Goal: Task Accomplishment & Management: Complete application form

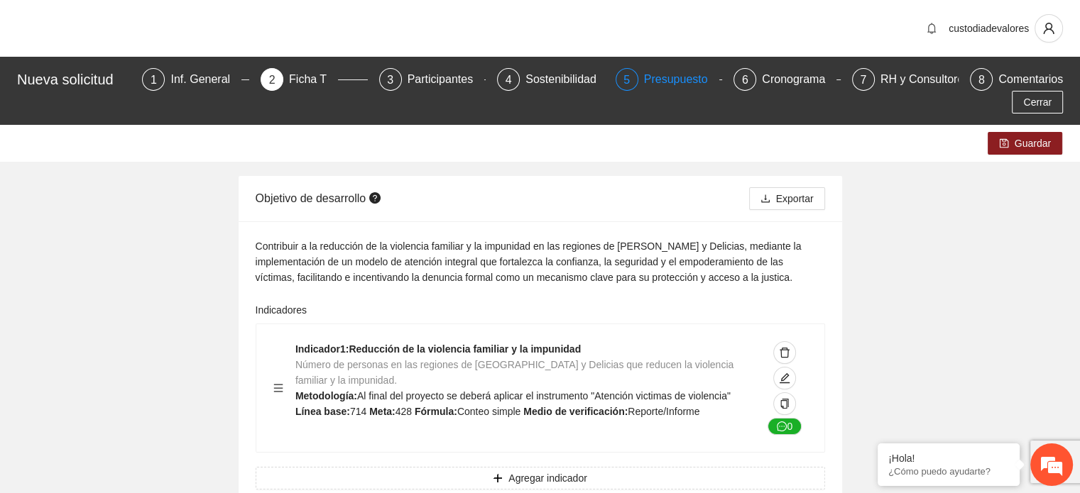
click at [644, 77] on div "Presupuesto" at bounding box center [681, 79] width 75 height 23
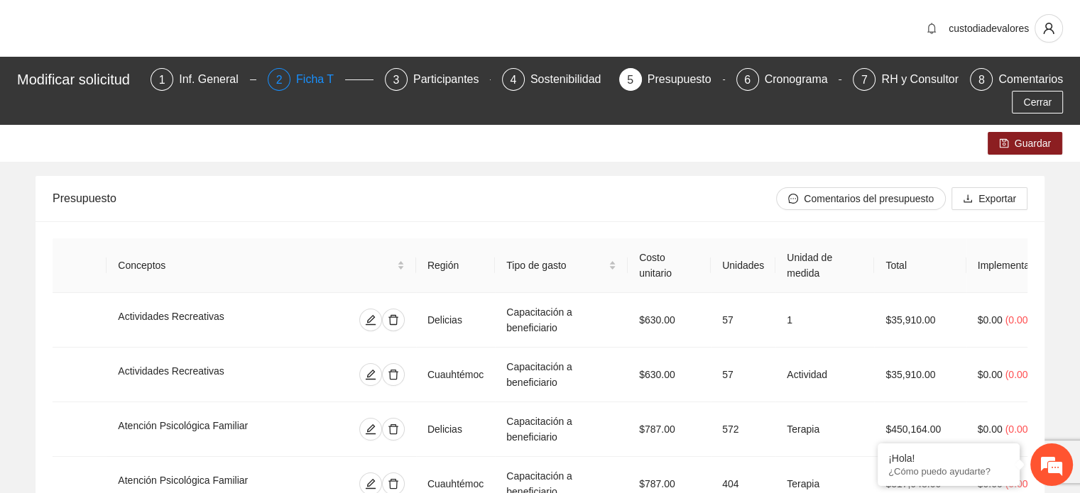
click at [311, 80] on div "Ficha T" at bounding box center [320, 79] width 49 height 23
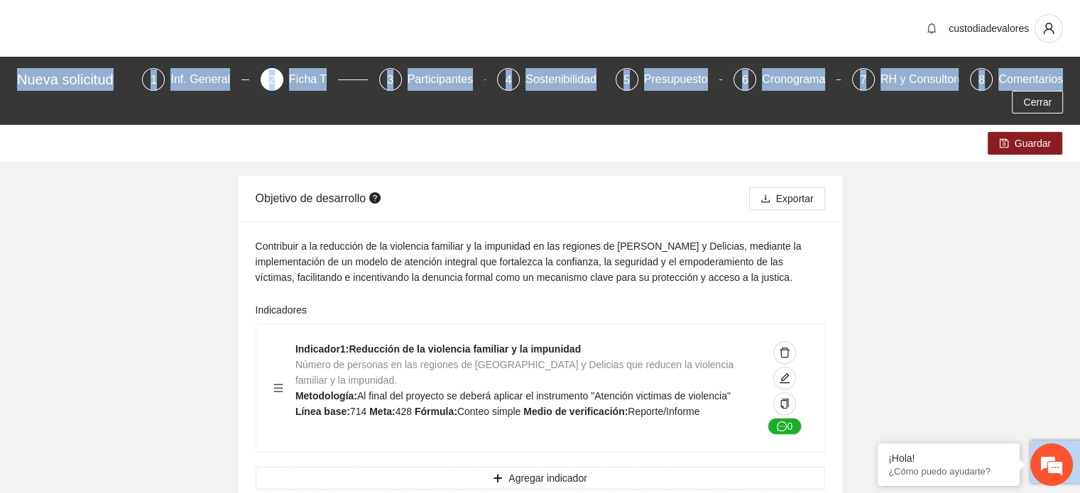
drag, startPoint x: 1079, startPoint y: 55, endPoint x: 1082, endPoint y: 79, distance: 24.3
click at [1079, 79] on html "custodiadevalores Nueva solicitud 1 Inf. General 2 Ficha T 3 Participantes 4 So…" at bounding box center [540, 246] width 1080 height 493
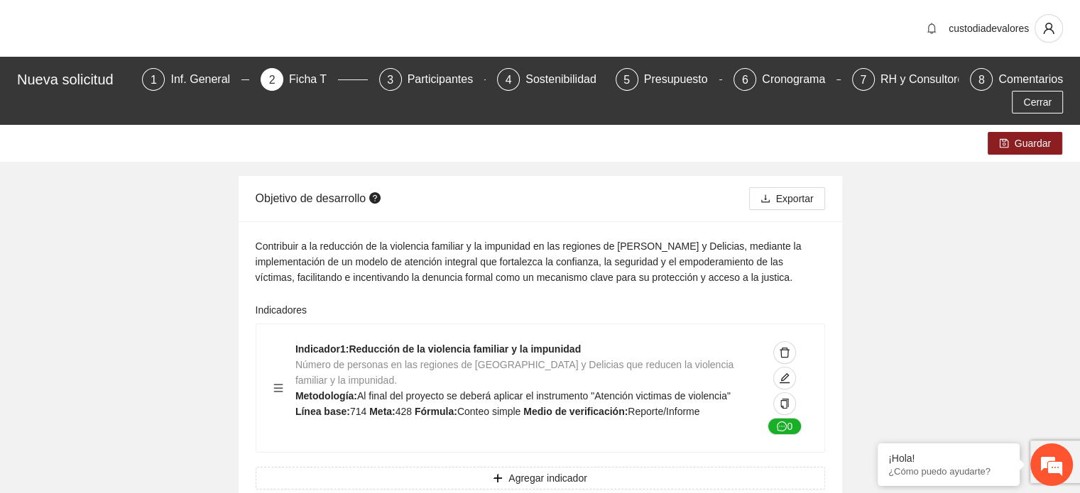
click at [172, 81] on div "Inf. General" at bounding box center [205, 79] width 71 height 23
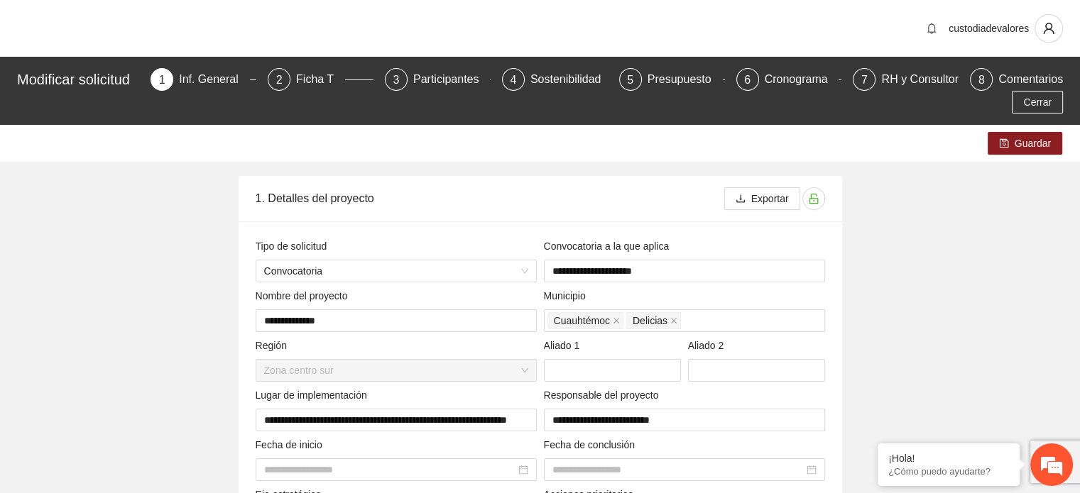
type input "**********"
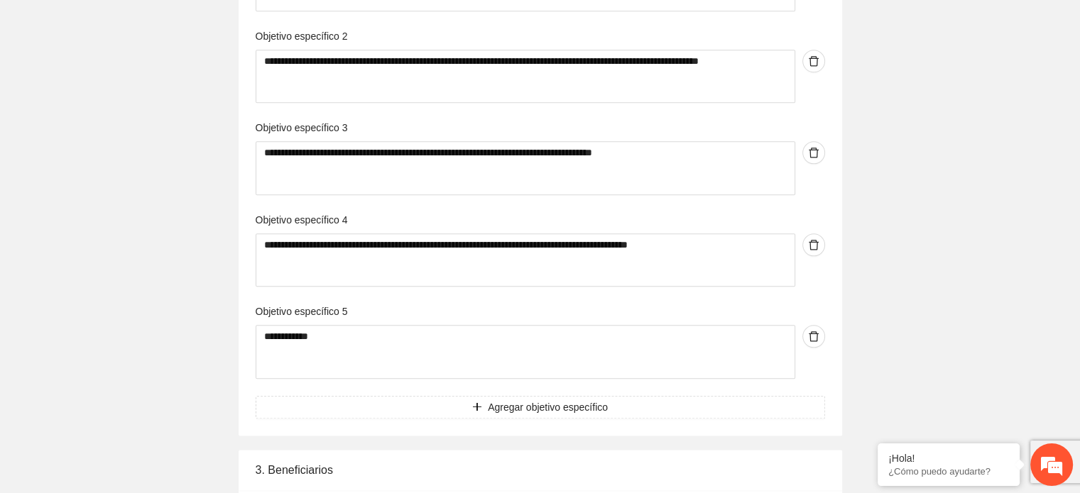
scroll to position [1603, 0]
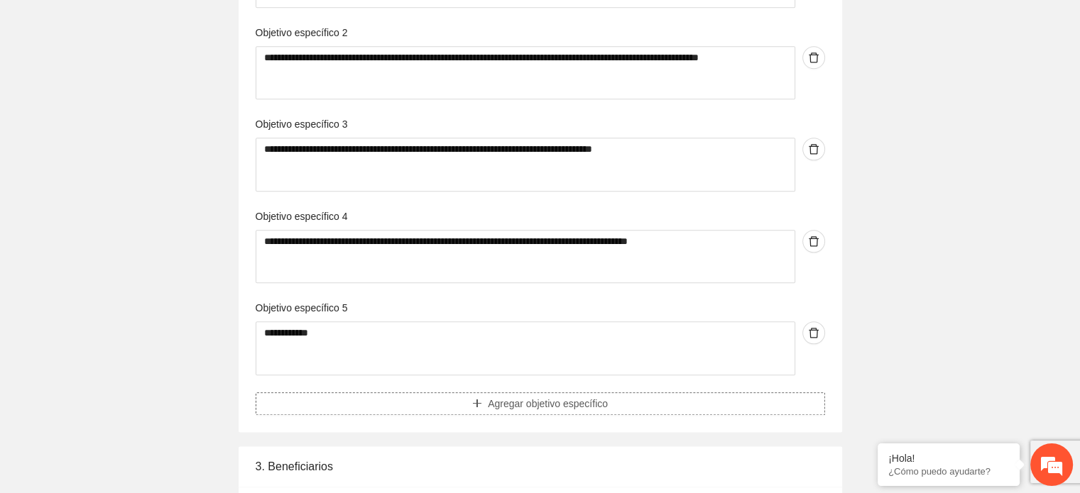
click at [575, 405] on span "Agregar objetivo específico" at bounding box center [548, 404] width 120 height 16
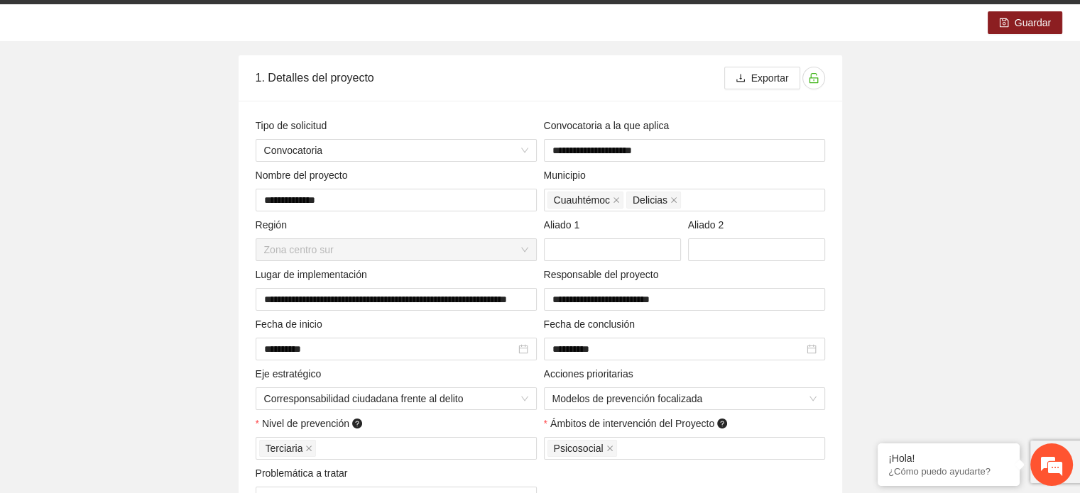
scroll to position [7, 0]
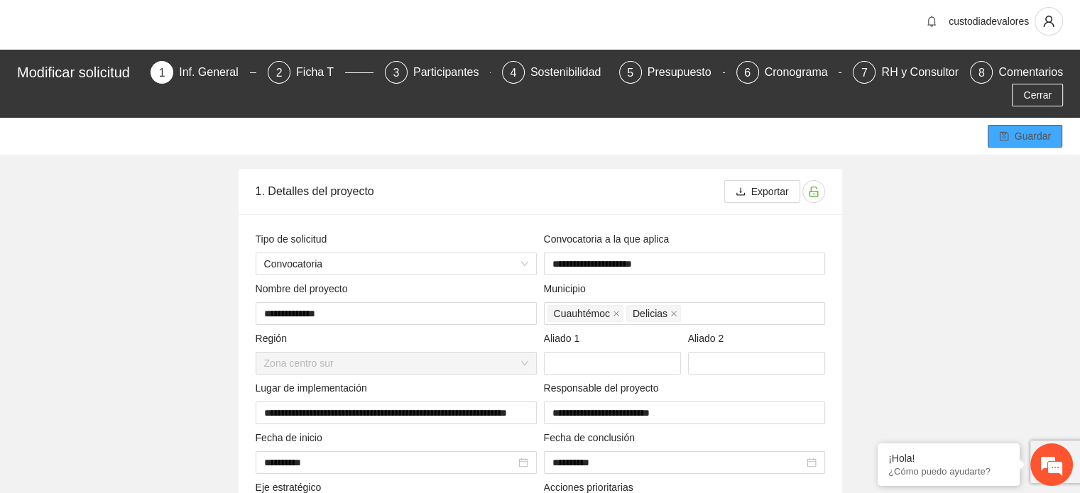
click at [1014, 146] on button "Guardar" at bounding box center [1024, 136] width 75 height 23
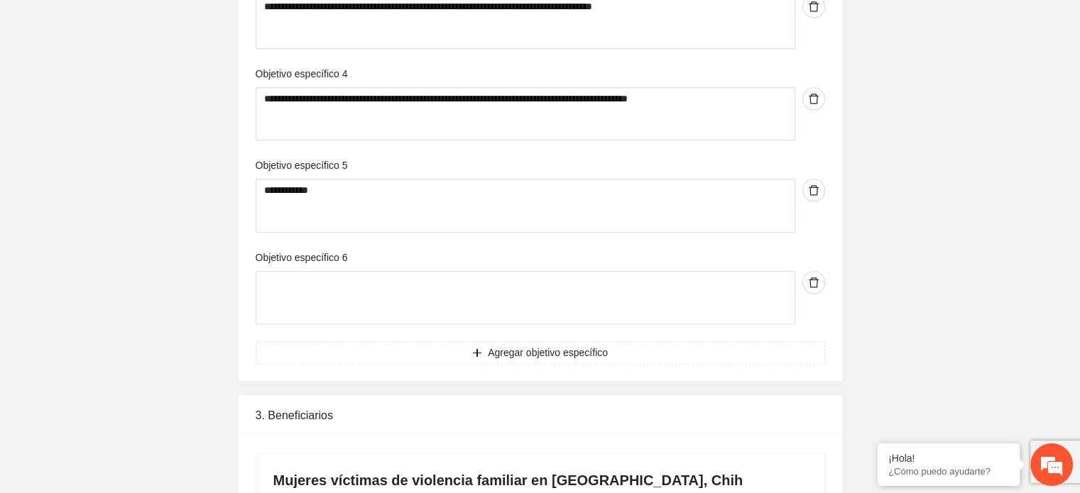
scroll to position [1749, 0]
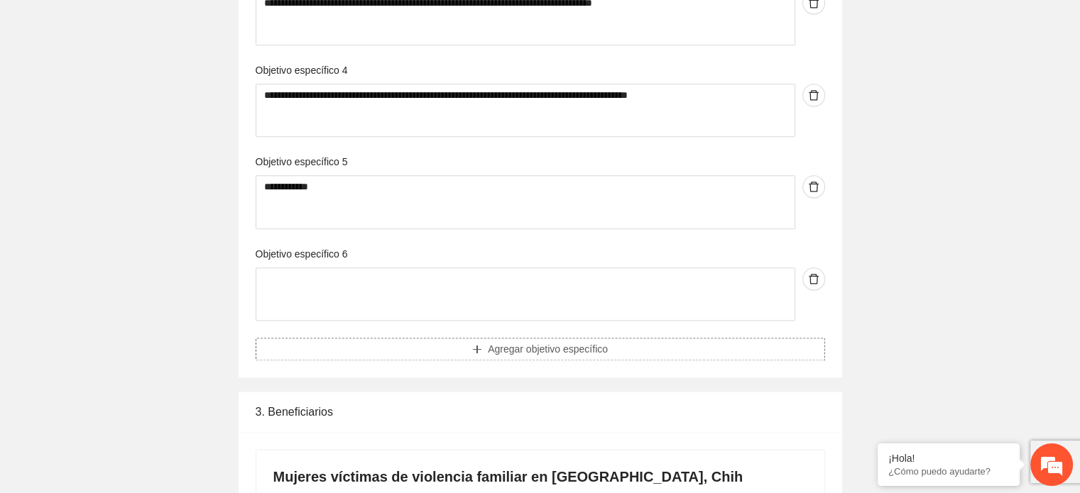
click at [537, 354] on span "Agregar objetivo específico" at bounding box center [548, 349] width 120 height 16
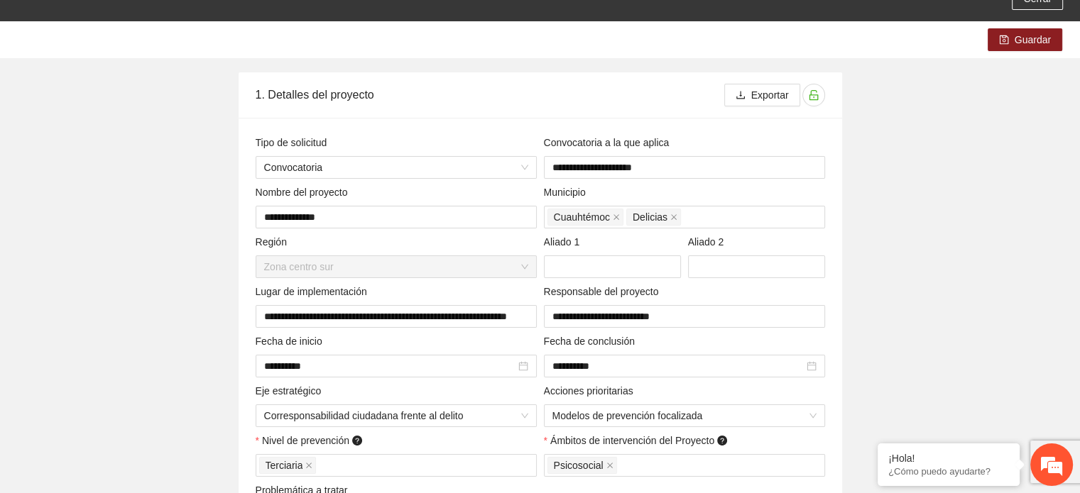
scroll to position [1, 0]
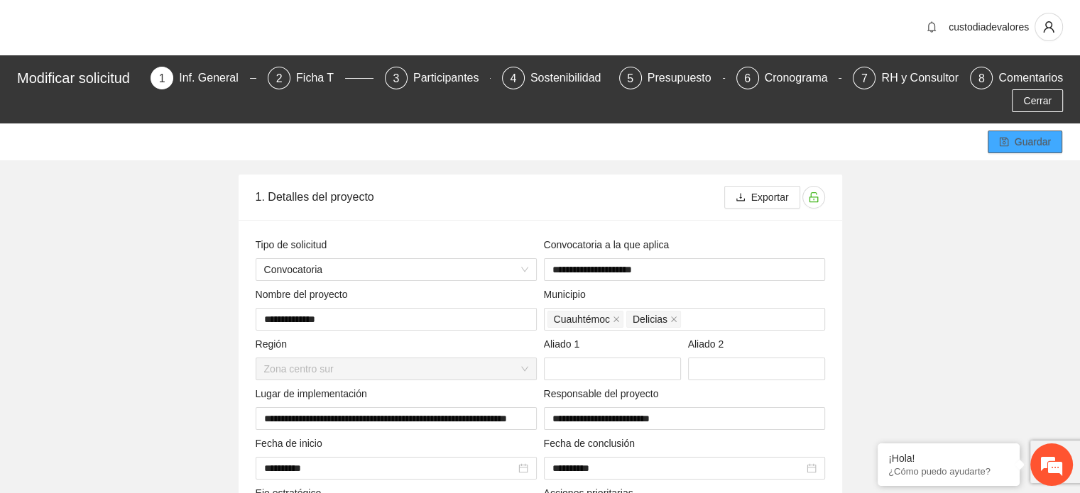
click at [1009, 143] on button "Guardar" at bounding box center [1024, 142] width 75 height 23
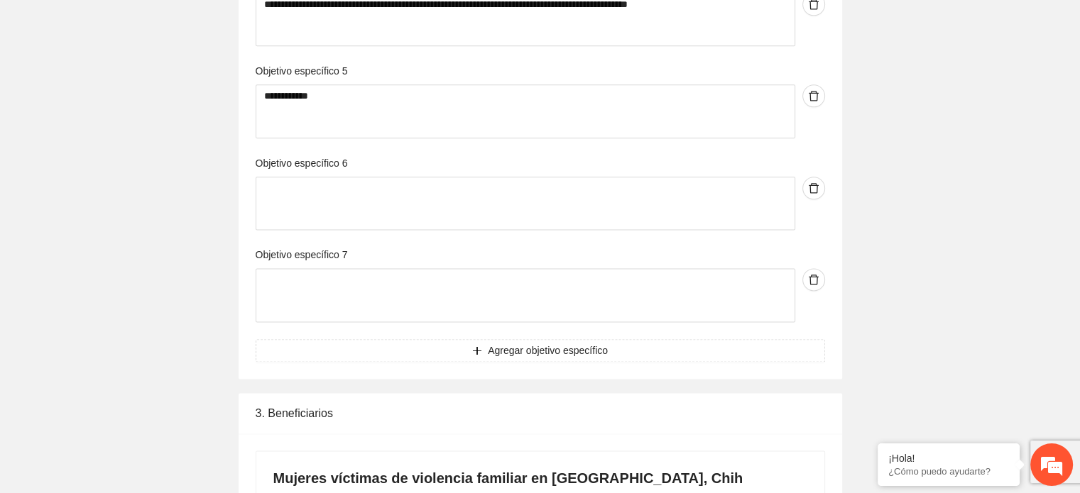
scroll to position [1837, 0]
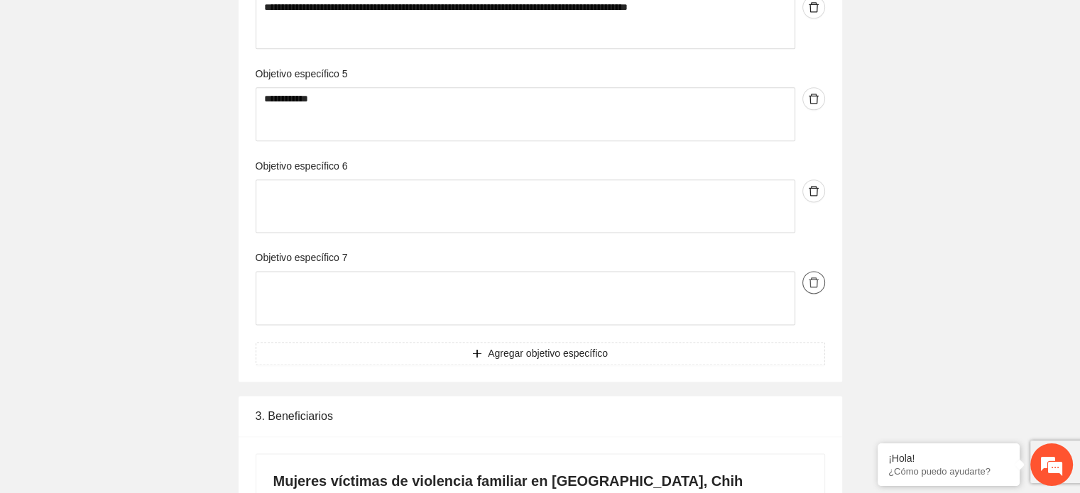
click at [818, 284] on icon "delete" at bounding box center [813, 282] width 11 height 11
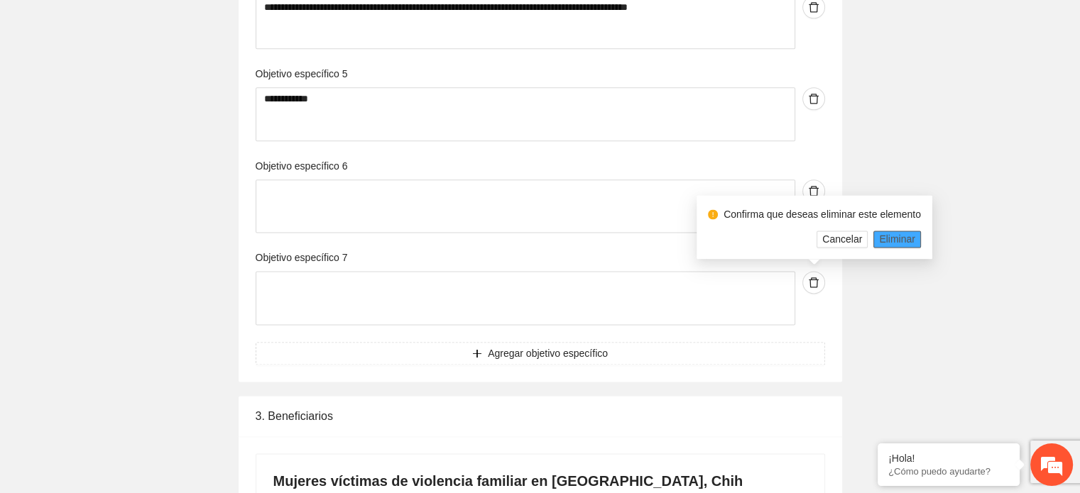
click at [899, 239] on span "Eliminar" at bounding box center [897, 239] width 36 height 16
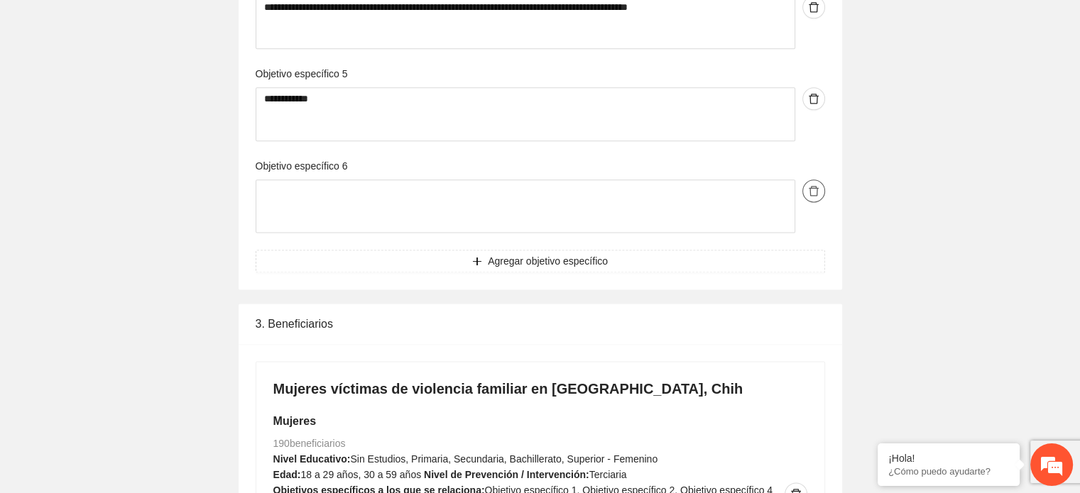
click at [812, 187] on icon "delete" at bounding box center [813, 191] width 10 height 10
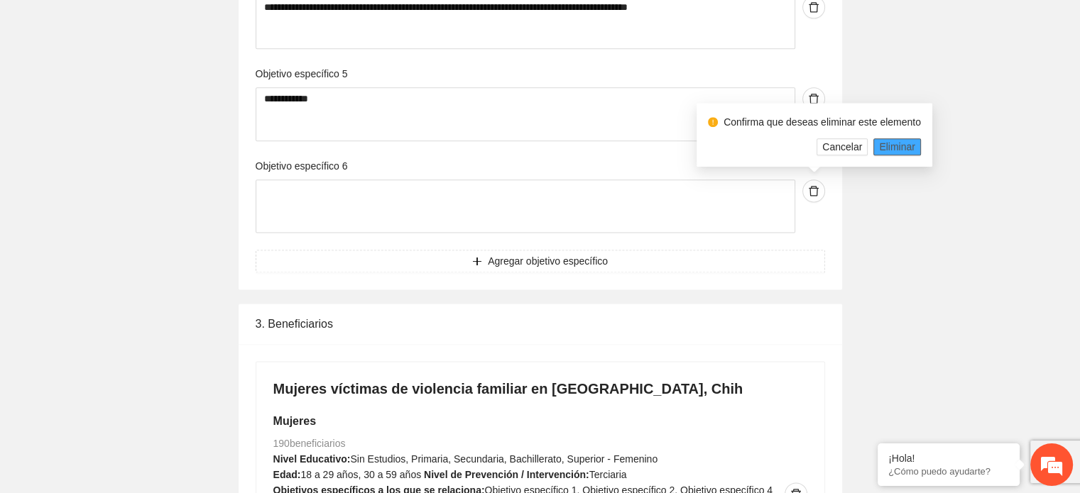
click at [890, 143] on span "Eliminar" at bounding box center [897, 147] width 36 height 16
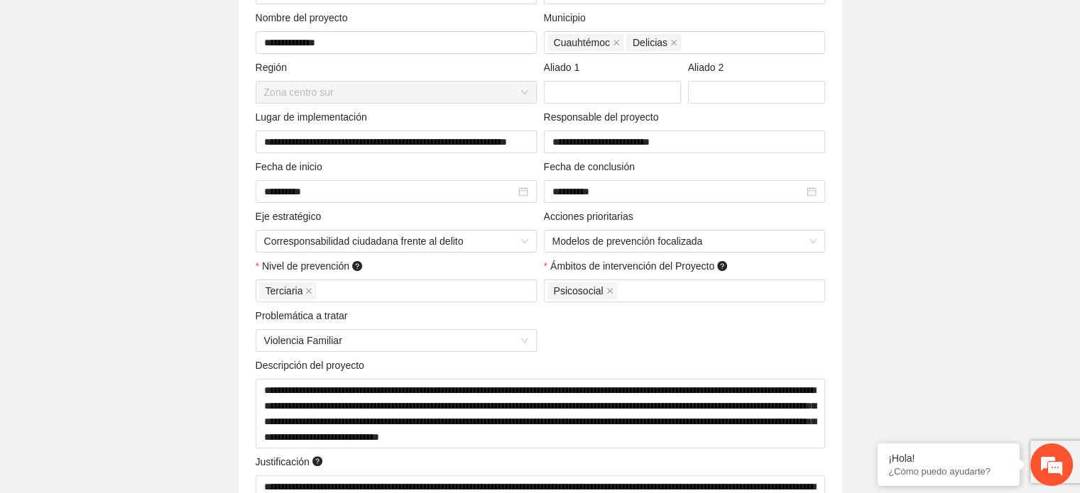
scroll to position [0, 0]
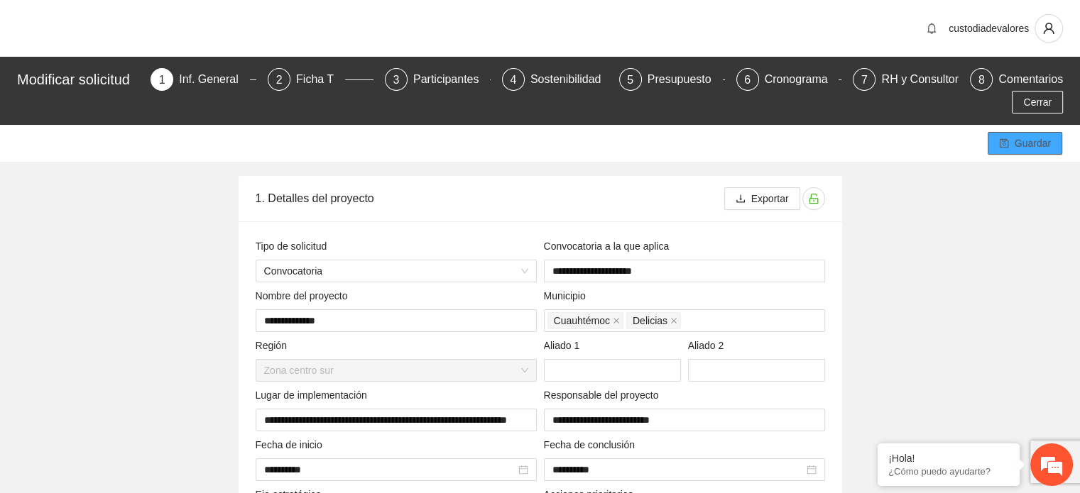
click at [1014, 144] on button "Guardar" at bounding box center [1024, 143] width 75 height 23
click at [307, 77] on div "Ficha T" at bounding box center [320, 79] width 49 height 23
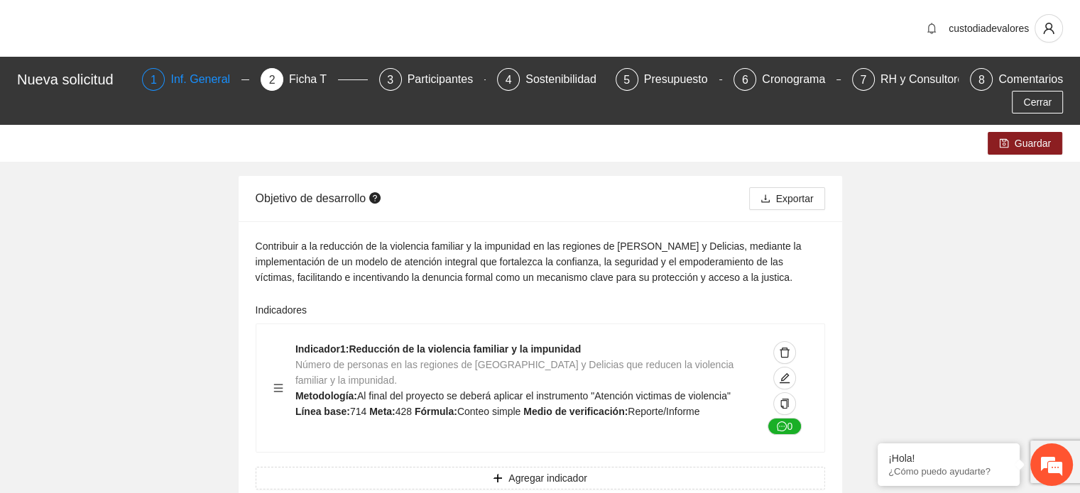
click at [182, 79] on div "Inf. General" at bounding box center [205, 79] width 71 height 23
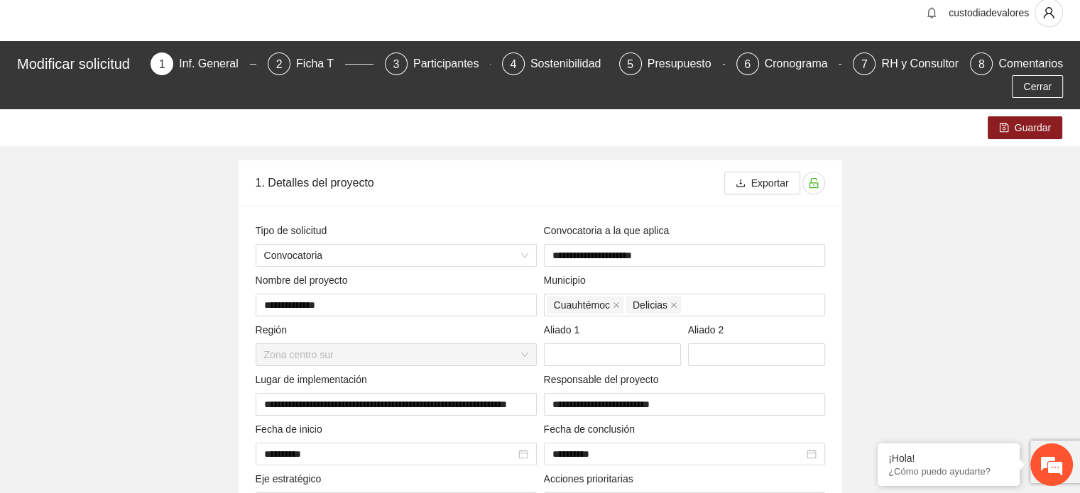
scroll to position [5, 0]
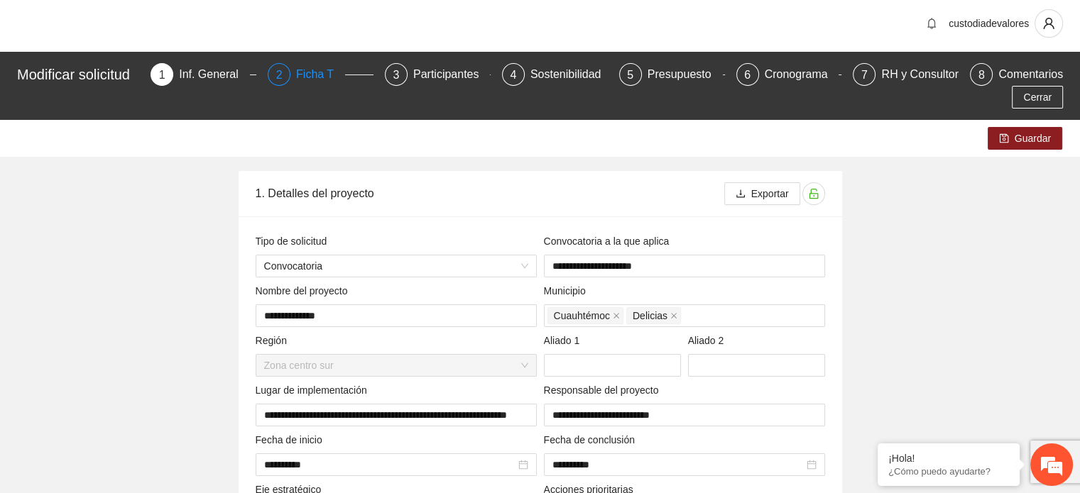
click at [323, 76] on div "Ficha T" at bounding box center [320, 74] width 49 height 23
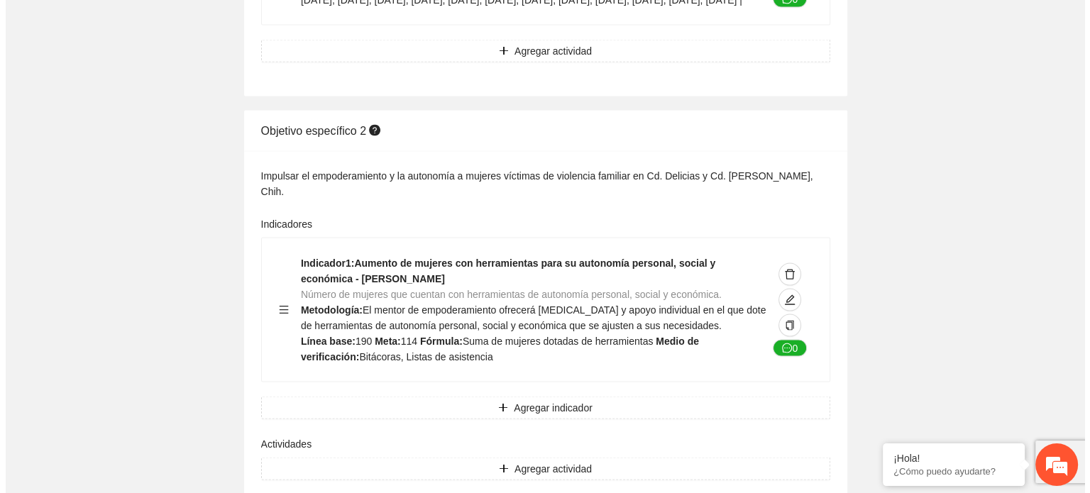
scroll to position [2823, 0]
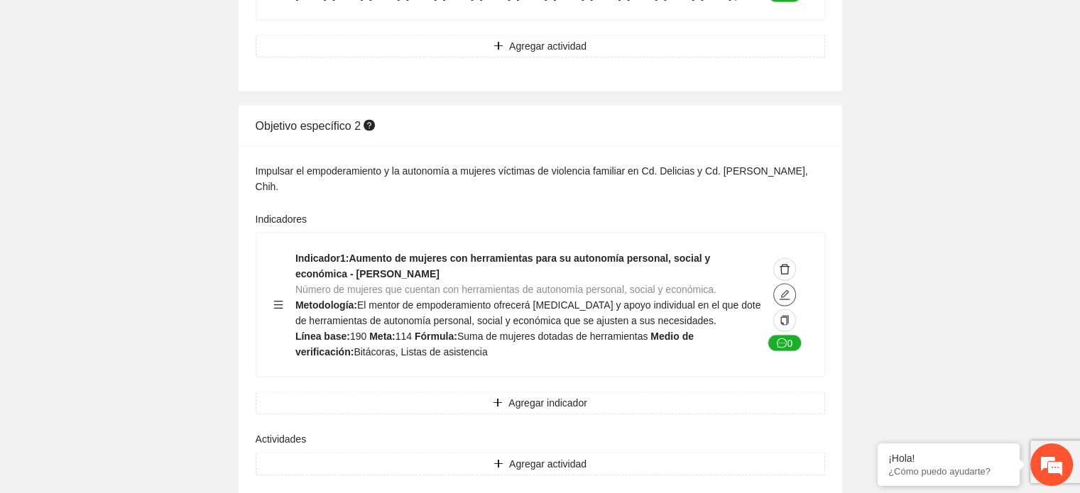
click at [783, 290] on icon "edit" at bounding box center [784, 295] width 11 height 11
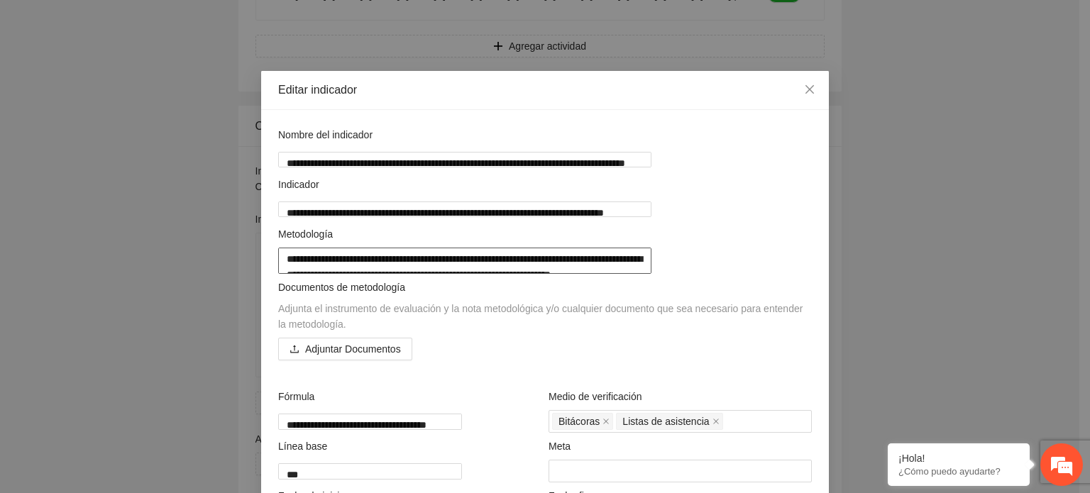
click at [573, 274] on textarea "**********" at bounding box center [464, 261] width 373 height 26
type textarea "**********"
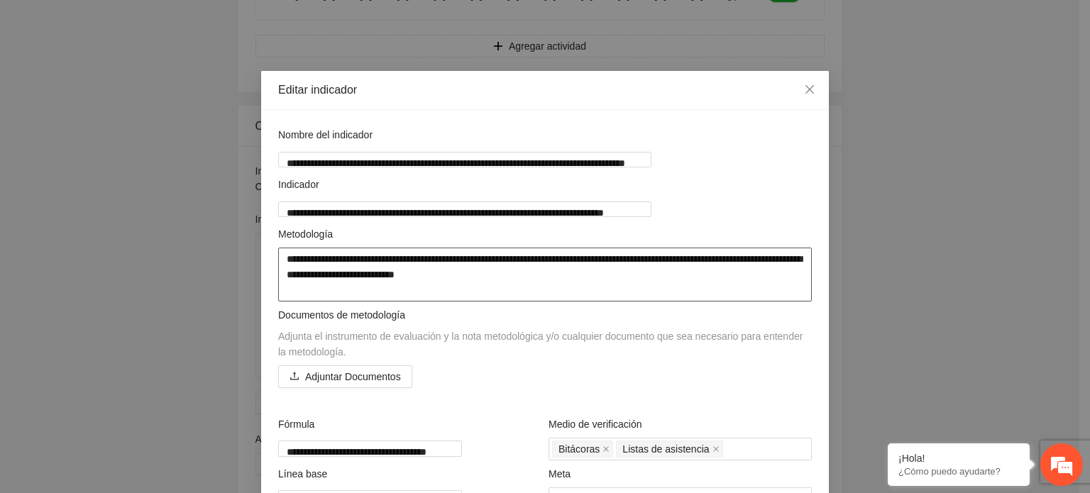
type textarea "**********"
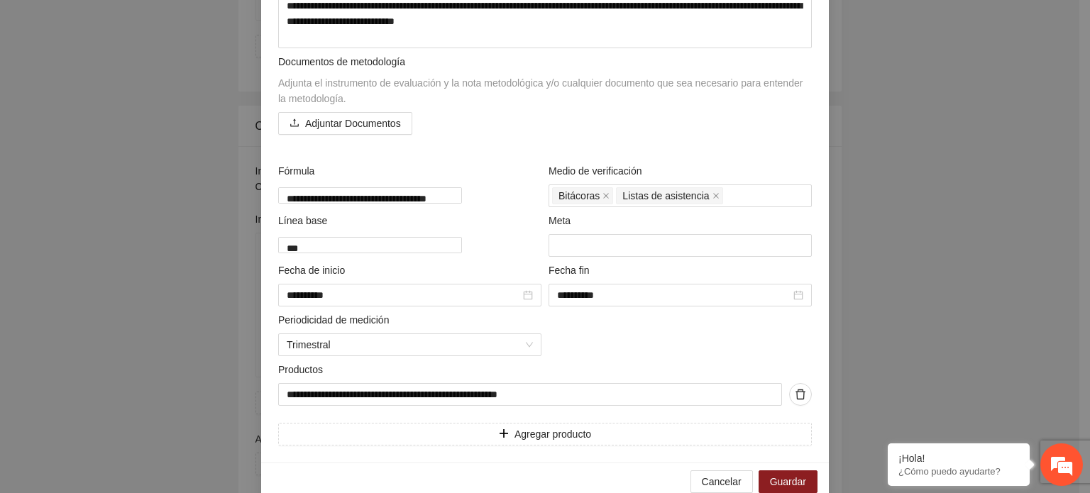
scroll to position [277, 0]
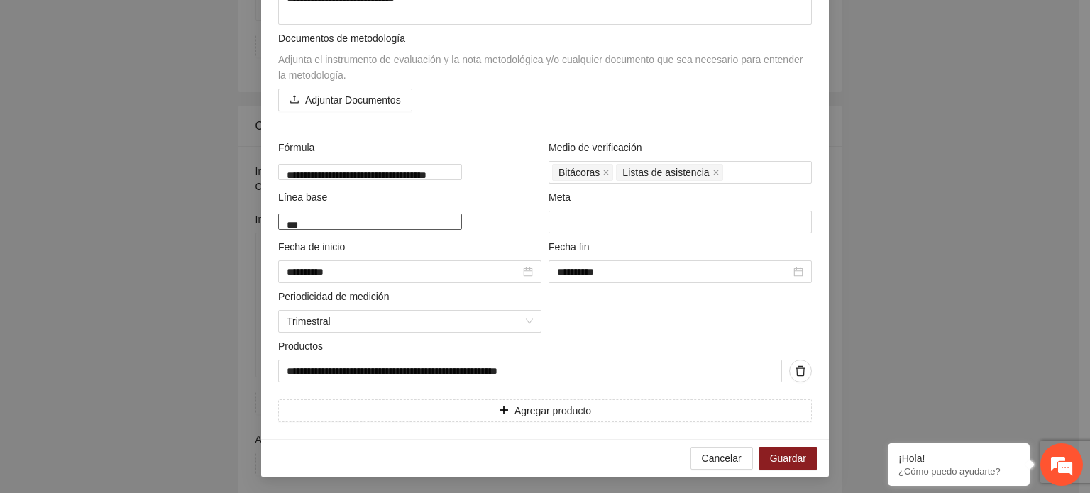
click at [368, 220] on textarea "***" at bounding box center [370, 222] width 184 height 16
type textarea "**"
type textarea "*"
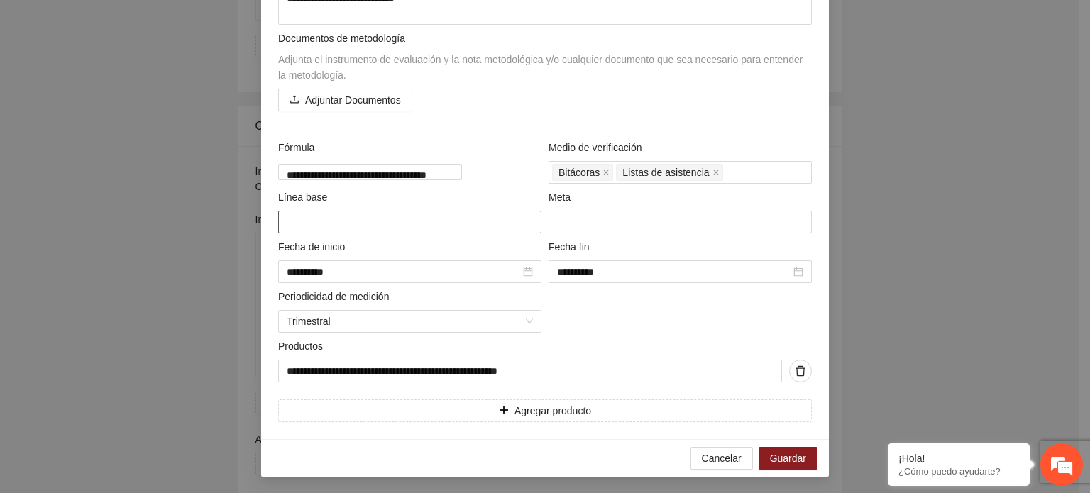
type textarea "*"
type textarea "**"
type textarea "***"
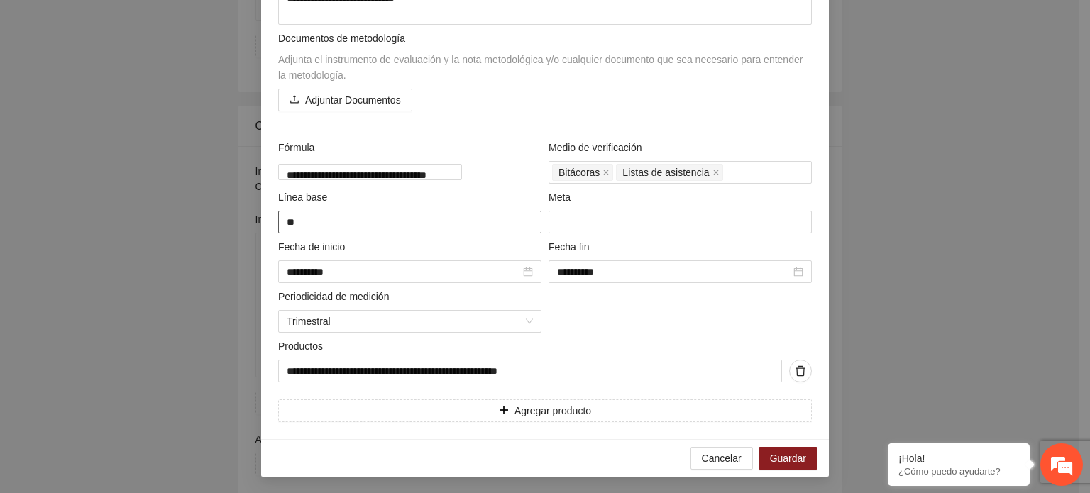
type textarea "***"
click at [586, 224] on input "***" at bounding box center [680, 222] width 263 height 23
type input "*"
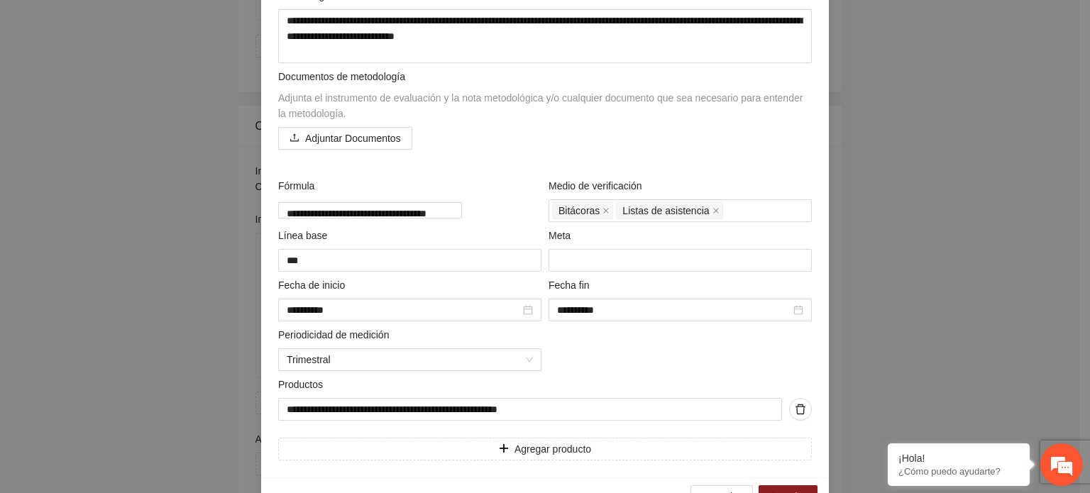
scroll to position [239, 0]
click at [318, 260] on textarea "***" at bounding box center [409, 259] width 263 height 23
type textarea "**"
type textarea "*"
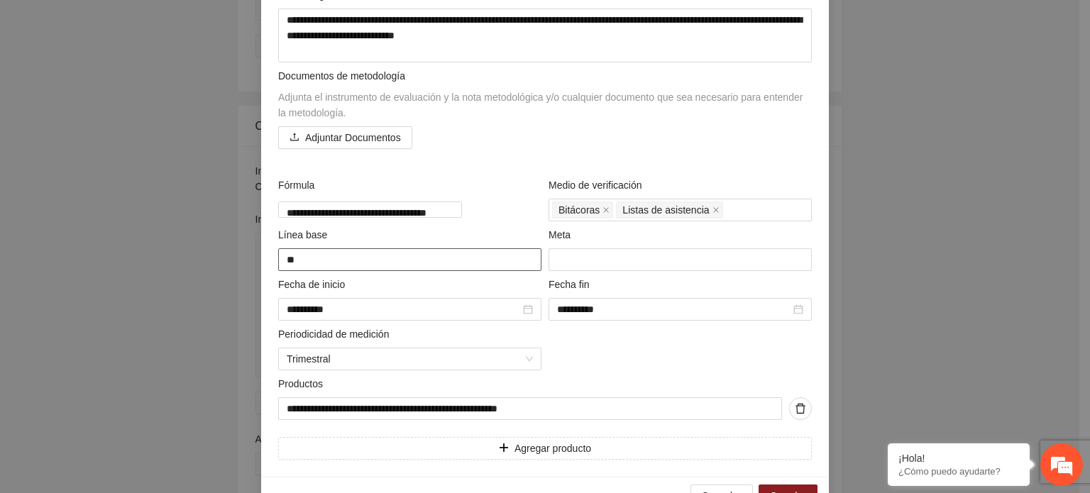
type textarea "*"
click at [568, 257] on input "number" at bounding box center [680, 259] width 263 height 23
type input "***"
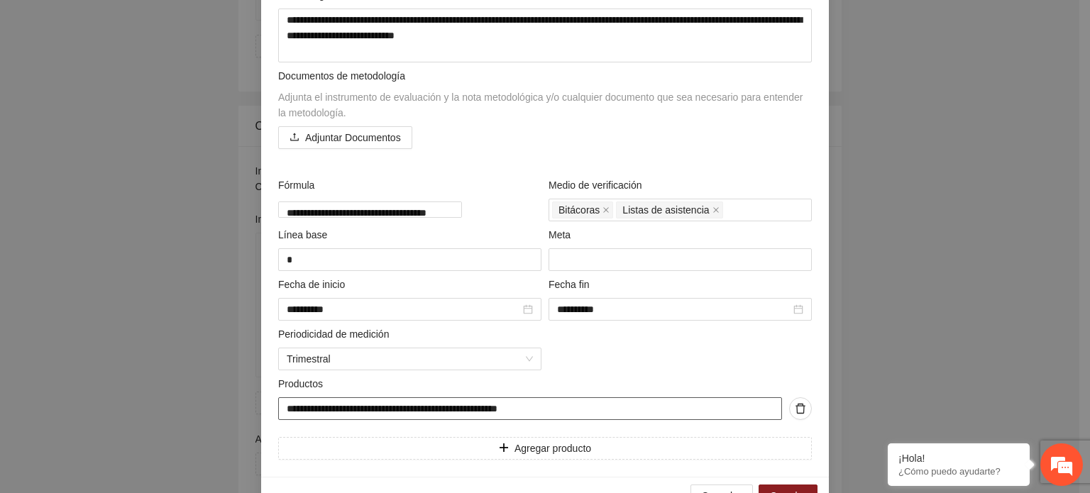
click at [302, 408] on input "**********" at bounding box center [530, 408] width 504 height 23
type input "**********"
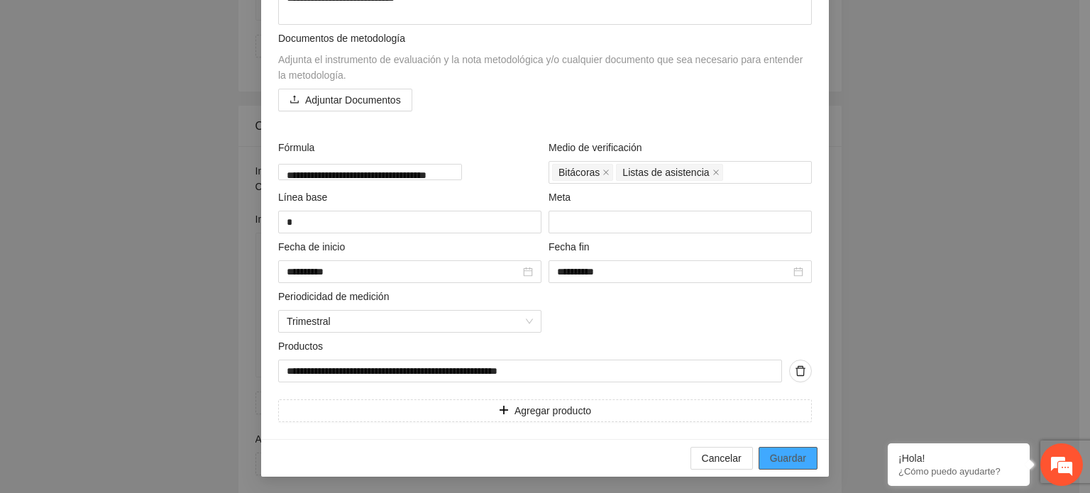
click at [789, 459] on span "Guardar" at bounding box center [788, 459] width 36 height 16
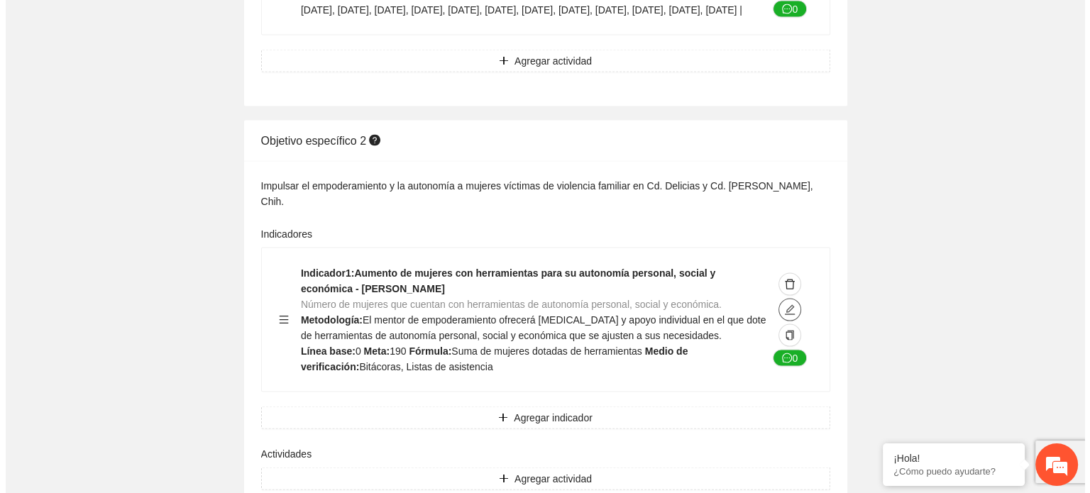
scroll to position [2818, 0]
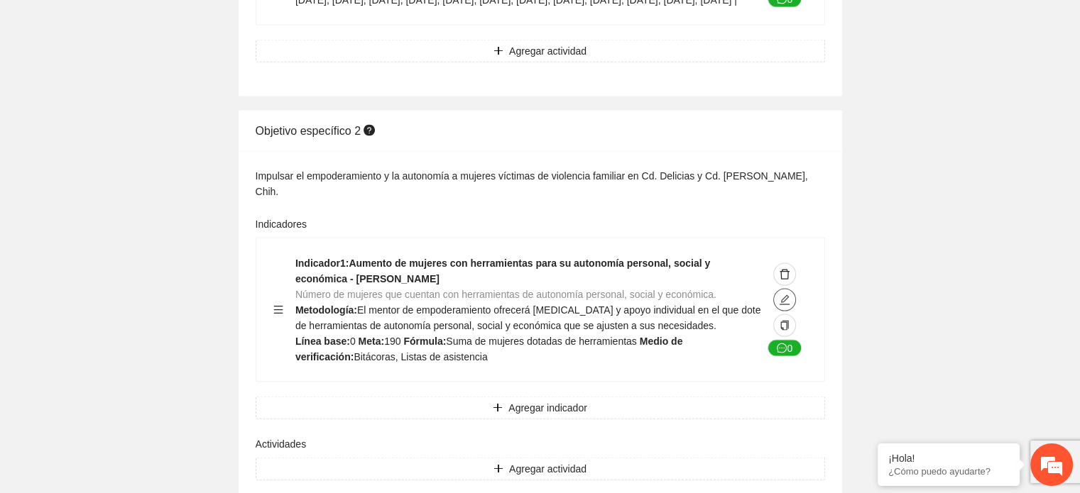
click at [783, 295] on icon "edit" at bounding box center [784, 300] width 11 height 11
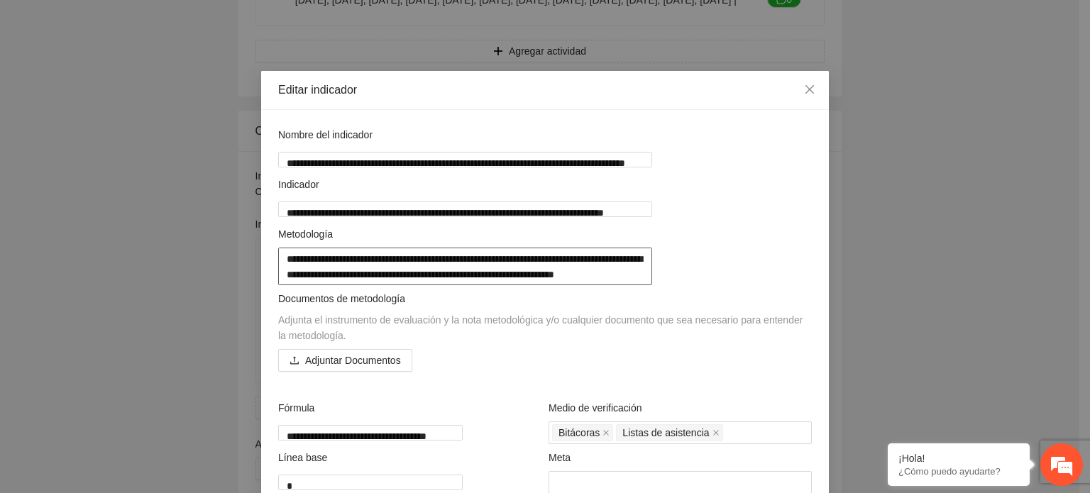
click at [591, 278] on textarea "**********" at bounding box center [465, 267] width 374 height 38
type textarea "**********"
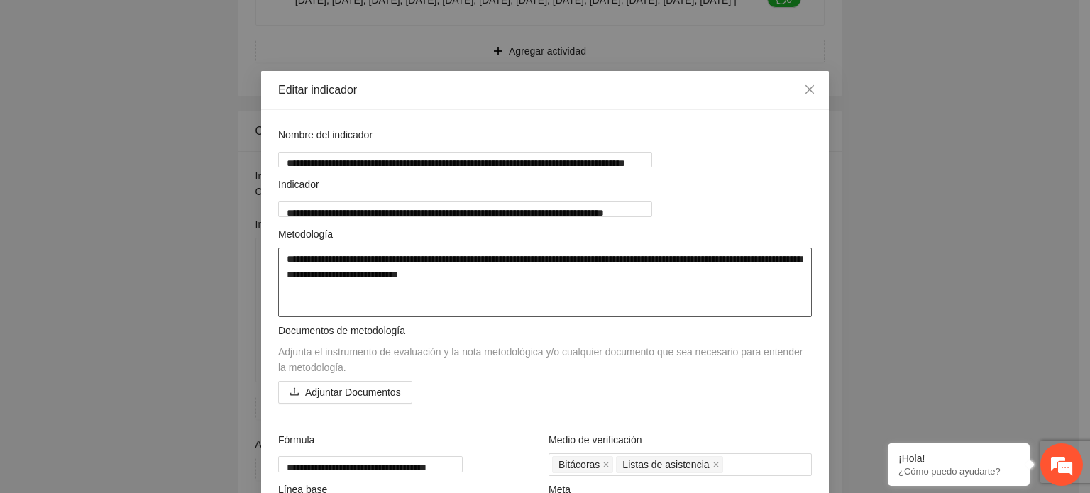
type textarea "**********"
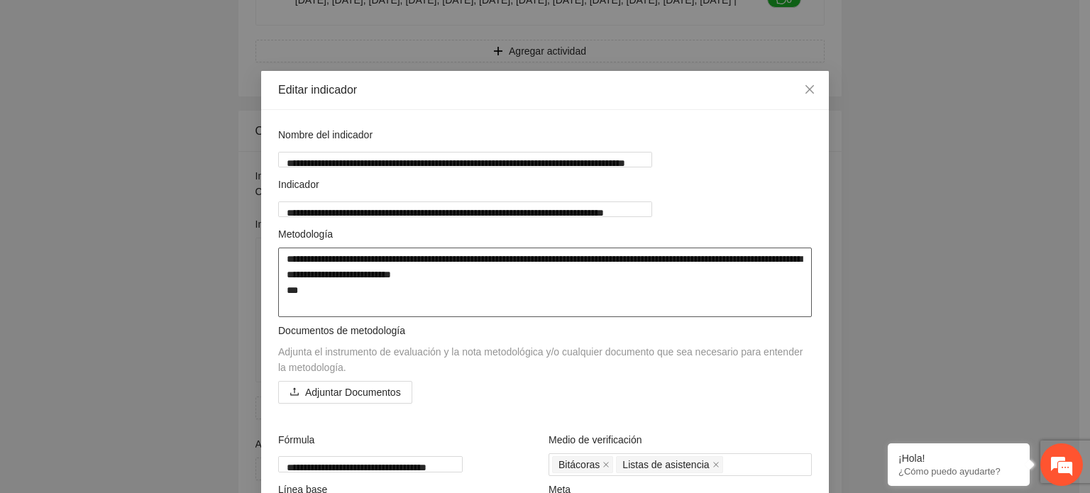
type textarea "**********"
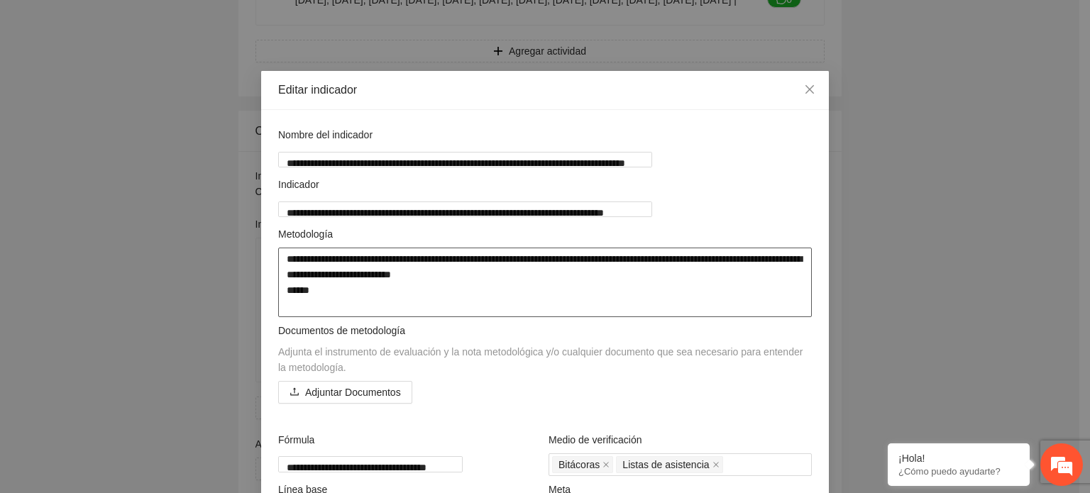
type textarea "**********"
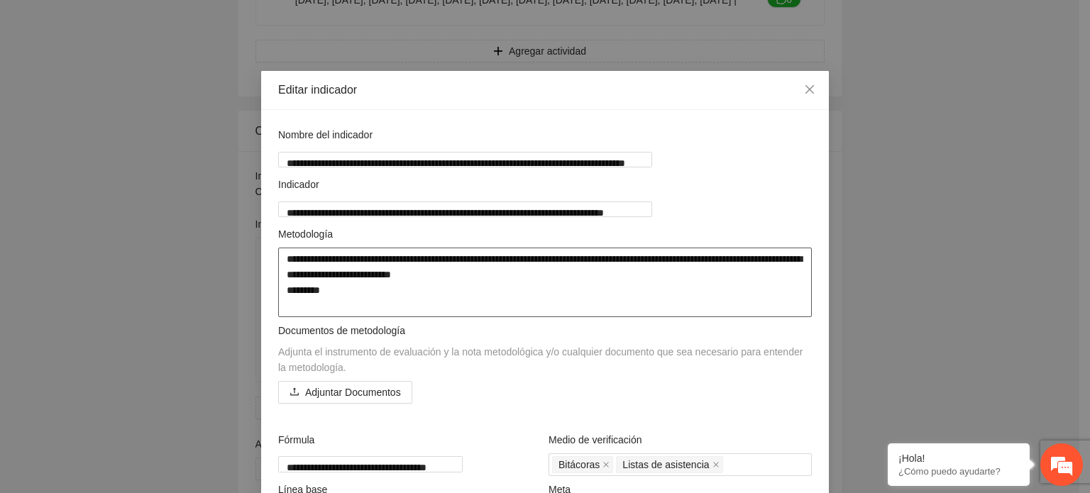
type textarea "**********"
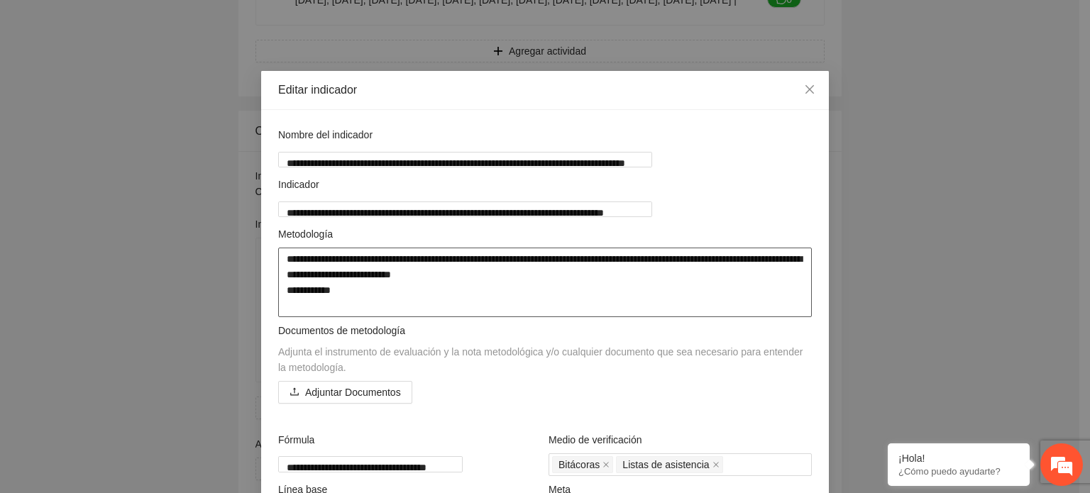
type textarea "**********"
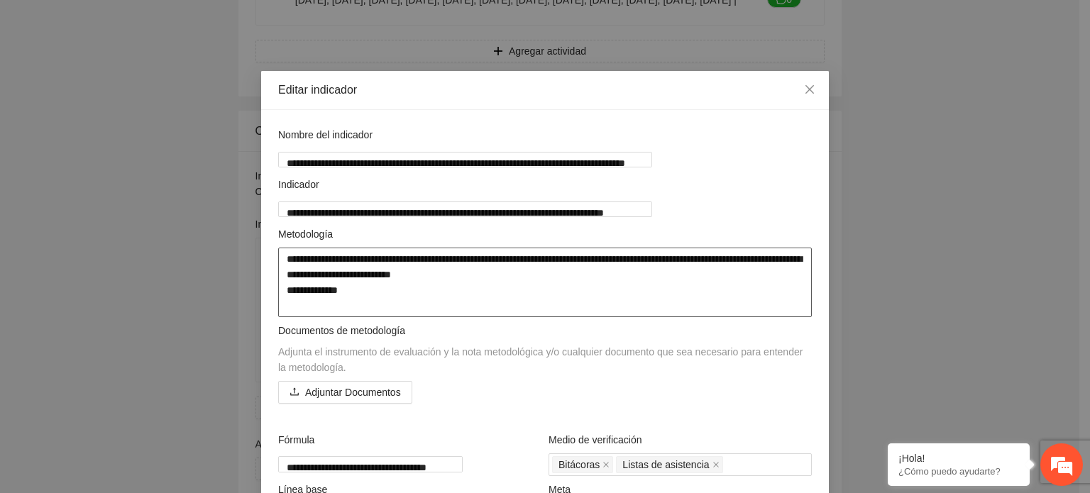
type textarea "**********"
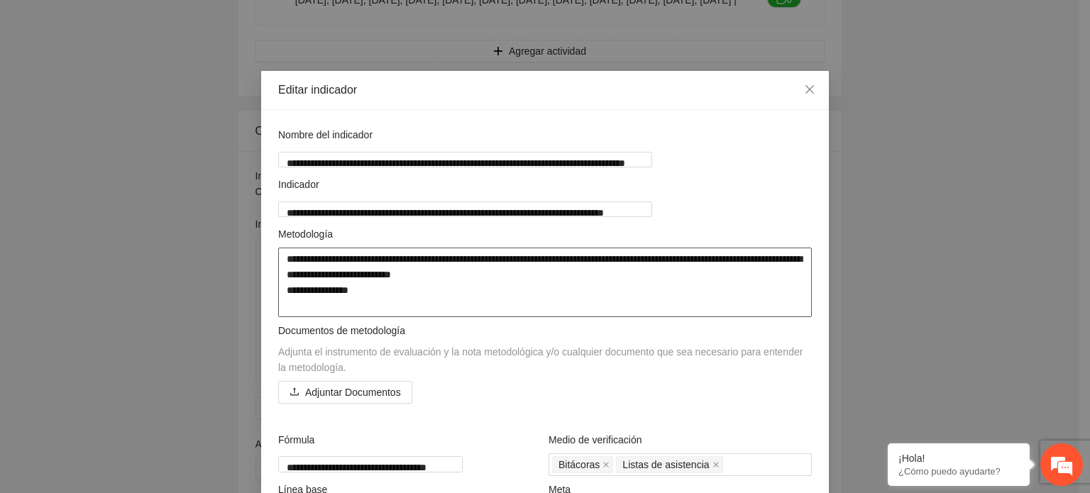
type textarea "**********"
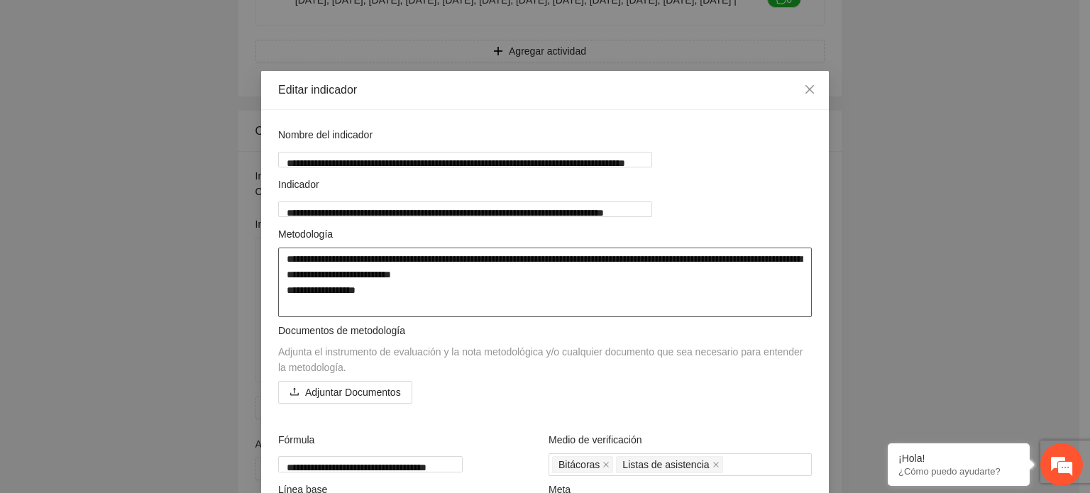
type textarea "**********"
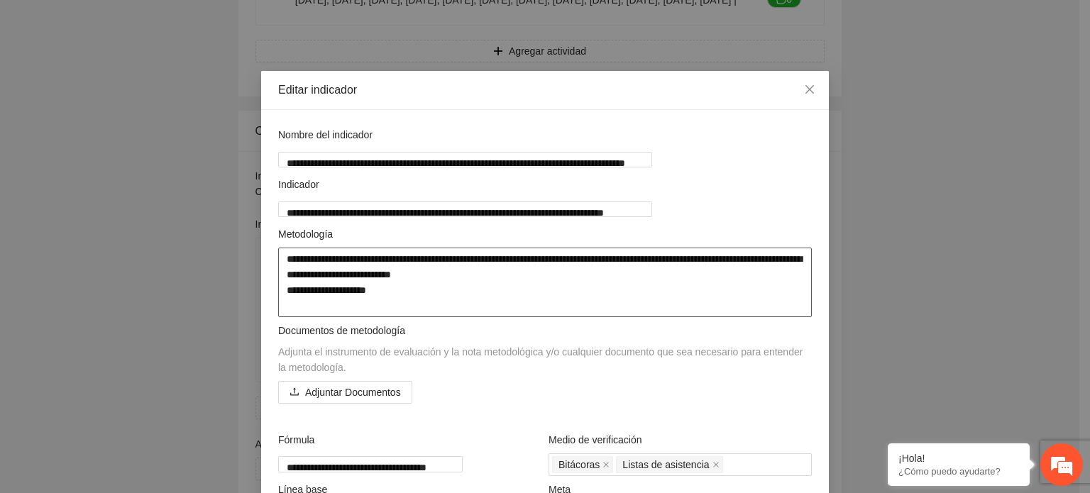
type textarea "**********"
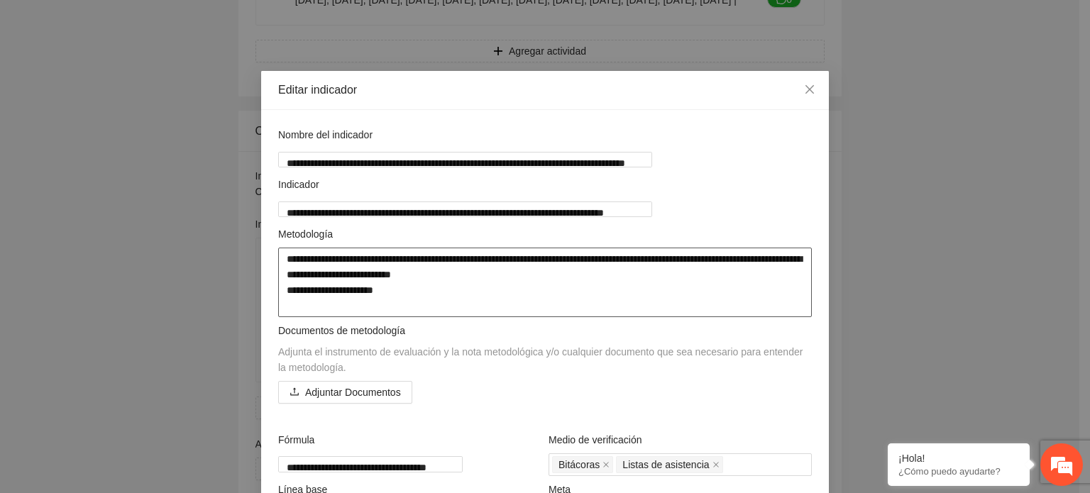
type textarea "**********"
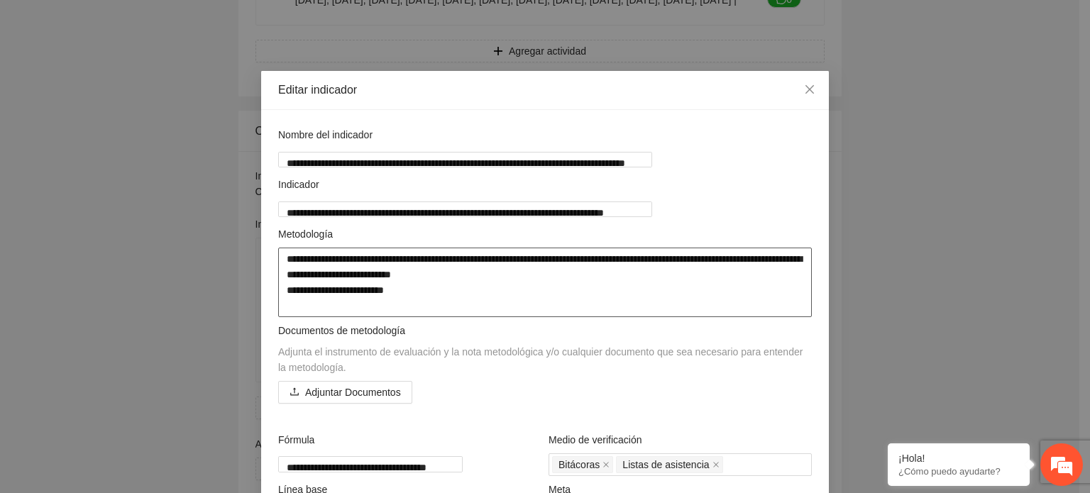
type textarea "**********"
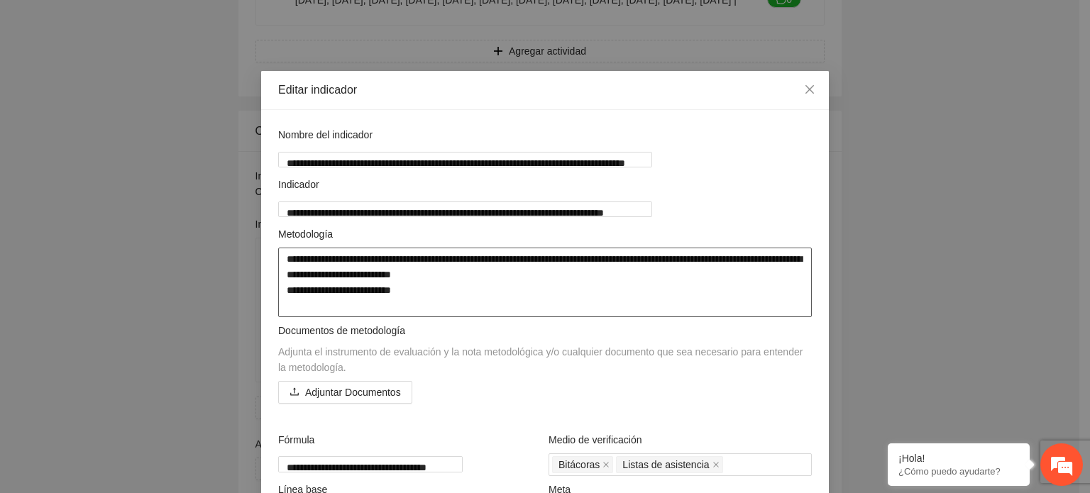
type textarea "**********"
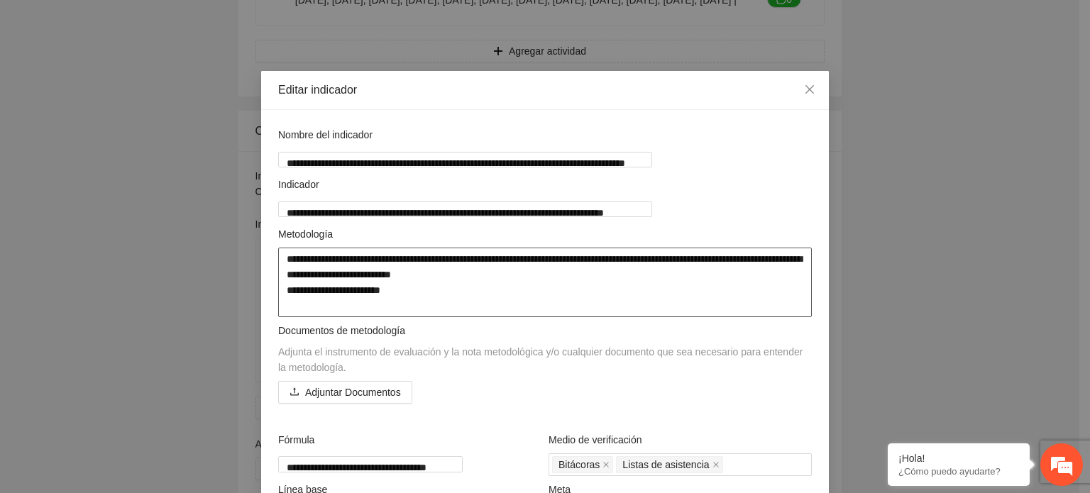
type textarea "**********"
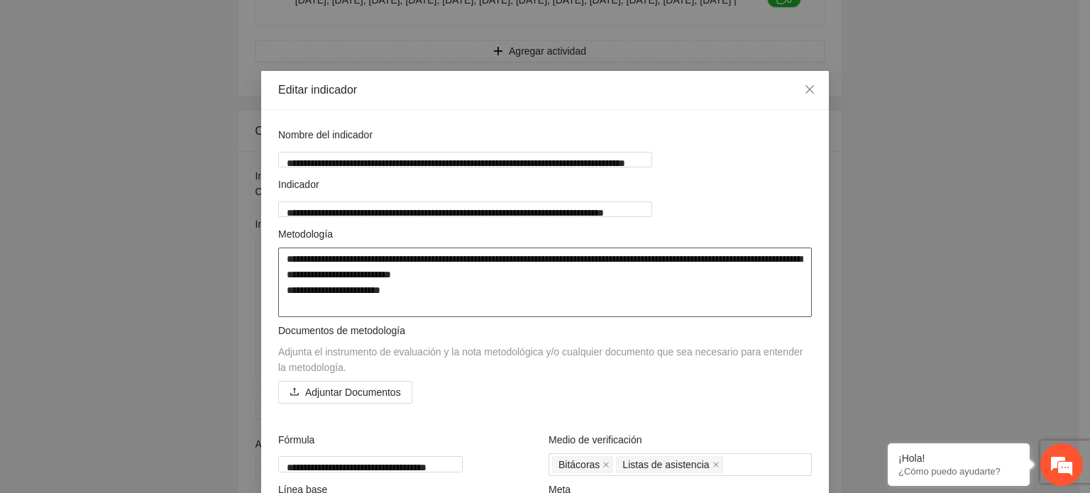
type textarea "**********"
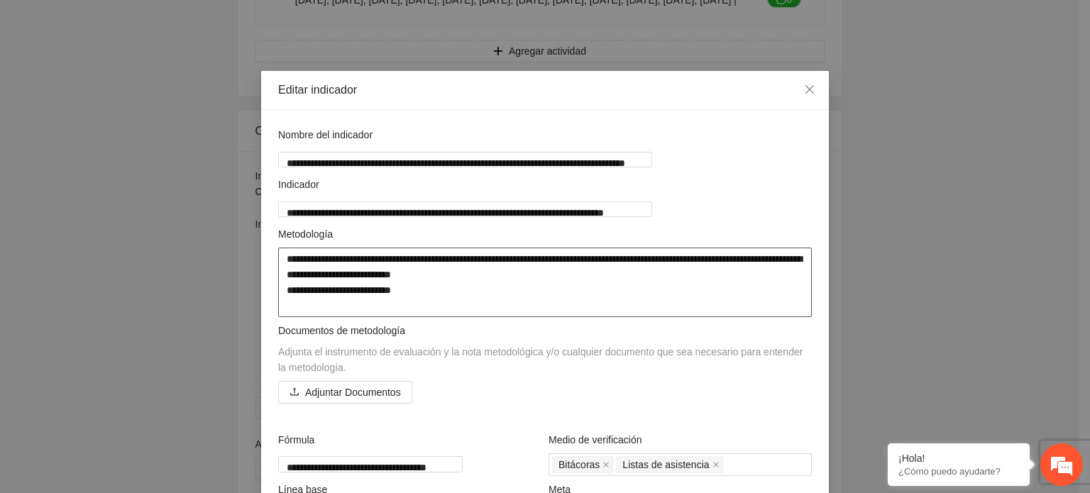
type textarea "**********"
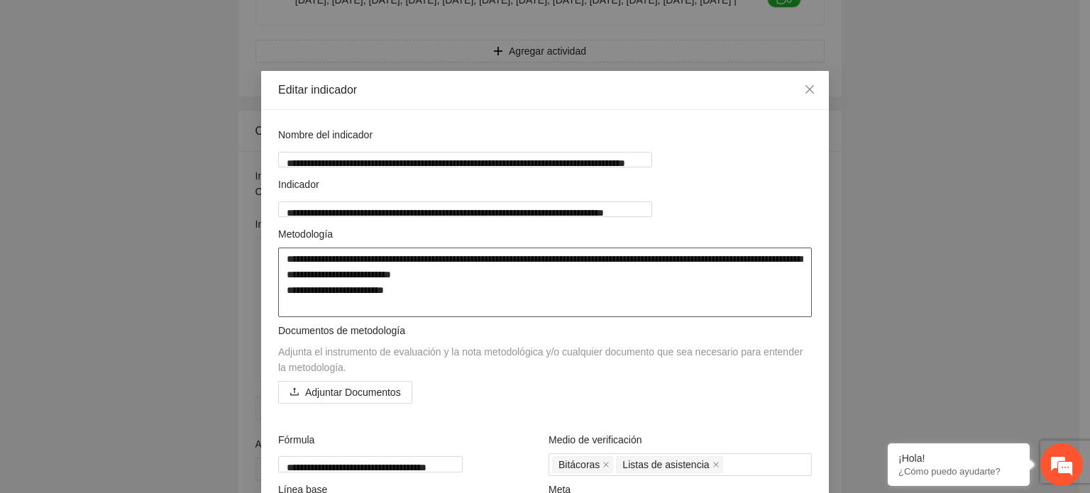
type textarea "**********"
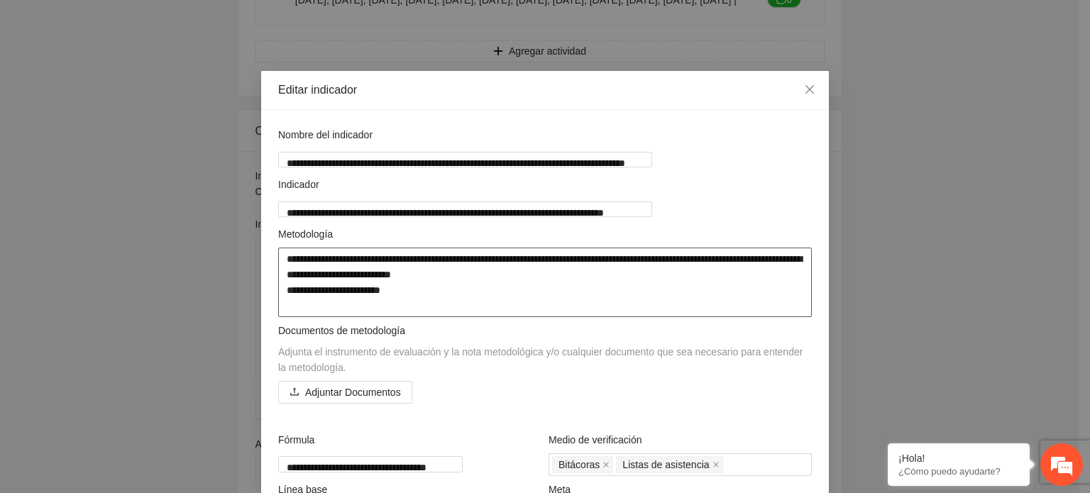
type textarea "**********"
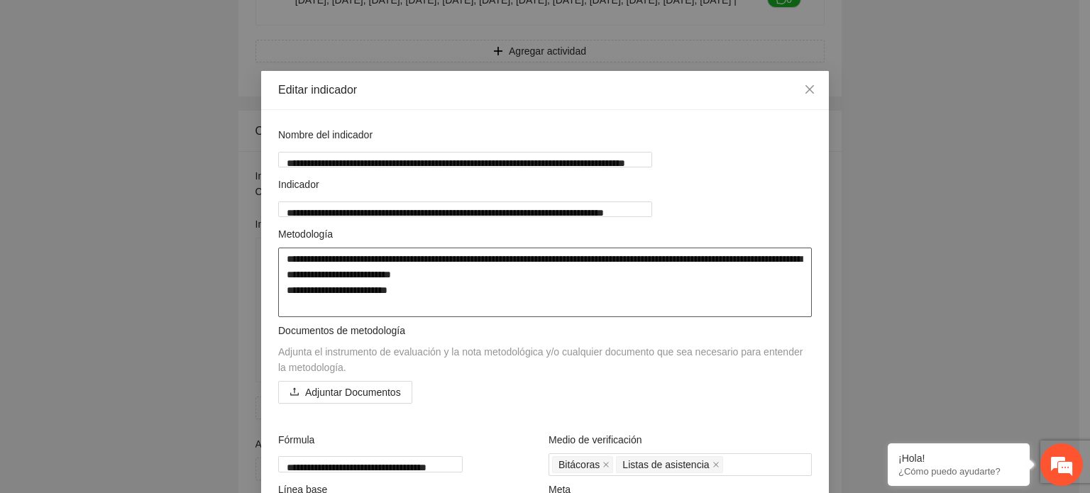
type textarea "**********"
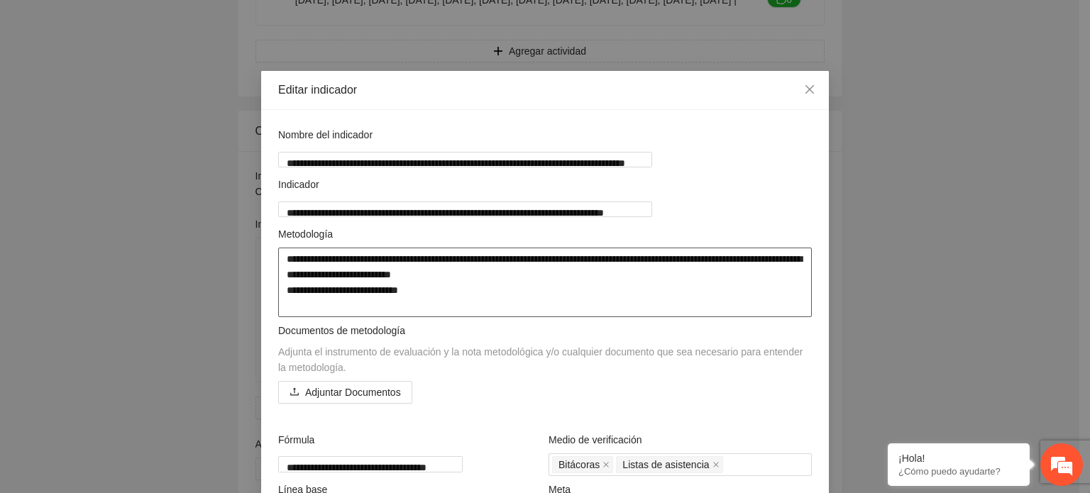
type textarea "**********"
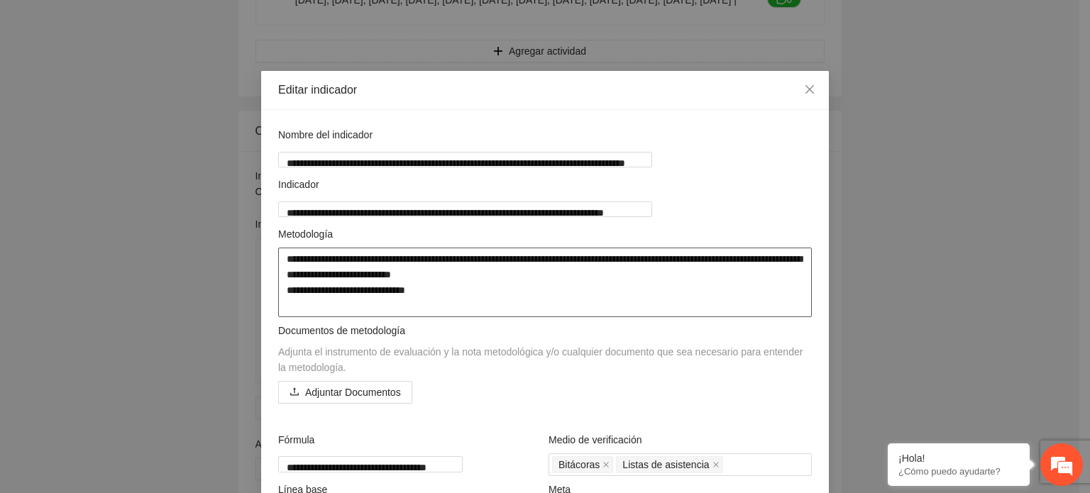
type textarea "**********"
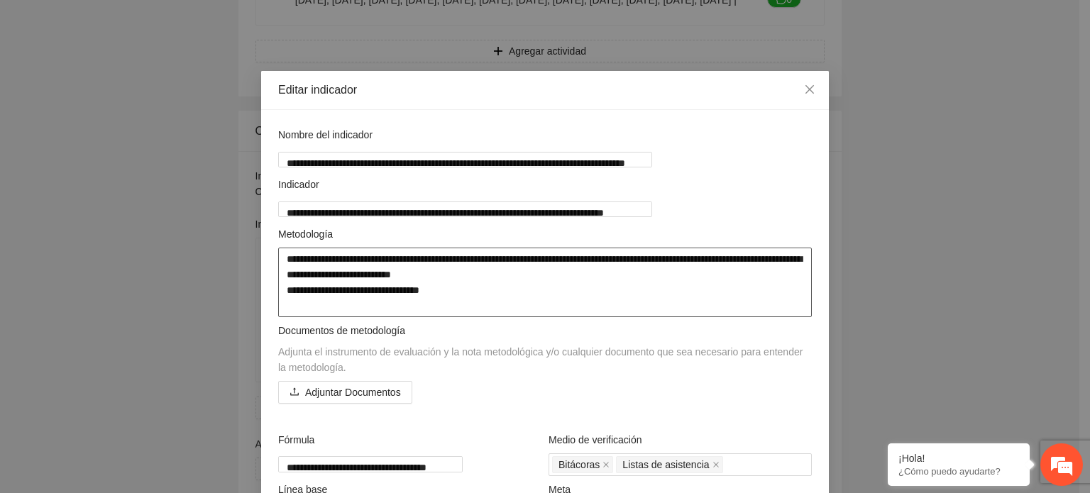
type textarea "**********"
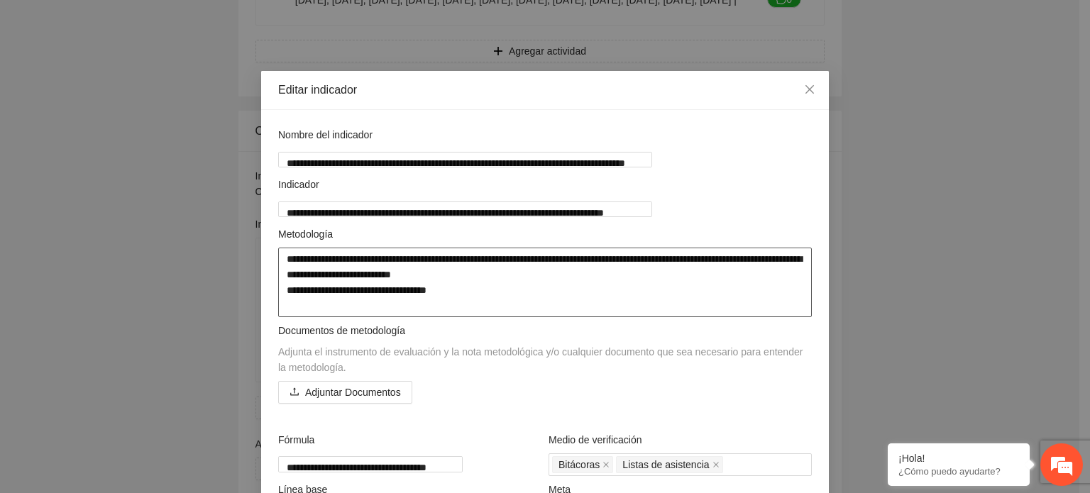
type textarea "**********"
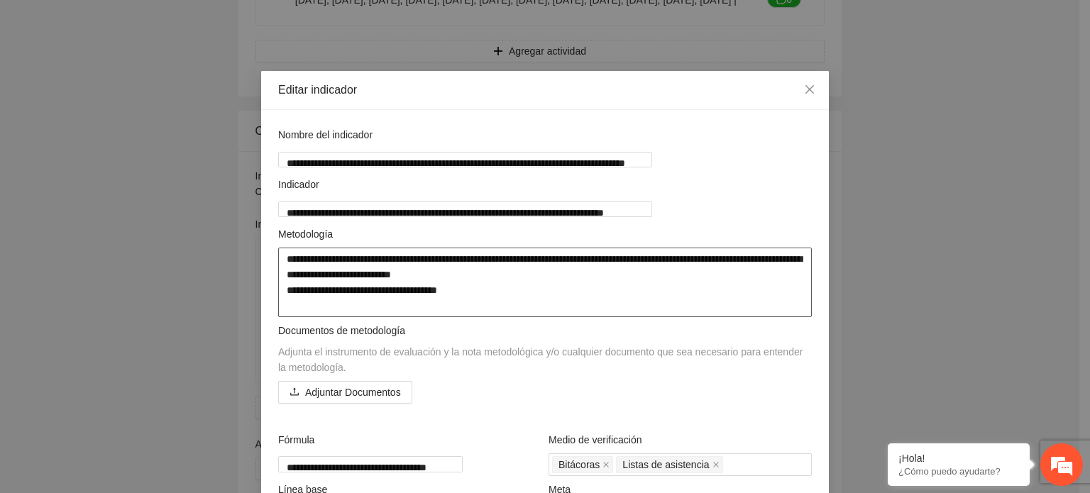
type textarea "**********"
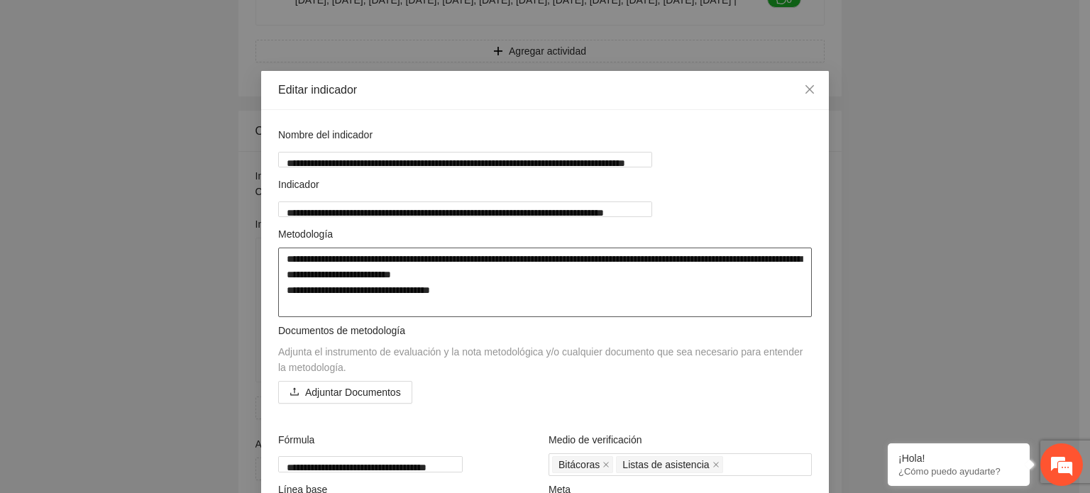
type textarea "**********"
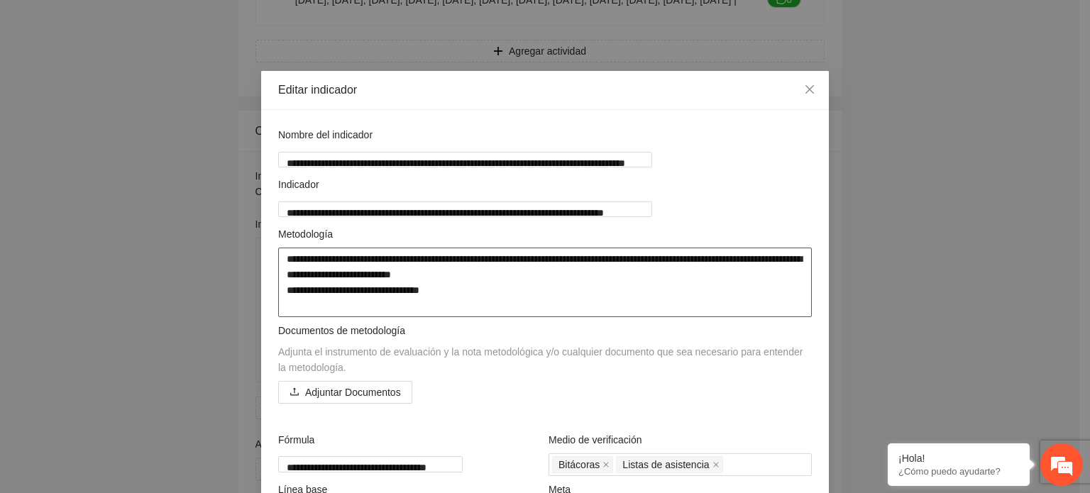
type textarea "**********"
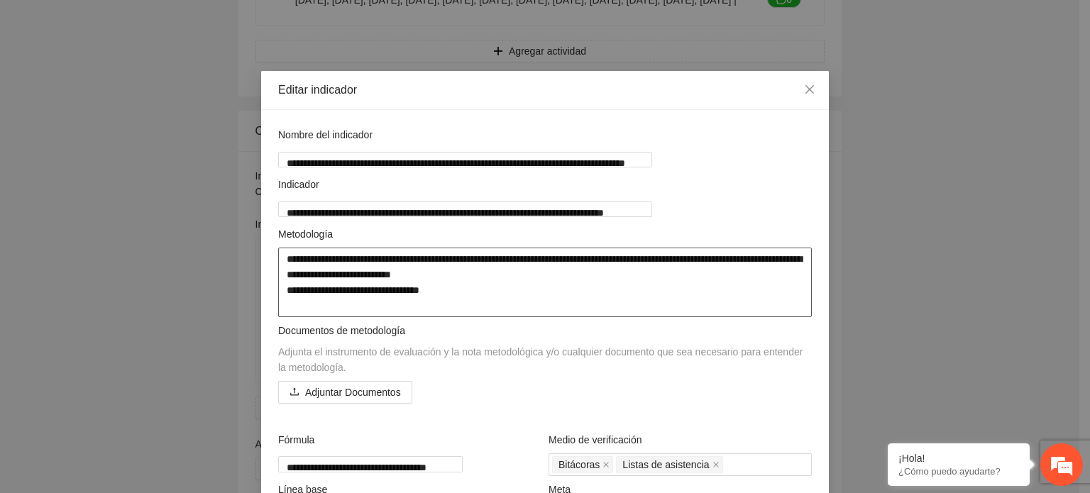
type textarea "**********"
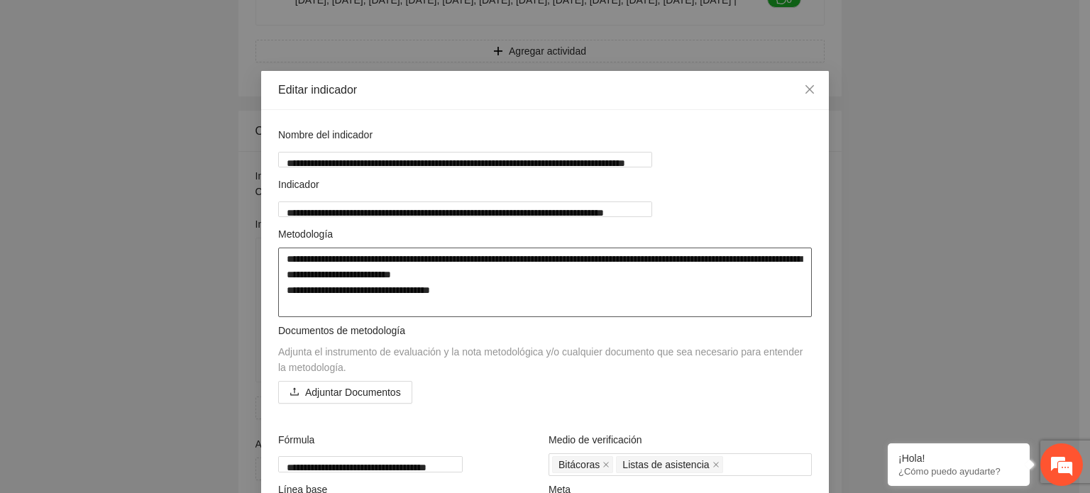
type textarea "**********"
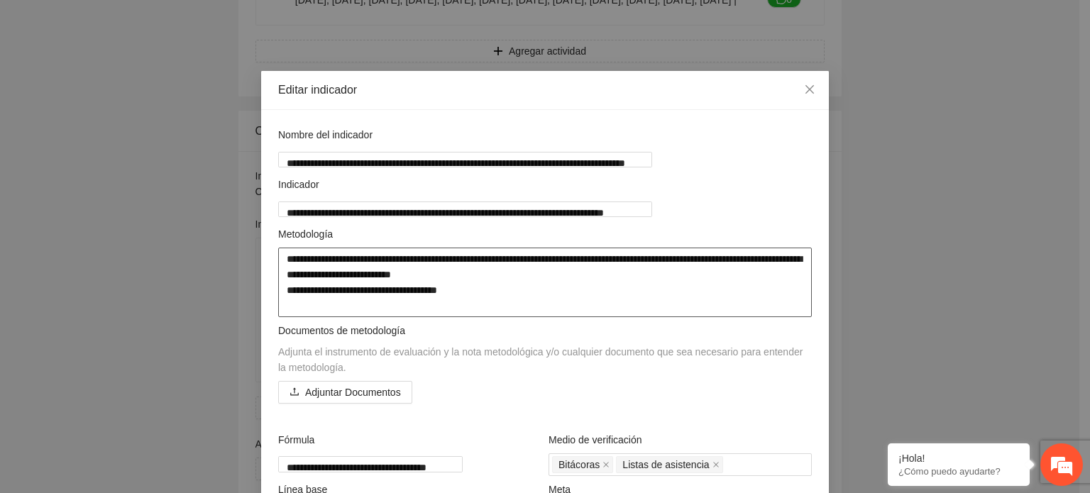
type textarea "**********"
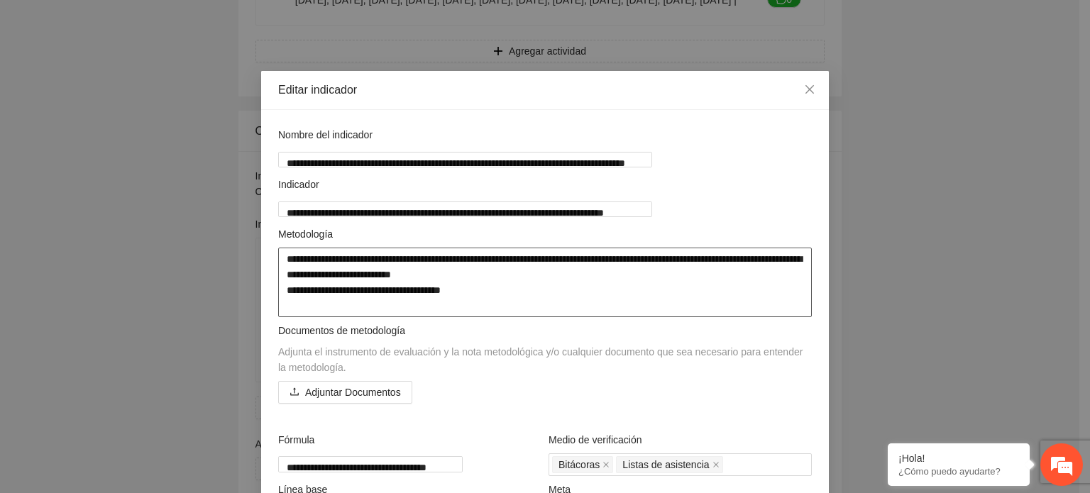
type textarea "**********"
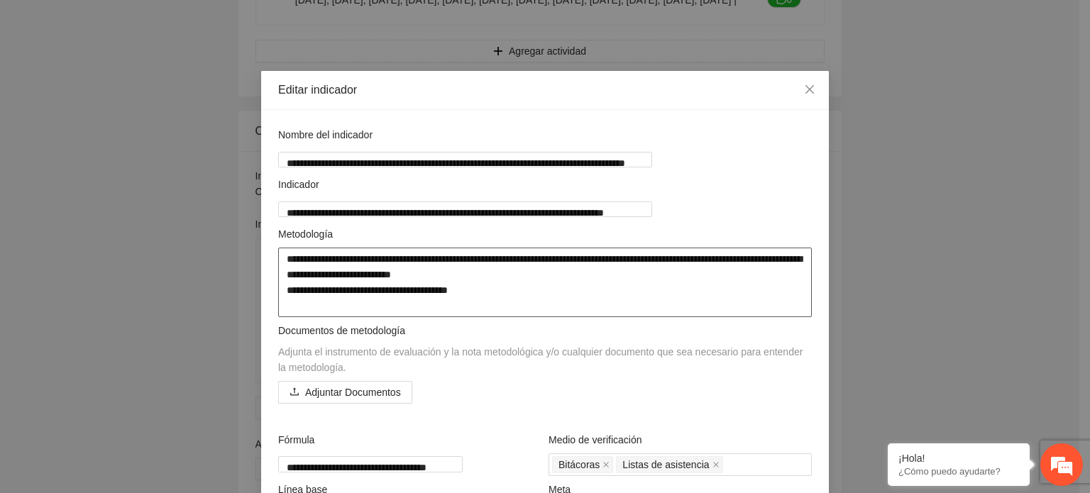
type textarea "**********"
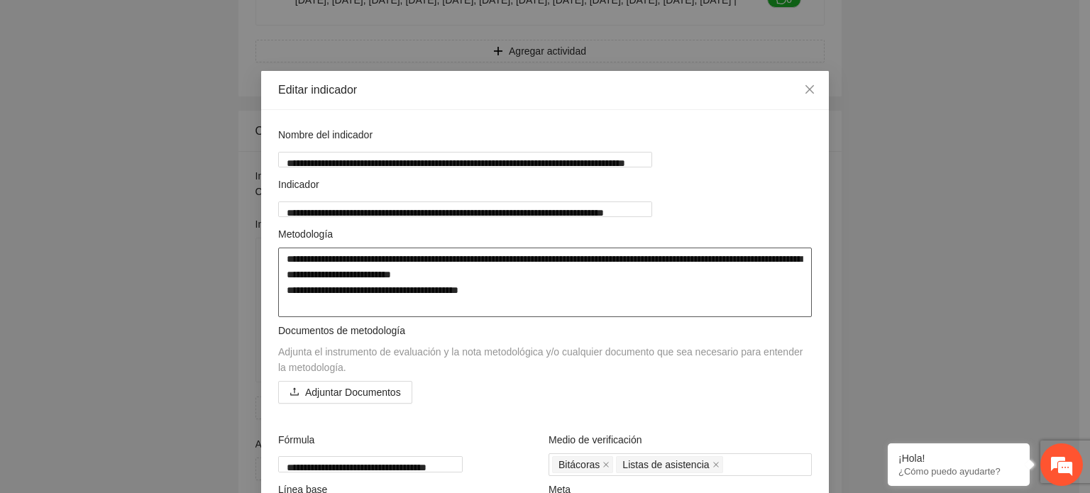
type textarea "**********"
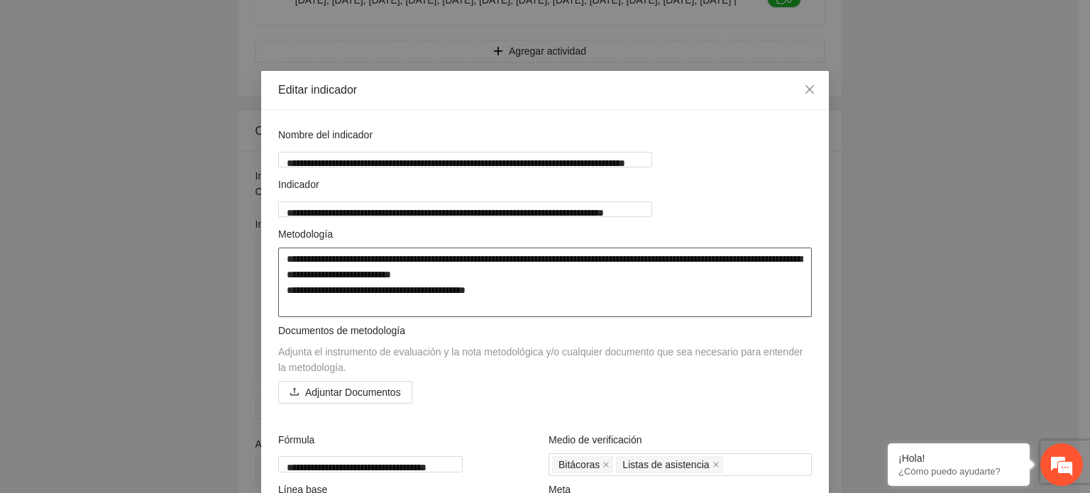
type textarea "**********"
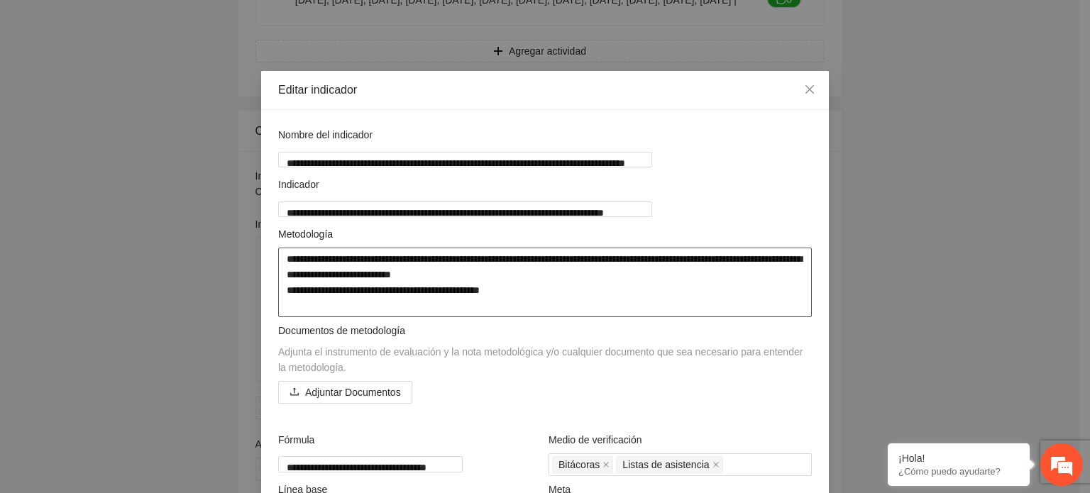
type textarea "**********"
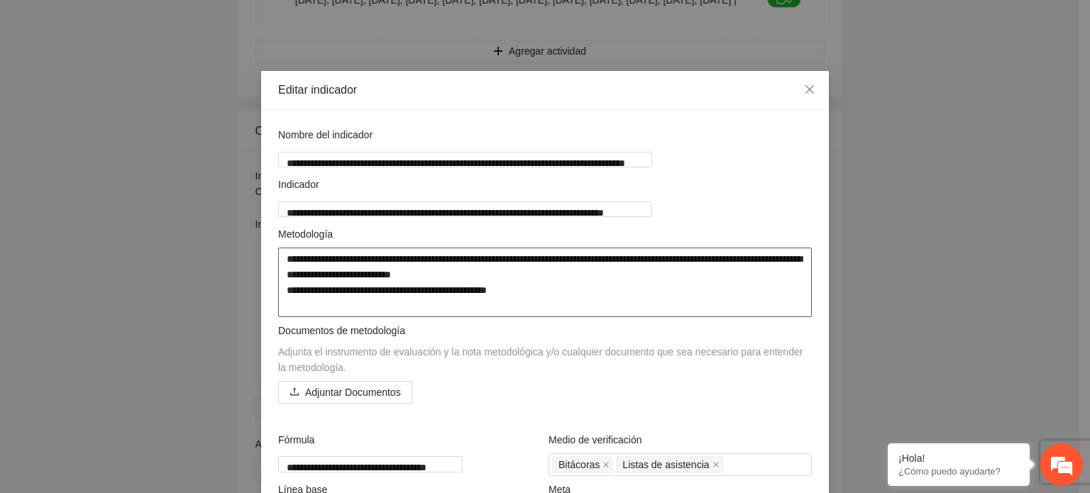
type textarea "**********"
click at [762, 295] on textarea "**********" at bounding box center [545, 283] width 534 height 70
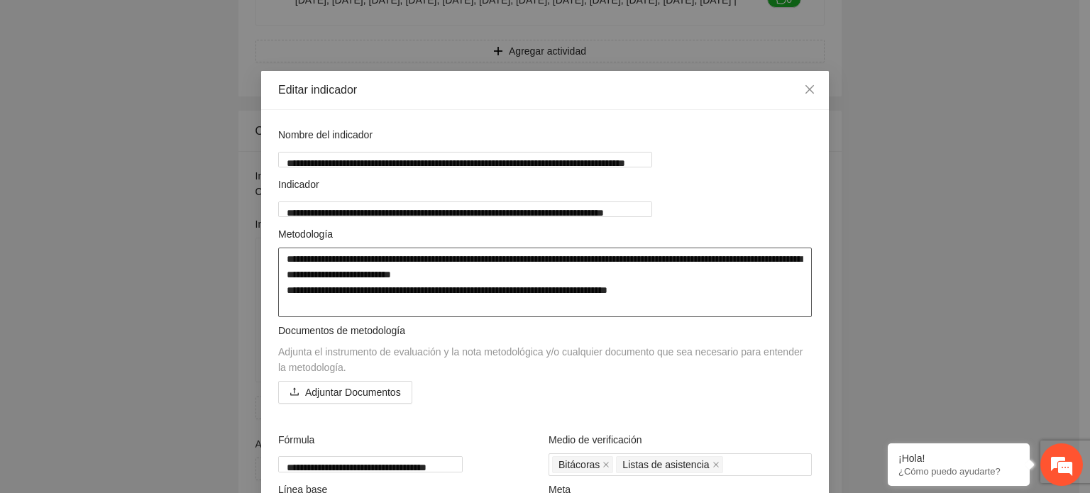
click at [593, 289] on textarea "**********" at bounding box center [545, 283] width 534 height 70
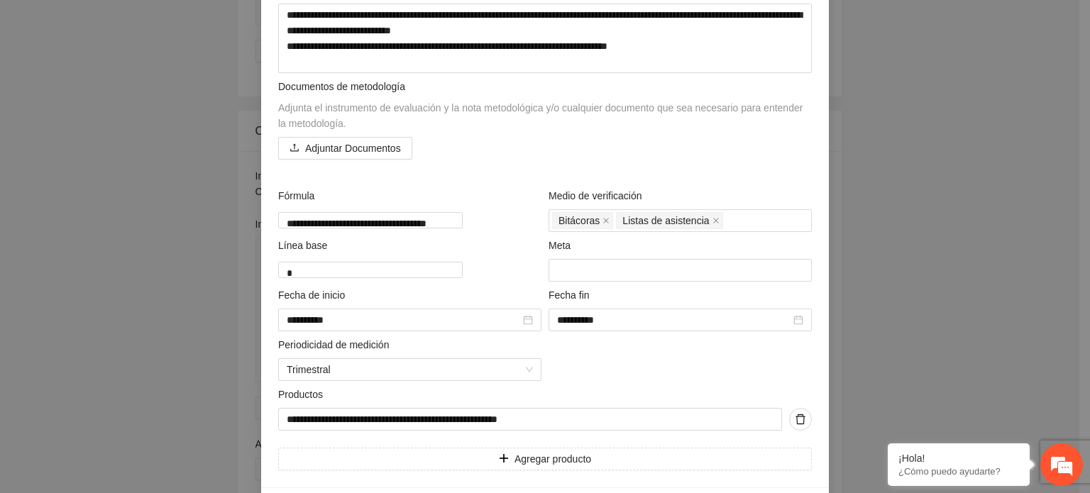
scroll to position [292, 0]
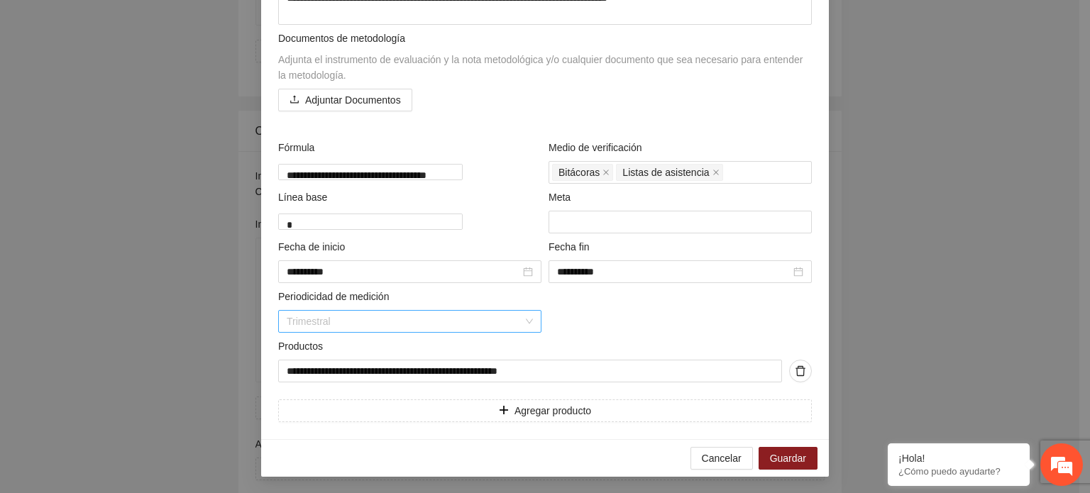
click at [523, 320] on span "Trimestral" at bounding box center [410, 321] width 246 height 21
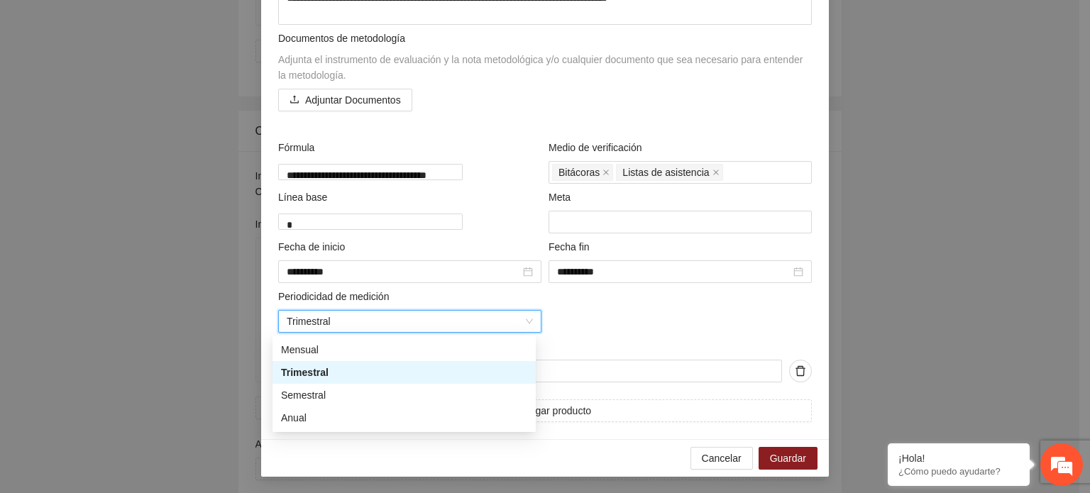
click at [523, 320] on span "Trimestral" at bounding box center [410, 321] width 246 height 21
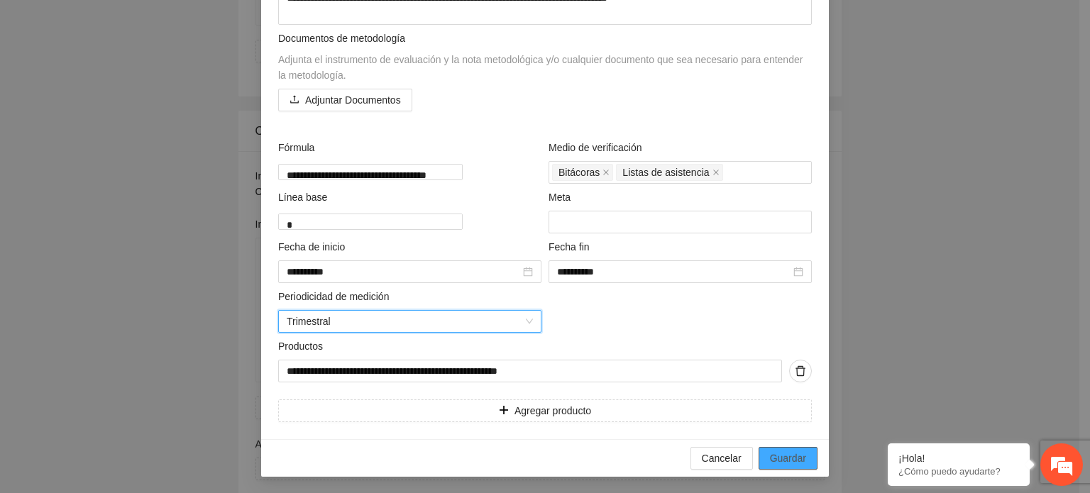
click at [789, 454] on span "Guardar" at bounding box center [788, 459] width 36 height 16
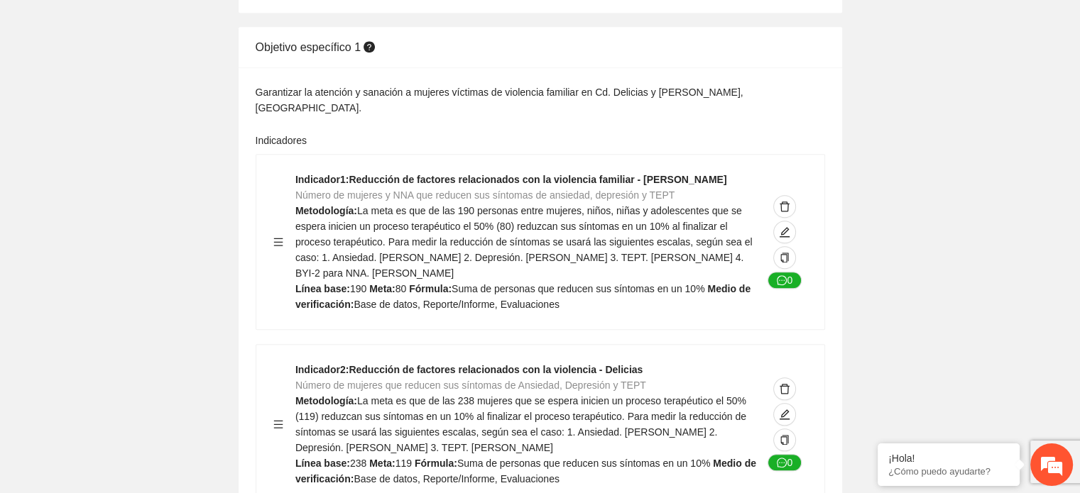
scroll to position [0, 0]
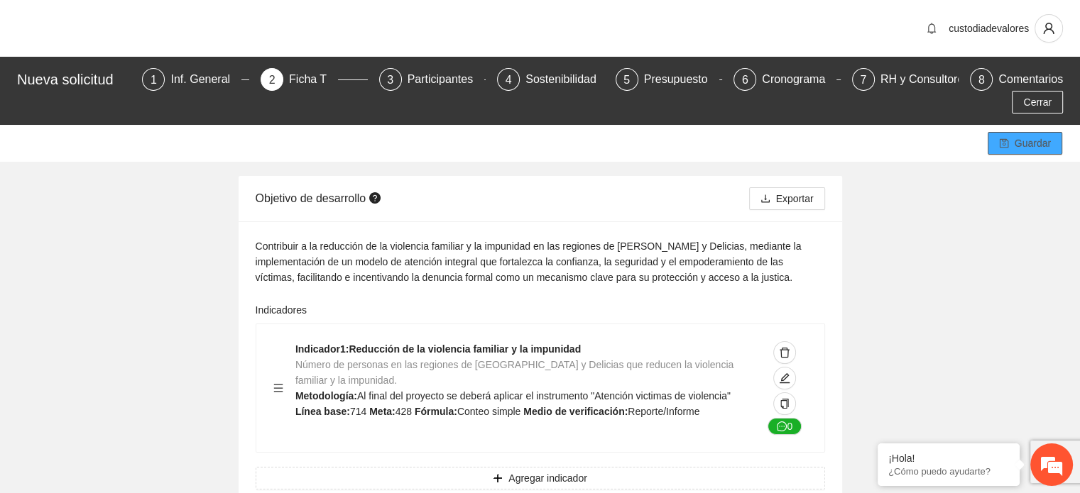
click at [1021, 136] on span "Guardar" at bounding box center [1032, 144] width 36 height 16
click at [774, 187] on button "Exportar" at bounding box center [787, 198] width 76 height 23
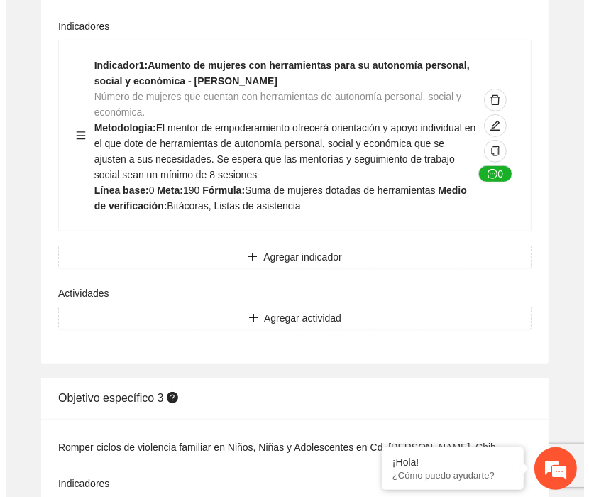
scroll to position [3315, 0]
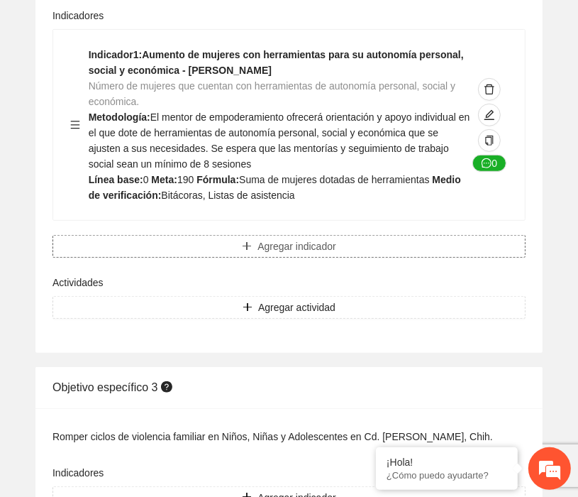
click at [287, 254] on span "Agregar indicador" at bounding box center [297, 246] width 79 height 16
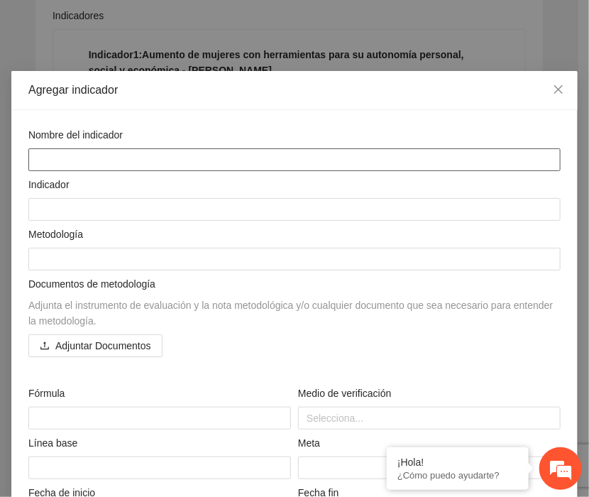
click at [57, 163] on textarea at bounding box center [294, 159] width 532 height 23
click at [432, 165] on textarea "**********" at bounding box center [294, 159] width 532 height 23
click at [388, 165] on textarea "**********" at bounding box center [294, 159] width 532 height 23
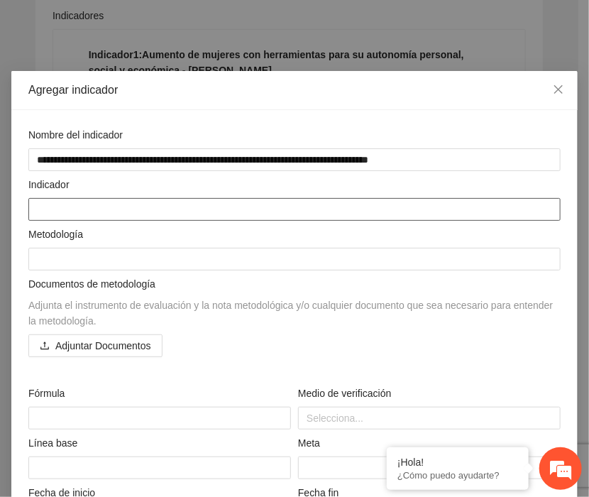
click at [75, 207] on textarea at bounding box center [294, 209] width 532 height 23
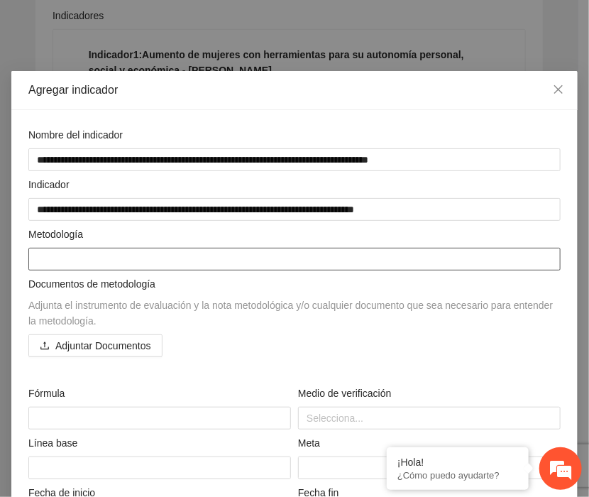
click at [58, 252] on textarea at bounding box center [294, 259] width 532 height 23
click at [39, 262] on textarea at bounding box center [294, 259] width 532 height 23
paste textarea "**********"
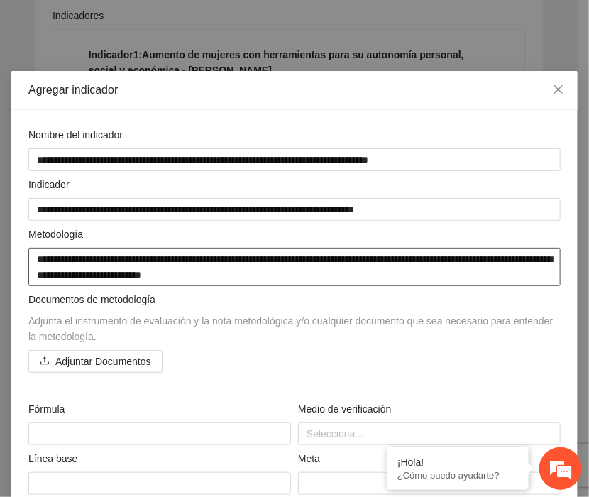
click at [333, 277] on textarea "**********" at bounding box center [294, 267] width 532 height 38
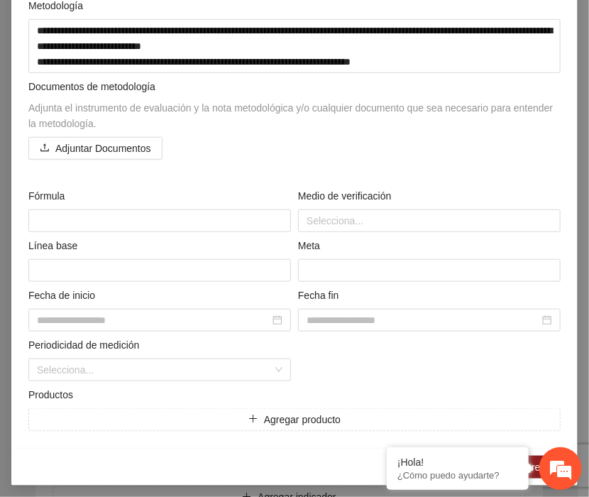
scroll to position [234, 0]
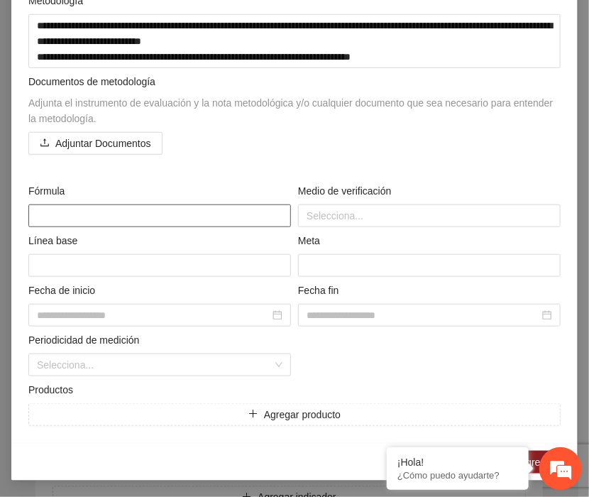
click at [65, 209] on textarea at bounding box center [159, 215] width 263 height 23
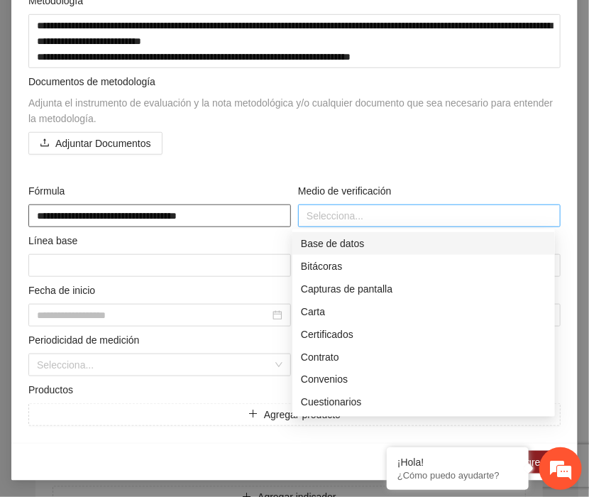
click at [318, 210] on div at bounding box center [430, 215] width 256 height 17
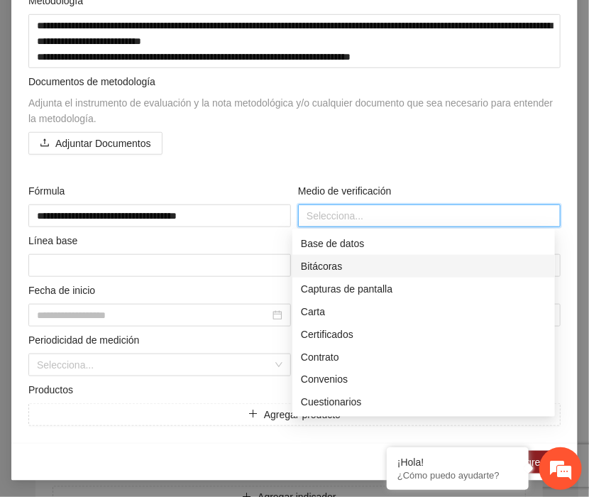
click at [314, 264] on div "Bitácoras" at bounding box center [424, 266] width 246 height 16
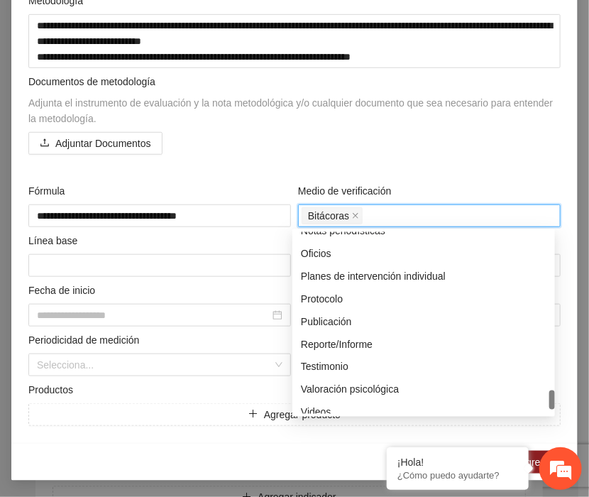
scroll to position [460, 0]
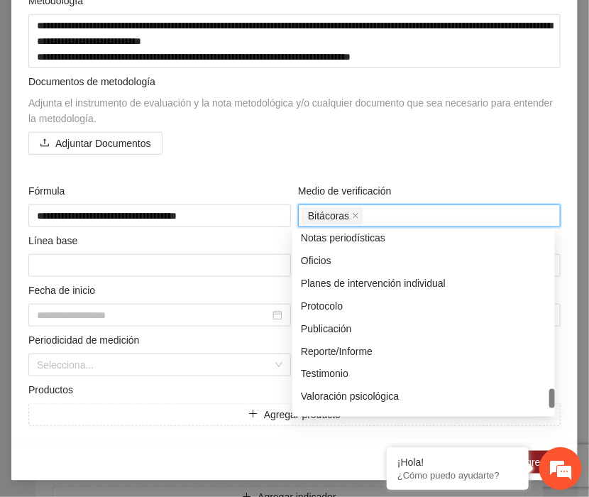
drag, startPoint x: 552, startPoint y: 246, endPoint x: 541, endPoint y: 404, distance: 158.0
click at [541, 404] on div "Notas periodísticas Oficios Planes de intervención individual Protocolo Publica…" at bounding box center [423, 323] width 263 height 182
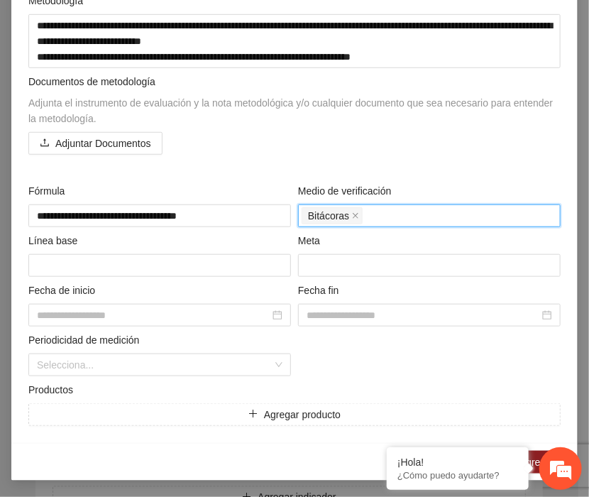
click at [376, 218] on div "Bitácoras" at bounding box center [430, 216] width 256 height 20
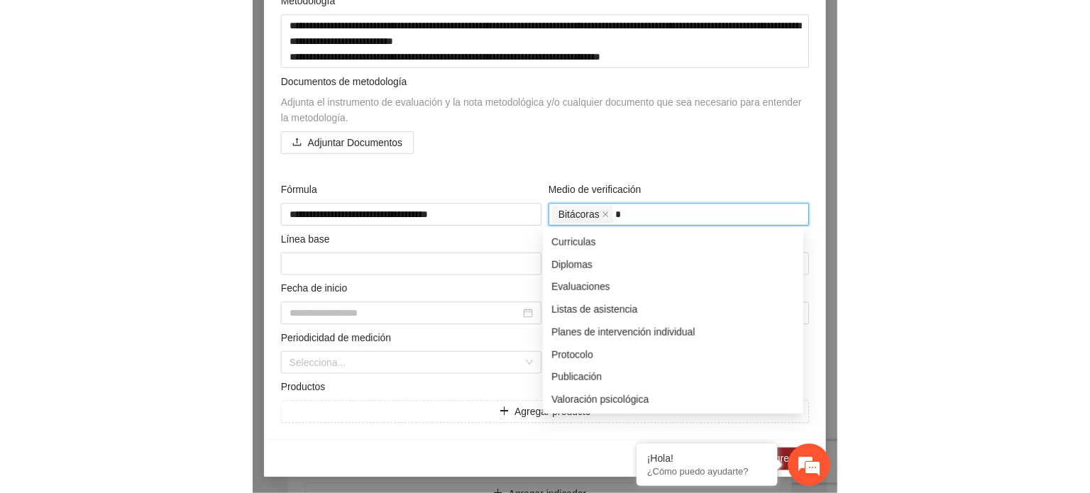
scroll to position [0, 0]
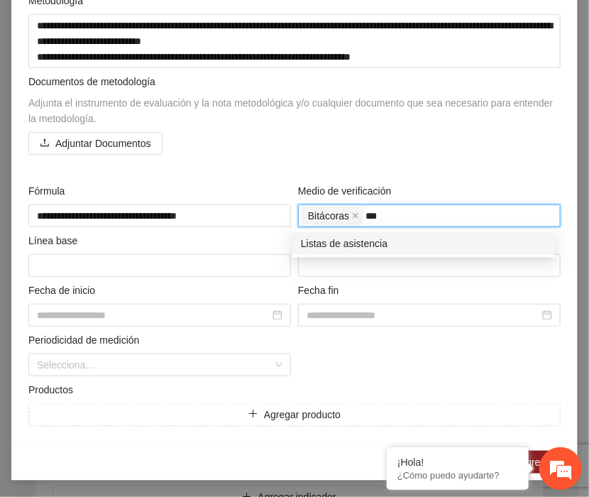
click at [344, 247] on div "Listas de asistencia" at bounding box center [424, 244] width 246 height 16
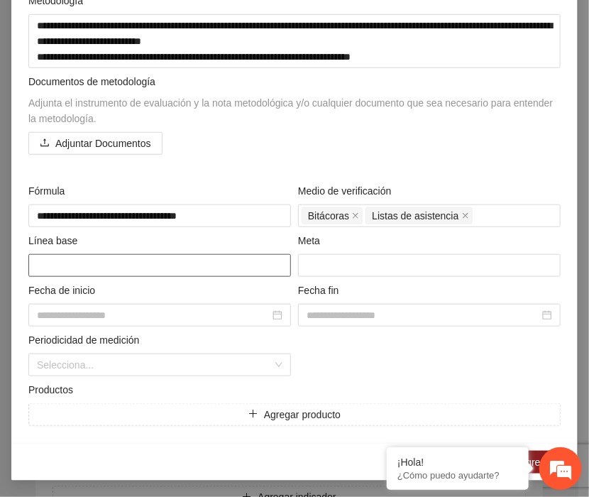
click at [68, 264] on textarea at bounding box center [159, 265] width 263 height 23
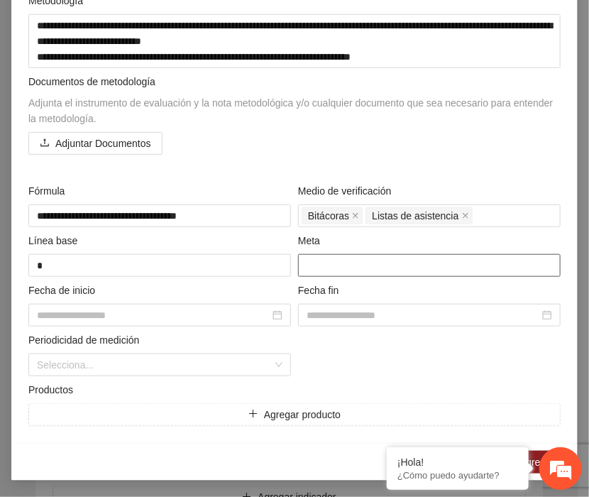
click at [320, 265] on input "number" at bounding box center [429, 265] width 263 height 23
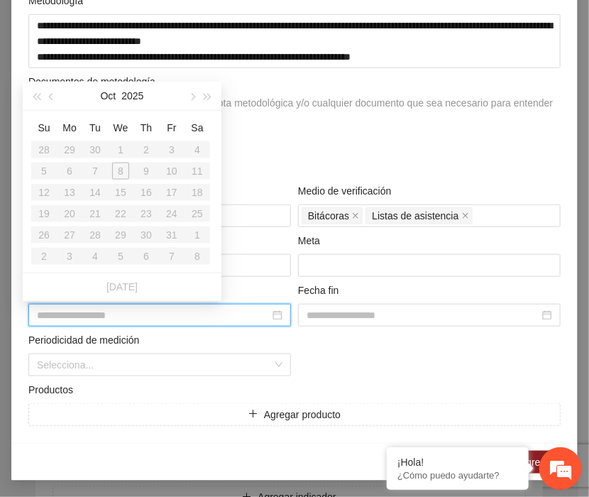
click at [221, 316] on input at bounding box center [153, 315] width 233 height 16
click at [190, 91] on button "button" at bounding box center [192, 96] width 16 height 28
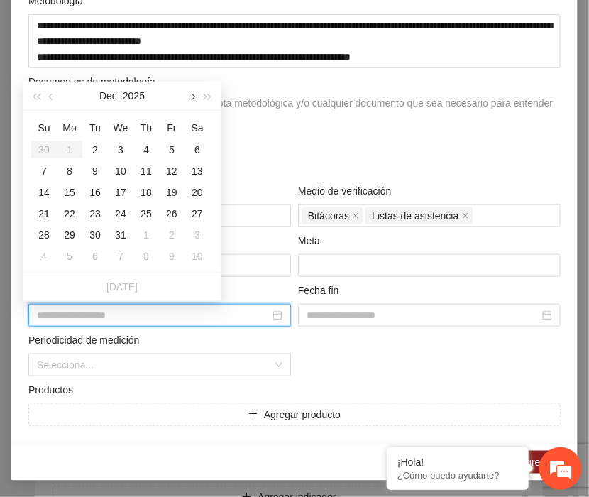
click at [190, 91] on button "button" at bounding box center [192, 96] width 16 height 28
click at [193, 96] on span "button" at bounding box center [191, 96] width 7 height 7
click at [69, 150] on div "2" at bounding box center [69, 149] width 17 height 17
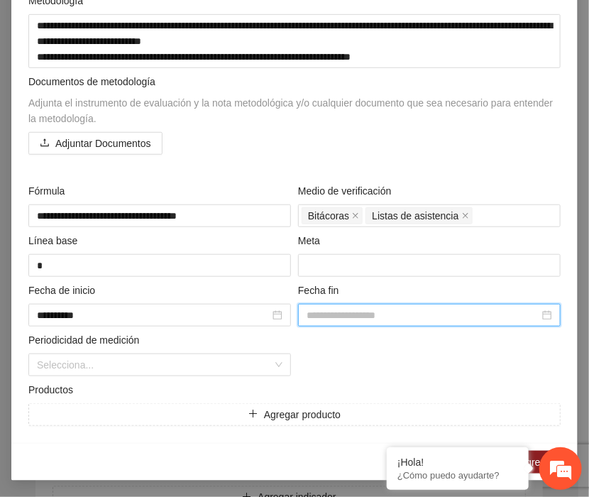
click at [508, 315] on input at bounding box center [423, 315] width 233 height 16
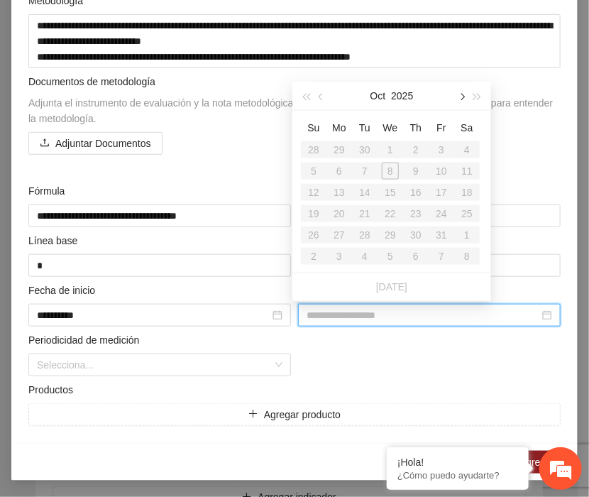
click at [459, 95] on span "button" at bounding box center [461, 96] width 7 height 7
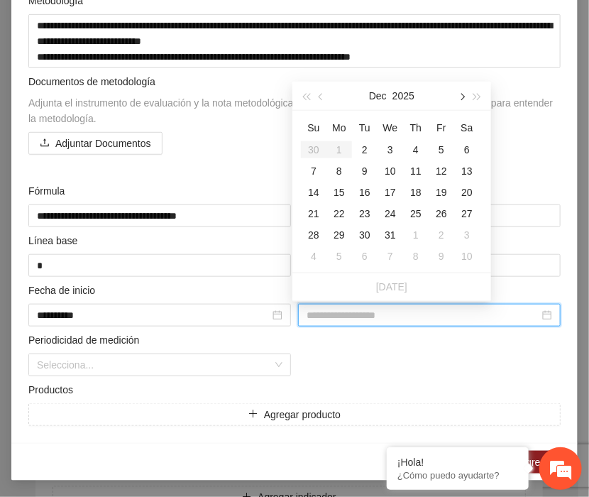
click at [459, 95] on span "button" at bounding box center [461, 96] width 7 height 7
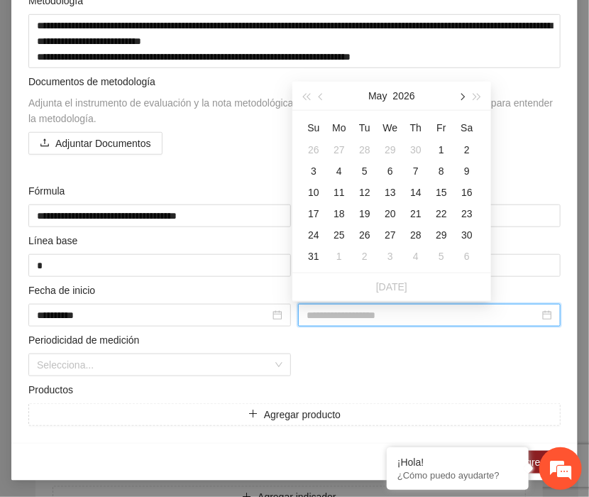
click at [459, 95] on span "button" at bounding box center [461, 96] width 7 height 7
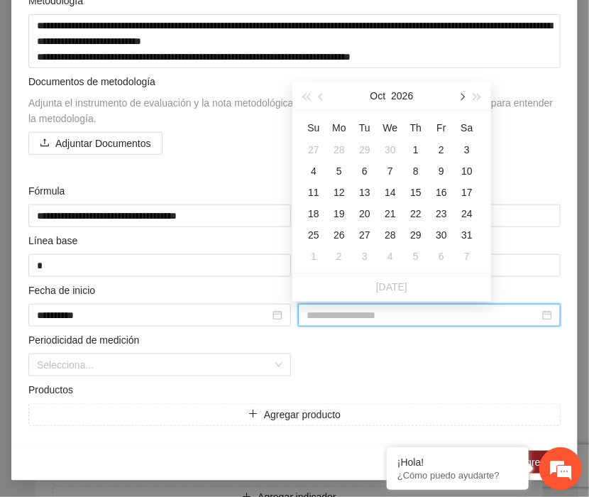
click at [459, 95] on span "button" at bounding box center [461, 96] width 7 height 7
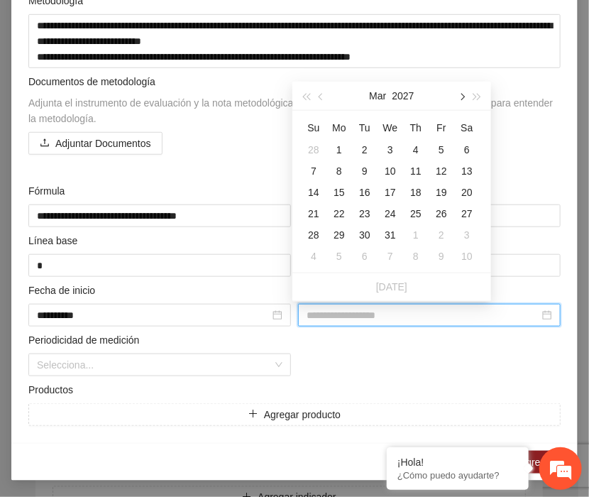
click at [459, 95] on span "button" at bounding box center [461, 96] width 7 height 7
click at [440, 234] on div "28" at bounding box center [441, 234] width 17 height 17
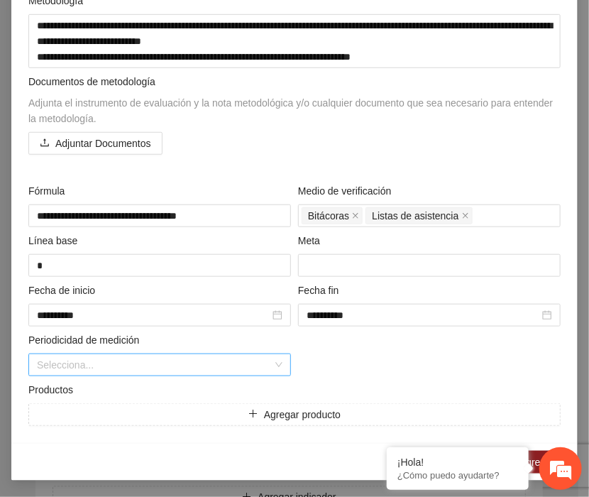
click at [257, 366] on input "search" at bounding box center [155, 364] width 236 height 21
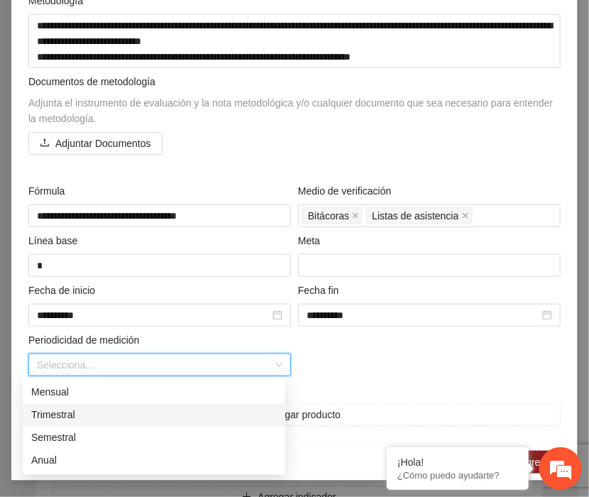
click at [54, 417] on div "Trimestral" at bounding box center [154, 415] width 246 height 16
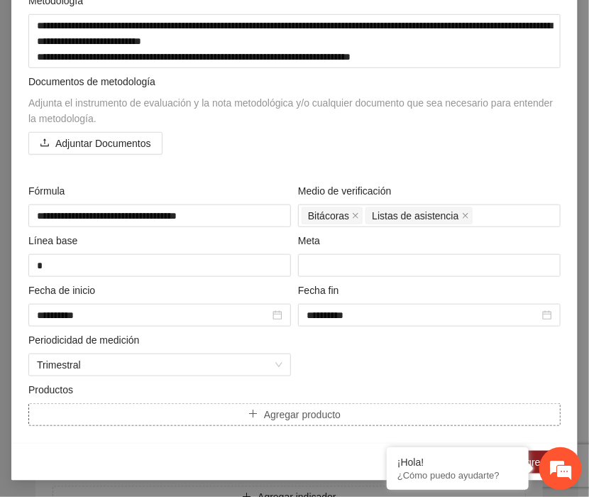
click at [318, 412] on span "Agregar producto" at bounding box center [302, 415] width 77 height 16
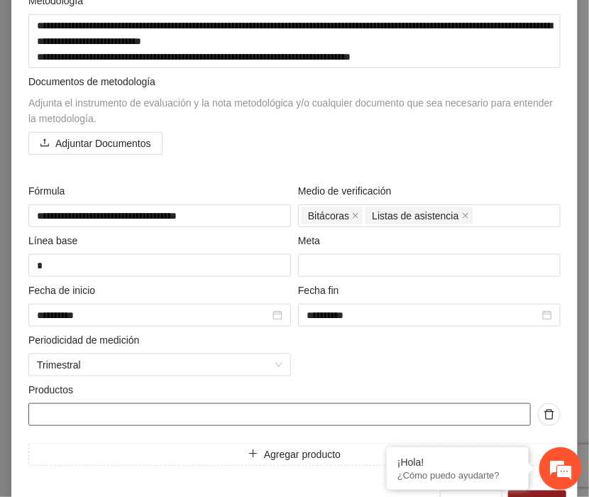
click at [98, 410] on input "text" at bounding box center [279, 414] width 503 height 23
click at [98, 410] on input "***" at bounding box center [279, 414] width 503 height 23
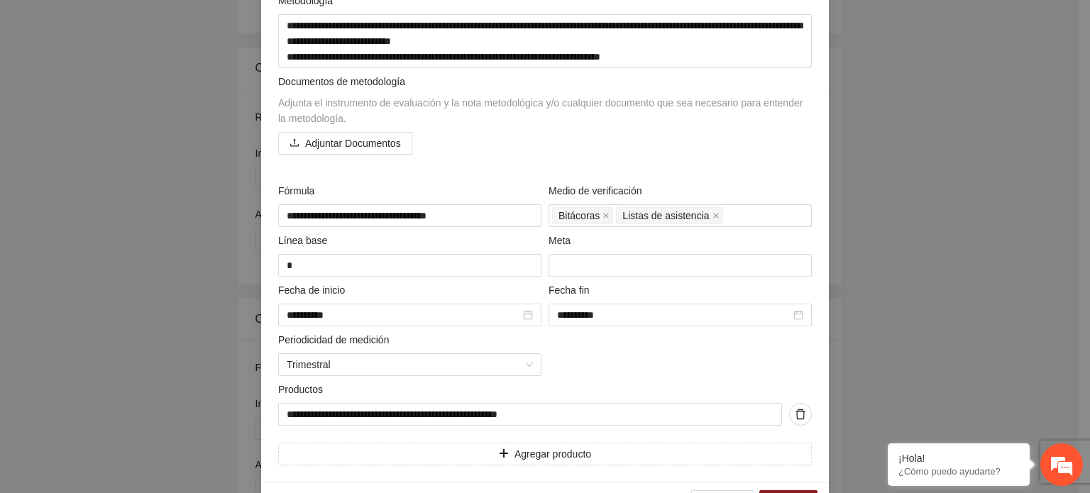
scroll to position [277, 0]
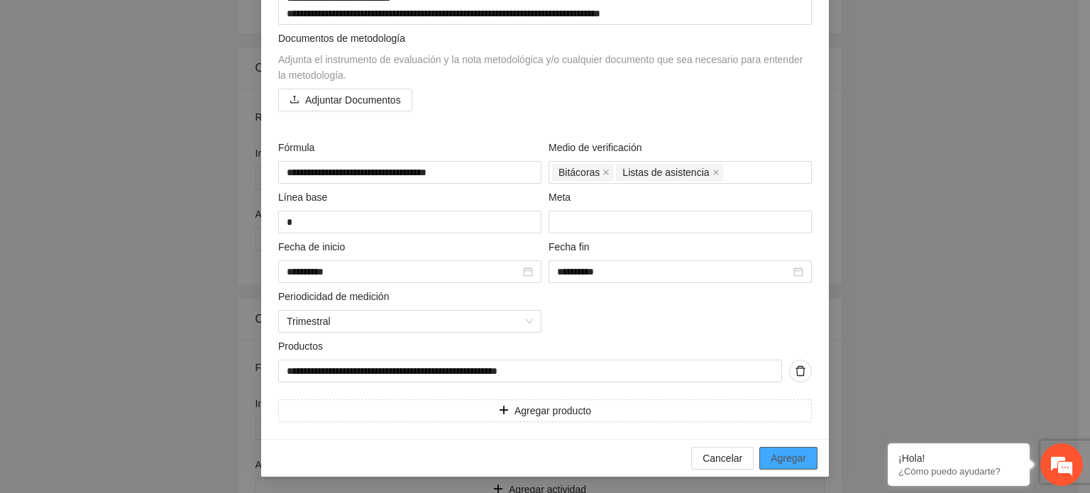
click at [797, 454] on span "Agregar" at bounding box center [788, 459] width 35 height 16
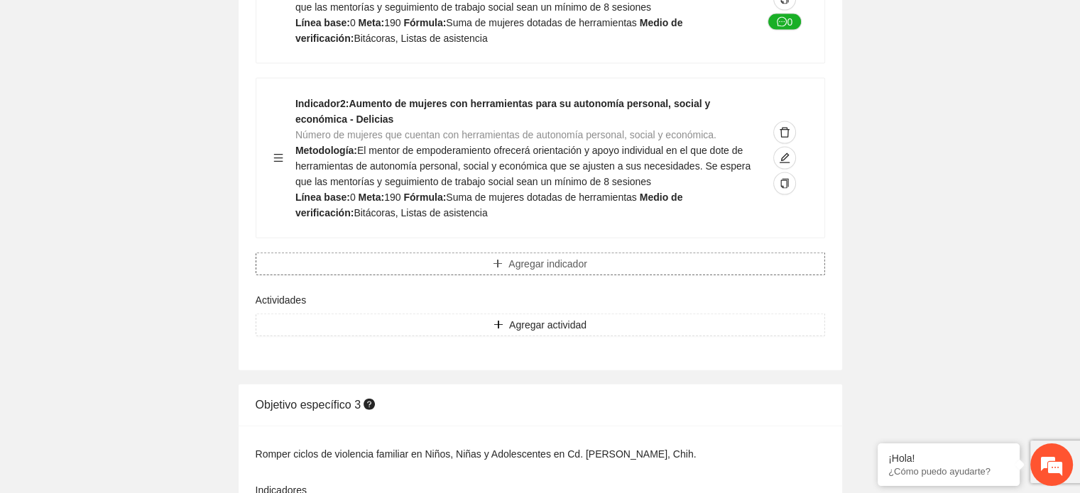
scroll to position [3163, 0]
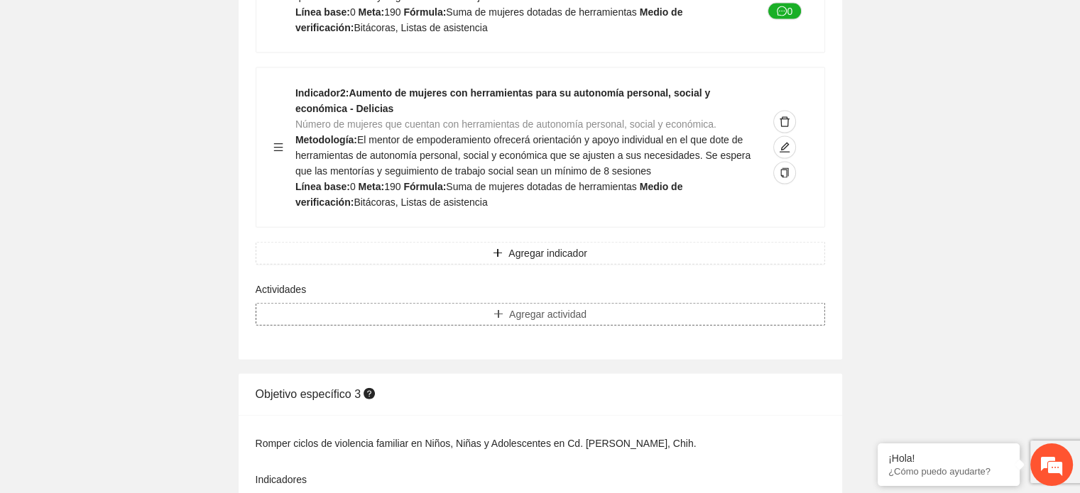
click at [539, 307] on span "Agregar actividad" at bounding box center [547, 315] width 77 height 16
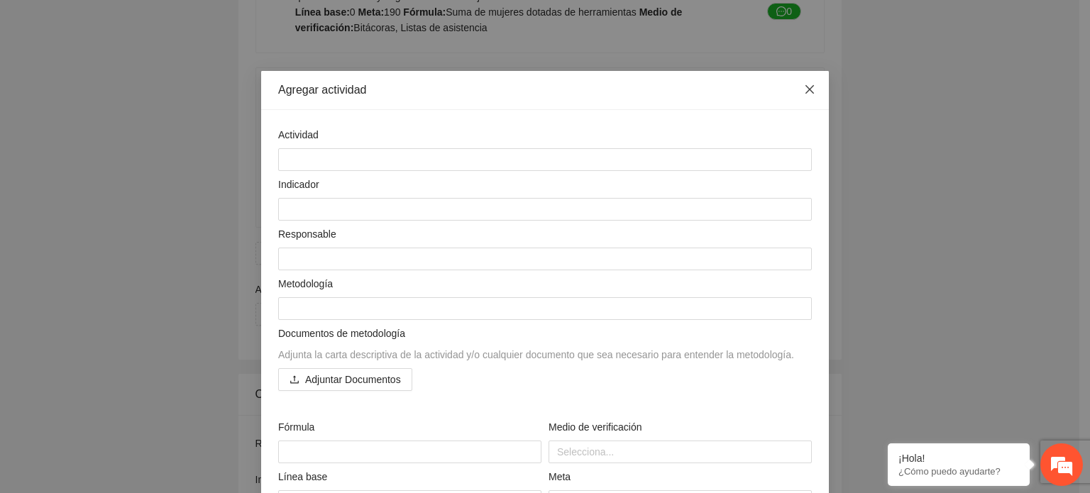
click at [806, 90] on icon "close" at bounding box center [809, 89] width 11 height 11
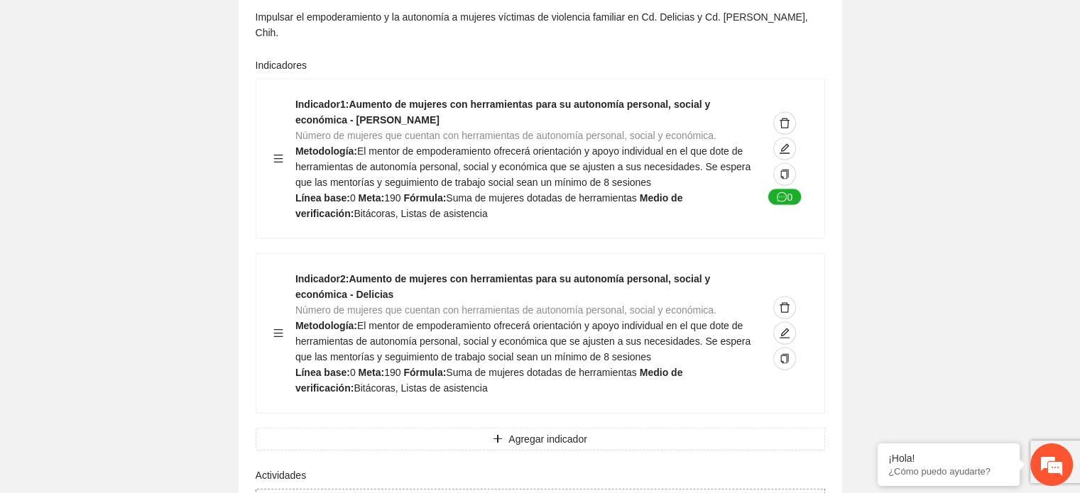
scroll to position [2964, 0]
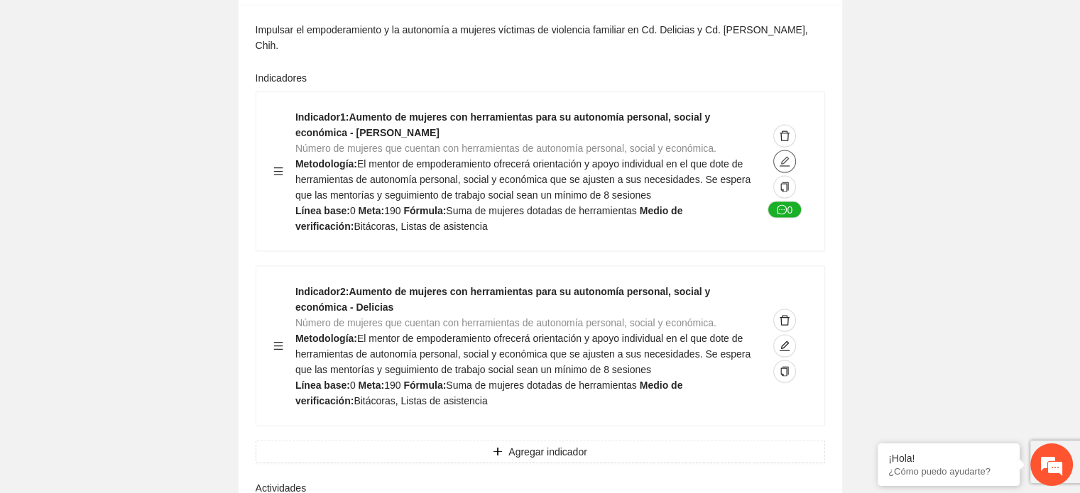
click at [785, 156] on icon "edit" at bounding box center [784, 161] width 11 height 11
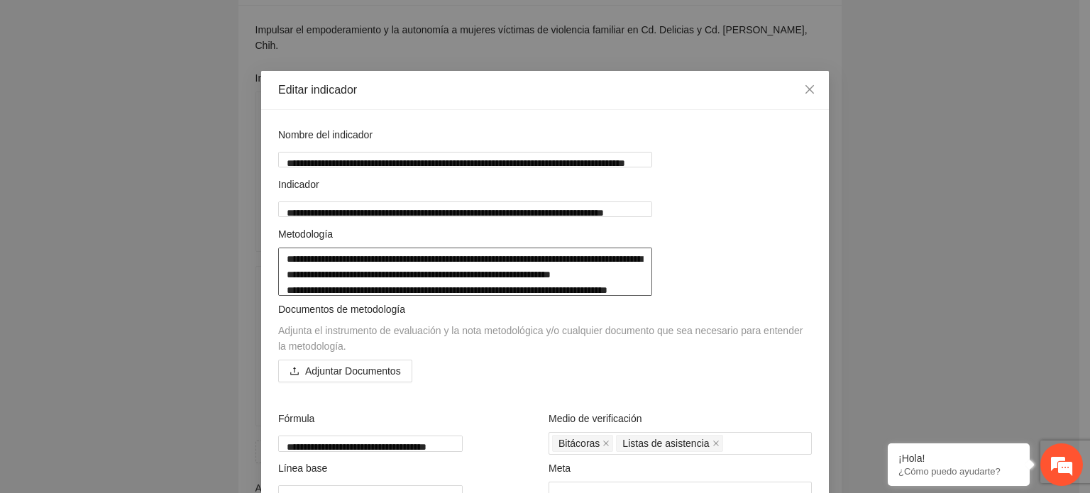
click at [569, 275] on textarea "**********" at bounding box center [465, 272] width 374 height 48
click at [806, 87] on icon "close" at bounding box center [809, 89] width 11 height 11
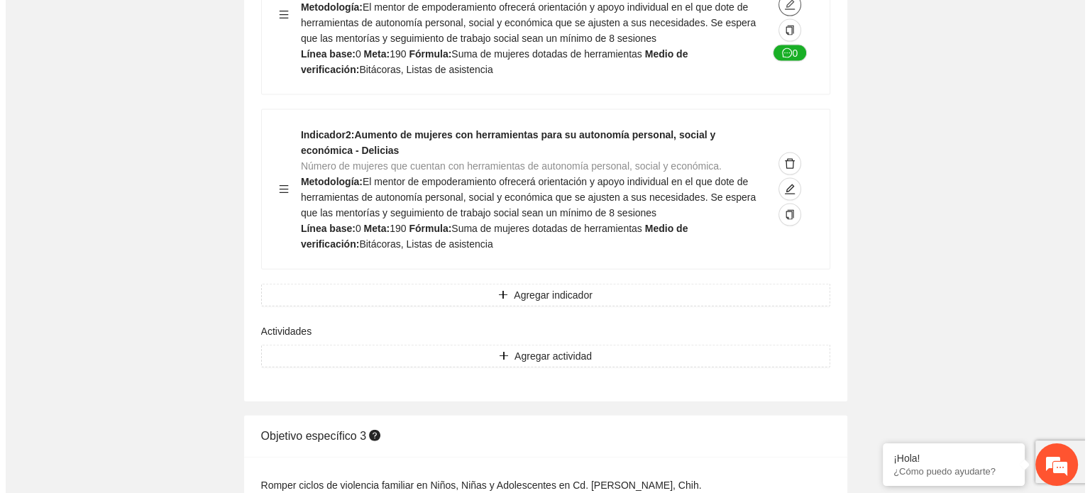
scroll to position [3134, 0]
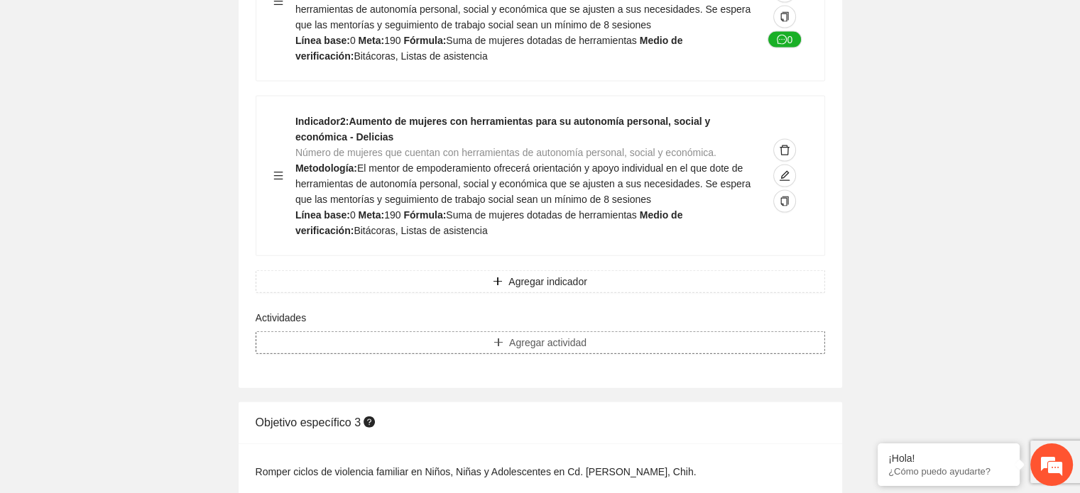
click at [522, 335] on span "Agregar actividad" at bounding box center [547, 343] width 77 height 16
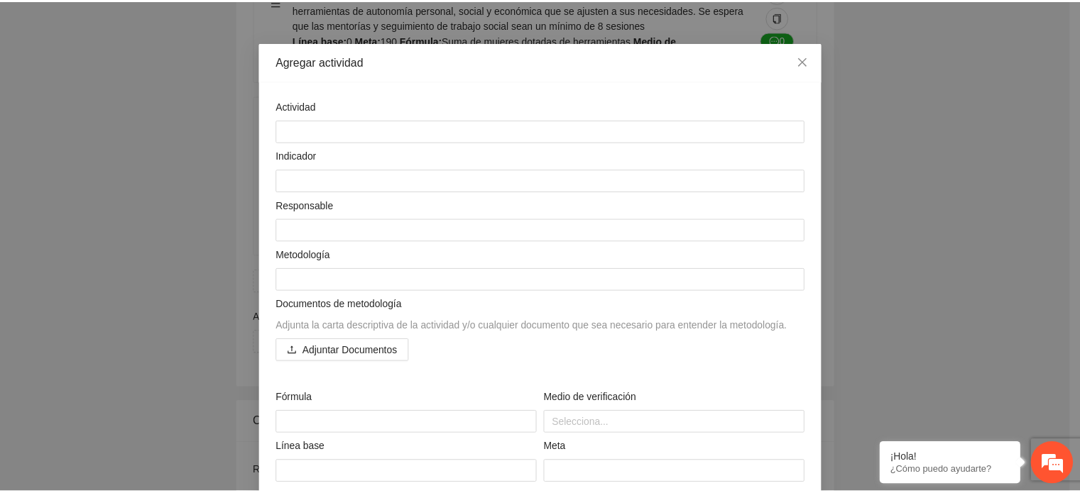
scroll to position [57, 0]
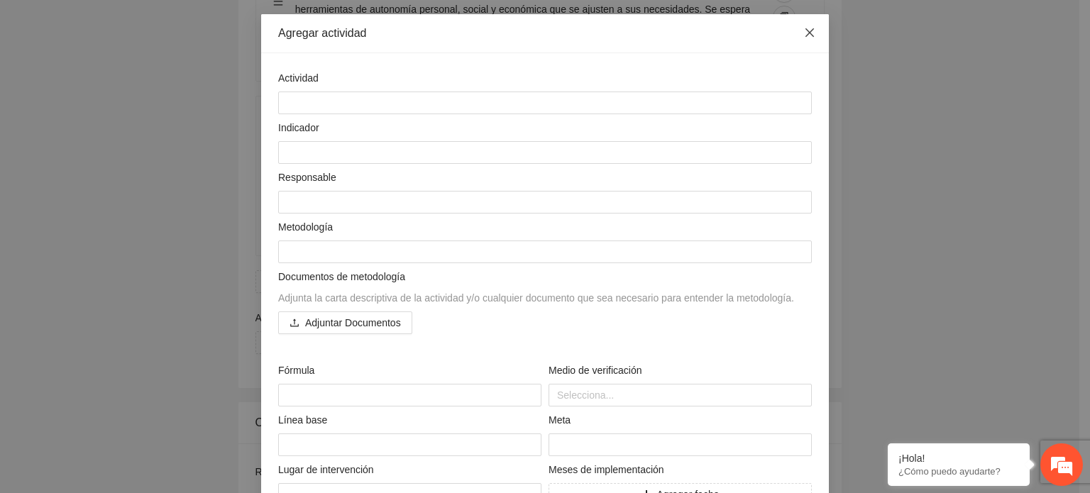
click at [806, 35] on icon "close" at bounding box center [810, 32] width 9 height 9
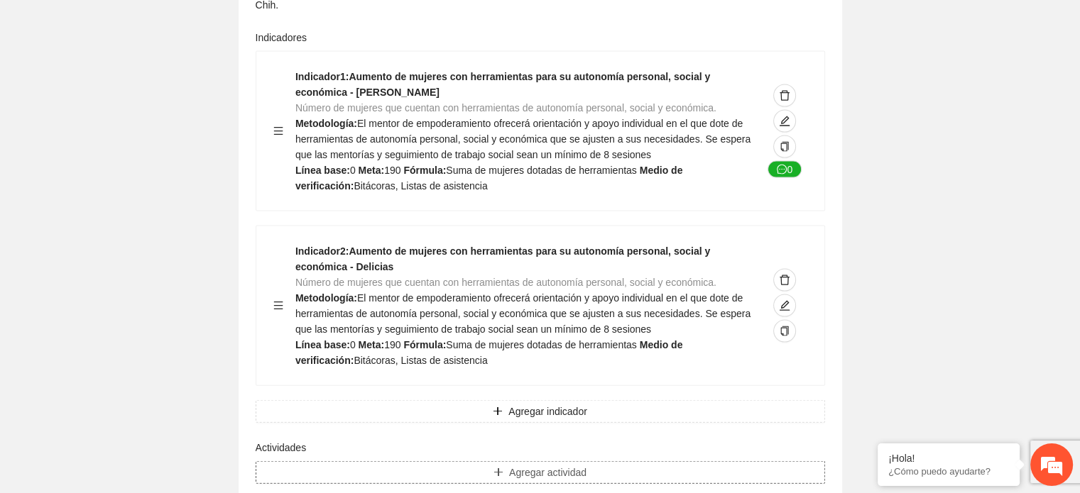
scroll to position [2992, 0]
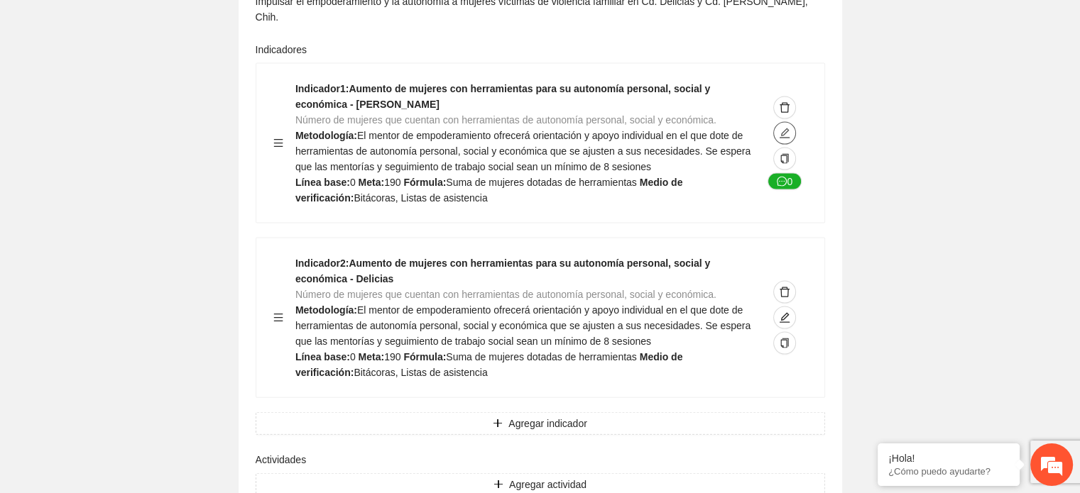
click at [786, 128] on icon "edit" at bounding box center [784, 133] width 11 height 11
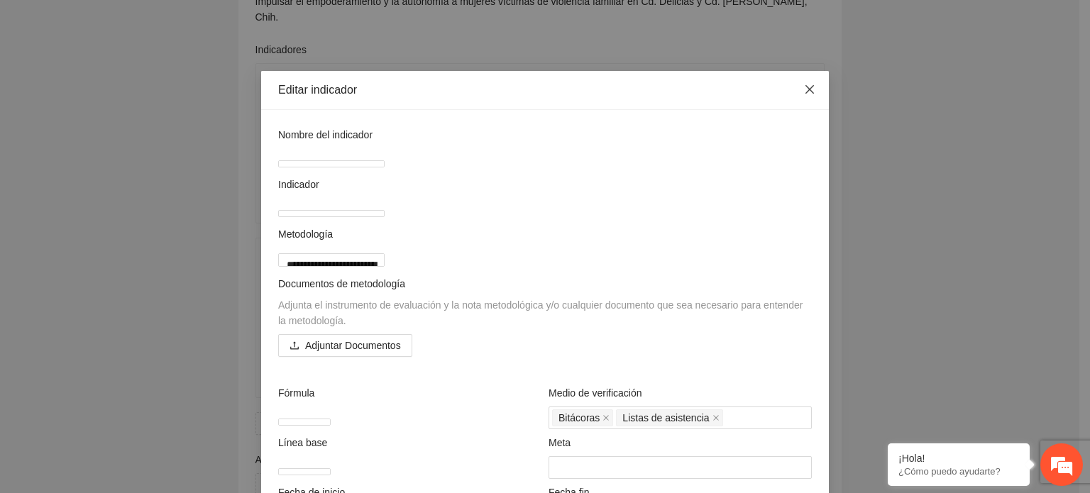
click at [806, 92] on icon "close" at bounding box center [810, 89] width 9 height 9
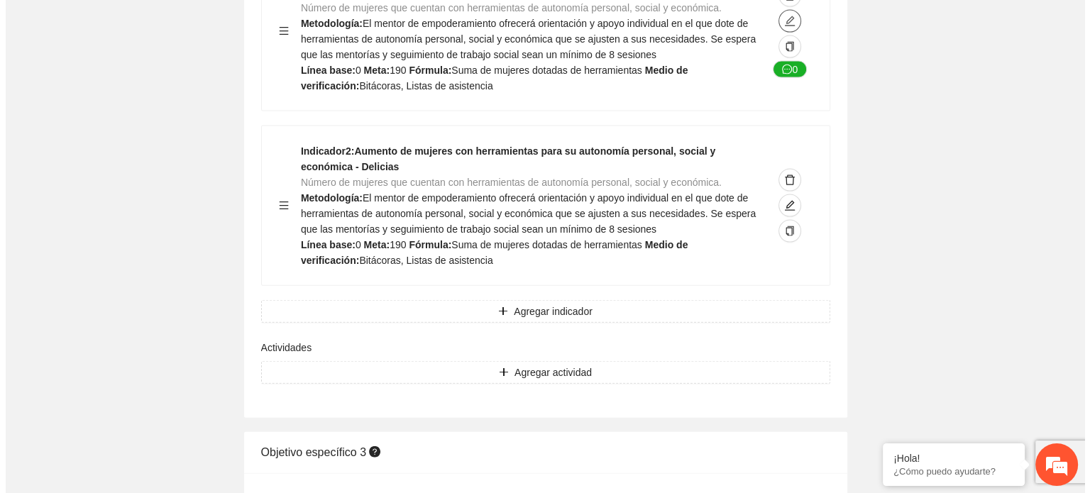
scroll to position [3106, 0]
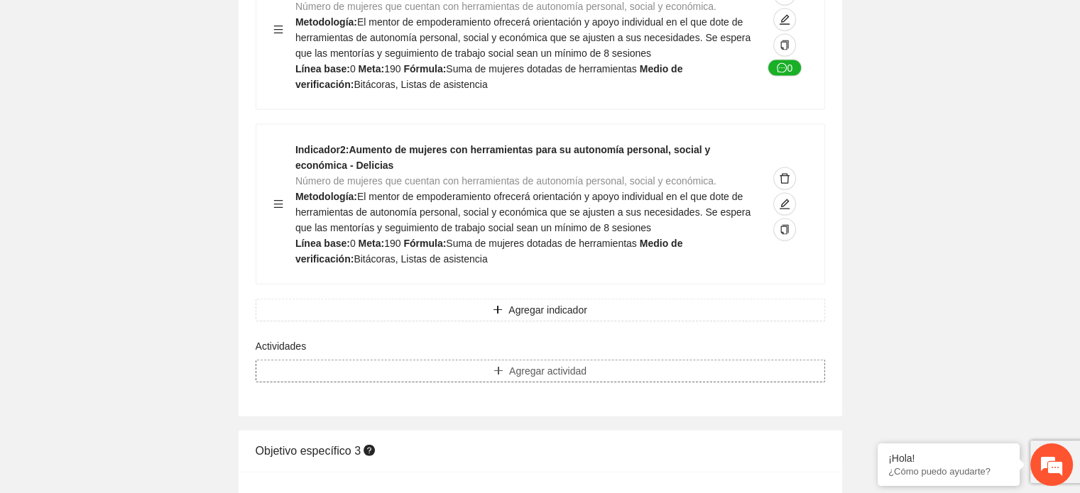
click at [582, 363] on span "Agregar actividad" at bounding box center [547, 371] width 77 height 16
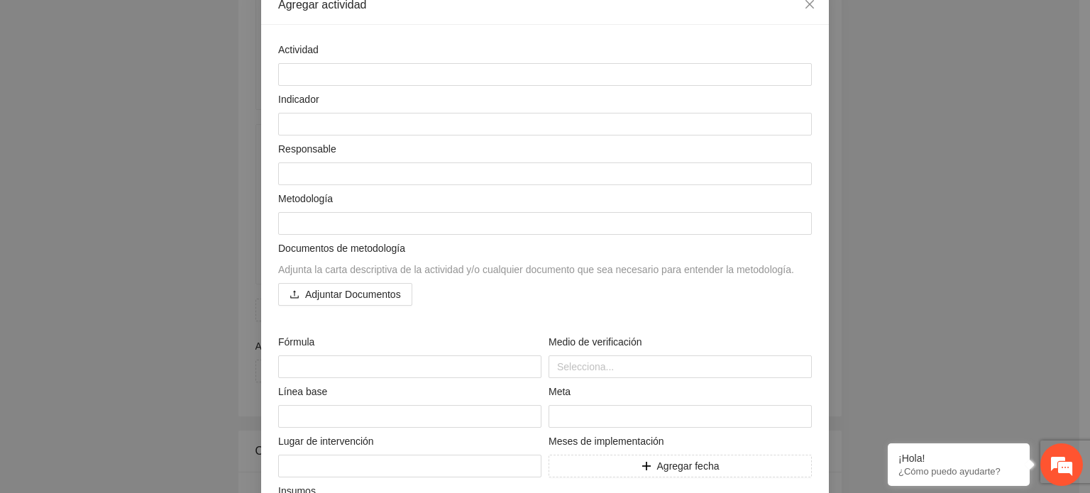
scroll to position [114, 0]
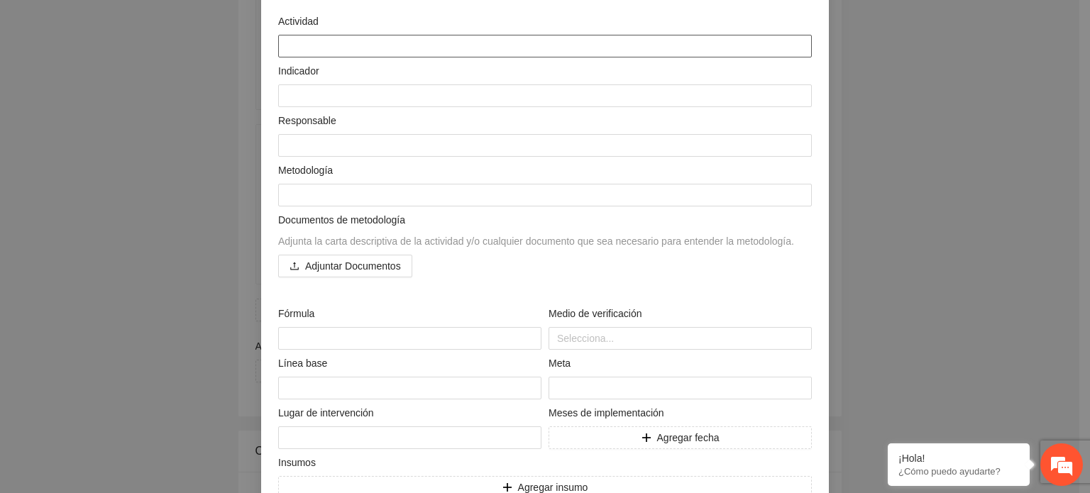
click at [309, 42] on textarea at bounding box center [545, 46] width 534 height 23
click at [289, 92] on textarea at bounding box center [545, 95] width 534 height 23
click at [307, 146] on textarea at bounding box center [545, 145] width 534 height 23
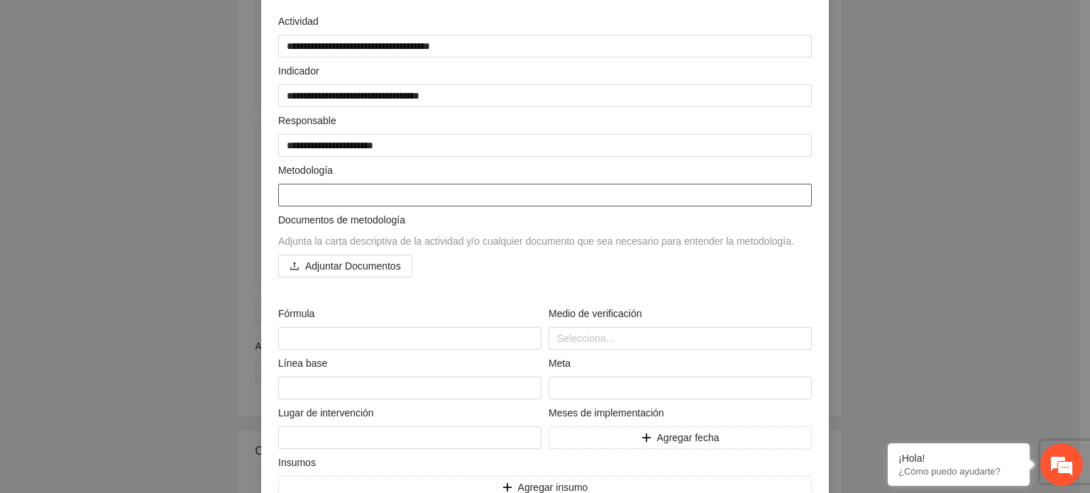
click at [287, 190] on textarea at bounding box center [545, 195] width 534 height 23
click at [317, 190] on textarea at bounding box center [545, 195] width 534 height 23
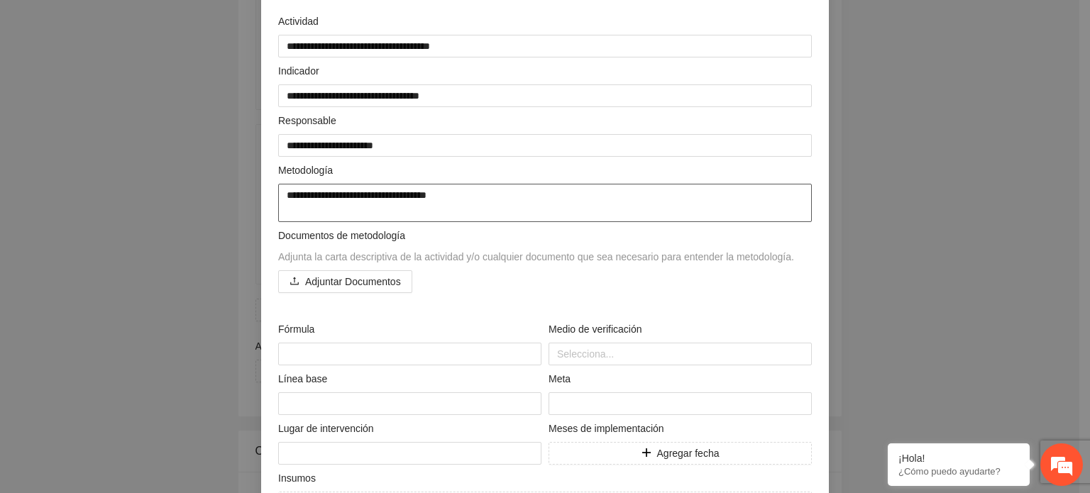
click at [456, 195] on textarea "**********" at bounding box center [545, 203] width 534 height 38
click at [618, 196] on textarea "**********" at bounding box center [545, 203] width 534 height 38
click at [619, 197] on textarea "**********" at bounding box center [545, 203] width 534 height 38
click at [649, 198] on textarea "**********" at bounding box center [545, 203] width 534 height 38
click at [686, 195] on textarea "**********" at bounding box center [545, 203] width 534 height 38
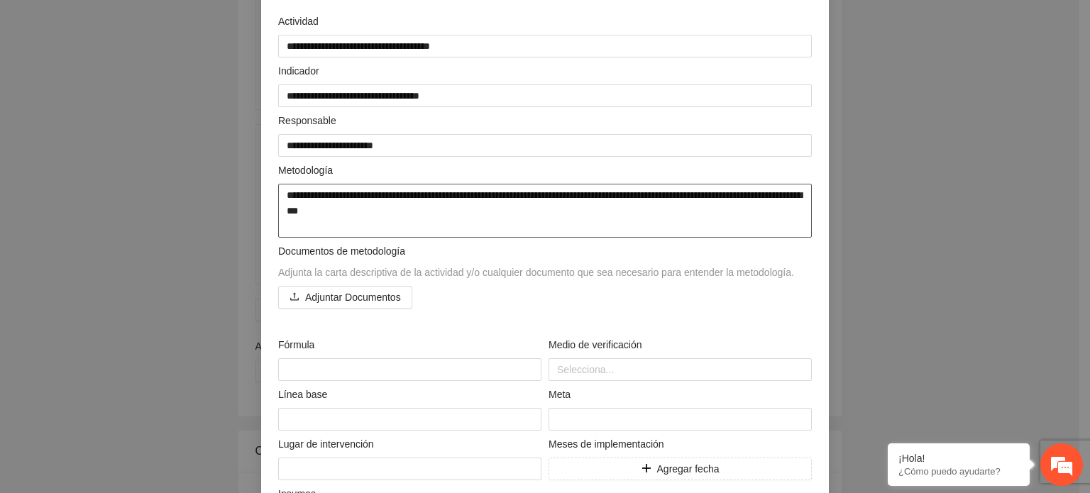
click at [312, 198] on textarea "**********" at bounding box center [545, 211] width 534 height 54
click at [427, 217] on textarea "**********" at bounding box center [545, 211] width 534 height 54
click at [417, 221] on textarea "**********" at bounding box center [545, 211] width 534 height 54
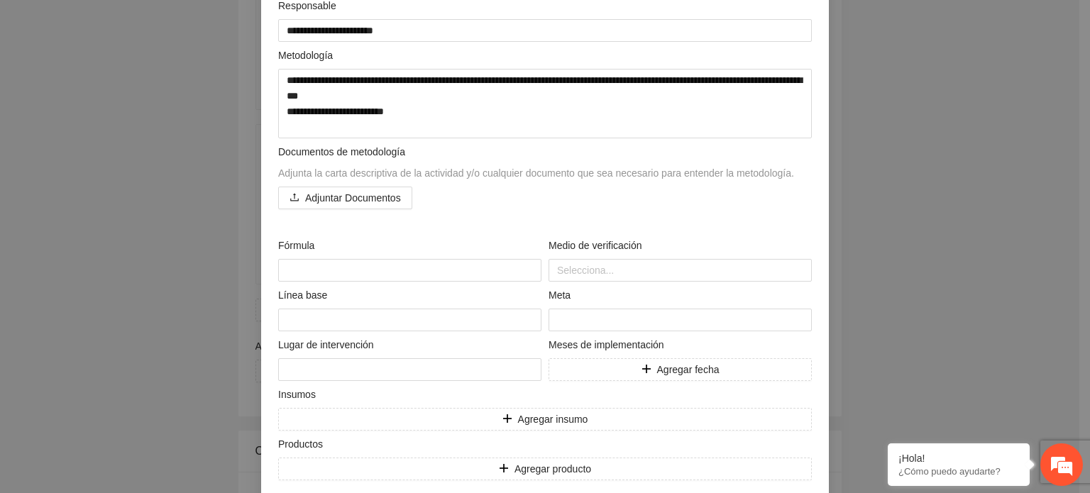
scroll to position [287, 0]
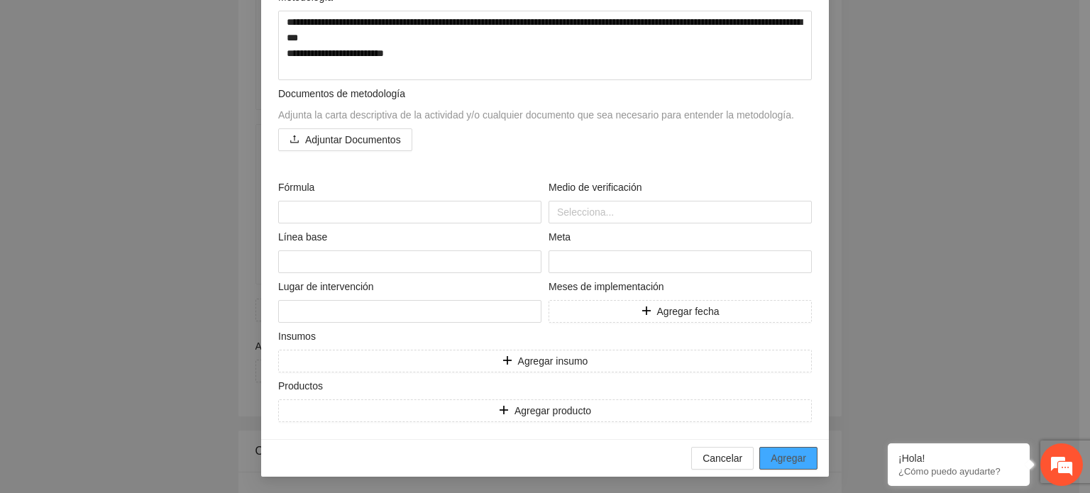
click at [790, 453] on span "Agregar" at bounding box center [788, 459] width 35 height 16
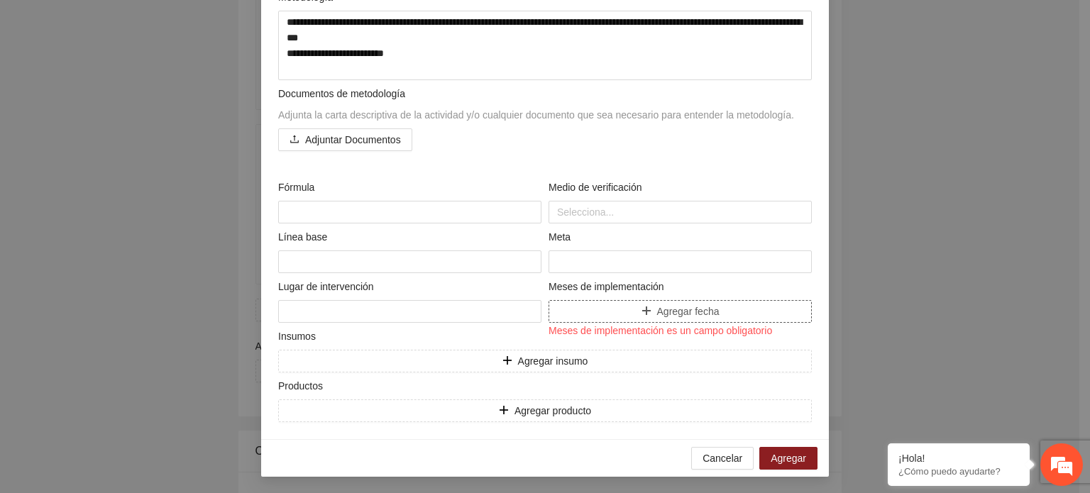
click at [673, 306] on span "Agregar fecha" at bounding box center [688, 312] width 62 height 16
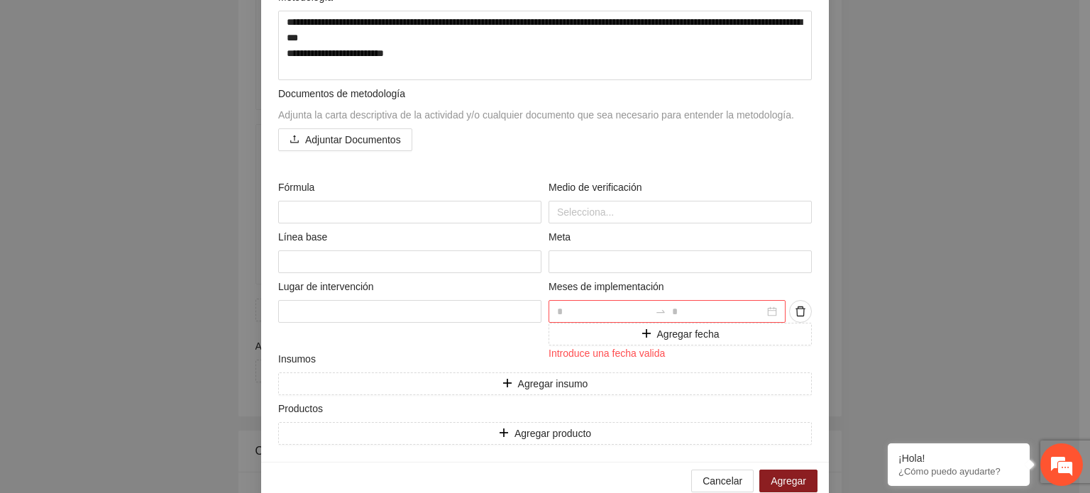
click at [764, 314] on div at bounding box center [667, 311] width 237 height 23
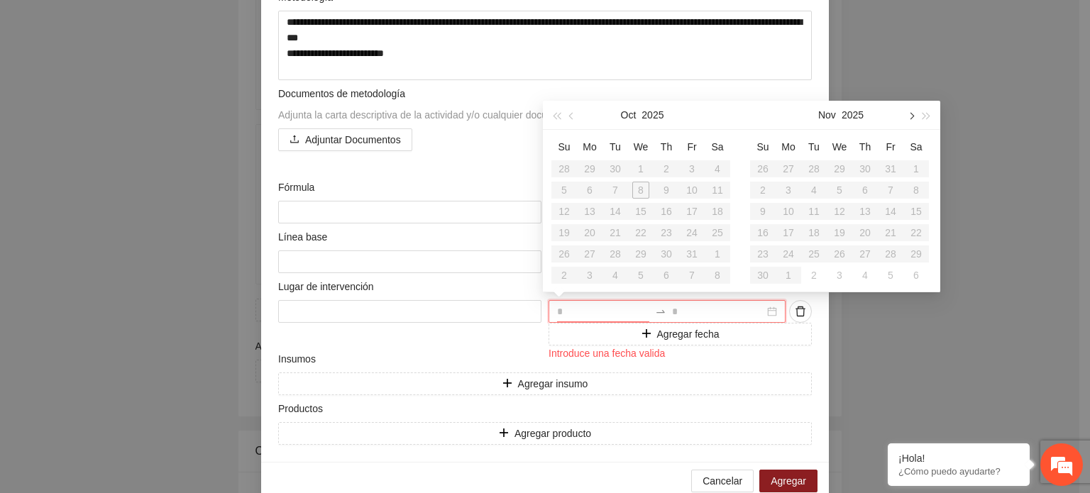
click at [909, 116] on span "button" at bounding box center [910, 115] width 7 height 7
click at [814, 163] on div "2" at bounding box center [814, 168] width 17 height 17
click at [838, 253] on div "31" at bounding box center [839, 254] width 17 height 17
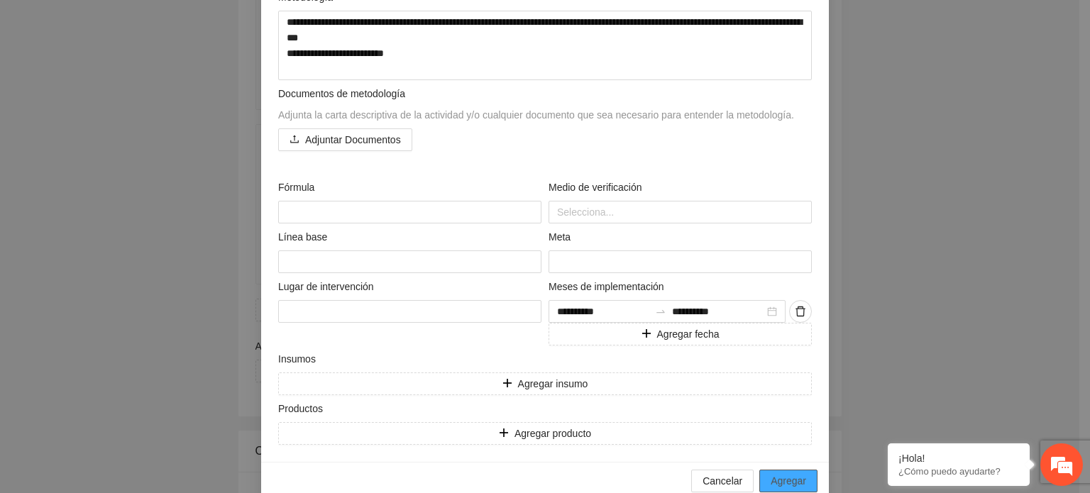
click at [786, 487] on span "Agregar" at bounding box center [788, 481] width 35 height 16
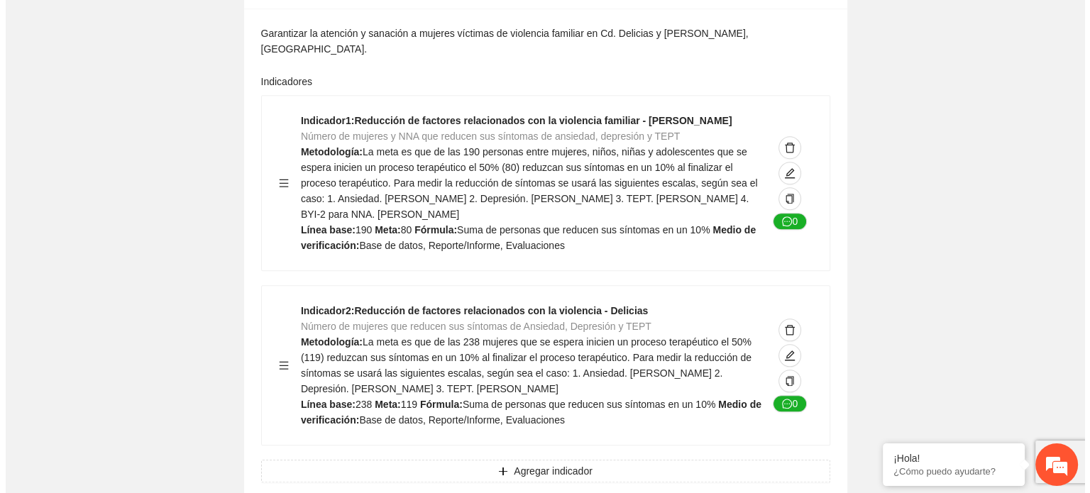
scroll to position [1413, 0]
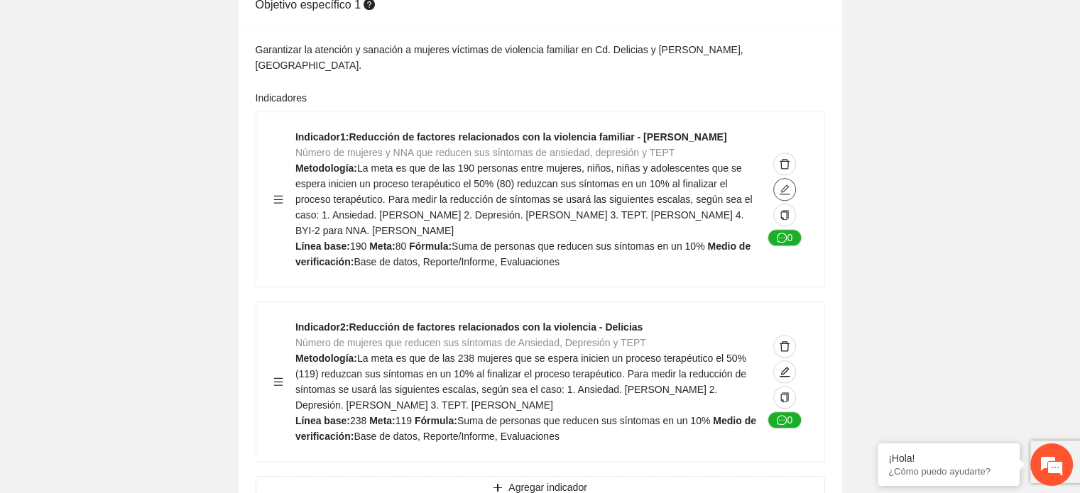
click at [787, 184] on icon "edit" at bounding box center [784, 189] width 11 height 11
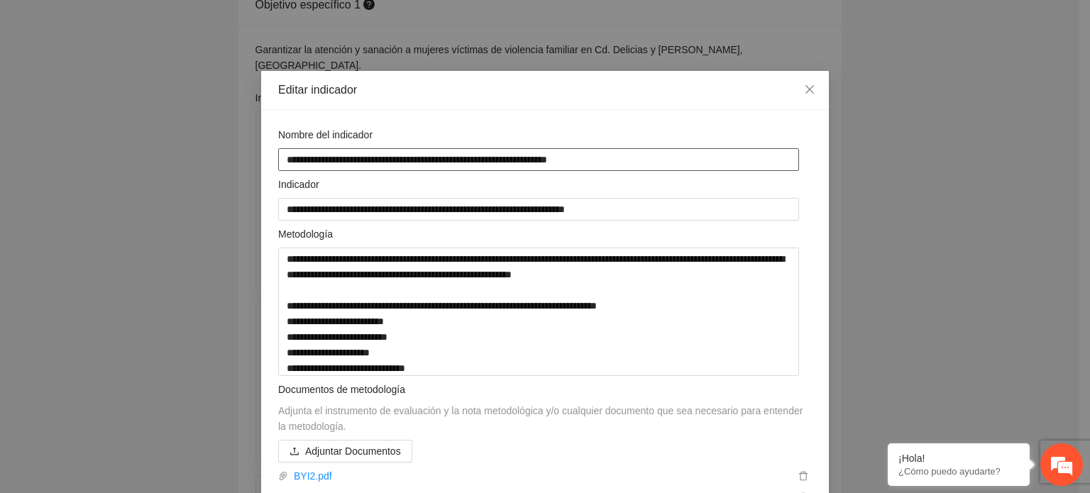
click at [379, 158] on textarea "**********" at bounding box center [538, 159] width 521 height 22
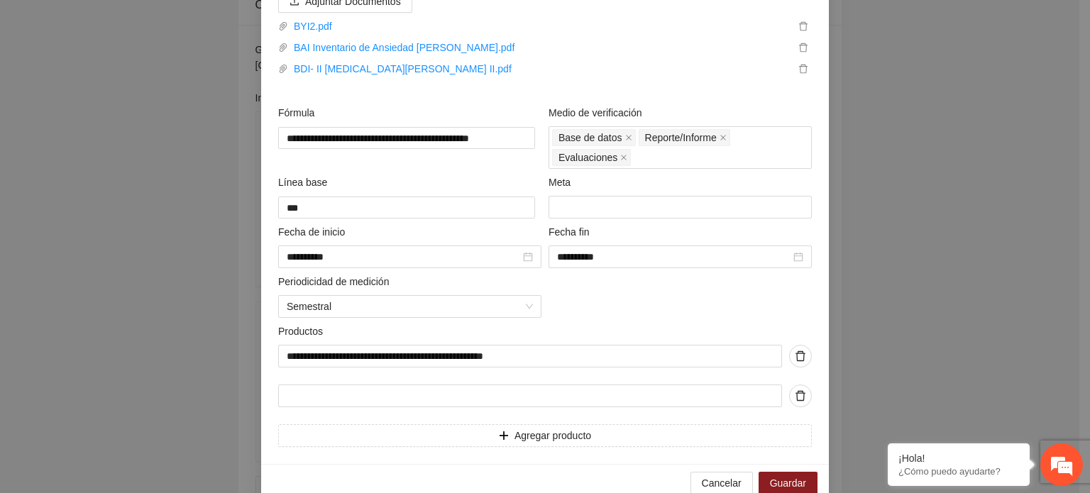
scroll to position [478, 0]
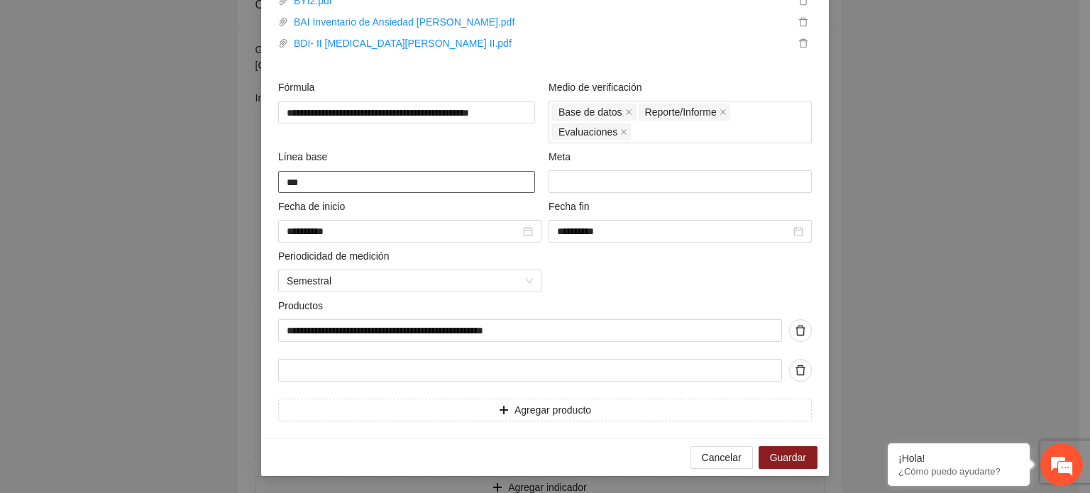
click at [320, 182] on textarea "***" at bounding box center [406, 182] width 257 height 22
click at [781, 456] on span "Guardar" at bounding box center [788, 458] width 36 height 16
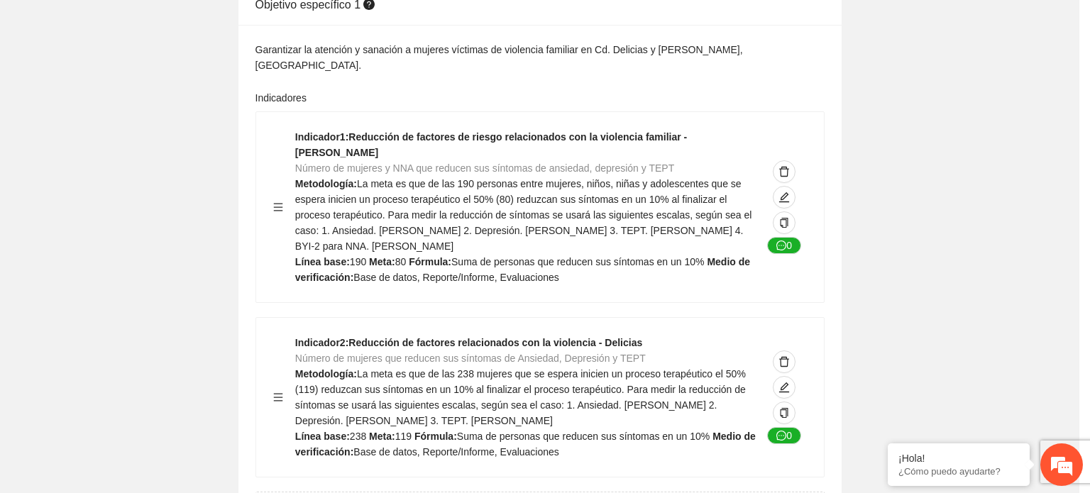
scroll to position [199, 0]
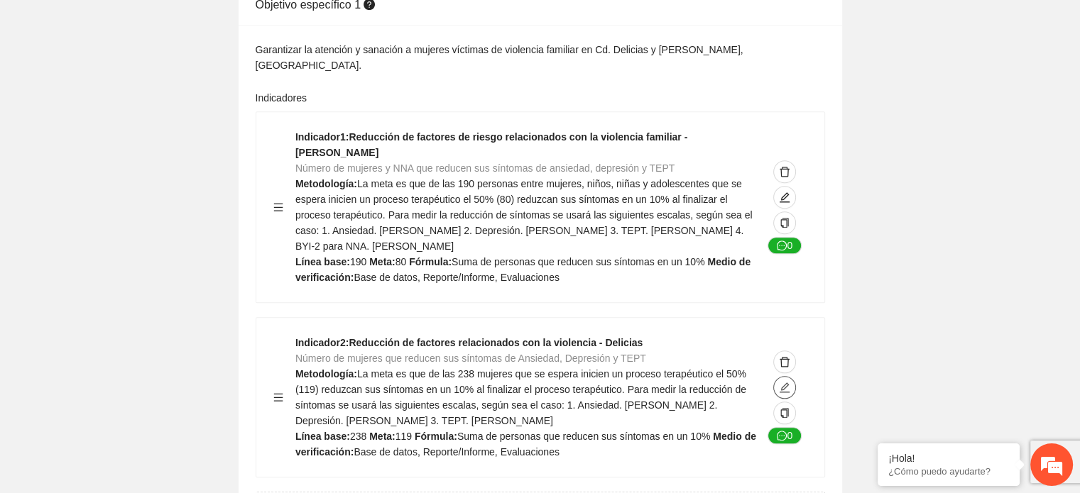
click at [784, 383] on icon "edit" at bounding box center [784, 388] width 10 height 10
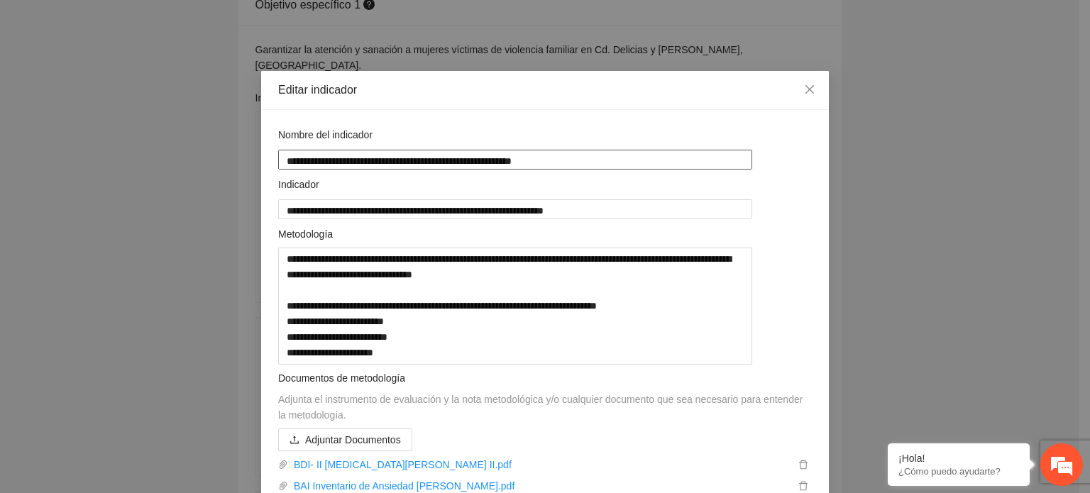
click at [377, 160] on textarea "**********" at bounding box center [515, 160] width 474 height 20
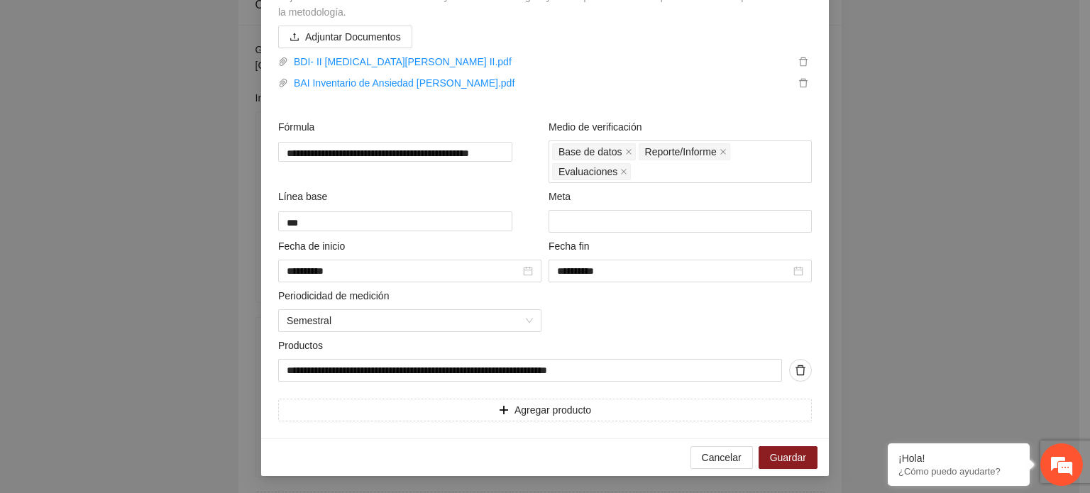
scroll to position [417, 0]
click at [783, 454] on span "Guardar" at bounding box center [788, 458] width 36 height 16
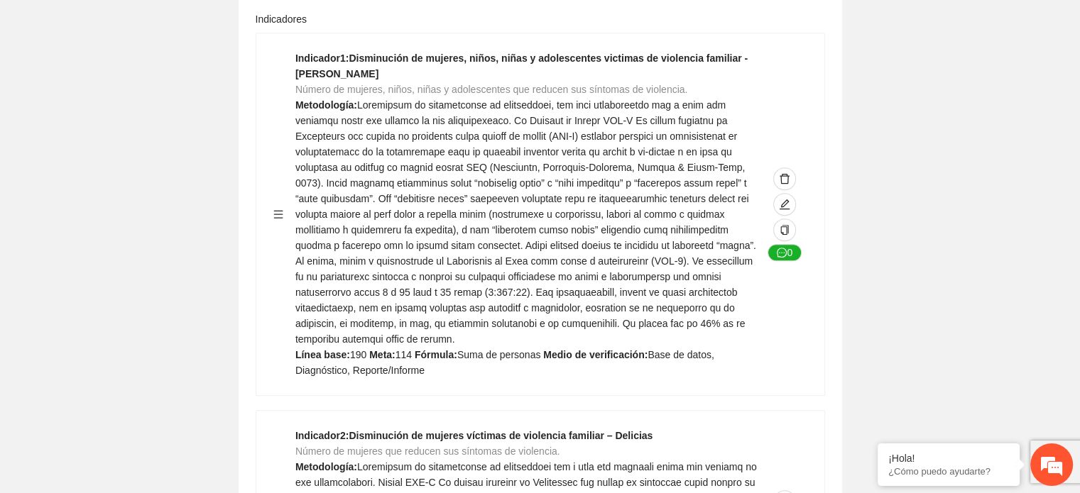
scroll to position [0, 0]
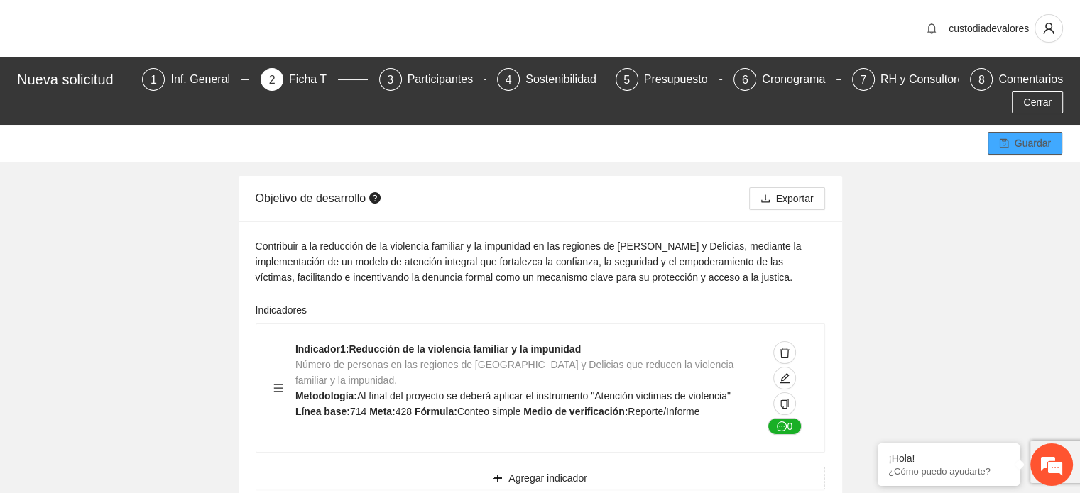
click at [1022, 136] on span "Guardar" at bounding box center [1032, 144] width 36 height 16
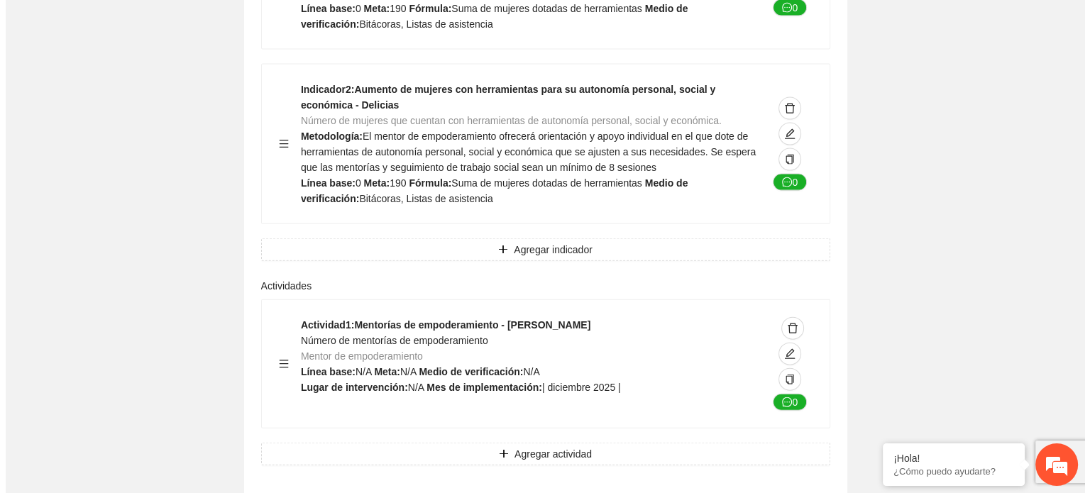
scroll to position [3192, 0]
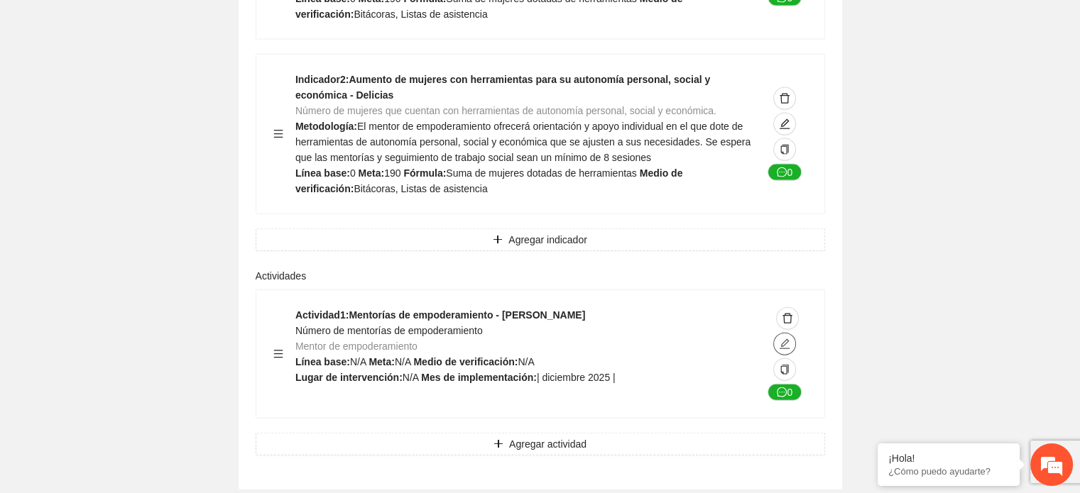
click at [781, 333] on button "button" at bounding box center [784, 344] width 23 height 23
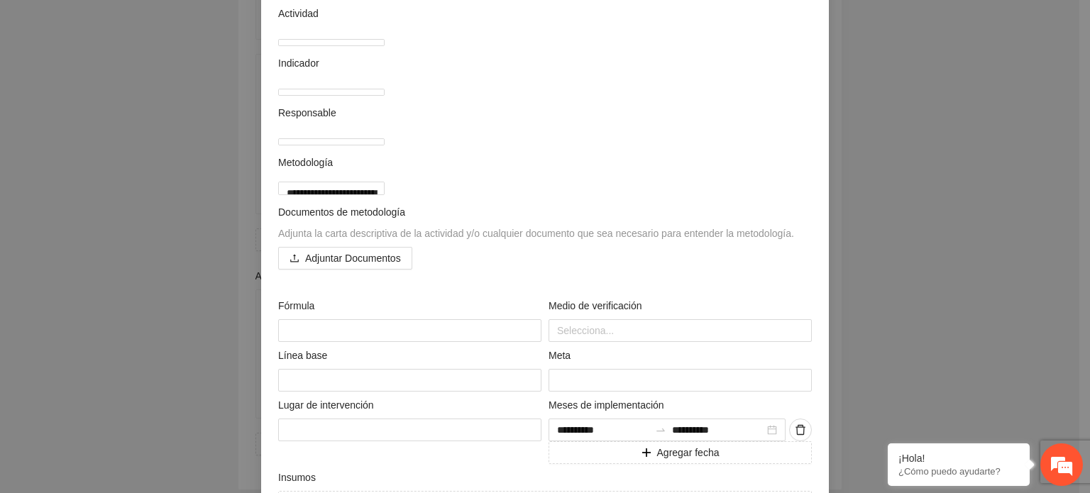
scroll to position [122, 0]
click at [385, 195] on textarea "**********" at bounding box center [331, 188] width 106 height 14
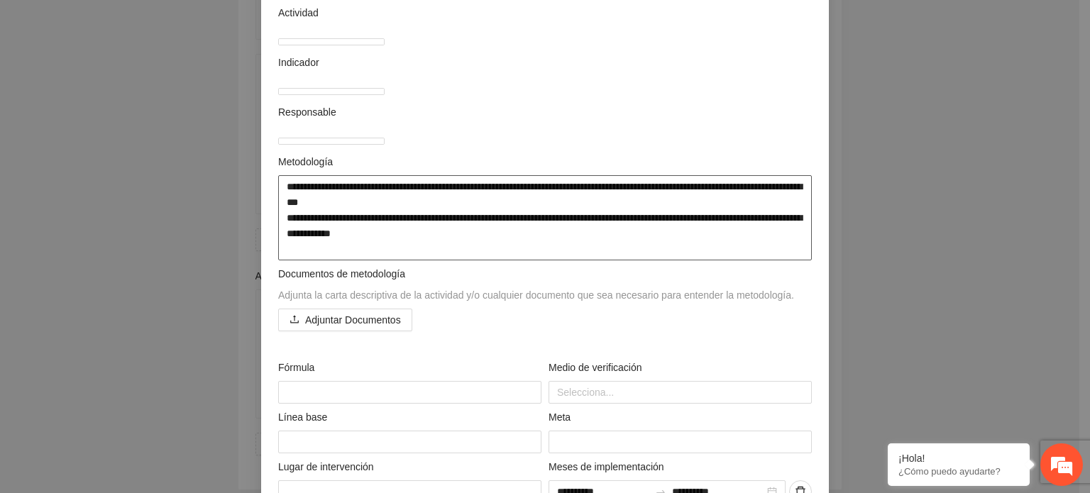
click at [310, 234] on textarea "**********" at bounding box center [545, 217] width 534 height 85
click at [427, 220] on textarea "**********" at bounding box center [545, 217] width 534 height 85
click at [476, 234] on textarea "**********" at bounding box center [545, 217] width 534 height 85
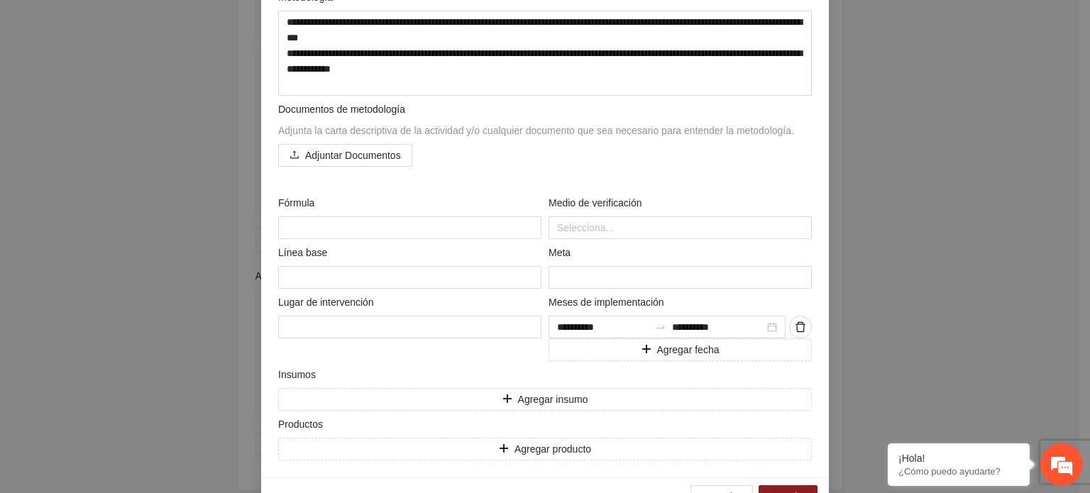
scroll to position [325, 0]
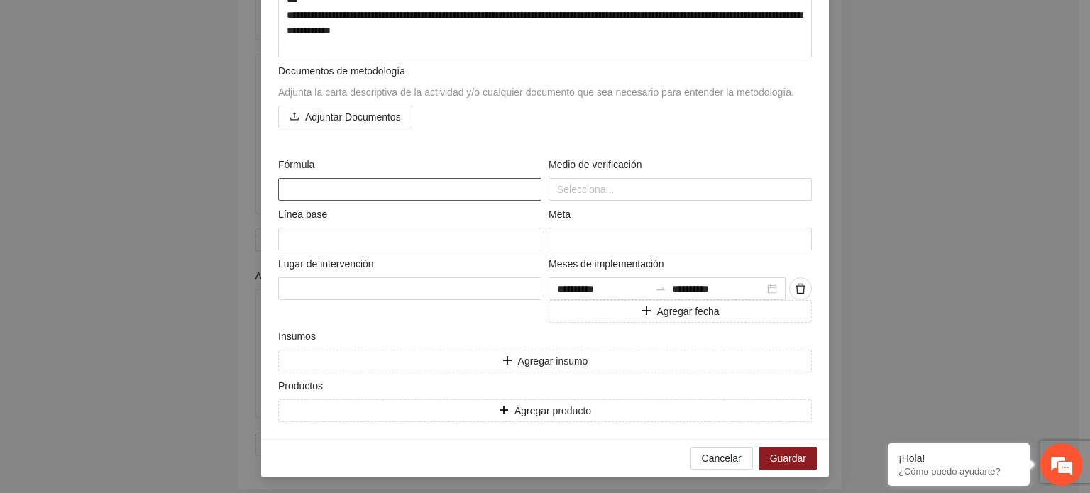
click at [323, 190] on textarea at bounding box center [409, 189] width 263 height 23
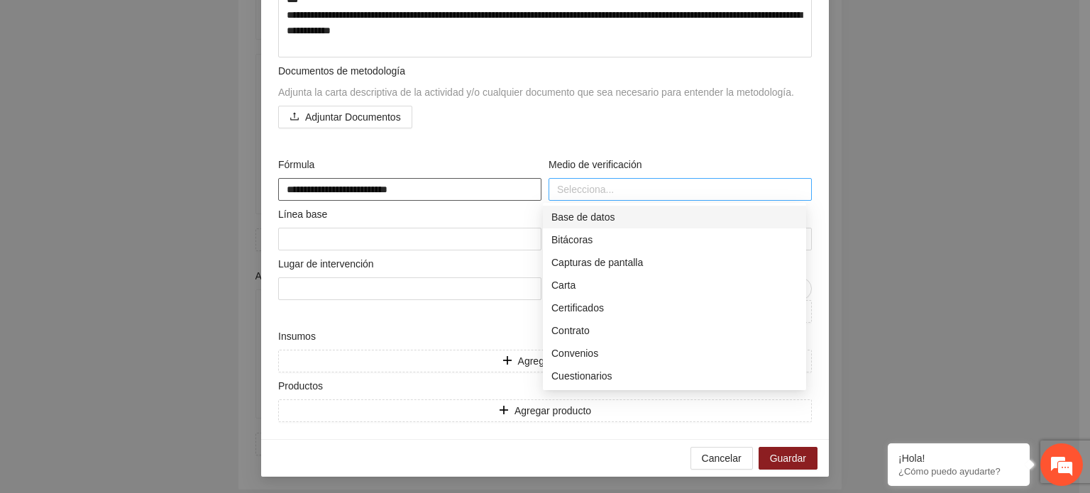
click at [565, 196] on div at bounding box center [680, 189] width 256 height 17
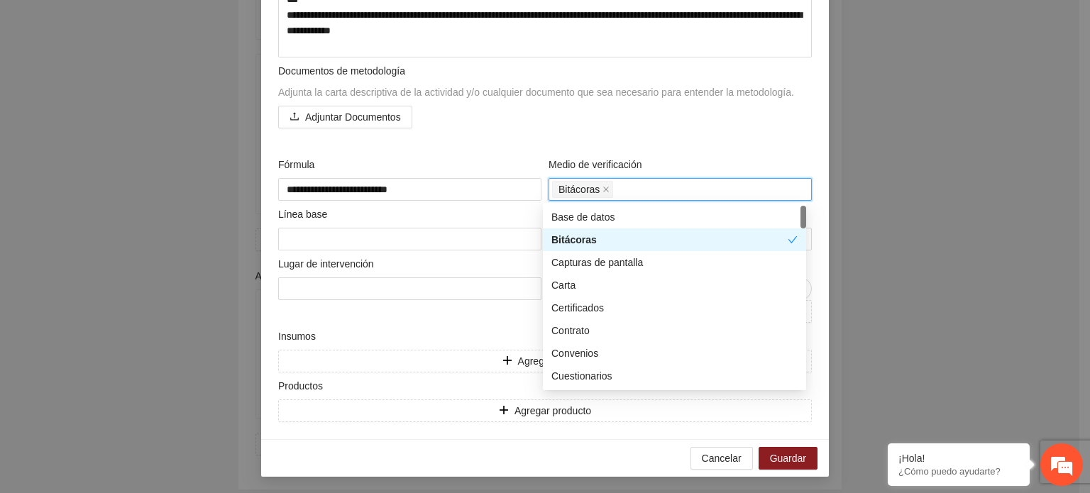
click at [801, 216] on div at bounding box center [804, 217] width 6 height 23
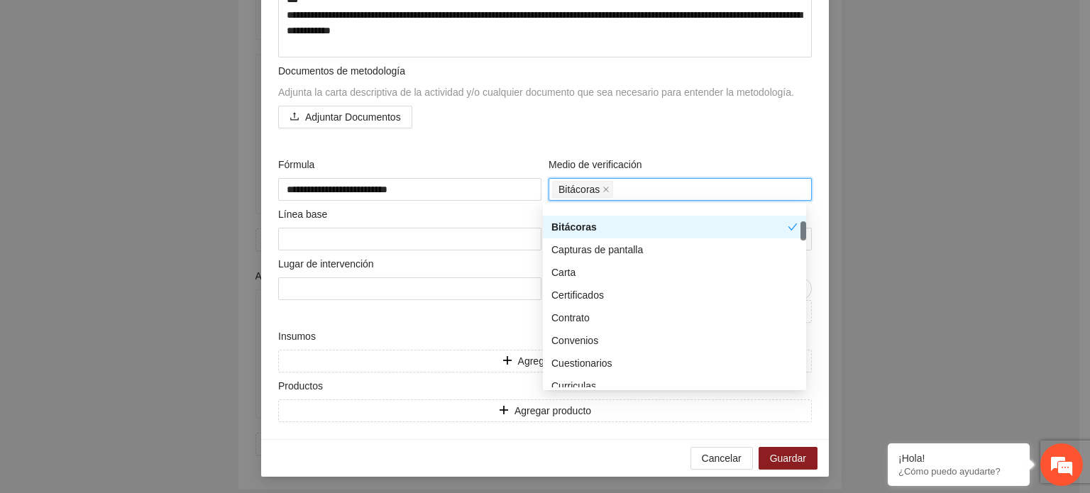
scroll to position [0, 0]
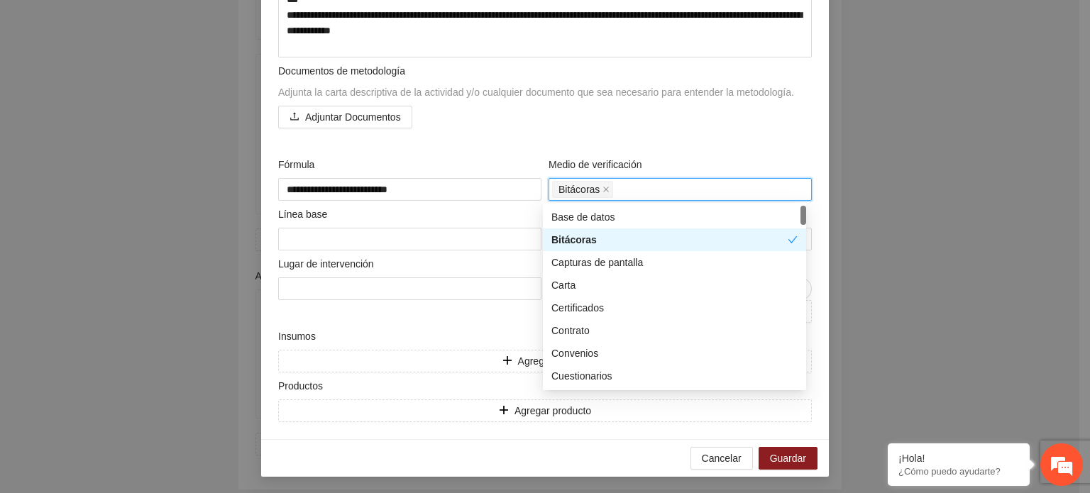
drag, startPoint x: 802, startPoint y: 219, endPoint x: 802, endPoint y: 163, distance: 55.4
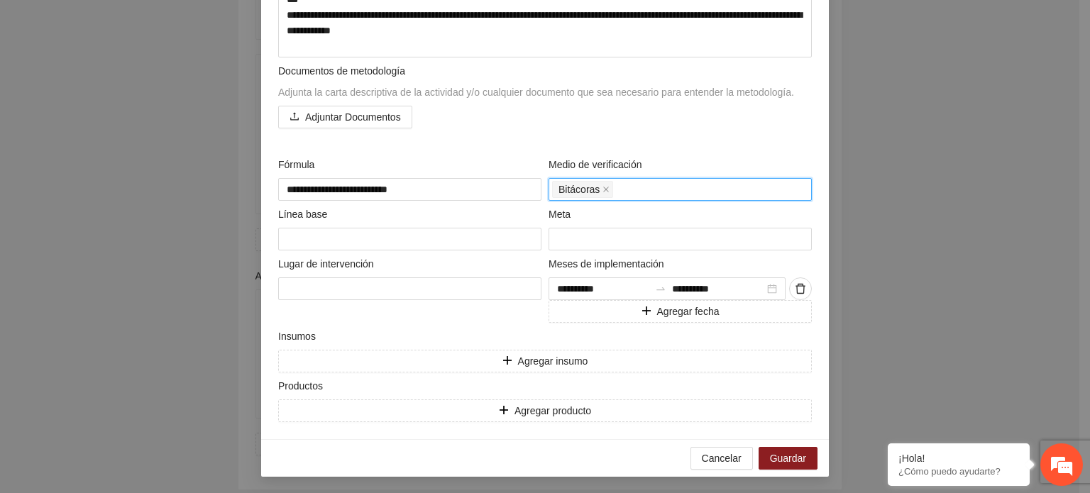
click at [622, 190] on div "Bitácoras" at bounding box center [680, 190] width 256 height 20
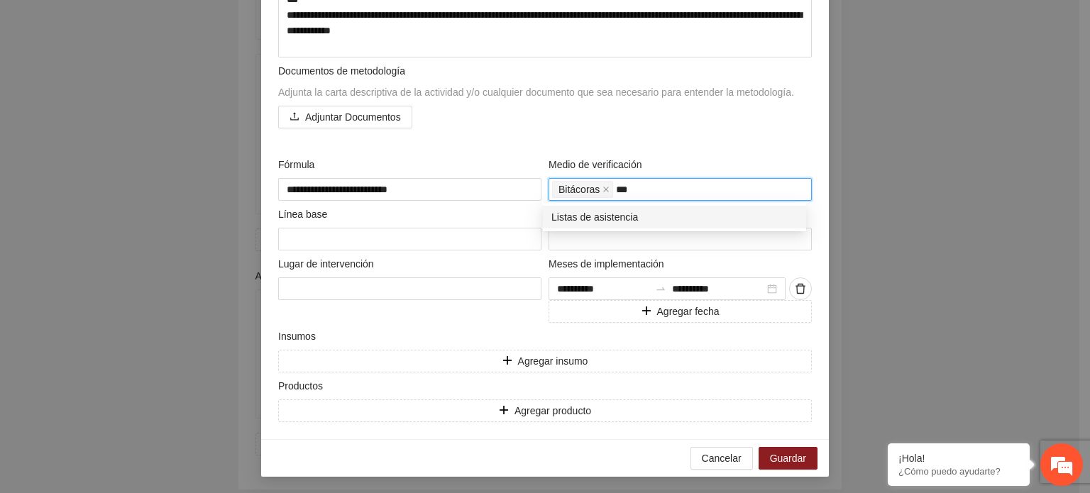
click at [615, 218] on div "Listas de asistencia" at bounding box center [674, 217] width 246 height 16
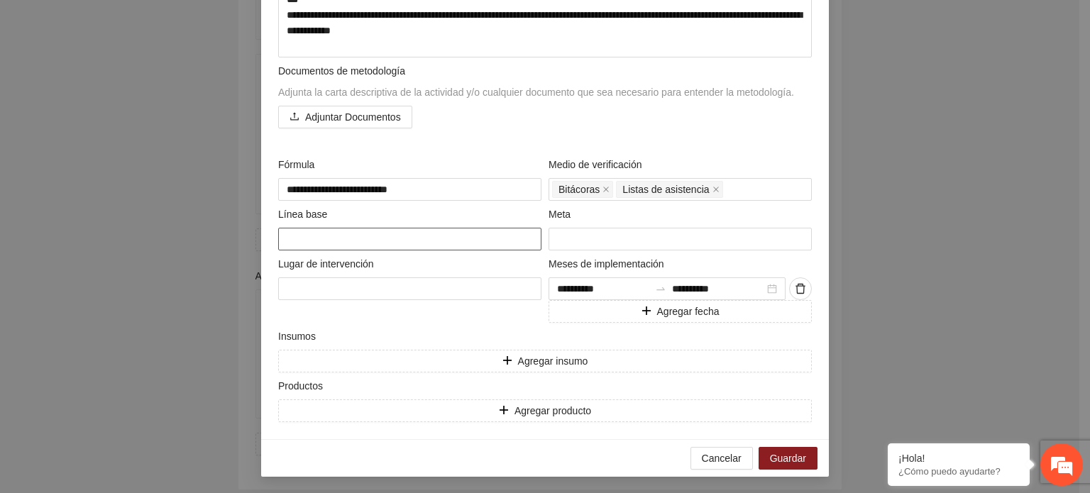
click at [354, 242] on textarea at bounding box center [409, 239] width 263 height 23
click at [584, 238] on input "number" at bounding box center [680, 239] width 263 height 23
click at [342, 295] on textarea at bounding box center [409, 289] width 263 height 23
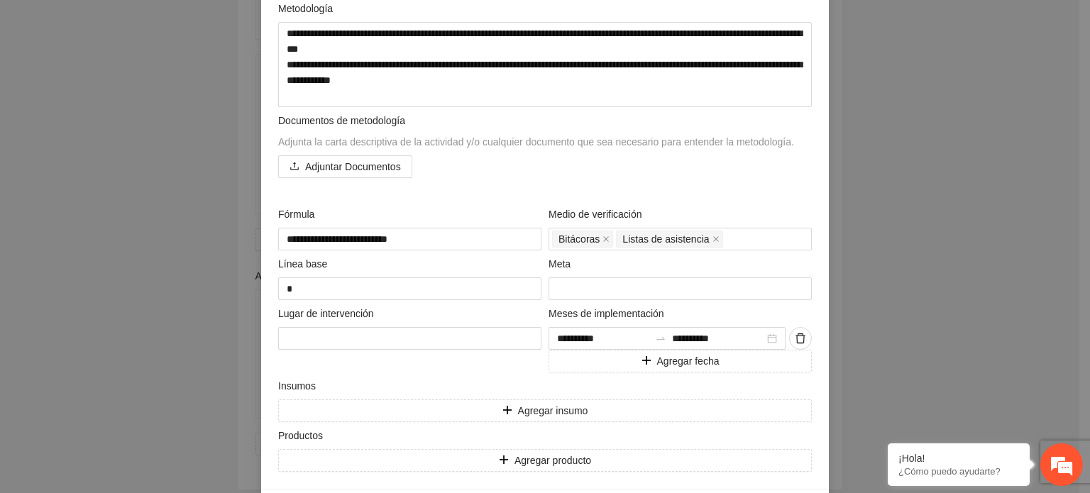
scroll to position [325, 0]
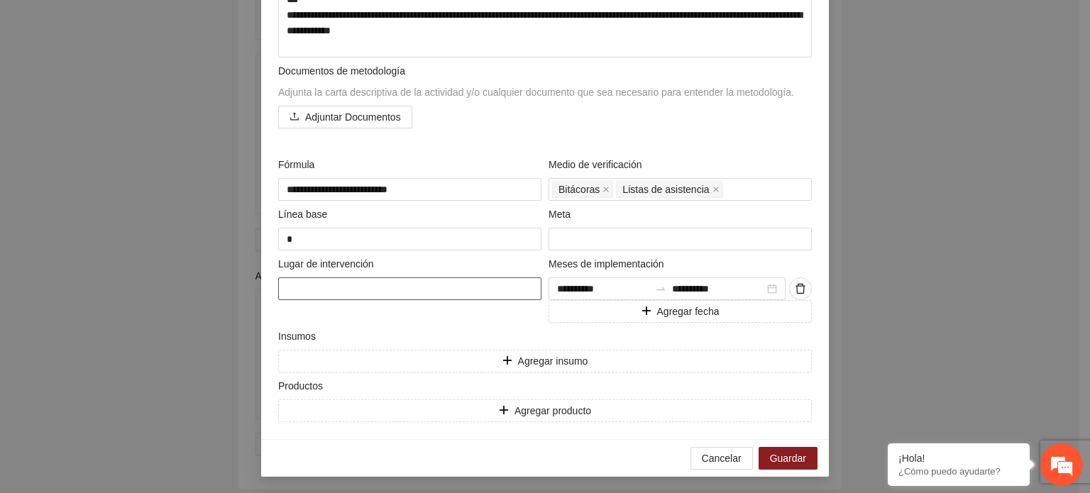
click at [333, 280] on textarea at bounding box center [409, 289] width 263 height 23
click at [767, 287] on div at bounding box center [667, 289] width 237 height 23
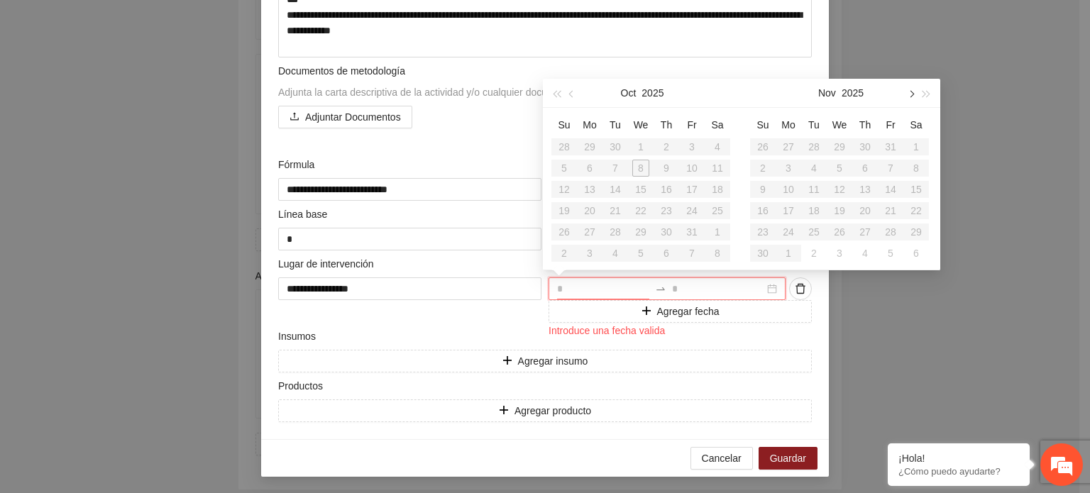
click at [912, 101] on button "button" at bounding box center [911, 93] width 16 height 28
click at [889, 144] on div "2" at bounding box center [890, 146] width 17 height 17
click at [913, 90] on button "button" at bounding box center [911, 93] width 16 height 28
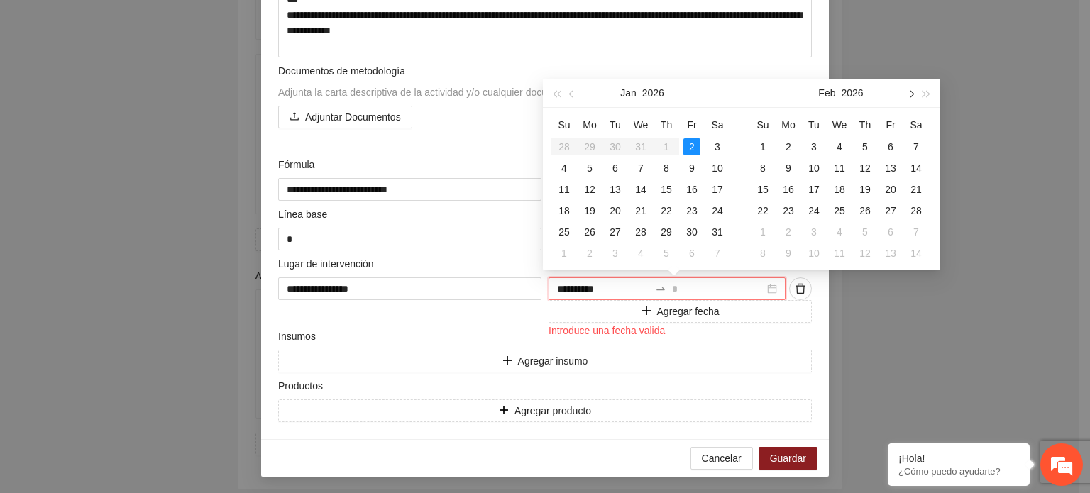
click at [913, 90] on button "button" at bounding box center [911, 93] width 16 height 28
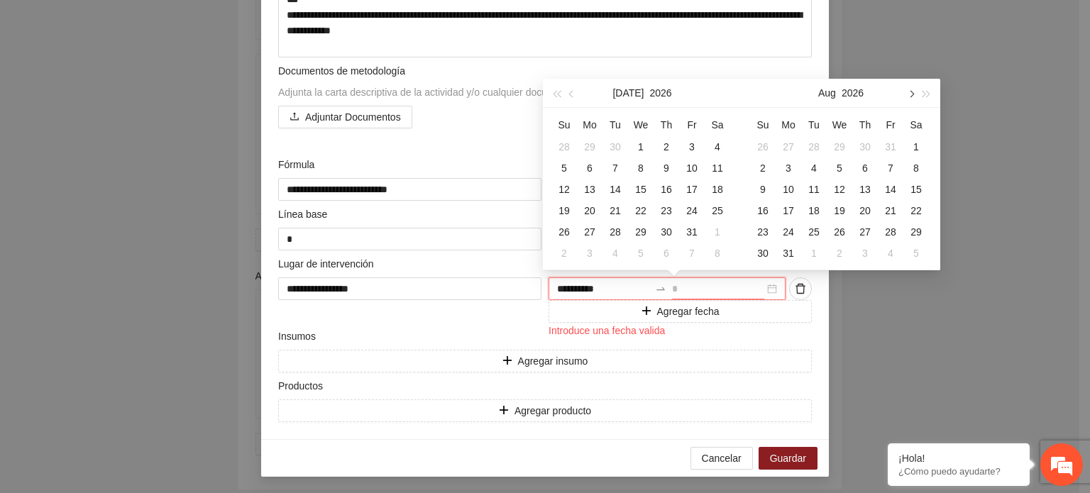
click at [913, 90] on button "button" at bounding box center [911, 93] width 16 height 28
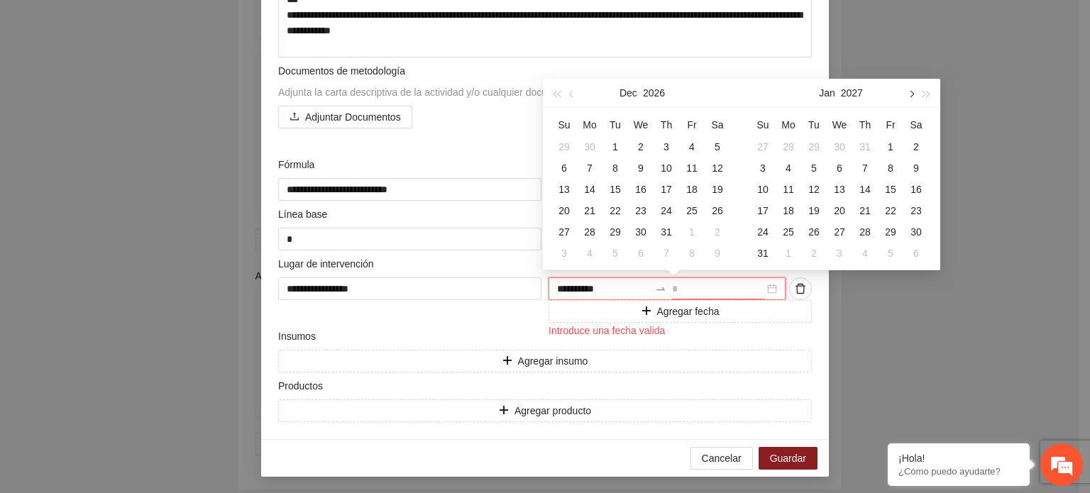
click at [913, 90] on button "button" at bounding box center [911, 93] width 16 height 28
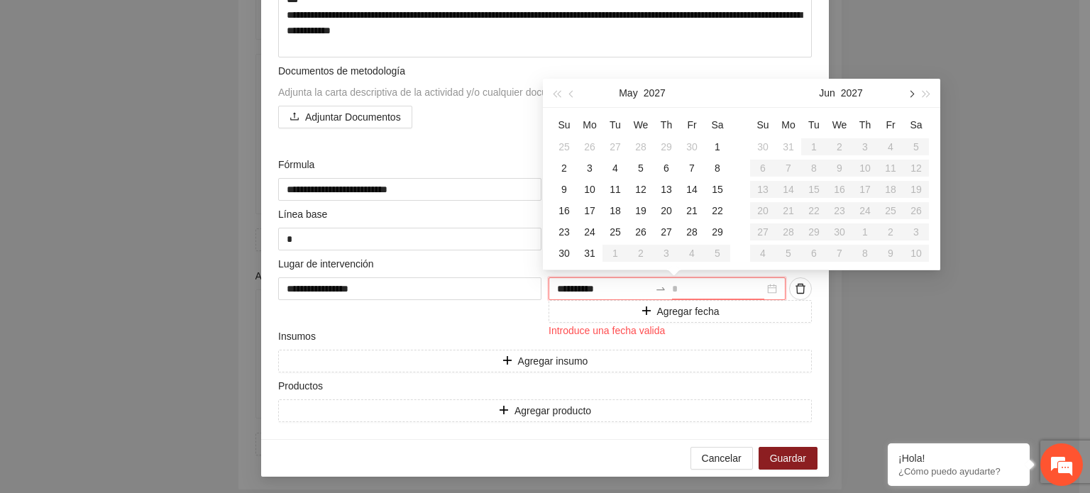
click at [913, 90] on button "button" at bounding box center [911, 93] width 16 height 28
click at [574, 96] on button "button" at bounding box center [572, 93] width 16 height 28
click at [691, 230] on div "28" at bounding box center [692, 232] width 17 height 17
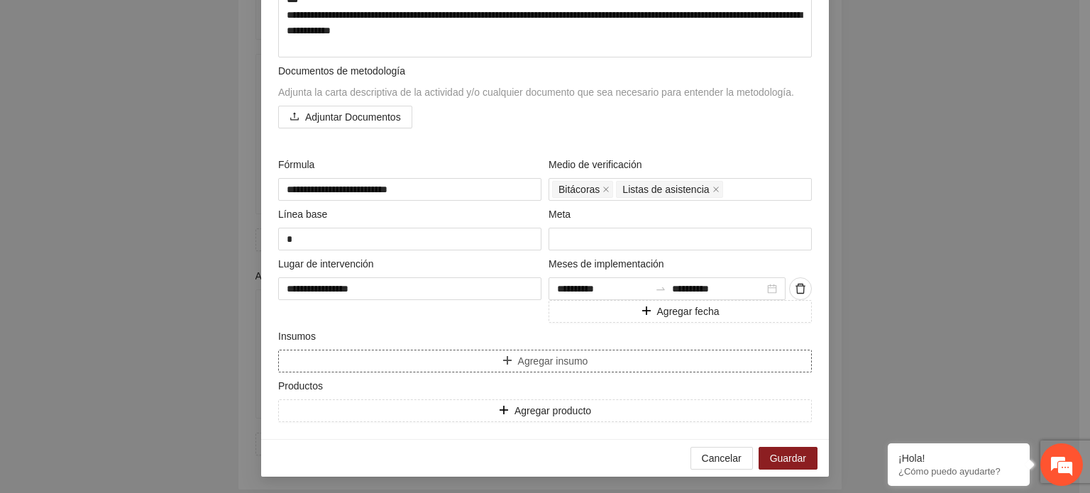
click at [539, 360] on span "Agregar insumo" at bounding box center [553, 361] width 70 height 16
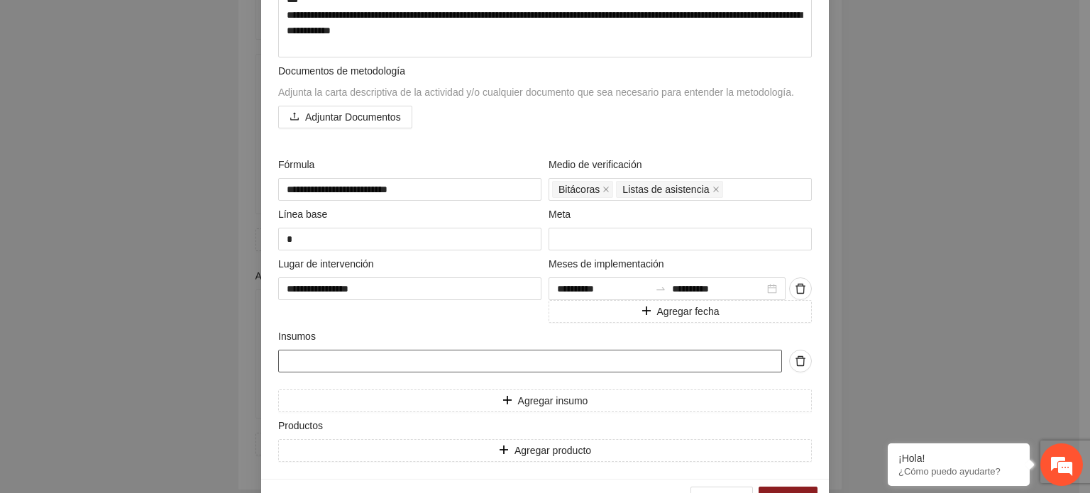
click at [539, 360] on input "text" at bounding box center [530, 361] width 504 height 23
click at [534, 449] on span "Agregar producto" at bounding box center [553, 451] width 77 height 16
click at [343, 451] on input "text" at bounding box center [530, 450] width 504 height 23
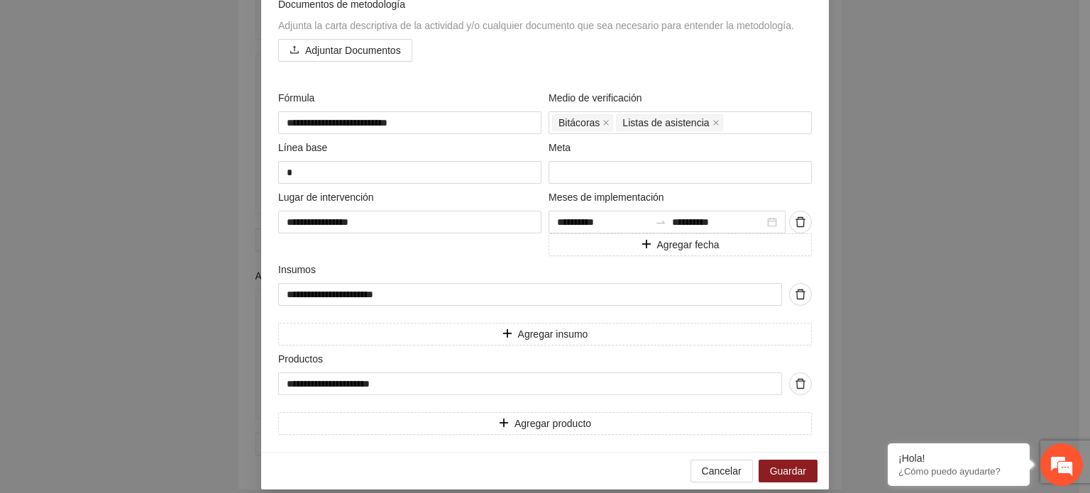
scroll to position [405, 0]
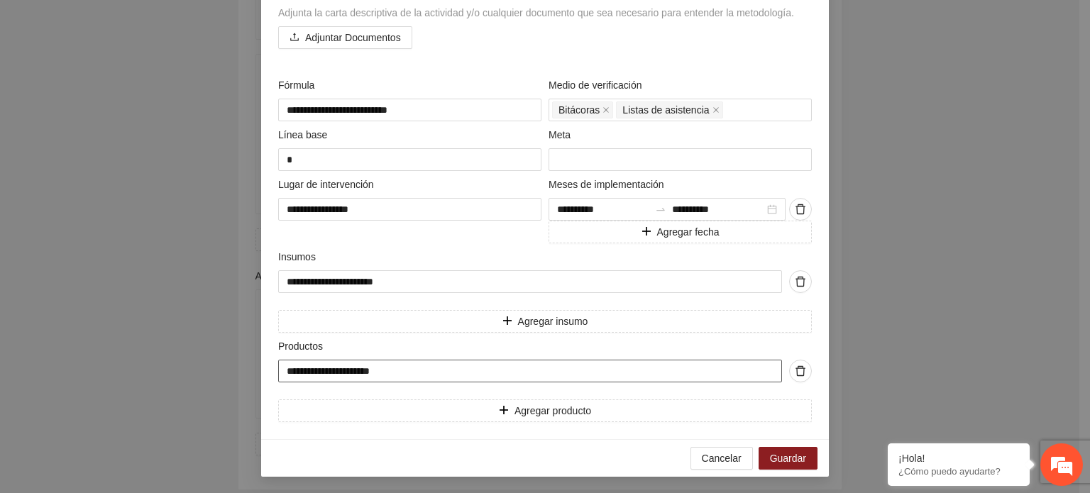
click at [297, 371] on input "**********" at bounding box center [530, 371] width 504 height 23
click at [584, 164] on input "****" at bounding box center [680, 159] width 263 height 23
click at [339, 370] on input "**********" at bounding box center [530, 371] width 504 height 23
click at [782, 458] on span "Guardar" at bounding box center [788, 459] width 36 height 16
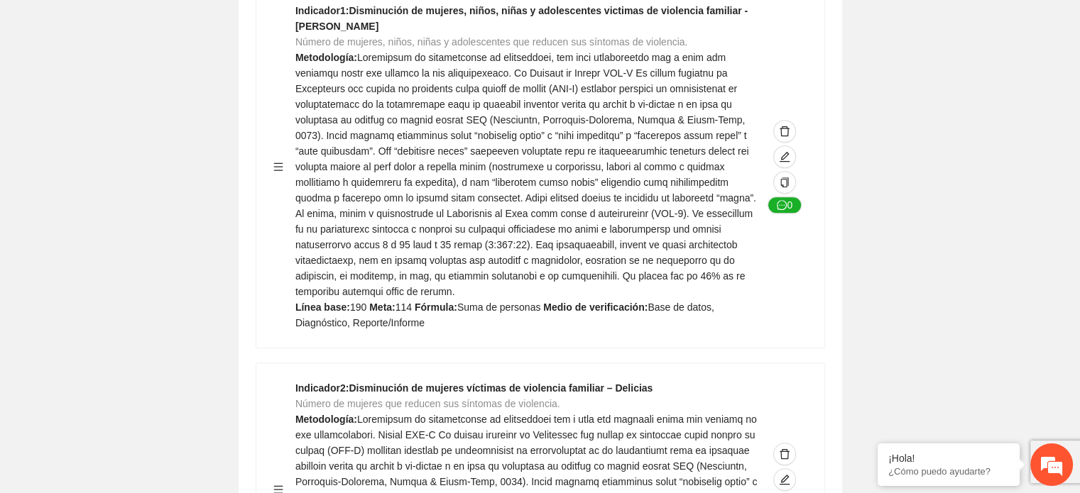
scroll to position [0, 0]
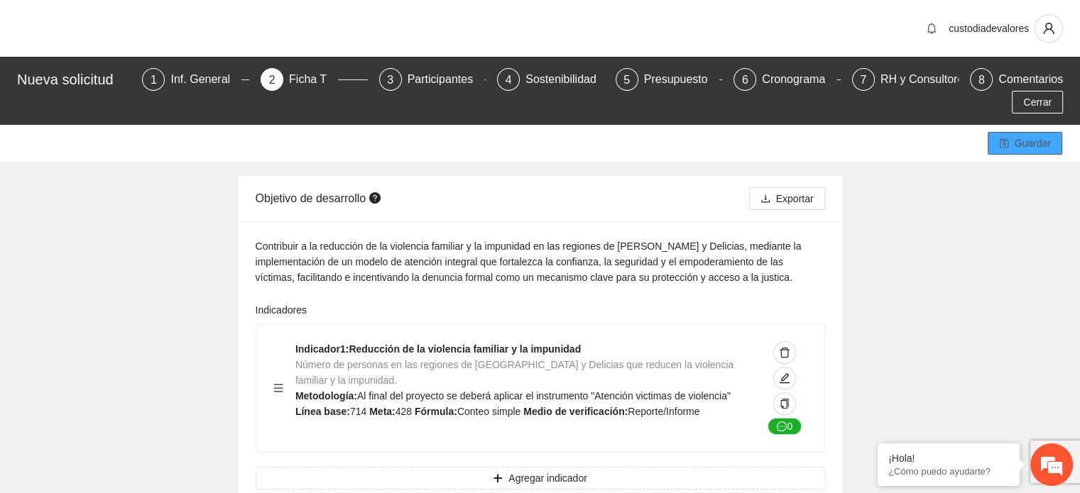
click at [1027, 136] on span "Guardar" at bounding box center [1032, 144] width 36 height 16
click at [644, 75] on div "Presupuesto" at bounding box center [681, 79] width 75 height 23
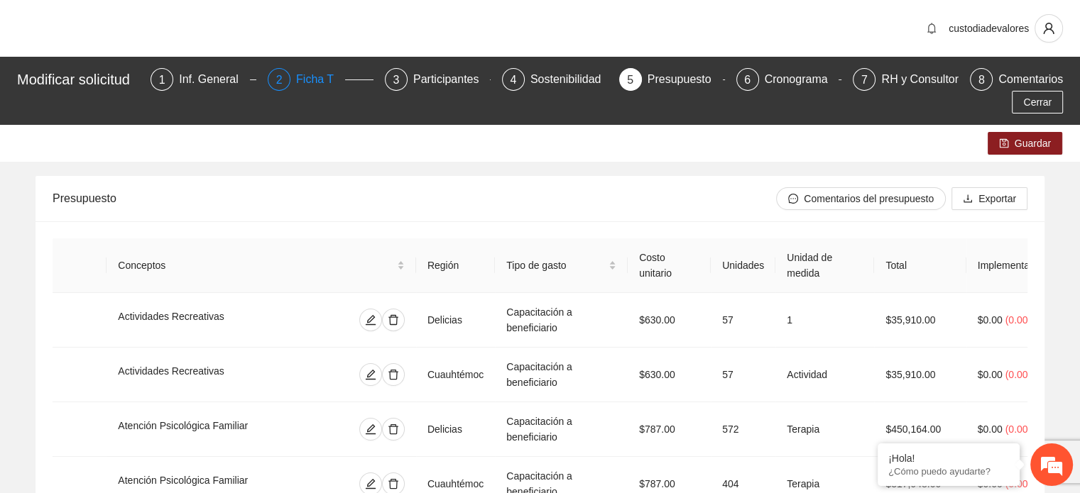
click at [320, 83] on div "Ficha T" at bounding box center [320, 79] width 49 height 23
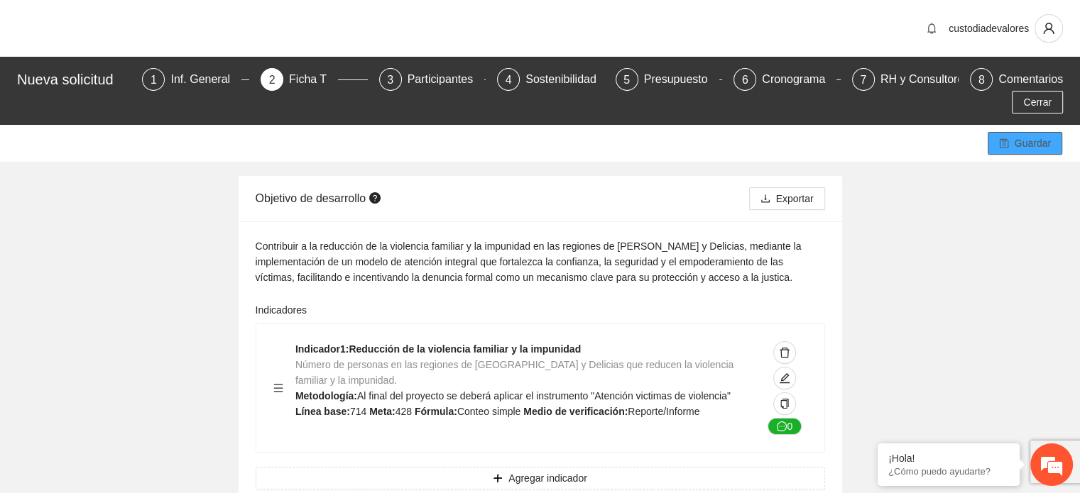
click at [1014, 132] on button "Guardar" at bounding box center [1024, 143] width 75 height 23
click at [791, 191] on span "Exportar" at bounding box center [795, 199] width 38 height 16
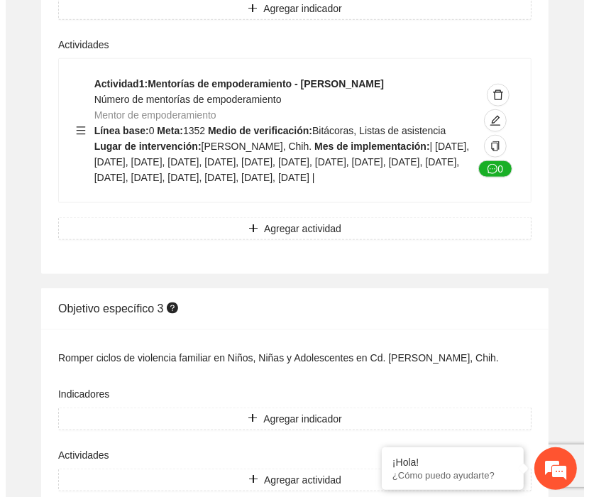
scroll to position [3762, 0]
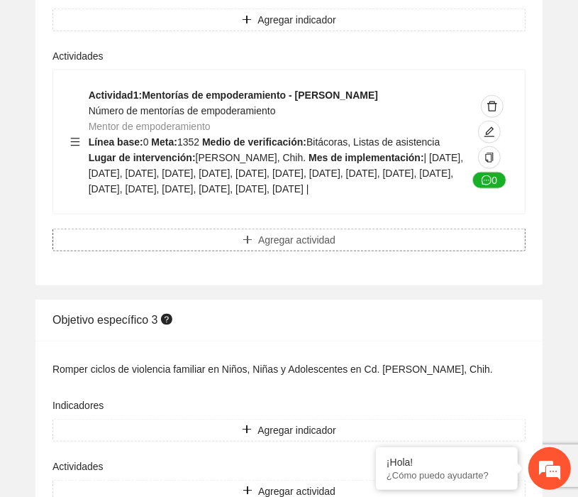
click at [295, 248] on span "Agregar actividad" at bounding box center [296, 240] width 77 height 16
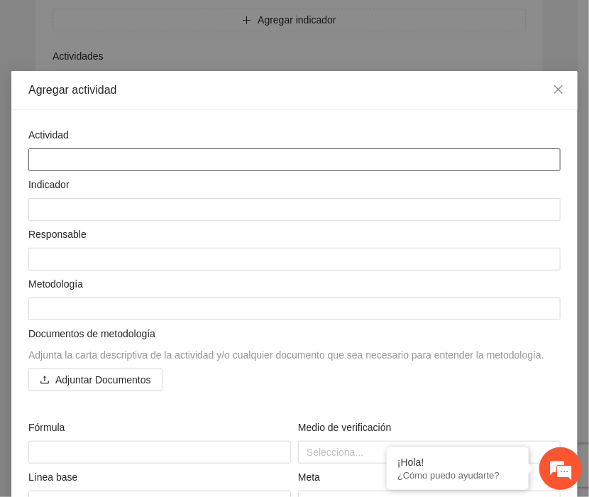
click at [60, 162] on textarea at bounding box center [294, 159] width 532 height 23
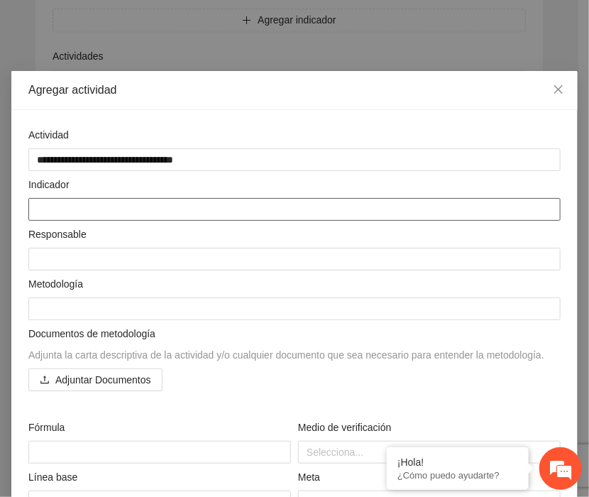
click at [60, 209] on textarea at bounding box center [294, 209] width 532 height 23
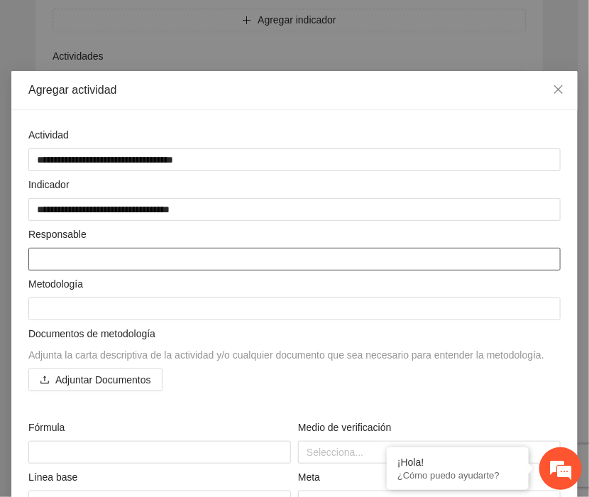
click at [59, 249] on textarea at bounding box center [294, 259] width 532 height 23
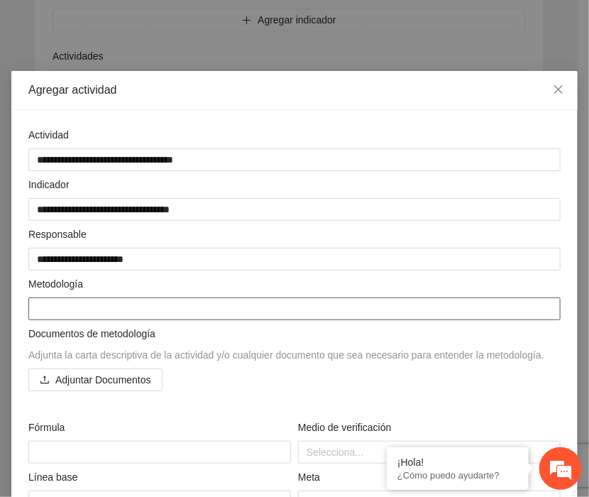
click at [40, 312] on textarea at bounding box center [294, 308] width 532 height 23
click at [39, 301] on textarea at bounding box center [294, 308] width 532 height 23
paste textarea "**********"
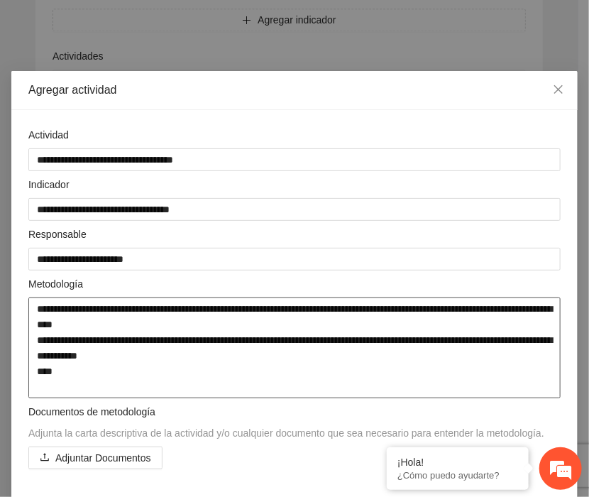
click at [37, 308] on textarea "**********" at bounding box center [294, 347] width 532 height 101
click at [43, 366] on textarea "**********" at bounding box center [294, 347] width 532 height 101
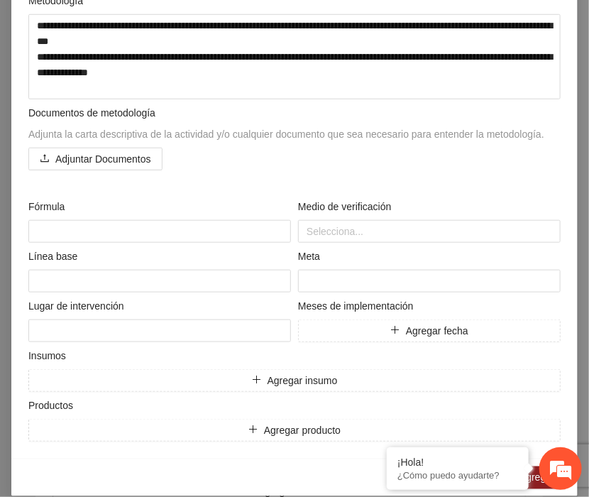
scroll to position [289, 0]
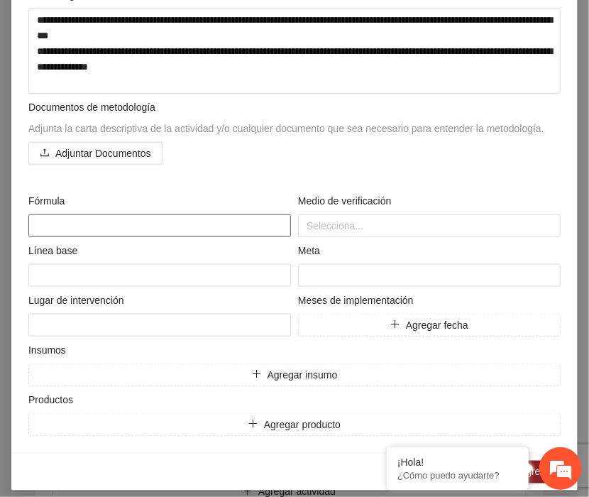
click at [48, 220] on textarea at bounding box center [159, 225] width 263 height 23
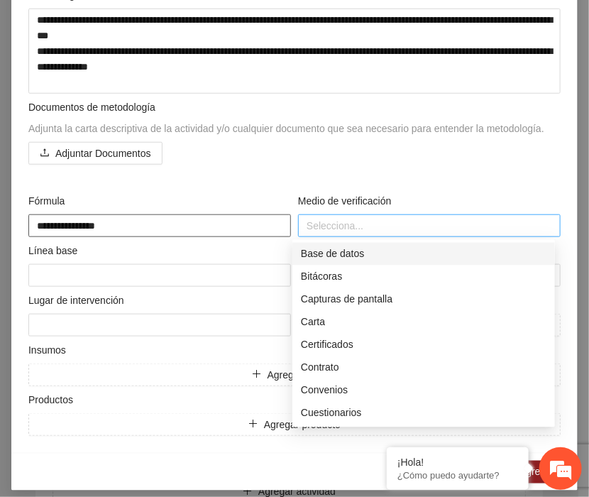
click at [319, 222] on div at bounding box center [430, 225] width 256 height 17
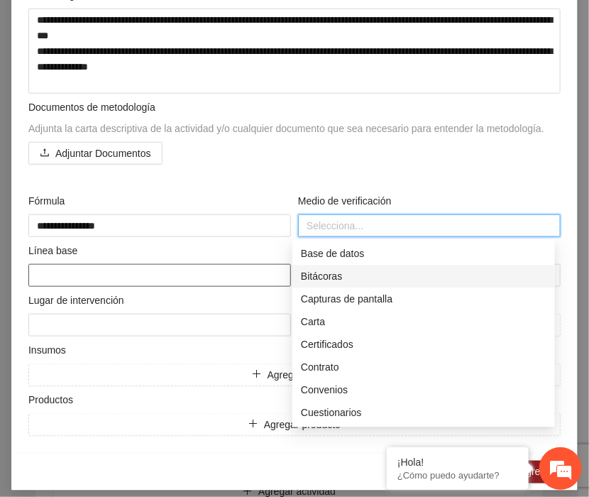
click at [66, 275] on textarea at bounding box center [159, 275] width 263 height 23
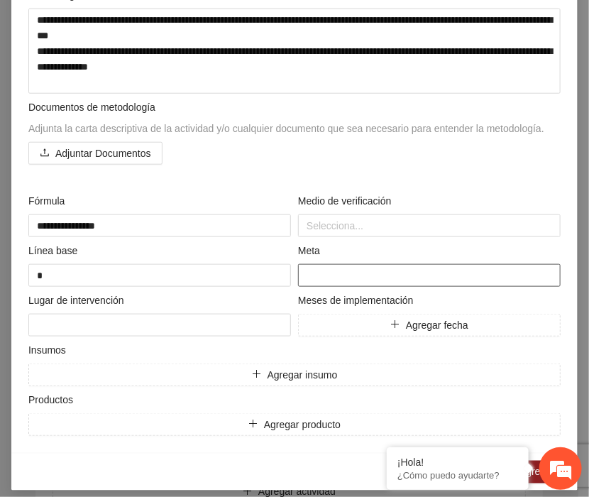
click at [308, 272] on input "number" at bounding box center [429, 275] width 263 height 23
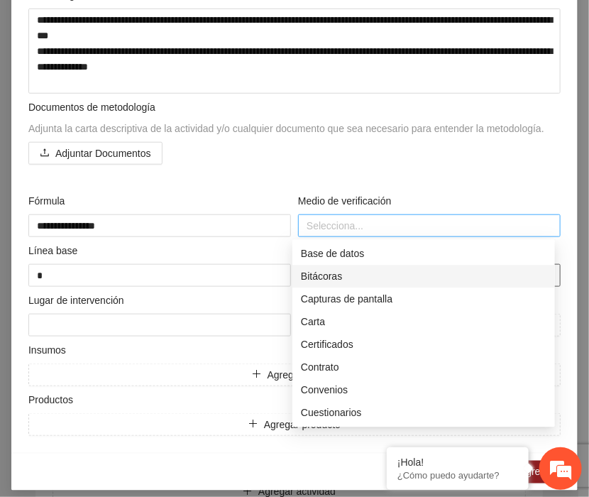
click at [326, 221] on div at bounding box center [430, 225] width 256 height 17
click at [318, 279] on div "Bitácoras" at bounding box center [424, 276] width 246 height 16
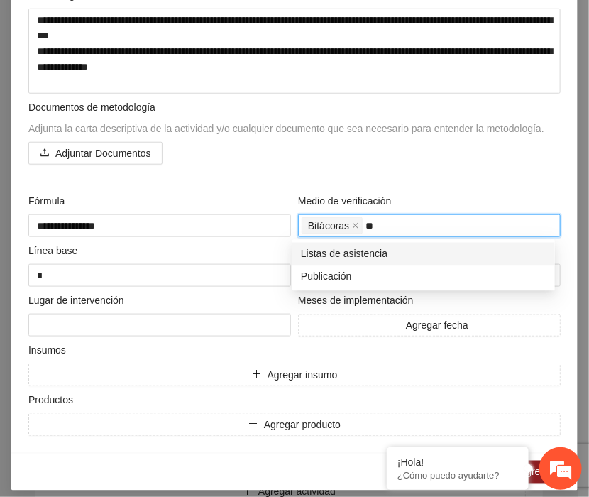
click at [339, 247] on div "Listas de asistencia" at bounding box center [424, 254] width 246 height 16
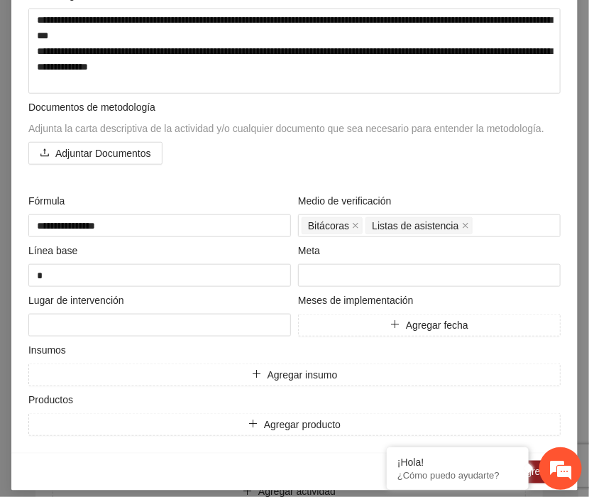
click at [504, 160] on div "Adjuntar Documentos" at bounding box center [294, 153] width 532 height 23
click at [143, 329] on textarea at bounding box center [159, 325] width 263 height 23
click at [378, 324] on button "Agregar fecha" at bounding box center [429, 325] width 263 height 23
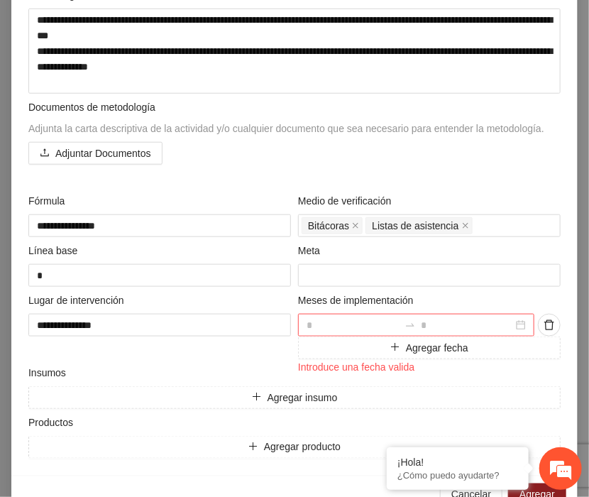
click at [520, 323] on div at bounding box center [416, 325] width 236 height 23
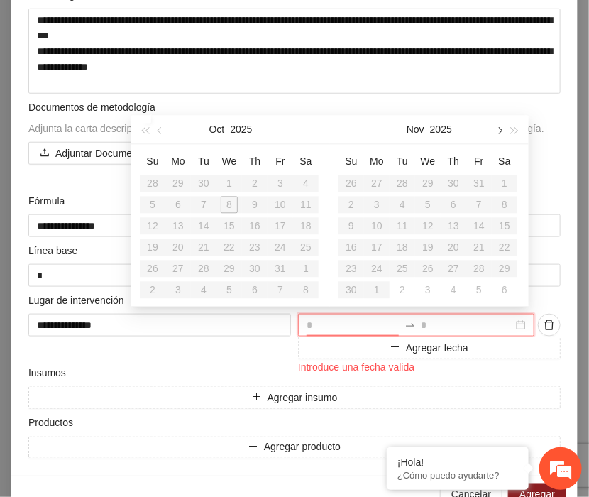
click at [502, 132] on button "button" at bounding box center [499, 129] width 16 height 28
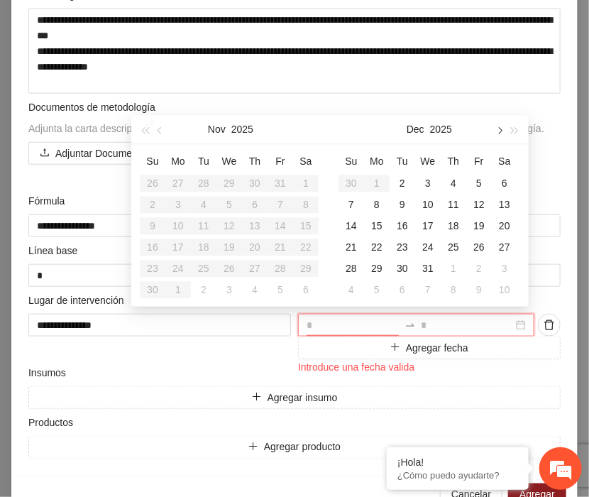
click at [500, 133] on span "button" at bounding box center [498, 129] width 7 height 7
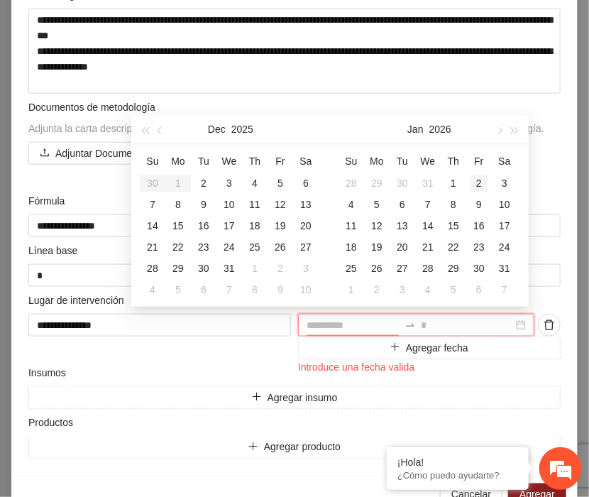
click at [476, 181] on div "2" at bounding box center [479, 183] width 17 height 17
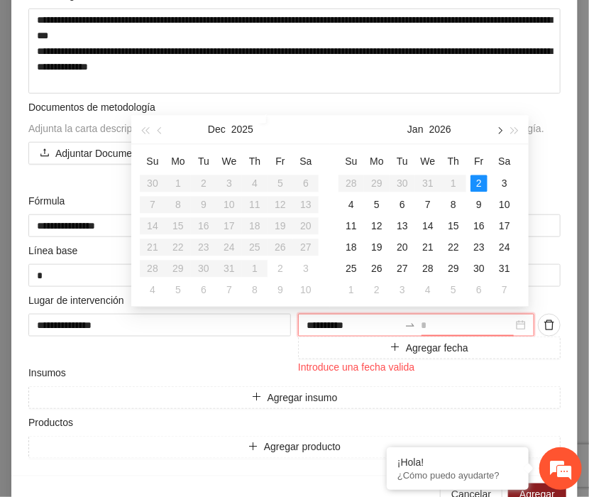
click at [500, 135] on button "button" at bounding box center [499, 129] width 16 height 28
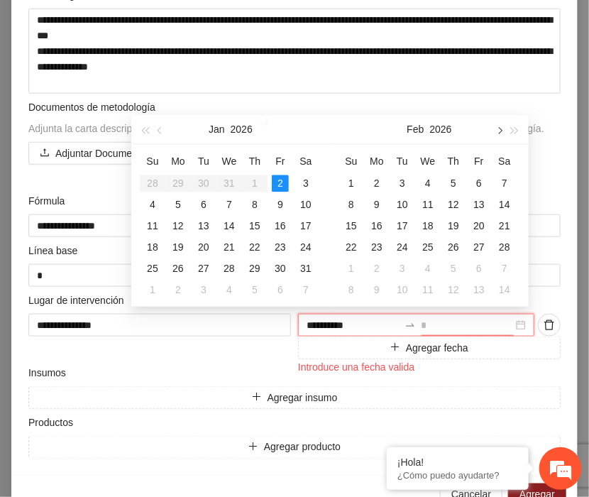
click at [500, 135] on button "button" at bounding box center [499, 129] width 16 height 28
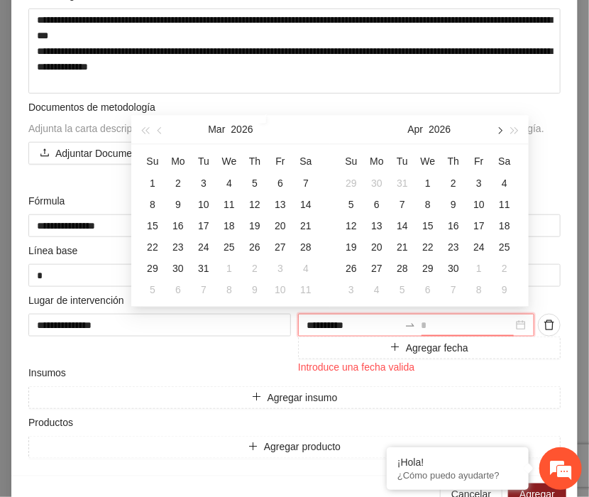
click at [500, 135] on button "button" at bounding box center [499, 129] width 16 height 28
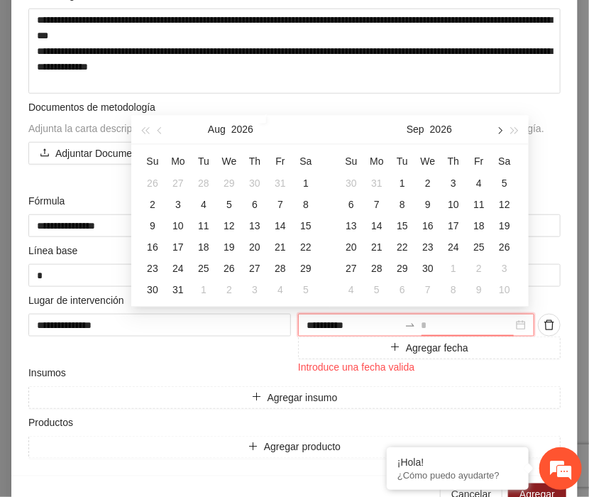
click at [500, 135] on button "button" at bounding box center [499, 129] width 16 height 28
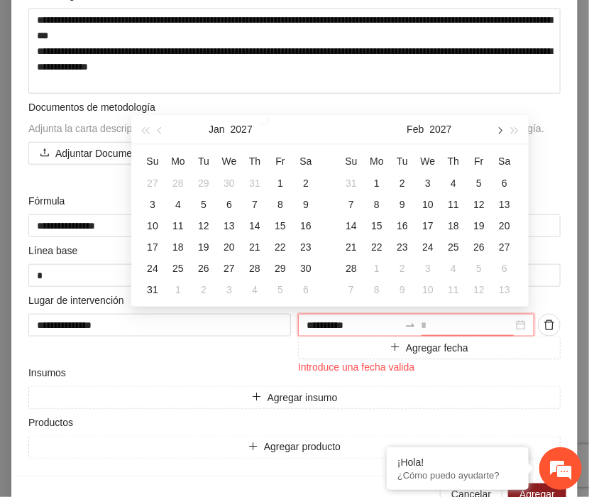
click at [500, 135] on button "button" at bounding box center [499, 129] width 16 height 28
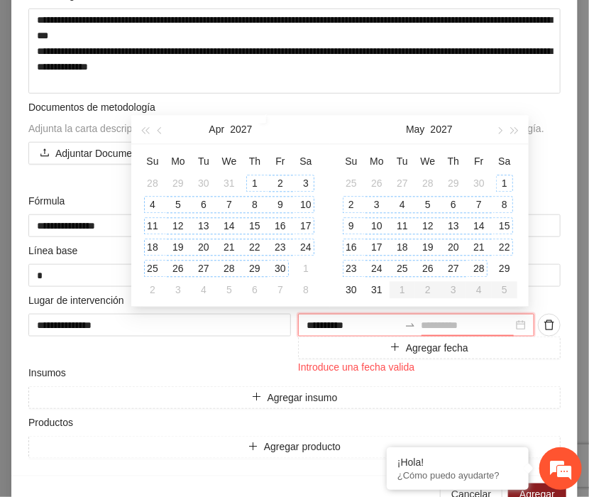
click at [480, 264] on div "28" at bounding box center [479, 268] width 17 height 17
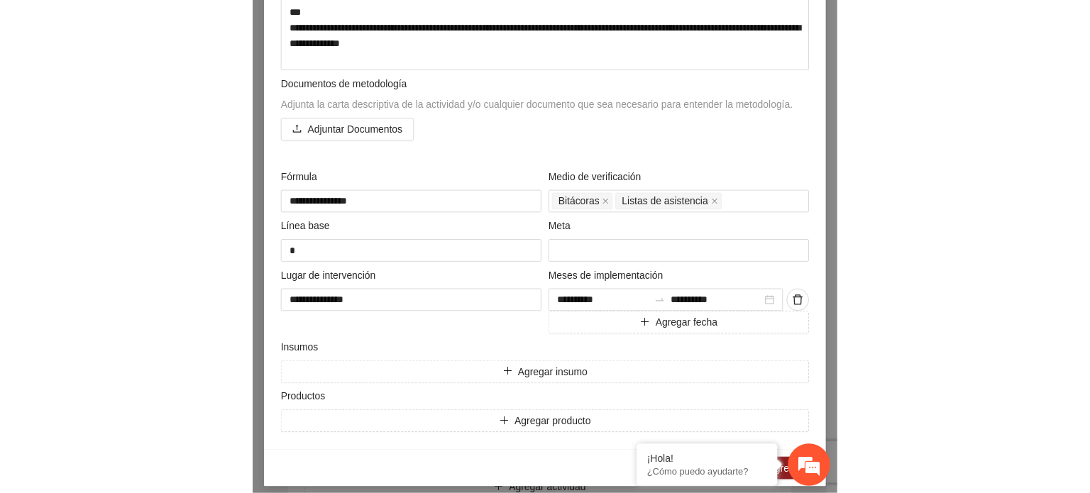
scroll to position [322, 0]
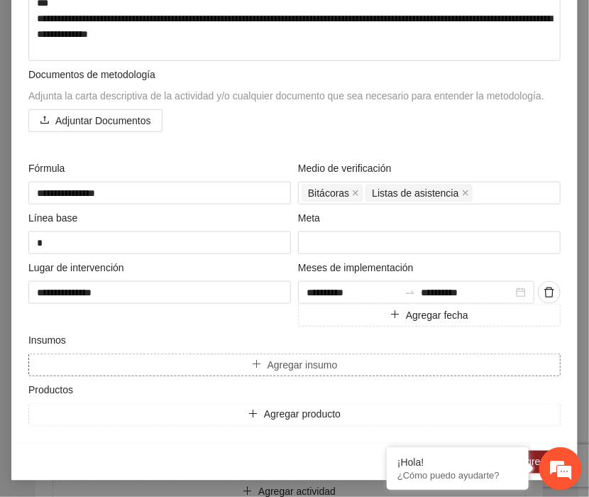
click at [300, 361] on span "Agregar insumo" at bounding box center [303, 365] width 70 height 16
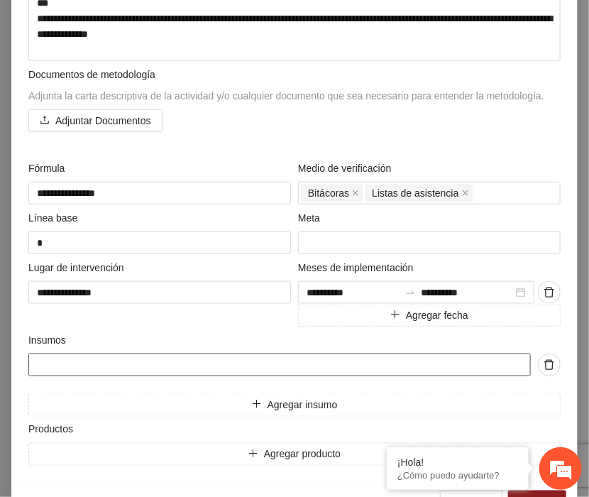
click at [98, 363] on input "text" at bounding box center [279, 364] width 503 height 23
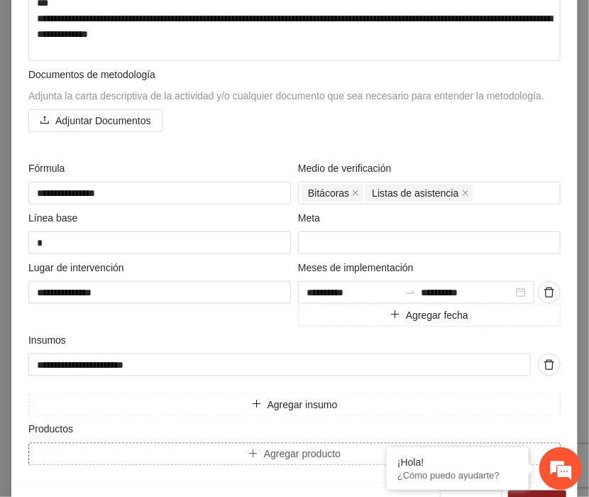
click at [267, 456] on span "Agregar producto" at bounding box center [302, 454] width 77 height 16
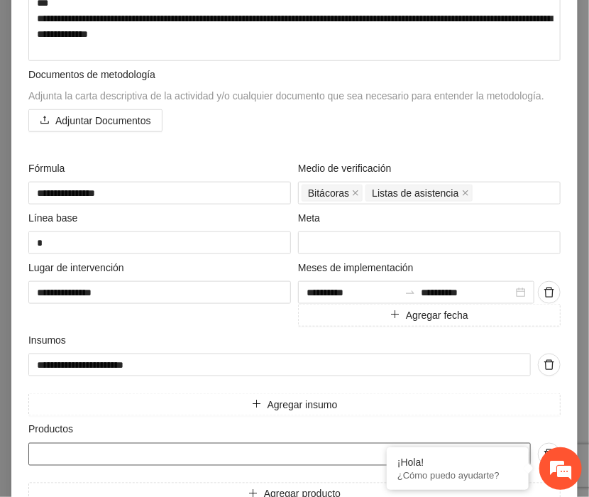
click at [67, 462] on input "text" at bounding box center [279, 454] width 503 height 23
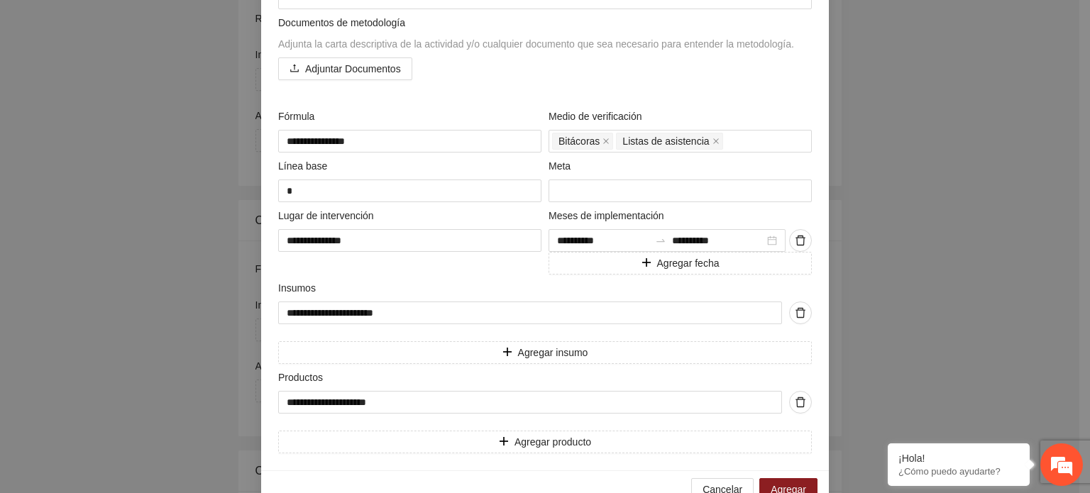
scroll to position [405, 0]
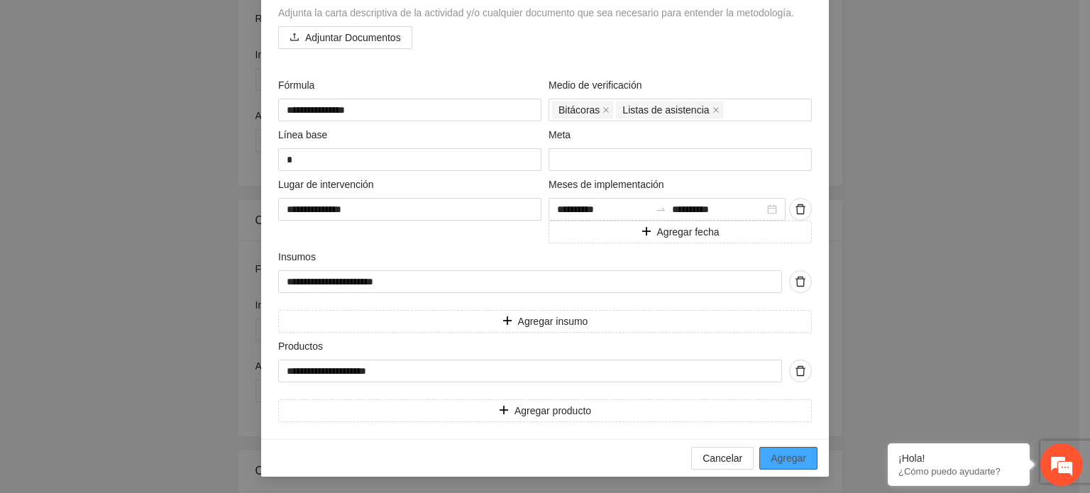
click at [793, 454] on span "Agregar" at bounding box center [788, 459] width 35 height 16
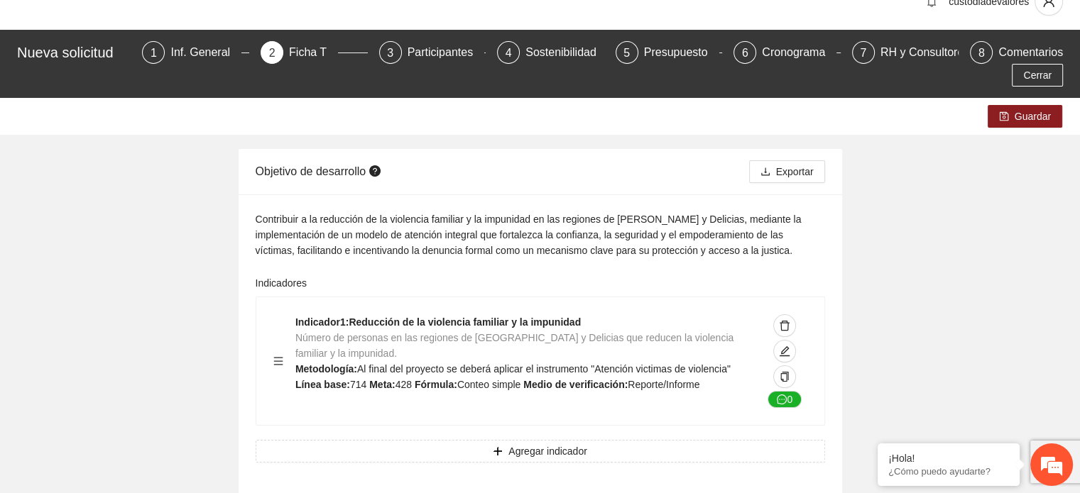
scroll to position [0, 0]
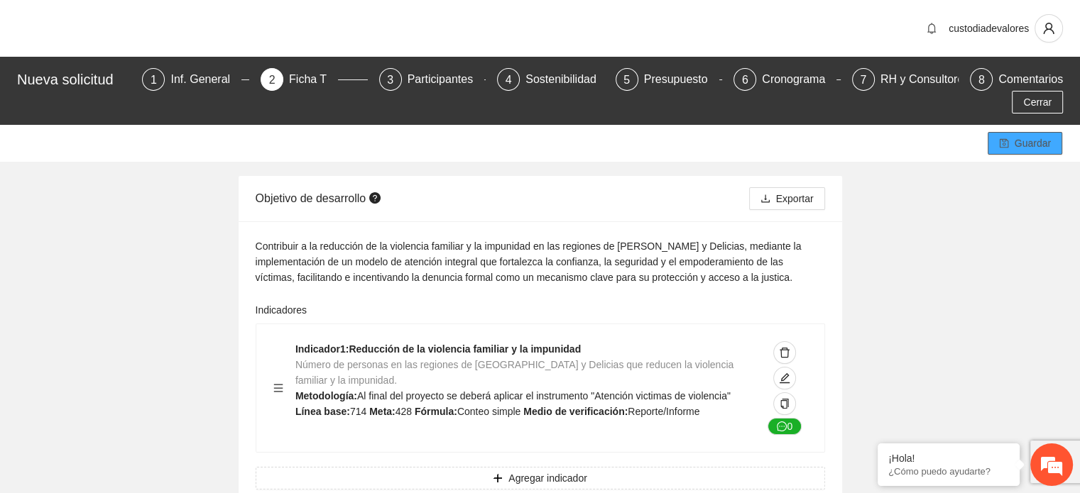
click at [1014, 136] on span "Guardar" at bounding box center [1032, 144] width 36 height 16
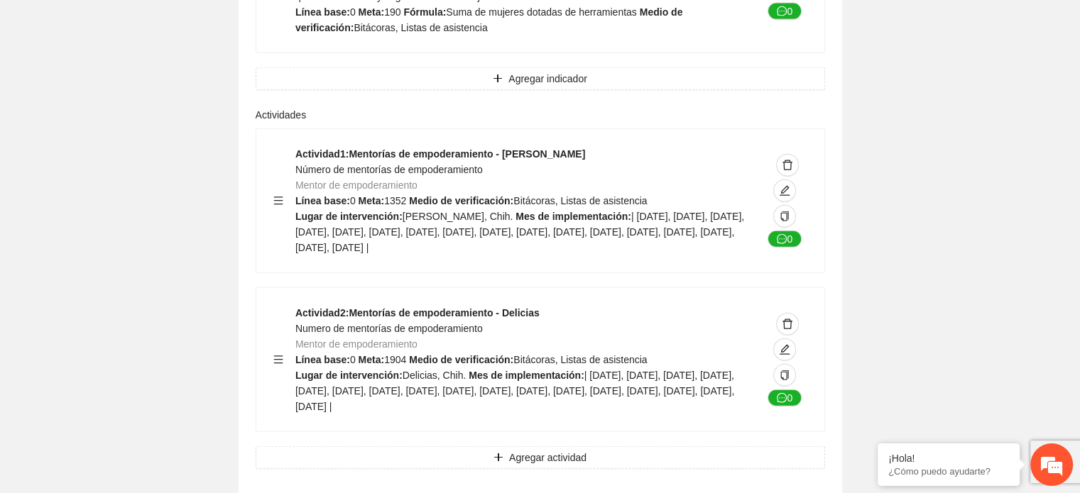
scroll to position [3366, 0]
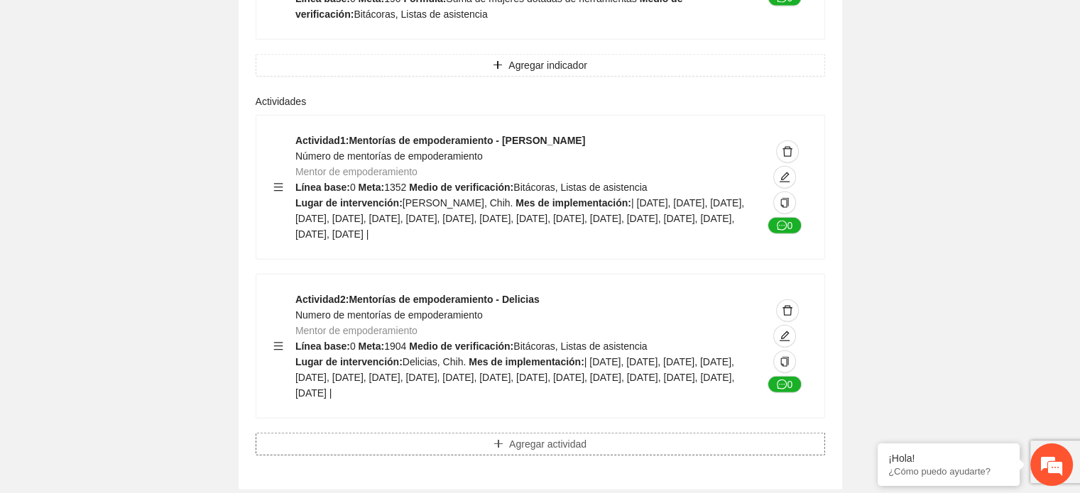
click at [555, 437] on span "Agregar actividad" at bounding box center [547, 445] width 77 height 16
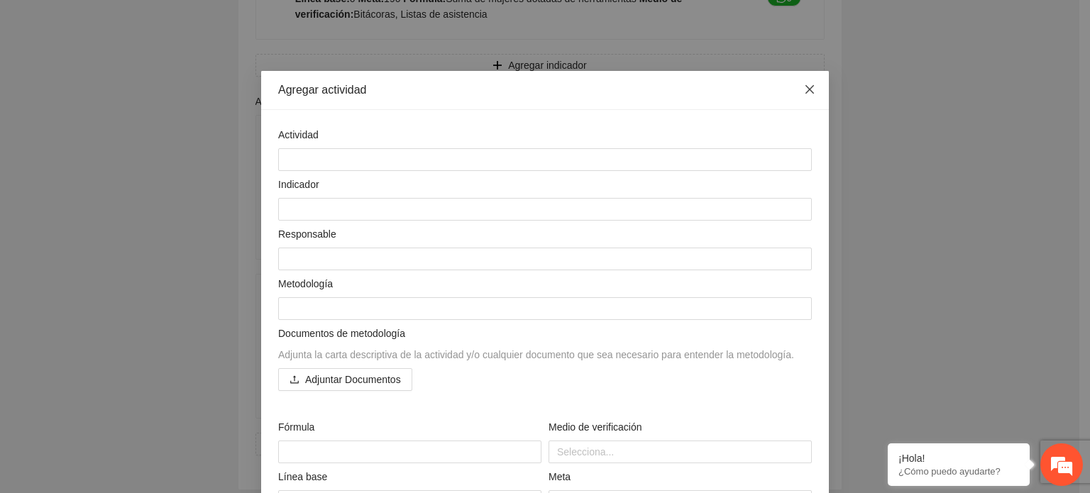
click at [805, 87] on icon "close" at bounding box center [809, 89] width 11 height 11
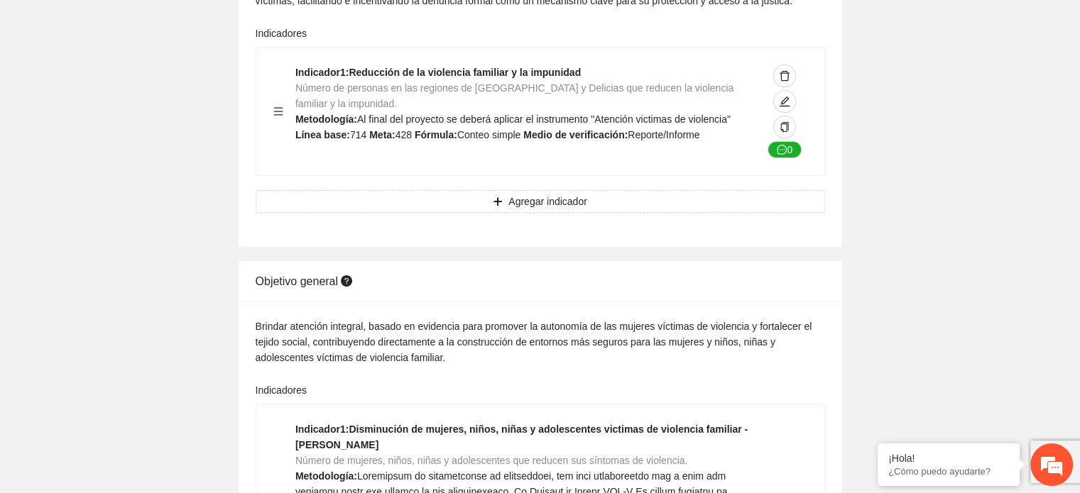
scroll to position [31, 0]
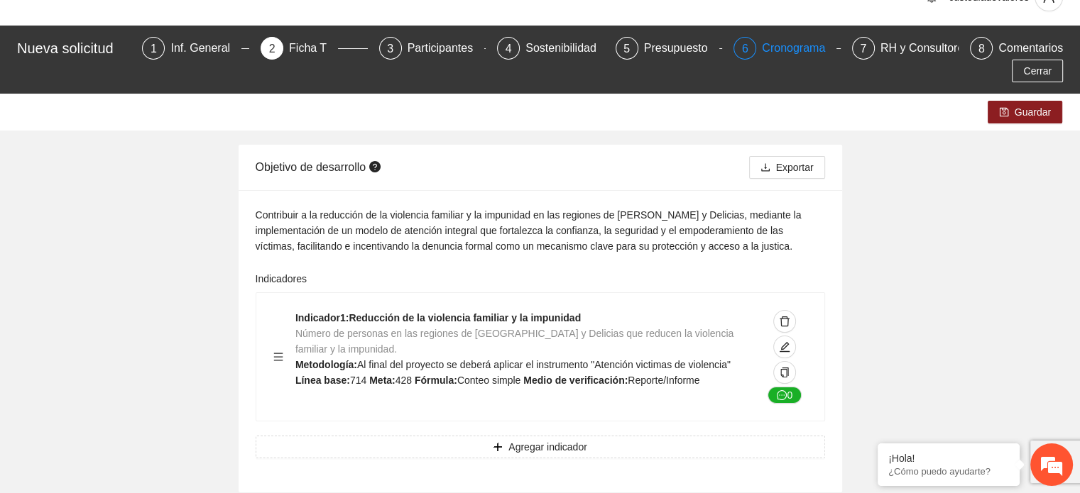
click at [762, 47] on div "Cronograma" at bounding box center [799, 48] width 75 height 23
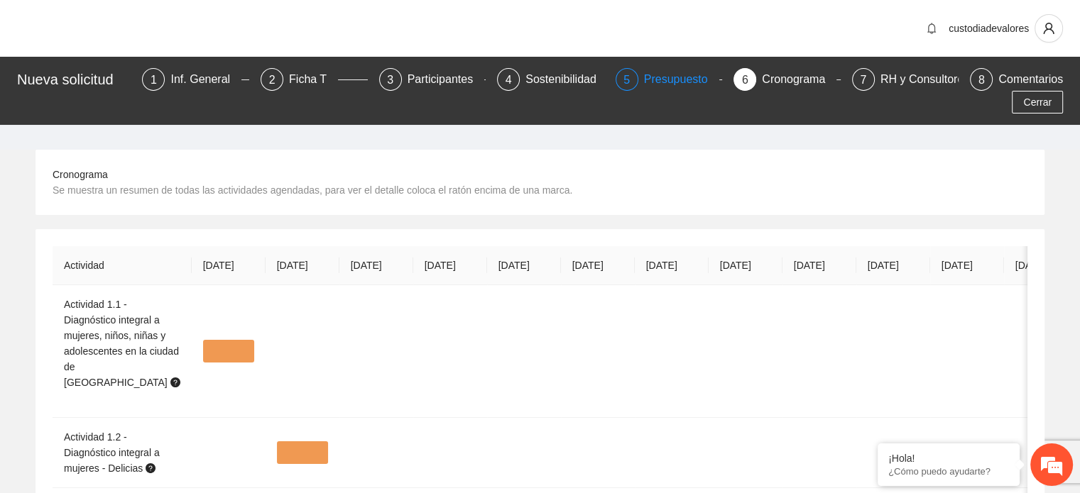
click at [644, 73] on div "Presupuesto" at bounding box center [681, 79] width 75 height 23
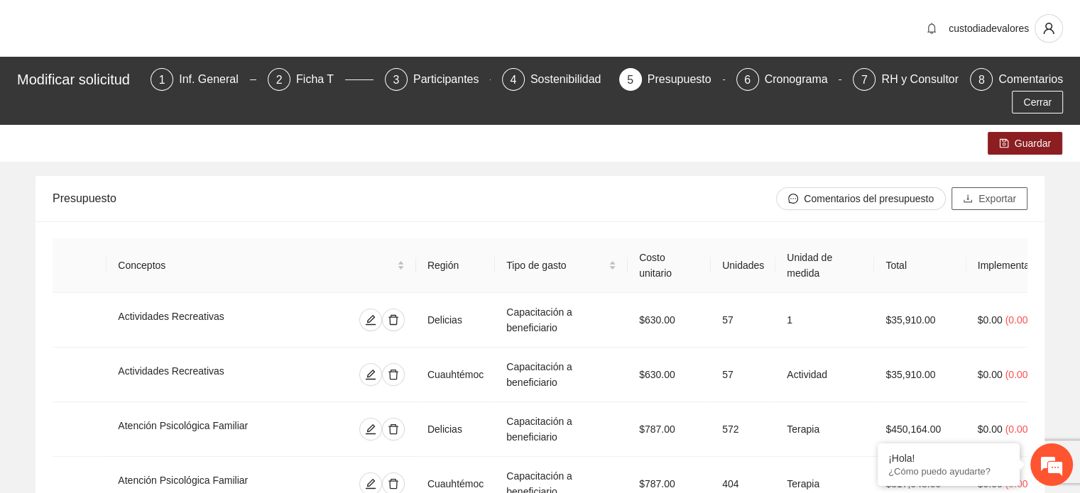
click at [983, 201] on span "Exportar" at bounding box center [997, 199] width 38 height 16
click at [325, 82] on div "Ficha T" at bounding box center [320, 79] width 49 height 23
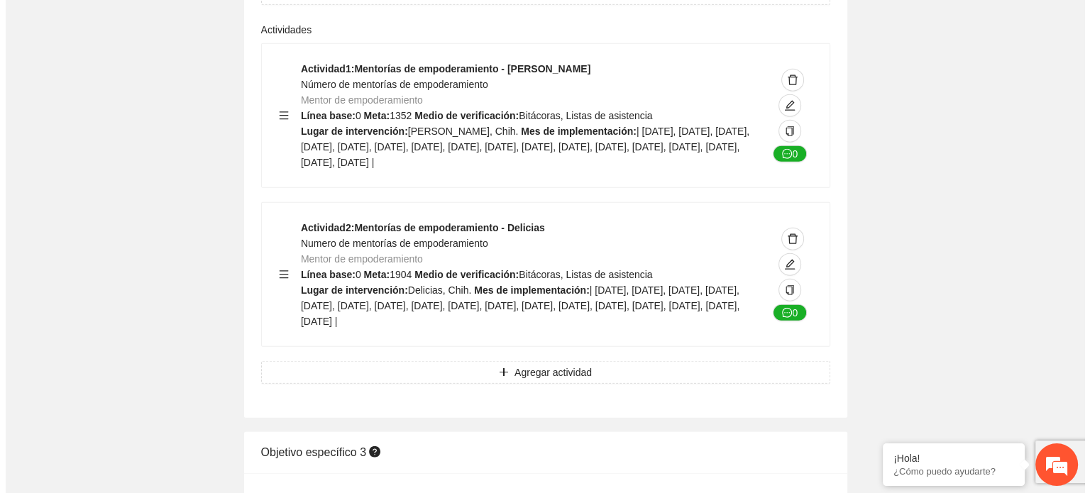
scroll to position [3427, 0]
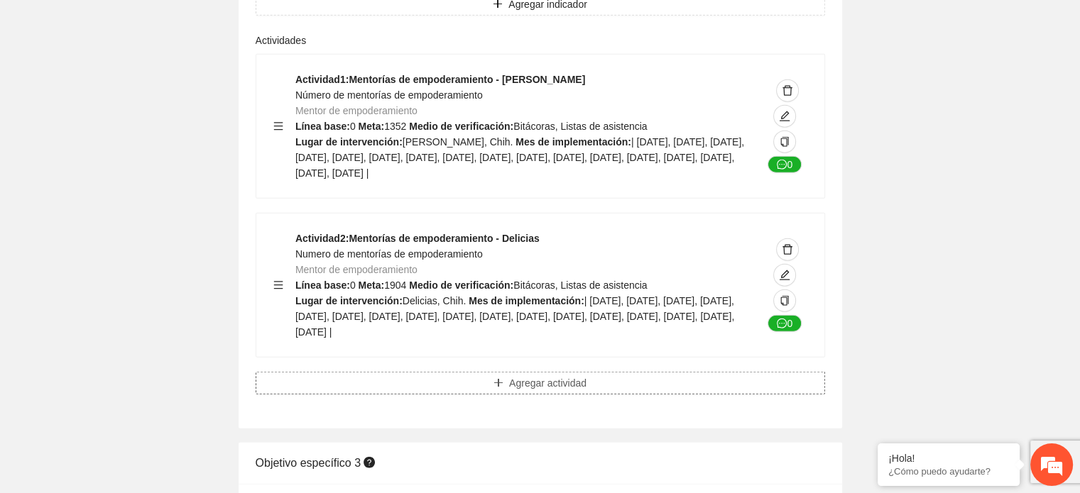
click at [543, 375] on span "Agregar actividad" at bounding box center [547, 383] width 77 height 16
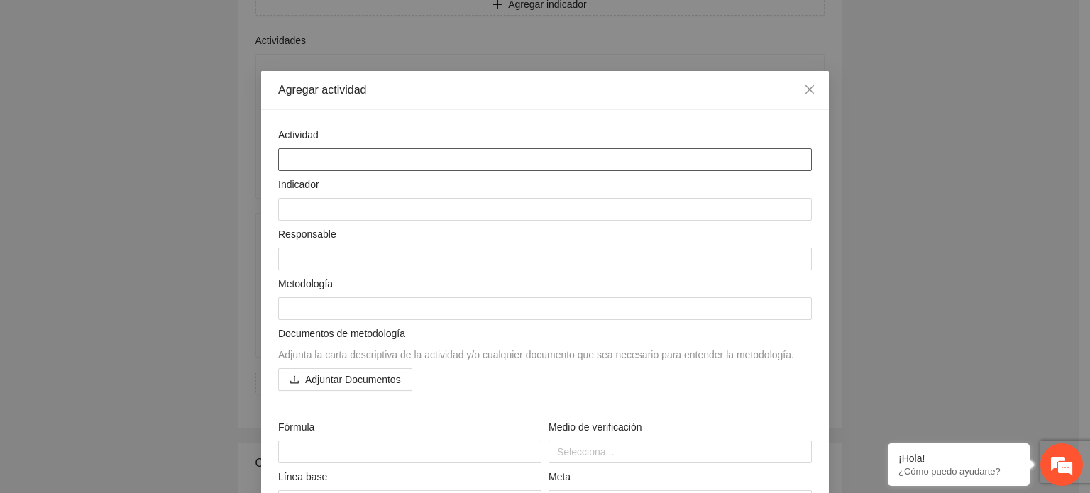
click at [313, 160] on textarea at bounding box center [545, 159] width 534 height 23
click at [292, 211] on textarea at bounding box center [545, 209] width 534 height 23
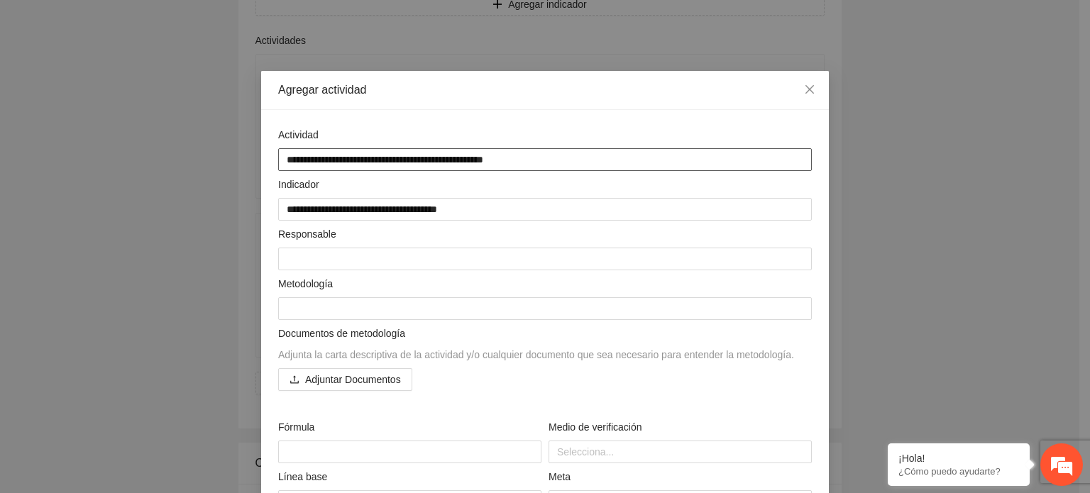
click at [528, 166] on textarea "**********" at bounding box center [545, 159] width 534 height 23
click at [479, 214] on textarea "**********" at bounding box center [545, 209] width 534 height 23
click at [287, 263] on textarea at bounding box center [545, 259] width 534 height 23
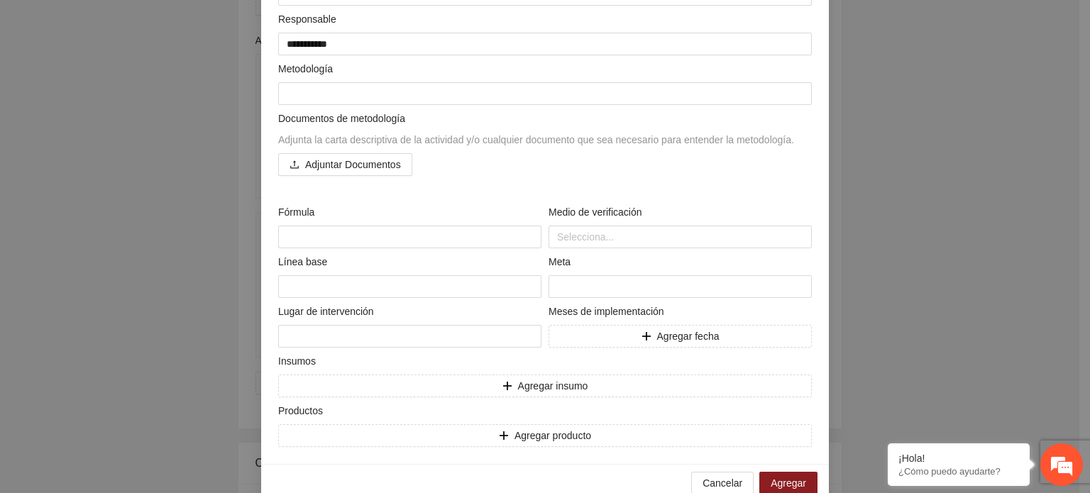
scroll to position [240, 0]
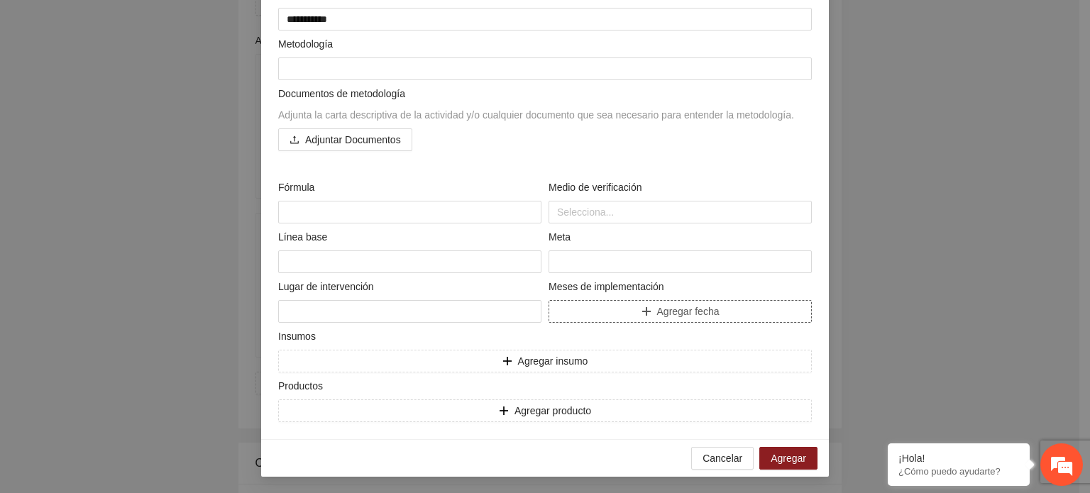
click at [678, 314] on span "Agregar fecha" at bounding box center [688, 312] width 62 height 16
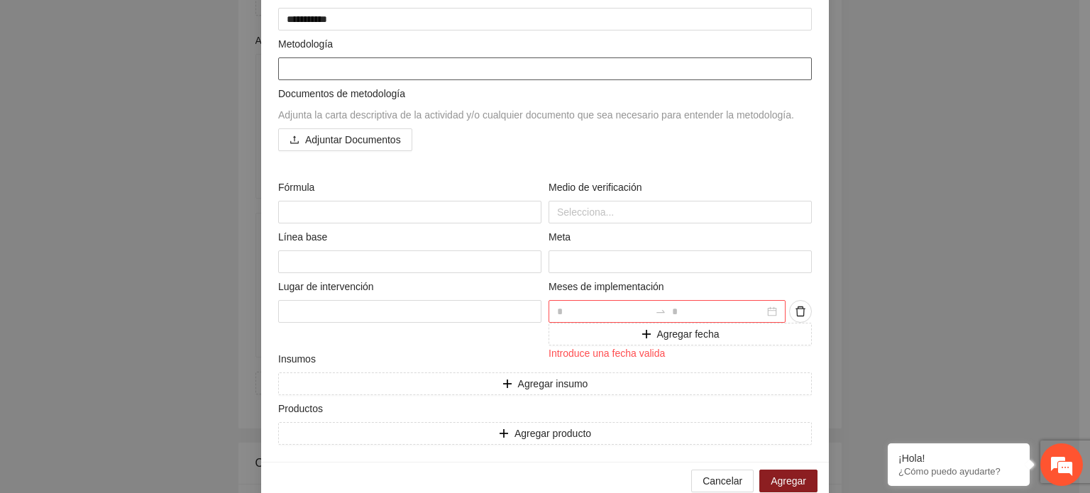
click at [304, 70] on textarea at bounding box center [545, 68] width 534 height 23
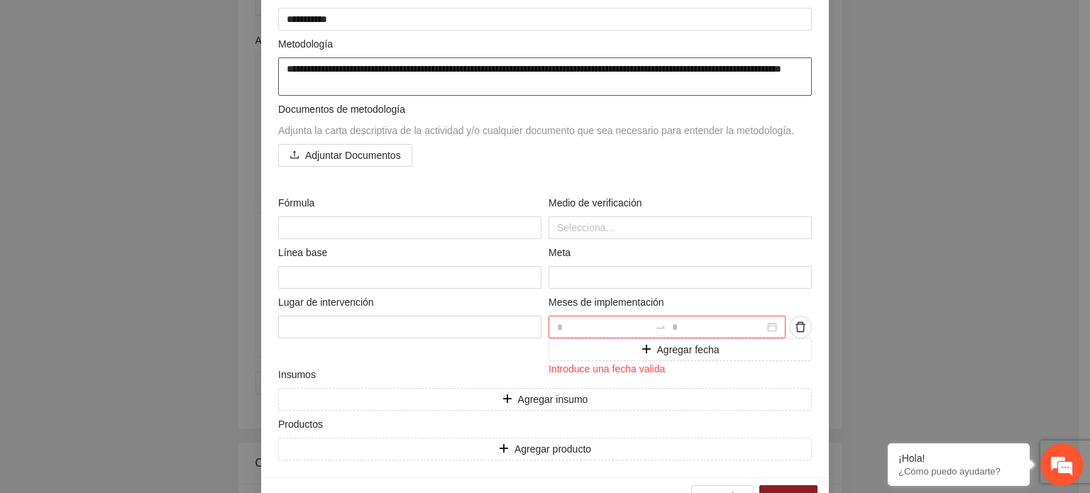
click at [320, 70] on textarea "**********" at bounding box center [545, 76] width 534 height 38
click at [389, 87] on textarea "**********" at bounding box center [545, 76] width 534 height 38
click at [755, 75] on textarea "**********" at bounding box center [545, 76] width 534 height 38
click at [383, 87] on textarea "**********" at bounding box center [545, 76] width 534 height 38
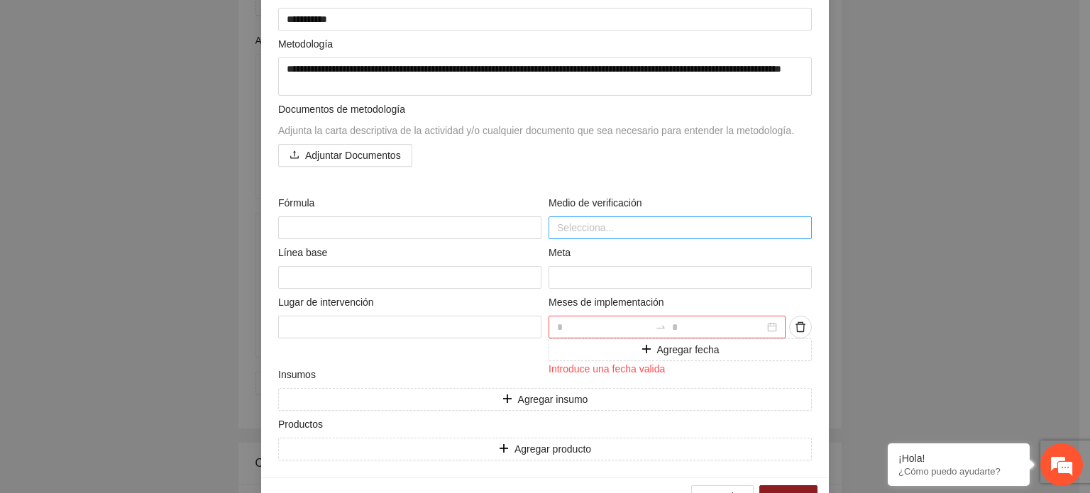
click at [572, 223] on div at bounding box center [680, 227] width 256 height 17
click at [759, 74] on textarea "**********" at bounding box center [545, 76] width 534 height 38
click at [287, 224] on textarea at bounding box center [409, 227] width 263 height 23
click at [574, 221] on div at bounding box center [680, 227] width 256 height 17
click at [314, 278] on textarea at bounding box center [409, 277] width 263 height 23
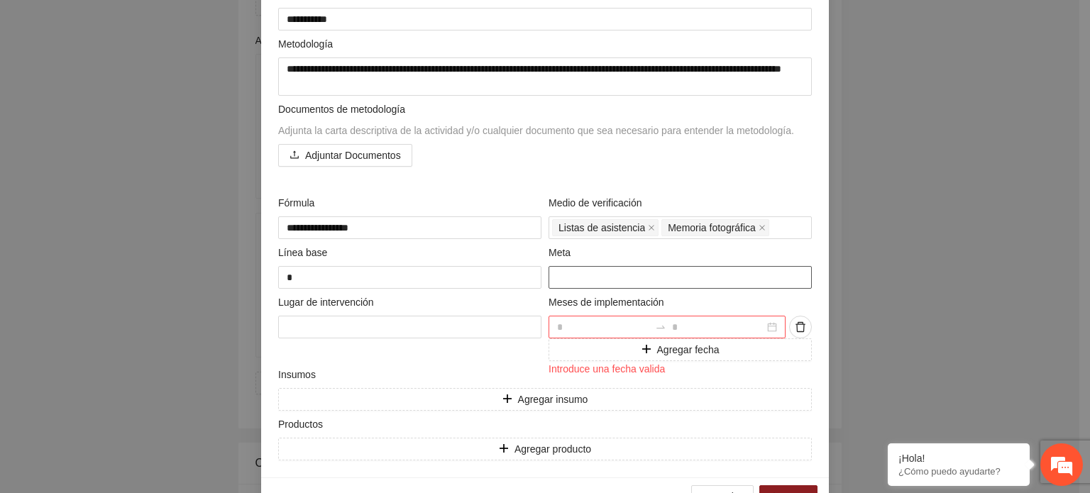
click at [568, 278] on input "number" at bounding box center [680, 277] width 263 height 23
click at [325, 316] on textarea at bounding box center [409, 327] width 263 height 23
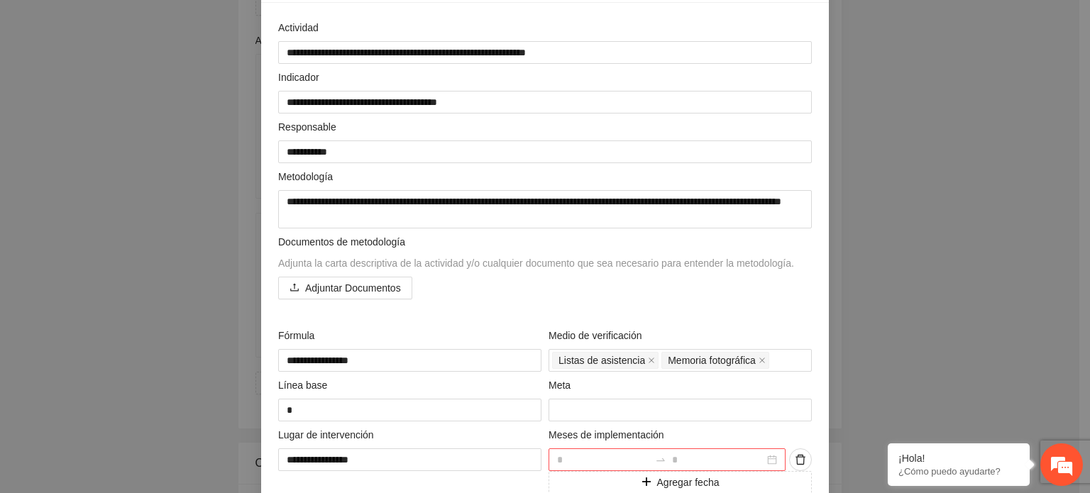
scroll to position [117, 0]
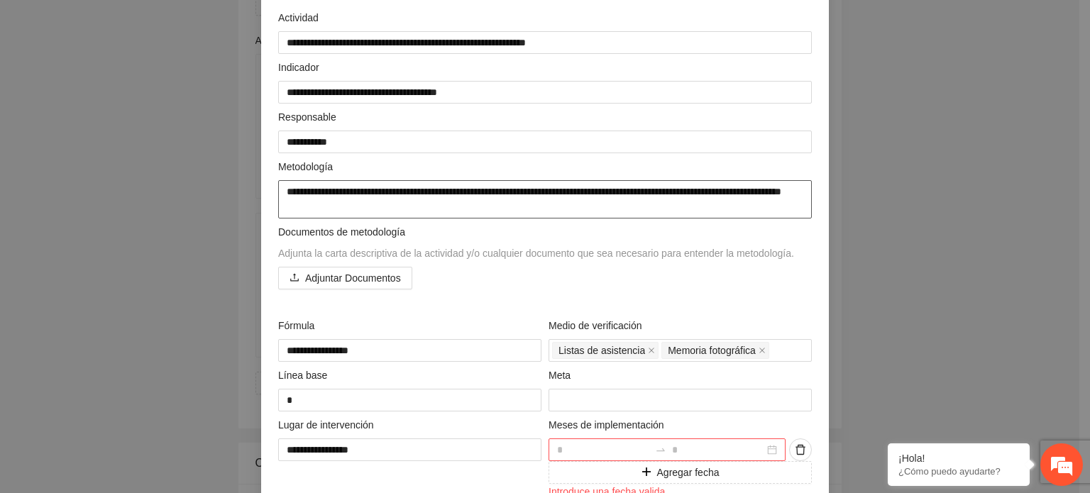
click at [383, 212] on textarea "**********" at bounding box center [545, 199] width 534 height 38
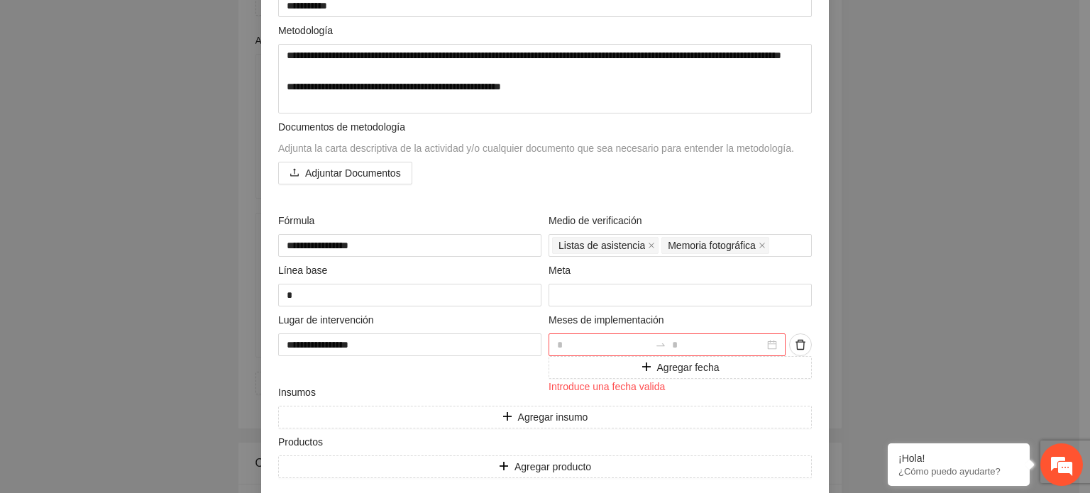
scroll to position [309, 0]
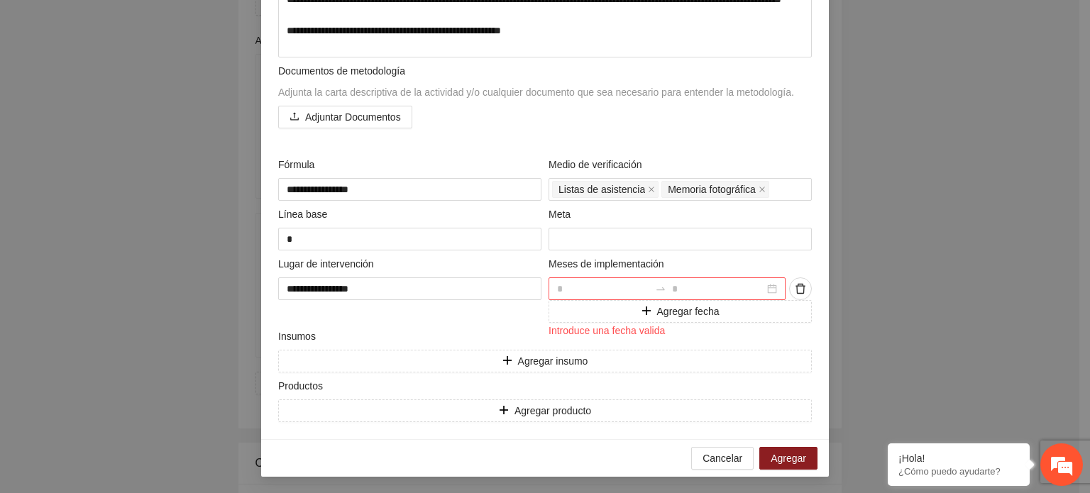
click at [766, 289] on div at bounding box center [667, 289] width 237 height 23
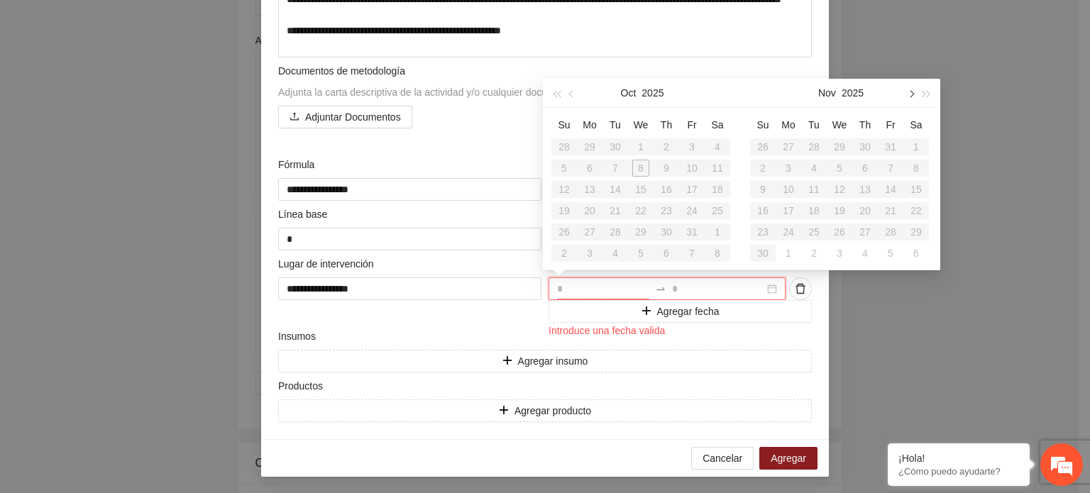
click at [911, 95] on span "button" at bounding box center [910, 93] width 7 height 7
click at [786, 143] on div "2" at bounding box center [788, 146] width 17 height 17
click at [916, 208] on div "28" at bounding box center [916, 210] width 17 height 17
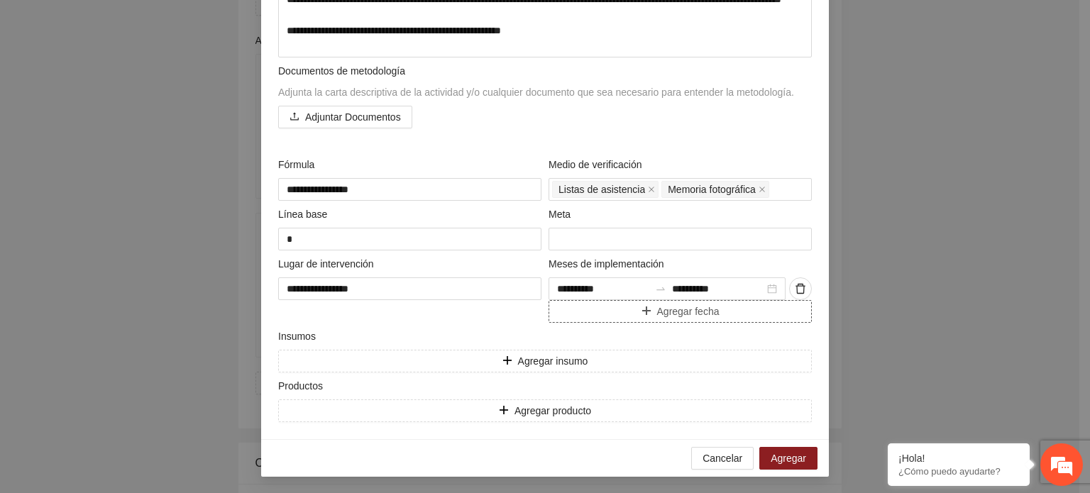
click at [706, 312] on span "Agregar fecha" at bounding box center [688, 312] width 62 height 16
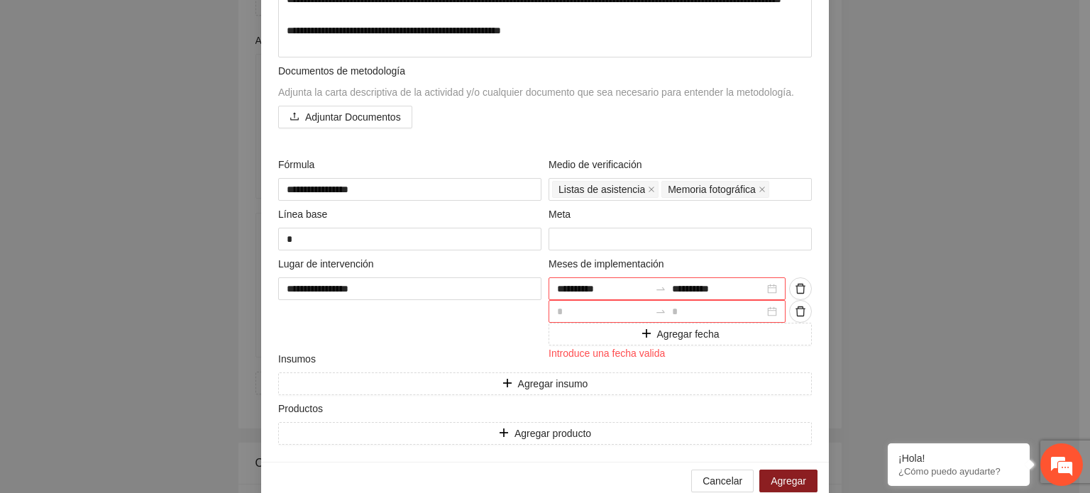
click at [769, 309] on div at bounding box center [667, 311] width 237 height 23
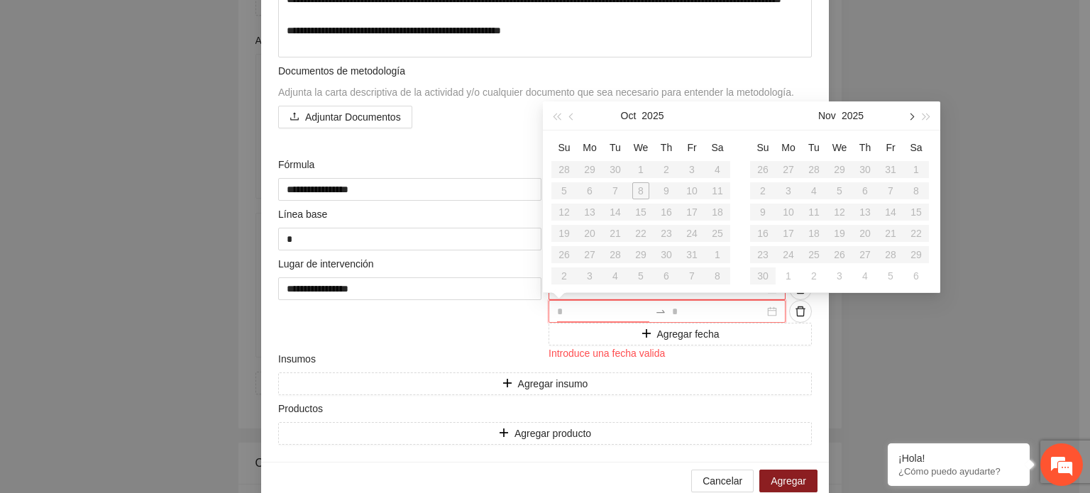
click at [911, 117] on span "button" at bounding box center [910, 116] width 7 height 7
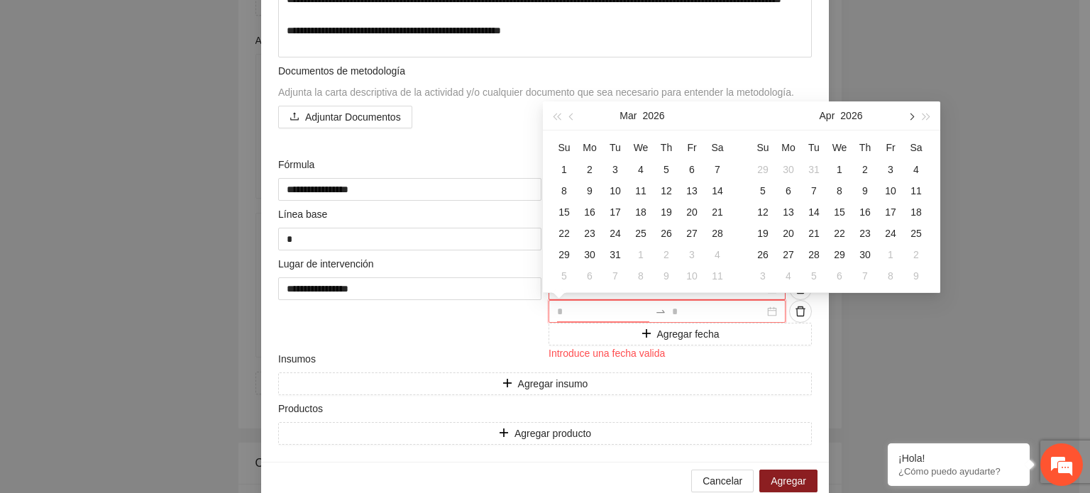
click at [911, 117] on span "button" at bounding box center [910, 116] width 7 height 7
click at [916, 167] on div "2" at bounding box center [916, 169] width 17 height 17
click at [915, 251] on div "30" at bounding box center [916, 254] width 17 height 17
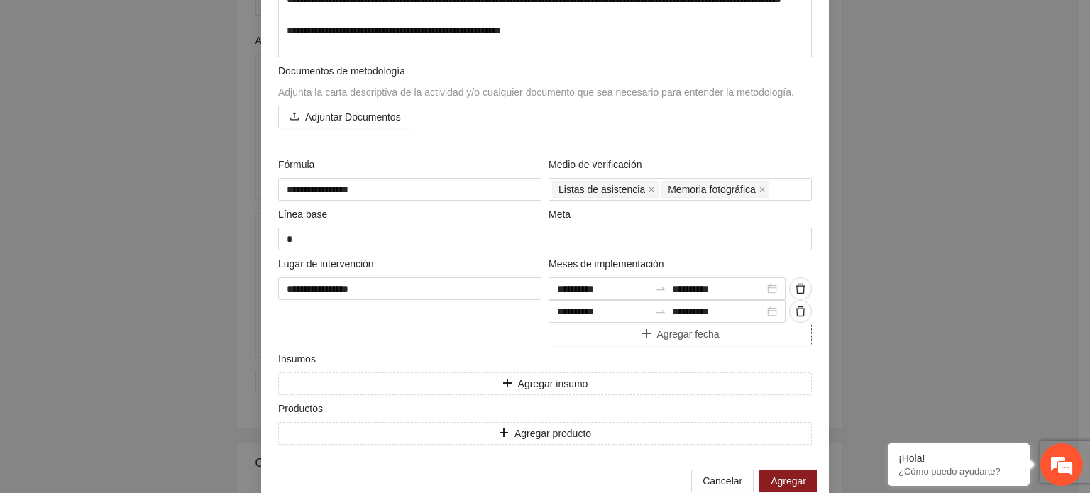
click at [682, 335] on span "Agregar fecha" at bounding box center [688, 334] width 62 height 16
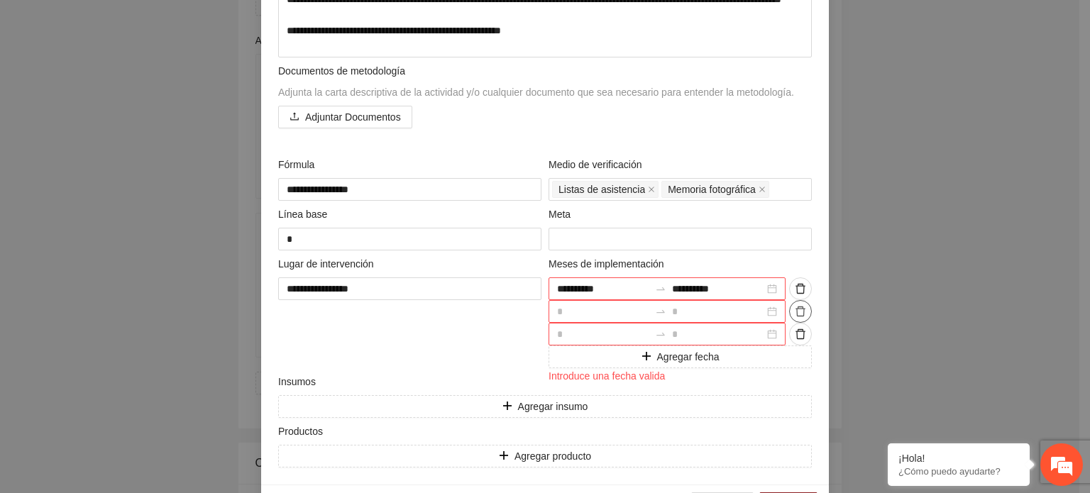
click at [795, 312] on icon "delete" at bounding box center [800, 311] width 11 height 11
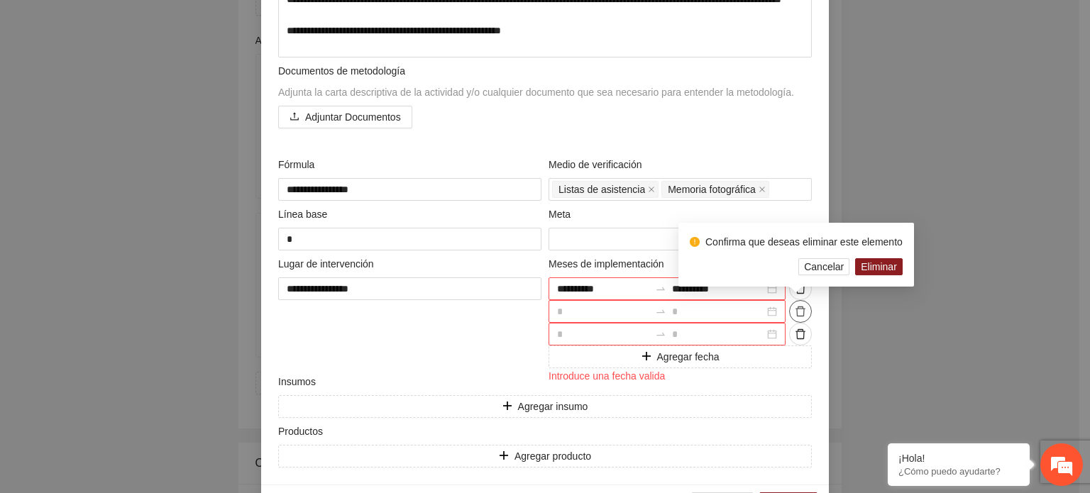
click at [795, 312] on icon "delete" at bounding box center [800, 311] width 11 height 11
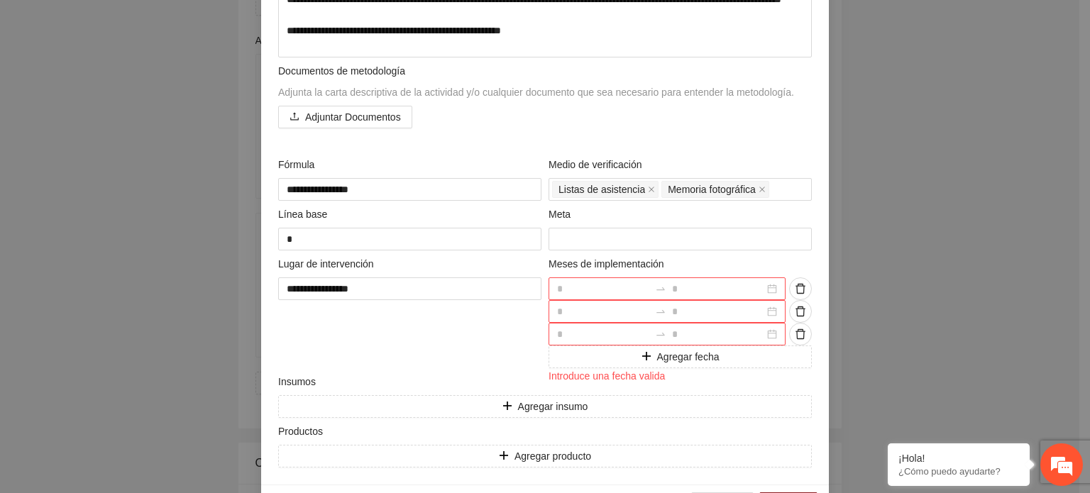
click at [767, 291] on div at bounding box center [667, 289] width 237 height 23
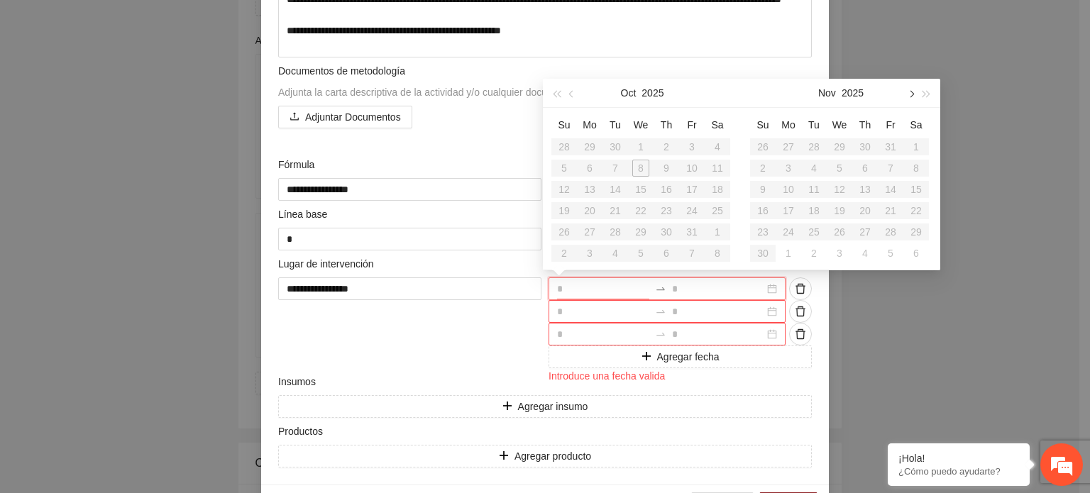
click at [912, 95] on span "button" at bounding box center [910, 93] width 7 height 7
click at [759, 143] on div "1" at bounding box center [762, 146] width 17 height 17
click at [914, 207] on div "28" at bounding box center [916, 210] width 17 height 17
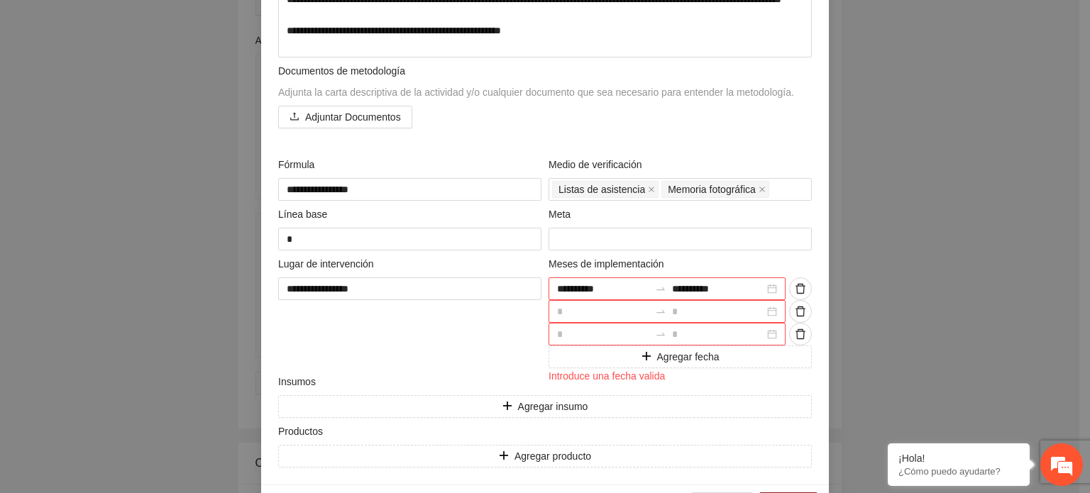
click at [767, 310] on div at bounding box center [667, 311] width 237 height 23
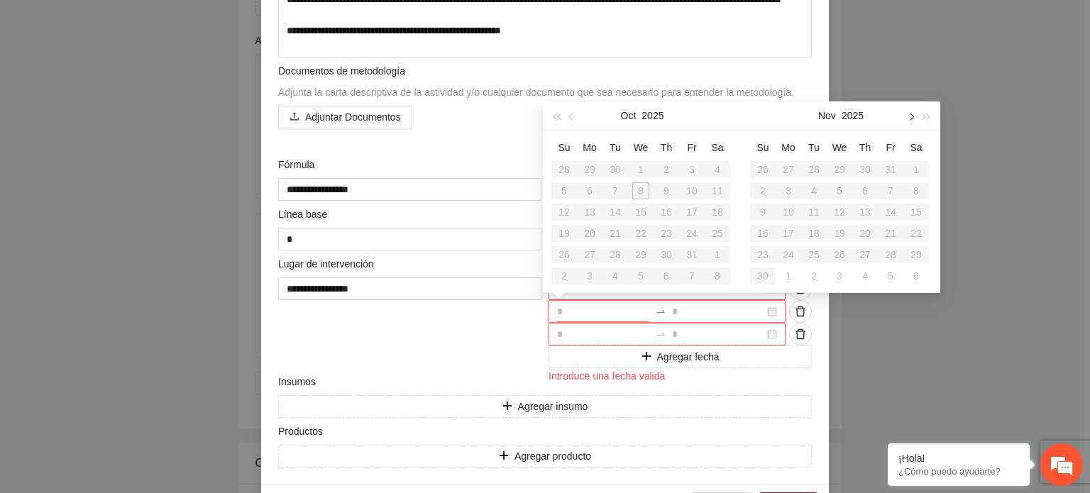
click at [911, 118] on span "button" at bounding box center [910, 116] width 7 height 7
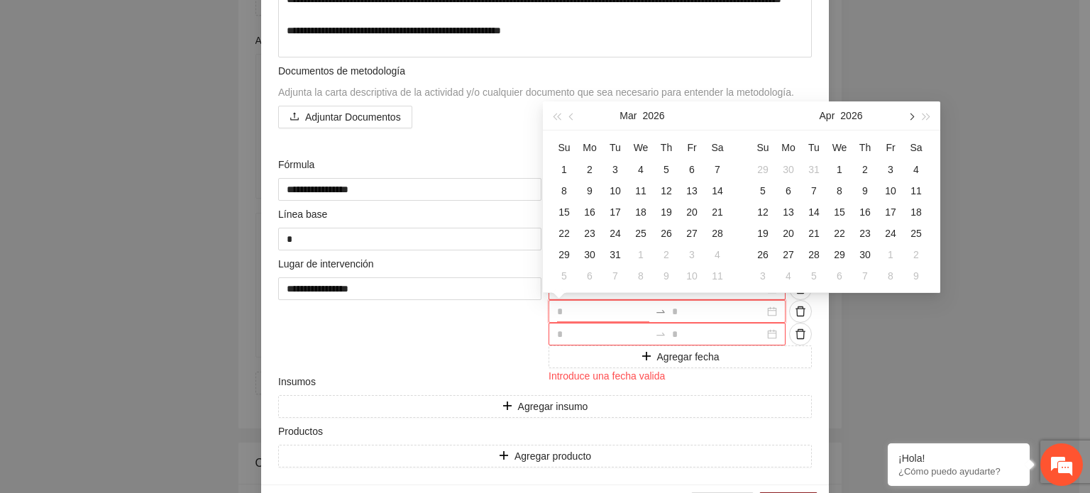
click at [911, 118] on span "button" at bounding box center [910, 116] width 7 height 7
click at [889, 168] on div "1" at bounding box center [890, 169] width 17 height 17
click at [761, 278] on div "31" at bounding box center [762, 276] width 17 height 17
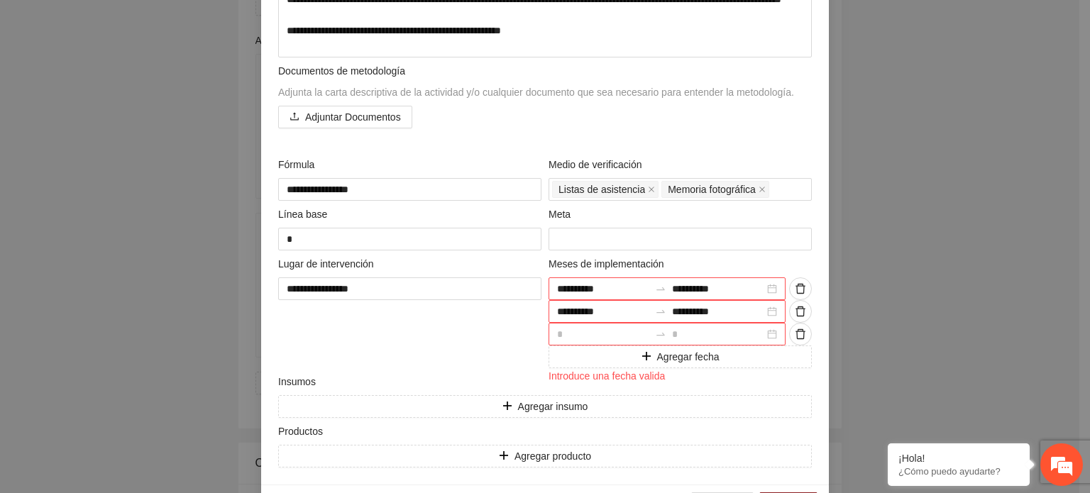
click at [767, 335] on div at bounding box center [667, 334] width 237 height 23
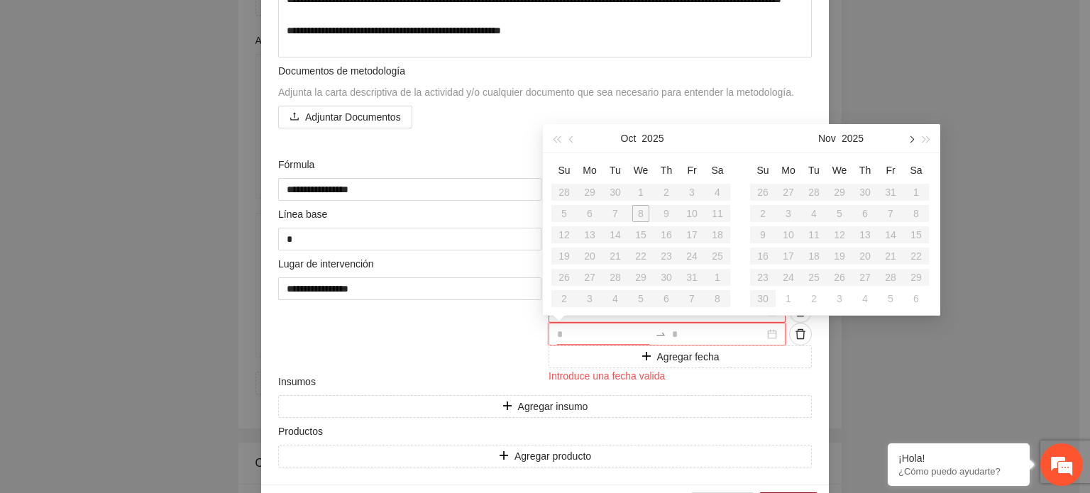
click at [911, 142] on button "button" at bounding box center [911, 138] width 16 height 28
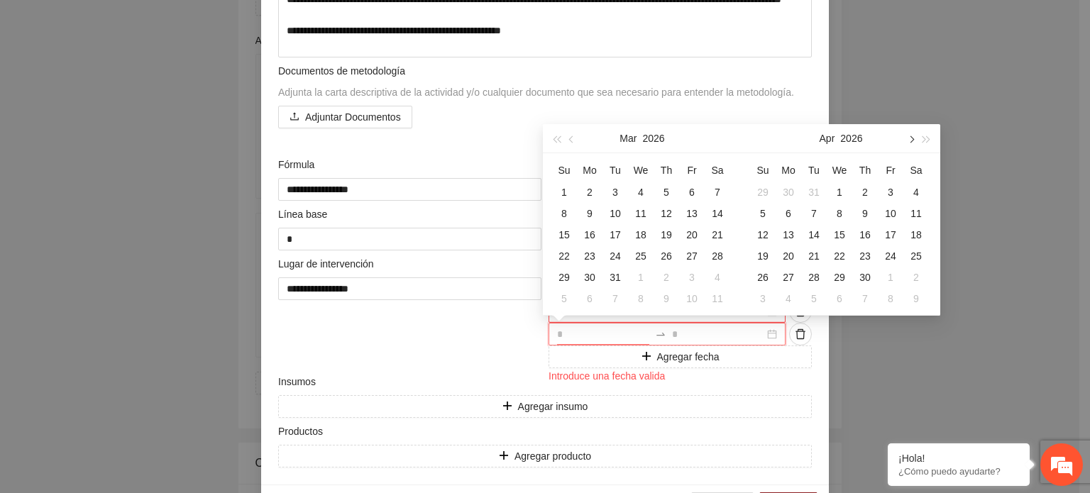
click at [911, 142] on button "button" at bounding box center [911, 138] width 16 height 28
click at [915, 187] on div "1" at bounding box center [916, 192] width 17 height 17
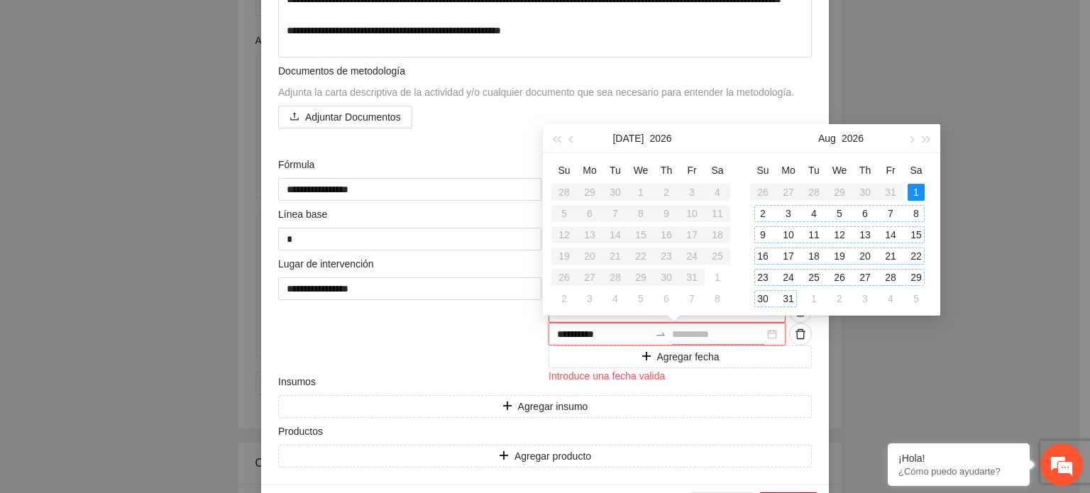
click at [787, 299] on div "31" at bounding box center [788, 298] width 17 height 17
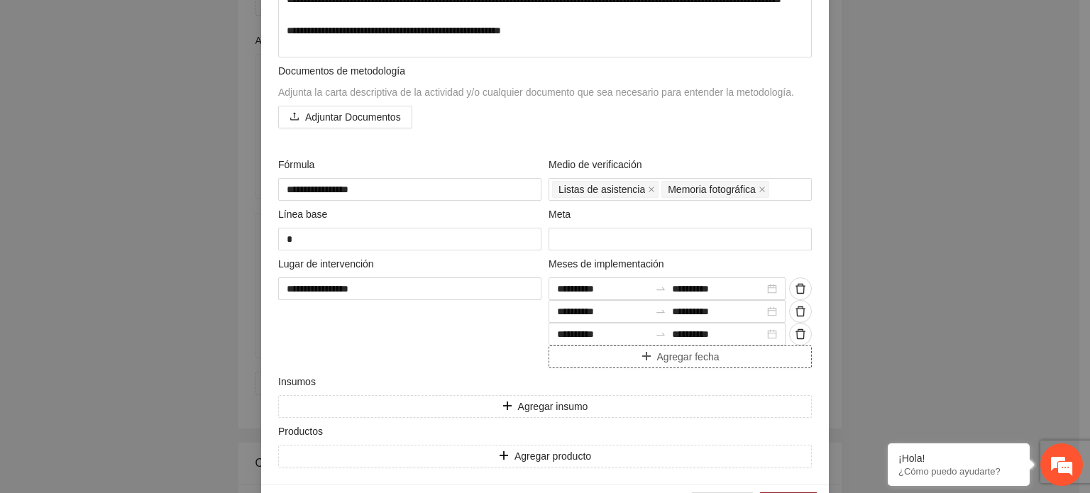
click at [698, 360] on span "Agregar fecha" at bounding box center [688, 357] width 62 height 16
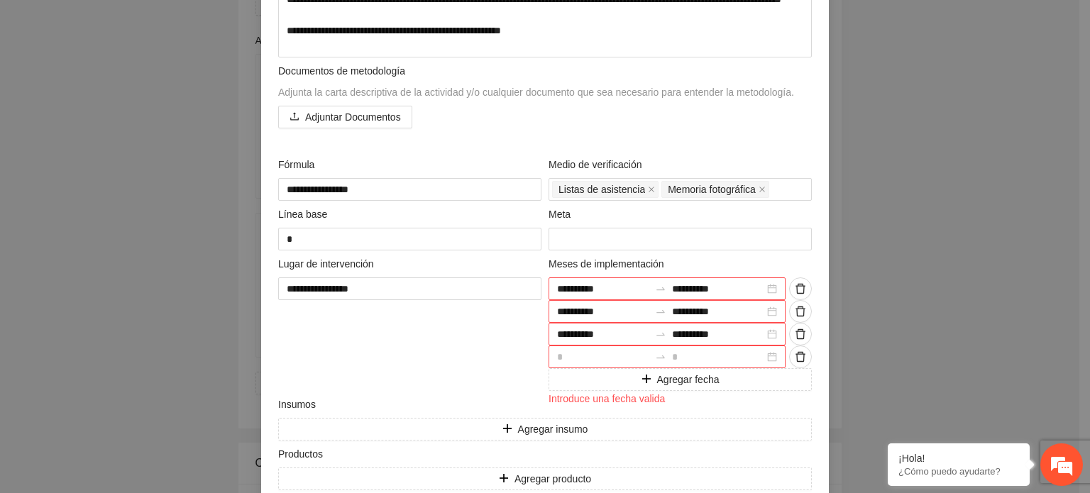
click at [765, 356] on div at bounding box center [667, 357] width 237 height 23
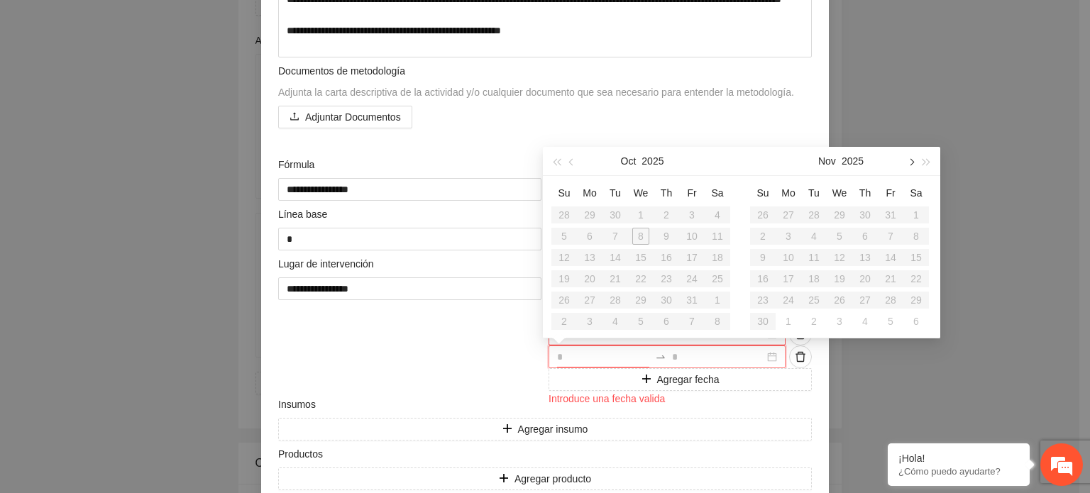
click at [914, 159] on button "button" at bounding box center [911, 161] width 16 height 28
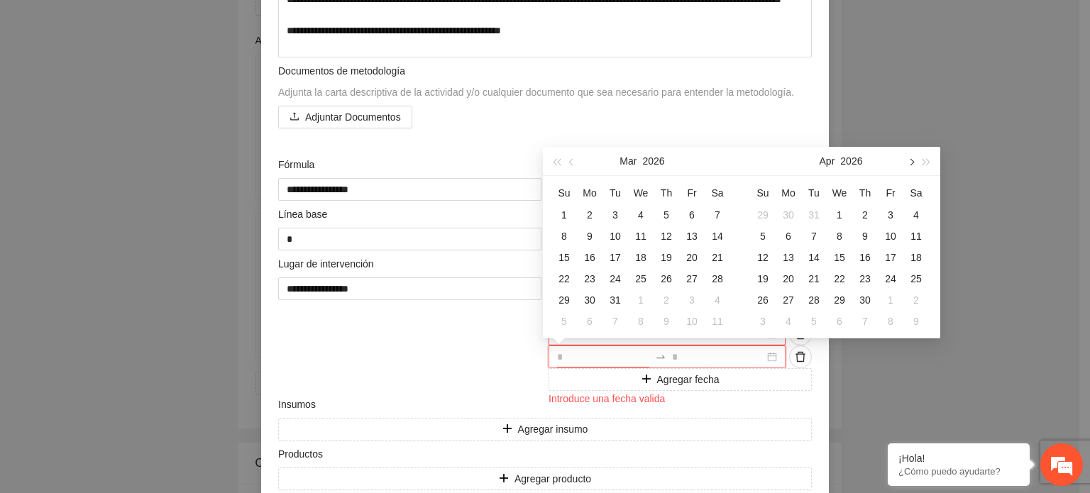
click at [914, 159] on button "button" at bounding box center [911, 161] width 16 height 28
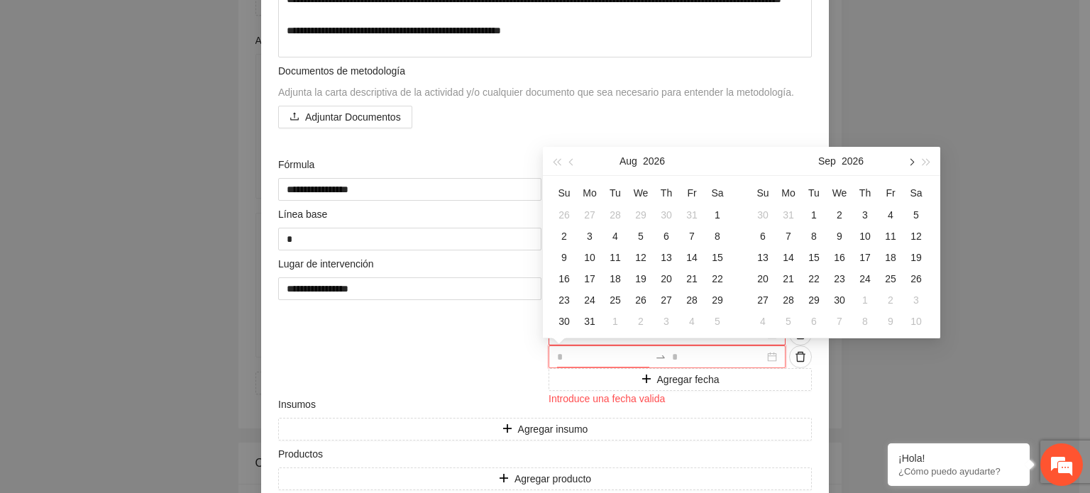
click at [914, 159] on button "button" at bounding box center [911, 161] width 16 height 28
click at [762, 213] on div "1" at bounding box center [762, 215] width 17 height 17
click at [791, 299] on div "30" at bounding box center [788, 300] width 17 height 17
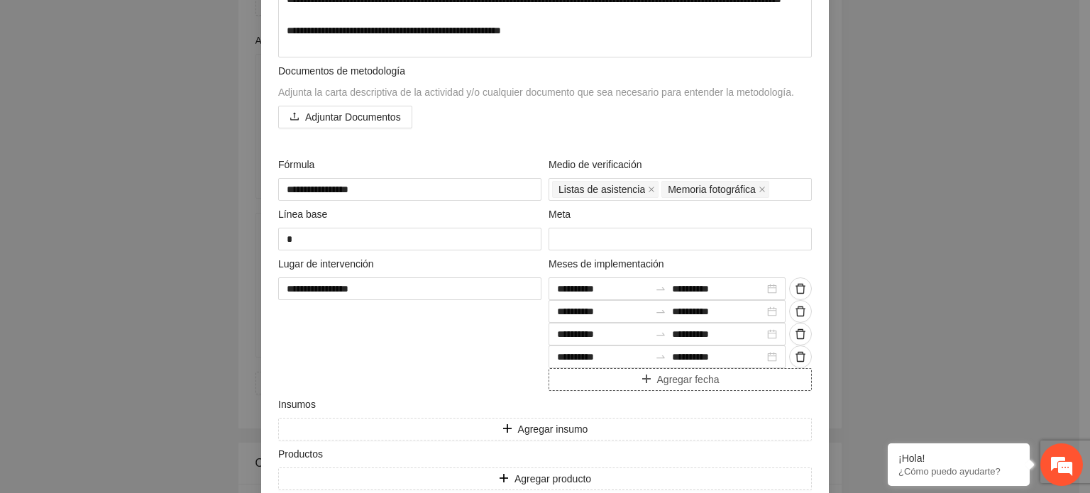
click at [681, 383] on span "Agregar fecha" at bounding box center [688, 380] width 62 height 16
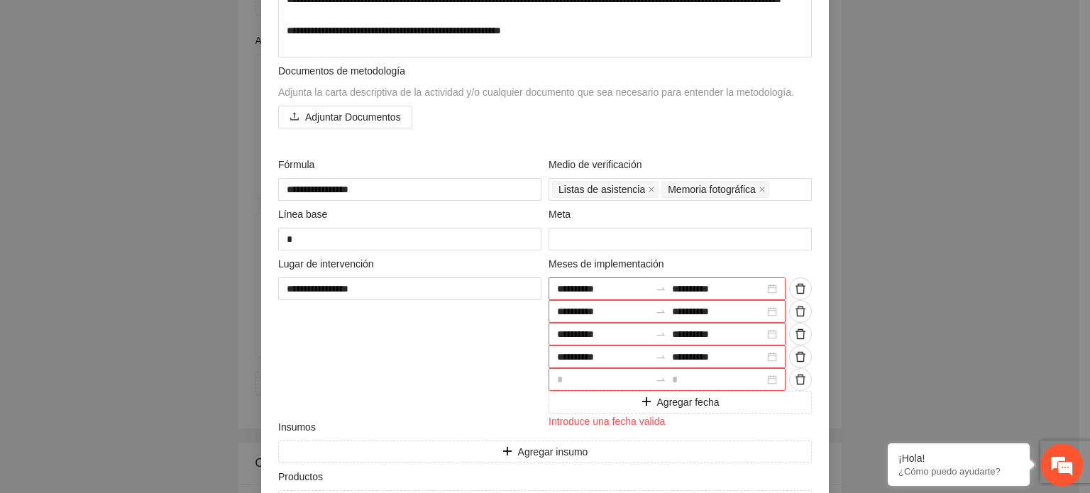
click at [767, 377] on div at bounding box center [667, 379] width 237 height 23
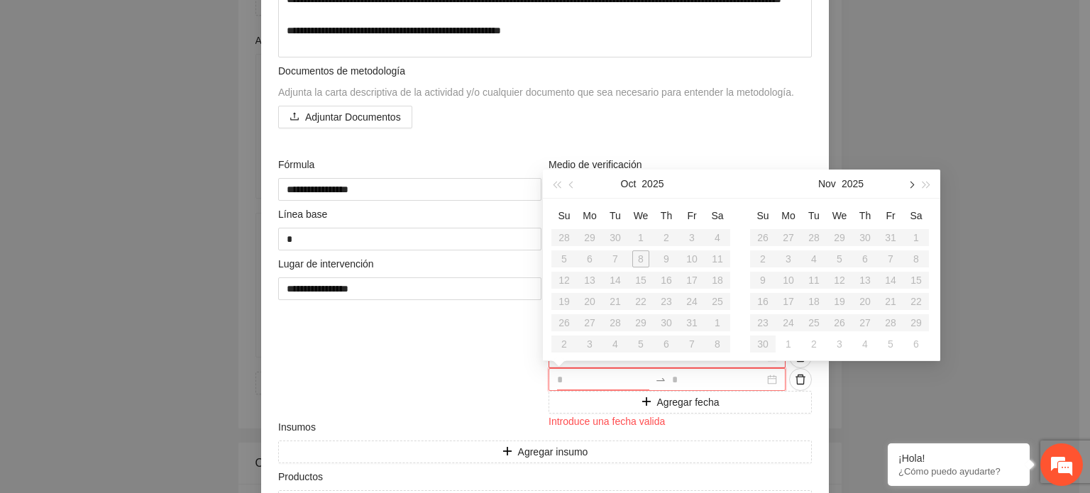
click at [913, 188] on button "button" at bounding box center [911, 184] width 16 height 28
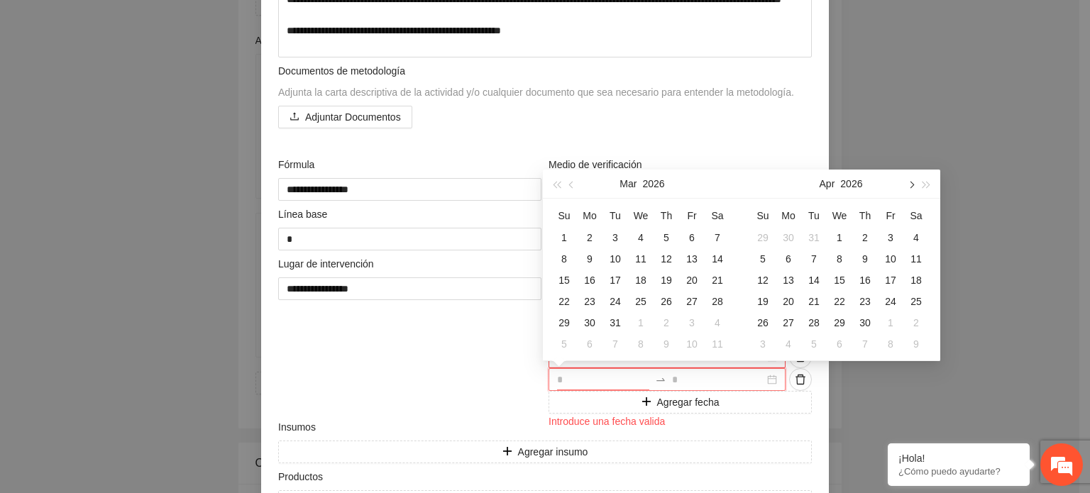
click at [913, 188] on button "button" at bounding box center [911, 184] width 16 height 28
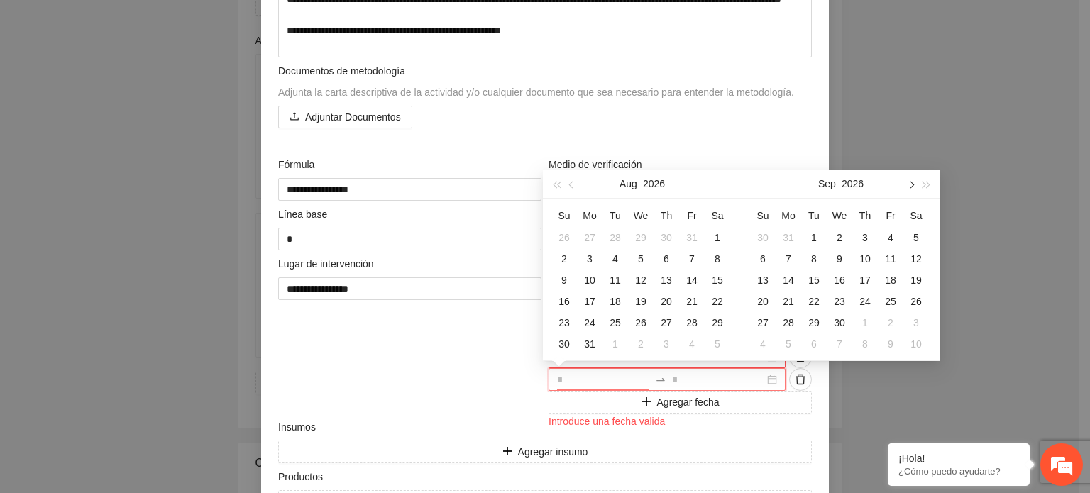
click at [913, 188] on button "button" at bounding box center [911, 184] width 16 height 28
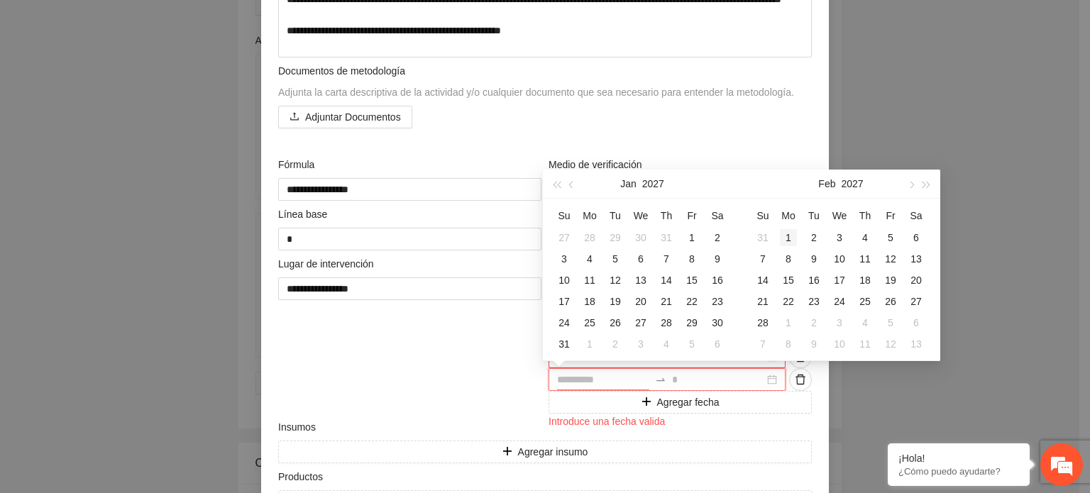
click at [786, 235] on div "1" at bounding box center [788, 237] width 17 height 17
click at [764, 328] on div "28" at bounding box center [762, 322] width 17 height 17
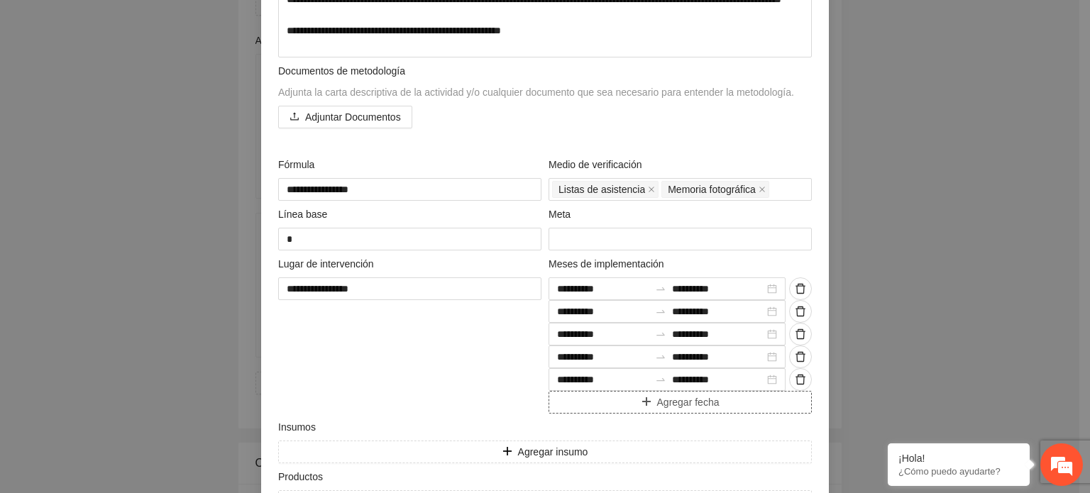
click at [670, 401] on span "Agregar fecha" at bounding box center [688, 403] width 62 height 16
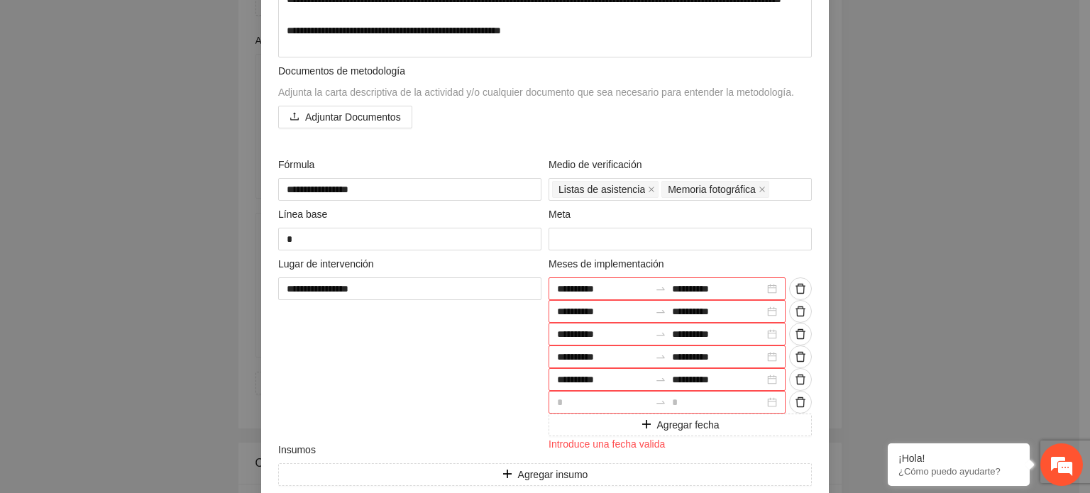
click at [767, 400] on div at bounding box center [667, 402] width 237 height 23
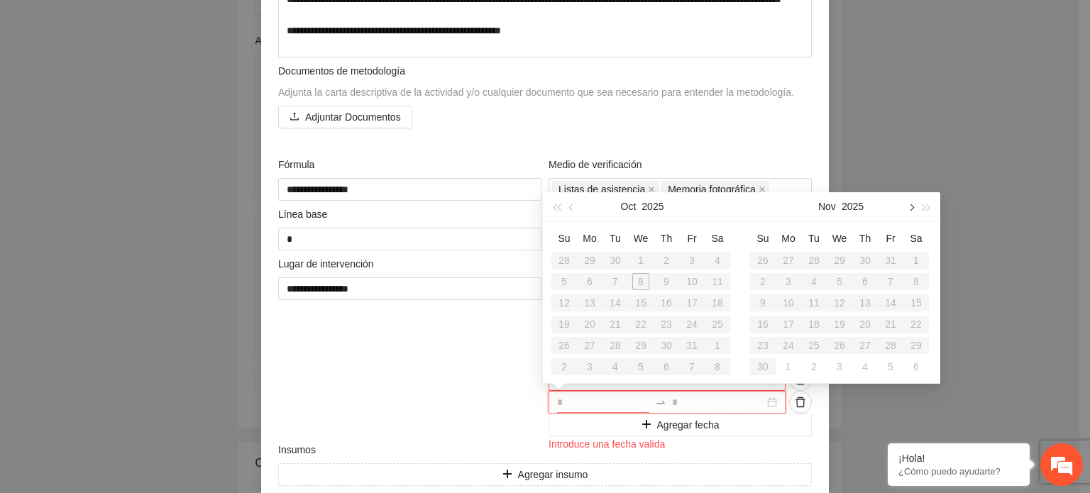
click at [913, 203] on button "button" at bounding box center [911, 206] width 16 height 28
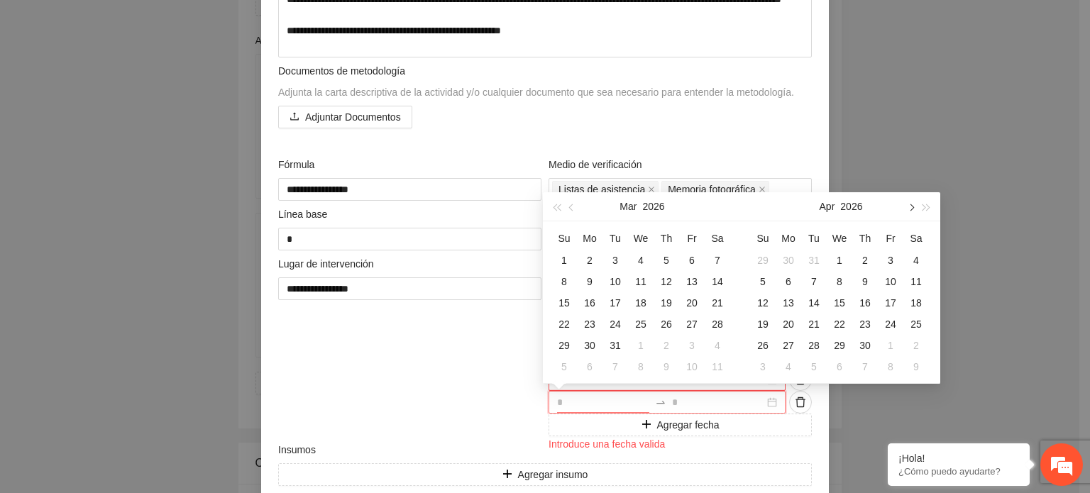
click at [913, 203] on button "button" at bounding box center [911, 206] width 16 height 28
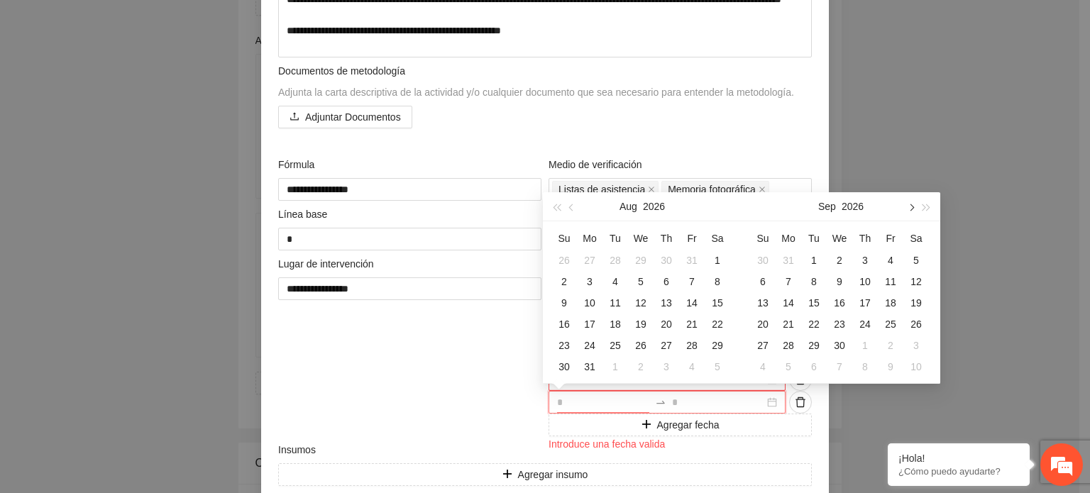
click at [913, 203] on button "button" at bounding box center [911, 206] width 16 height 28
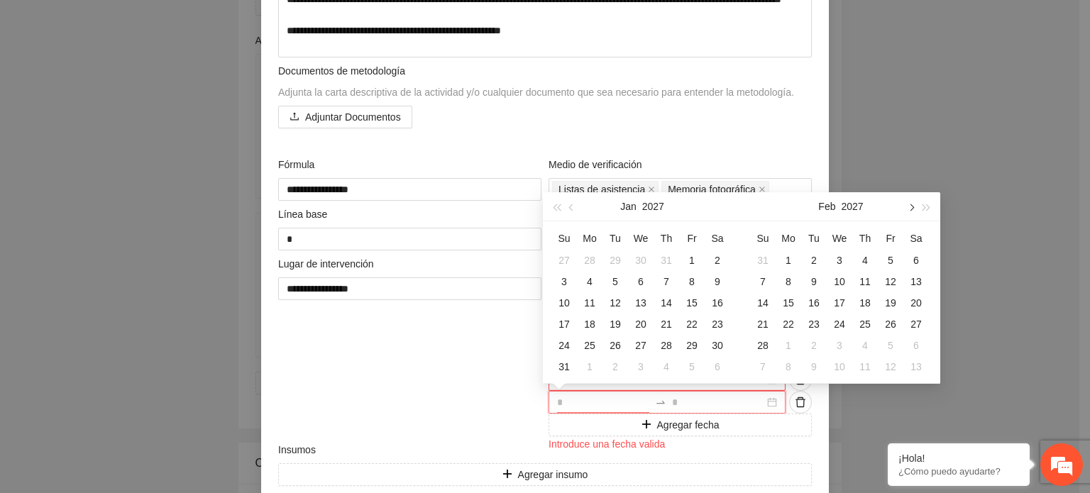
click at [913, 203] on button "button" at bounding box center [911, 206] width 16 height 28
click at [916, 260] on div "1" at bounding box center [916, 260] width 17 height 17
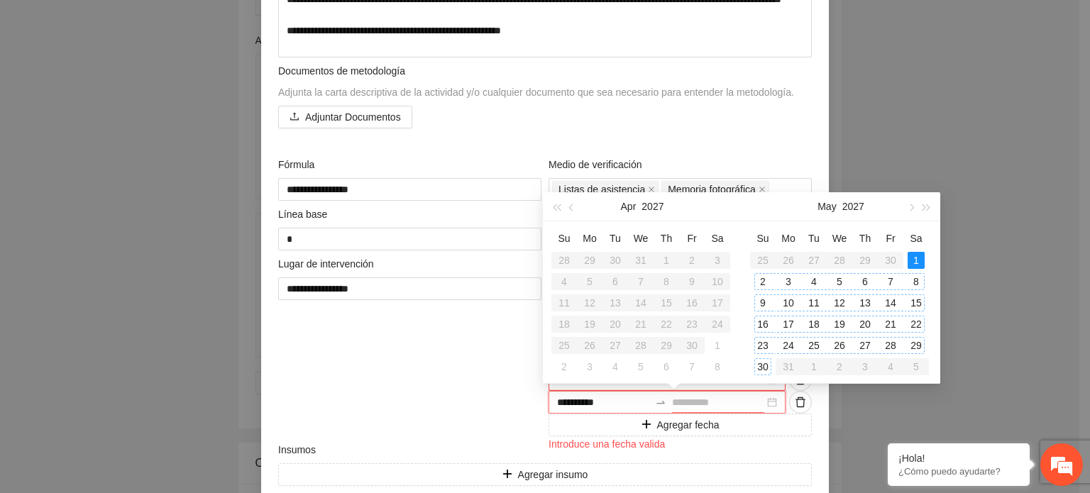
click at [759, 370] on div "30" at bounding box center [762, 366] width 17 height 17
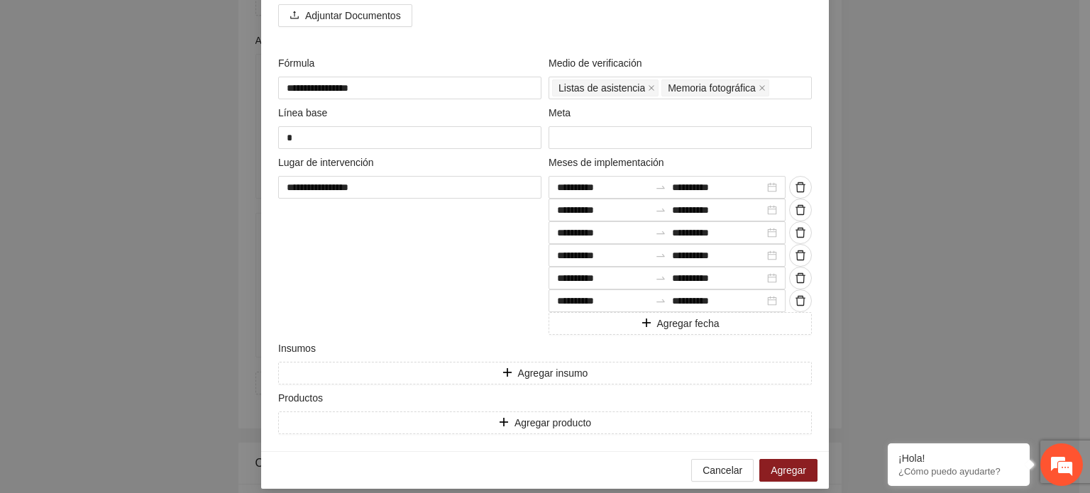
scroll to position [423, 0]
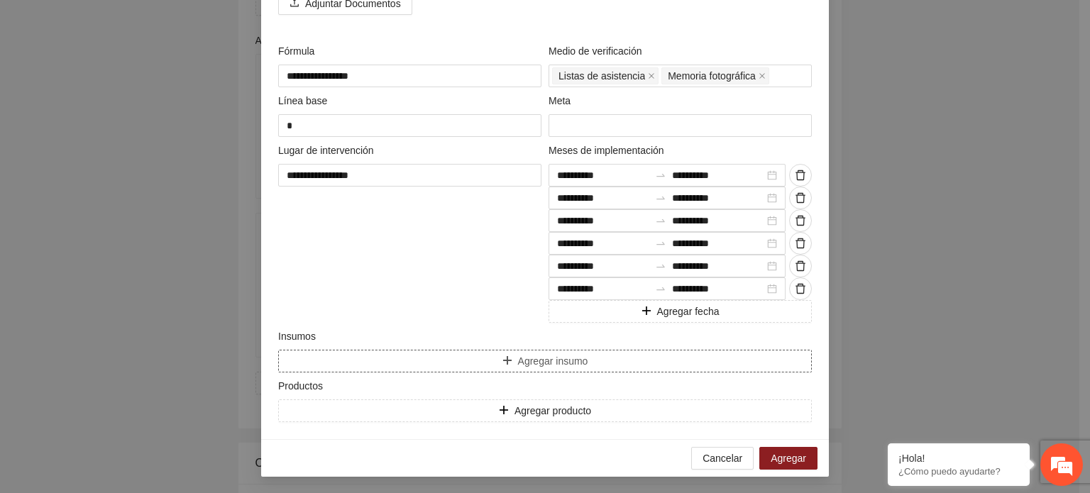
click at [547, 363] on span "Agregar insumo" at bounding box center [553, 361] width 70 height 16
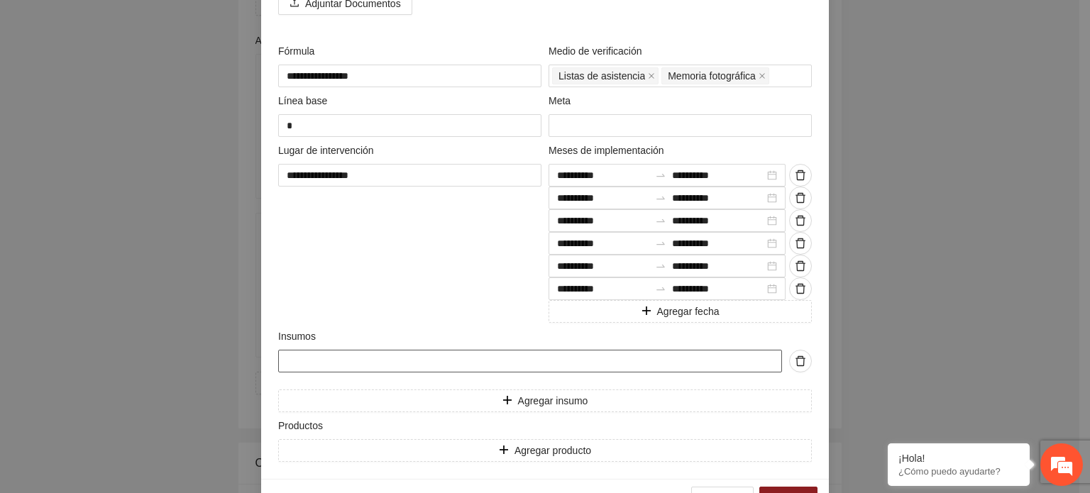
click at [517, 360] on input "text" at bounding box center [530, 361] width 504 height 23
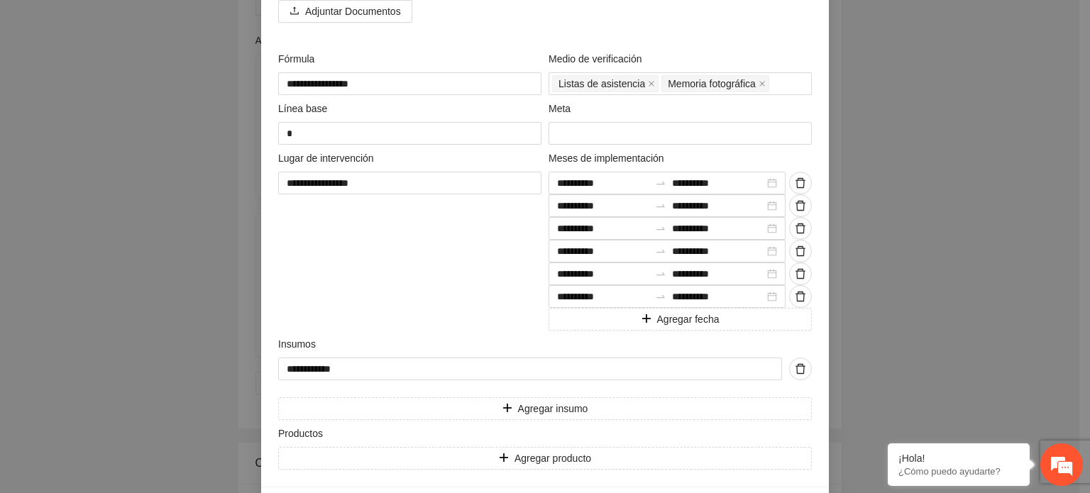
scroll to position [463, 0]
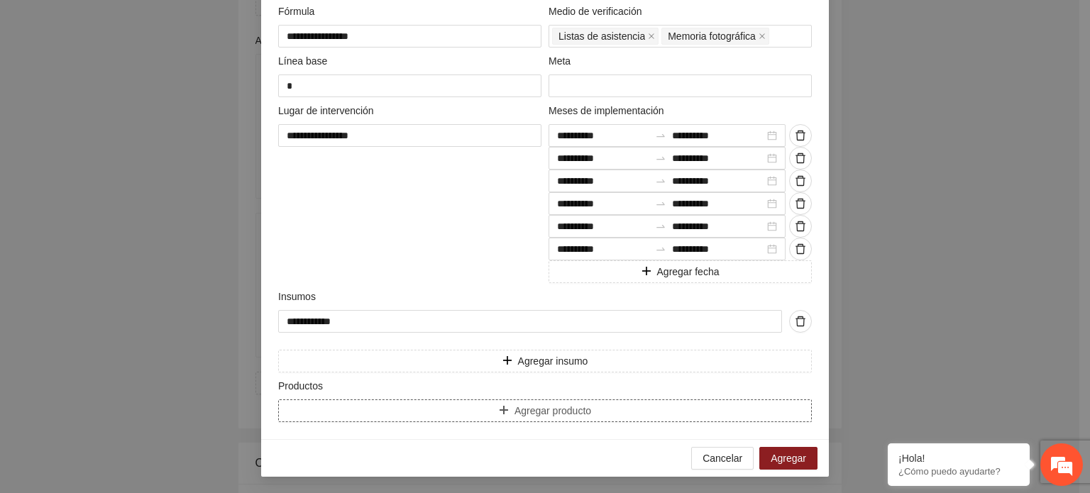
click at [515, 407] on span "Agregar producto" at bounding box center [553, 411] width 77 height 16
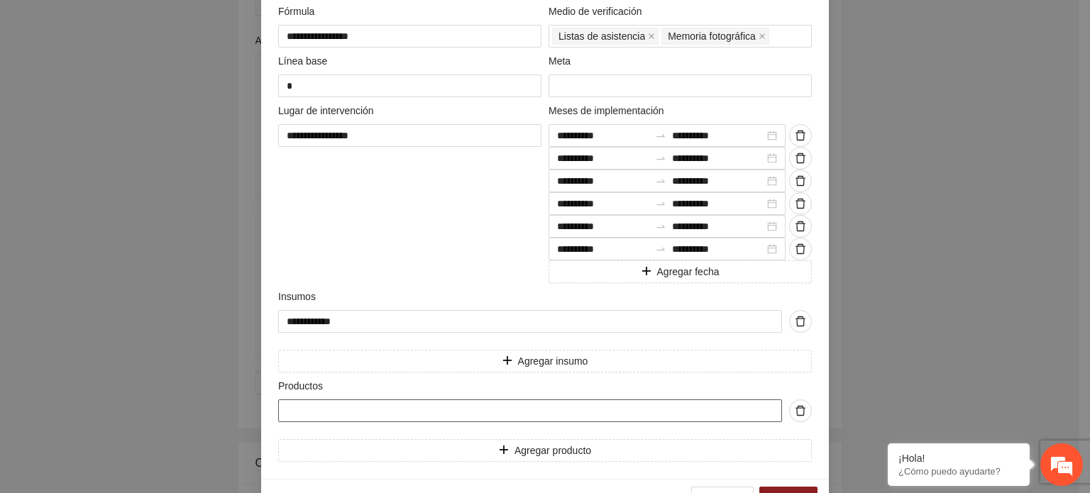
click at [301, 411] on input "text" at bounding box center [530, 411] width 504 height 23
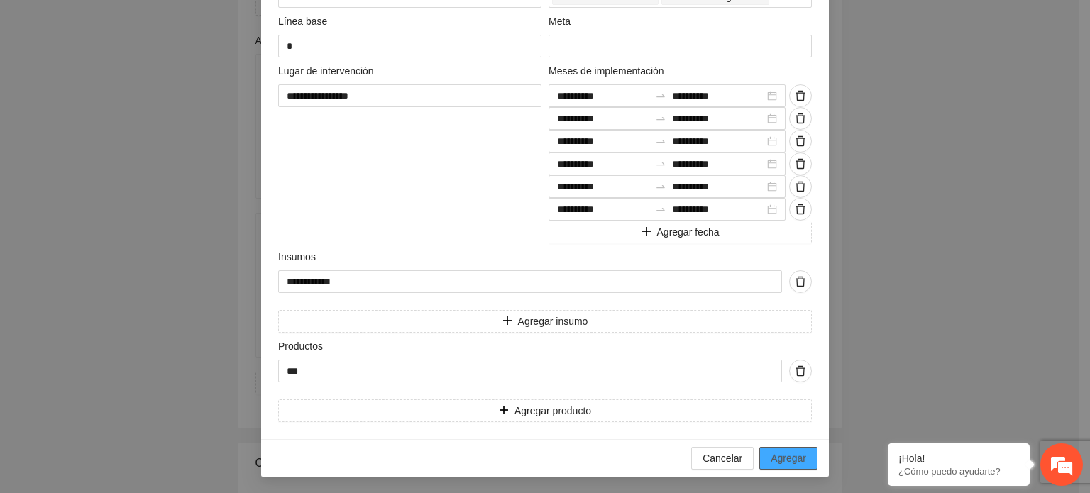
click at [780, 454] on span "Agregar" at bounding box center [788, 459] width 35 height 16
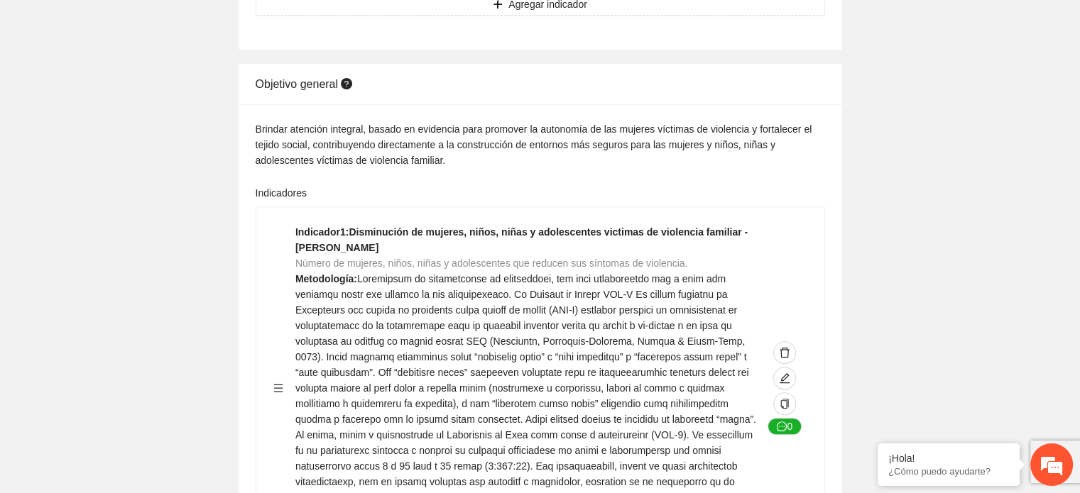
scroll to position [0, 0]
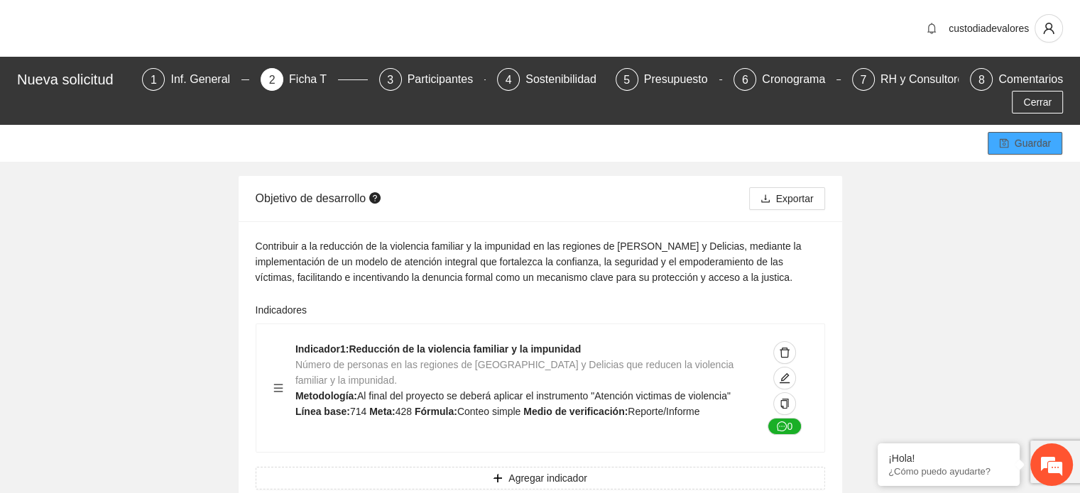
click at [1023, 136] on span "Guardar" at bounding box center [1032, 144] width 36 height 16
click at [788, 191] on span "Exportar" at bounding box center [795, 199] width 38 height 16
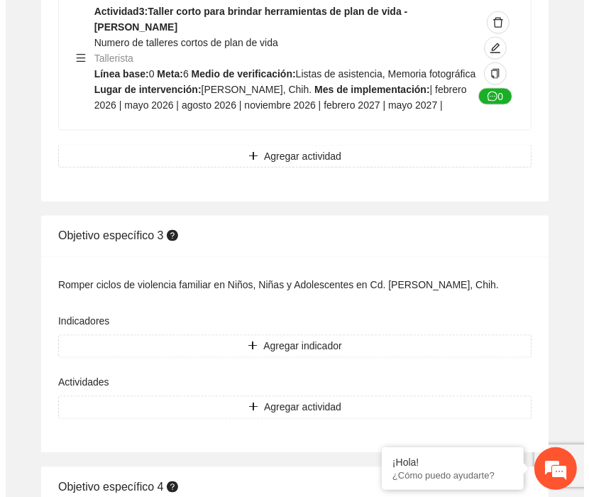
scroll to position [4013, 0]
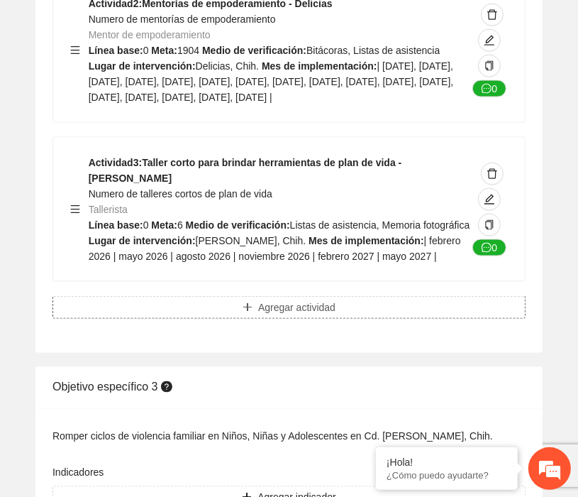
click at [278, 315] on span "Agregar actividad" at bounding box center [296, 308] width 77 height 16
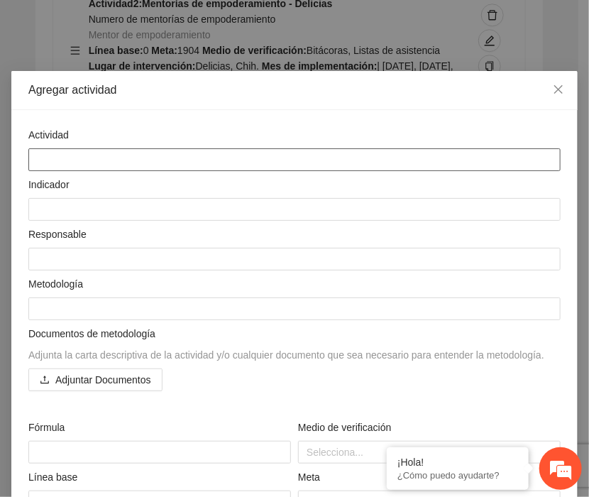
click at [53, 161] on textarea at bounding box center [294, 159] width 532 height 23
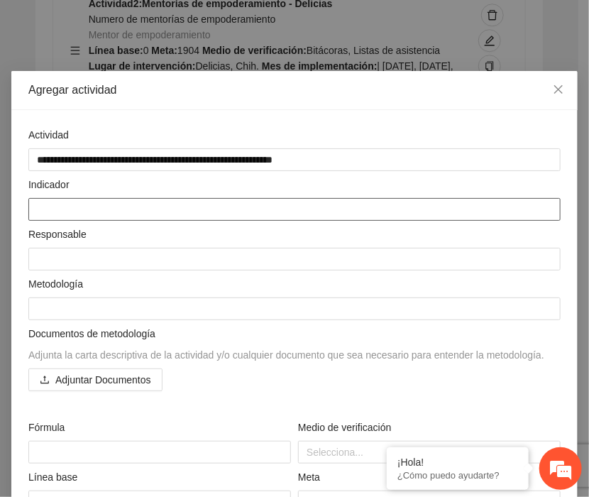
click at [58, 202] on textarea at bounding box center [294, 209] width 532 height 23
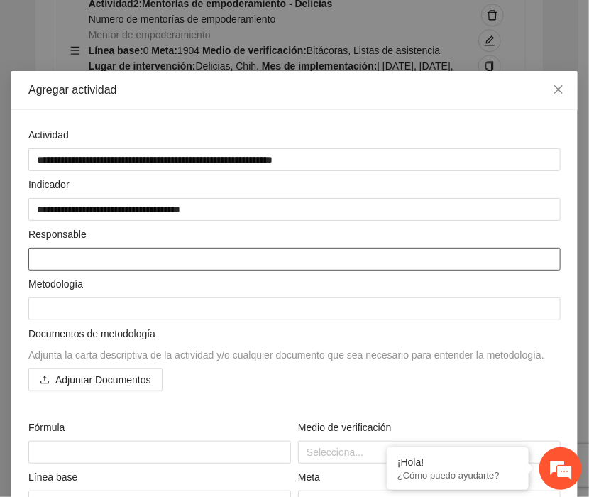
click at [53, 258] on textarea at bounding box center [294, 259] width 532 height 23
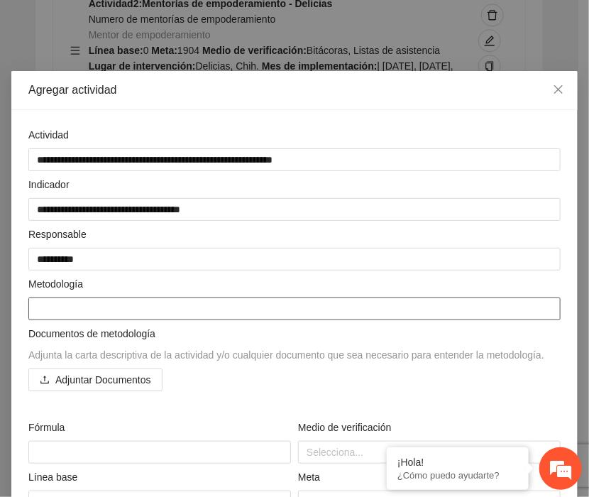
click at [65, 311] on textarea at bounding box center [294, 308] width 532 height 23
click at [43, 306] on textarea at bounding box center [294, 308] width 532 height 23
paste textarea "**********"
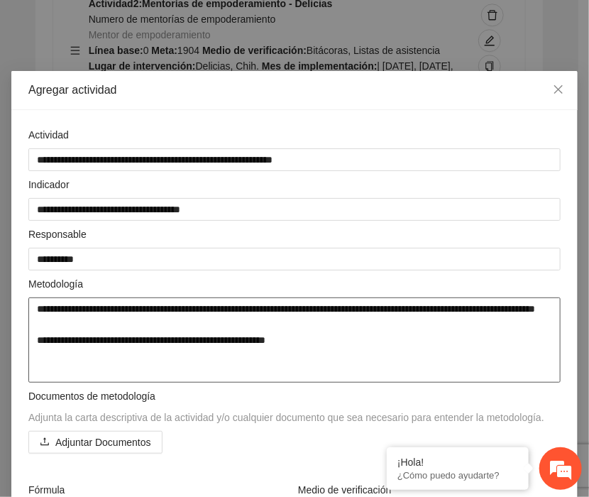
click at [37, 309] on textarea "**********" at bounding box center [294, 339] width 532 height 85
click at [287, 356] on textarea "**********" at bounding box center [294, 339] width 532 height 85
drag, startPoint x: 237, startPoint y: 310, endPoint x: 185, endPoint y: 314, distance: 52.7
click at [185, 314] on textarea "**********" at bounding box center [294, 339] width 532 height 85
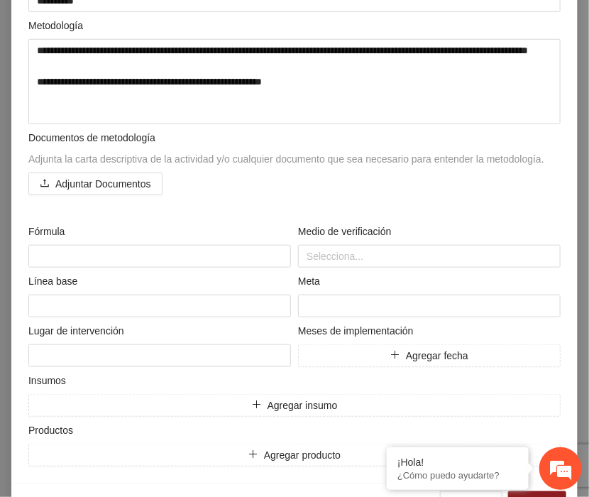
scroll to position [299, 0]
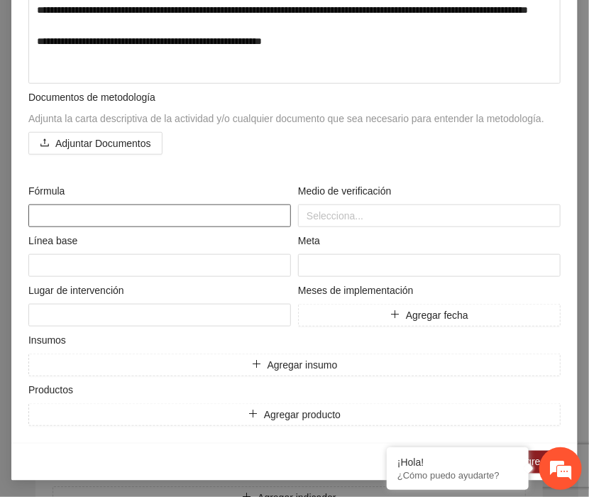
click at [65, 209] on textarea at bounding box center [159, 215] width 263 height 23
click at [326, 217] on div at bounding box center [430, 215] width 256 height 17
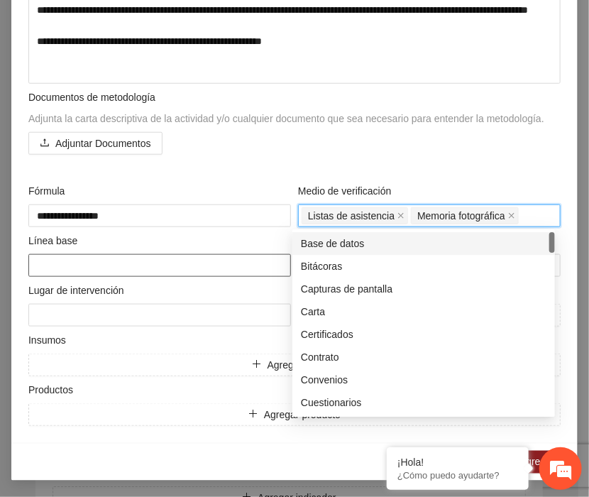
click at [65, 266] on textarea at bounding box center [159, 265] width 263 height 23
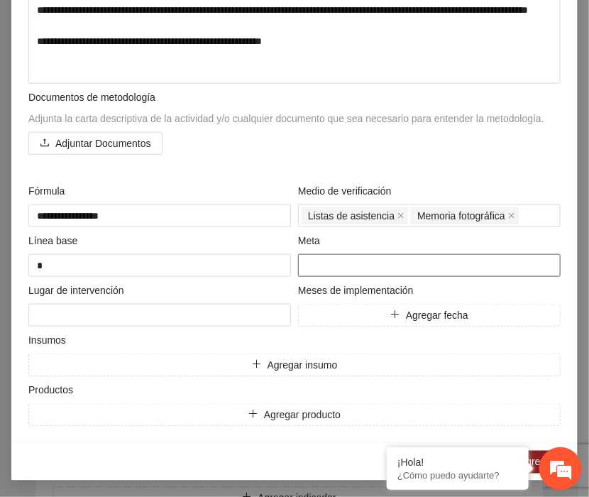
click at [334, 271] on input "number" at bounding box center [429, 265] width 263 height 23
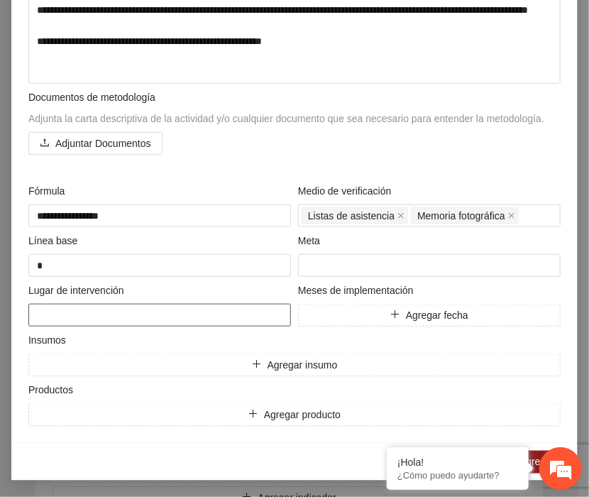
click at [85, 312] on textarea at bounding box center [159, 315] width 263 height 23
click at [390, 309] on icon "plus" at bounding box center [395, 314] width 10 height 10
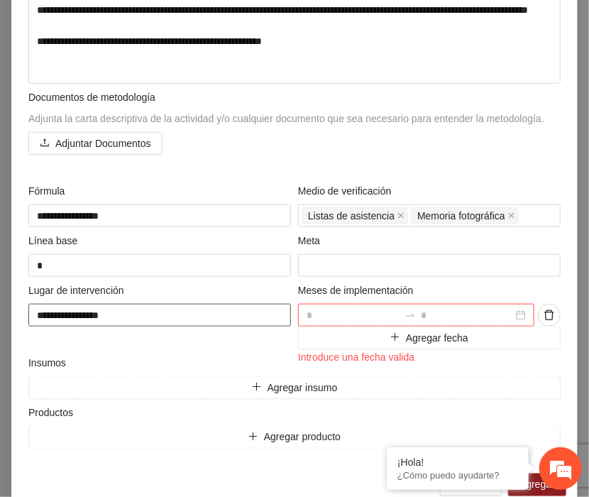
click at [62, 317] on textarea "**********" at bounding box center [159, 315] width 263 height 23
click at [47, 314] on textarea "**********" at bounding box center [159, 315] width 263 height 23
click at [513, 314] on div at bounding box center [416, 315] width 236 height 23
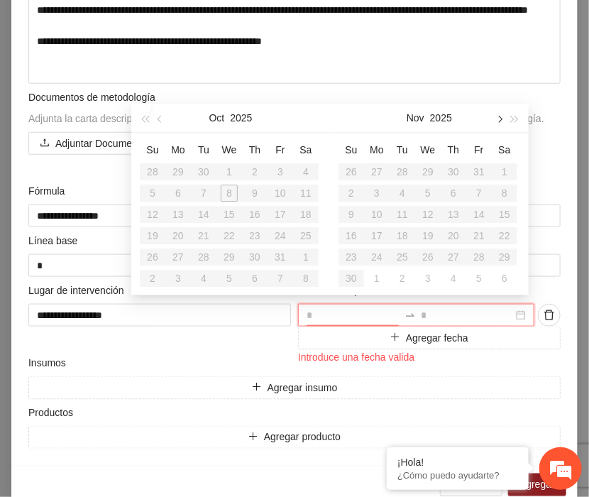
click at [500, 119] on span "button" at bounding box center [498, 119] width 7 height 7
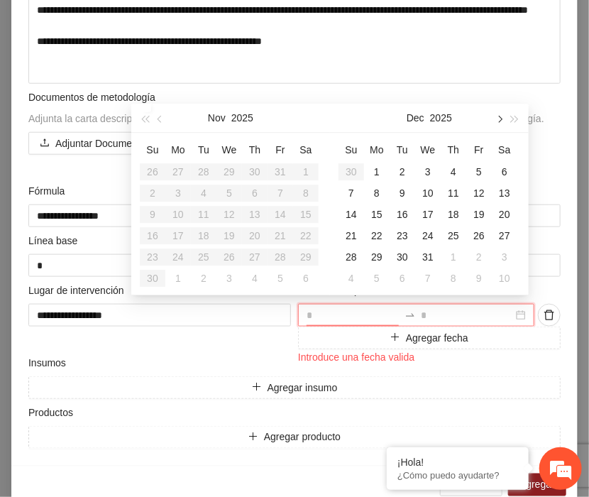
click at [500, 119] on span "button" at bounding box center [498, 119] width 7 height 7
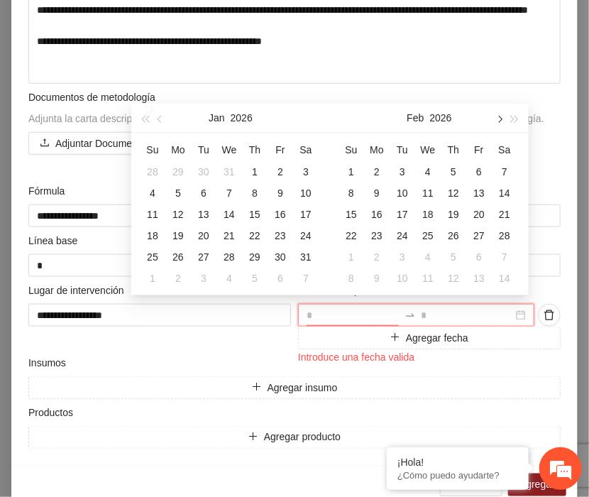
click at [500, 119] on span "button" at bounding box center [498, 119] width 7 height 7
click at [349, 170] on div "1" at bounding box center [351, 171] width 17 height 17
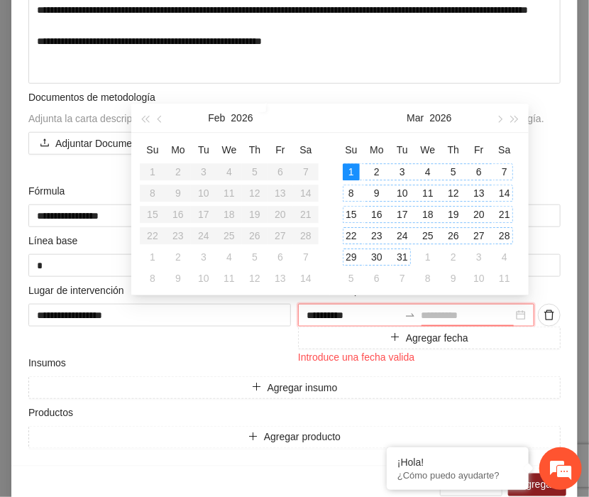
click at [401, 260] on div "31" at bounding box center [402, 256] width 17 height 17
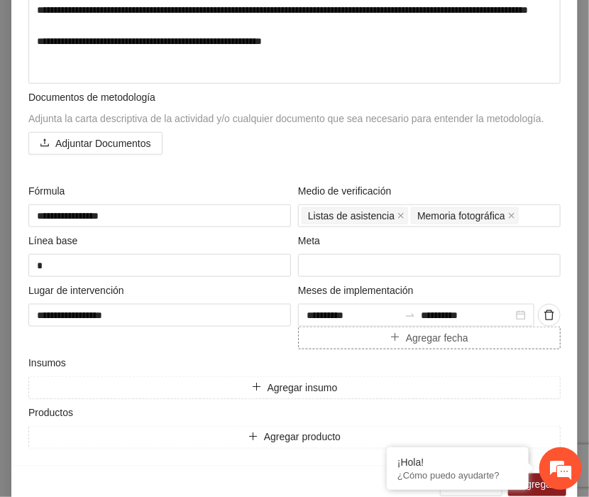
click at [464, 343] on button "Agregar fecha" at bounding box center [429, 337] width 263 height 23
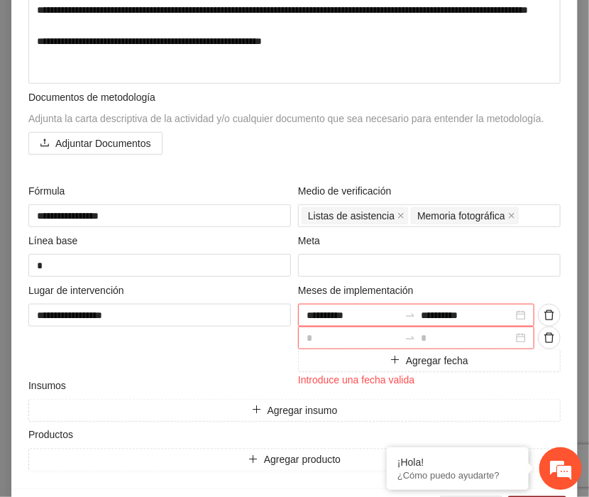
click at [515, 337] on div at bounding box center [416, 337] width 236 height 23
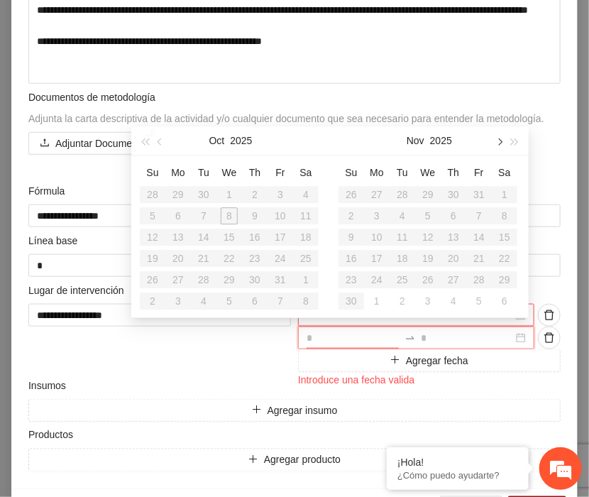
click at [499, 146] on button "button" at bounding box center [499, 140] width 16 height 28
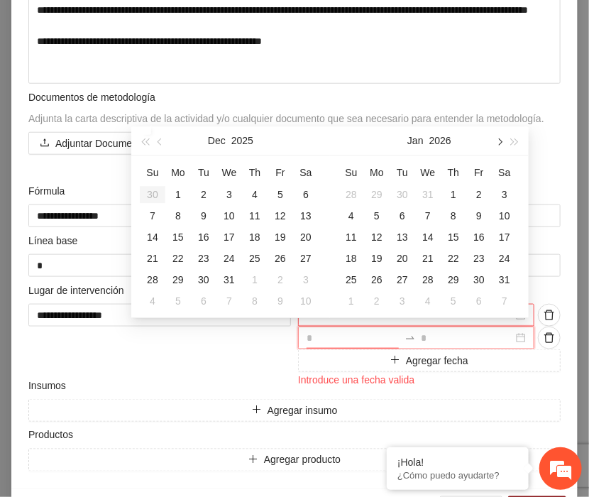
click at [499, 146] on button "button" at bounding box center [499, 140] width 16 height 28
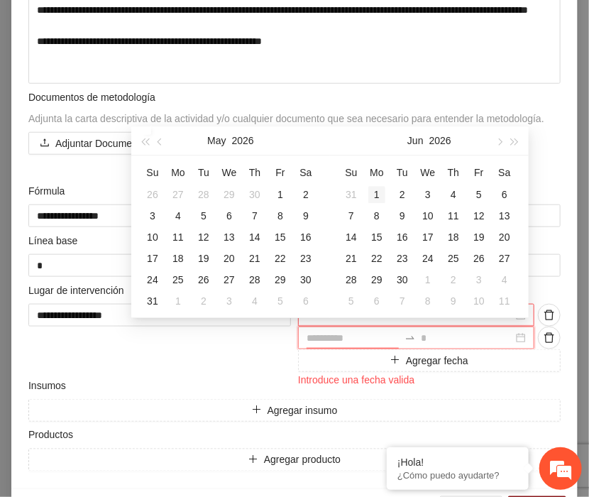
click at [373, 193] on div "1" at bounding box center [376, 194] width 17 height 17
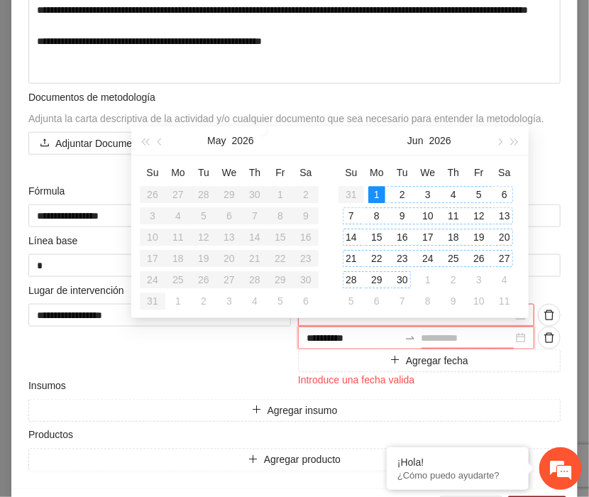
click at [397, 280] on div "30" at bounding box center [402, 279] width 17 height 17
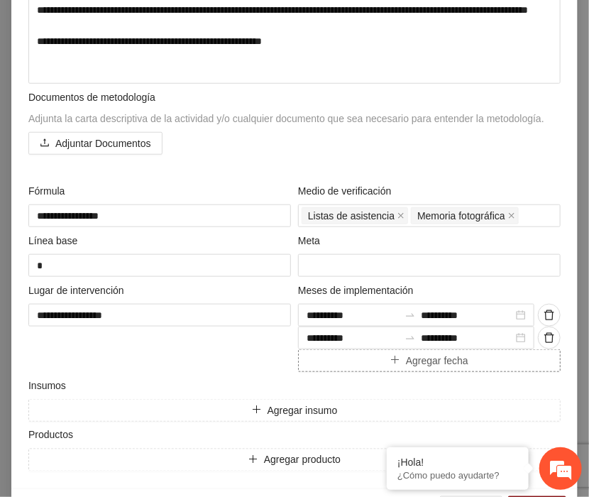
click at [426, 361] on span "Agregar fecha" at bounding box center [437, 361] width 62 height 16
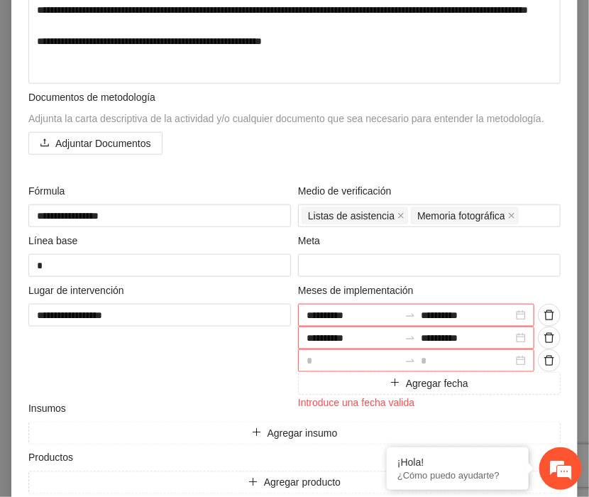
click at [517, 358] on div at bounding box center [416, 360] width 236 height 23
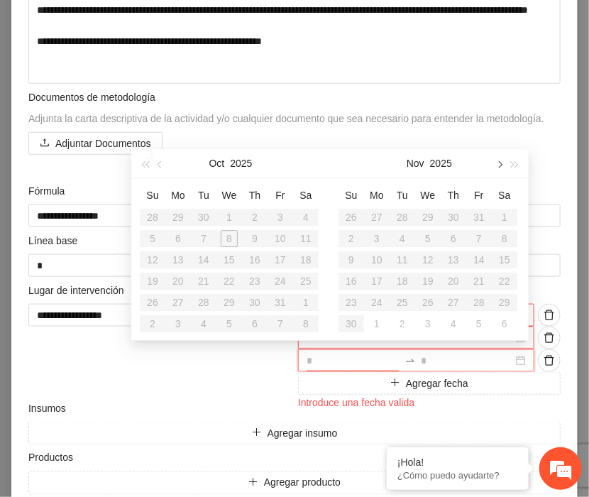
click at [500, 164] on span "button" at bounding box center [498, 164] width 7 height 7
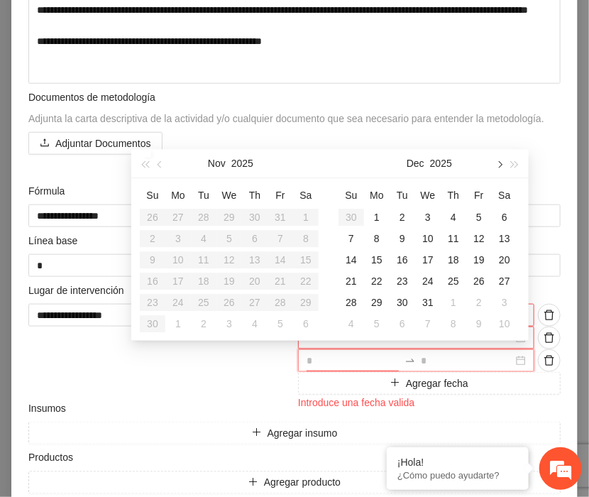
click at [500, 164] on span "button" at bounding box center [498, 164] width 7 height 7
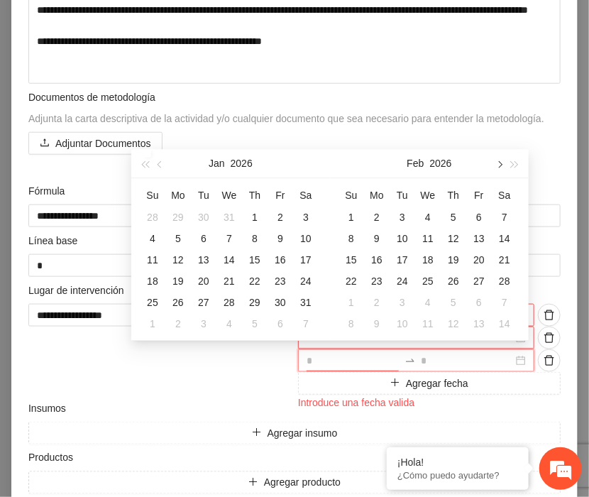
click at [500, 164] on span "button" at bounding box center [498, 164] width 7 height 7
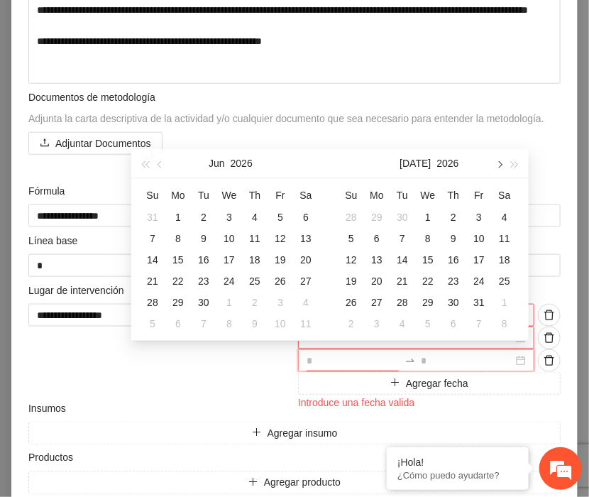
click at [500, 164] on span "button" at bounding box center [498, 164] width 7 height 7
click at [400, 215] on div "1" at bounding box center [402, 217] width 17 height 17
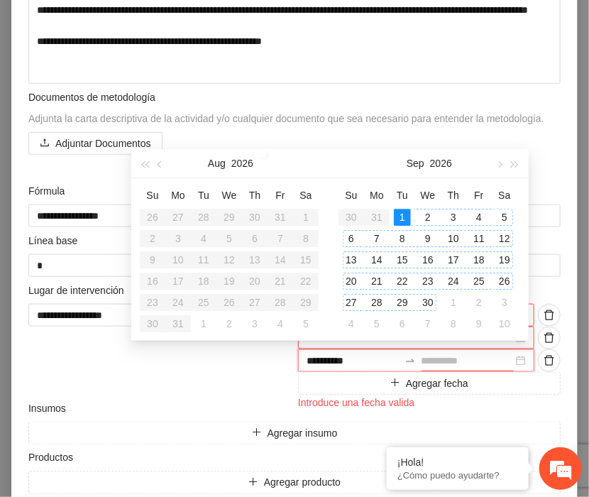
click at [429, 300] on div "30" at bounding box center [427, 302] width 17 height 17
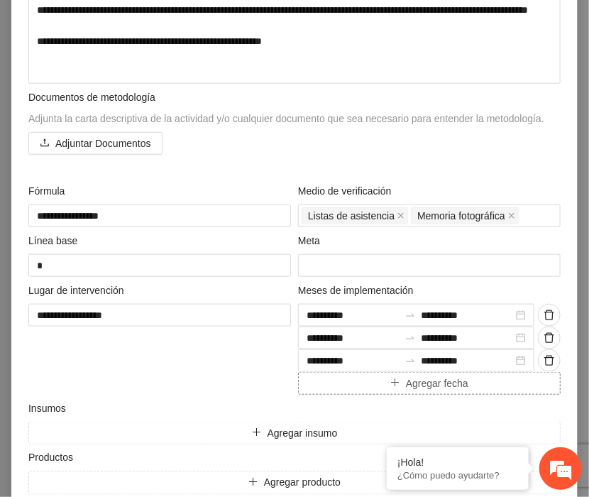
click at [440, 380] on span "Agregar fecha" at bounding box center [437, 383] width 62 height 16
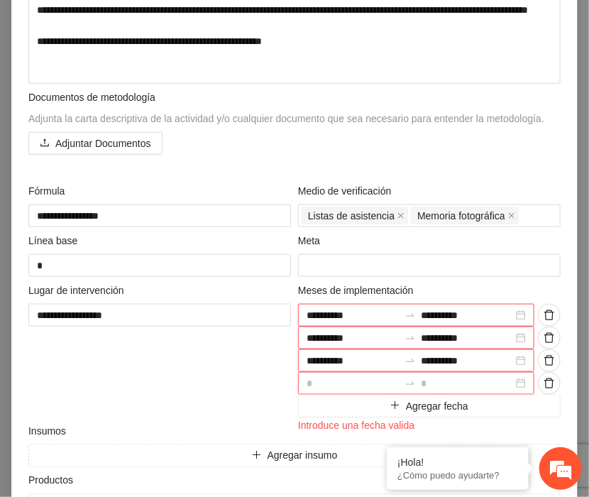
click at [517, 382] on div at bounding box center [416, 383] width 236 height 23
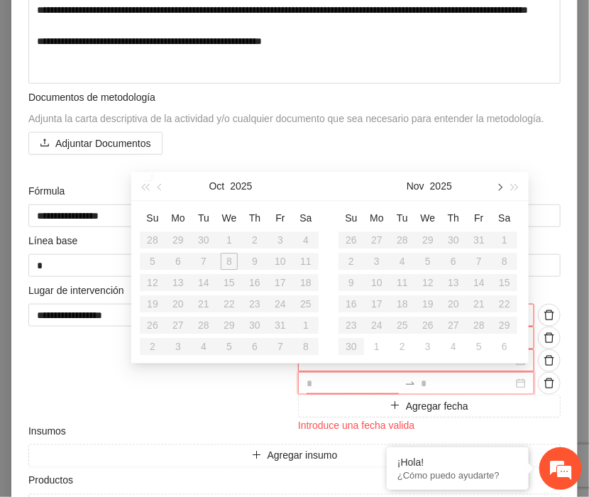
click at [500, 189] on span "button" at bounding box center [498, 187] width 7 height 7
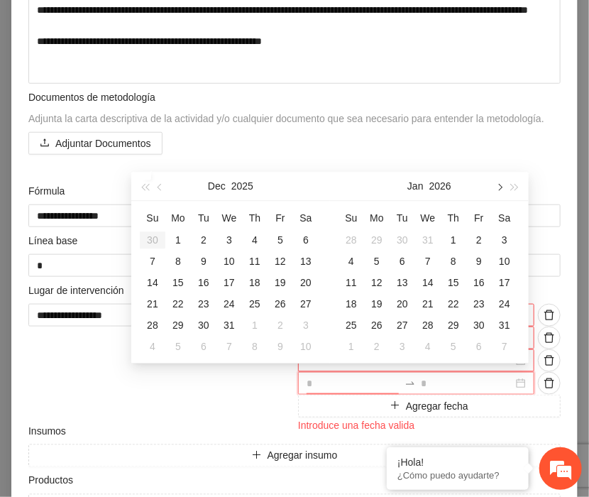
click at [500, 189] on span "button" at bounding box center [498, 187] width 7 height 7
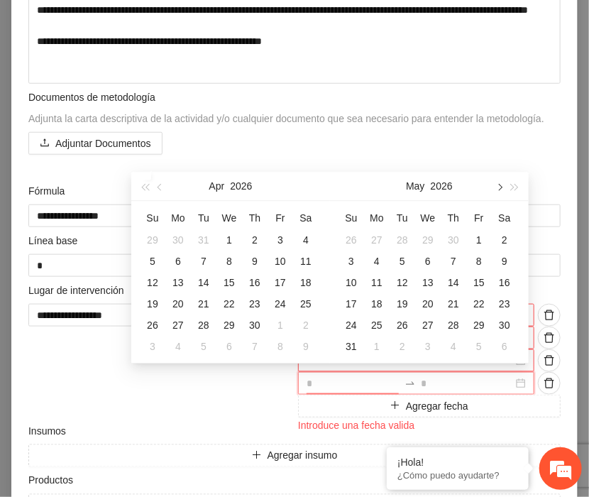
click at [500, 189] on span "button" at bounding box center [498, 187] width 7 height 7
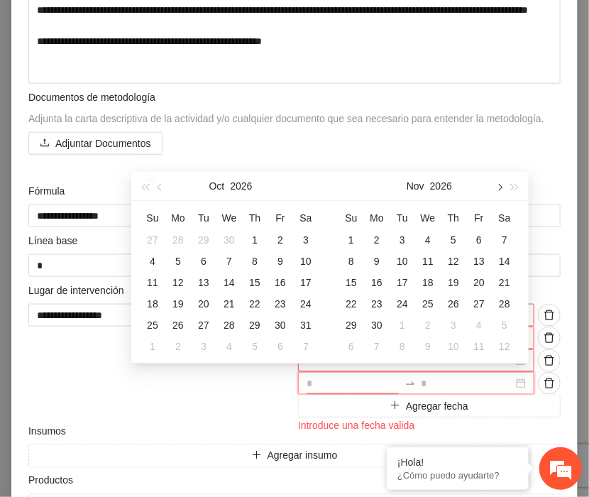
click at [500, 189] on span "button" at bounding box center [498, 187] width 7 height 7
click at [403, 236] on div "1" at bounding box center [402, 239] width 17 height 17
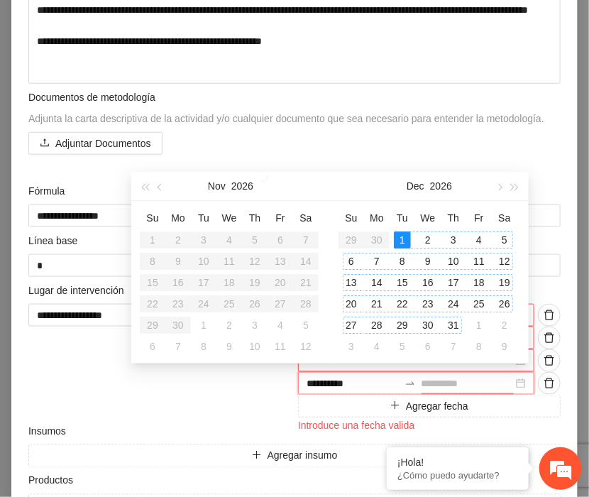
click at [454, 325] on div "31" at bounding box center [453, 325] width 17 height 17
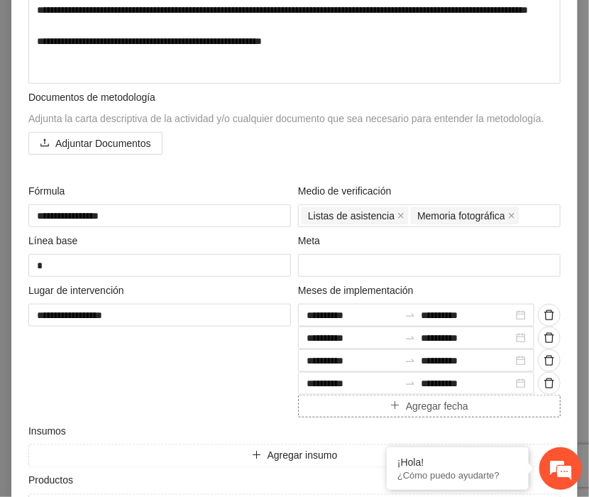
click at [450, 403] on span "Agregar fecha" at bounding box center [437, 406] width 62 height 16
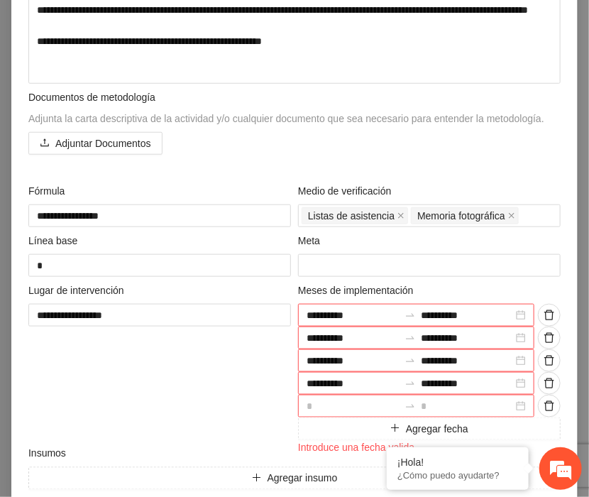
click at [517, 402] on div at bounding box center [416, 406] width 236 height 23
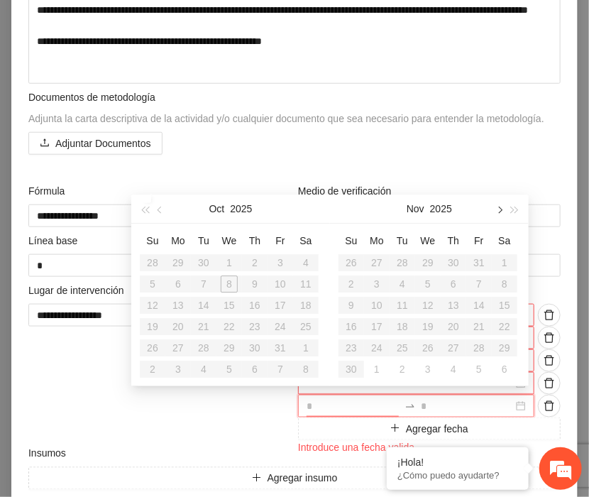
click at [498, 204] on button "button" at bounding box center [499, 208] width 16 height 28
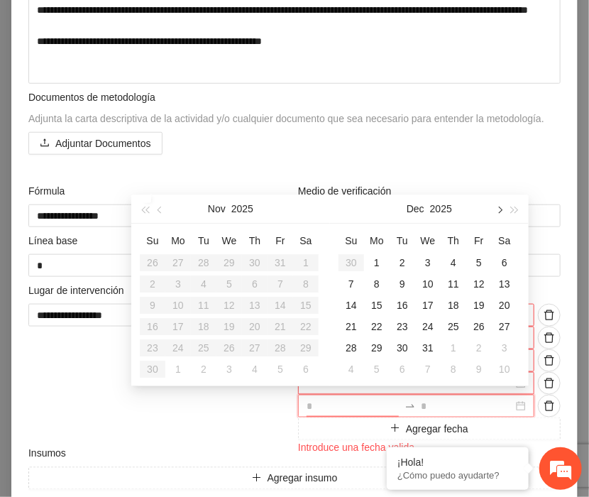
click at [498, 204] on button "button" at bounding box center [499, 208] width 16 height 28
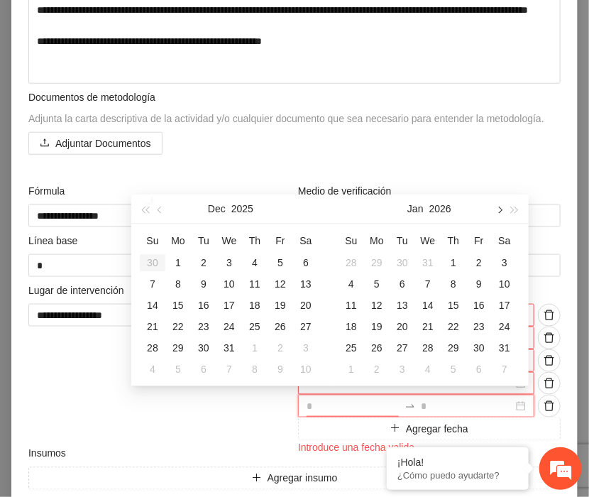
click at [498, 204] on button "button" at bounding box center [499, 208] width 16 height 28
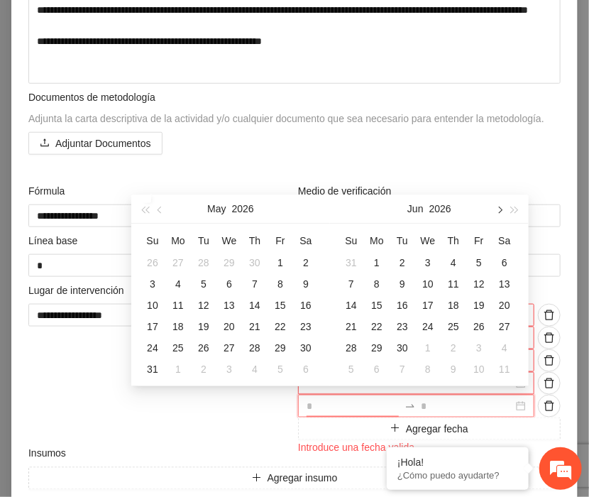
click at [498, 204] on button "button" at bounding box center [499, 208] width 16 height 28
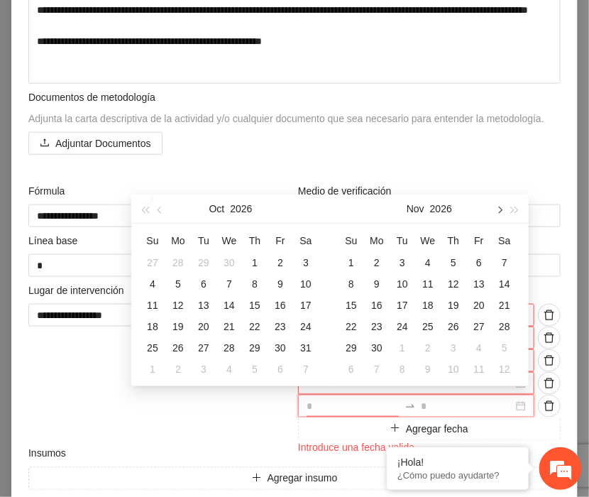
click at [498, 204] on button "button" at bounding box center [499, 208] width 16 height 28
click at [375, 258] on div "1" at bounding box center [376, 262] width 17 height 17
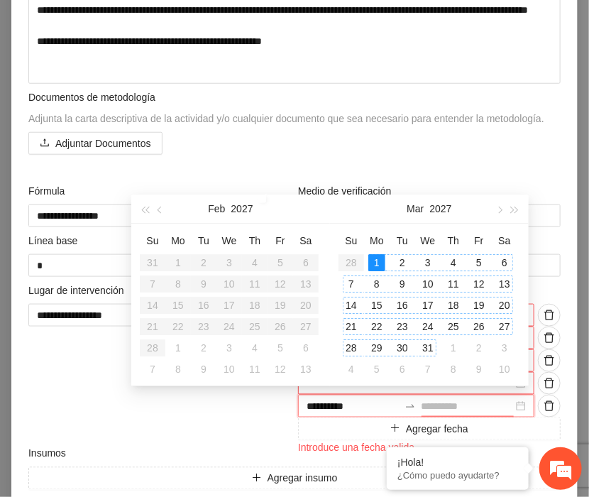
click at [424, 342] on div "31" at bounding box center [427, 347] width 17 height 17
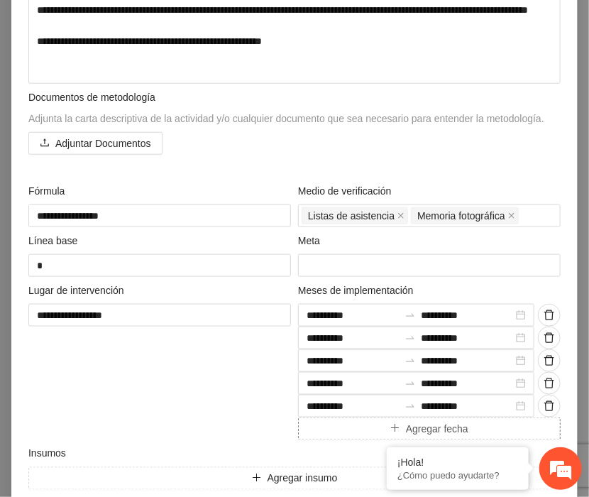
click at [451, 434] on span "Agregar fecha" at bounding box center [437, 429] width 62 height 16
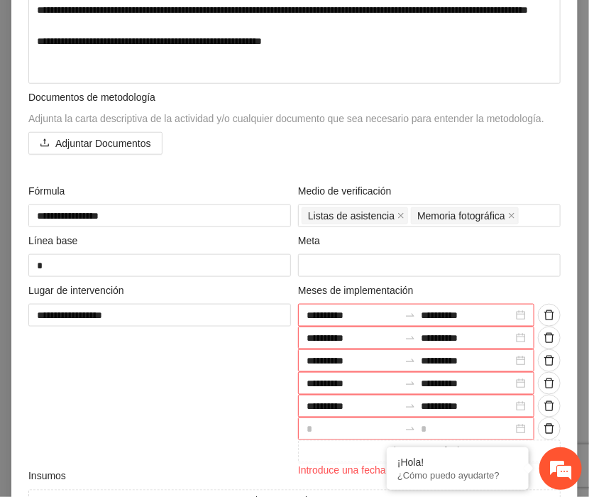
click at [515, 428] on div at bounding box center [416, 428] width 236 height 23
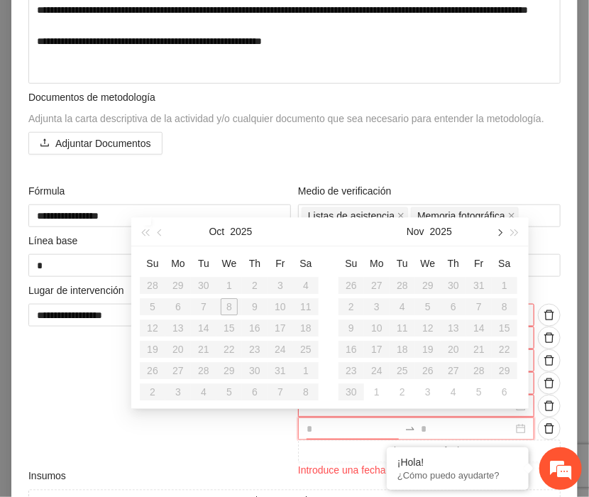
click at [498, 229] on span "button" at bounding box center [498, 232] width 7 height 7
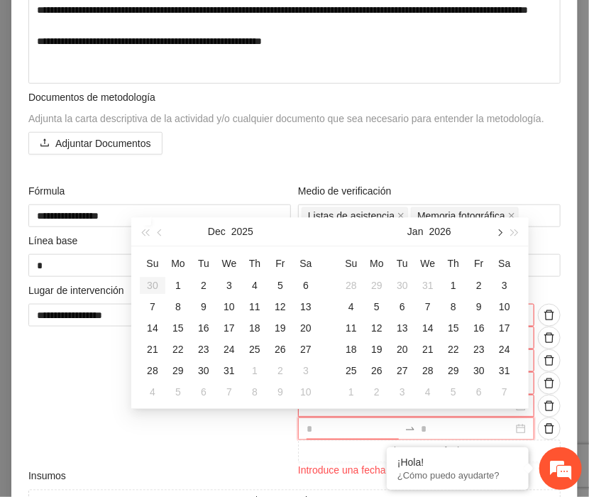
click at [498, 229] on span "button" at bounding box center [498, 232] width 7 height 7
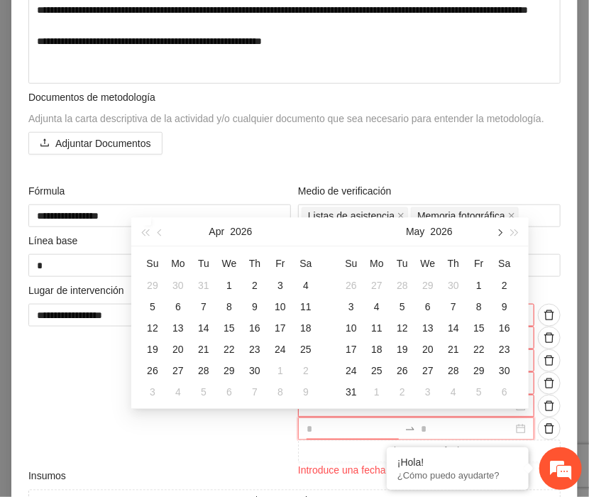
click at [498, 229] on span "button" at bounding box center [498, 232] width 7 height 7
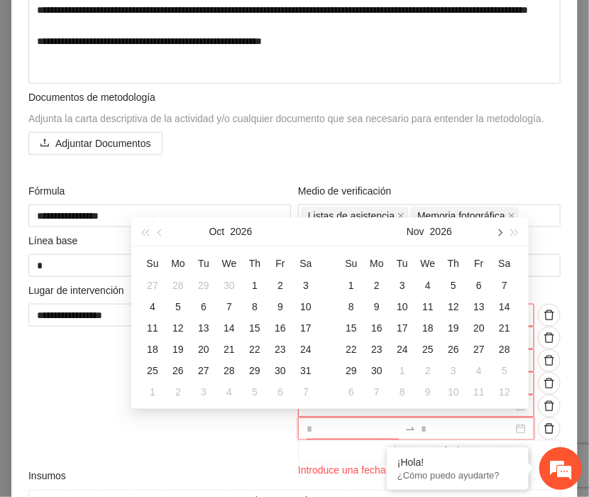
click at [498, 229] on span "button" at bounding box center [498, 232] width 7 height 7
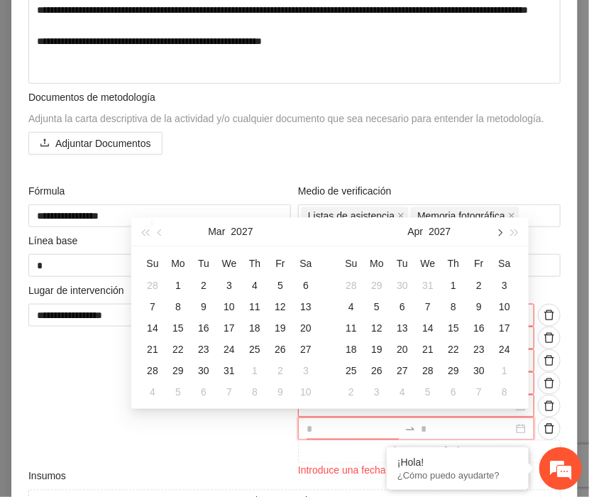
click at [498, 229] on span "button" at bounding box center [498, 232] width 7 height 7
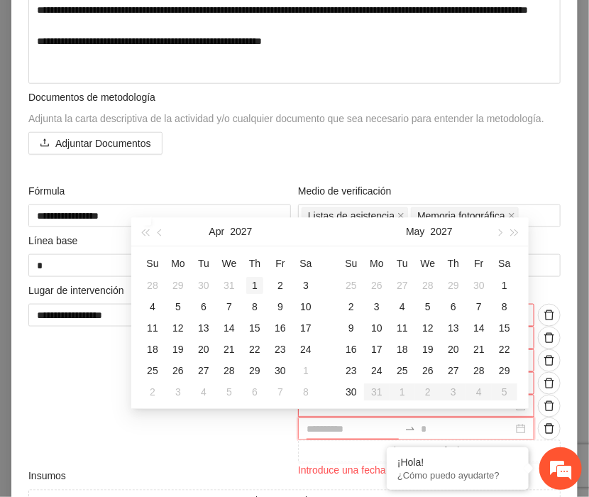
click at [255, 285] on div "1" at bounding box center [254, 285] width 17 height 17
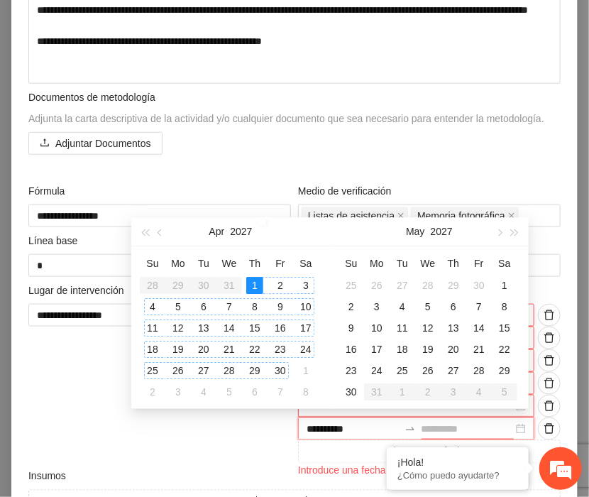
click at [282, 368] on div "30" at bounding box center [280, 370] width 17 height 17
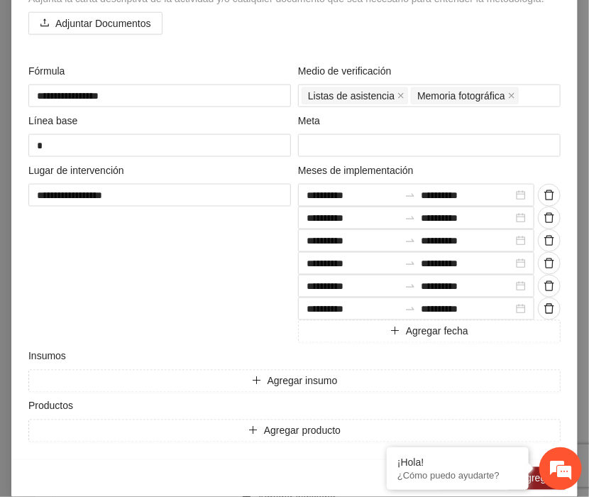
scroll to position [435, 0]
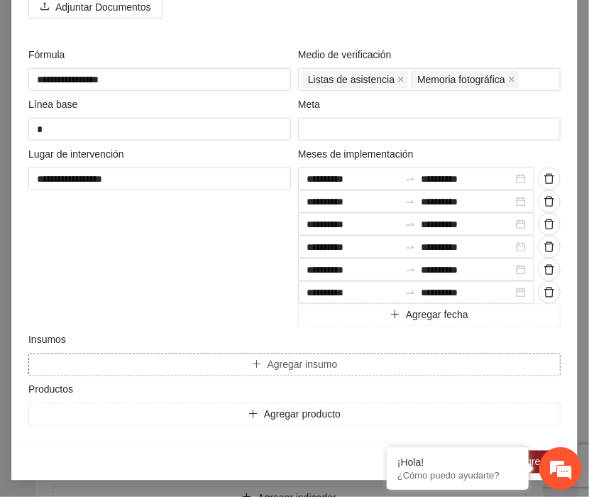
click at [292, 363] on span "Agregar insumo" at bounding box center [303, 365] width 70 height 16
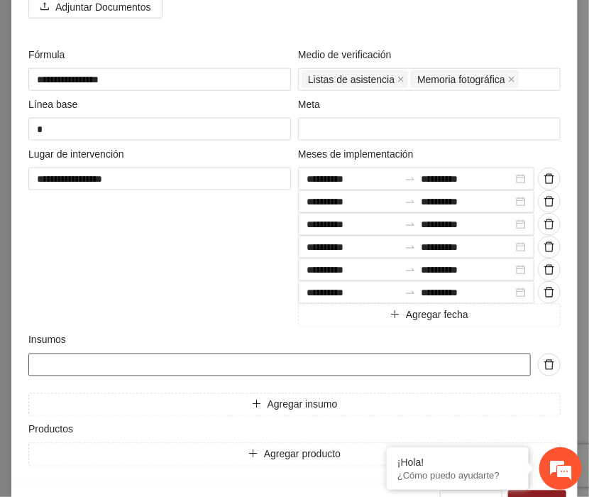
click at [268, 363] on input "text" at bounding box center [279, 364] width 503 height 23
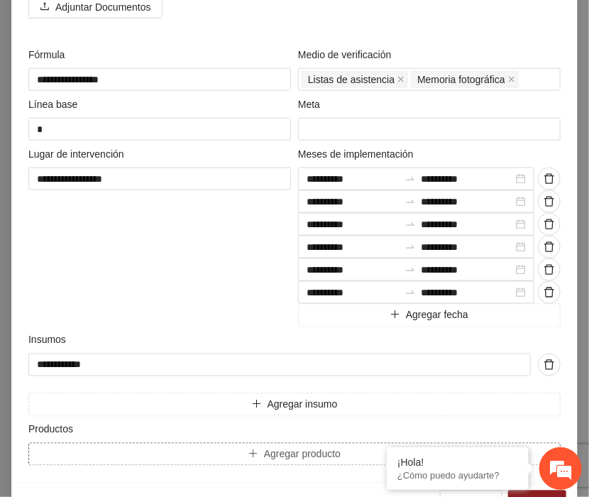
click at [281, 454] on span "Agregar producto" at bounding box center [302, 454] width 77 height 16
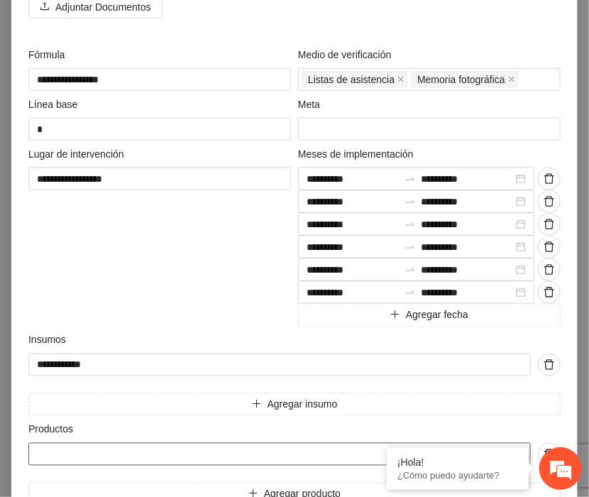
click at [55, 448] on input "text" at bounding box center [279, 454] width 503 height 23
click at [55, 457] on input "***" at bounding box center [279, 454] width 503 height 23
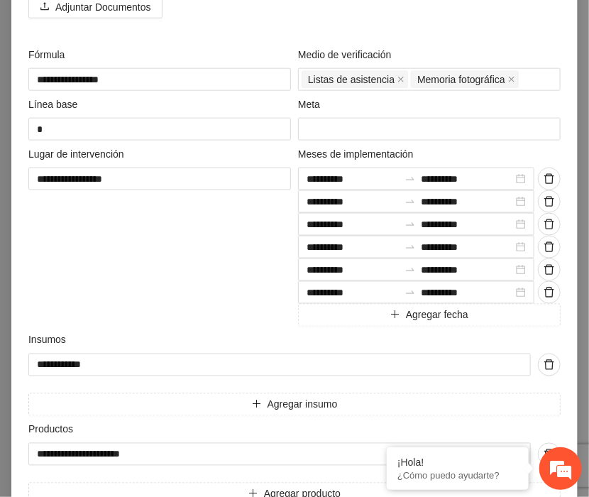
scroll to position [515, 0]
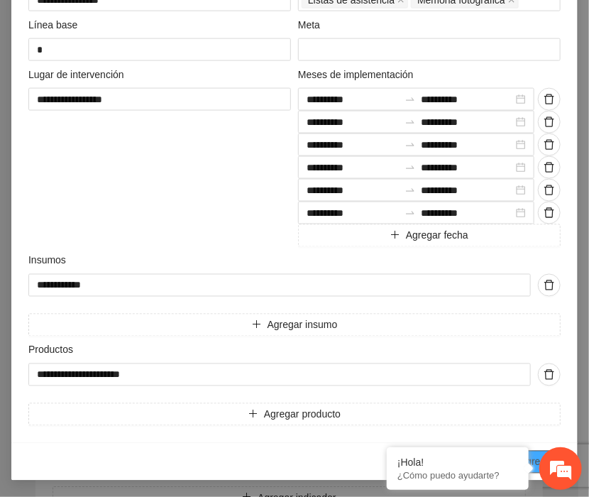
click at [535, 454] on span "Agregar" at bounding box center [537, 462] width 35 height 16
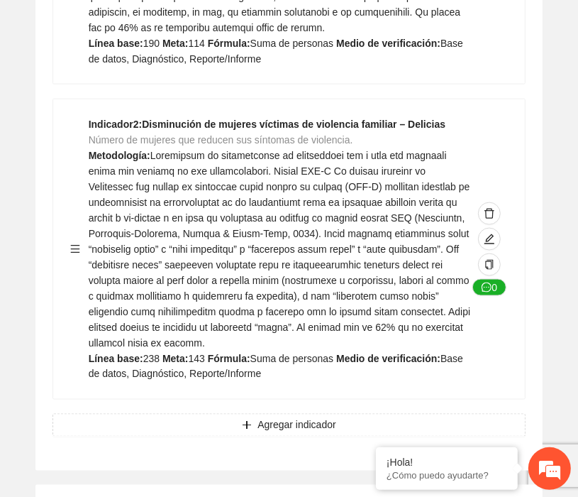
scroll to position [0, 0]
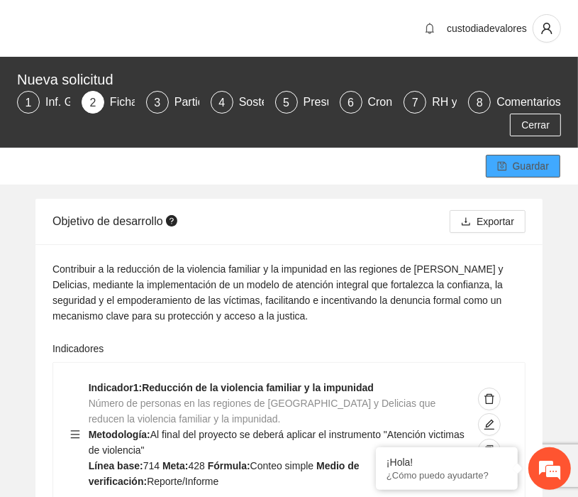
click at [527, 169] on span "Guardar" at bounding box center [531, 166] width 36 height 16
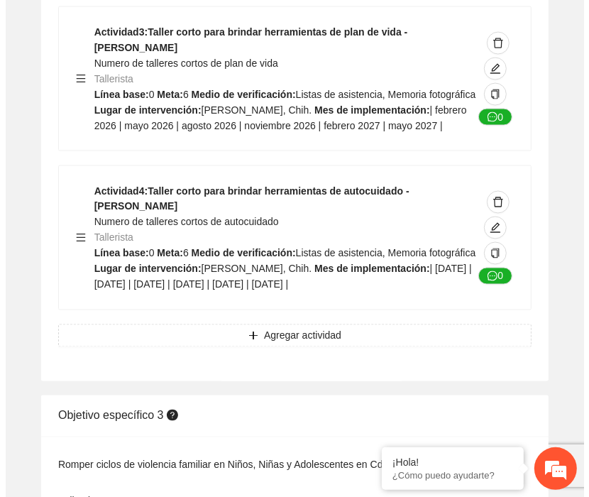
scroll to position [4111, 0]
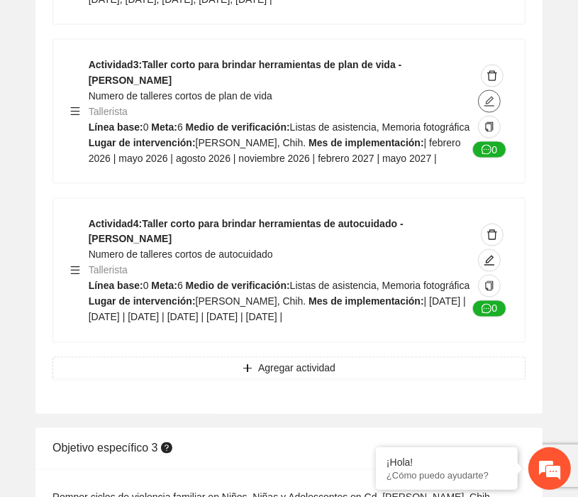
click at [493, 107] on icon "edit" at bounding box center [489, 101] width 11 height 11
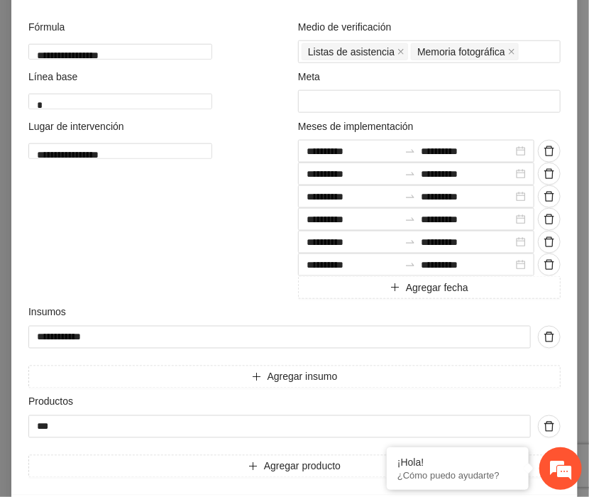
scroll to position [473, 0]
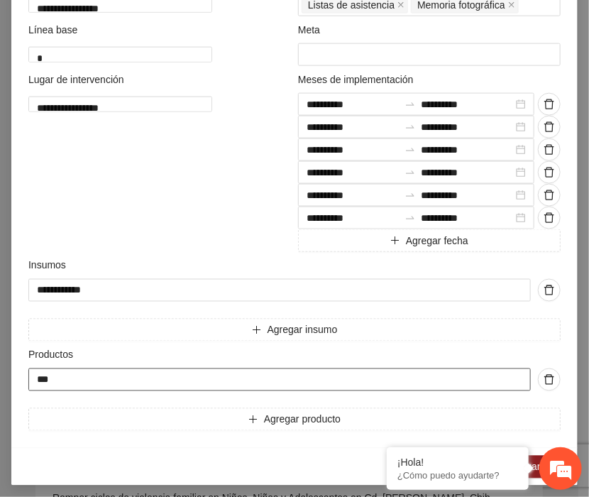
click at [67, 391] on input "***" at bounding box center [279, 379] width 503 height 23
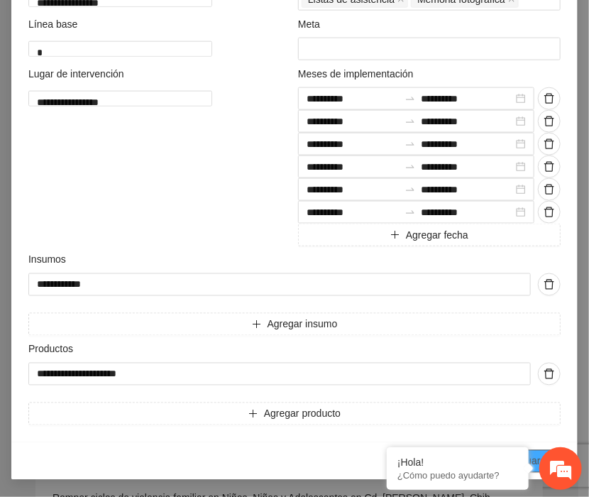
click at [534, 454] on span "Guardar" at bounding box center [537, 462] width 36 height 16
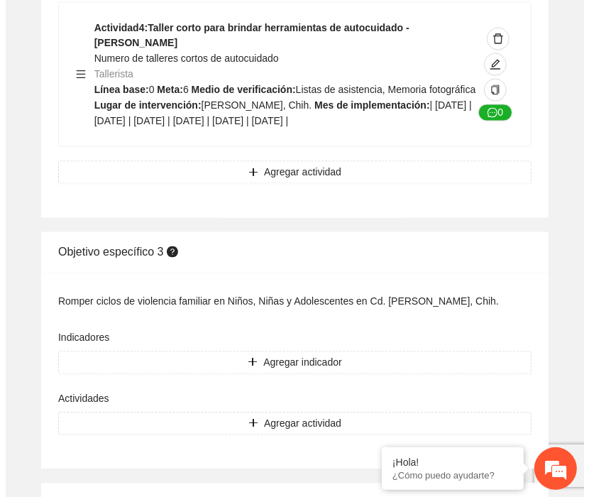
scroll to position [4300, 0]
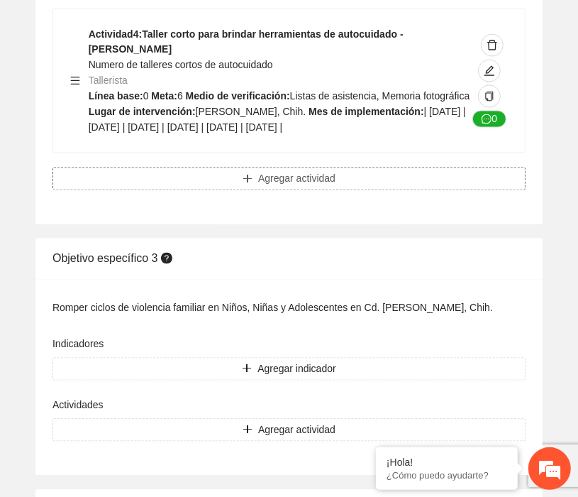
click at [281, 187] on span "Agregar actividad" at bounding box center [296, 179] width 77 height 16
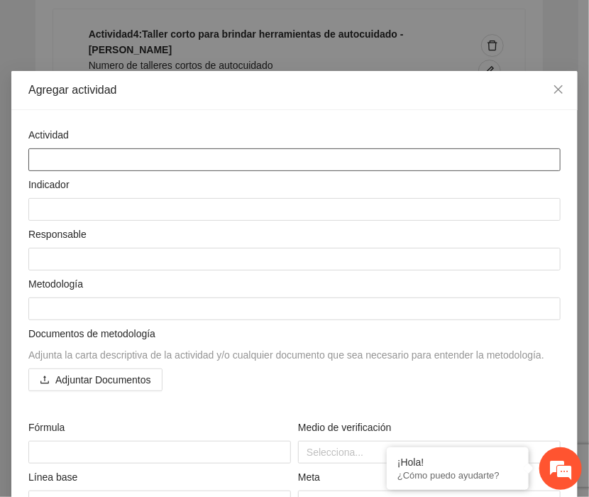
click at [60, 163] on textarea at bounding box center [294, 159] width 532 height 23
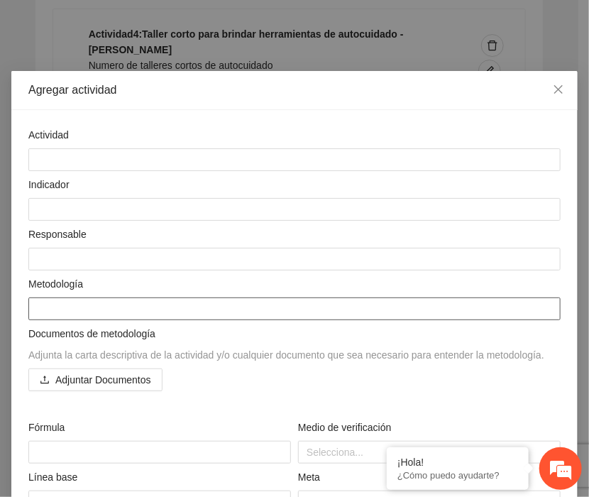
click at [68, 299] on textarea at bounding box center [294, 308] width 532 height 23
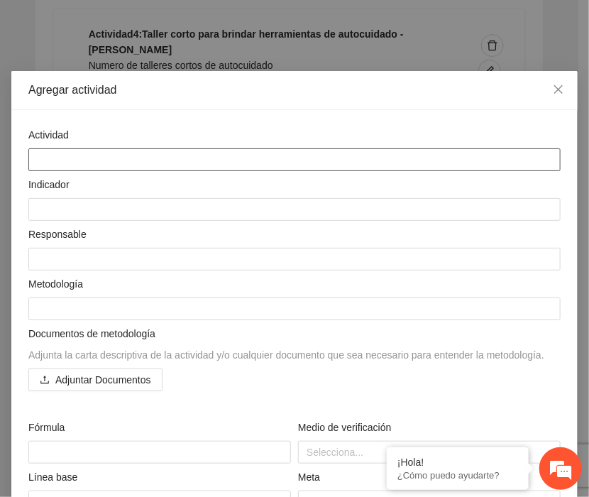
click at [40, 168] on textarea at bounding box center [294, 159] width 532 height 23
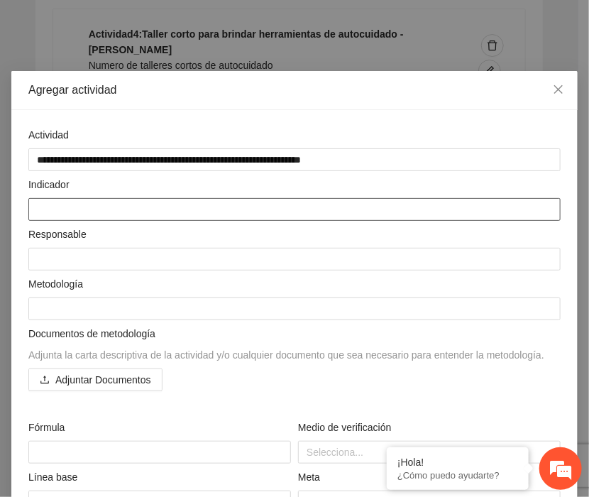
click at [48, 204] on textarea at bounding box center [294, 209] width 532 height 23
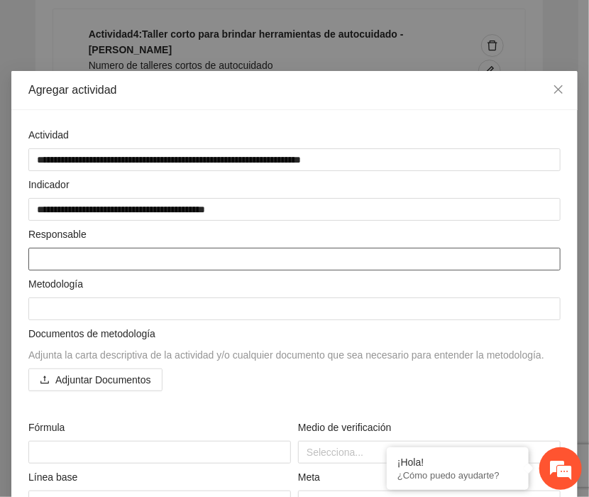
click at [42, 261] on textarea at bounding box center [294, 259] width 532 height 23
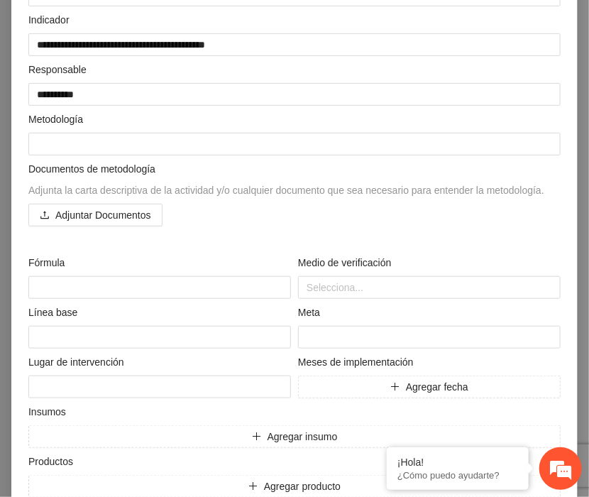
scroll to position [169, 0]
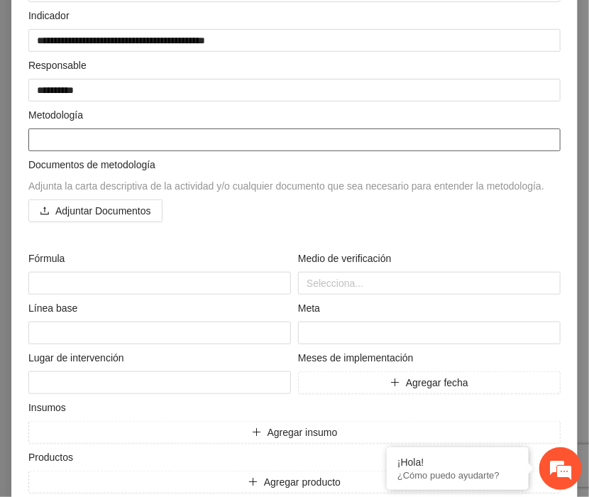
click at [51, 141] on textarea at bounding box center [294, 139] width 532 height 23
paste textarea "**********"
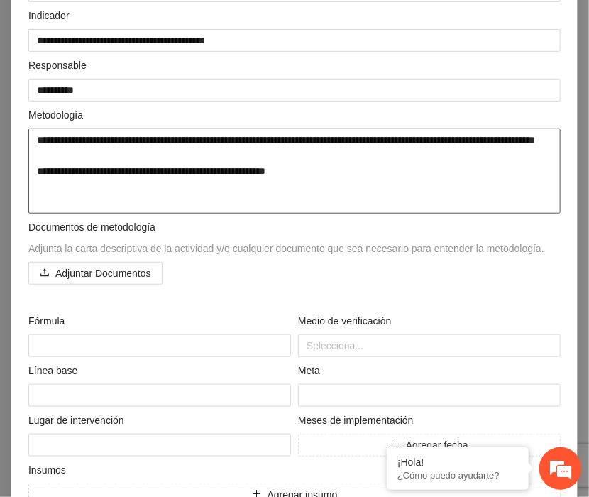
click at [37, 138] on textarea "**********" at bounding box center [294, 170] width 532 height 85
click at [300, 196] on textarea "**********" at bounding box center [294, 170] width 532 height 85
click at [290, 189] on textarea "**********" at bounding box center [294, 170] width 532 height 85
drag, startPoint x: 236, startPoint y: 141, endPoint x: 186, endPoint y: 144, distance: 49.8
click at [186, 144] on textarea "**********" at bounding box center [294, 170] width 532 height 85
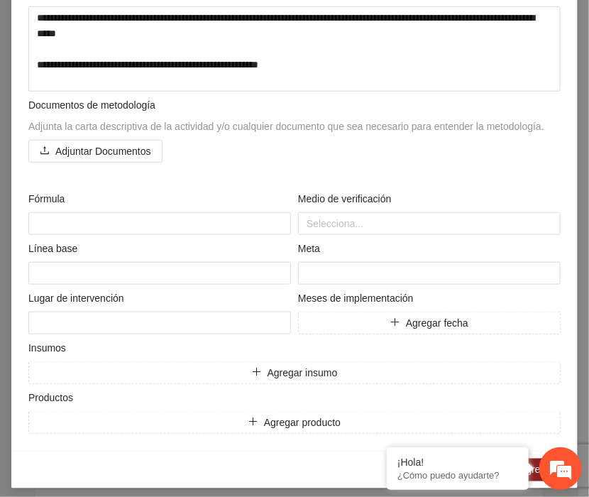
scroll to position [299, 0]
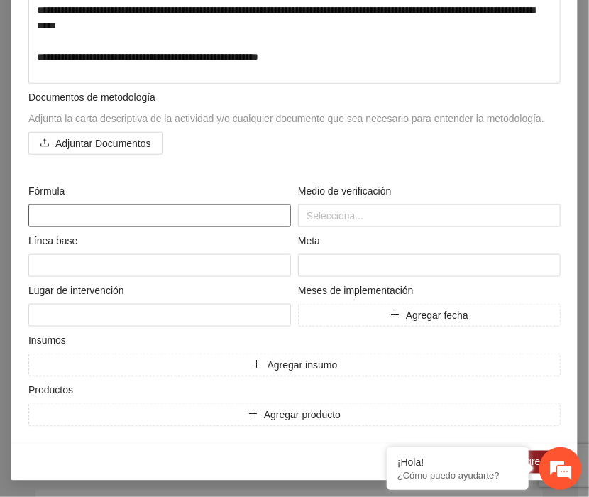
click at [71, 214] on textarea at bounding box center [159, 215] width 263 height 23
click at [306, 214] on div at bounding box center [430, 215] width 256 height 17
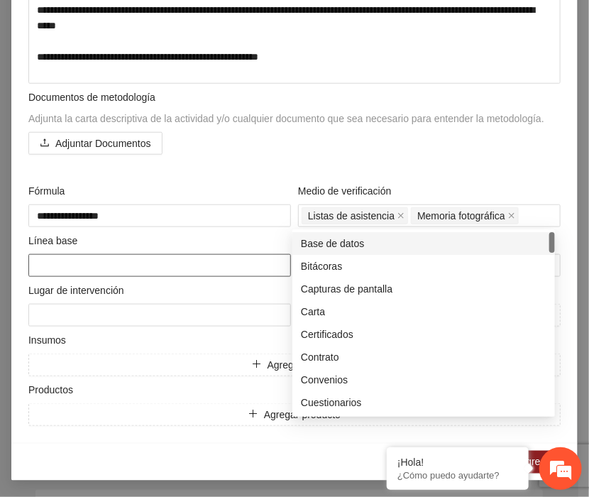
click at [111, 265] on textarea at bounding box center [159, 265] width 263 height 23
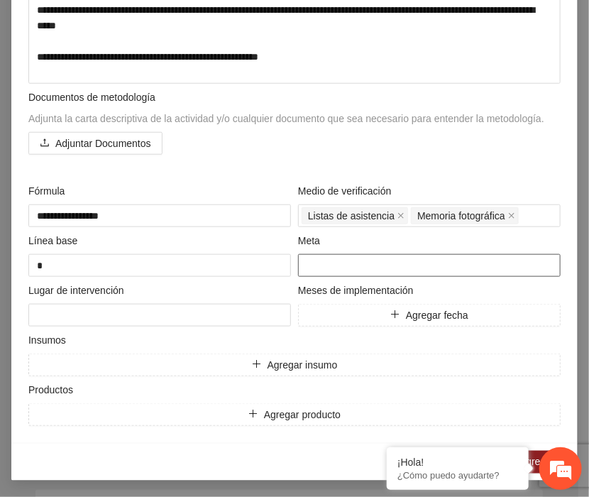
click at [331, 263] on input "number" at bounding box center [429, 265] width 263 height 23
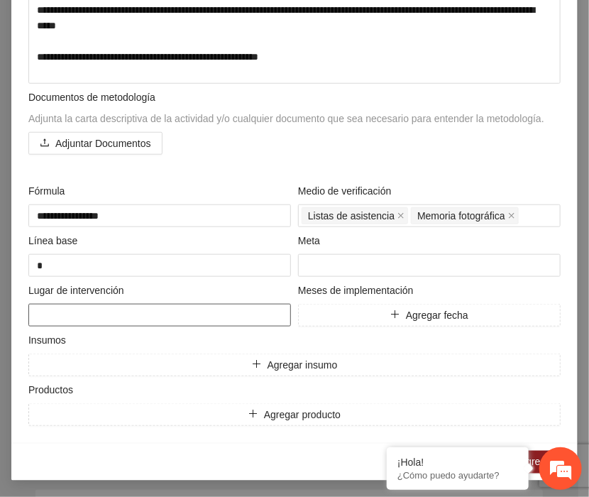
click at [98, 308] on textarea at bounding box center [159, 315] width 263 height 23
click at [297, 358] on span "Agregar insumo" at bounding box center [303, 365] width 70 height 16
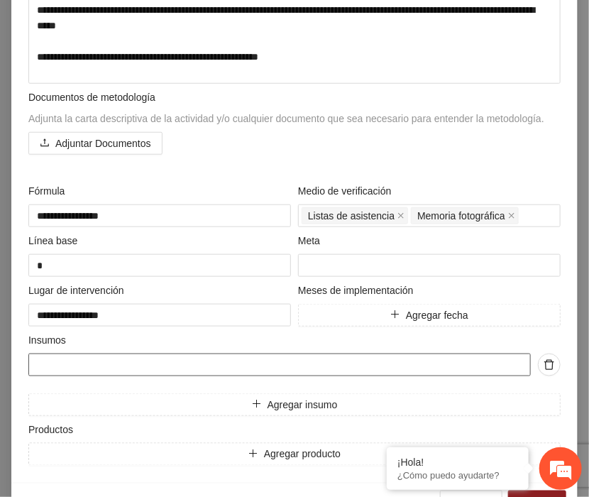
click at [75, 361] on input "text" at bounding box center [279, 364] width 503 height 23
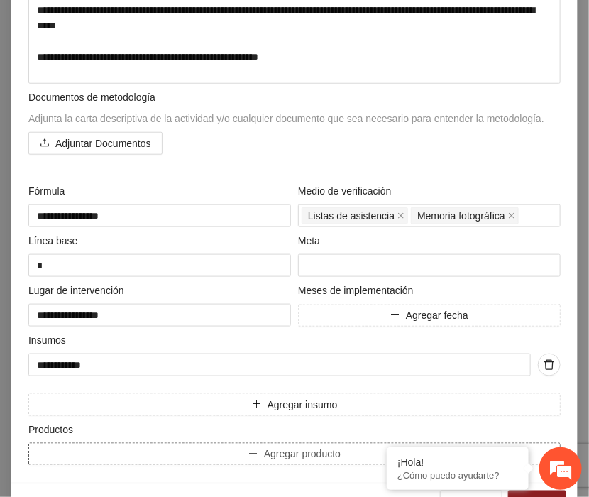
click at [264, 456] on span "Agregar producto" at bounding box center [302, 454] width 77 height 16
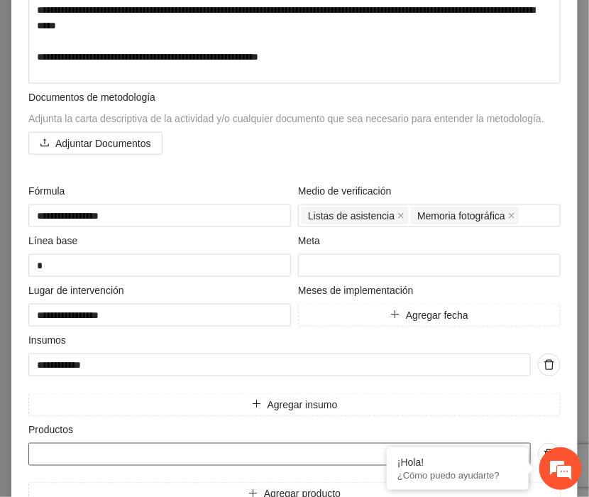
click at [66, 451] on input "text" at bounding box center [279, 454] width 503 height 23
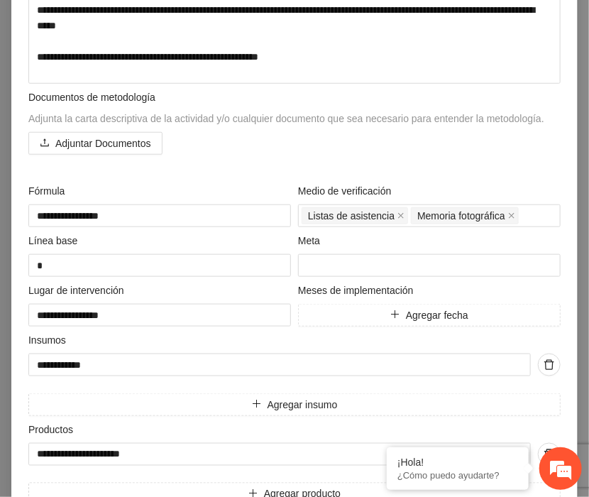
scroll to position [378, 0]
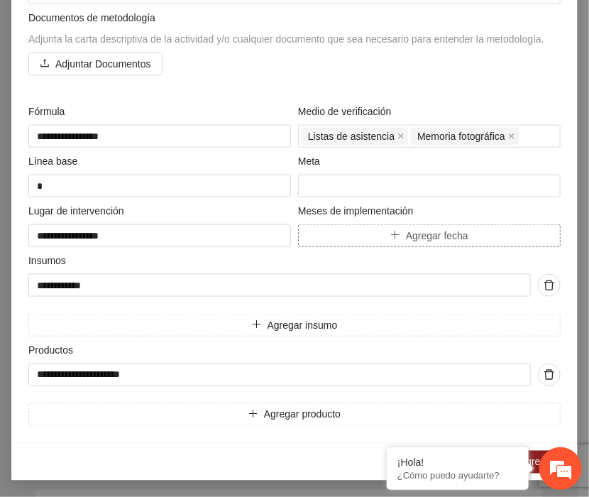
click at [435, 237] on span "Agregar fecha" at bounding box center [437, 236] width 62 height 16
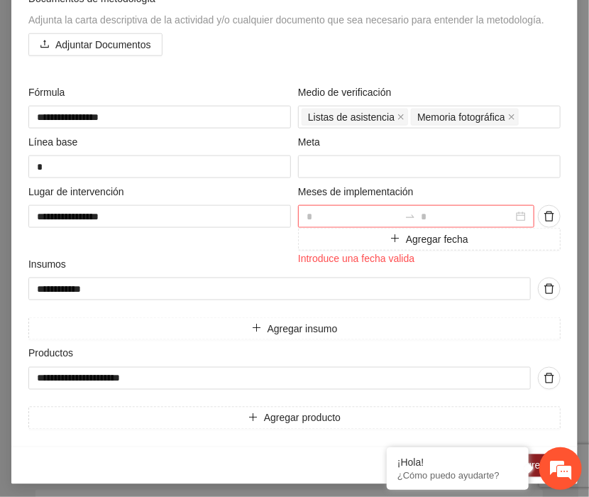
scroll to position [401, 0]
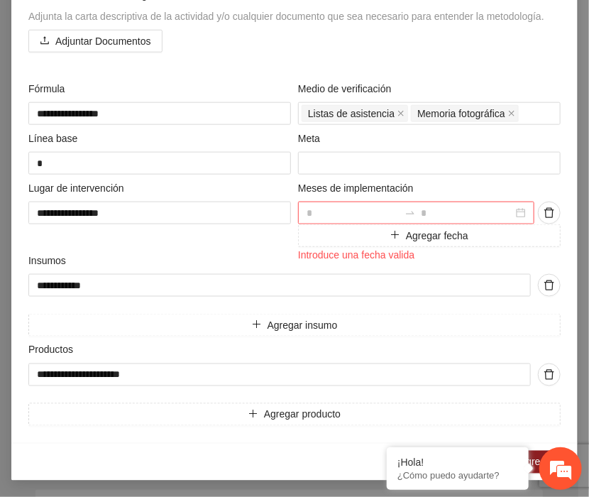
click at [515, 214] on div at bounding box center [416, 213] width 236 height 23
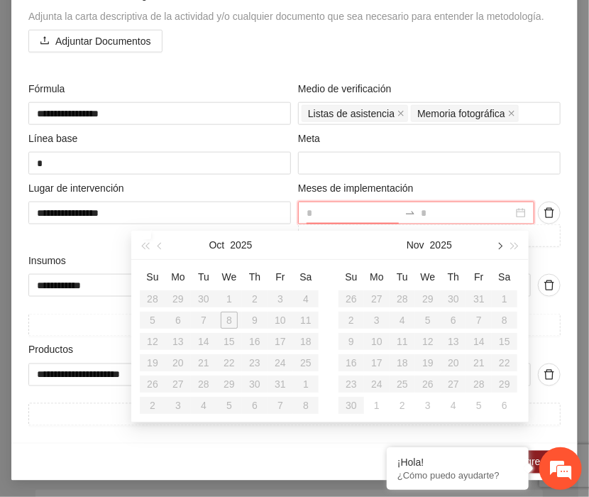
click at [501, 244] on button "button" at bounding box center [499, 245] width 16 height 28
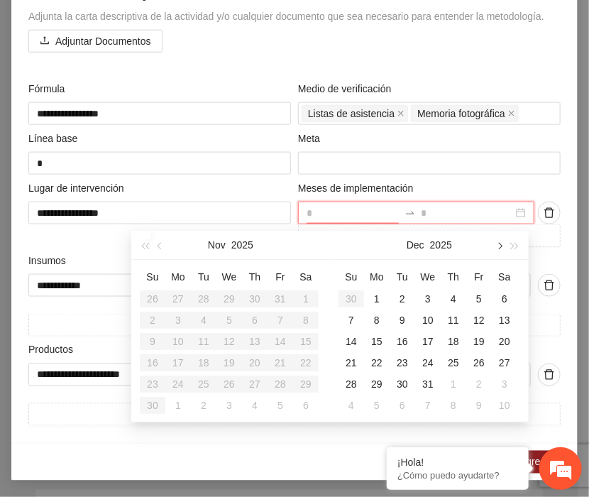
click at [501, 244] on button "button" at bounding box center [499, 245] width 16 height 28
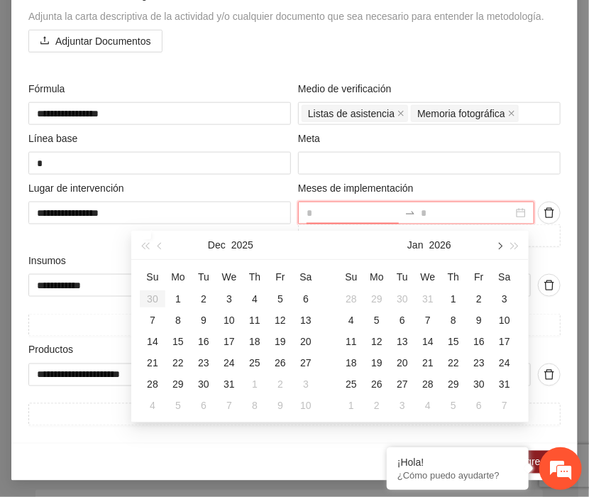
click at [501, 244] on button "button" at bounding box center [499, 245] width 16 height 28
click at [351, 297] on div "1" at bounding box center [351, 298] width 17 height 17
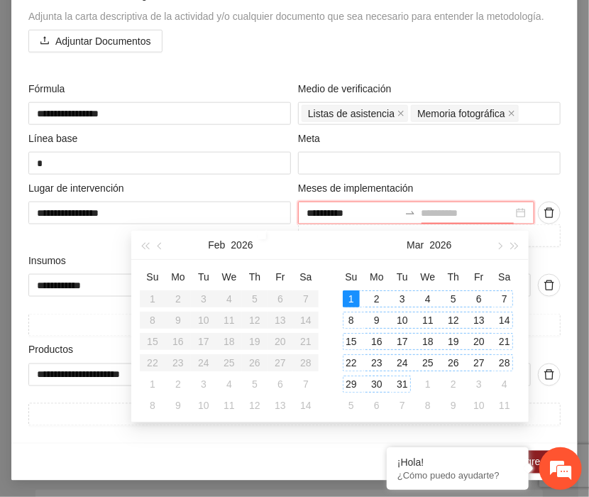
click at [400, 380] on div "31" at bounding box center [402, 383] width 17 height 17
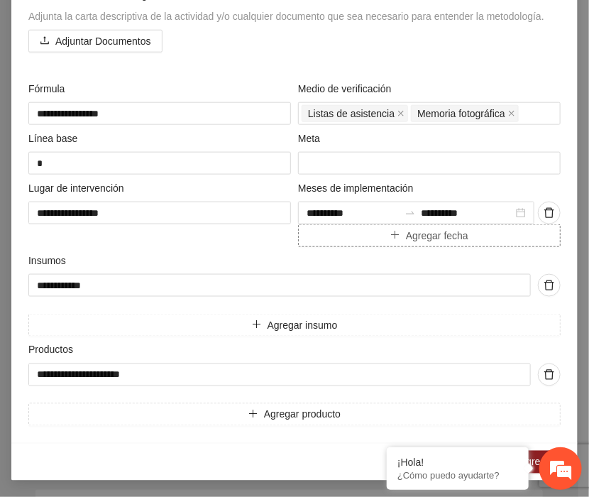
click at [440, 228] on span "Agregar fecha" at bounding box center [437, 236] width 62 height 16
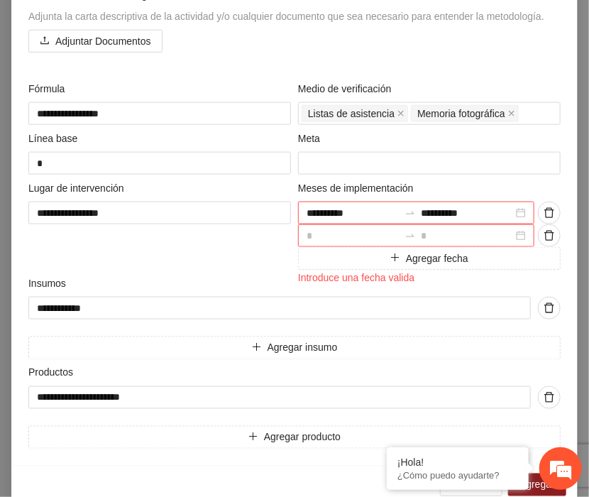
click at [513, 232] on div at bounding box center [416, 235] width 236 height 23
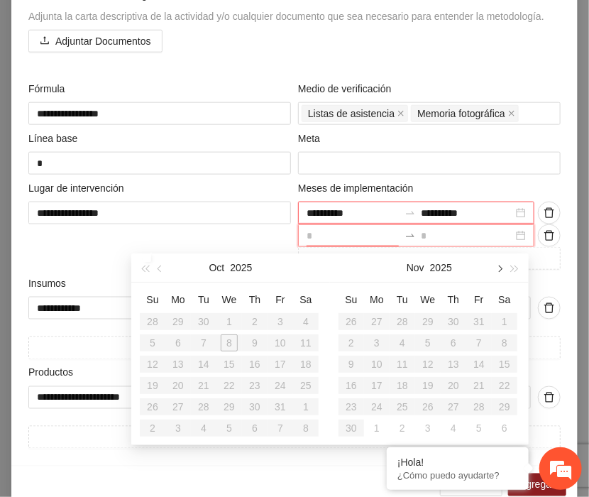
click at [503, 268] on button "button" at bounding box center [499, 267] width 16 height 28
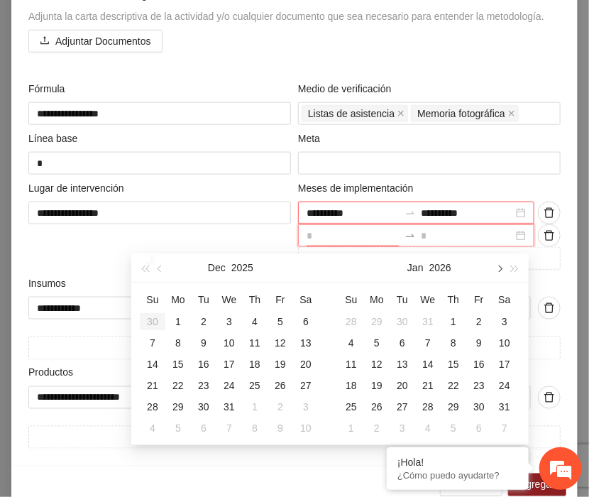
click at [503, 268] on button "button" at bounding box center [499, 267] width 16 height 28
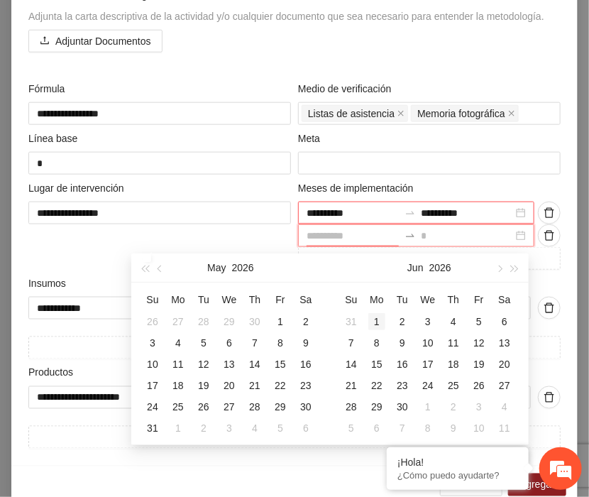
click at [377, 320] on div "1" at bounding box center [376, 321] width 17 height 17
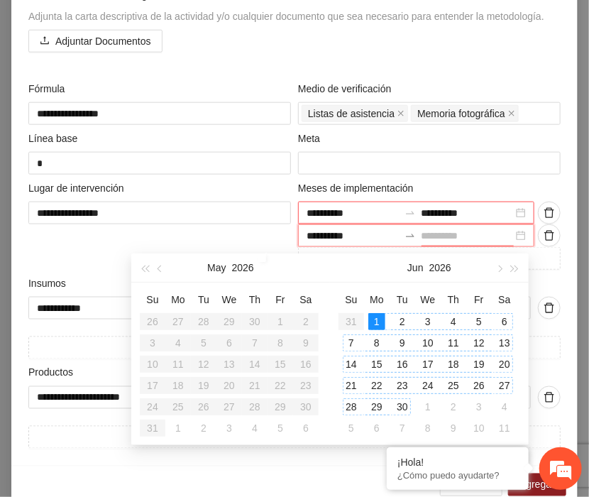
click at [402, 405] on div "30" at bounding box center [402, 406] width 17 height 17
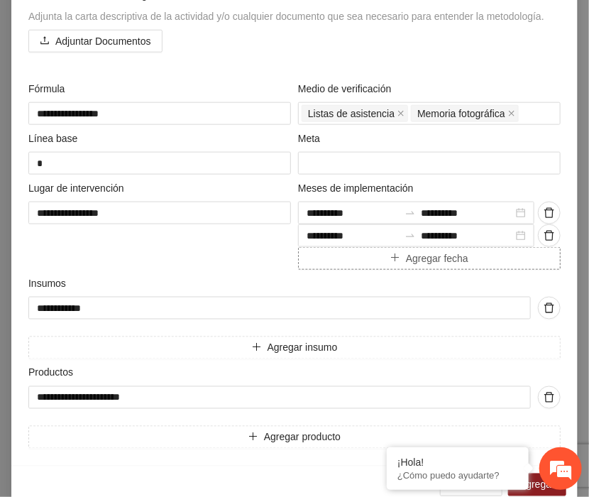
click at [435, 259] on span "Agregar fecha" at bounding box center [437, 259] width 62 height 16
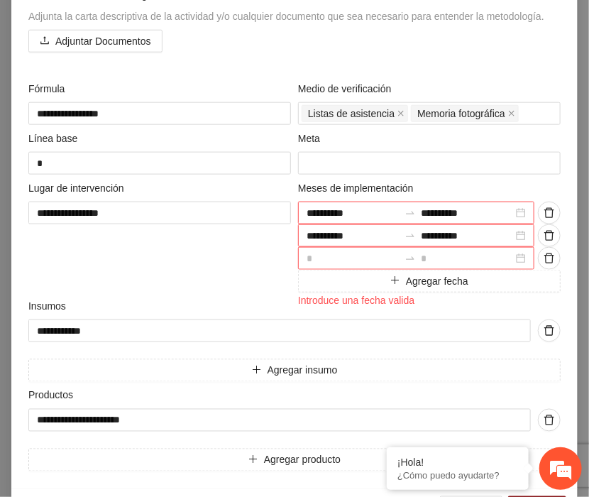
click at [511, 251] on div at bounding box center [416, 258] width 236 height 23
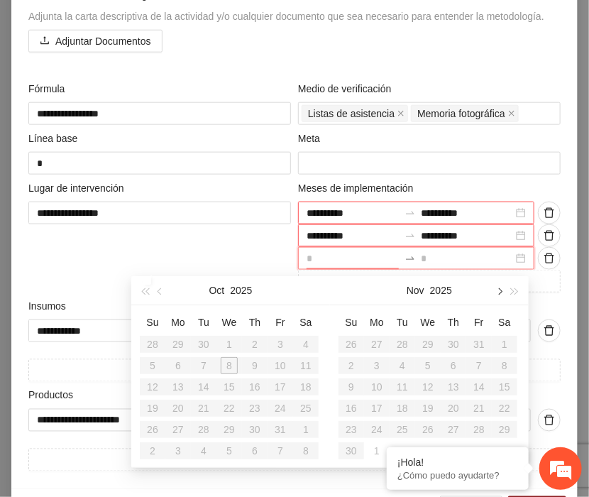
click at [498, 289] on span "button" at bounding box center [498, 291] width 7 height 7
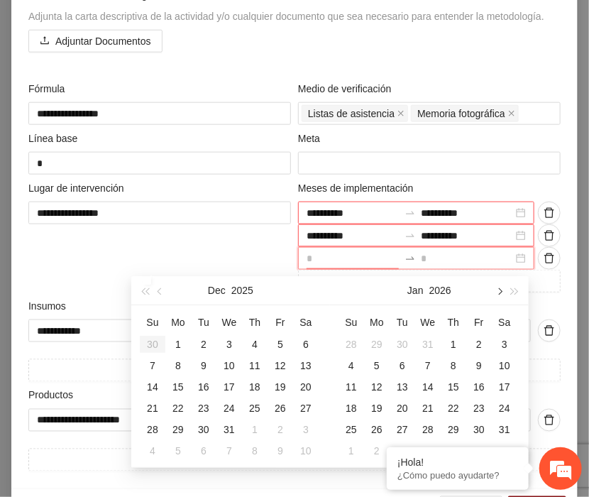
click at [498, 289] on span "button" at bounding box center [498, 291] width 7 height 7
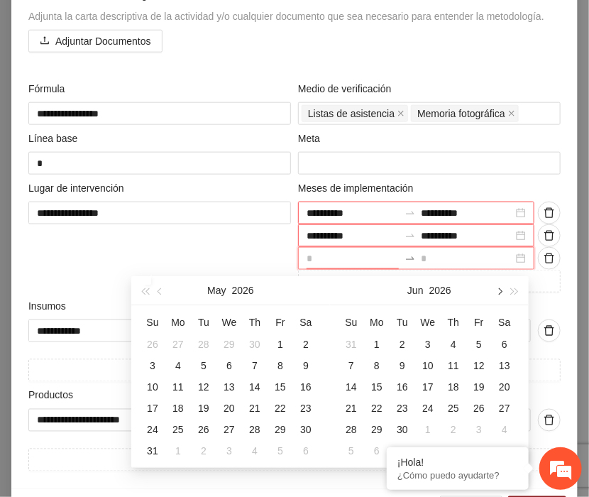
click at [498, 289] on span "button" at bounding box center [498, 291] width 7 height 7
click at [403, 340] on div "1" at bounding box center [402, 344] width 17 height 17
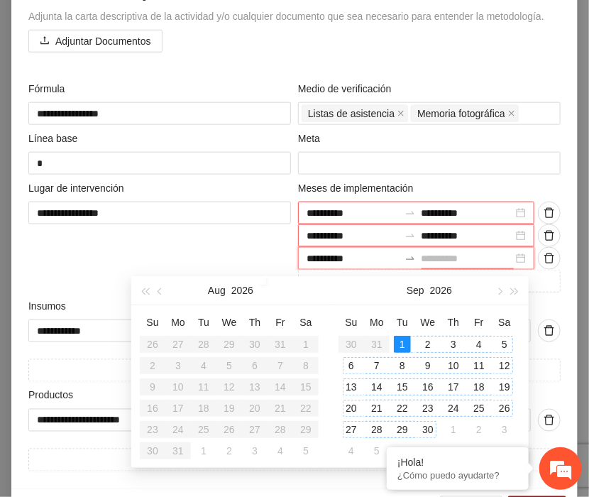
click at [434, 427] on div "30" at bounding box center [427, 429] width 17 height 17
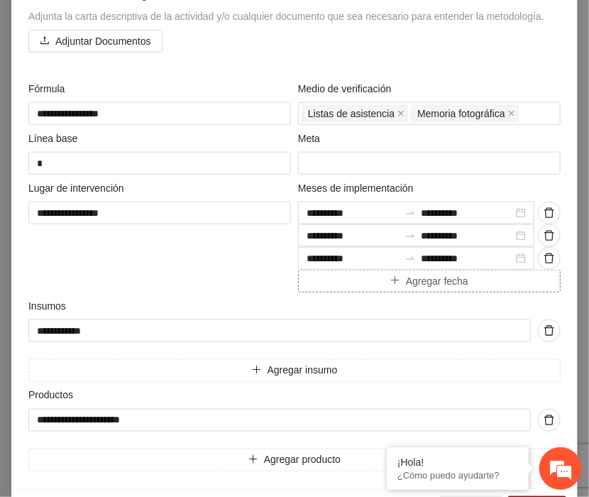
click at [426, 283] on span "Agregar fecha" at bounding box center [437, 281] width 62 height 16
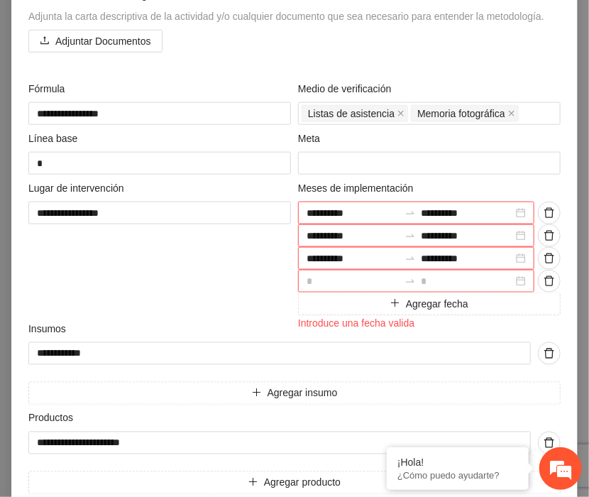
click at [517, 280] on div at bounding box center [416, 281] width 236 height 23
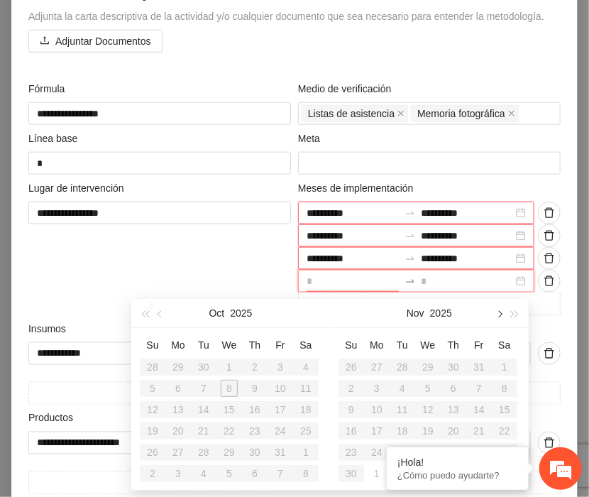
click at [500, 316] on span "button" at bounding box center [498, 314] width 7 height 7
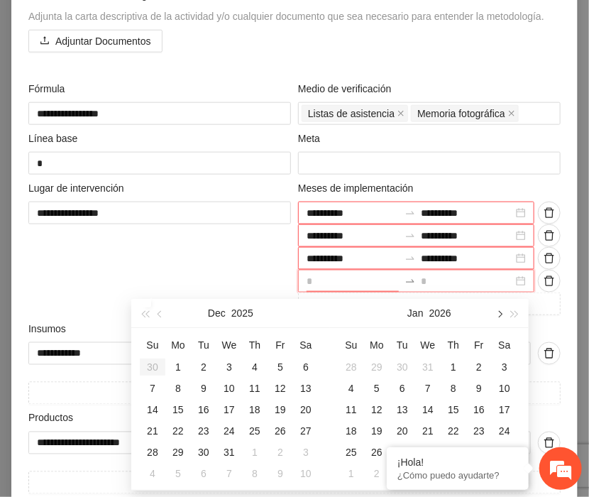
click at [500, 316] on span "button" at bounding box center [498, 314] width 7 height 7
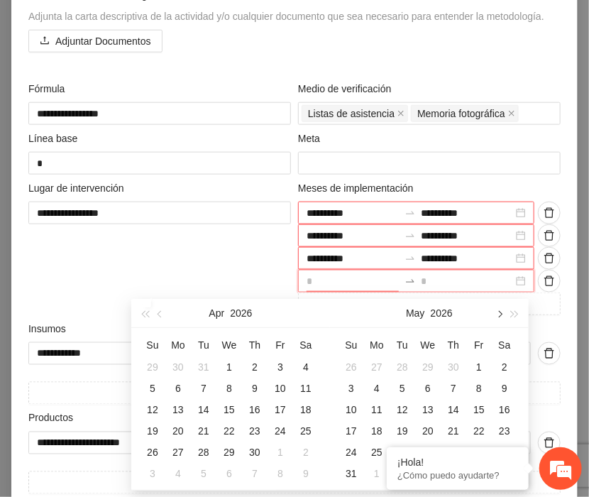
click at [500, 316] on span "button" at bounding box center [498, 314] width 7 height 7
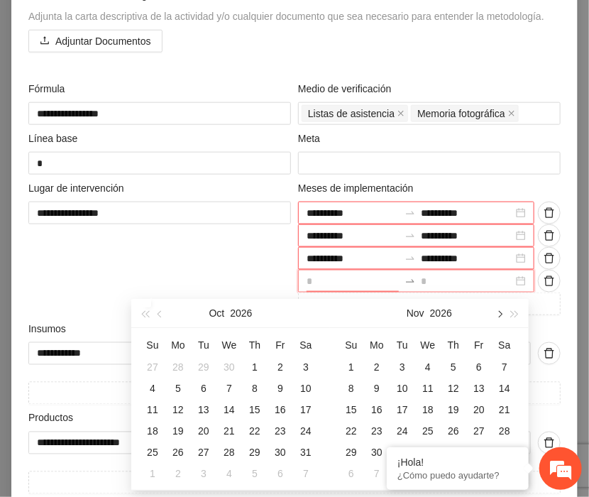
click at [500, 316] on span "button" at bounding box center [498, 314] width 7 height 7
click at [403, 363] on div "1" at bounding box center [402, 366] width 17 height 17
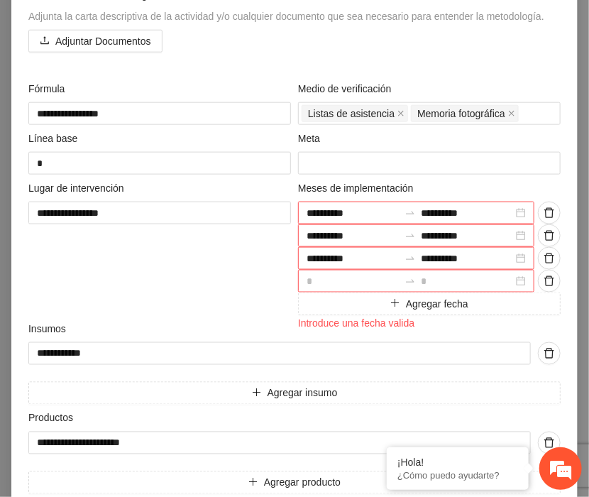
scroll to position [469, 0]
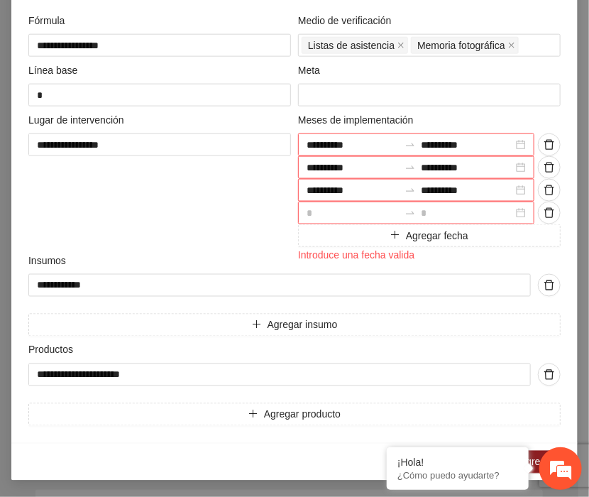
click at [574, 347] on div "**********" at bounding box center [294, 248] width 589 height 497
click at [516, 213] on div at bounding box center [416, 213] width 236 height 23
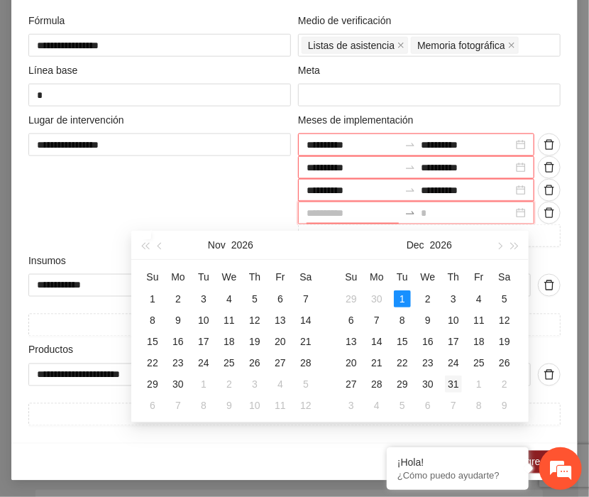
click at [452, 383] on div "31" at bounding box center [453, 383] width 17 height 17
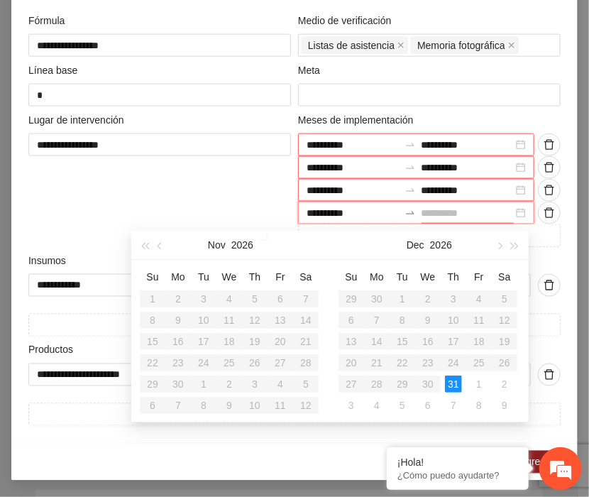
click at [457, 383] on div "31" at bounding box center [453, 383] width 17 height 17
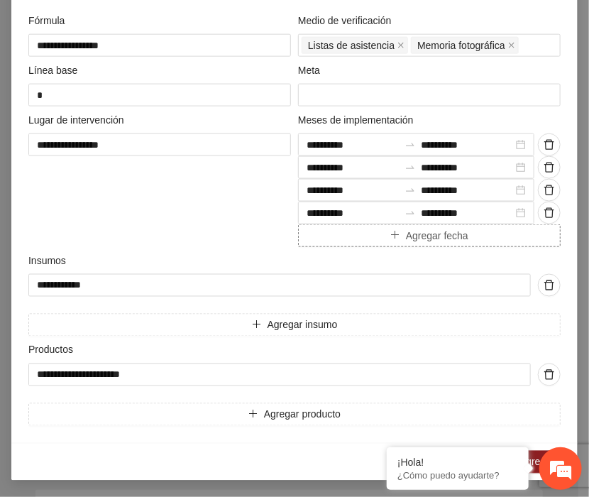
click at [451, 232] on span "Agregar fecha" at bounding box center [437, 236] width 62 height 16
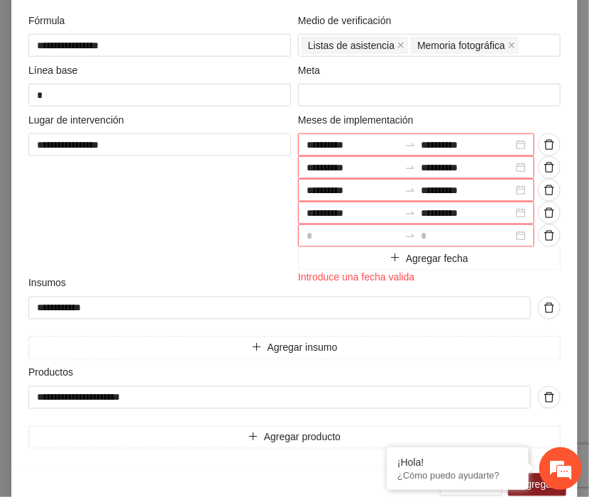
click at [516, 235] on div at bounding box center [416, 235] width 236 height 23
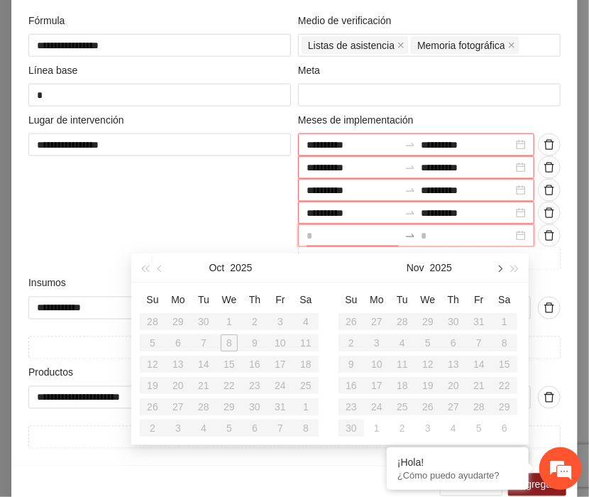
click at [498, 274] on button "button" at bounding box center [499, 267] width 16 height 28
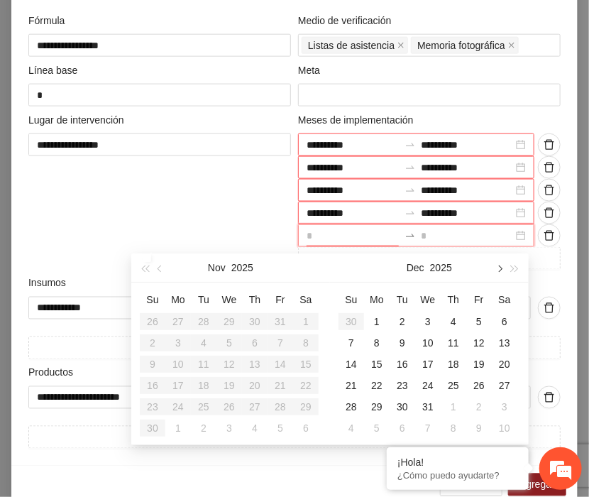
click at [498, 274] on button "button" at bounding box center [499, 267] width 16 height 28
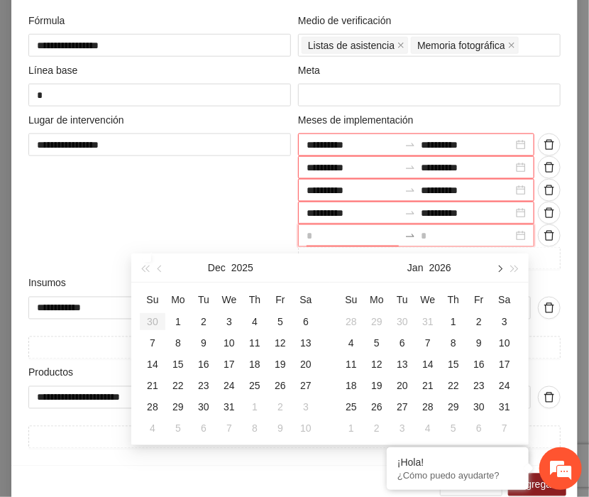
click at [498, 274] on button "button" at bounding box center [499, 267] width 16 height 28
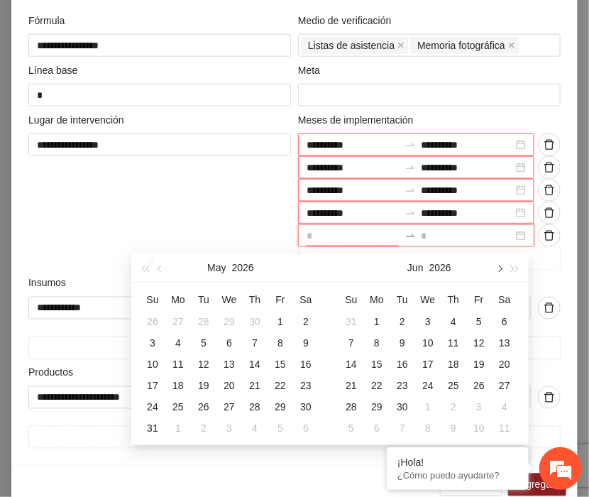
click at [498, 274] on button "button" at bounding box center [499, 267] width 16 height 28
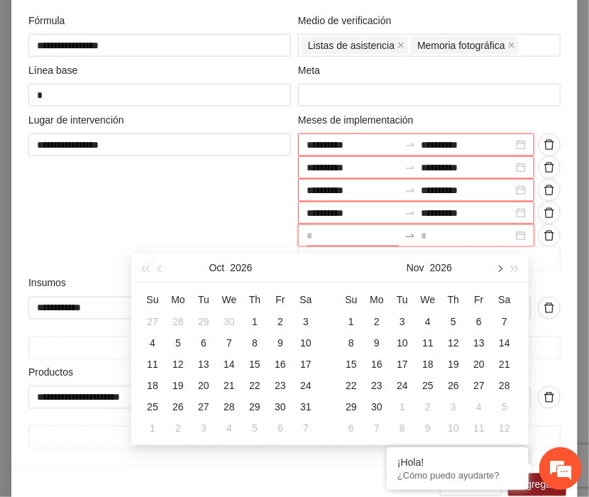
click at [498, 274] on button "button" at bounding box center [499, 267] width 16 height 28
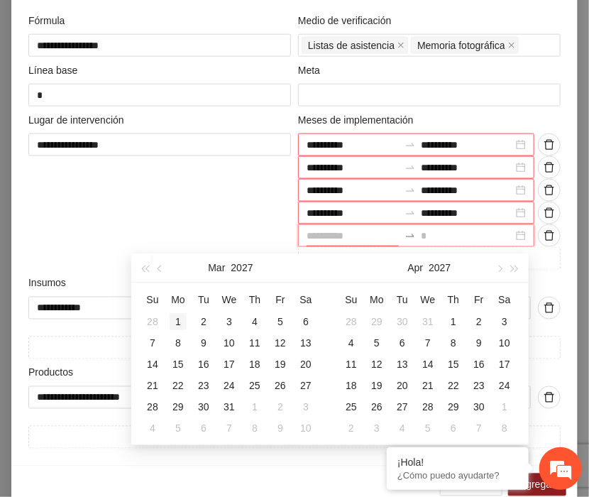
click at [178, 317] on div "1" at bounding box center [178, 321] width 17 height 17
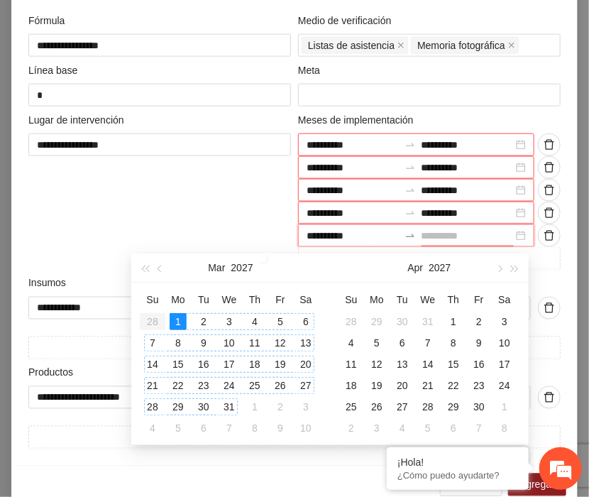
click at [230, 404] on div "31" at bounding box center [229, 406] width 17 height 17
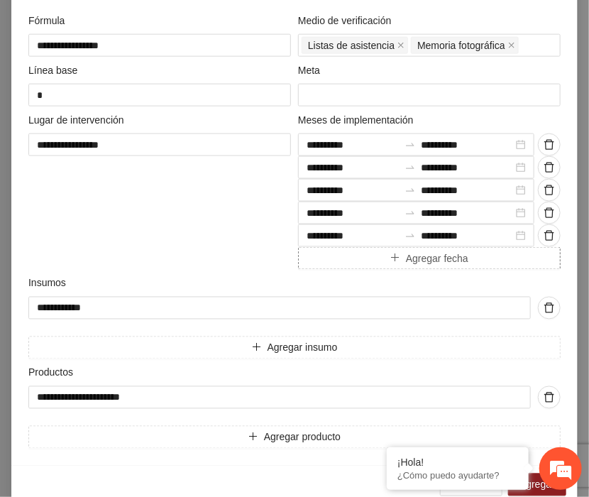
click at [432, 257] on span "Agregar fecha" at bounding box center [437, 259] width 62 height 16
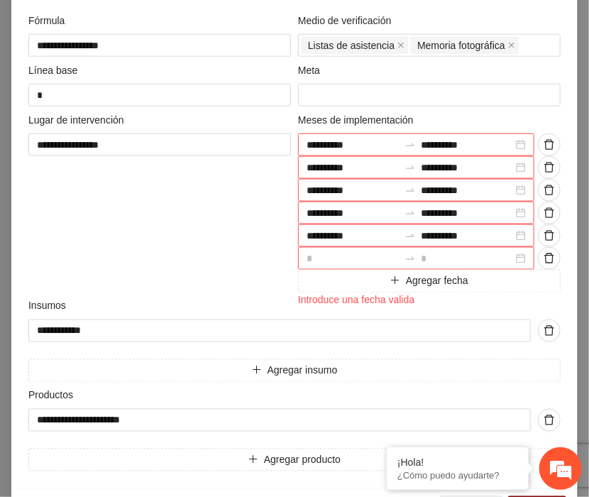
click at [517, 258] on div at bounding box center [416, 258] width 236 height 23
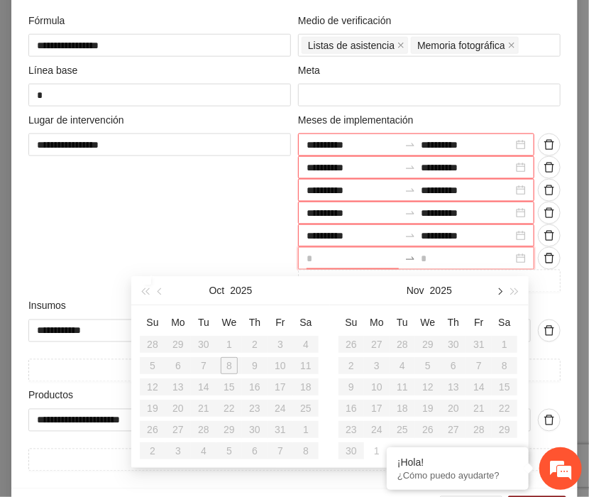
click at [500, 289] on button "button" at bounding box center [499, 290] width 16 height 28
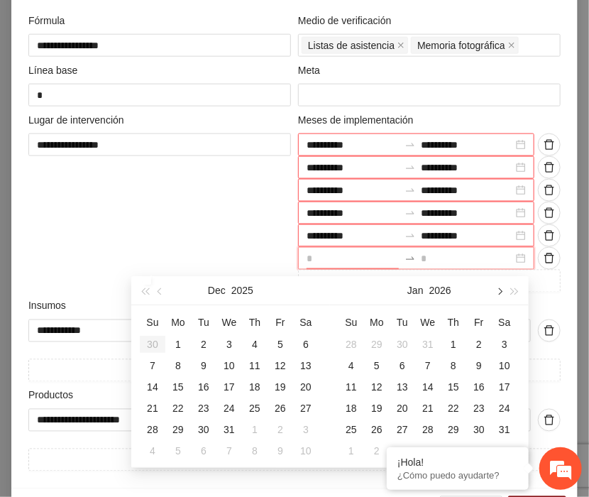
click at [500, 289] on button "button" at bounding box center [499, 290] width 16 height 28
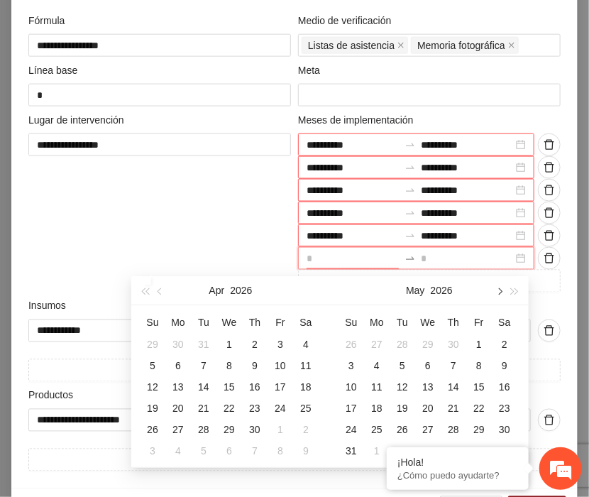
click at [500, 289] on button "button" at bounding box center [499, 290] width 16 height 28
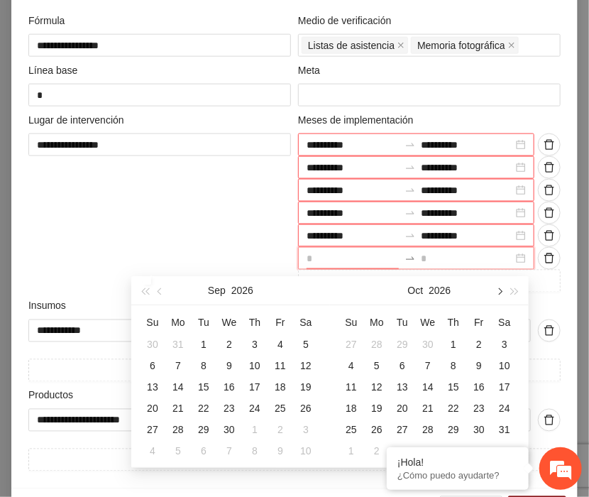
click at [500, 289] on button "button" at bounding box center [499, 290] width 16 height 28
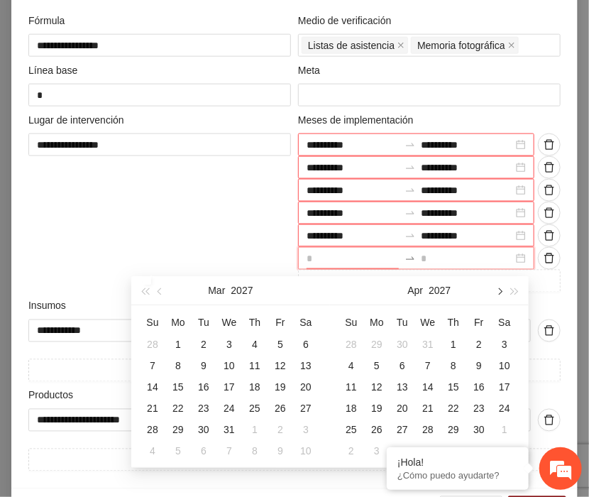
click at [500, 289] on button "button" at bounding box center [499, 290] width 16 height 28
click at [508, 342] on div "1" at bounding box center [504, 344] width 17 height 17
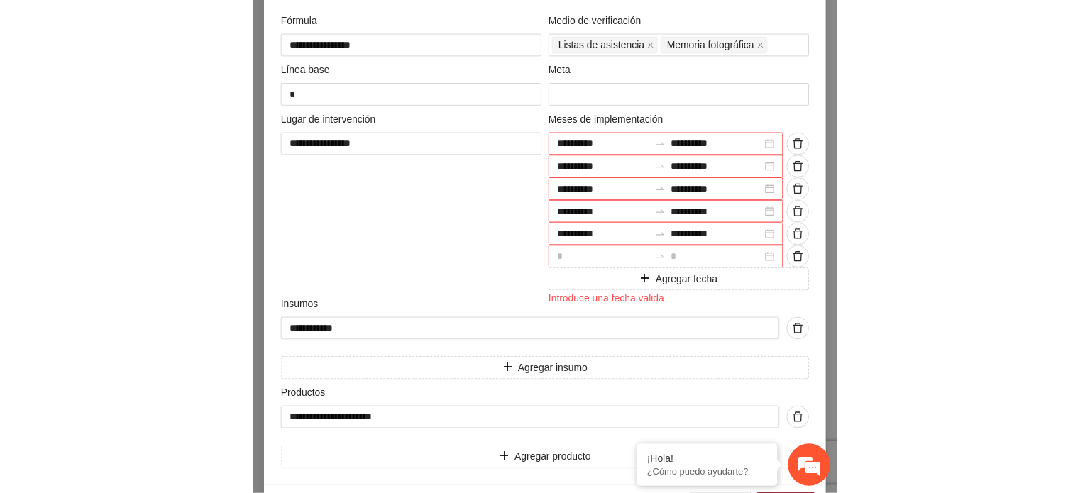
scroll to position [515, 0]
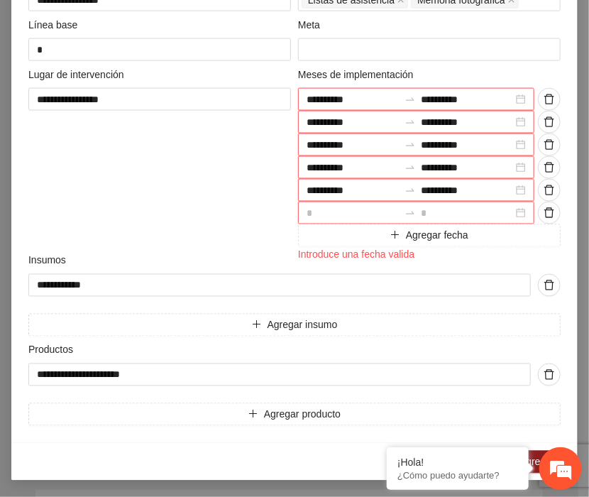
click at [511, 207] on div at bounding box center [416, 213] width 236 height 23
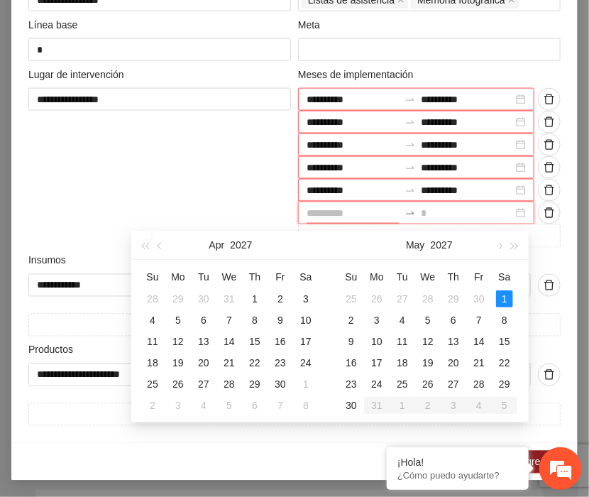
click at [503, 295] on div "1" at bounding box center [504, 298] width 17 height 17
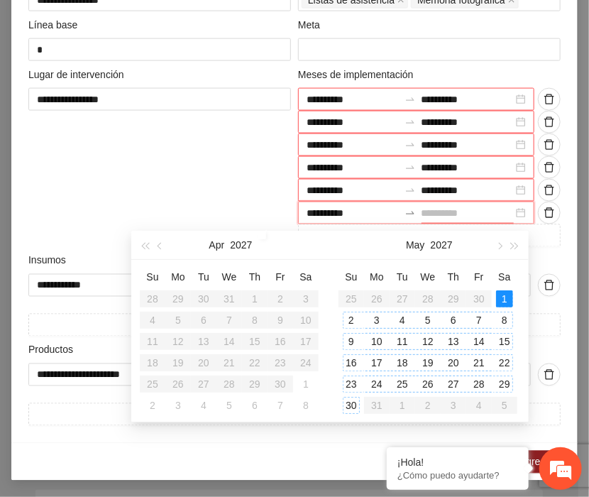
click at [355, 401] on div "30" at bounding box center [351, 405] width 17 height 17
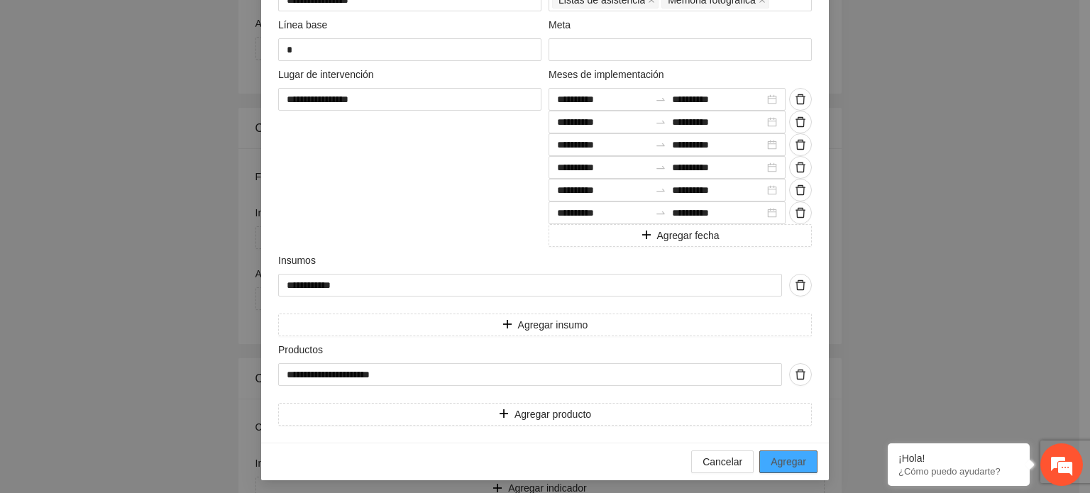
click at [781, 455] on span "Agregar" at bounding box center [788, 462] width 35 height 16
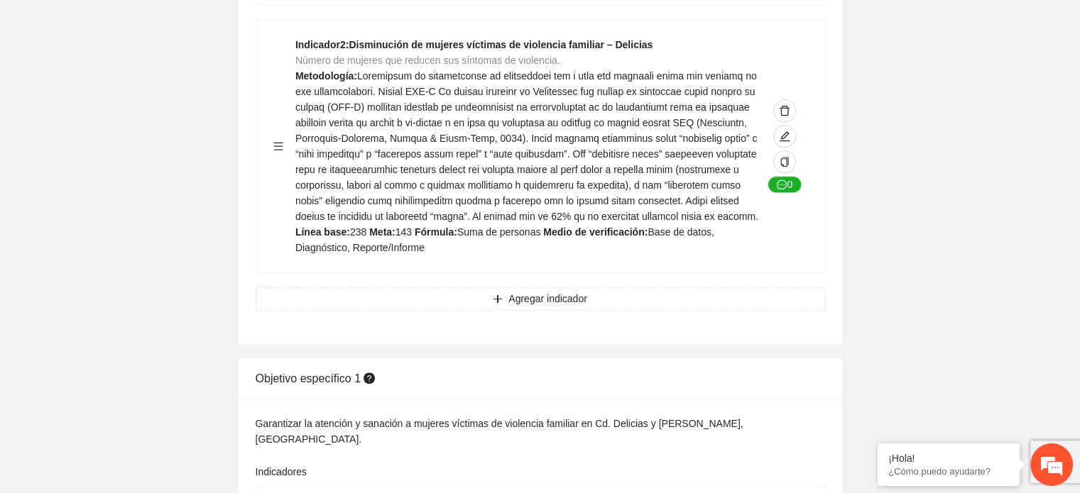
scroll to position [0, 0]
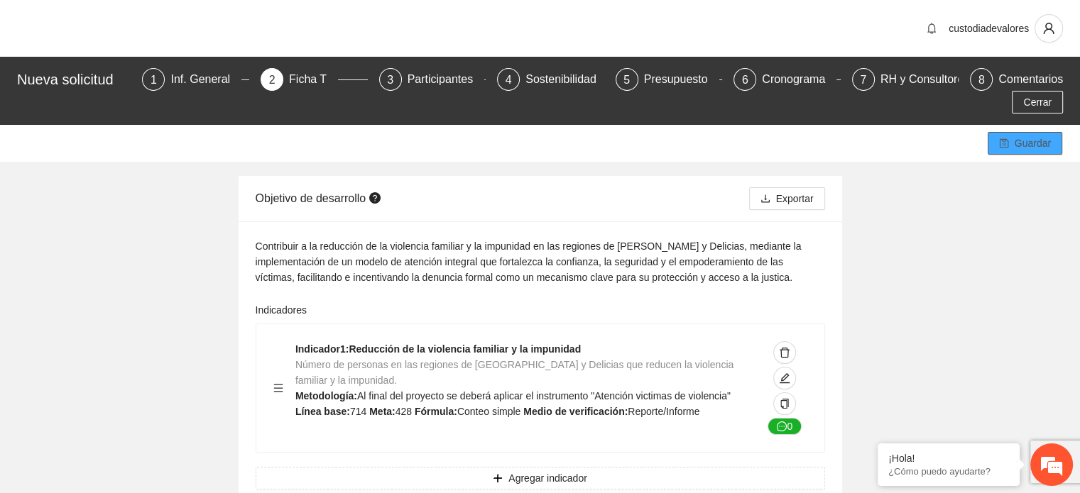
click at [1020, 136] on span "Guardar" at bounding box center [1032, 144] width 36 height 16
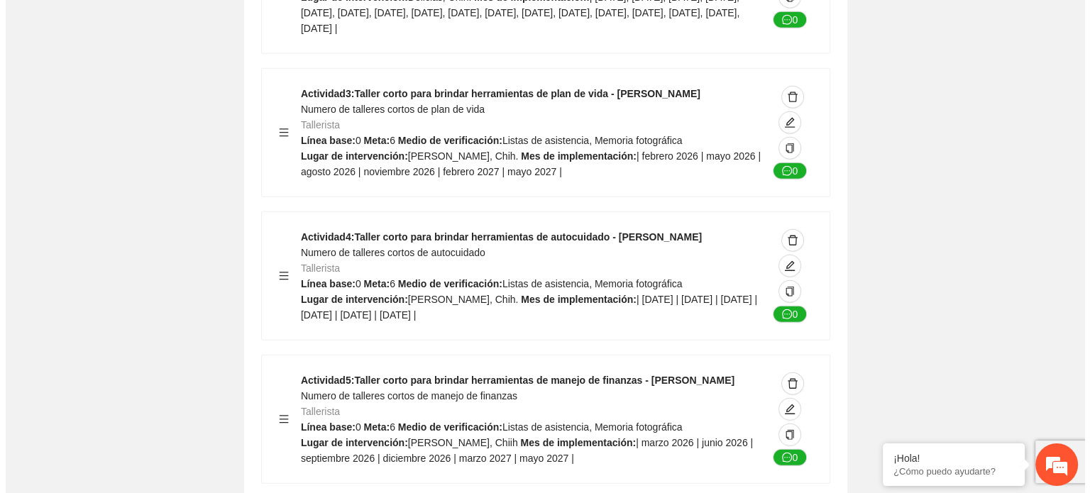
scroll to position [3665, 0]
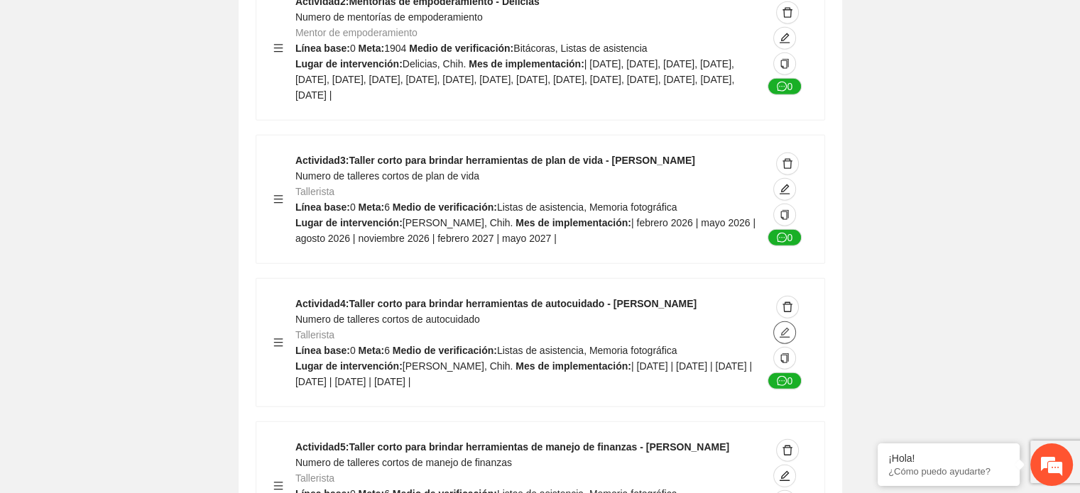
click at [784, 328] on icon "edit" at bounding box center [784, 333] width 10 height 10
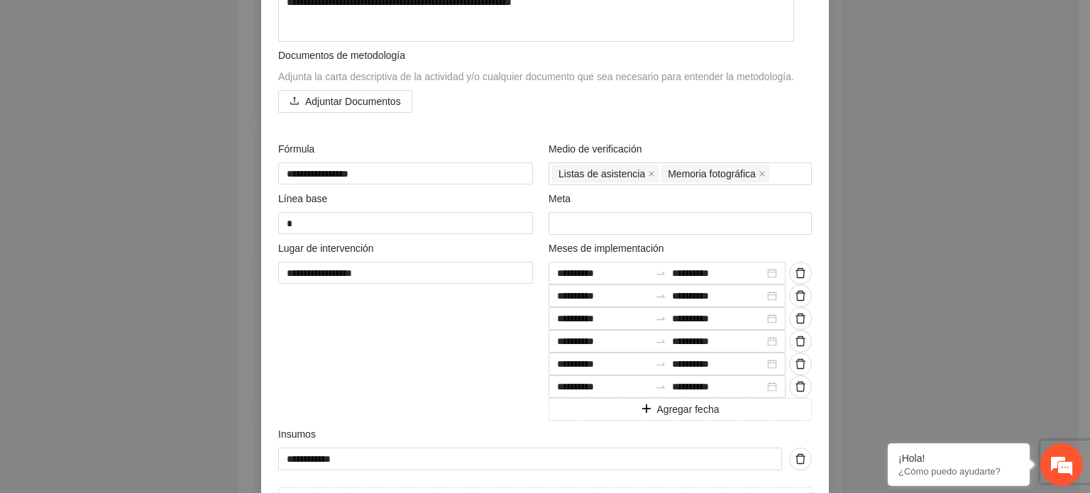
scroll to position [358, 0]
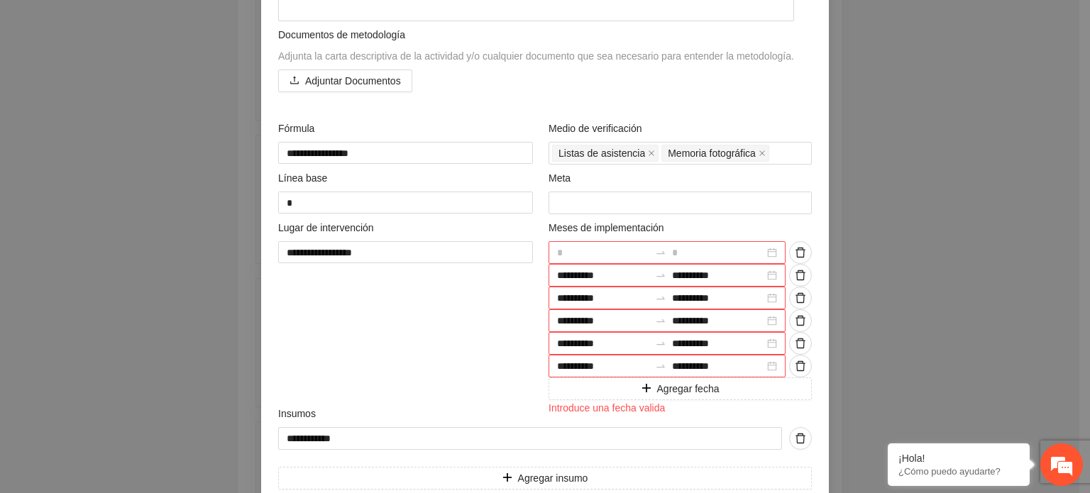
click at [765, 256] on div at bounding box center [667, 252] width 237 height 23
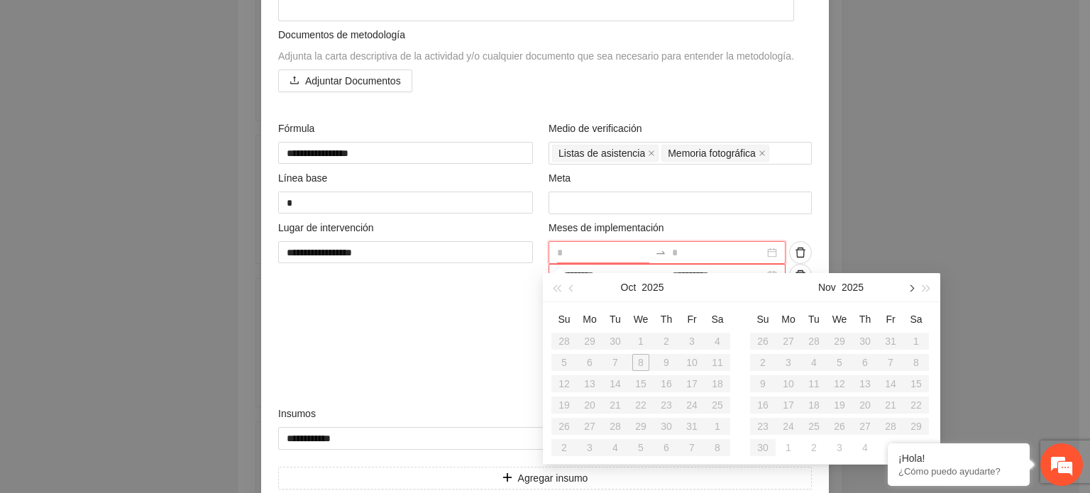
click at [911, 288] on span "button" at bounding box center [910, 288] width 7 height 7
click at [863, 336] on div "1" at bounding box center [865, 341] width 17 height 17
click at [914, 424] on div "31" at bounding box center [916, 426] width 17 height 17
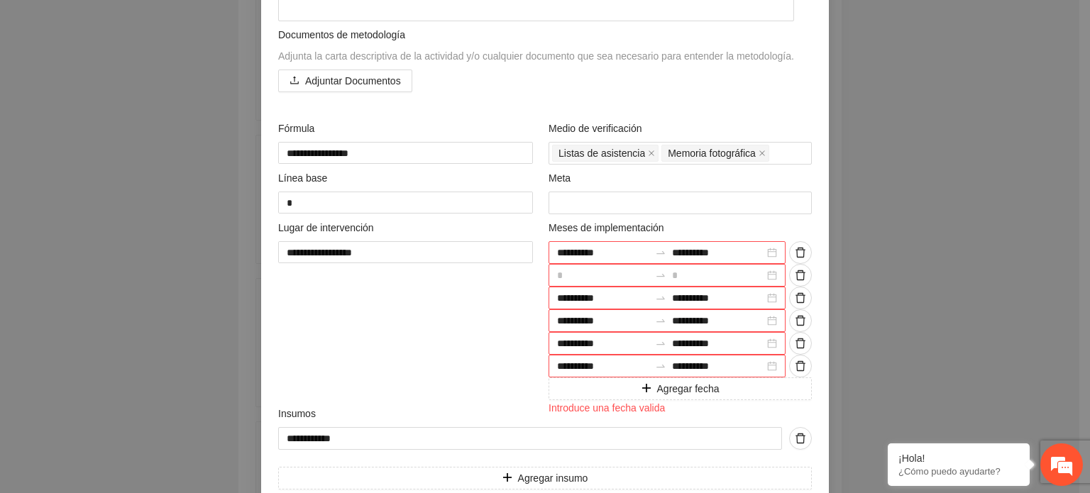
click at [767, 279] on div at bounding box center [667, 275] width 237 height 23
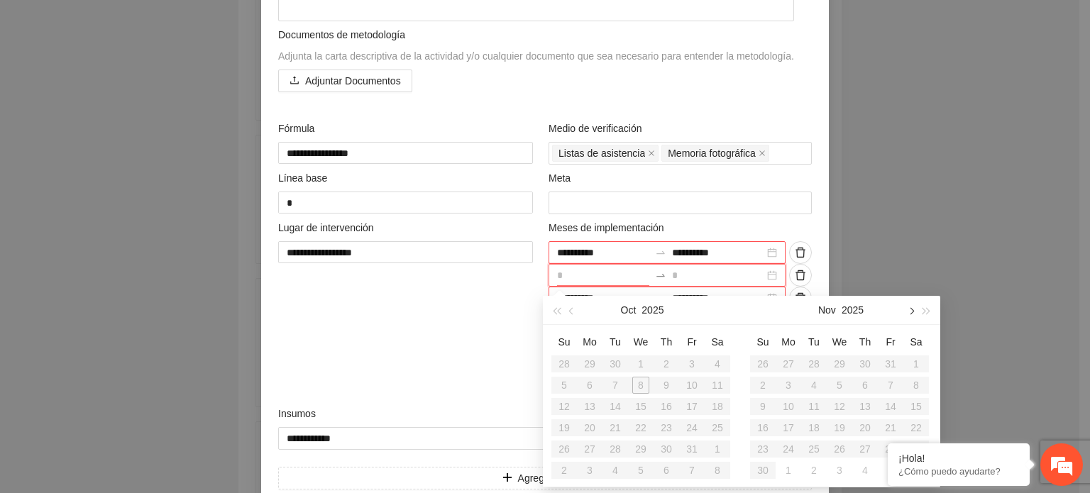
click at [912, 312] on span "button" at bounding box center [910, 311] width 7 height 7
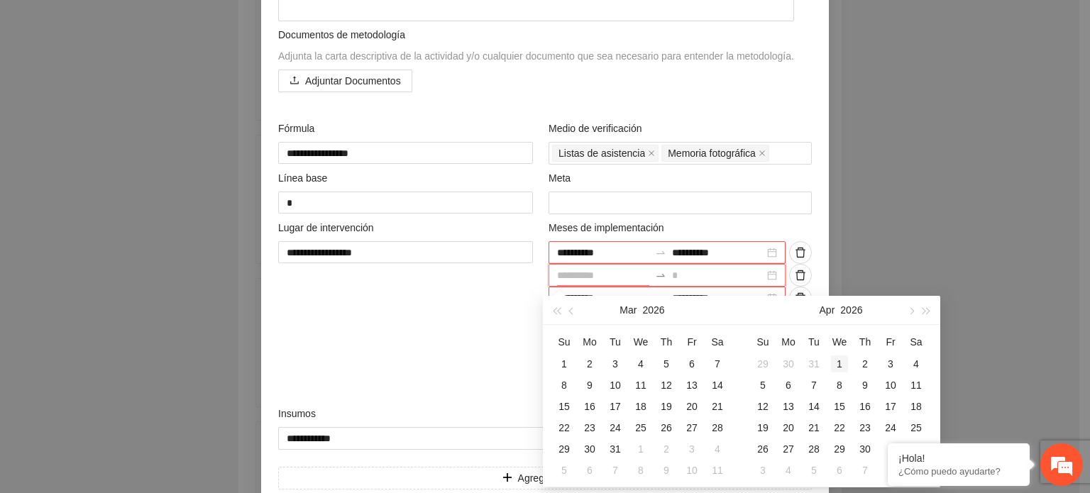
click at [842, 359] on div "1" at bounding box center [839, 364] width 17 height 17
click at [863, 451] on div "30" at bounding box center [865, 449] width 17 height 17
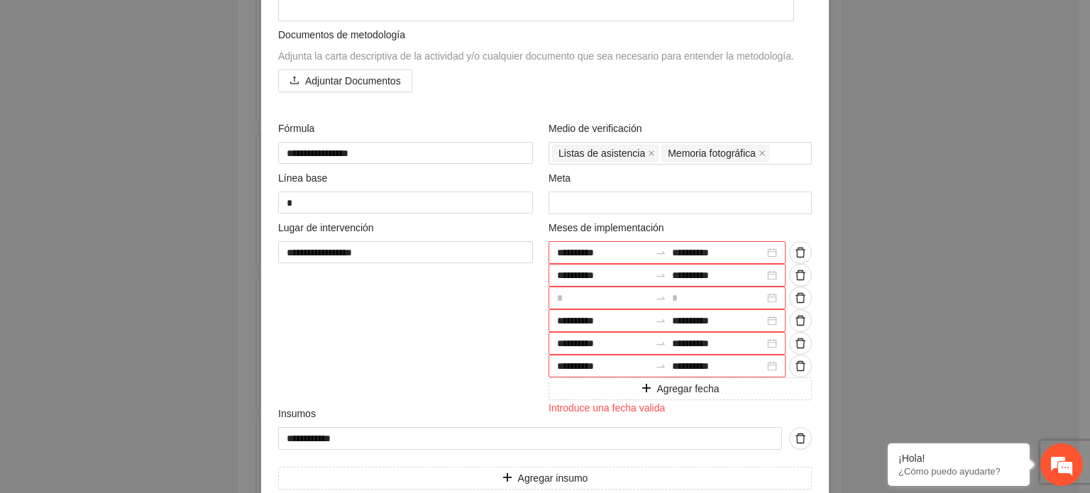
click at [765, 301] on div at bounding box center [667, 298] width 237 height 23
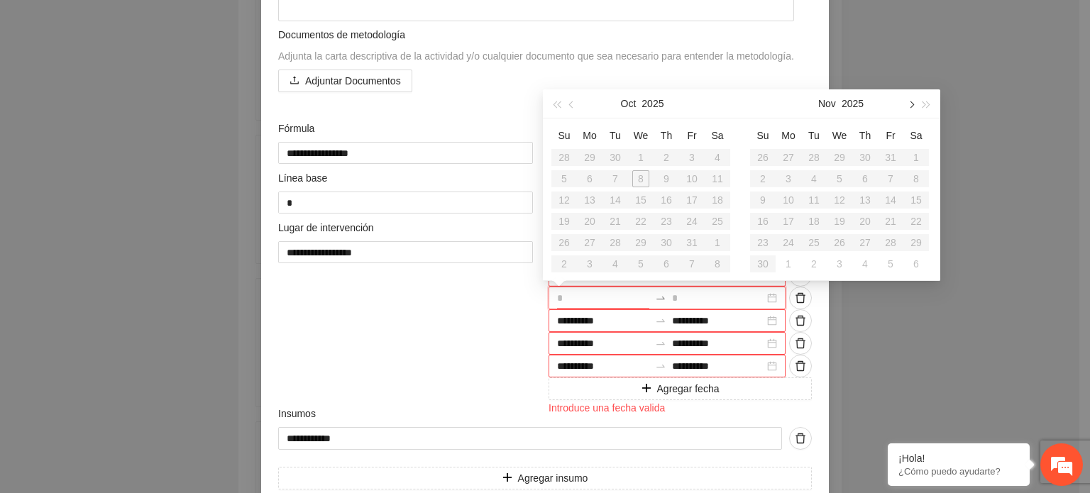
click at [914, 103] on button "button" at bounding box center [911, 103] width 16 height 28
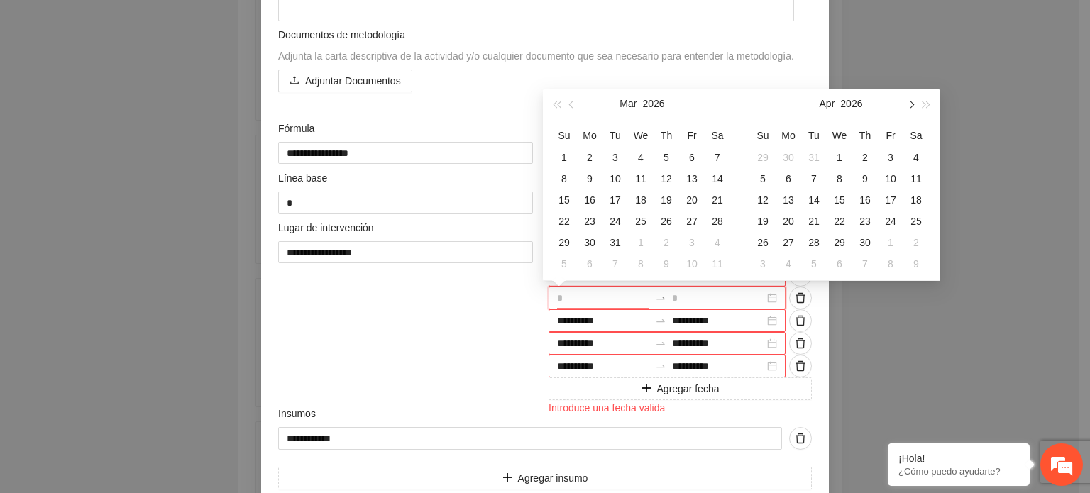
click at [914, 103] on button "button" at bounding box center [911, 103] width 16 height 28
click at [840, 157] on div "1" at bounding box center [839, 157] width 17 height 17
click at [896, 243] on div "31" at bounding box center [890, 242] width 17 height 17
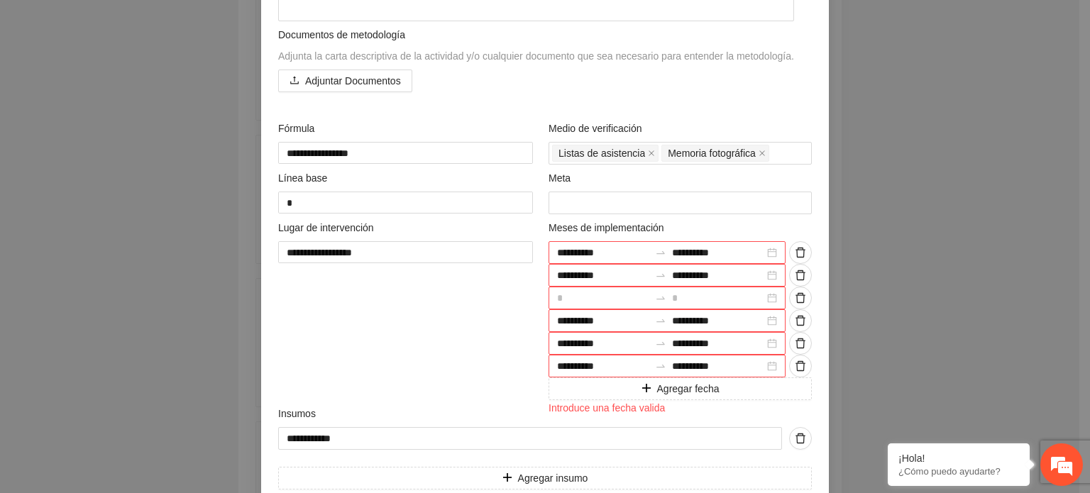
click at [767, 300] on div at bounding box center [667, 298] width 237 height 23
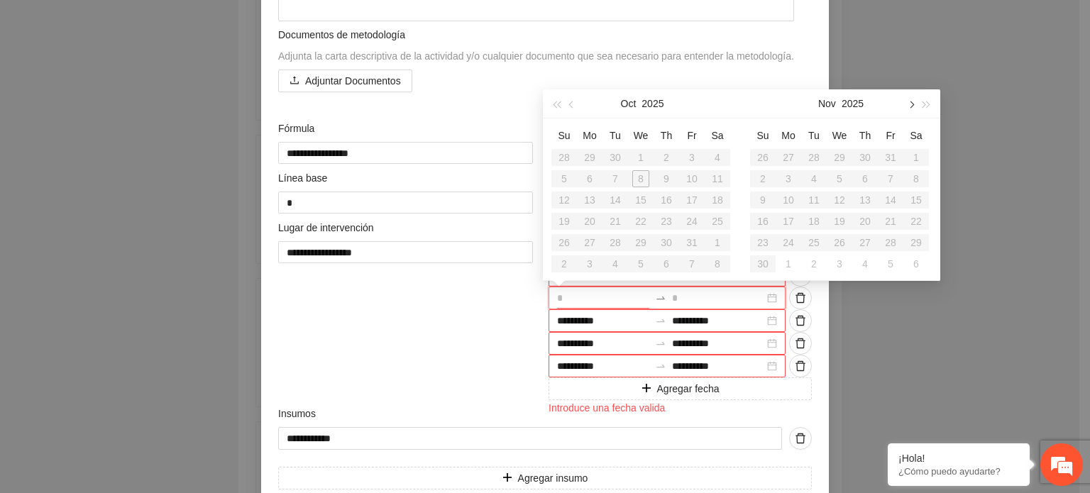
click at [914, 104] on button "button" at bounding box center [911, 103] width 16 height 28
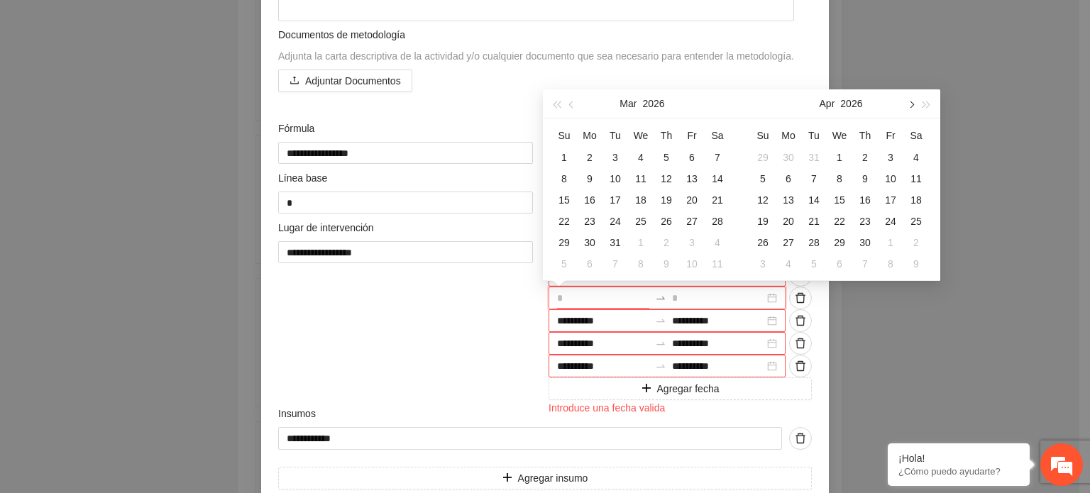
click at [914, 104] on button "button" at bounding box center [911, 103] width 16 height 28
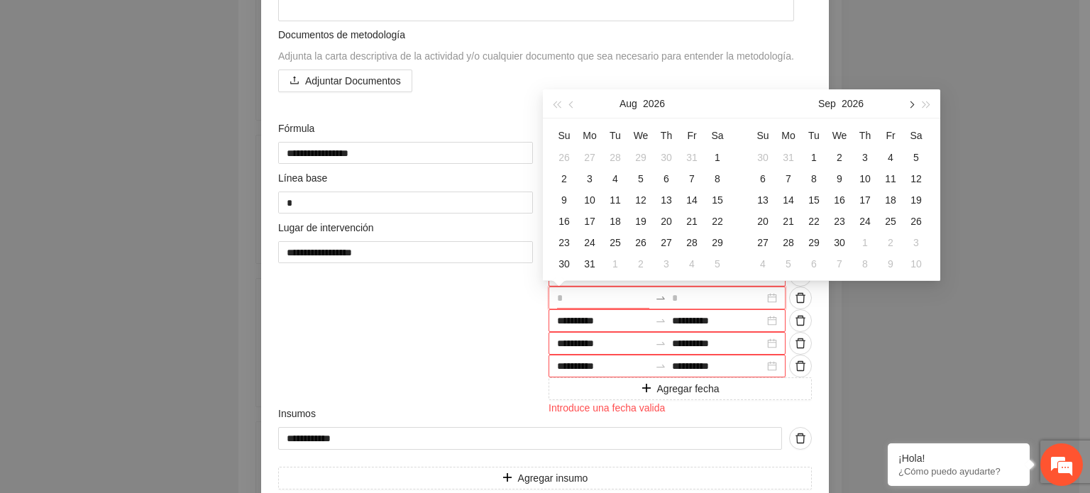
click at [914, 104] on button "button" at bounding box center [911, 103] width 16 height 28
click at [862, 155] on div "1" at bounding box center [865, 157] width 17 height 17
click at [914, 240] on div "31" at bounding box center [916, 242] width 17 height 17
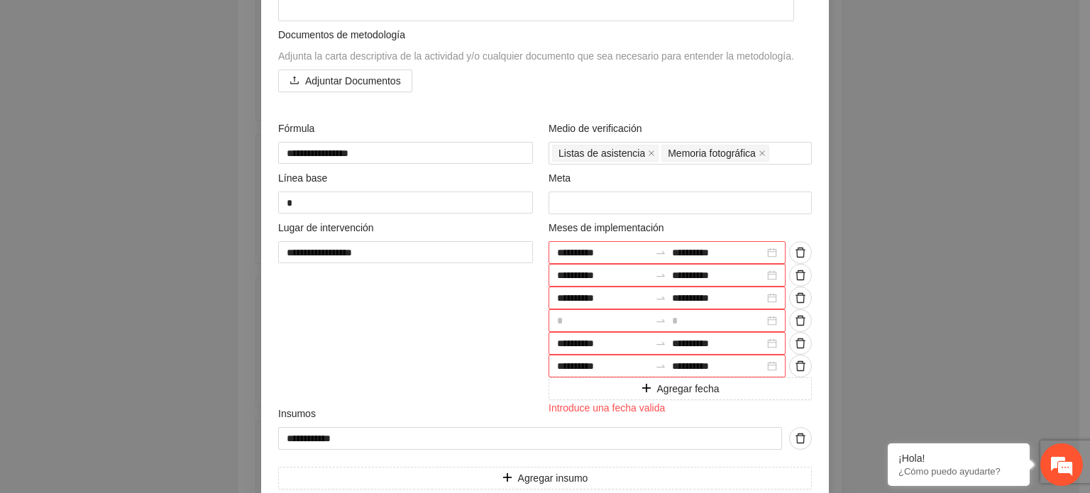
click at [768, 324] on div at bounding box center [667, 320] width 237 height 23
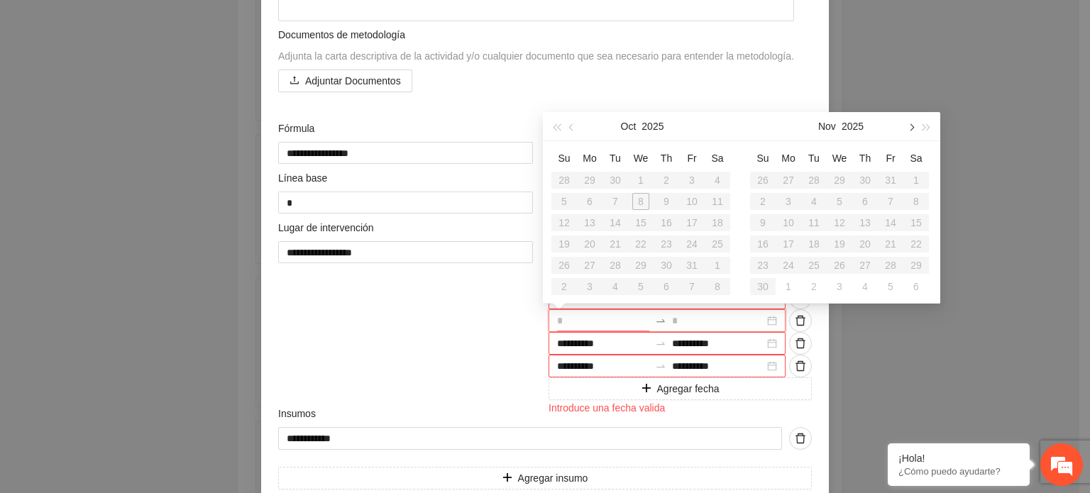
click at [909, 127] on span "button" at bounding box center [910, 127] width 7 height 7
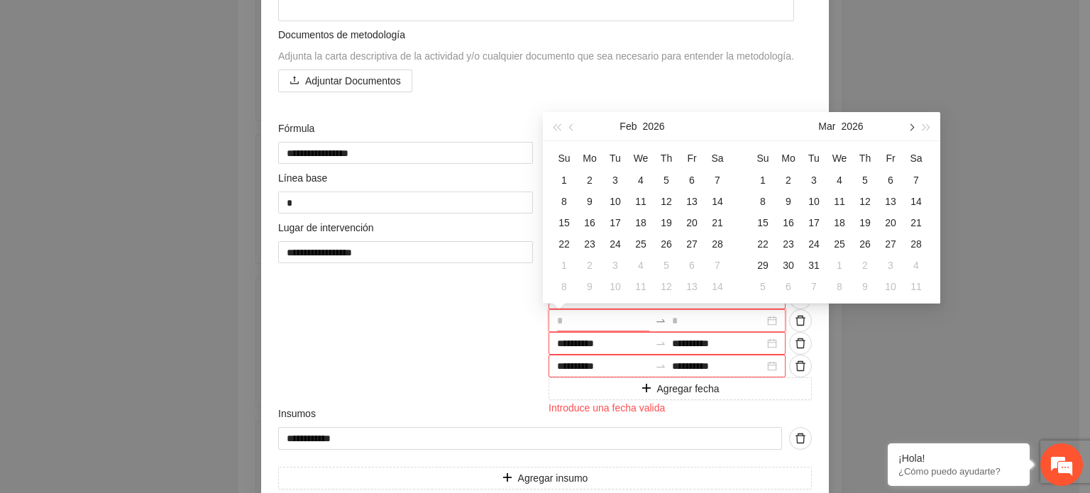
click at [909, 127] on span "button" at bounding box center [910, 127] width 7 height 7
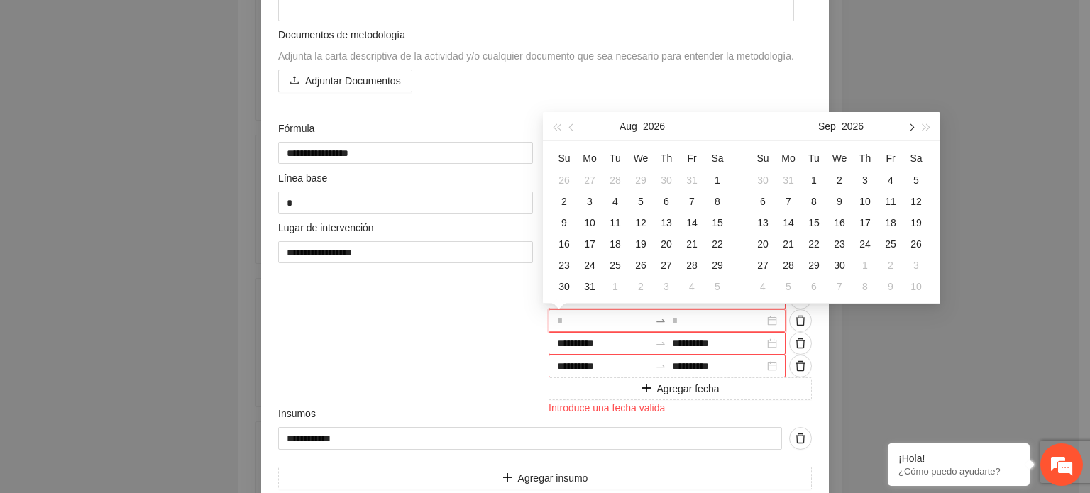
click at [909, 127] on span "button" at bounding box center [910, 127] width 7 height 7
click at [894, 177] on div "1" at bounding box center [890, 180] width 17 height 17
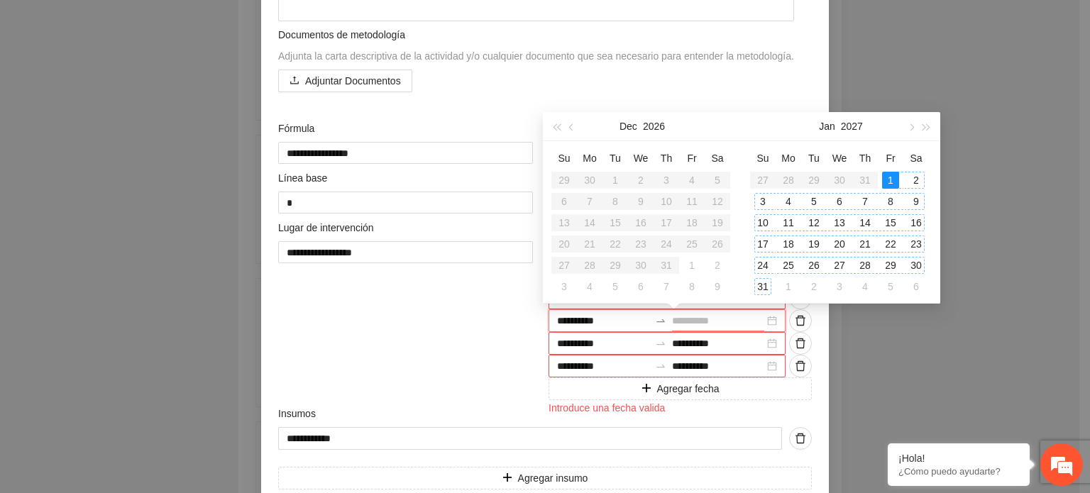
click at [763, 288] on div "31" at bounding box center [762, 286] width 17 height 17
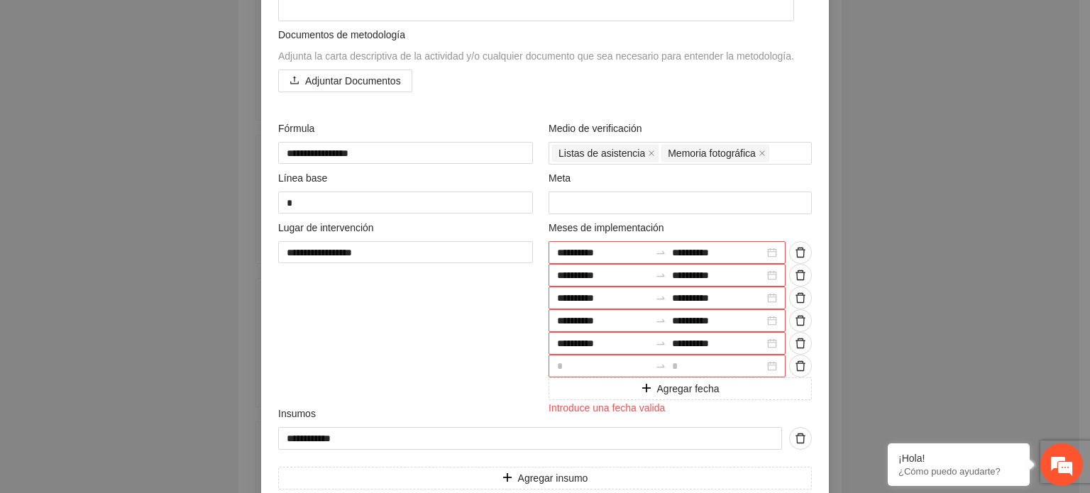
click at [767, 363] on div at bounding box center [667, 366] width 237 height 23
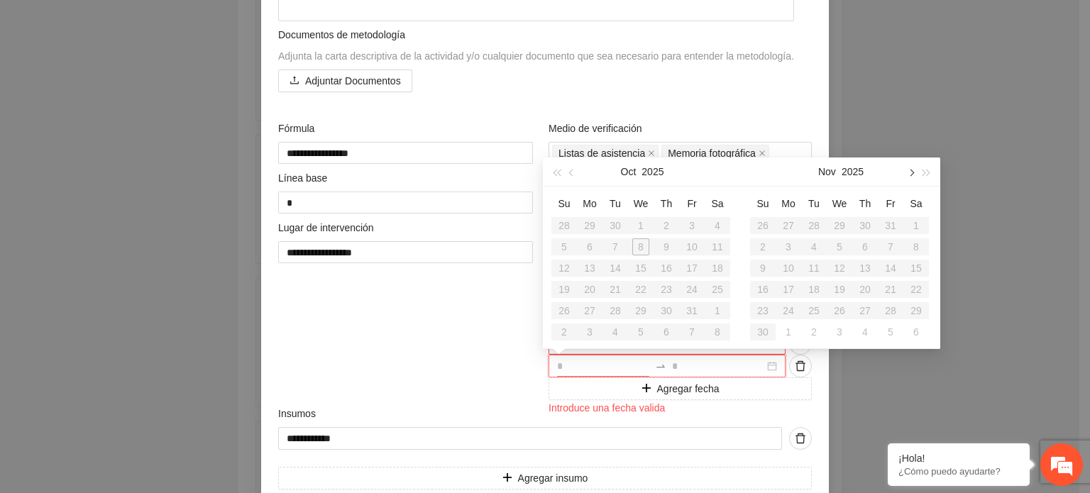
click at [913, 170] on button "button" at bounding box center [911, 172] width 16 height 28
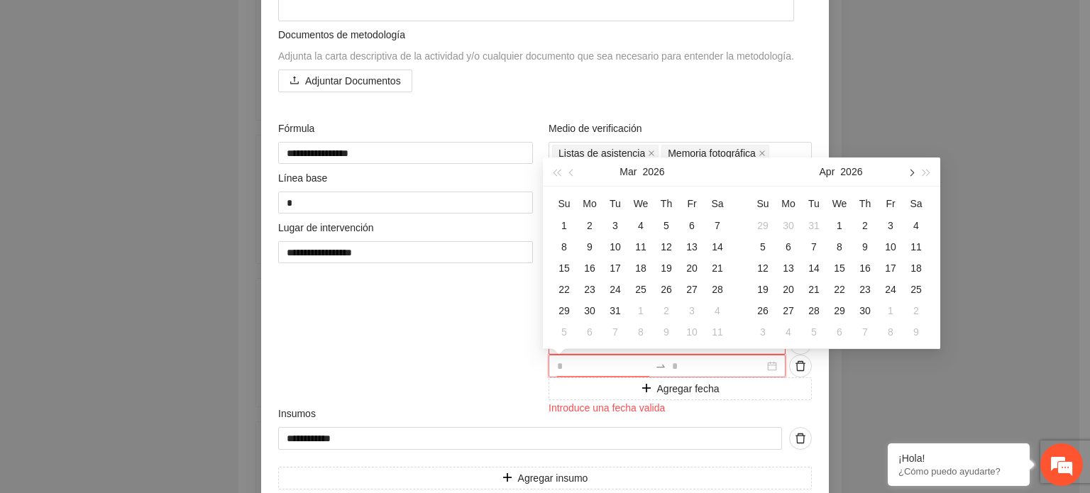
click at [913, 170] on button "button" at bounding box center [911, 172] width 16 height 28
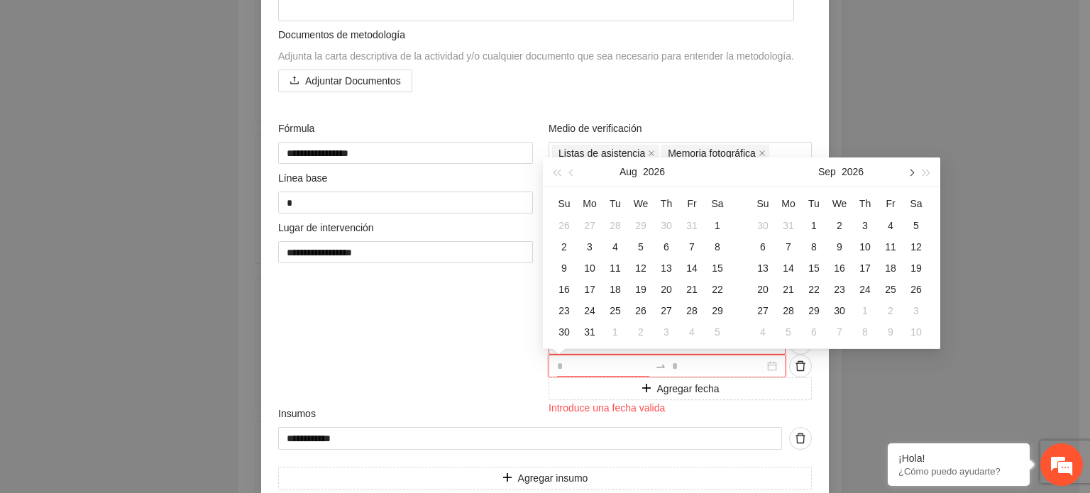
click at [913, 170] on button "button" at bounding box center [911, 172] width 16 height 28
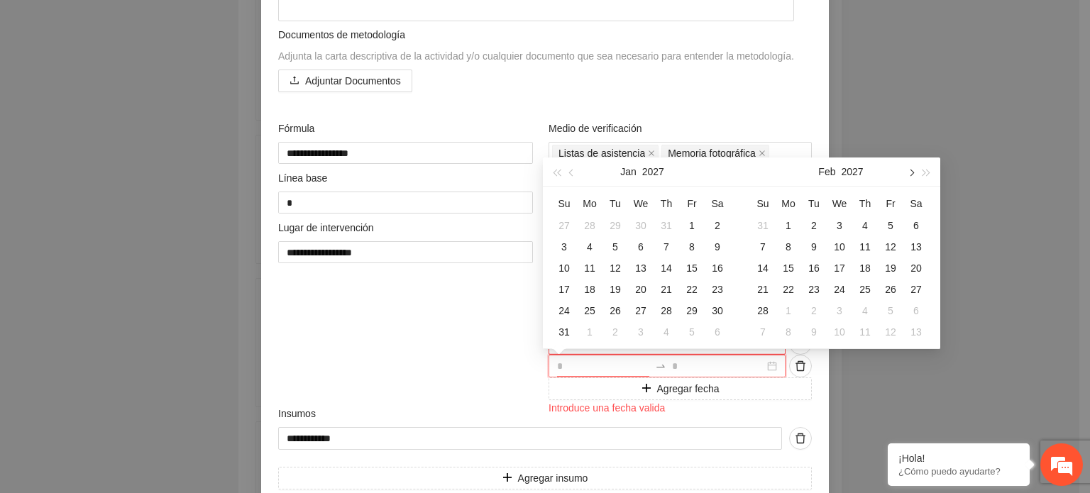
click at [913, 170] on button "button" at bounding box center [911, 172] width 16 height 28
click at [864, 221] on div "1" at bounding box center [865, 225] width 17 height 17
click at [886, 309] on div "30" at bounding box center [890, 310] width 17 height 17
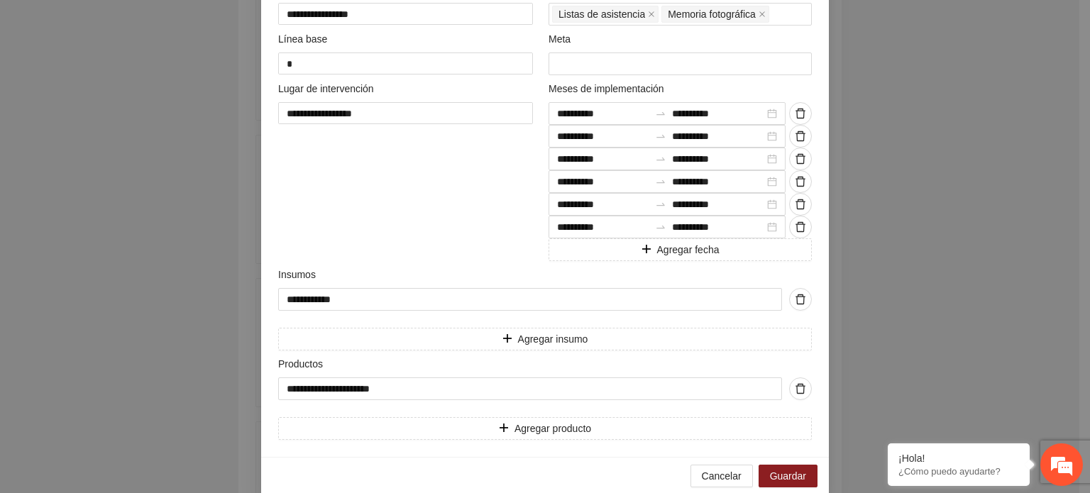
scroll to position [518, 0]
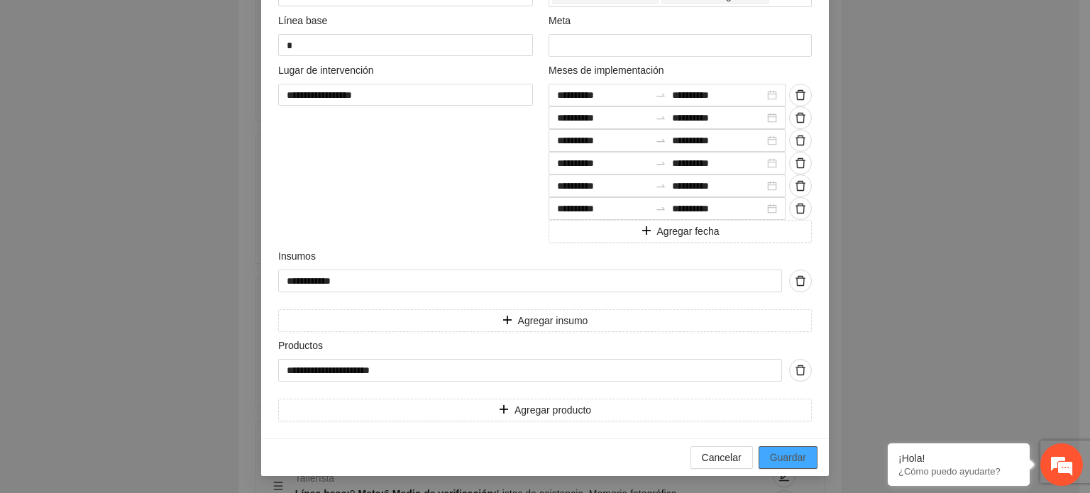
click at [786, 462] on span "Guardar" at bounding box center [788, 458] width 36 height 16
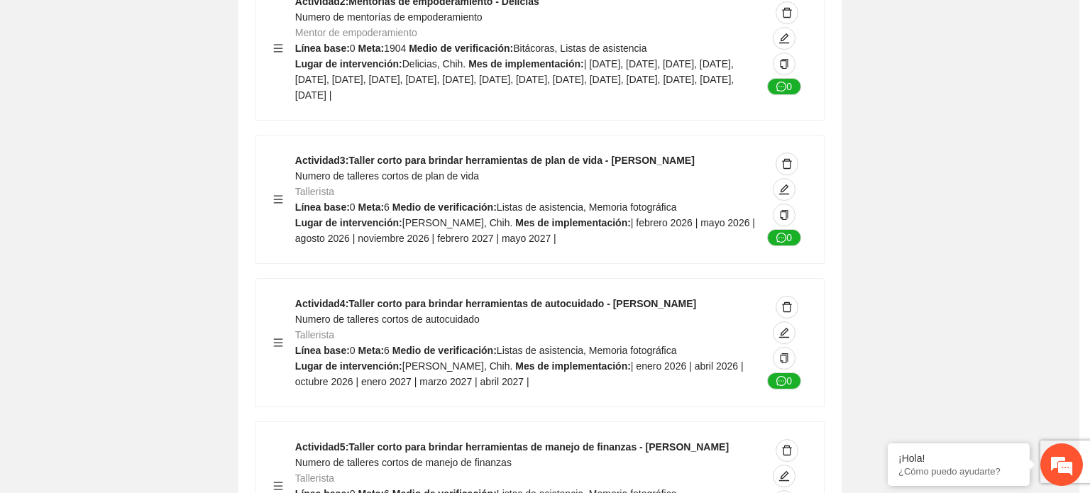
scroll to position [169, 0]
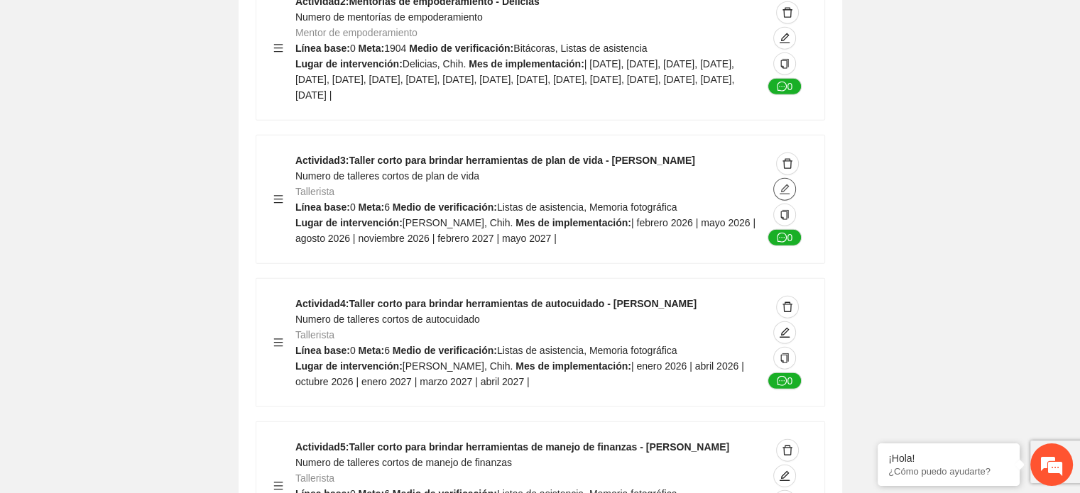
click at [784, 184] on icon "edit" at bounding box center [784, 189] width 11 height 11
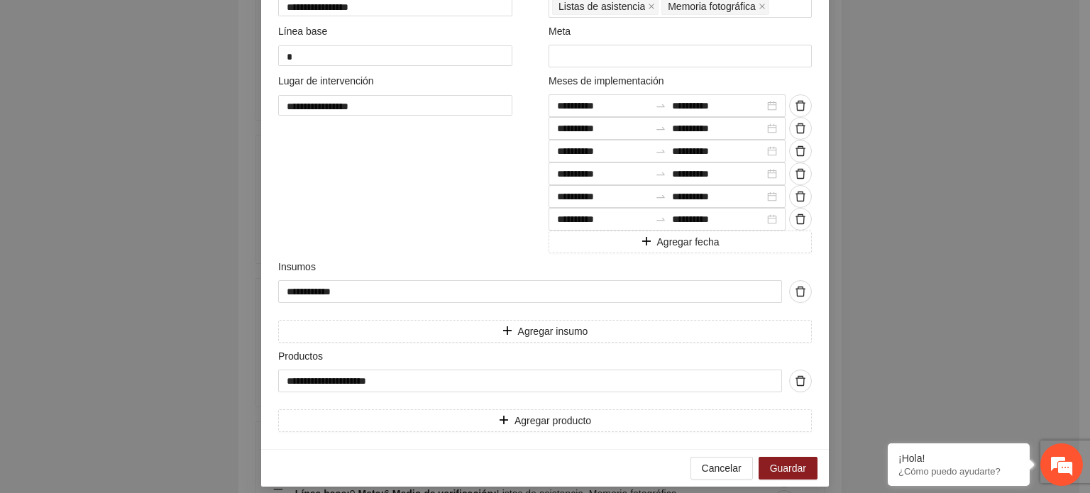
scroll to position [503, 0]
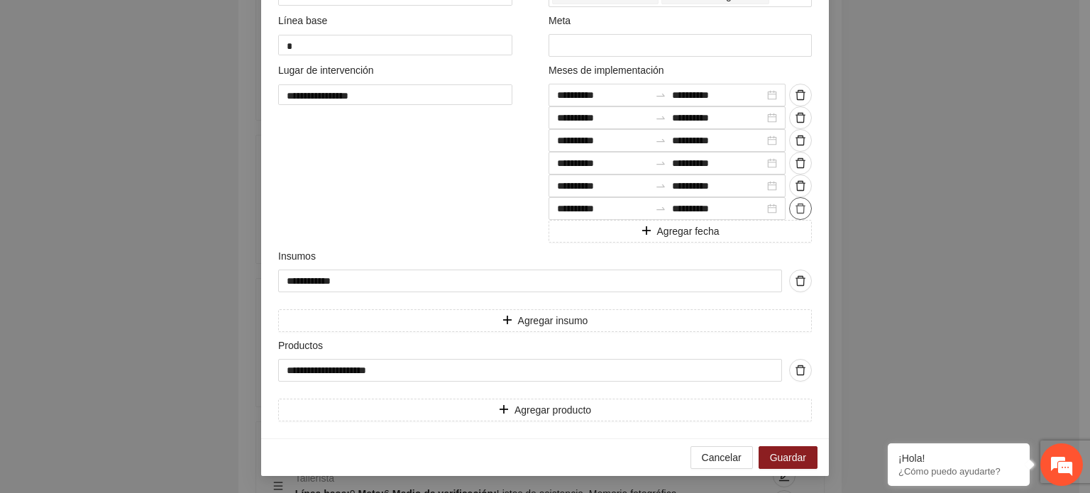
click at [790, 207] on span "delete" at bounding box center [800, 208] width 21 height 11
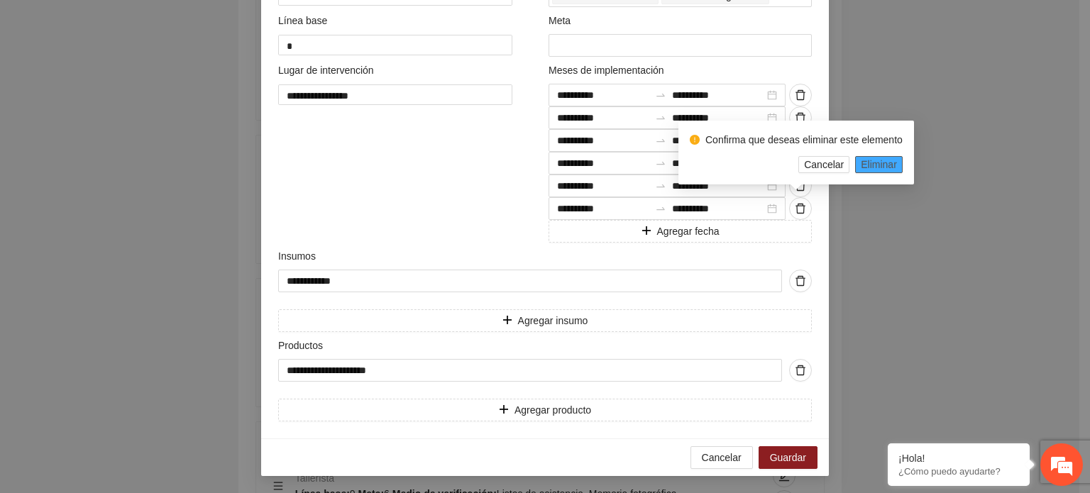
click at [877, 164] on span "Eliminar" at bounding box center [879, 165] width 36 height 16
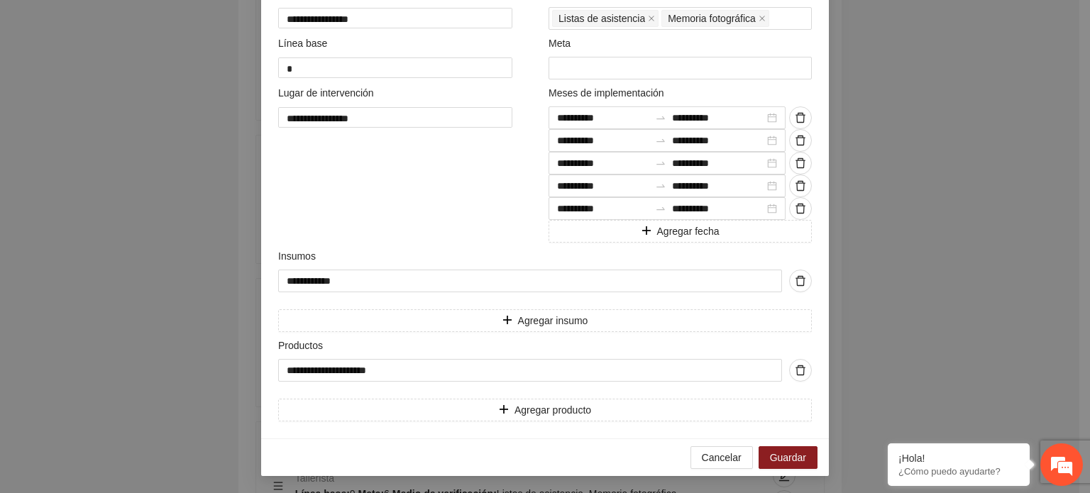
scroll to position [480, 0]
click at [796, 181] on icon "delete" at bounding box center [801, 186] width 10 height 10
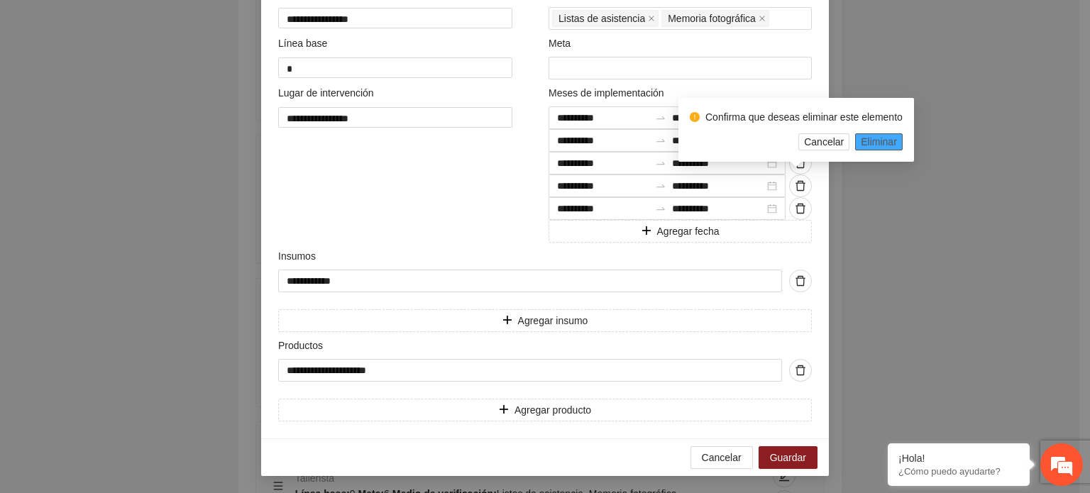
click at [877, 140] on span "Eliminar" at bounding box center [879, 142] width 36 height 16
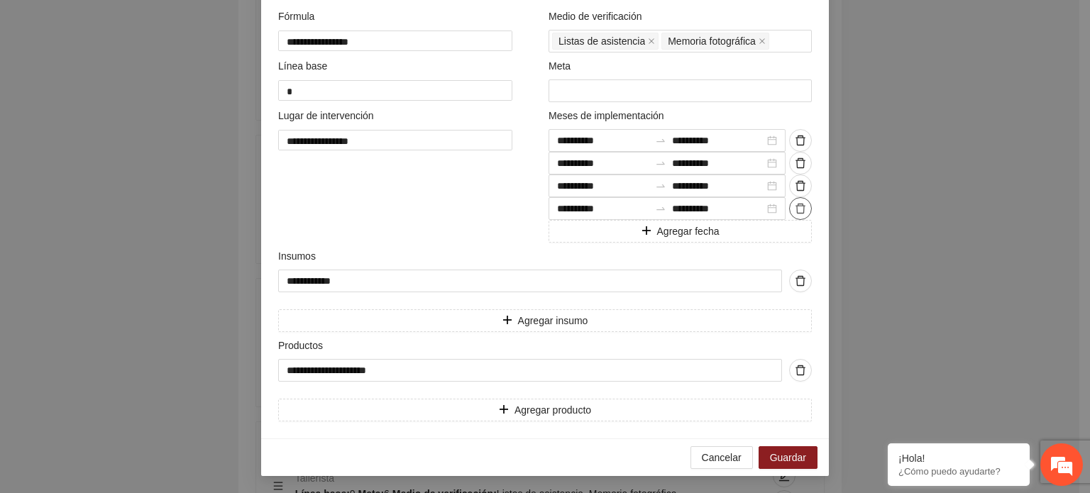
click at [796, 207] on icon "delete" at bounding box center [801, 209] width 10 height 10
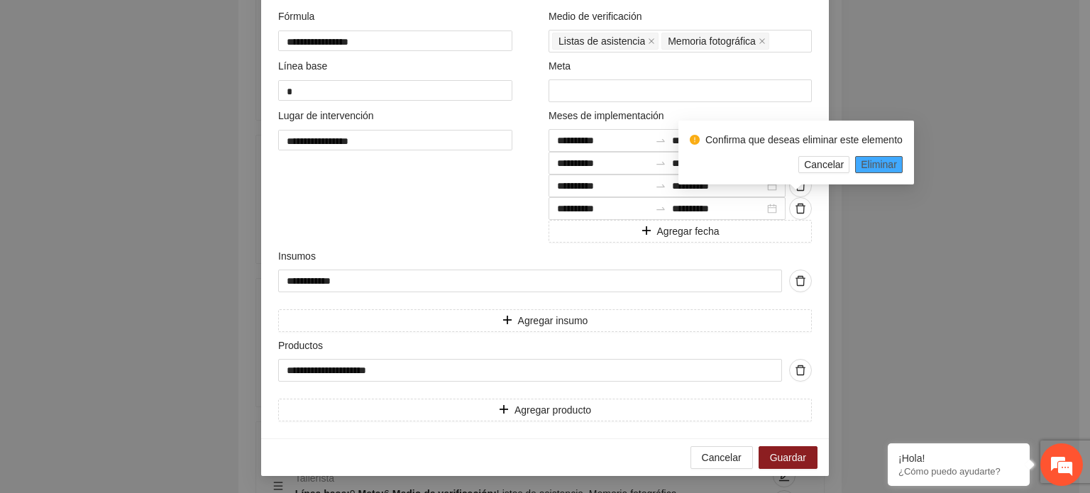
click at [877, 162] on span "Eliminar" at bounding box center [879, 165] width 36 height 16
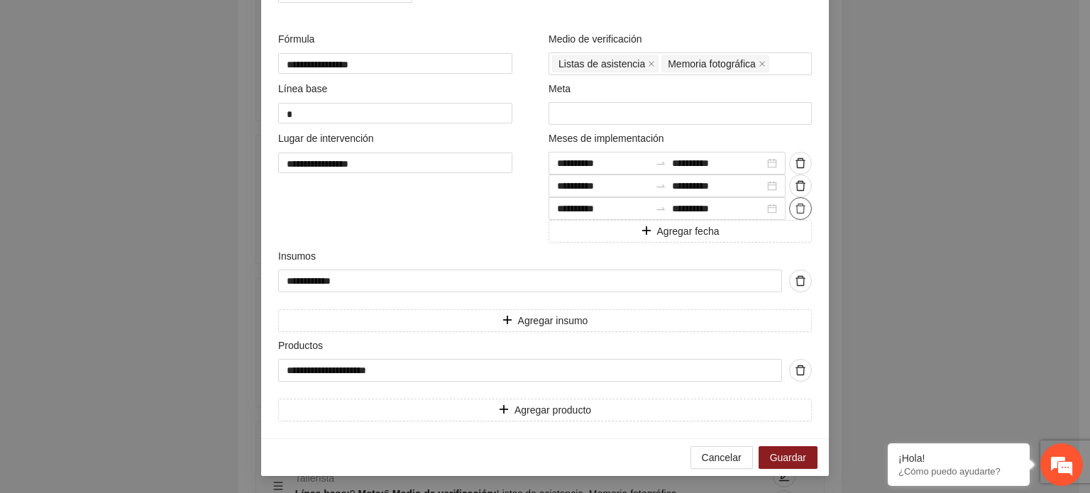
click at [801, 209] on icon "delete" at bounding box center [800, 208] width 11 height 11
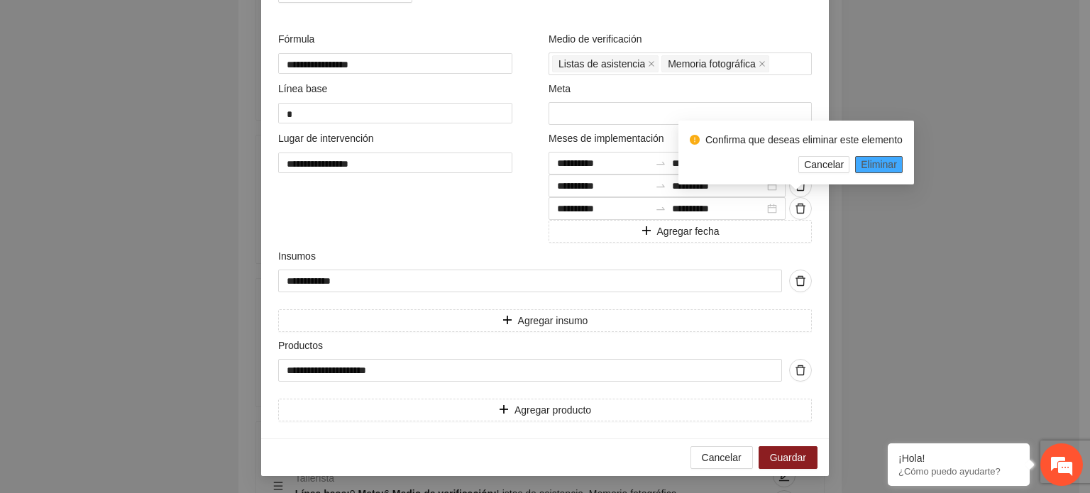
click at [880, 159] on span "Eliminar" at bounding box center [879, 165] width 36 height 16
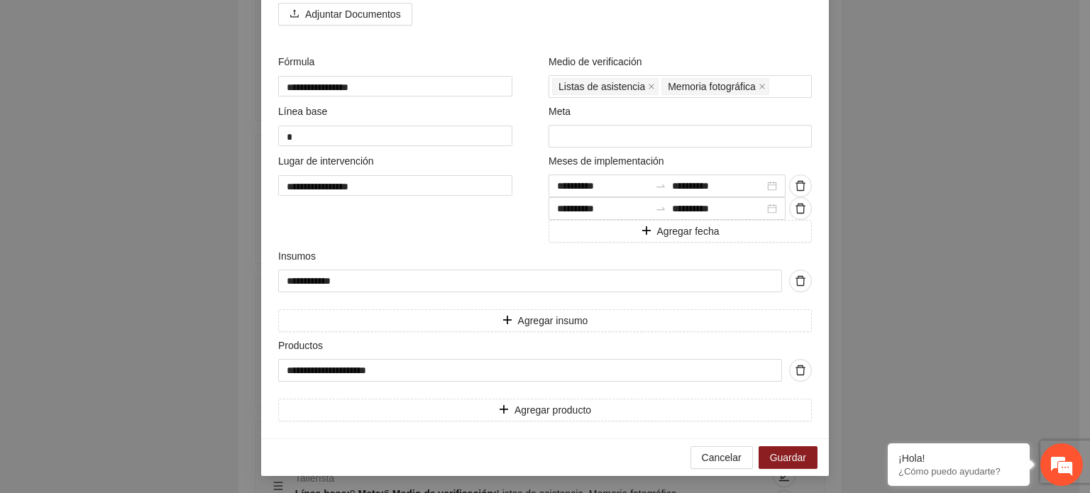
scroll to position [412, 0]
click at [796, 204] on icon "delete" at bounding box center [800, 208] width 11 height 11
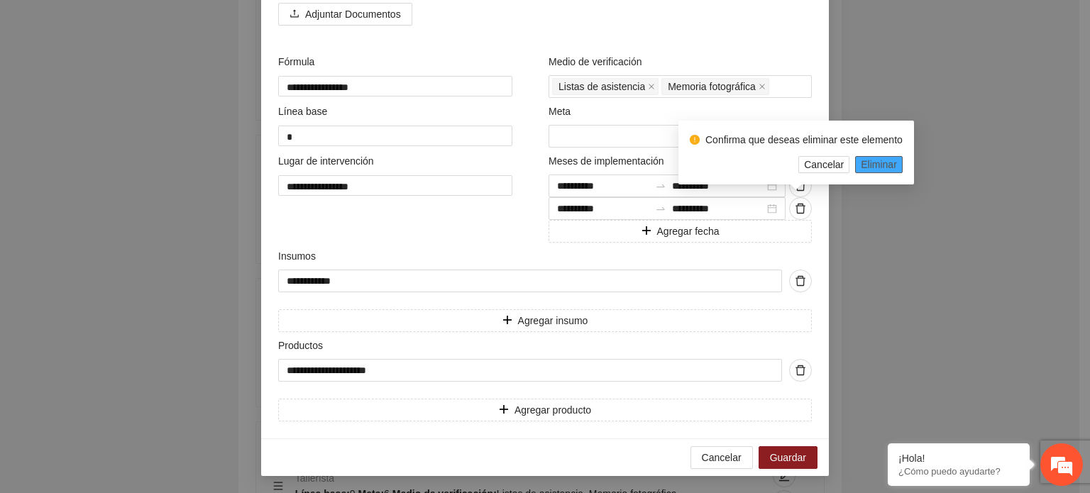
click at [880, 161] on span "Eliminar" at bounding box center [879, 165] width 36 height 16
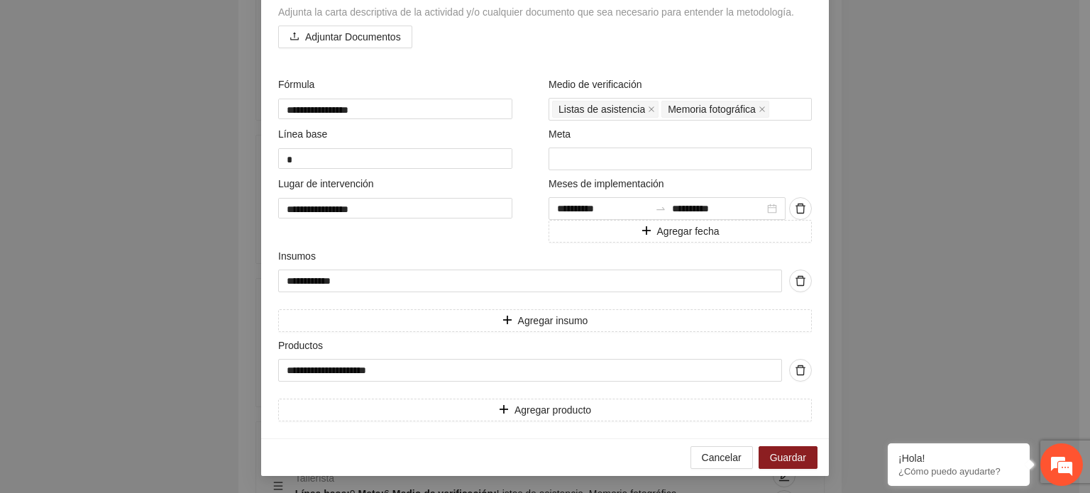
scroll to position [389, 0]
click at [769, 208] on div at bounding box center [667, 208] width 237 height 23
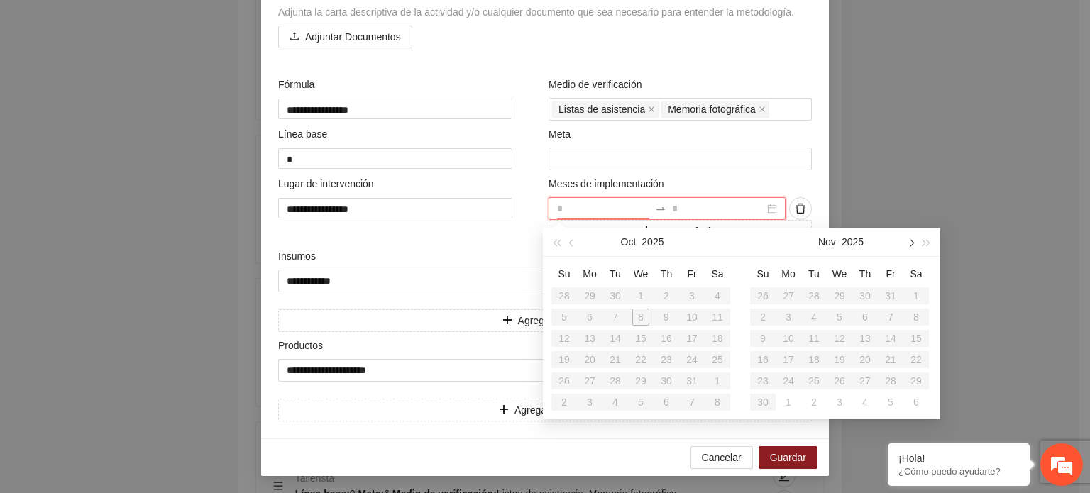
click at [912, 243] on span "button" at bounding box center [910, 243] width 7 height 7
click at [762, 297] on div "1" at bounding box center [762, 295] width 17 height 17
click at [914, 358] on div "28" at bounding box center [916, 359] width 17 height 17
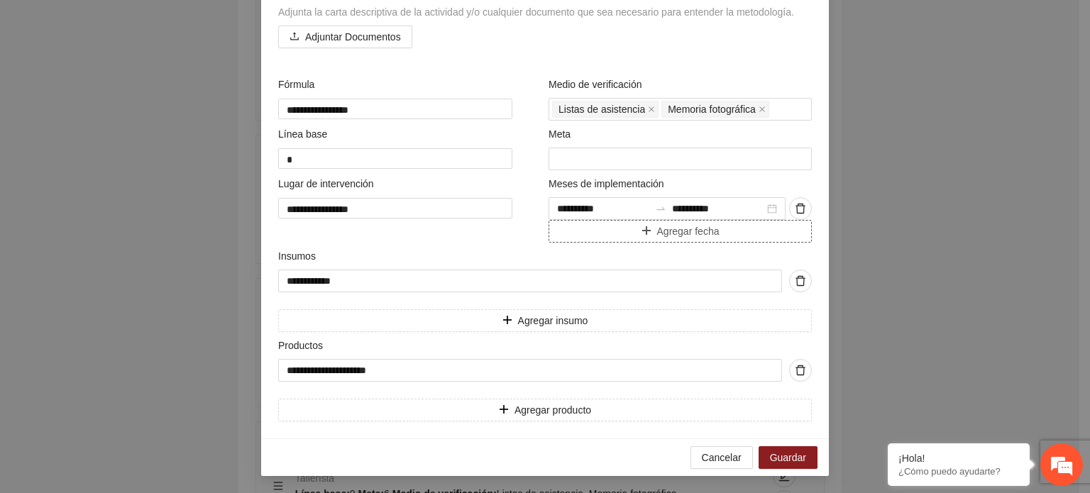
click at [734, 234] on button "Agregar fecha" at bounding box center [680, 231] width 263 height 23
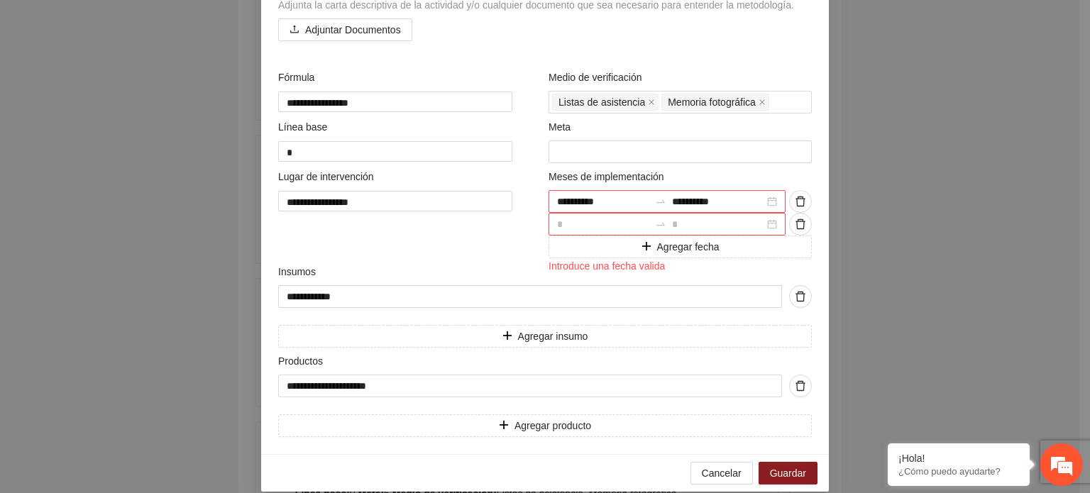
click at [767, 229] on div at bounding box center [667, 224] width 237 height 23
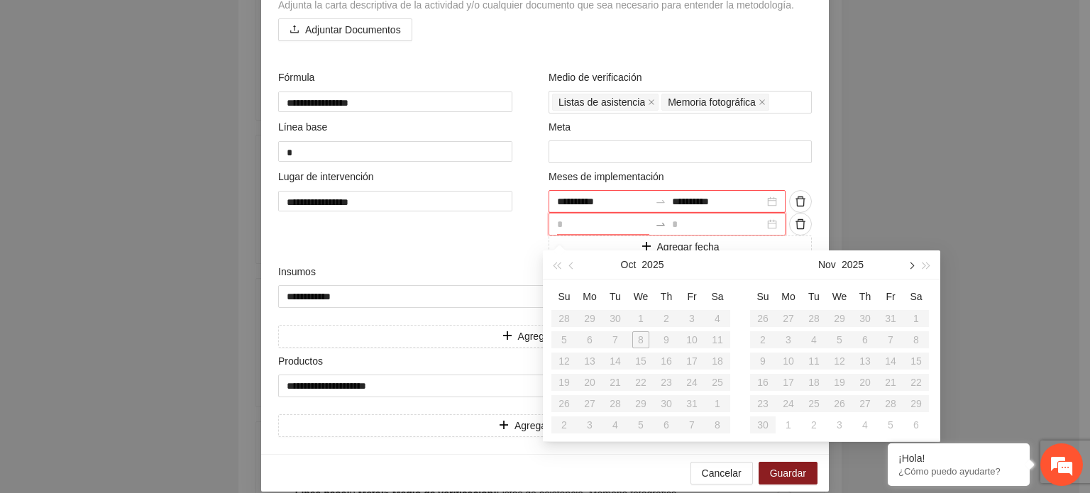
click at [915, 265] on button "button" at bounding box center [911, 265] width 16 height 28
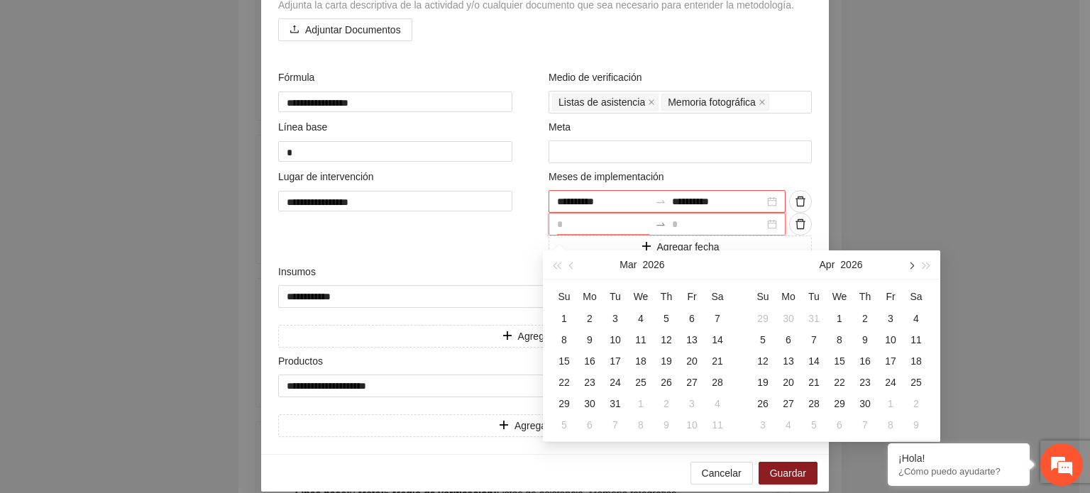
click at [915, 265] on button "button" at bounding box center [911, 265] width 16 height 28
click at [889, 317] on div "1" at bounding box center [890, 318] width 17 height 17
click at [768, 419] on div "31" at bounding box center [762, 425] width 17 height 17
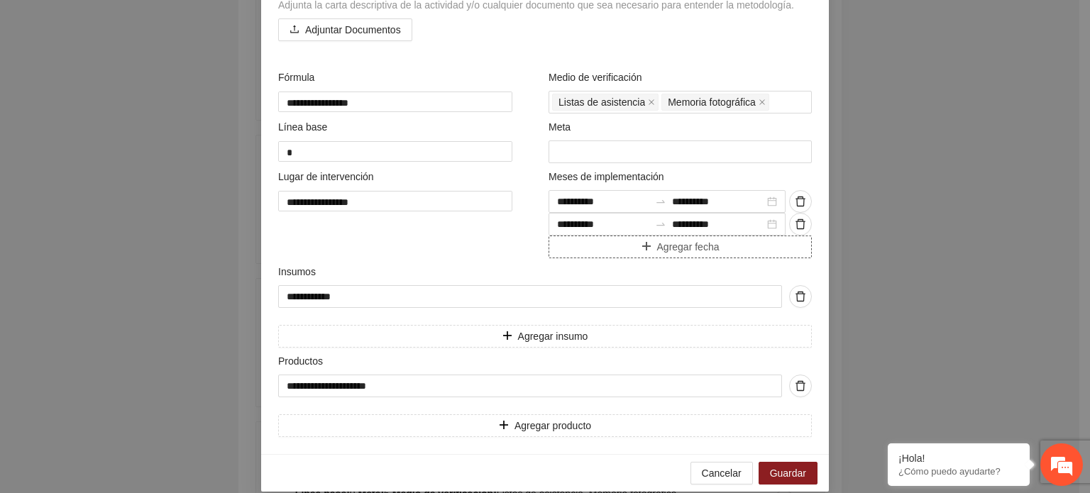
click at [742, 253] on button "Agregar fecha" at bounding box center [680, 247] width 263 height 23
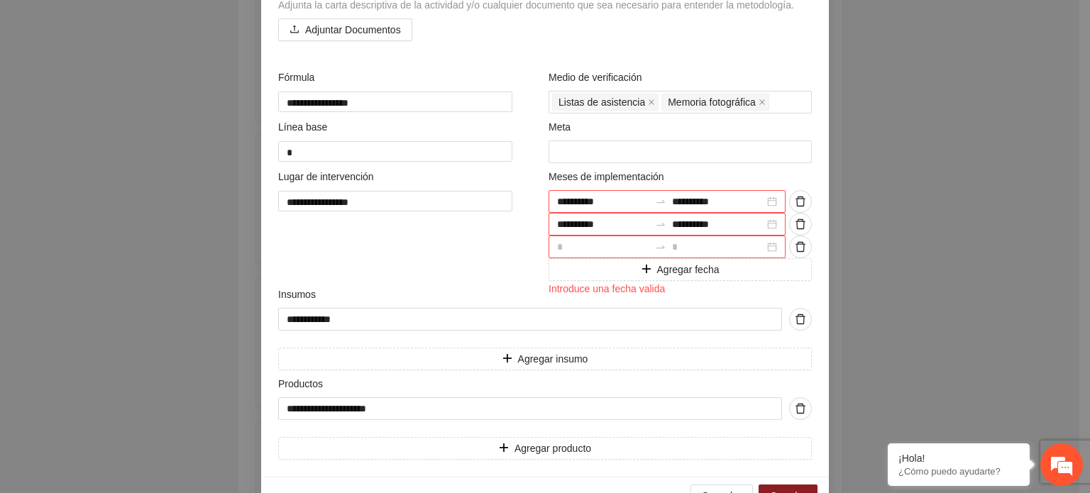
click at [765, 249] on div at bounding box center [667, 247] width 237 height 23
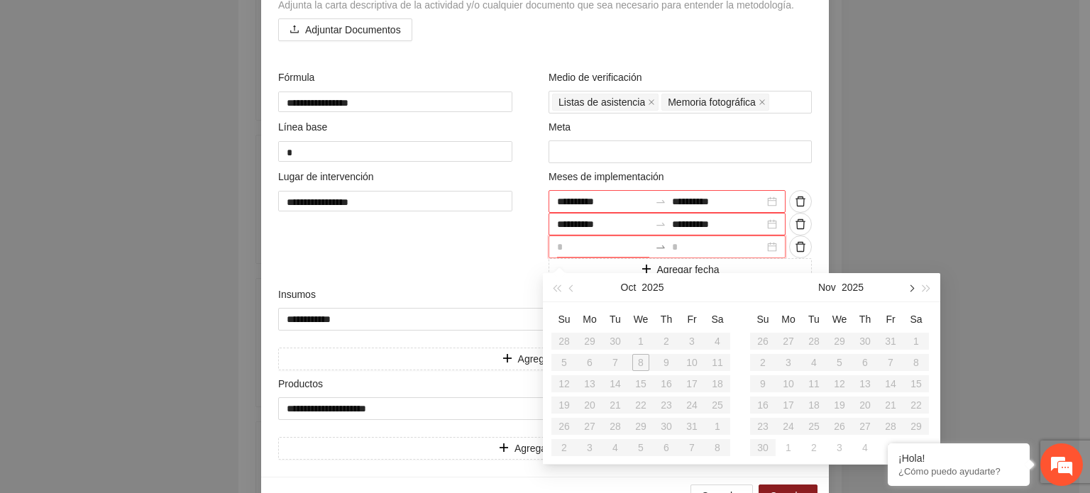
click at [906, 287] on button "button" at bounding box center [911, 287] width 16 height 28
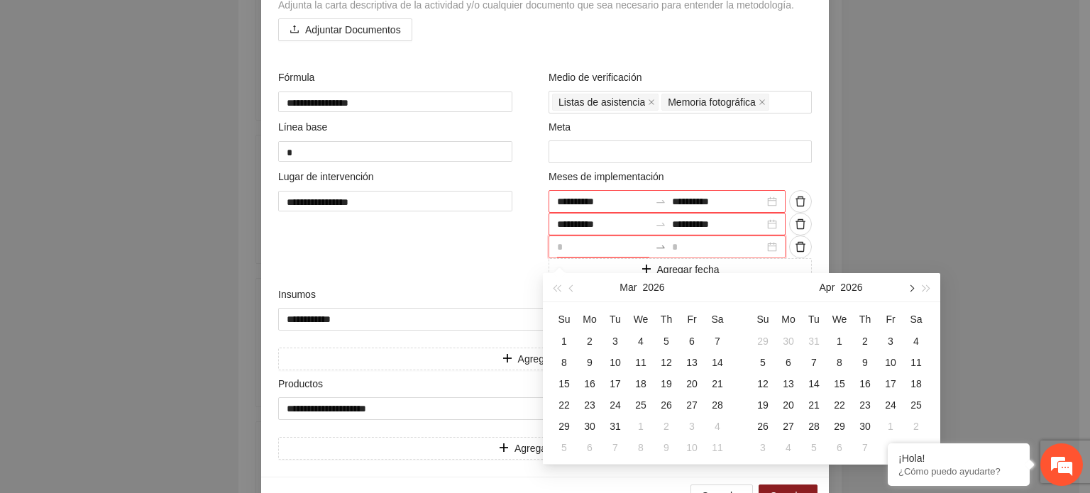
click at [906, 287] on button "button" at bounding box center [911, 287] width 16 height 28
click at [913, 342] on div "1" at bounding box center [916, 341] width 17 height 17
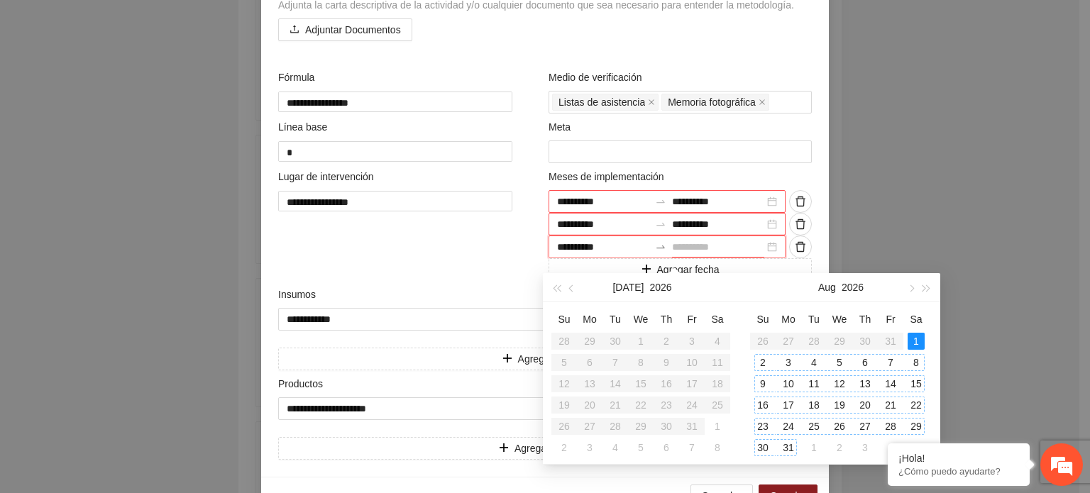
click at [791, 445] on div "31" at bounding box center [788, 447] width 17 height 17
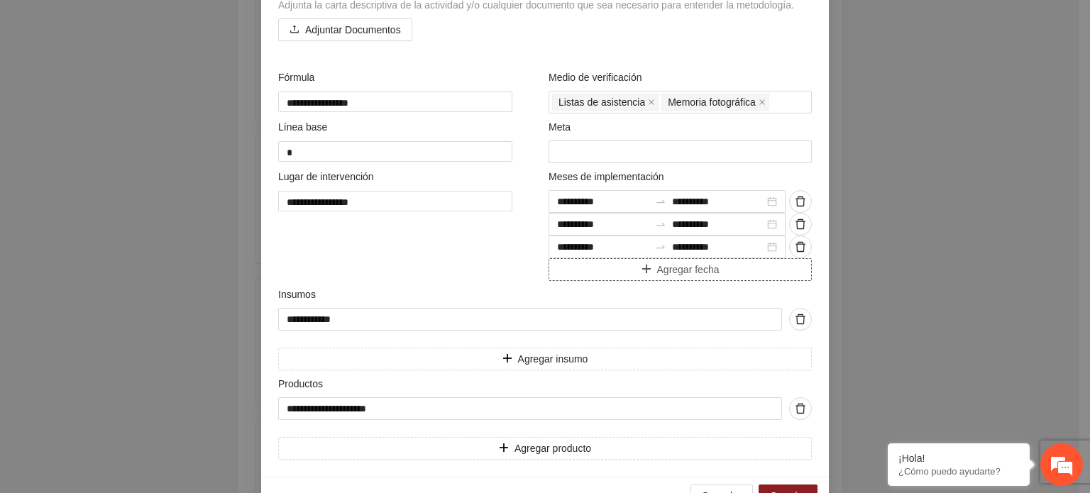
click at [721, 272] on button "Agregar fecha" at bounding box center [680, 269] width 263 height 23
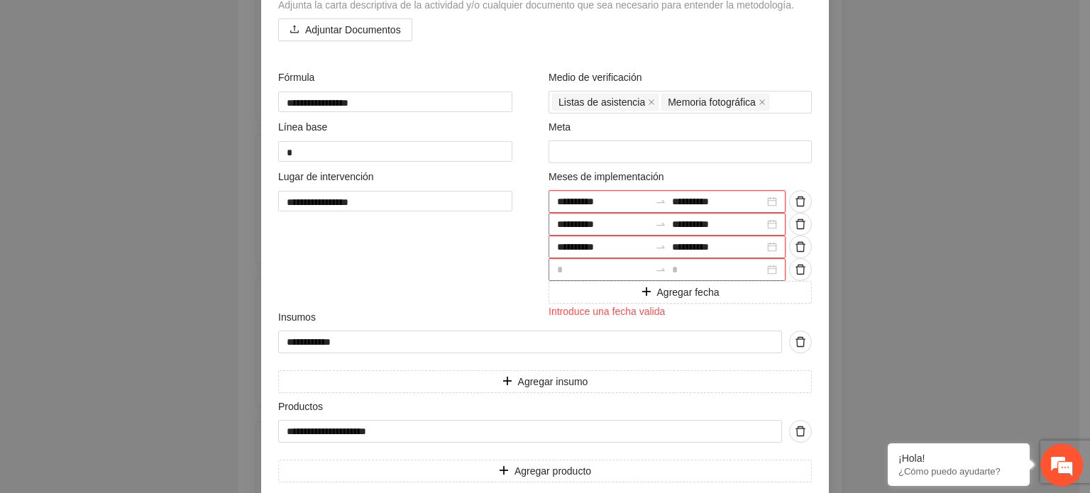
click at [767, 279] on div at bounding box center [667, 269] width 237 height 23
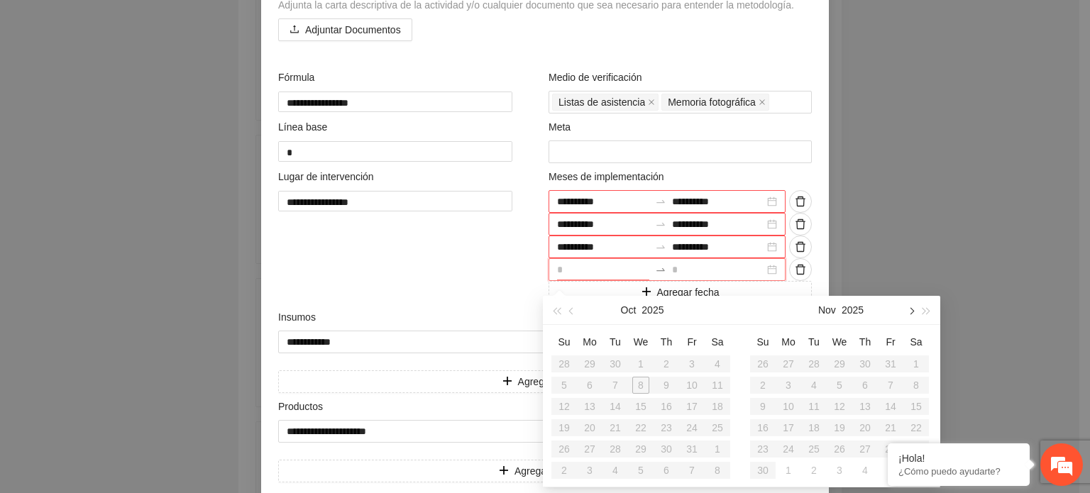
click at [909, 314] on button "button" at bounding box center [911, 310] width 16 height 28
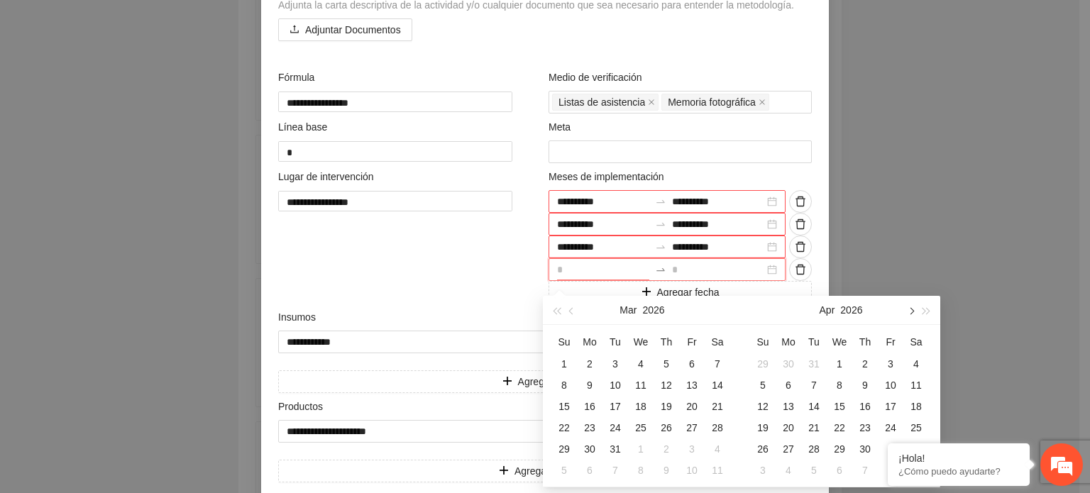
click at [909, 314] on button "button" at bounding box center [911, 310] width 16 height 28
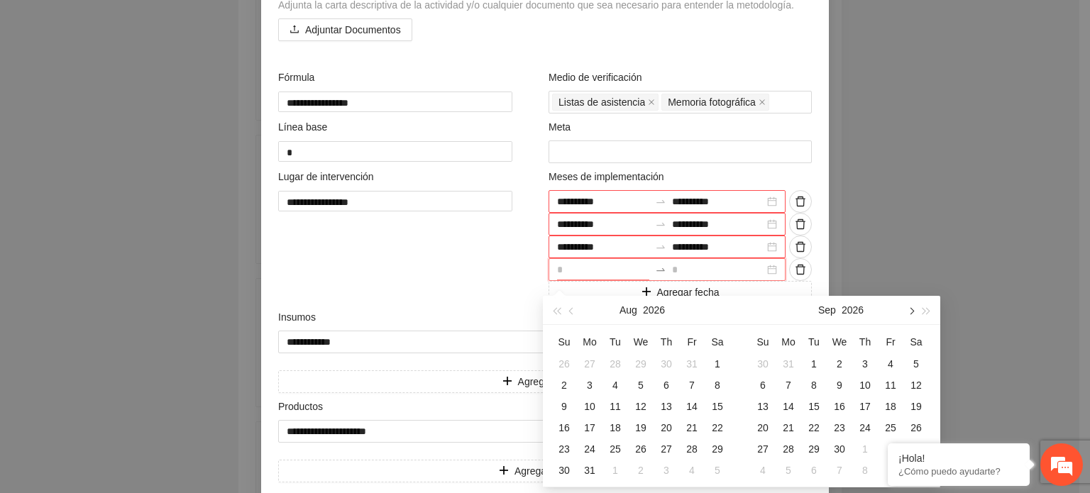
click at [909, 314] on button "button" at bounding box center [911, 310] width 16 height 28
click at [766, 362] on div "1" at bounding box center [762, 364] width 17 height 17
click at [789, 448] on div "30" at bounding box center [788, 449] width 17 height 17
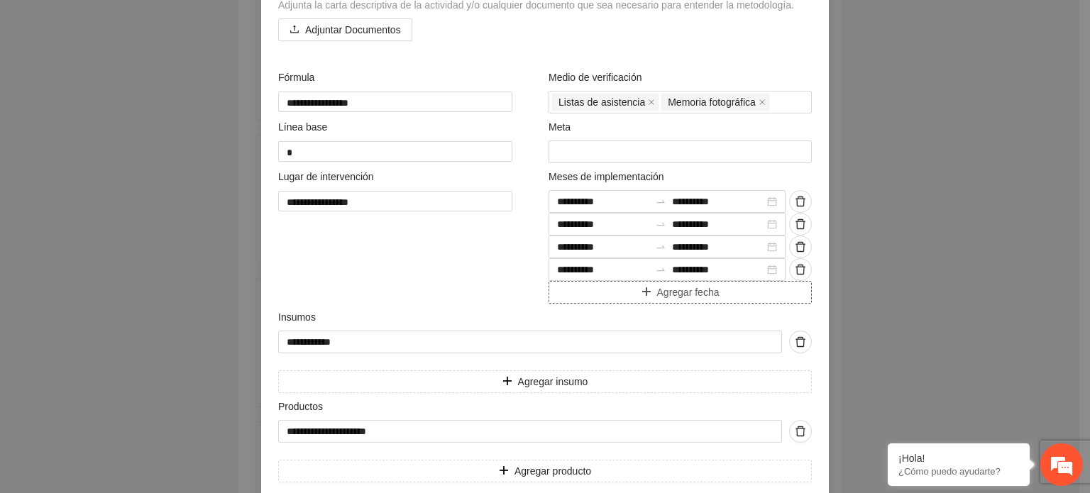
click at [693, 300] on span "Agregar fecha" at bounding box center [688, 293] width 62 height 16
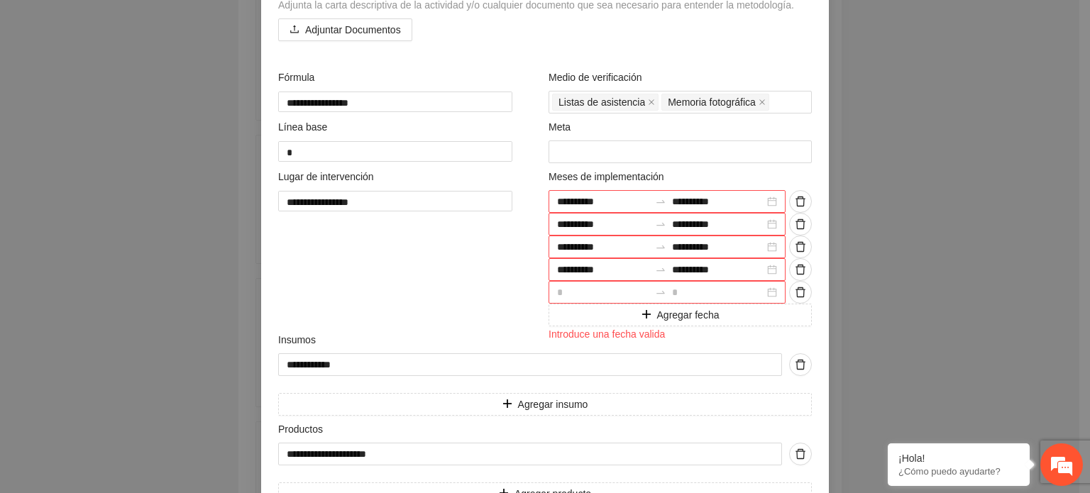
click at [768, 296] on div at bounding box center [667, 292] width 237 height 23
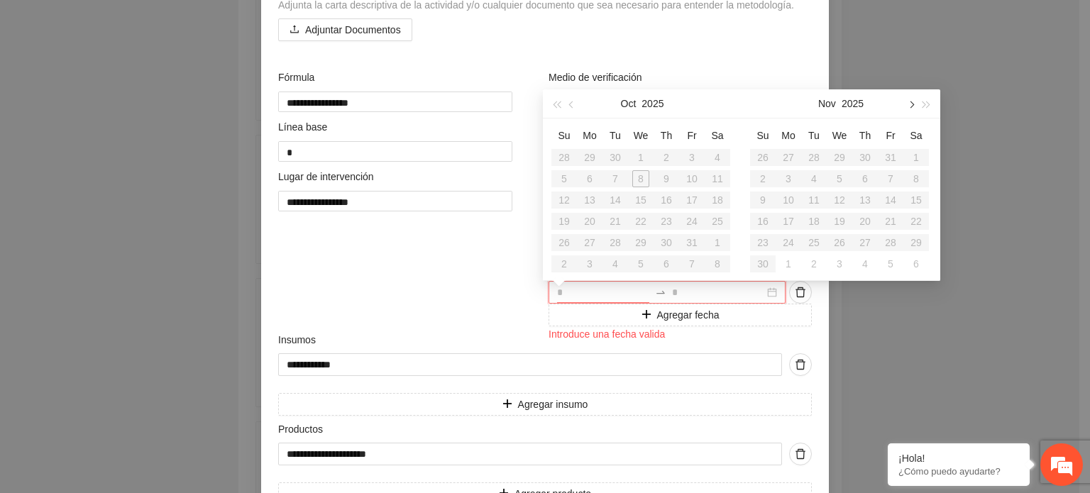
click at [911, 104] on span "button" at bounding box center [910, 104] width 7 height 7
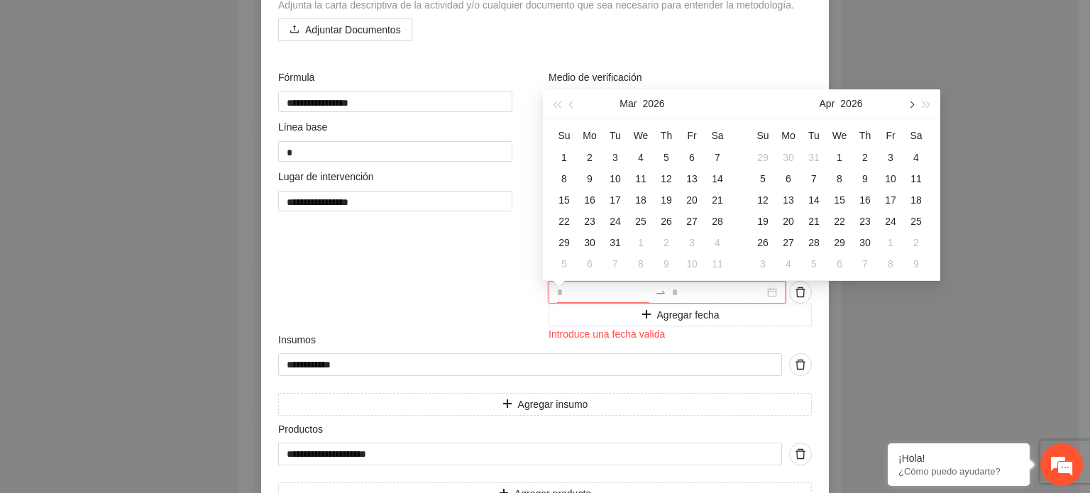
click at [911, 104] on span "button" at bounding box center [910, 104] width 7 height 7
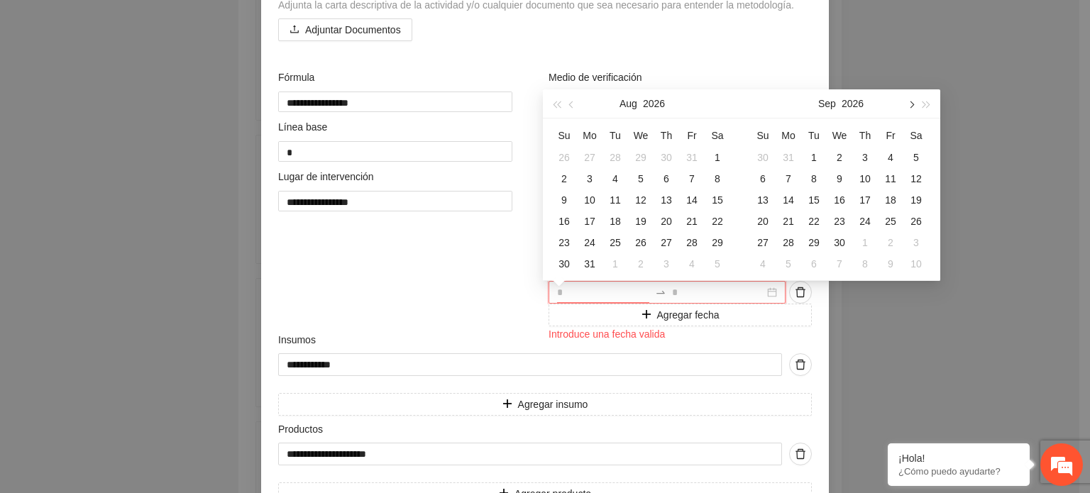
click at [911, 104] on span "button" at bounding box center [910, 104] width 7 height 7
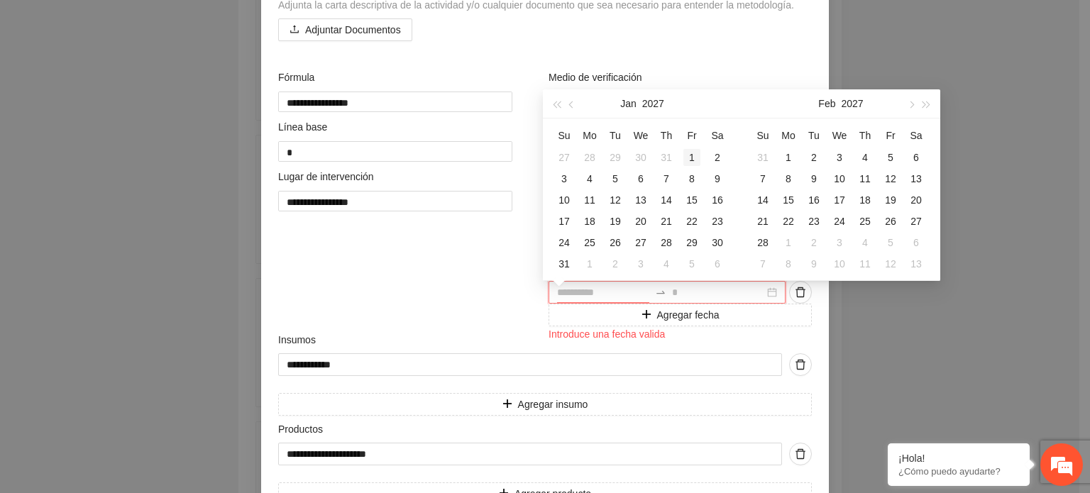
click at [696, 155] on div "1" at bounding box center [692, 157] width 17 height 17
click at [569, 260] on div "31" at bounding box center [564, 264] width 17 height 17
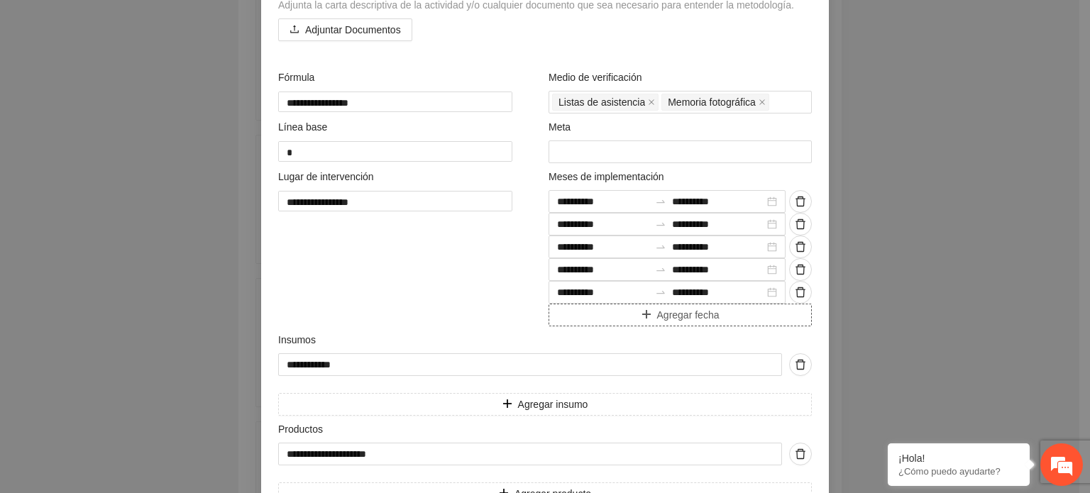
click at [670, 318] on span "Agregar fecha" at bounding box center [688, 315] width 62 height 16
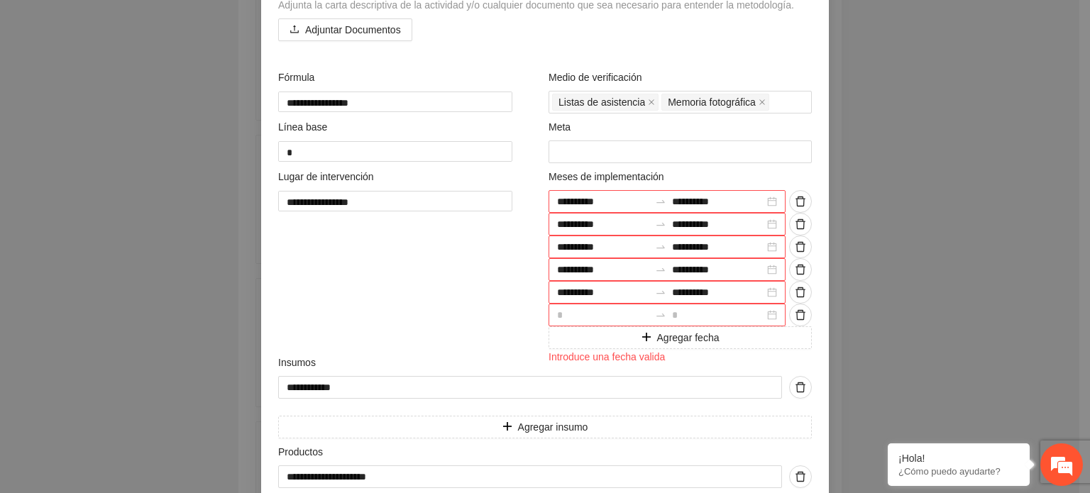
click at [769, 319] on div at bounding box center [667, 315] width 237 height 23
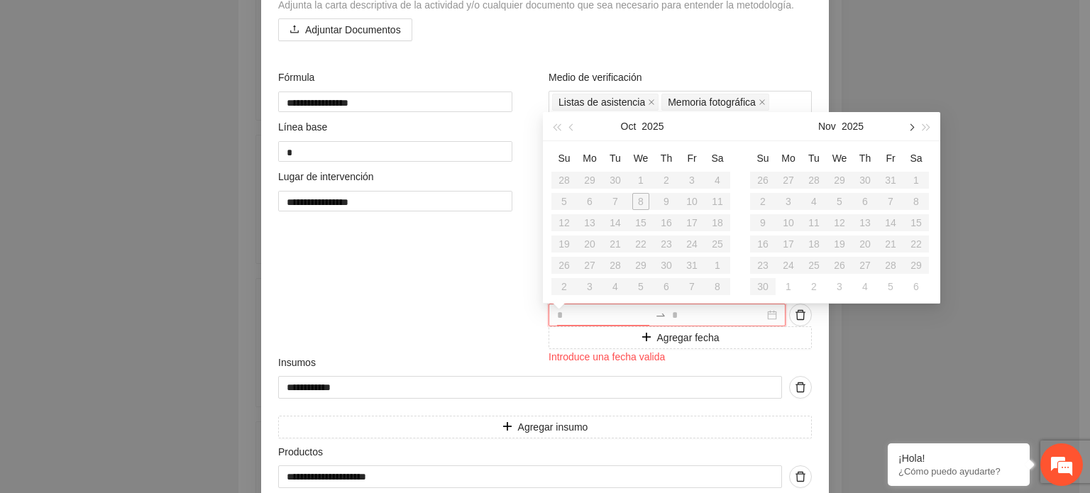
click at [911, 129] on span "button" at bounding box center [910, 127] width 7 height 7
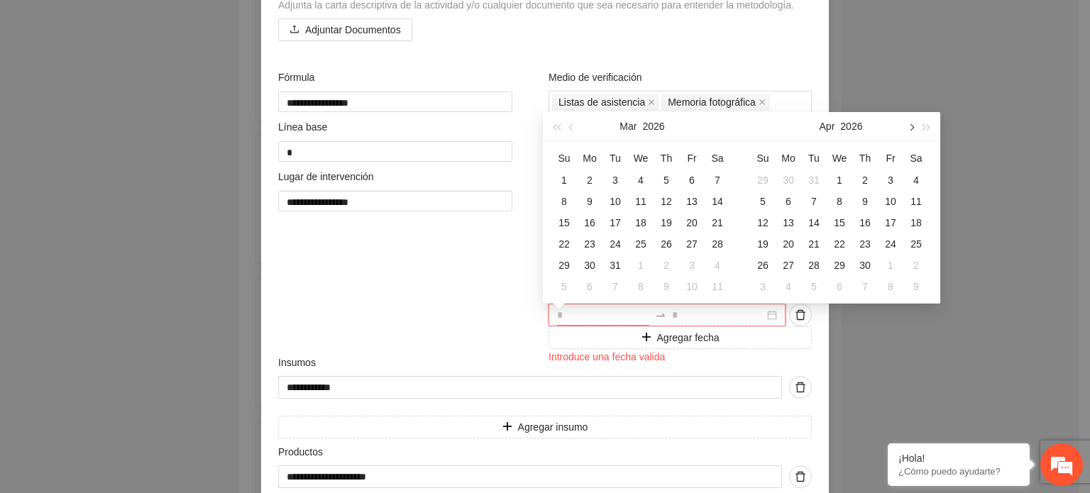
click at [911, 129] on span "button" at bounding box center [910, 127] width 7 height 7
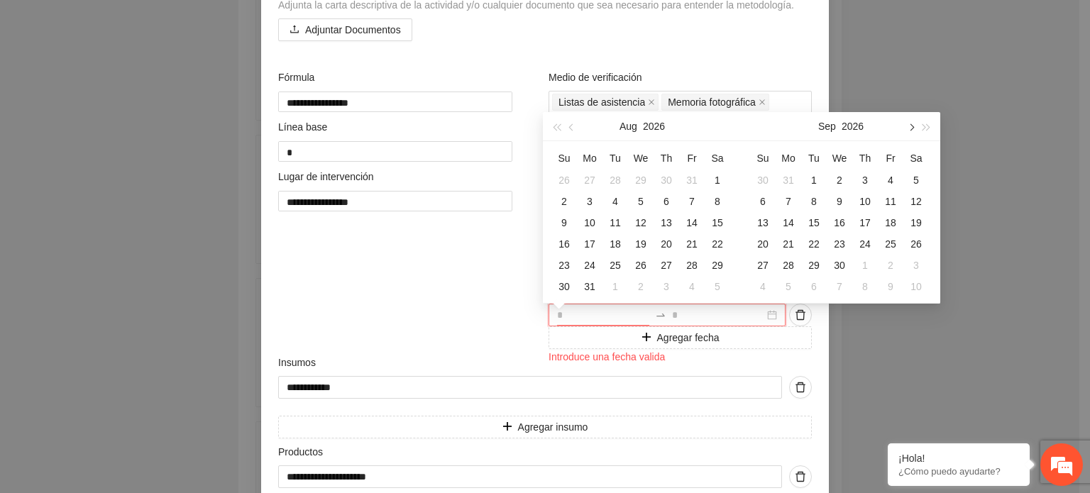
click at [911, 129] on span "button" at bounding box center [910, 127] width 7 height 7
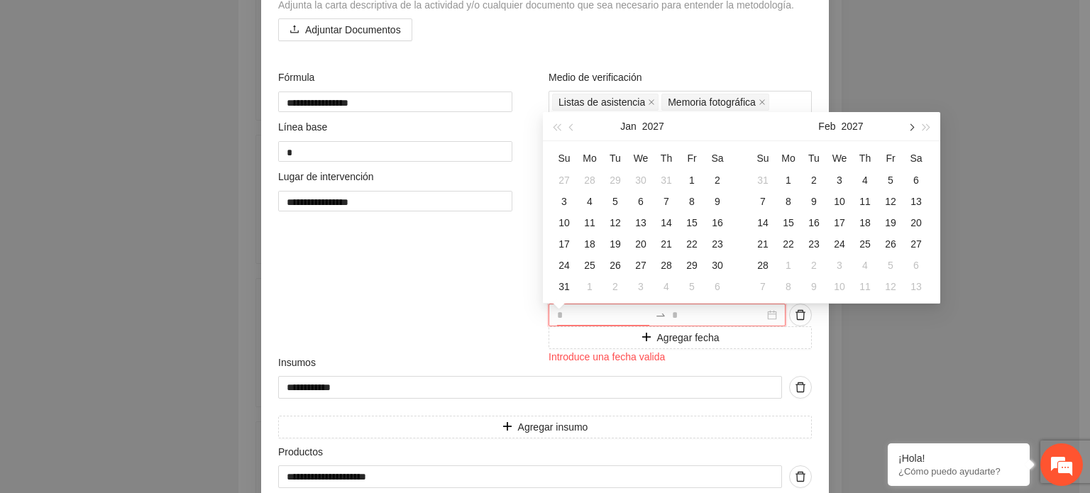
click at [911, 129] on span "button" at bounding box center [910, 127] width 7 height 7
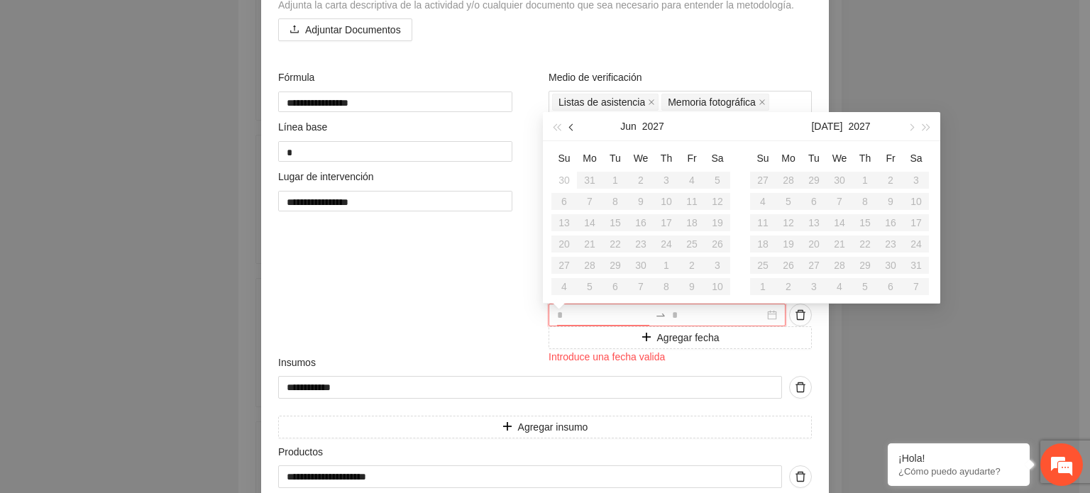
click at [573, 124] on button "button" at bounding box center [572, 126] width 16 height 28
click at [715, 176] on div "1" at bounding box center [717, 180] width 17 height 17
click at [568, 287] on div "30" at bounding box center [564, 286] width 17 height 17
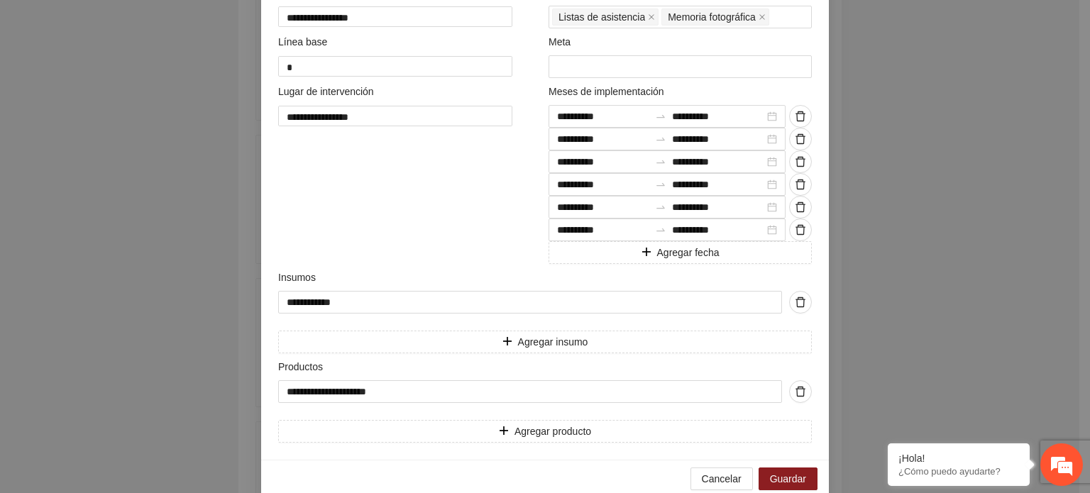
scroll to position [503, 0]
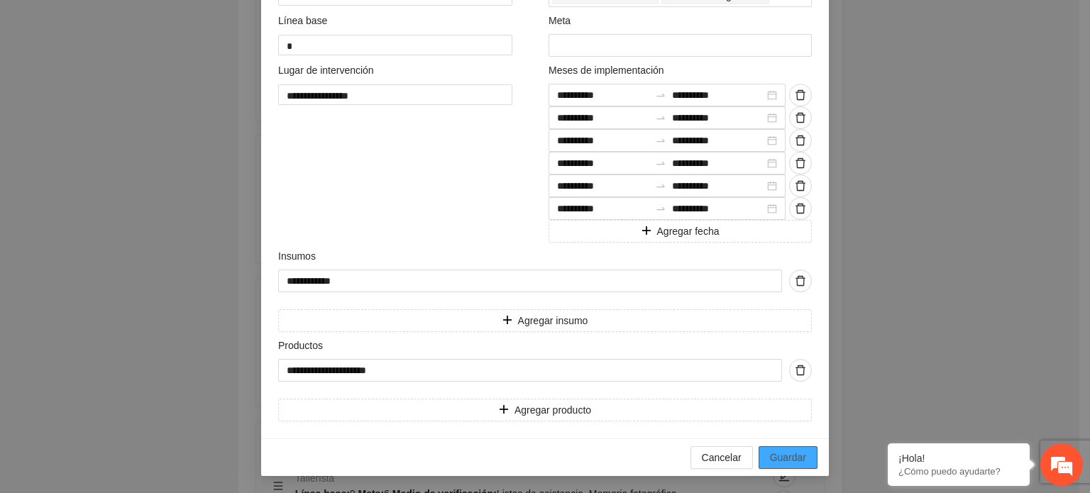
click at [781, 456] on span "Guardar" at bounding box center [788, 458] width 36 height 16
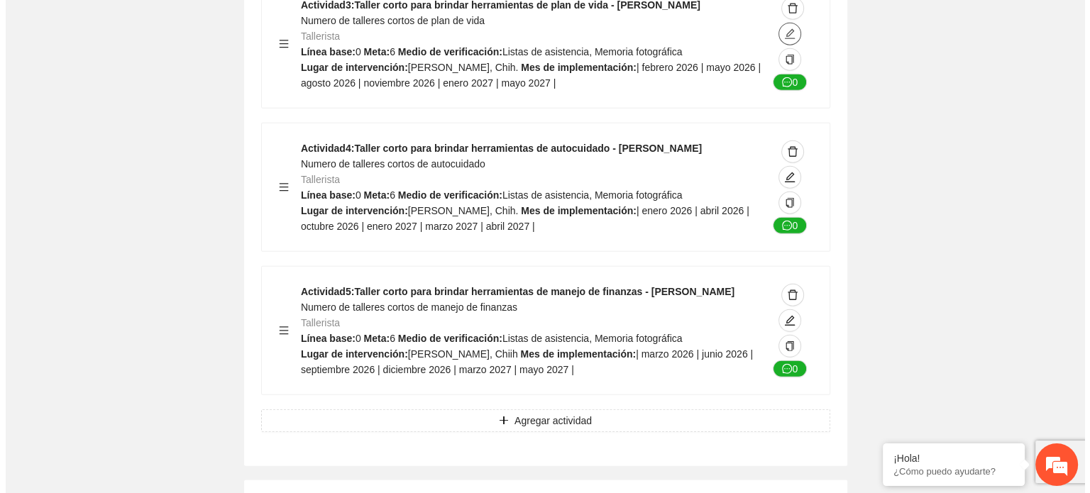
scroll to position [3802, 0]
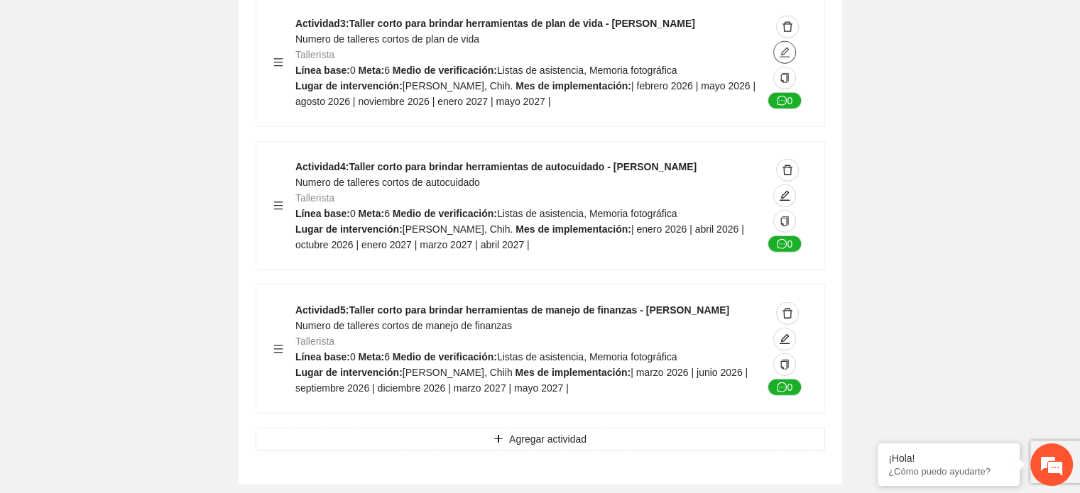
click at [773, 41] on button "button" at bounding box center [784, 52] width 23 height 23
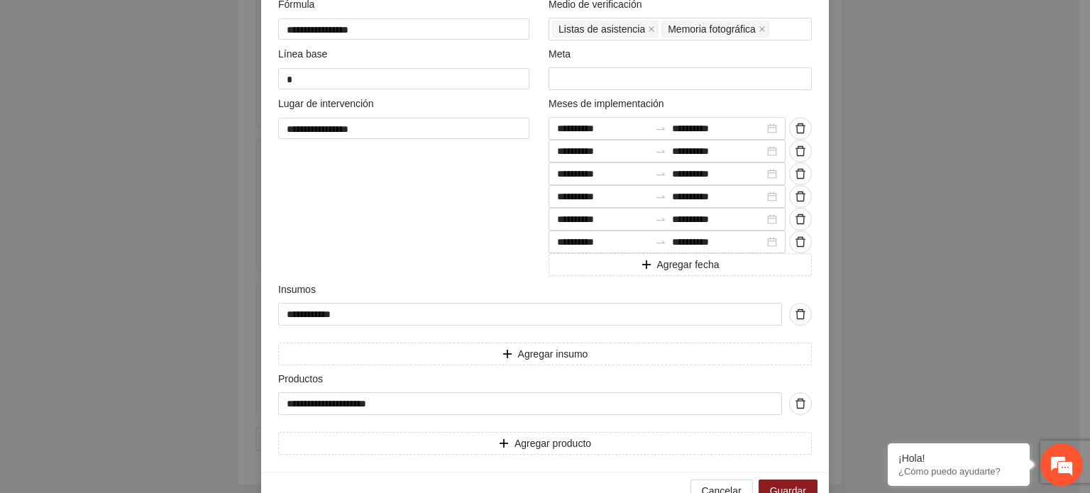
scroll to position [503, 0]
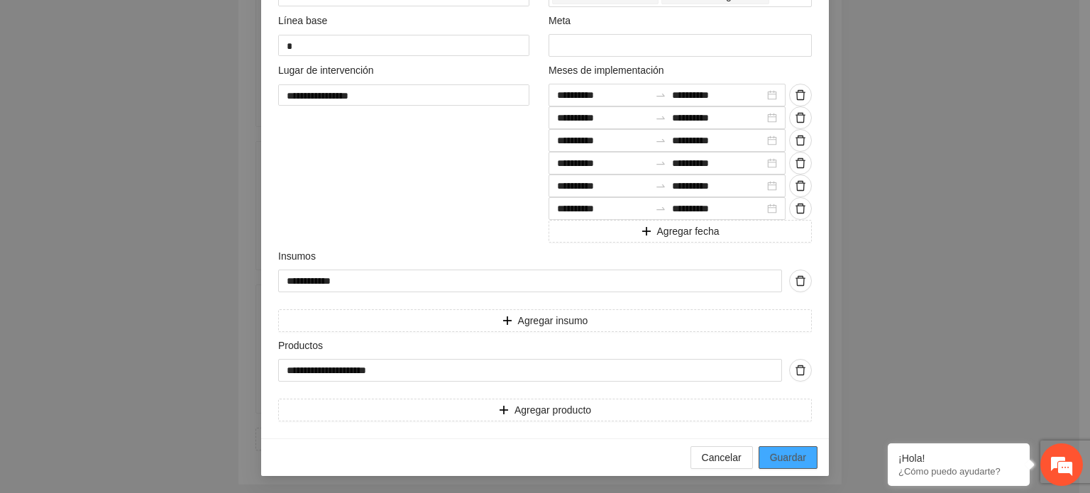
click at [790, 449] on button "Guardar" at bounding box center [788, 457] width 59 height 23
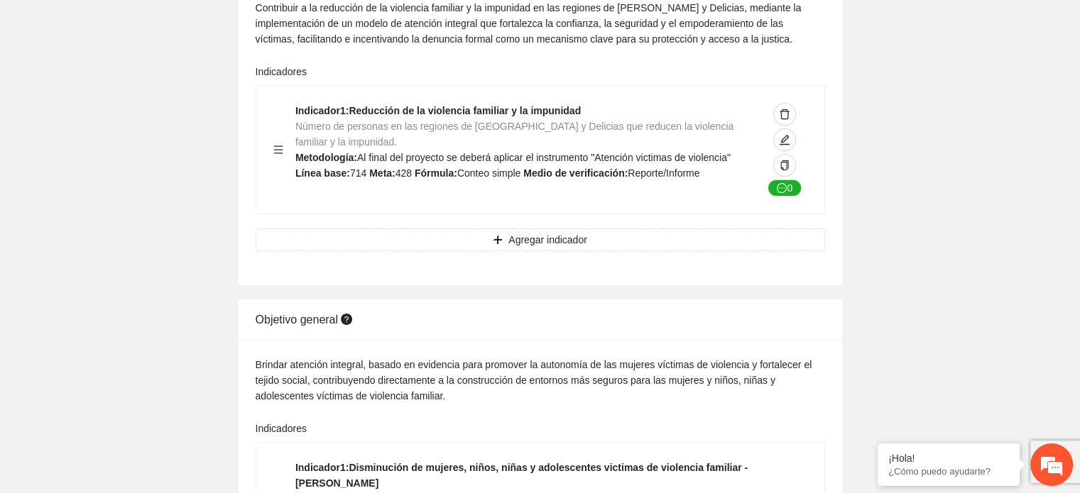
scroll to position [0, 0]
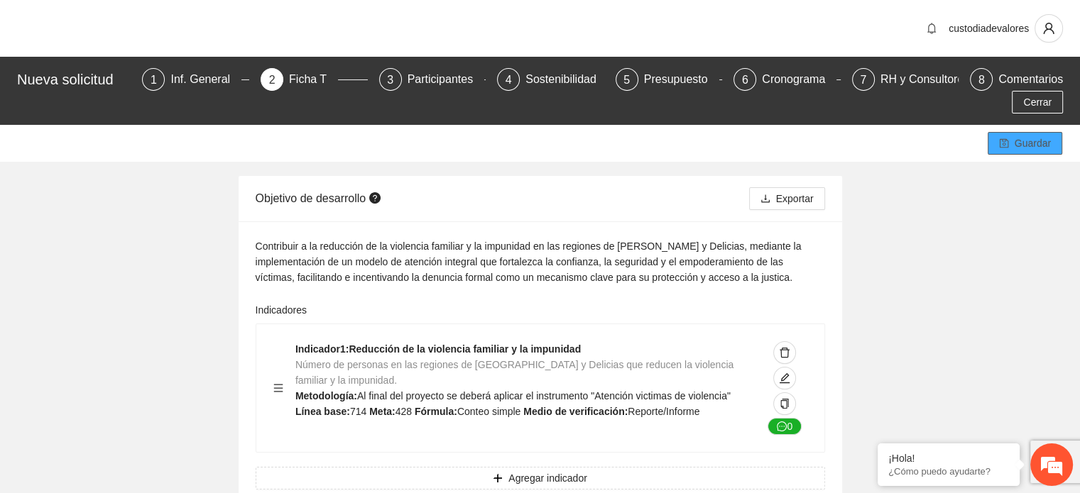
click at [1042, 136] on span "Guardar" at bounding box center [1032, 144] width 36 height 16
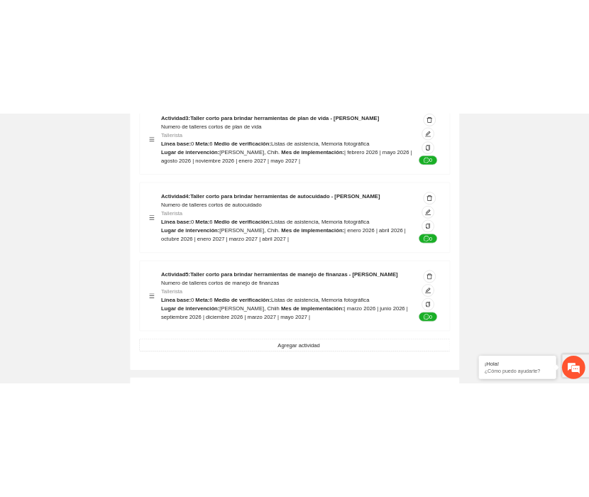
scroll to position [3793, 0]
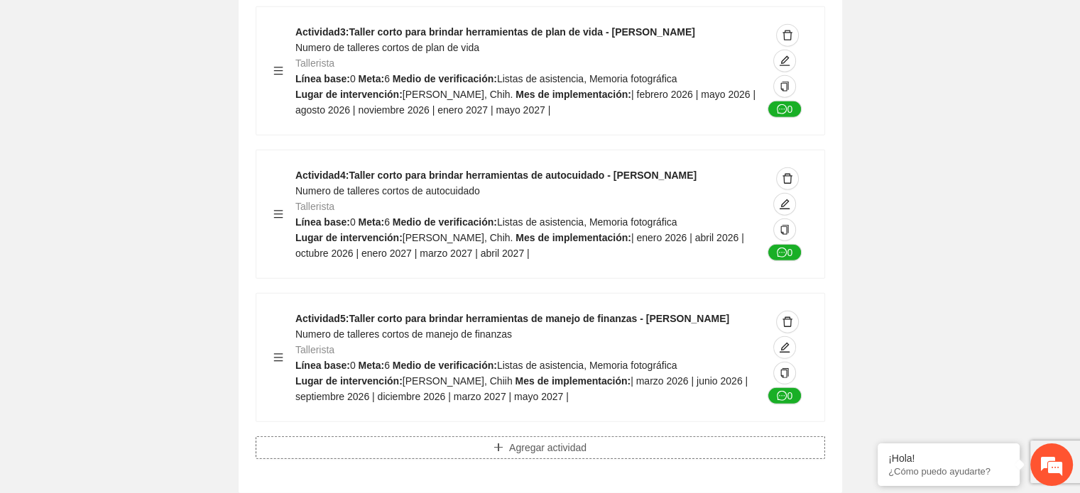
click at [556, 440] on span "Agregar actividad" at bounding box center [547, 448] width 77 height 16
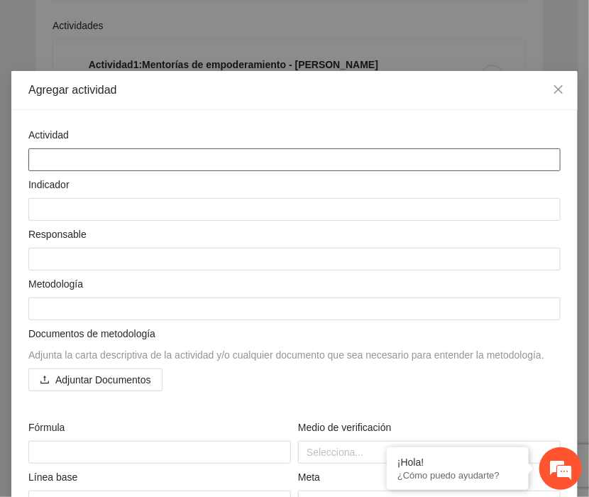
click at [60, 161] on textarea at bounding box center [294, 159] width 532 height 23
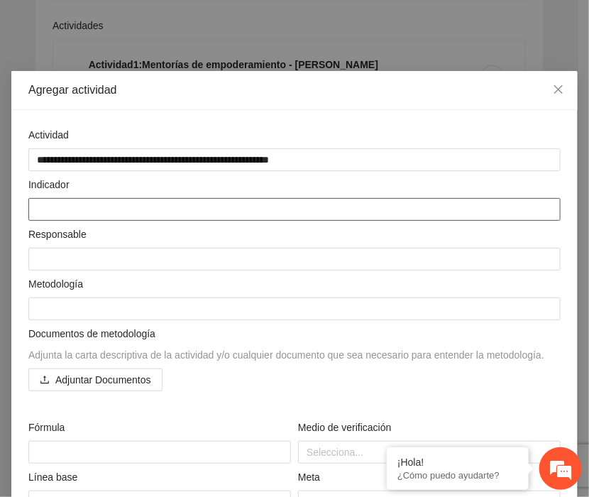
click at [45, 215] on textarea at bounding box center [294, 209] width 532 height 23
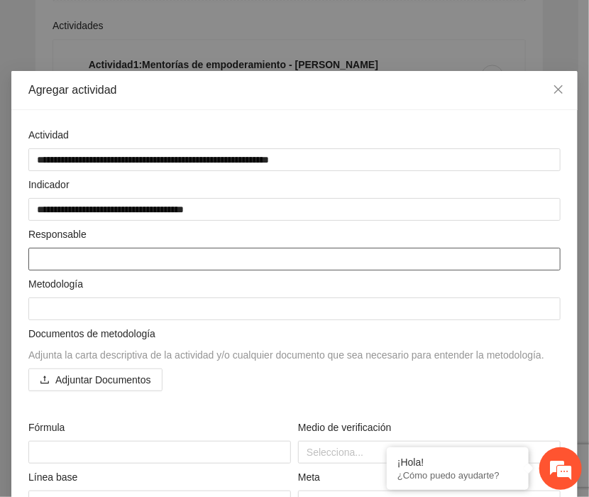
click at [59, 255] on textarea at bounding box center [294, 259] width 532 height 23
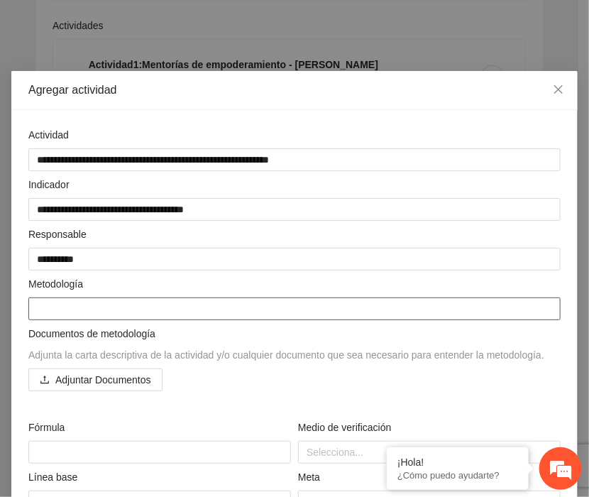
click at [75, 317] on textarea at bounding box center [294, 308] width 532 height 23
click at [43, 302] on textarea at bounding box center [294, 308] width 532 height 23
paste textarea "**********"
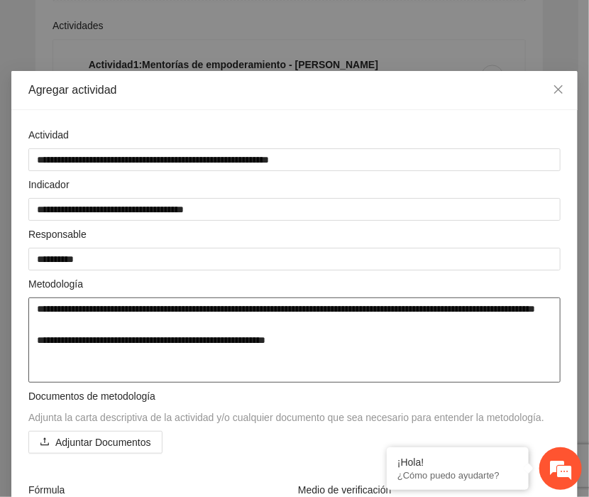
click at [38, 311] on textarea "**********" at bounding box center [294, 339] width 532 height 85
click at [292, 351] on textarea "**********" at bounding box center [294, 339] width 532 height 85
click at [424, 312] on textarea "**********" at bounding box center [294, 339] width 532 height 85
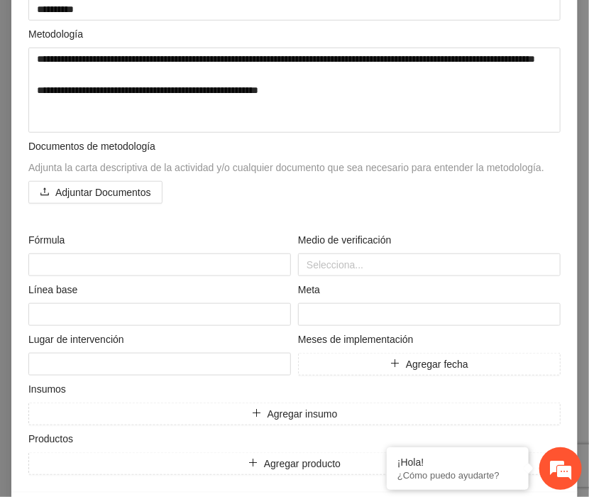
scroll to position [299, 0]
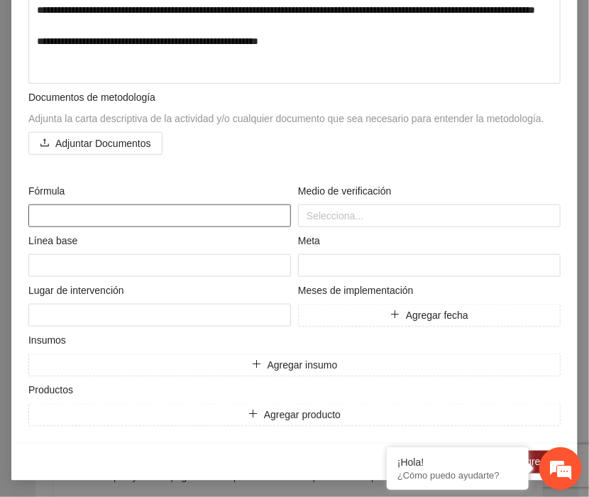
click at [48, 214] on textarea at bounding box center [159, 215] width 263 height 23
click at [329, 216] on div at bounding box center [430, 215] width 256 height 17
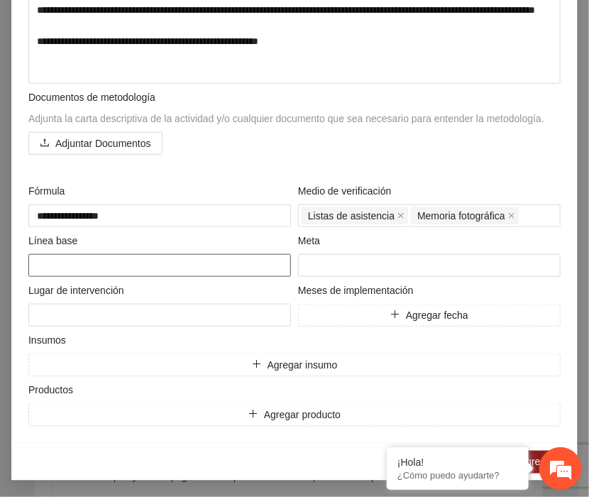
click at [84, 259] on textarea at bounding box center [159, 265] width 263 height 23
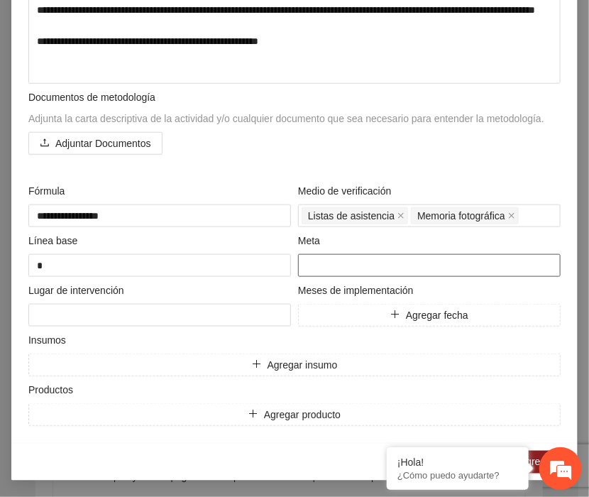
click at [321, 266] on input "number" at bounding box center [429, 265] width 263 height 23
click at [241, 360] on button "Agregar insumo" at bounding box center [294, 364] width 532 height 23
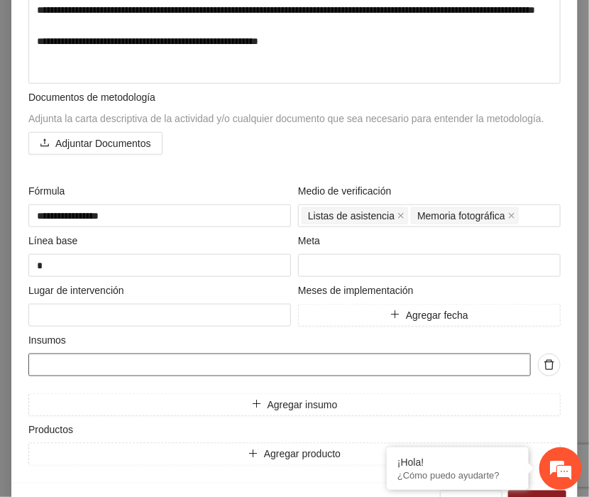
click at [77, 374] on input "text" at bounding box center [279, 364] width 503 height 23
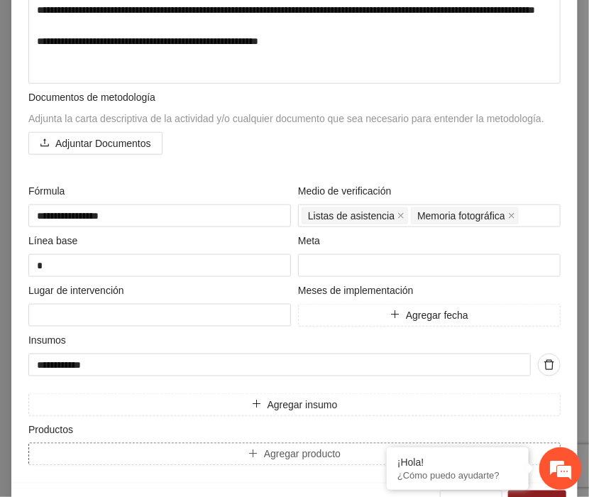
click at [99, 454] on button "Agregar producto" at bounding box center [294, 454] width 532 height 23
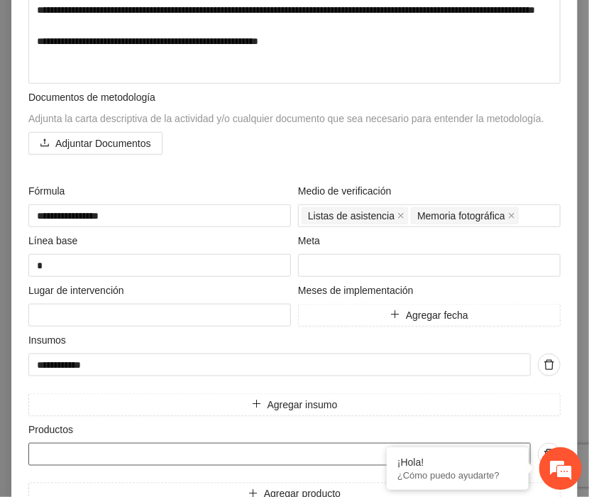
click at [67, 451] on input "text" at bounding box center [279, 454] width 503 height 23
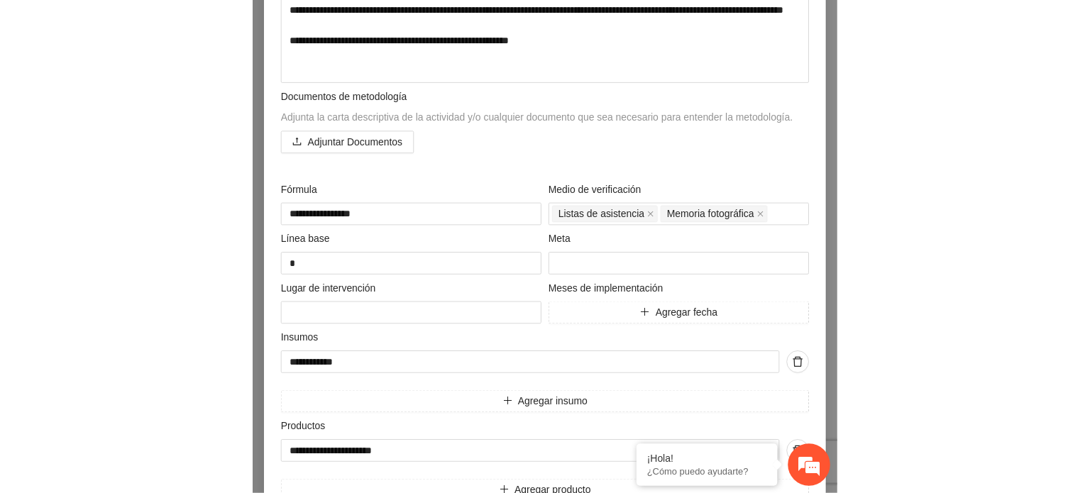
scroll to position [378, 0]
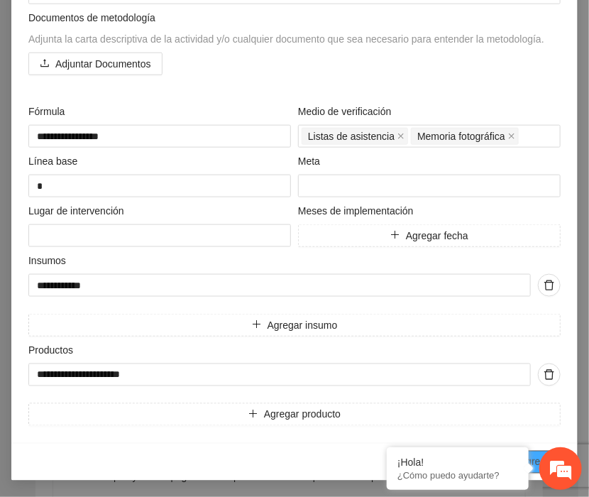
click at [534, 456] on span "Agregar" at bounding box center [537, 462] width 35 height 16
click at [460, 238] on span "Agregar fecha" at bounding box center [437, 236] width 62 height 16
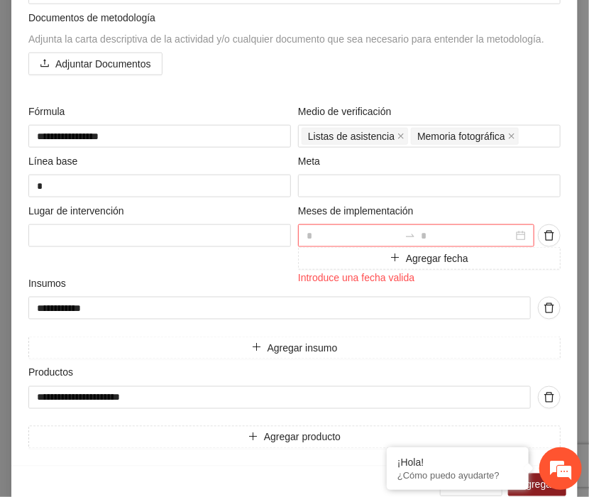
click at [514, 232] on div at bounding box center [416, 235] width 236 height 23
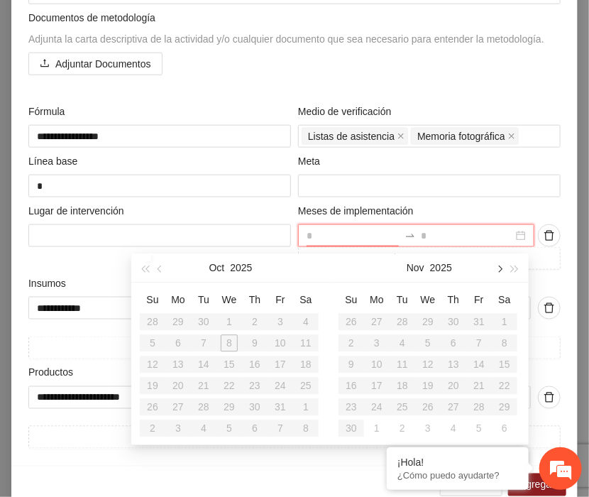
click at [503, 269] on span "button" at bounding box center [498, 268] width 7 height 7
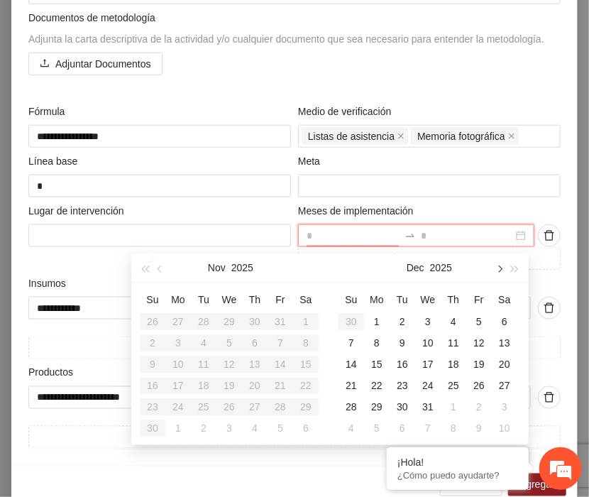
click at [503, 269] on span "button" at bounding box center [498, 268] width 7 height 7
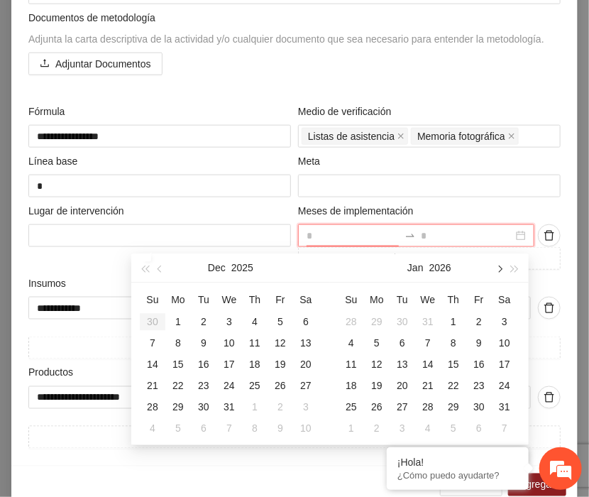
click at [503, 269] on span "button" at bounding box center [498, 268] width 7 height 7
click at [349, 319] on div "1" at bounding box center [351, 321] width 17 height 17
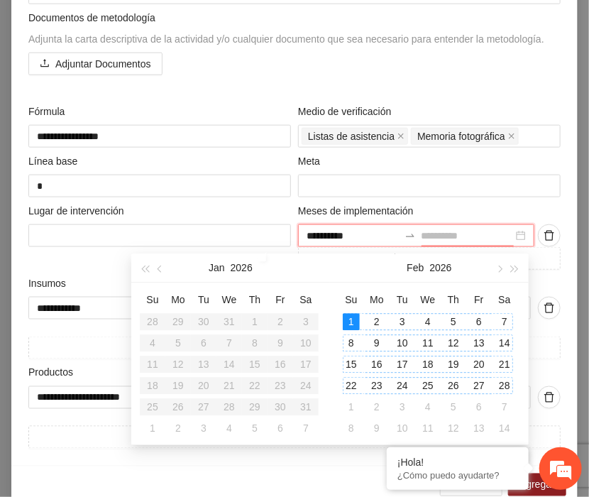
click at [504, 387] on div "28" at bounding box center [504, 385] width 17 height 17
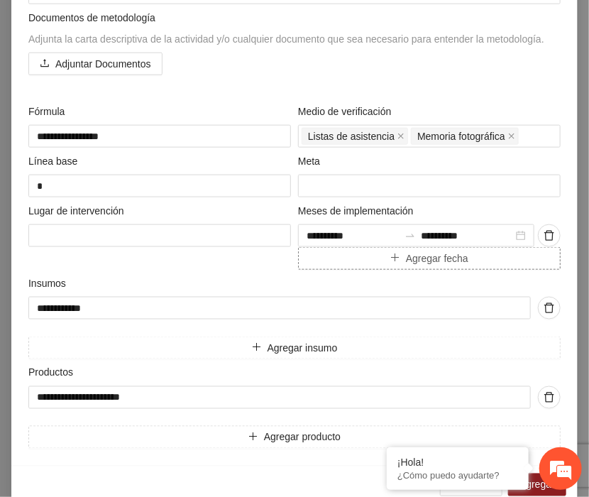
click at [420, 258] on span "Agregar fecha" at bounding box center [437, 259] width 62 height 16
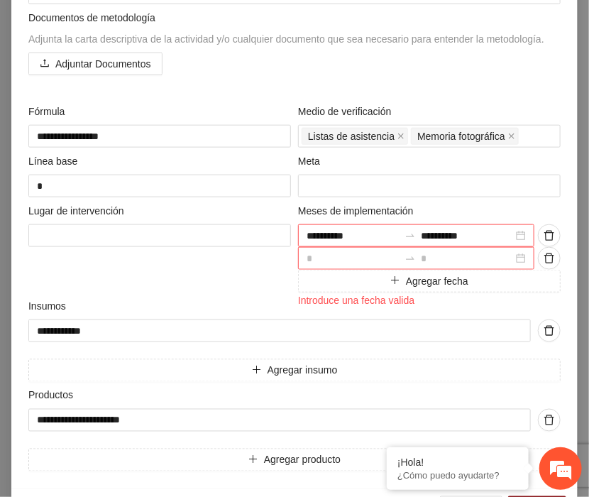
click at [515, 262] on div at bounding box center [416, 258] width 236 height 23
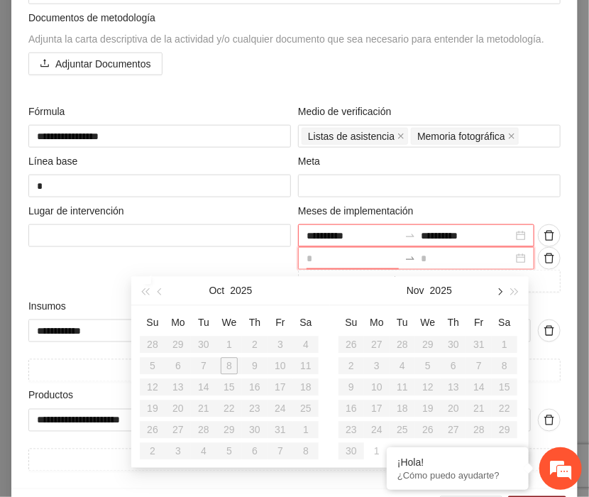
click at [500, 289] on span "button" at bounding box center [498, 290] width 7 height 7
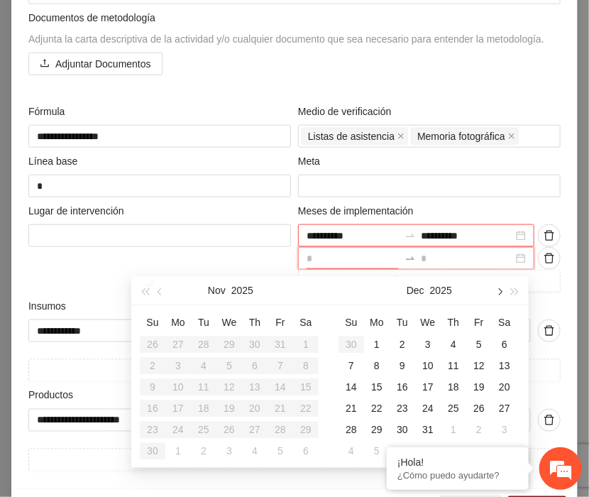
click at [500, 289] on span "button" at bounding box center [498, 290] width 7 height 7
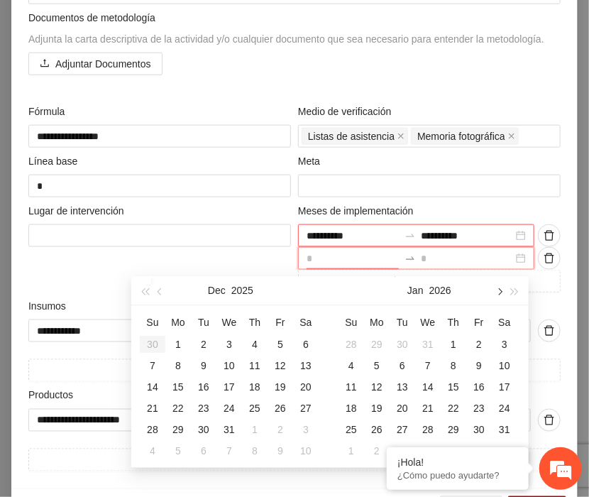
click at [500, 289] on span "button" at bounding box center [498, 290] width 7 height 7
click at [426, 342] on div "1" at bounding box center [427, 344] width 17 height 17
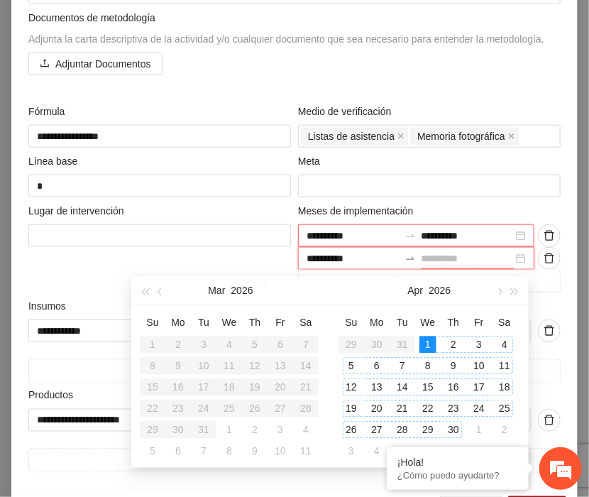
click at [455, 422] on div "30" at bounding box center [453, 429] width 17 height 17
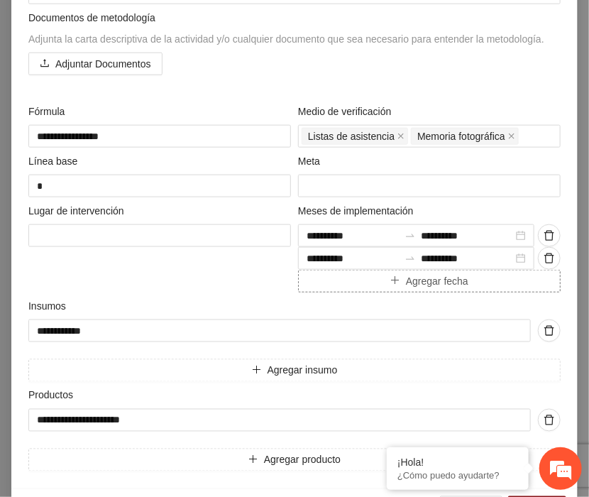
click at [417, 276] on span "Agregar fecha" at bounding box center [437, 281] width 62 height 16
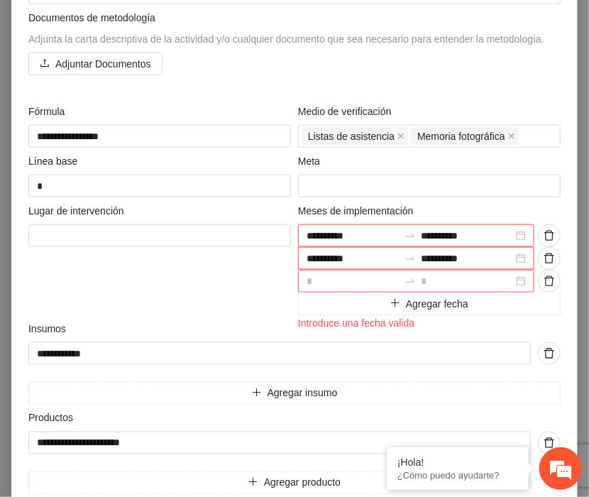
click at [516, 281] on div at bounding box center [416, 281] width 236 height 23
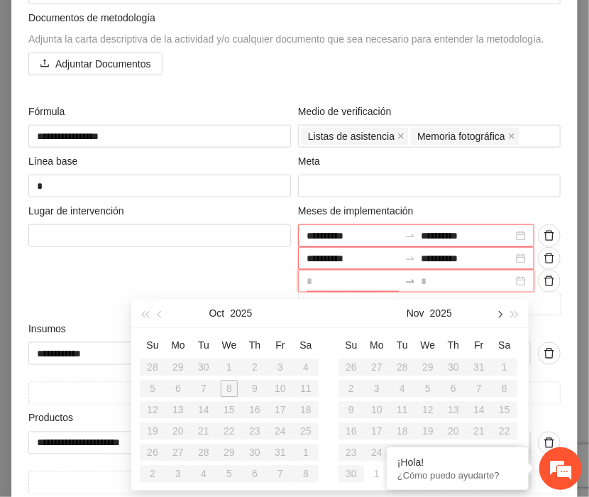
click at [499, 314] on span "button" at bounding box center [498, 313] width 7 height 7
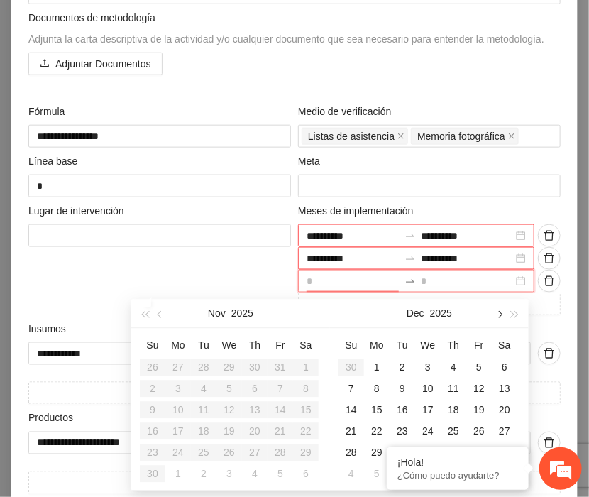
click at [499, 314] on span "button" at bounding box center [498, 313] width 7 height 7
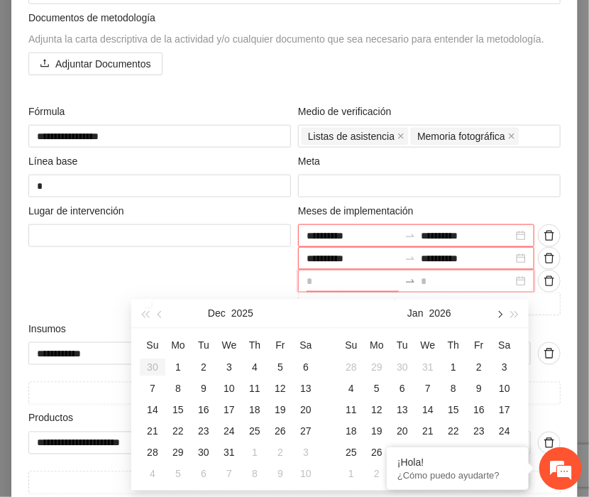
click at [499, 314] on span "button" at bounding box center [498, 313] width 7 height 7
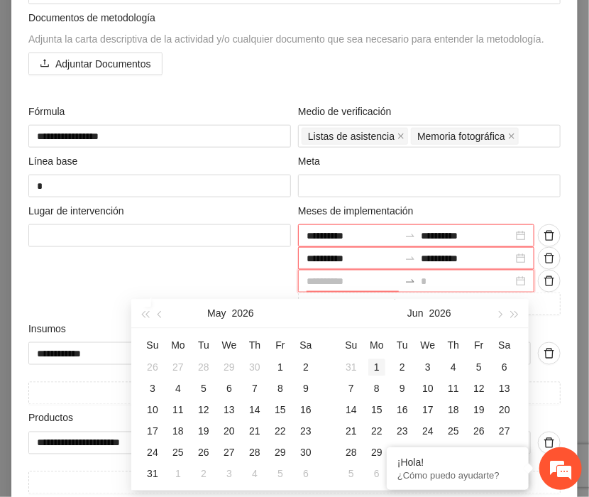
click at [375, 366] on div "1" at bounding box center [376, 366] width 17 height 17
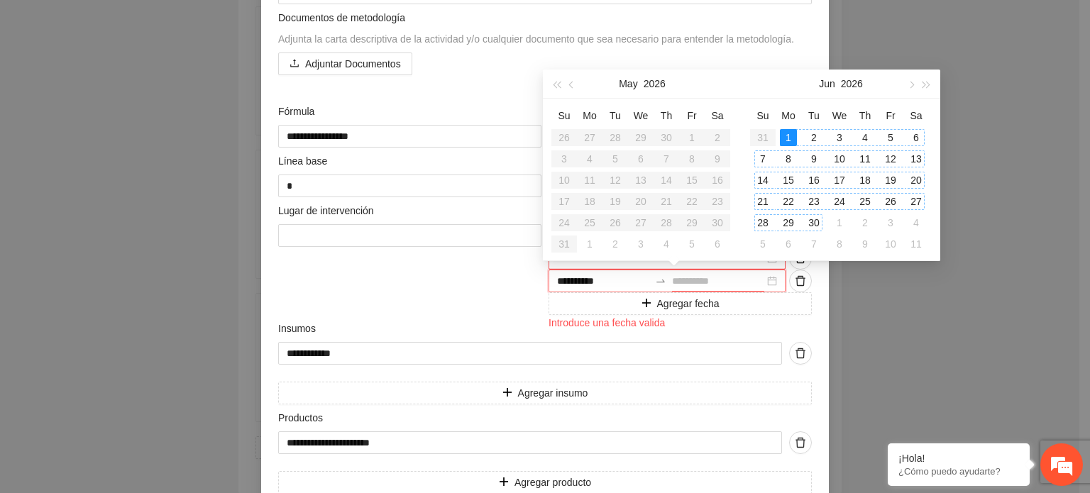
click at [813, 223] on div "30" at bounding box center [814, 222] width 17 height 17
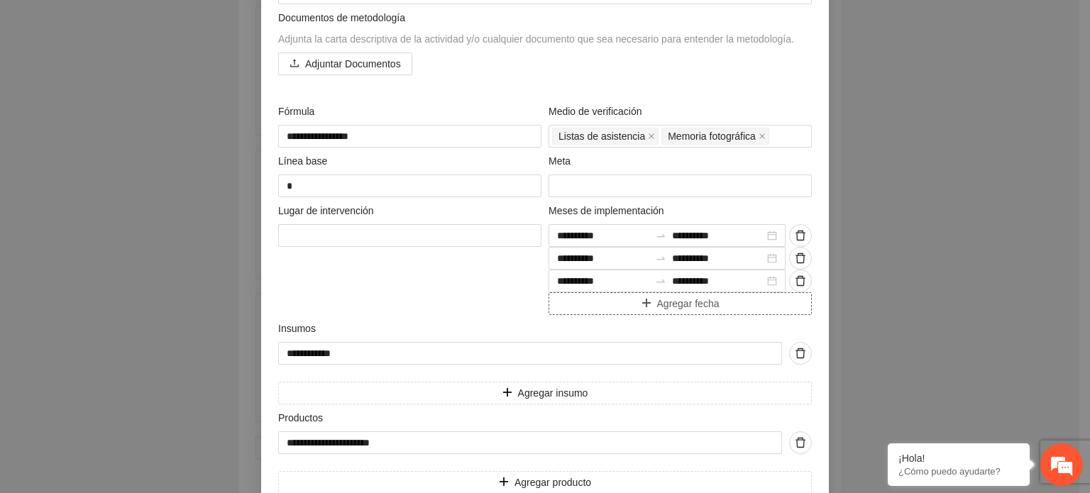
click at [673, 304] on span "Agregar fecha" at bounding box center [688, 304] width 62 height 16
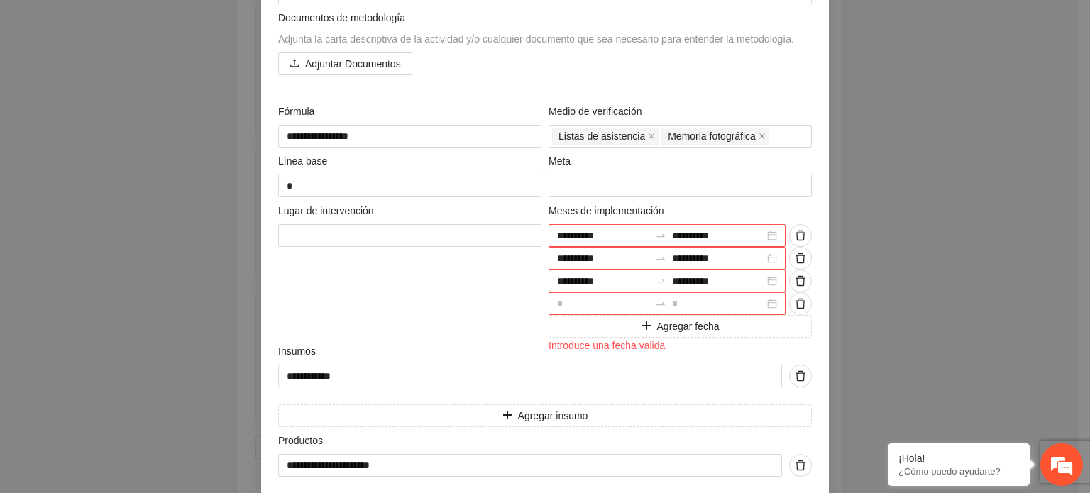
click at [767, 302] on div at bounding box center [667, 303] width 237 height 23
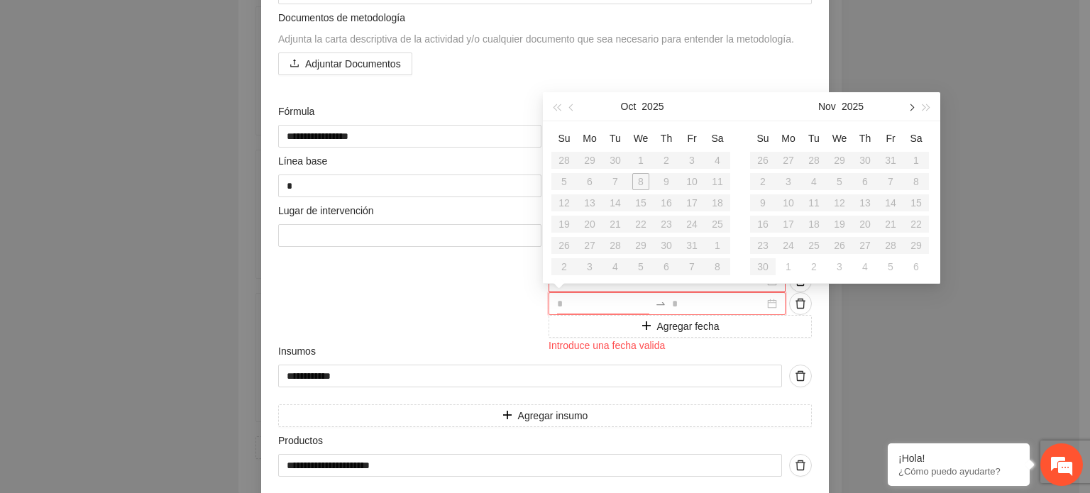
click at [913, 102] on button "button" at bounding box center [911, 106] width 16 height 28
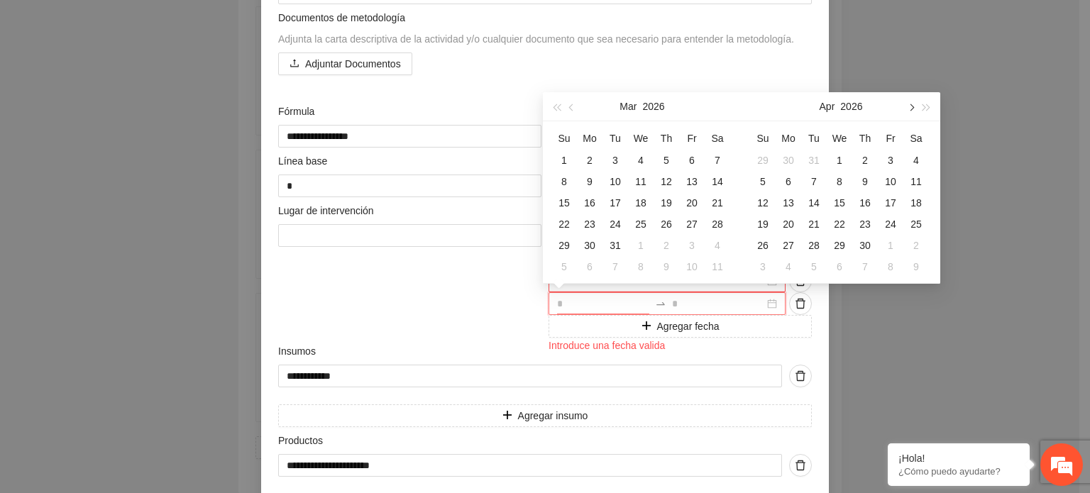
click at [913, 102] on button "button" at bounding box center [911, 106] width 16 height 28
click at [917, 158] on div "1" at bounding box center [916, 160] width 17 height 17
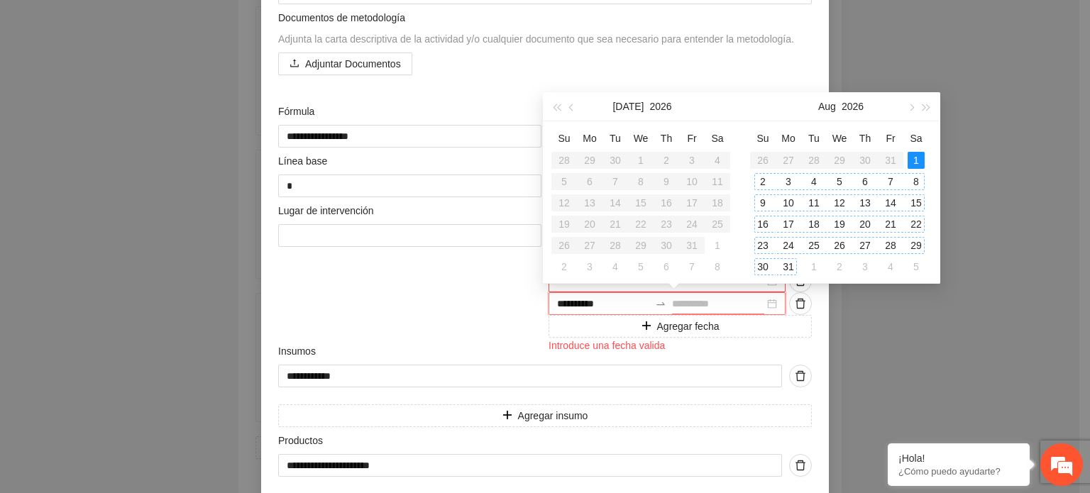
click at [794, 264] on div "31" at bounding box center [788, 266] width 17 height 17
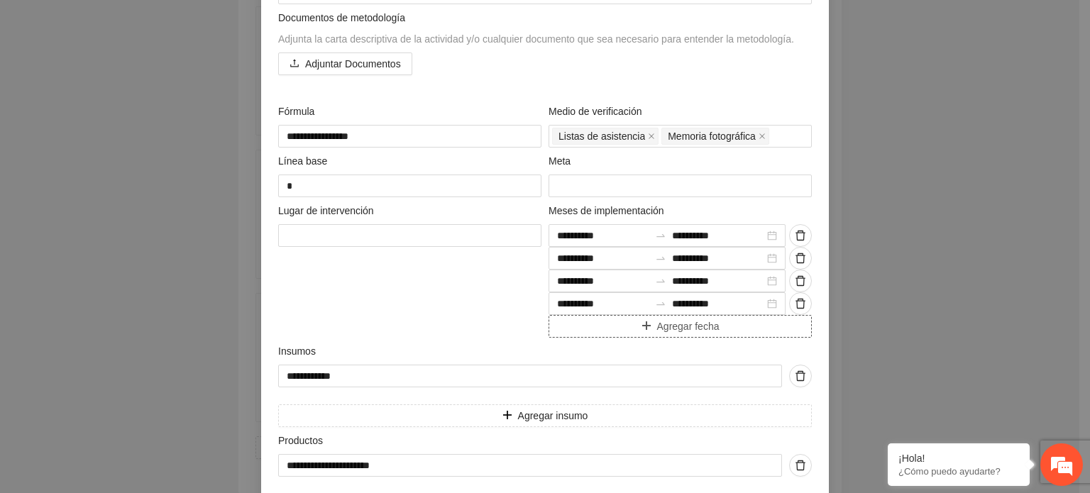
click at [682, 332] on span "Agregar fecha" at bounding box center [688, 327] width 62 height 16
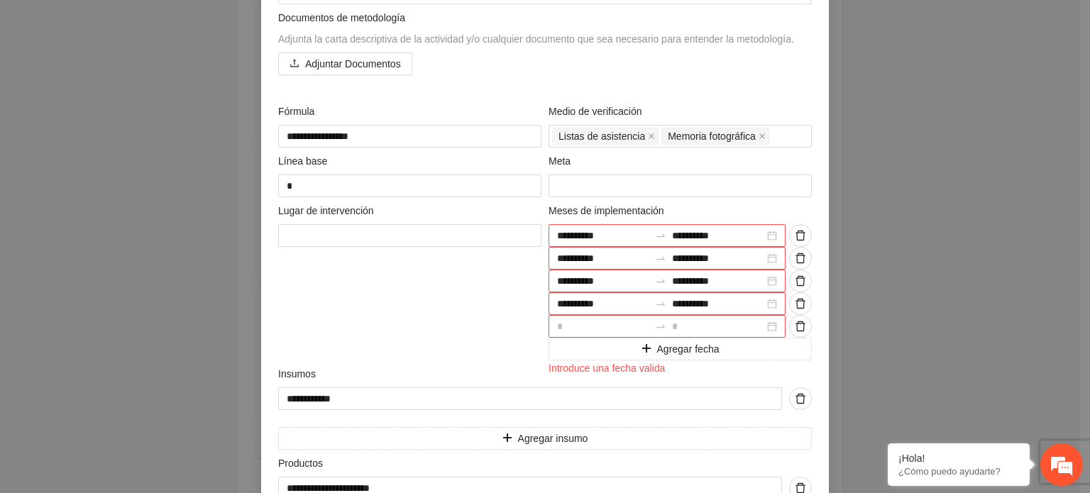
click at [766, 325] on div at bounding box center [667, 326] width 237 height 23
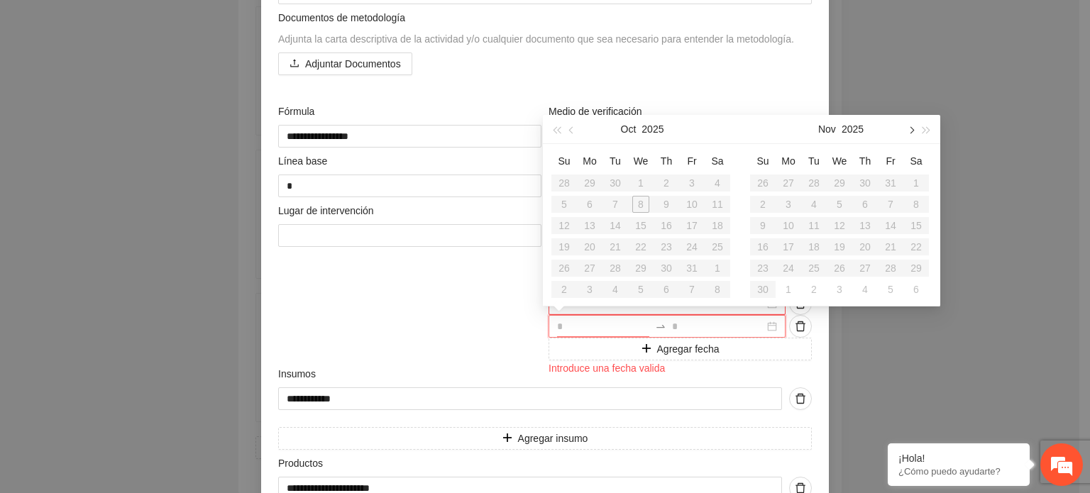
click at [911, 128] on span "button" at bounding box center [910, 129] width 7 height 7
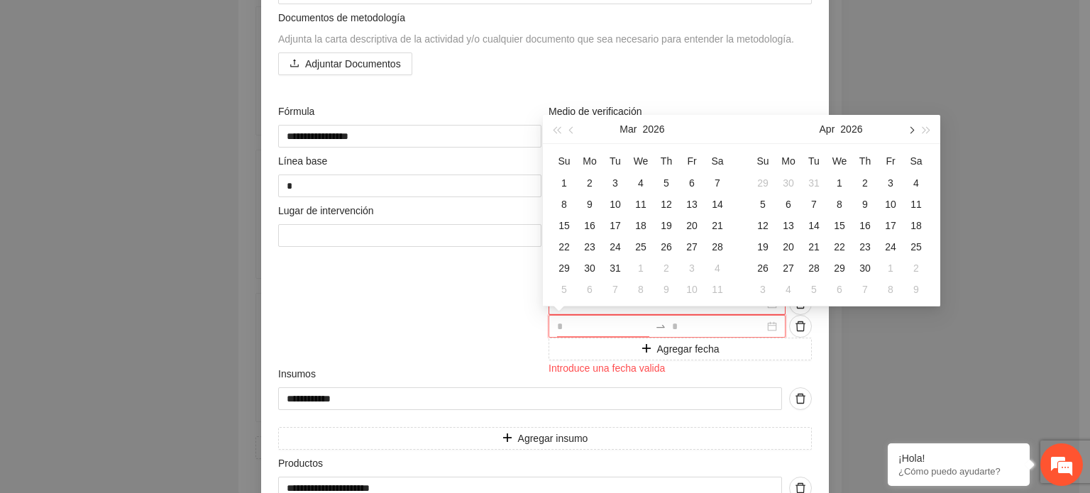
click at [911, 128] on span "button" at bounding box center [910, 129] width 7 height 7
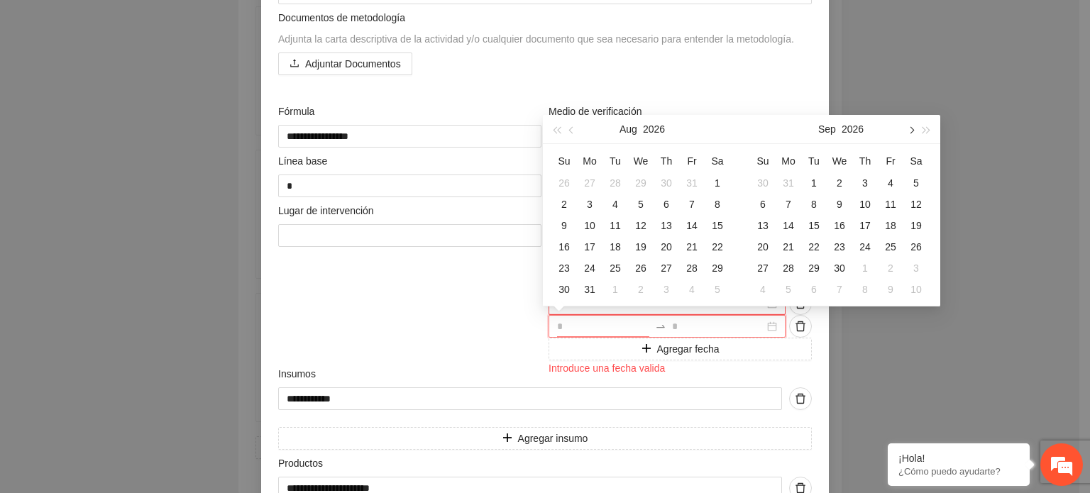
click at [911, 128] on span "button" at bounding box center [910, 129] width 7 height 7
click at [866, 182] on div "1" at bounding box center [865, 183] width 17 height 17
click at [916, 263] on div "31" at bounding box center [916, 268] width 17 height 17
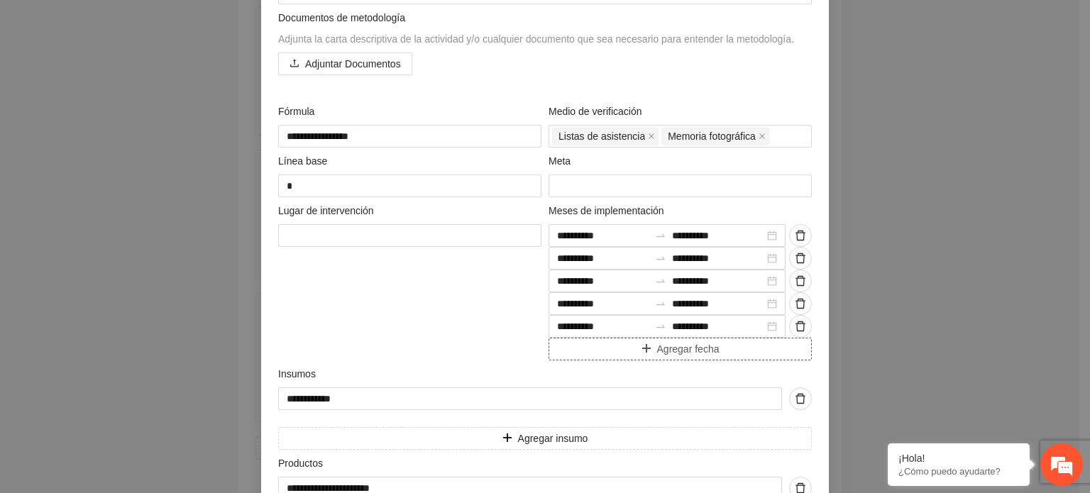
click at [701, 347] on span "Agregar fecha" at bounding box center [688, 349] width 62 height 16
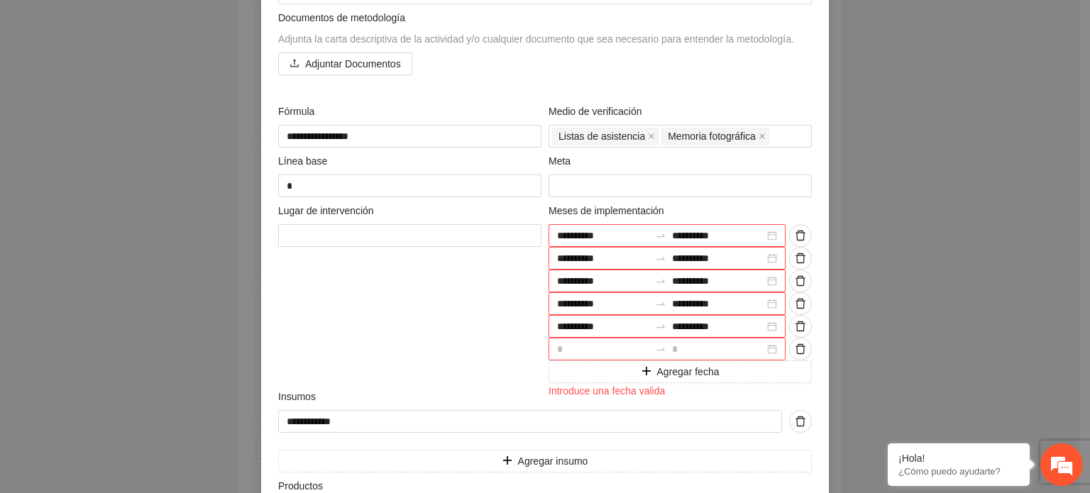
click at [767, 349] on div at bounding box center [667, 349] width 237 height 23
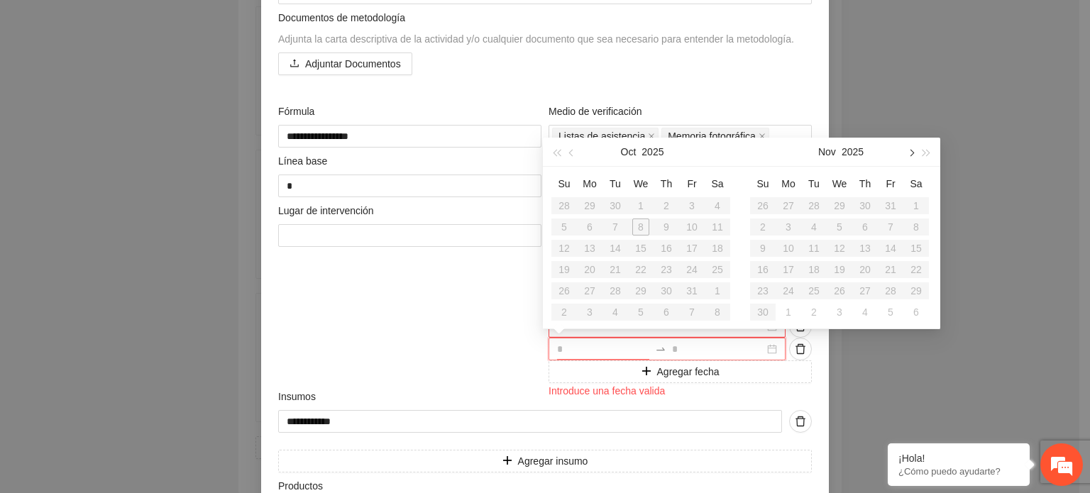
click at [911, 153] on span "button" at bounding box center [910, 152] width 7 height 7
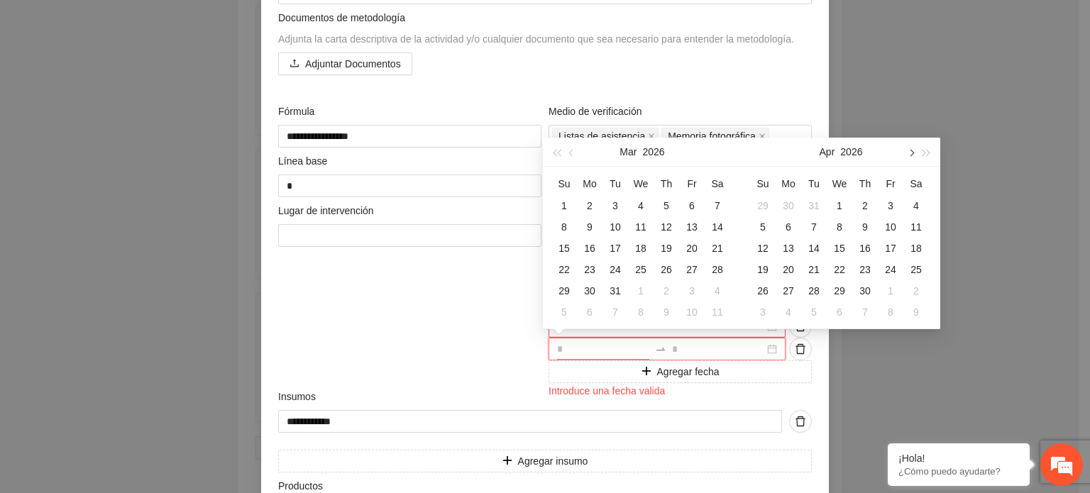
click at [911, 153] on span "button" at bounding box center [910, 152] width 7 height 7
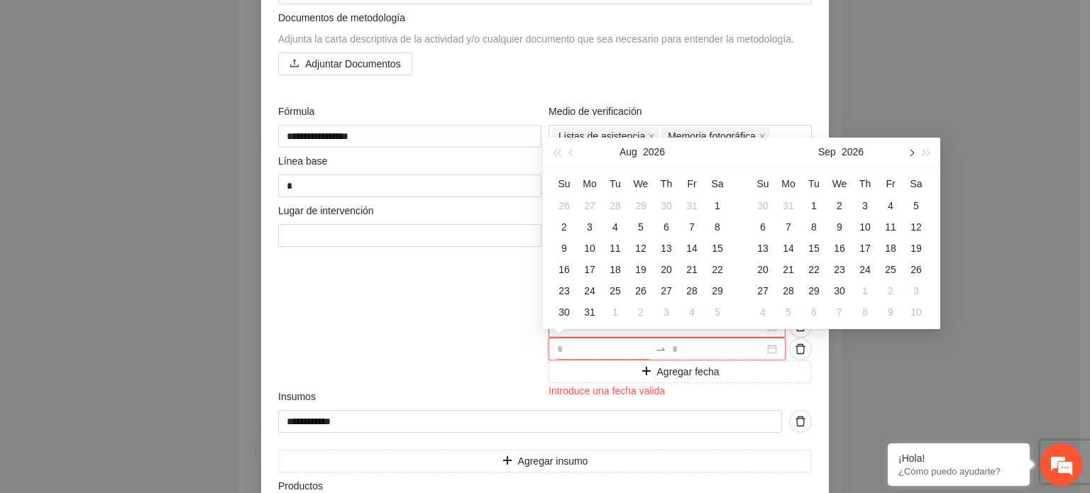
click at [911, 153] on span "button" at bounding box center [910, 152] width 7 height 7
click at [889, 204] on div "1" at bounding box center [890, 205] width 17 height 17
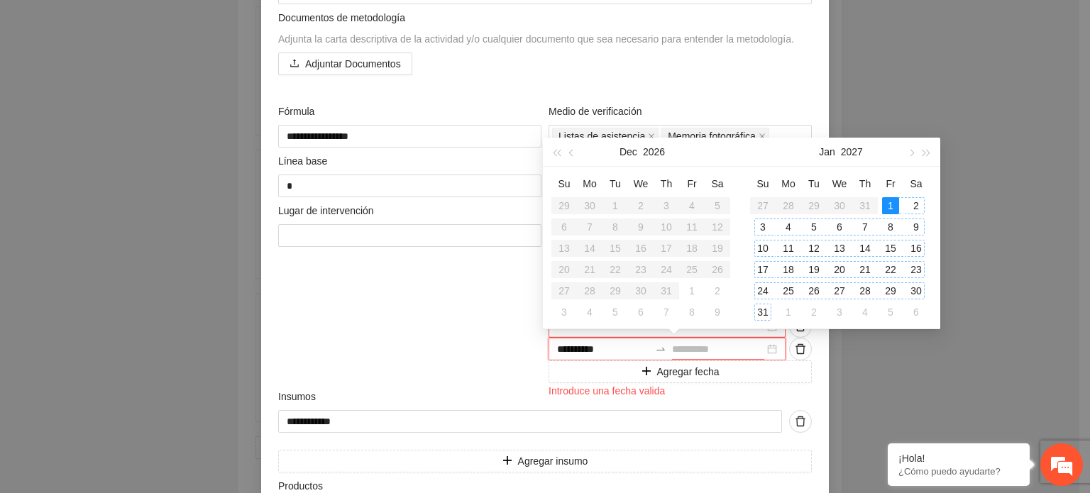
click at [758, 314] on div "31" at bounding box center [762, 312] width 17 height 17
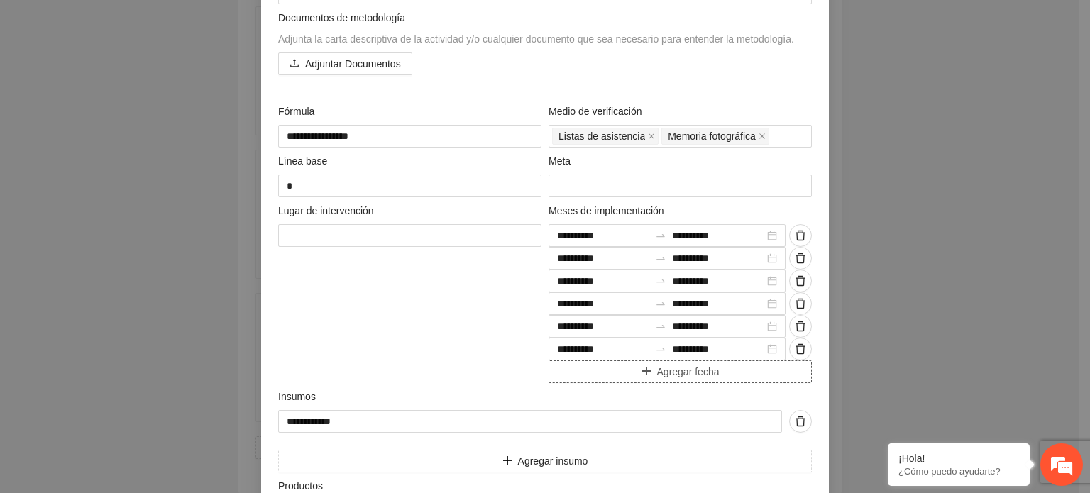
click at [713, 370] on span "Agregar fecha" at bounding box center [688, 372] width 62 height 16
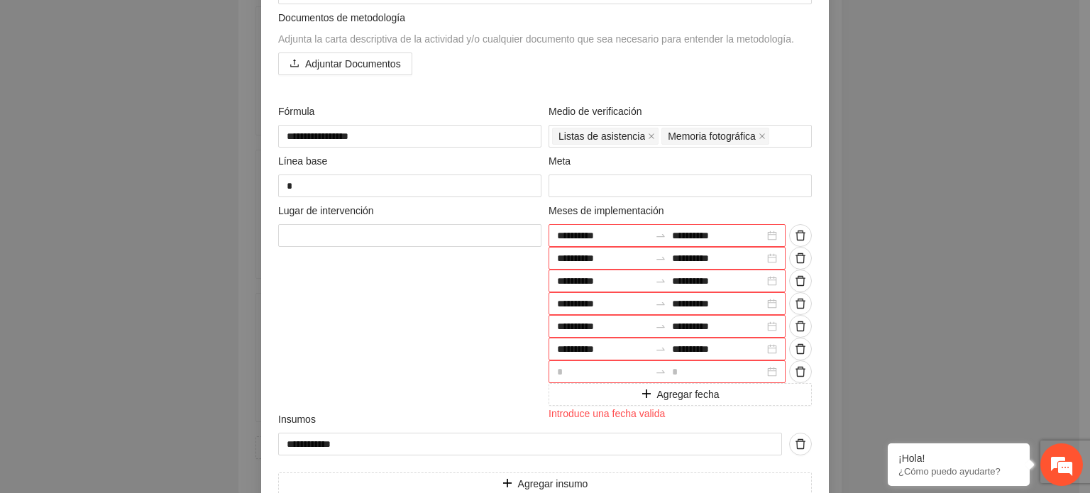
click at [767, 370] on div at bounding box center [667, 372] width 237 height 23
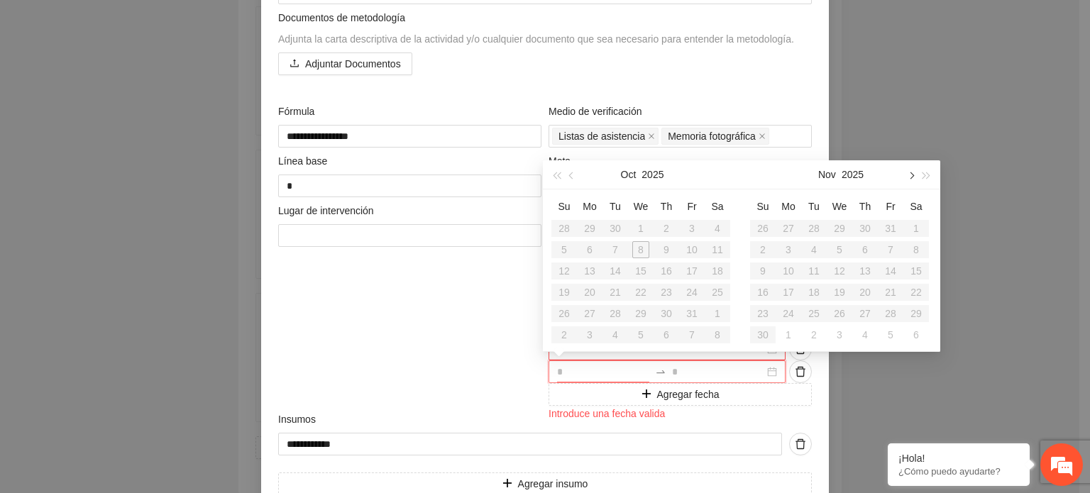
click at [906, 175] on button "button" at bounding box center [911, 174] width 16 height 28
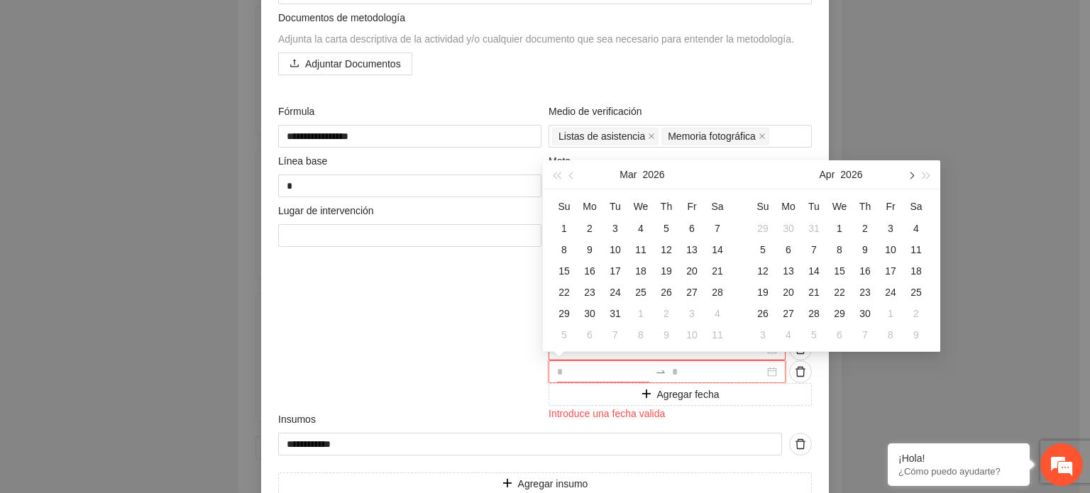
click at [906, 175] on button "button" at bounding box center [911, 174] width 16 height 28
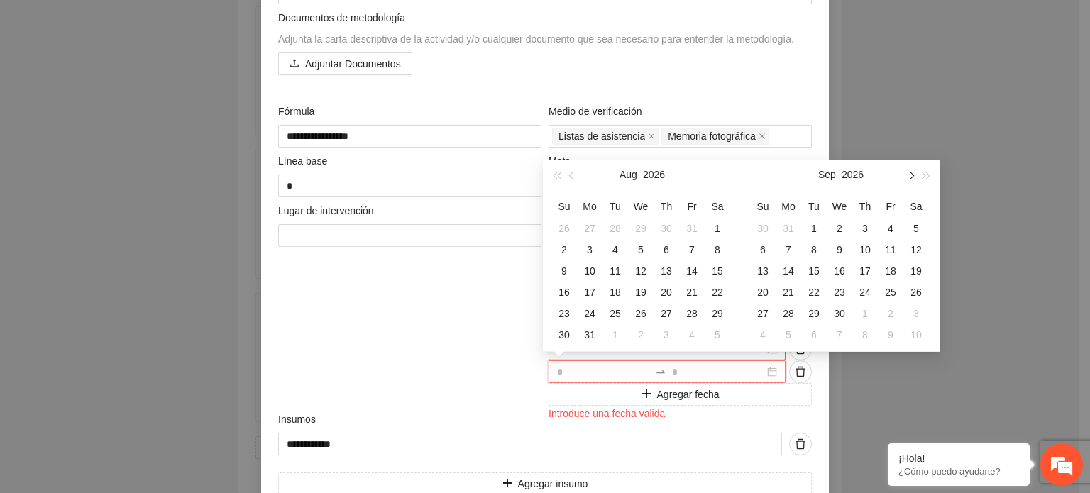
click at [906, 175] on button "button" at bounding box center [911, 174] width 16 height 28
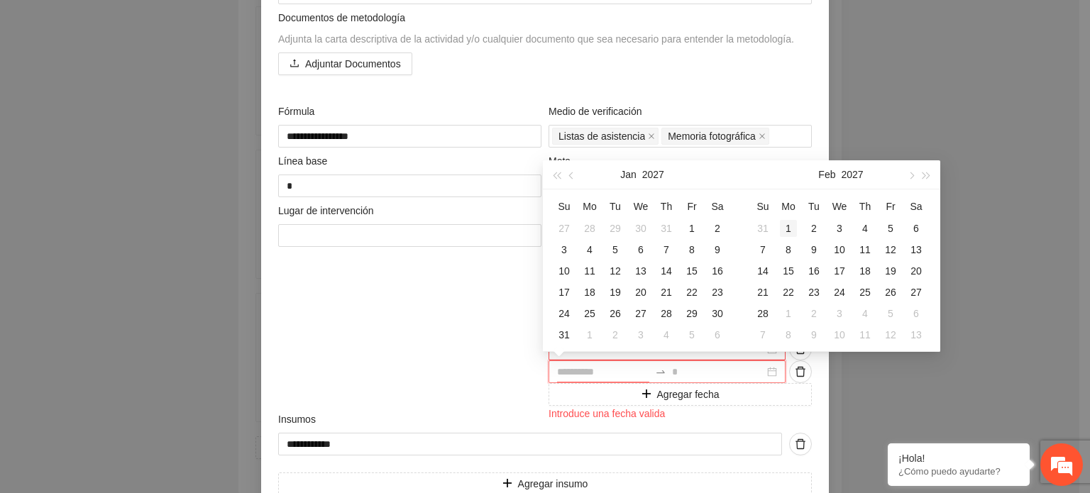
click at [792, 229] on div "1" at bounding box center [788, 228] width 17 height 17
click at [762, 312] on div "28" at bounding box center [762, 313] width 17 height 17
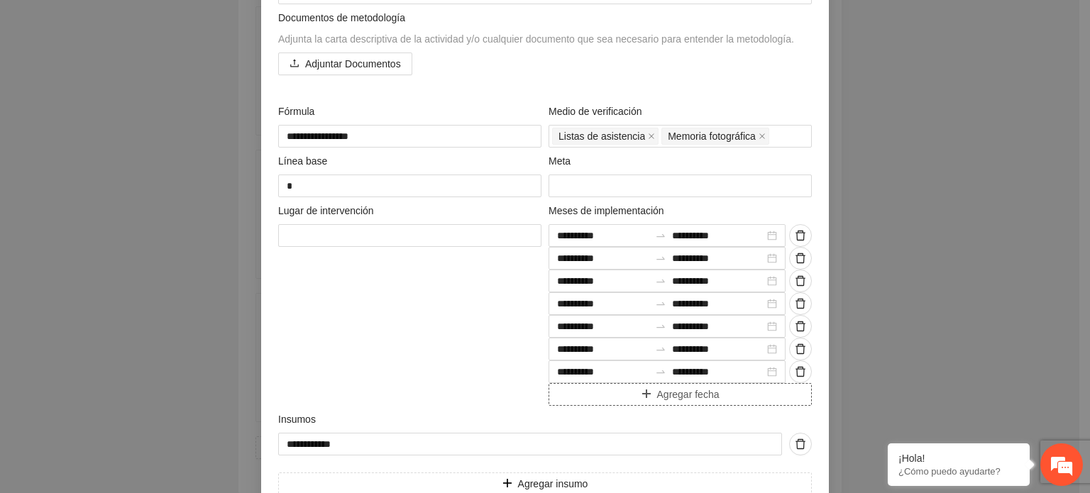
click at [687, 402] on button "Agregar fecha" at bounding box center [680, 394] width 263 height 23
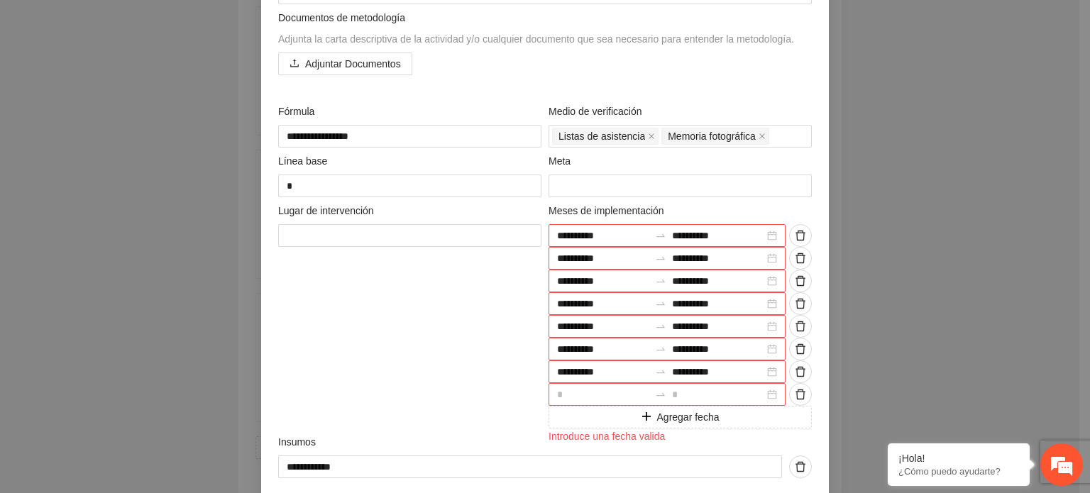
click at [767, 394] on div at bounding box center [667, 394] width 237 height 23
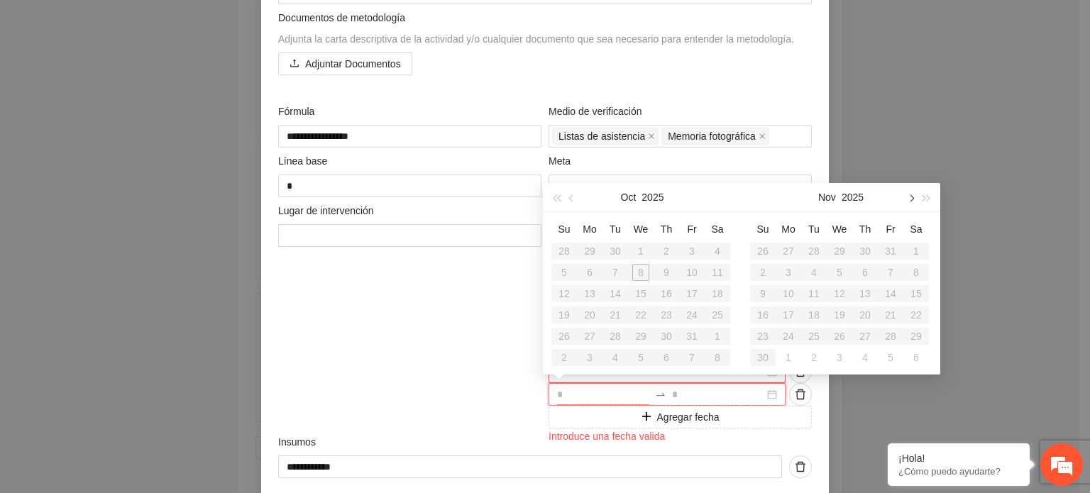
click at [913, 201] on button "button" at bounding box center [911, 197] width 16 height 28
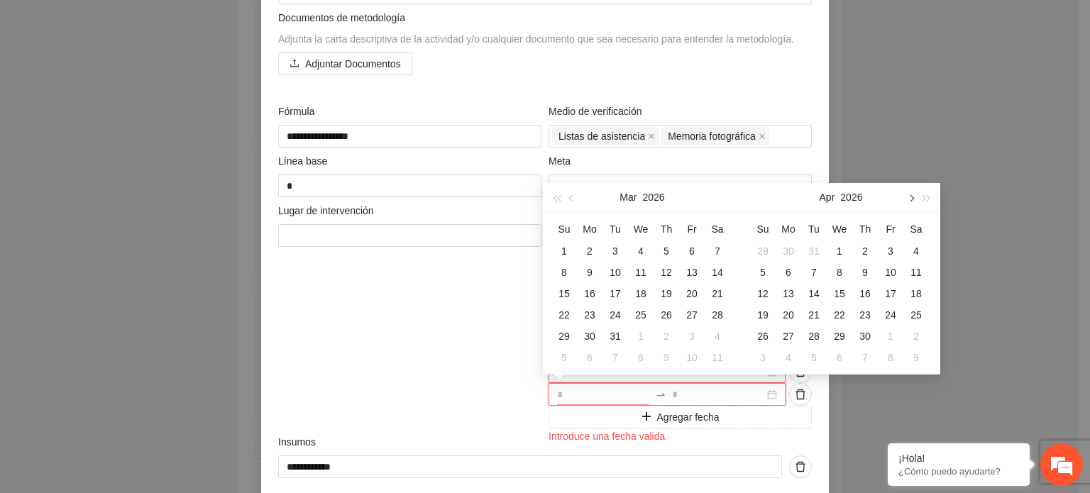
click at [913, 201] on button "button" at bounding box center [911, 197] width 16 height 28
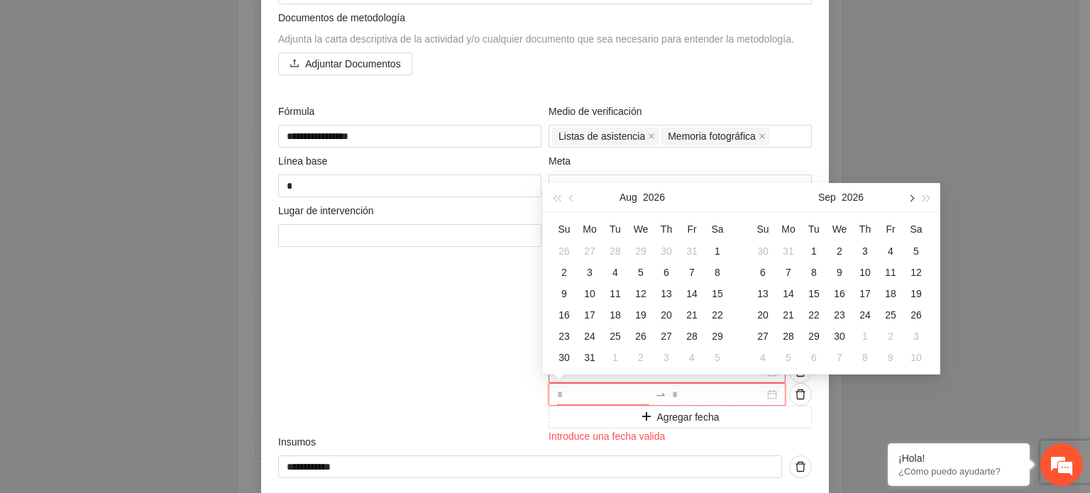
click at [913, 201] on button "button" at bounding box center [911, 197] width 16 height 28
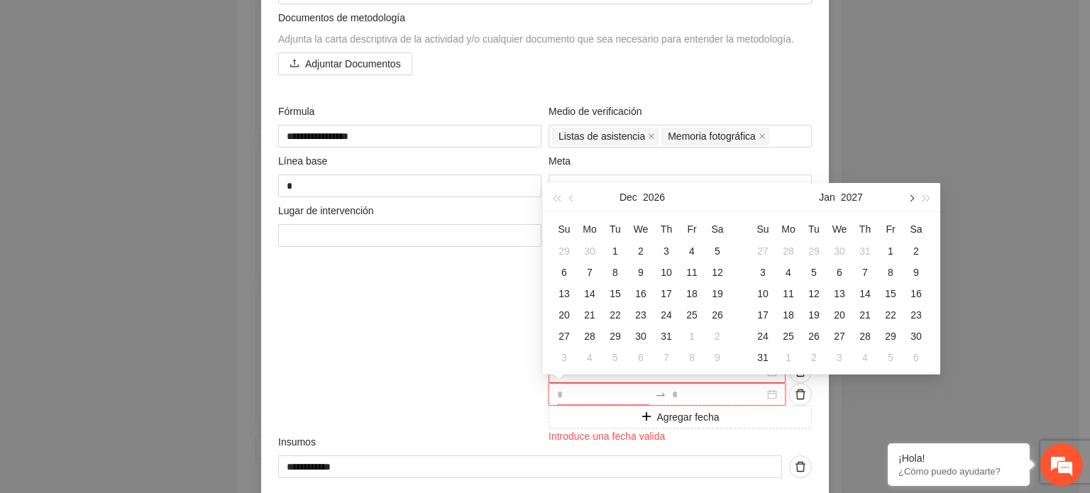
click at [913, 201] on button "button" at bounding box center [911, 197] width 16 height 28
click at [571, 199] on span "button" at bounding box center [572, 197] width 7 height 7
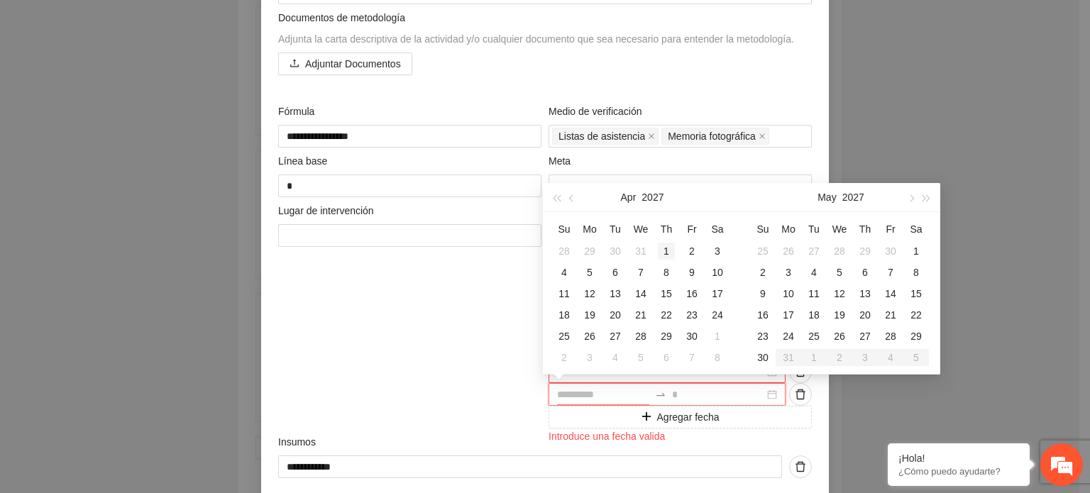
click at [665, 249] on div "1" at bounding box center [666, 251] width 17 height 17
click at [693, 337] on div "30" at bounding box center [692, 336] width 17 height 17
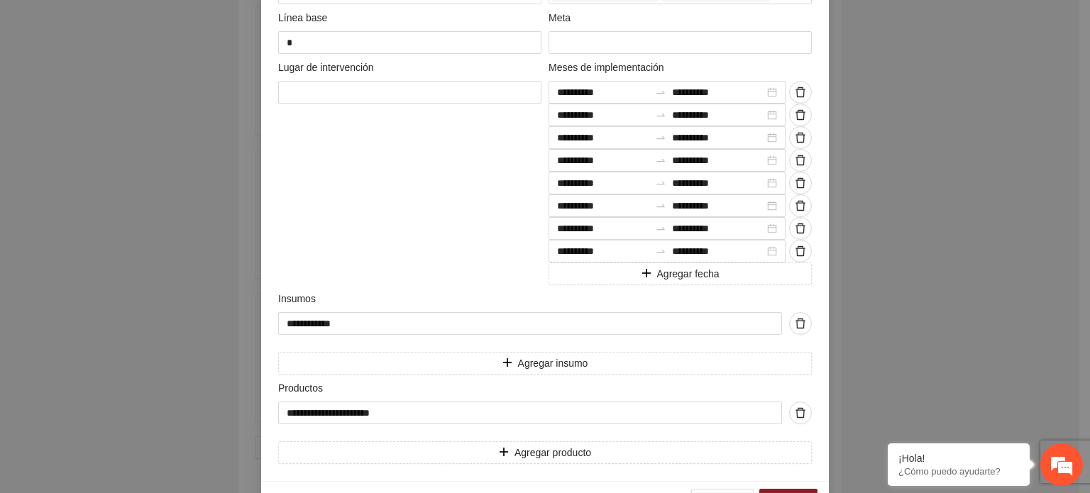
scroll to position [547, 0]
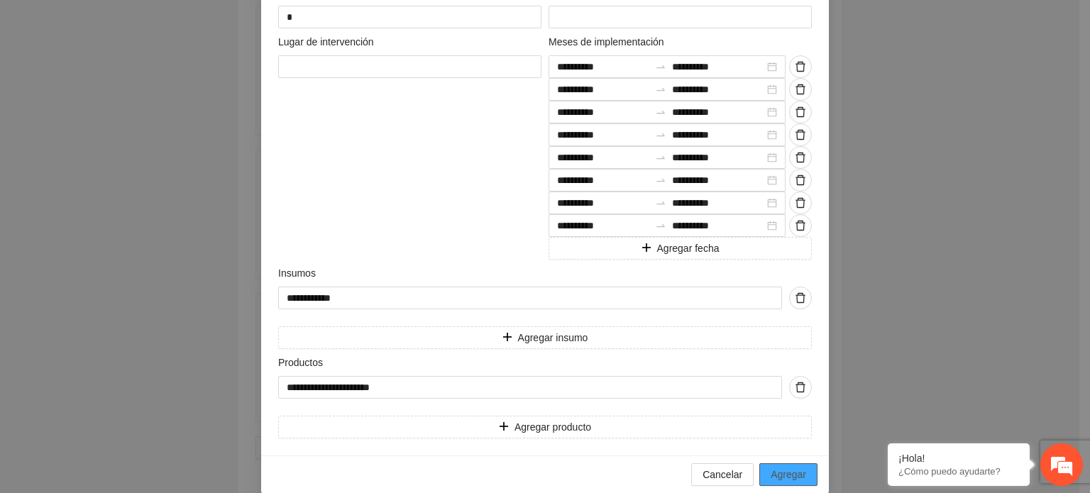
click at [773, 473] on span "Agregar" at bounding box center [788, 475] width 35 height 16
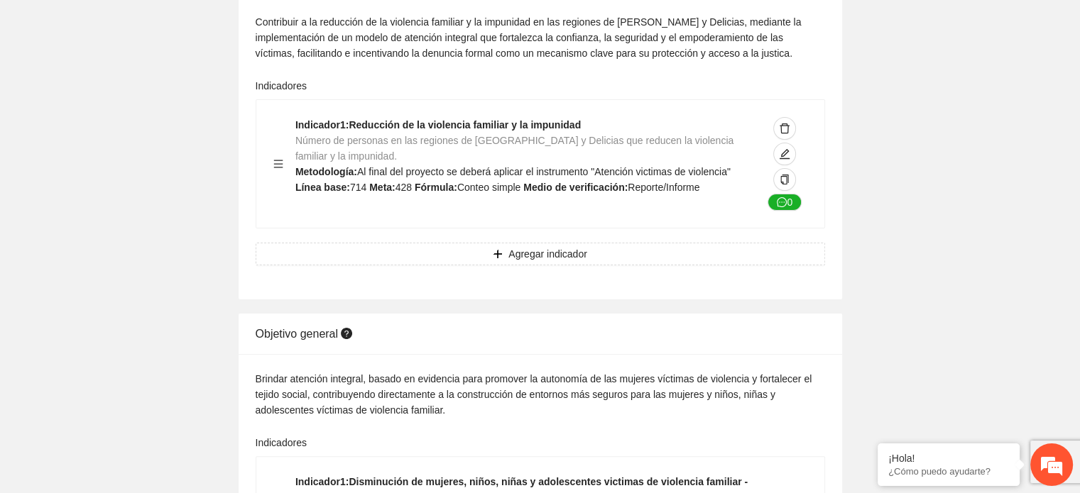
scroll to position [0, 0]
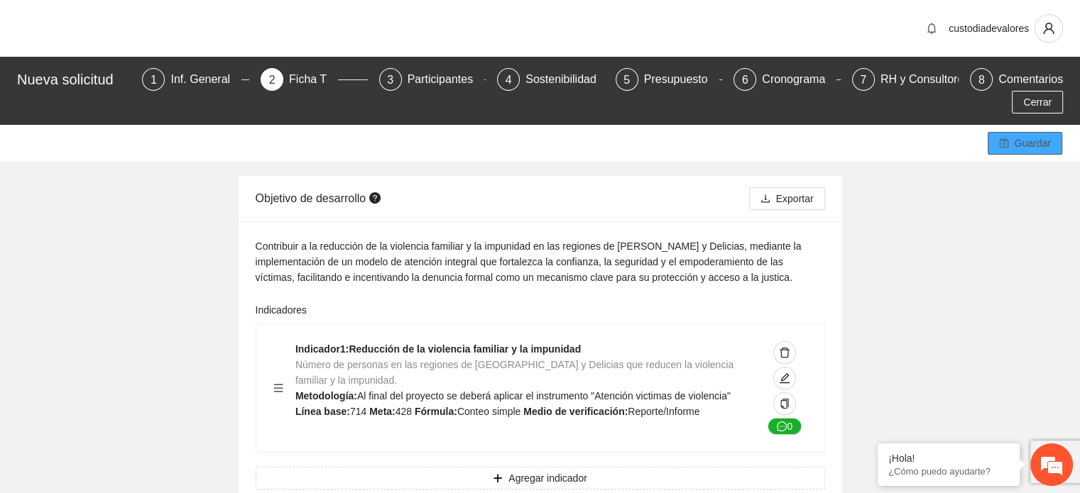
click at [1016, 136] on span "Guardar" at bounding box center [1032, 144] width 36 height 16
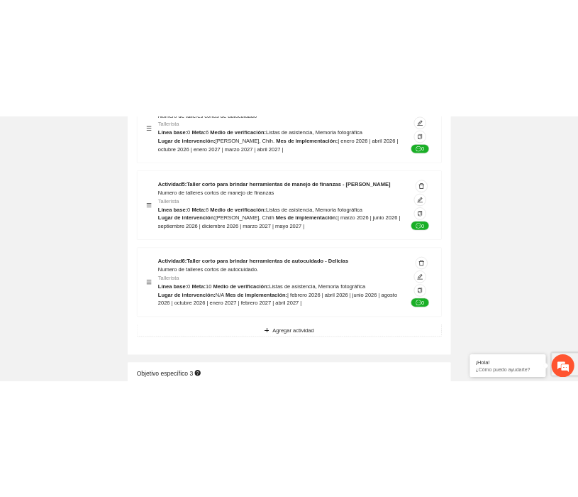
scroll to position [3978, 0]
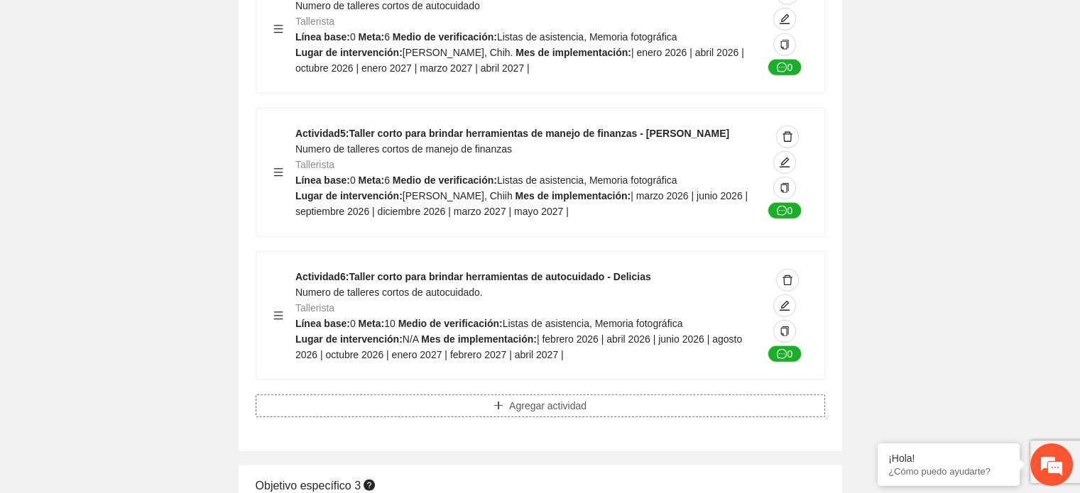
click at [529, 398] on span "Agregar actividad" at bounding box center [547, 406] width 77 height 16
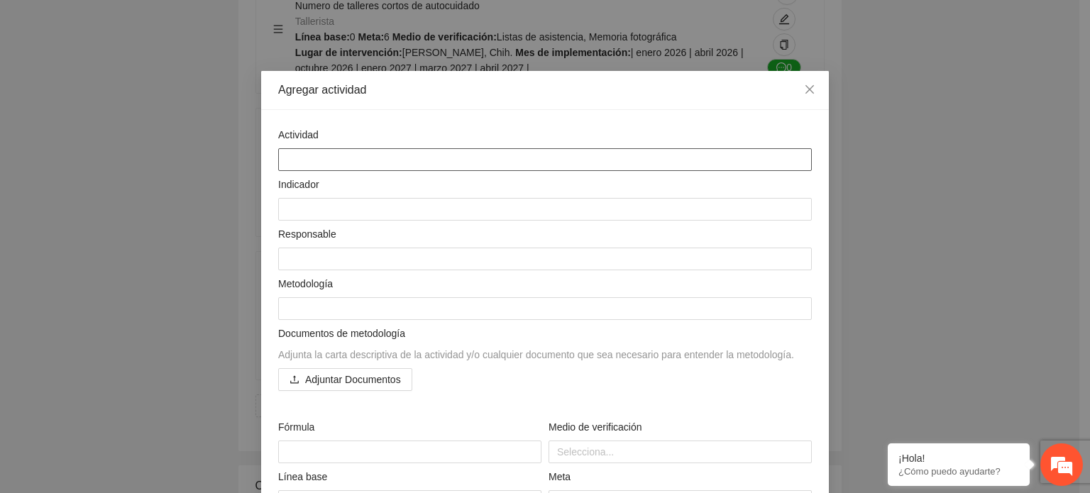
click at [299, 157] on textarea at bounding box center [545, 159] width 534 height 23
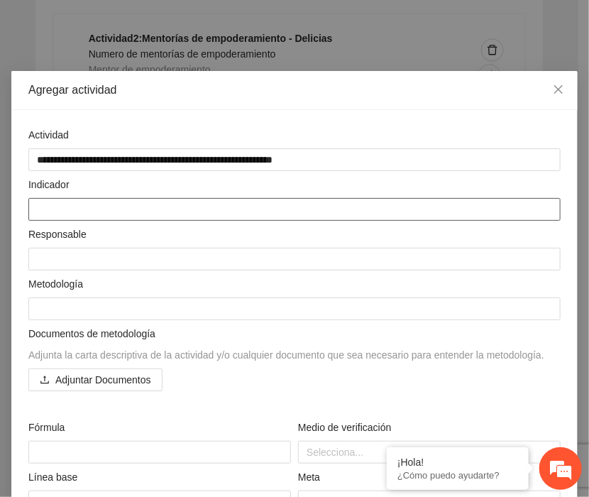
click at [64, 209] on textarea at bounding box center [294, 209] width 532 height 23
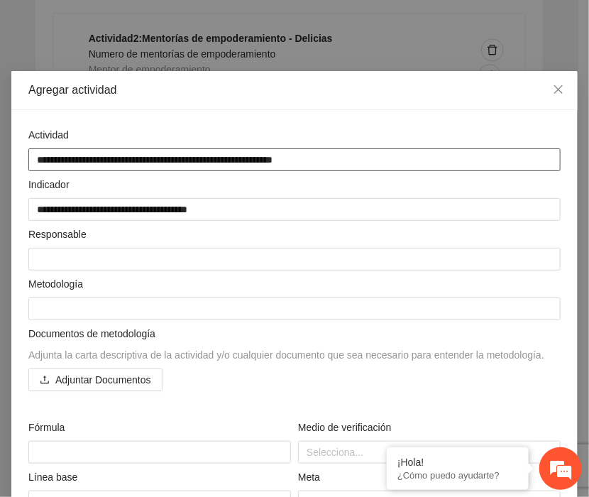
click at [352, 166] on textarea "**********" at bounding box center [294, 159] width 532 height 23
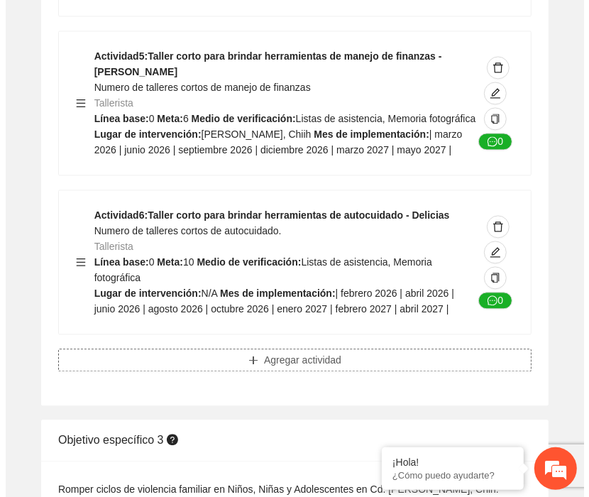
scroll to position [4451, 0]
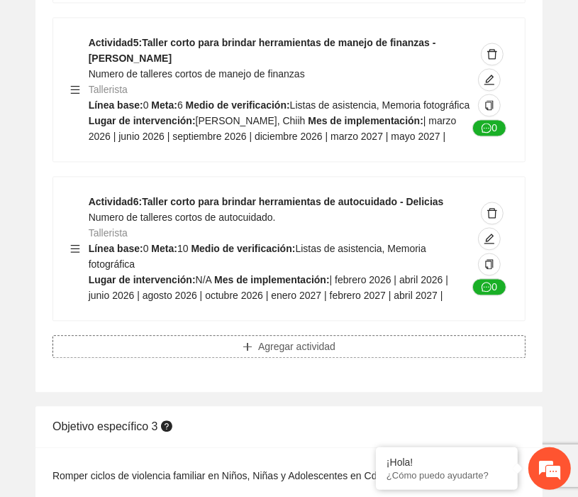
click at [294, 354] on span "Agregar actividad" at bounding box center [296, 347] width 77 height 16
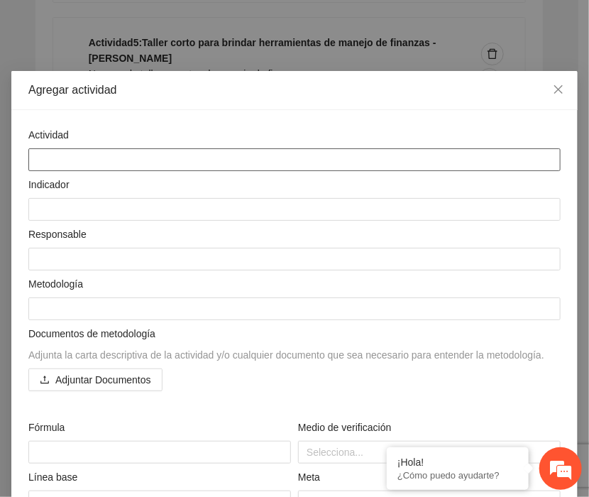
click at [68, 158] on textarea at bounding box center [294, 159] width 532 height 23
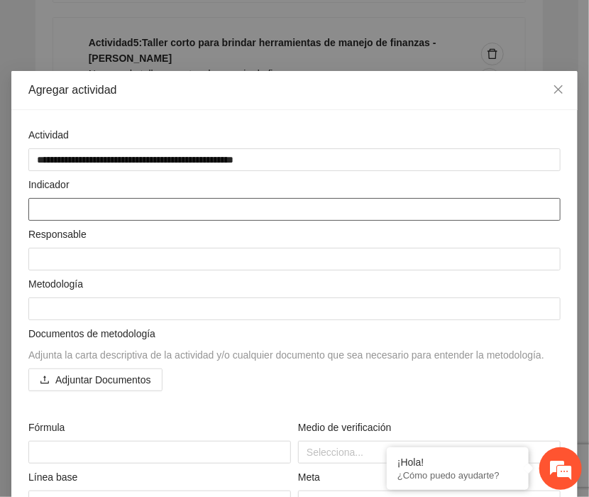
click at [55, 215] on textarea at bounding box center [294, 209] width 532 height 23
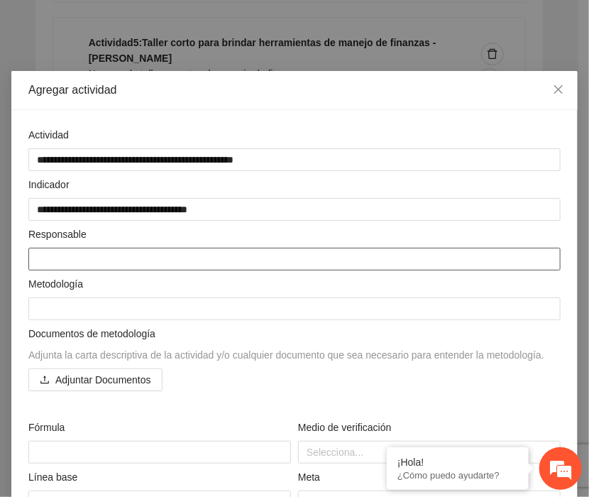
click at [40, 254] on textarea at bounding box center [294, 259] width 532 height 23
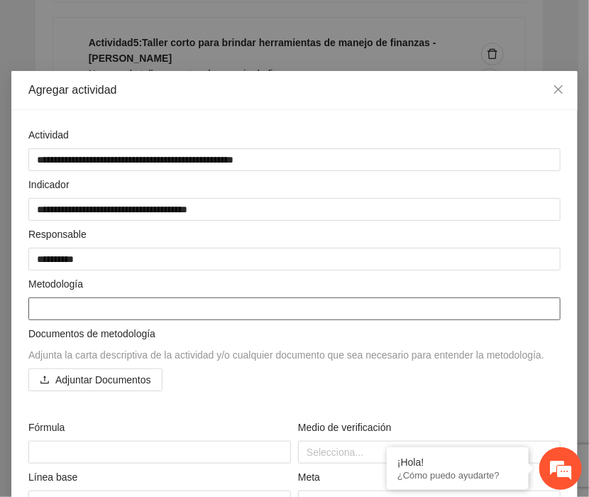
click at [48, 308] on textarea at bounding box center [294, 308] width 532 height 23
paste textarea "**********"
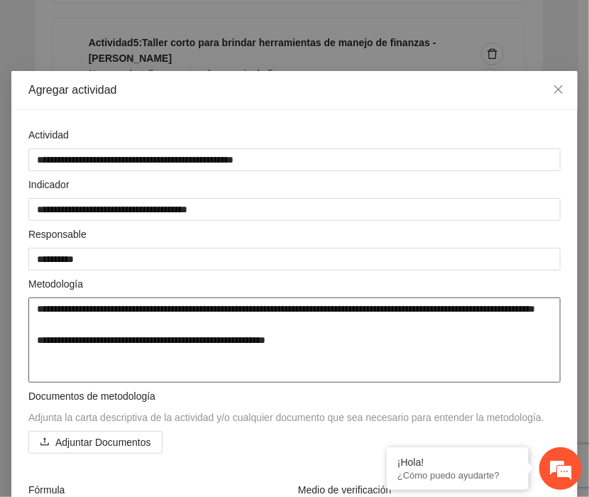
click at [36, 306] on textarea "**********" at bounding box center [294, 339] width 532 height 85
click at [290, 361] on textarea "**********" at bounding box center [294, 339] width 532 height 85
click at [423, 314] on textarea "**********" at bounding box center [294, 339] width 532 height 85
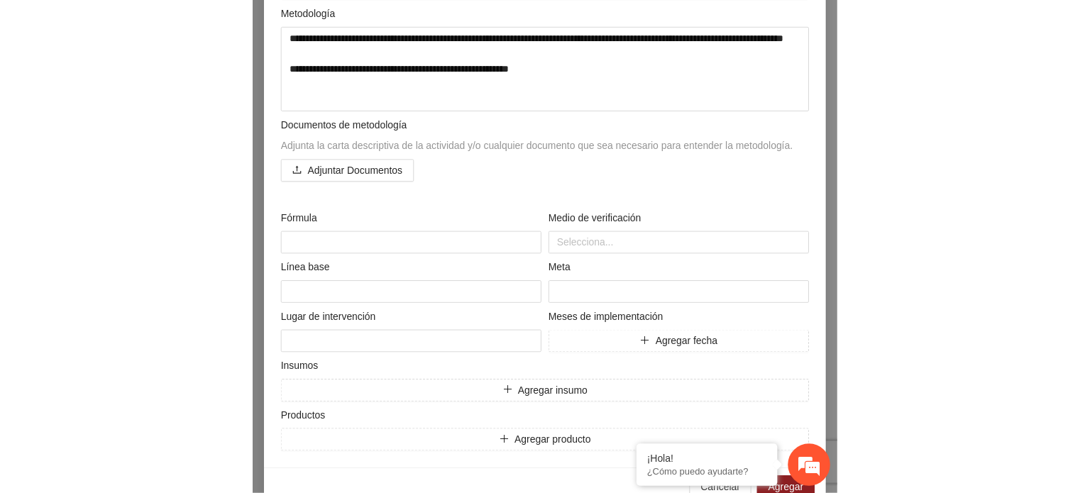
scroll to position [299, 0]
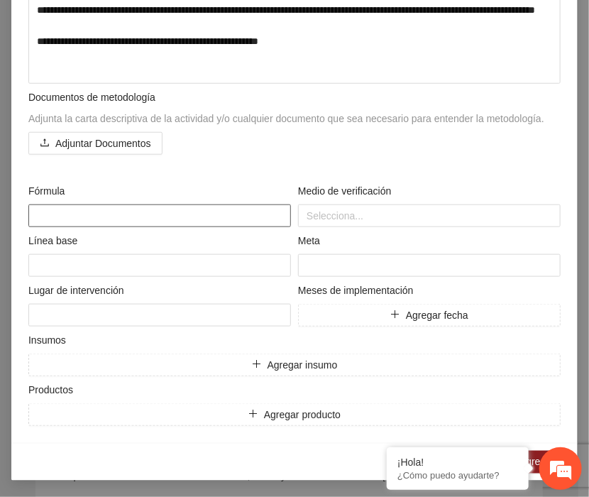
click at [38, 215] on textarea at bounding box center [159, 215] width 263 height 23
click at [322, 211] on div at bounding box center [430, 215] width 256 height 17
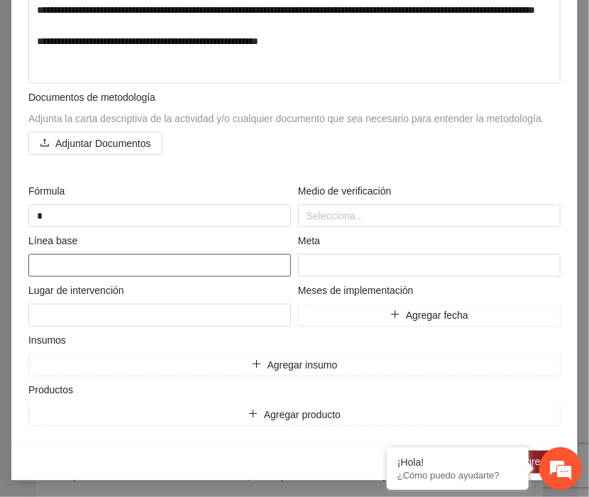
click at [52, 269] on textarea at bounding box center [159, 265] width 263 height 23
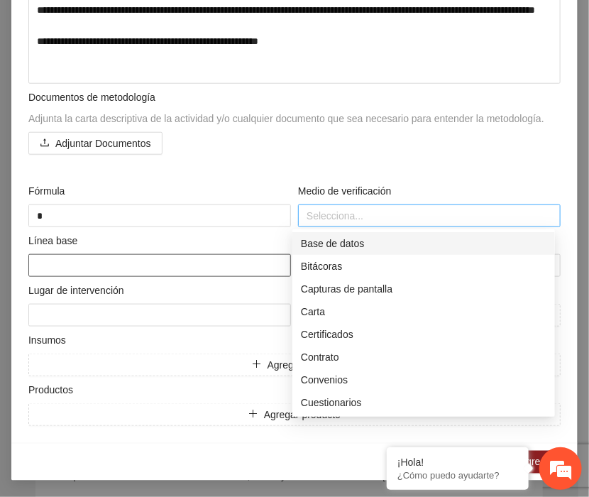
click at [324, 220] on div at bounding box center [430, 215] width 256 height 17
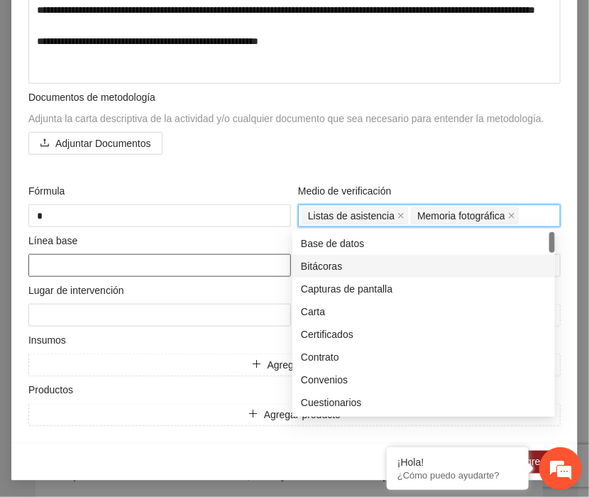
click at [82, 257] on textarea at bounding box center [159, 265] width 263 height 23
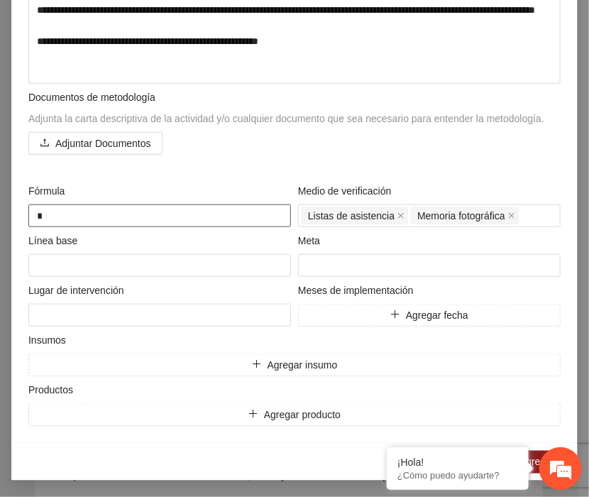
click at [77, 212] on textarea "*" at bounding box center [159, 215] width 263 height 23
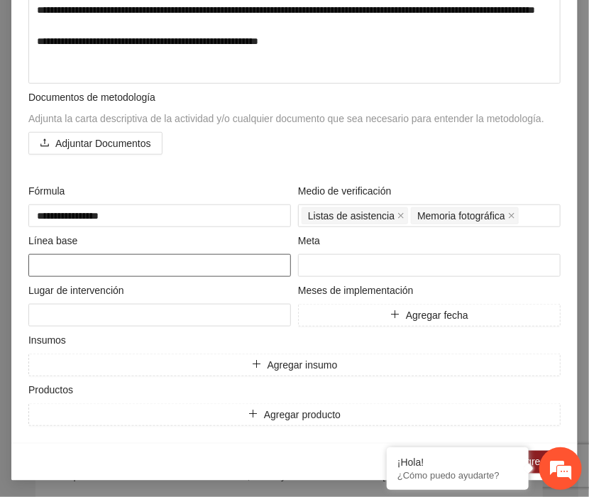
click at [77, 270] on textarea at bounding box center [159, 265] width 263 height 23
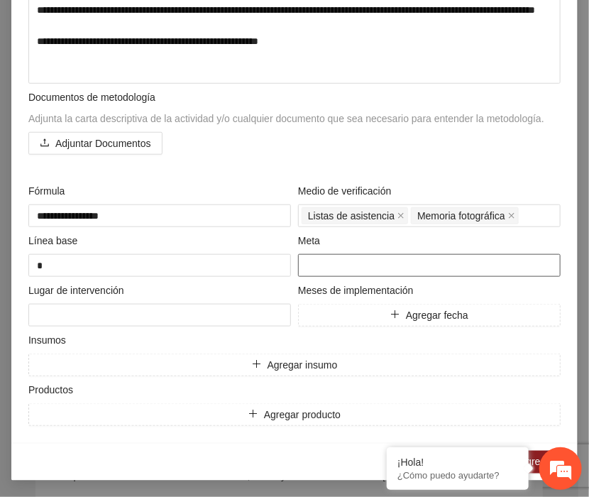
click at [313, 266] on input "number" at bounding box center [429, 265] width 263 height 23
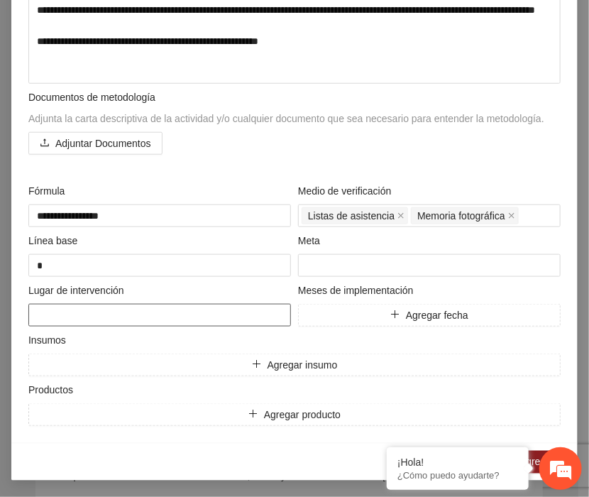
click at [128, 309] on textarea at bounding box center [159, 315] width 263 height 23
click at [280, 360] on span "Agregar insumo" at bounding box center [303, 365] width 70 height 16
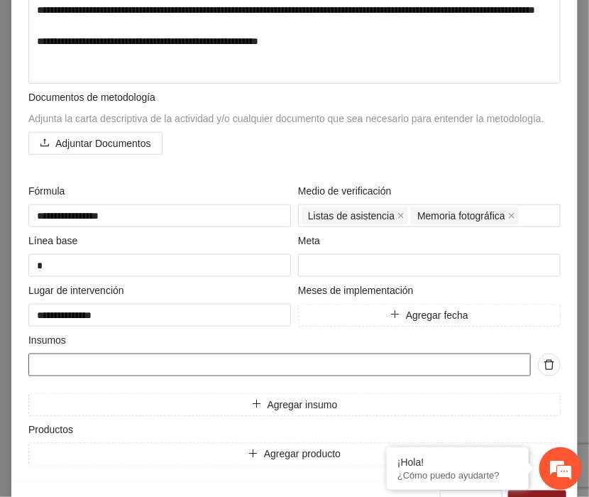
click at [280, 360] on input "text" at bounding box center [279, 364] width 503 height 23
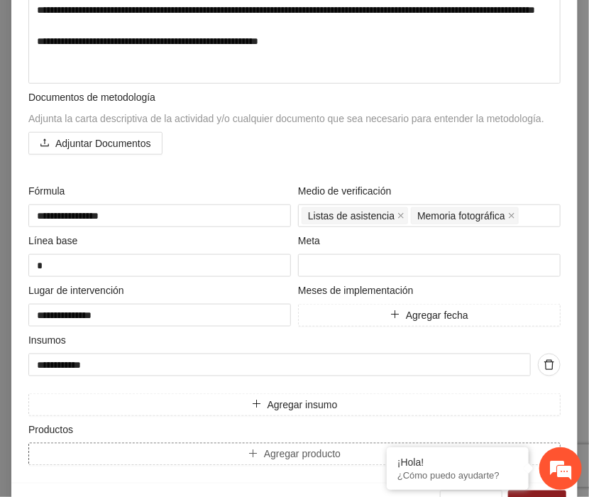
click at [199, 456] on button "Agregar producto" at bounding box center [294, 454] width 532 height 23
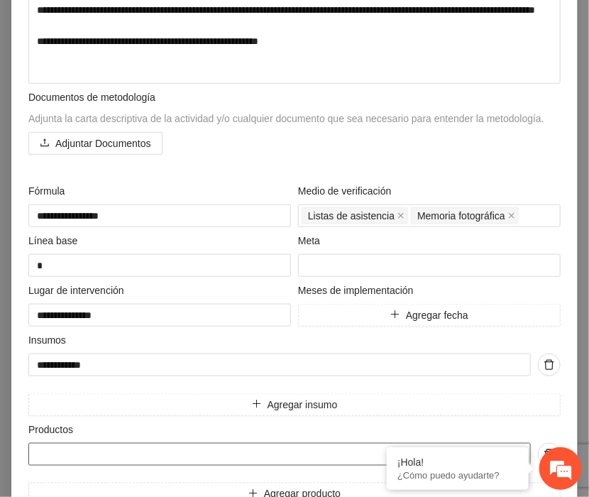
click at [97, 443] on input "text" at bounding box center [279, 454] width 503 height 23
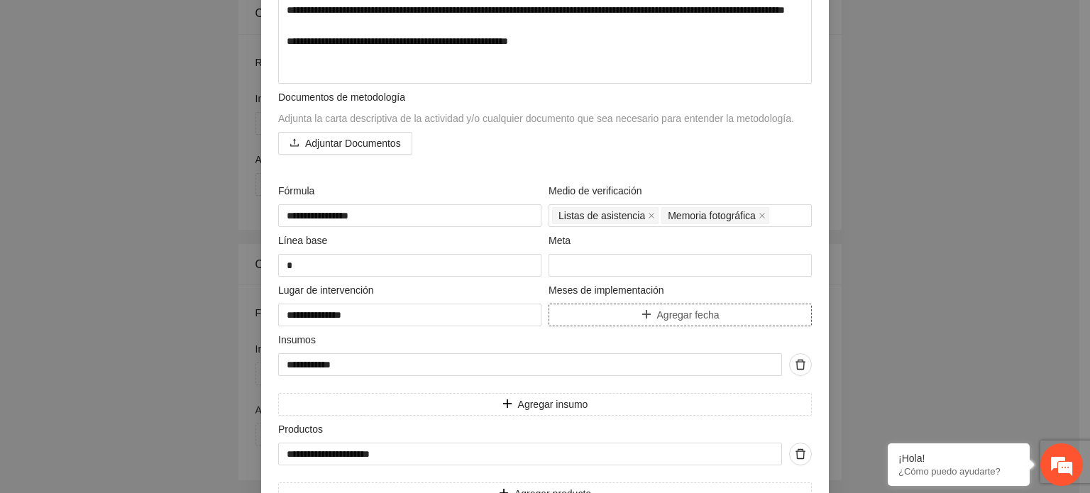
click at [681, 314] on span "Agregar fecha" at bounding box center [688, 315] width 62 height 16
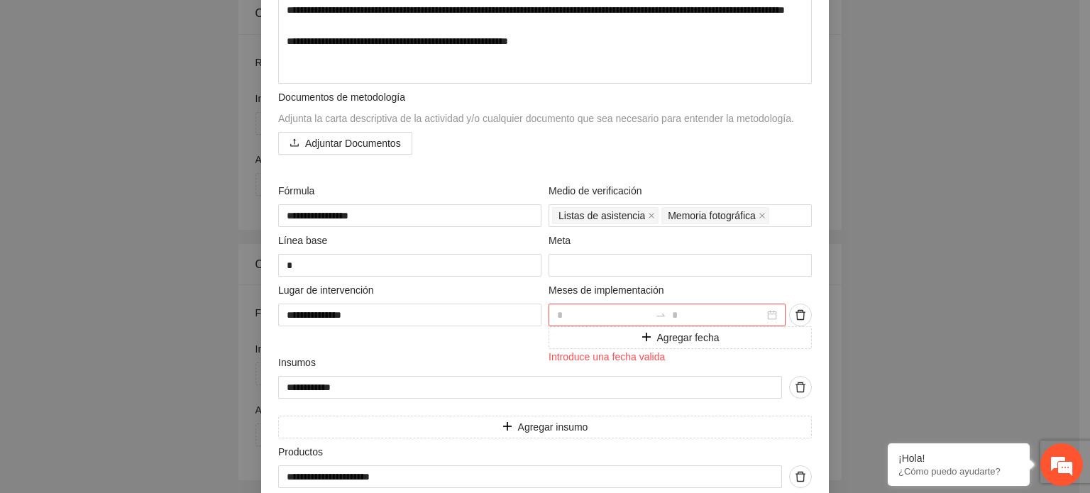
click at [764, 317] on div at bounding box center [667, 315] width 237 height 23
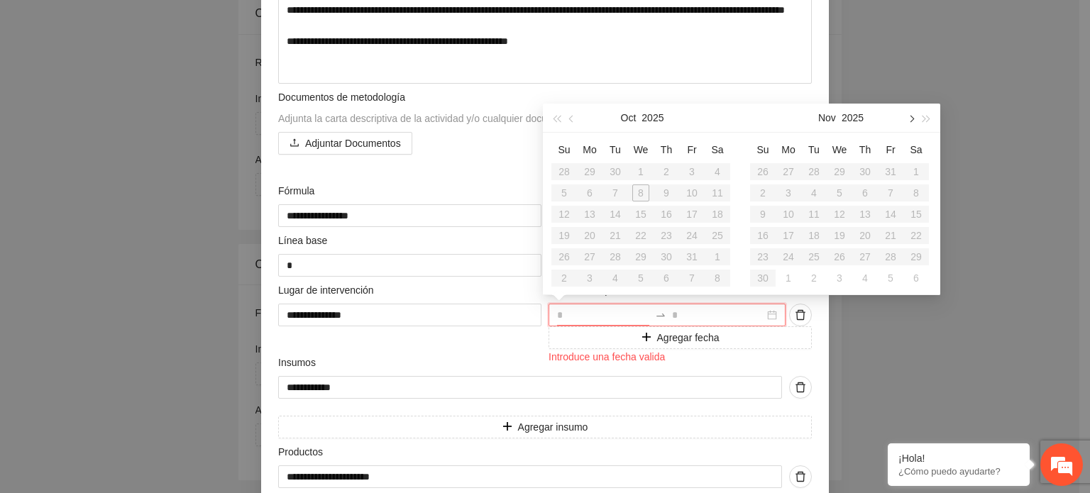
click at [906, 115] on button "button" at bounding box center [911, 118] width 16 height 28
drag, startPoint x: 762, startPoint y: 168, endPoint x: 812, endPoint y: 254, distance: 99.2
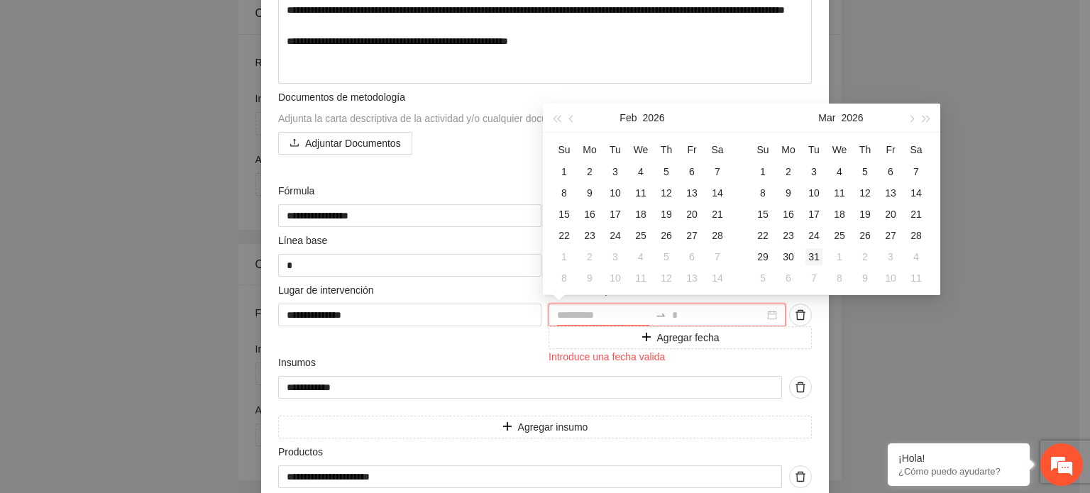
click at [812, 254] on tbody "1 2 3 4 5 6 7 8 9 10 11 12 13 14 15 16 17 18 19 20 21 22 23 24 25 26 27 28 29 3…" at bounding box center [839, 225] width 179 height 128
click at [812, 254] on div "31" at bounding box center [814, 256] width 17 height 17
click at [813, 251] on div "31" at bounding box center [814, 256] width 17 height 17
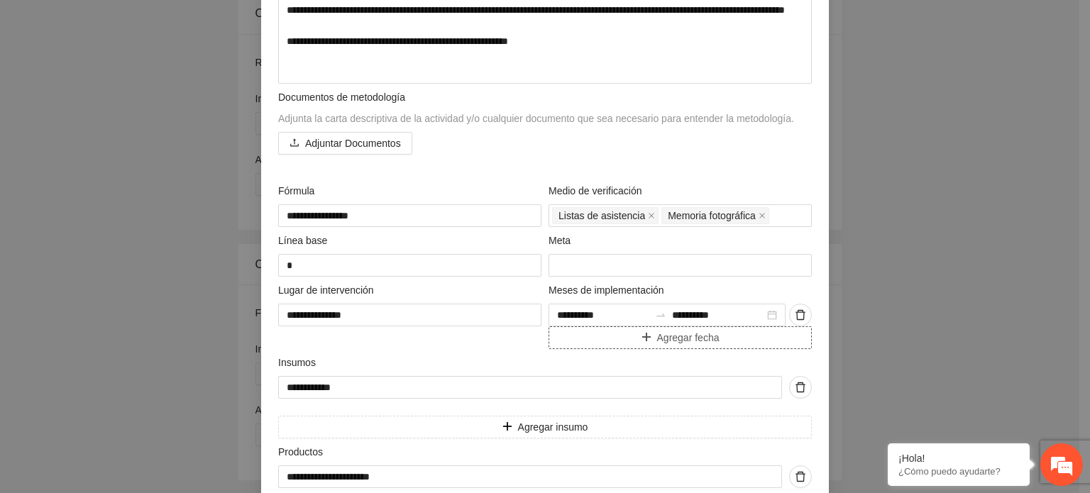
click at [664, 335] on span "Agregar fecha" at bounding box center [688, 338] width 62 height 16
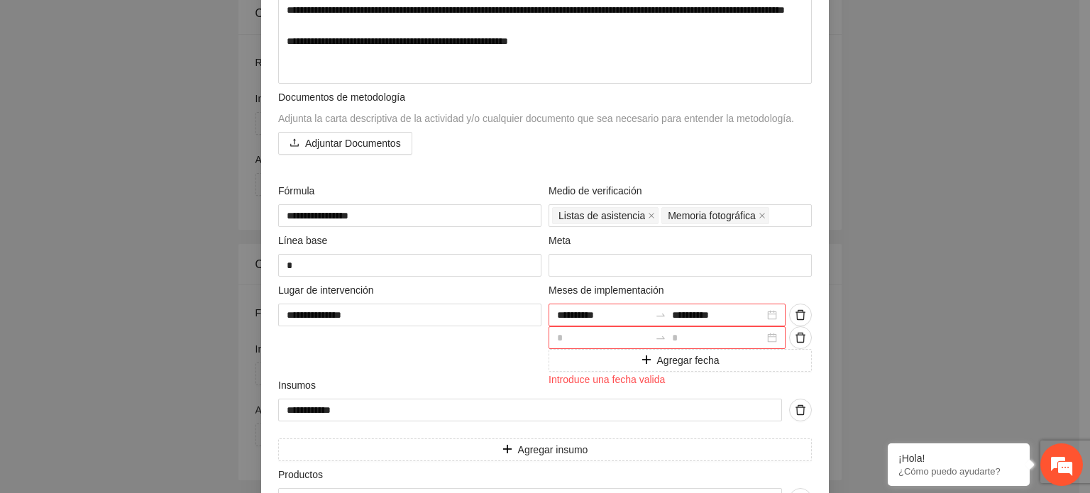
click at [767, 335] on div at bounding box center [667, 337] width 237 height 23
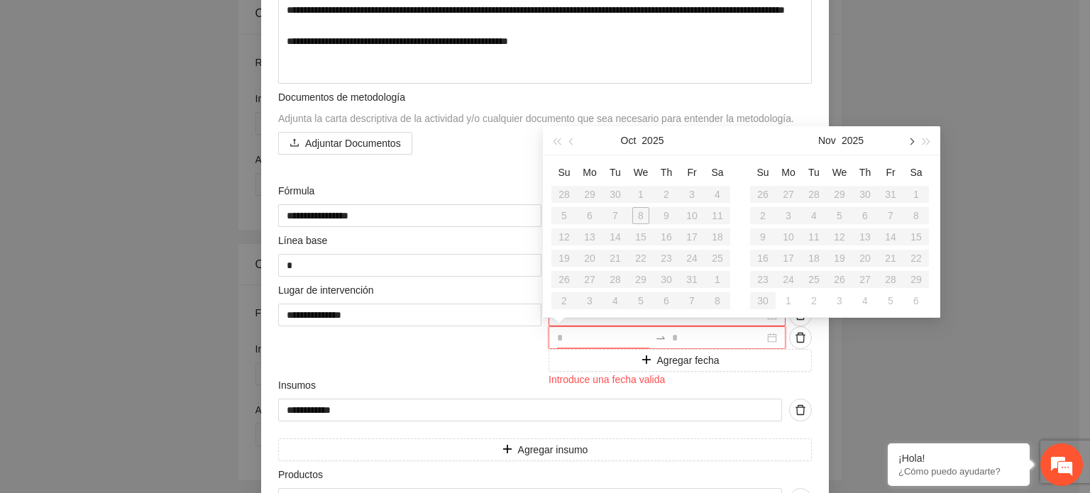
click at [912, 146] on button "button" at bounding box center [911, 140] width 16 height 28
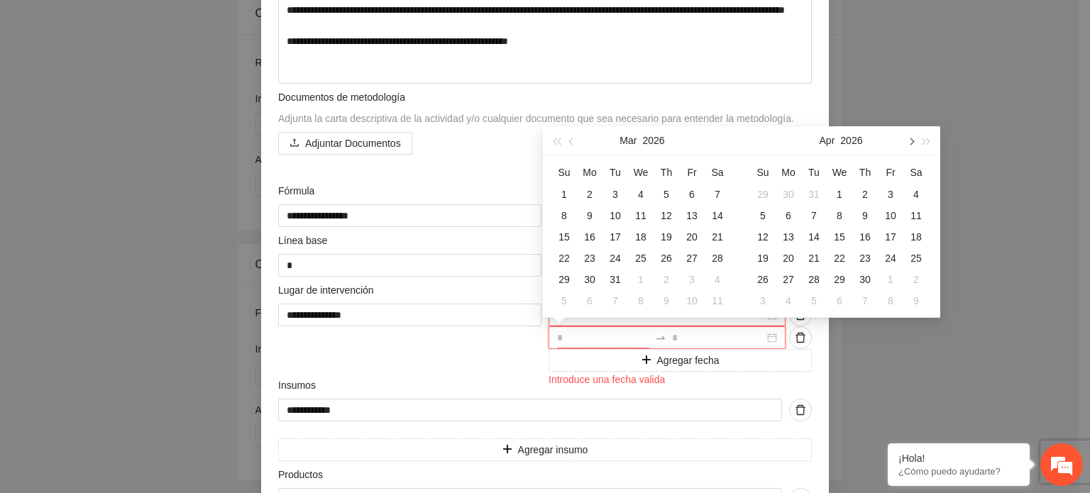
click at [912, 146] on button "button" at bounding box center [911, 140] width 16 height 28
click at [891, 193] on div "1" at bounding box center [890, 194] width 17 height 17
click at [765, 300] on div "31" at bounding box center [762, 300] width 17 height 17
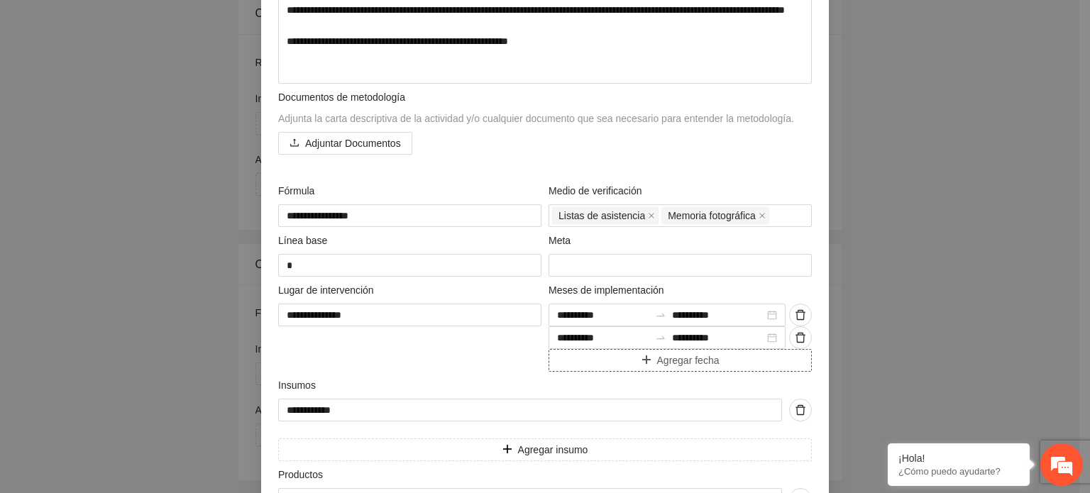
click at [670, 359] on span "Agregar fecha" at bounding box center [688, 361] width 62 height 16
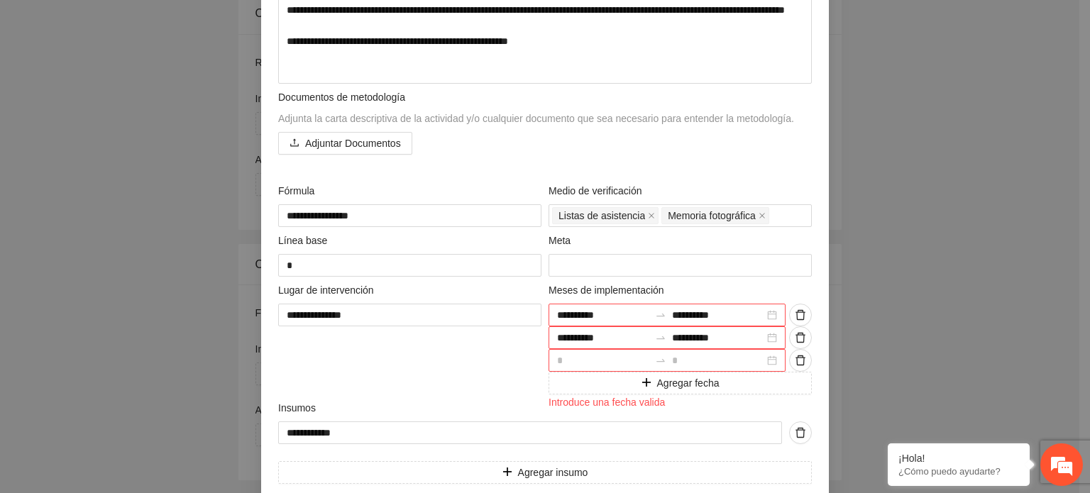
click at [765, 361] on div at bounding box center [667, 360] width 237 height 23
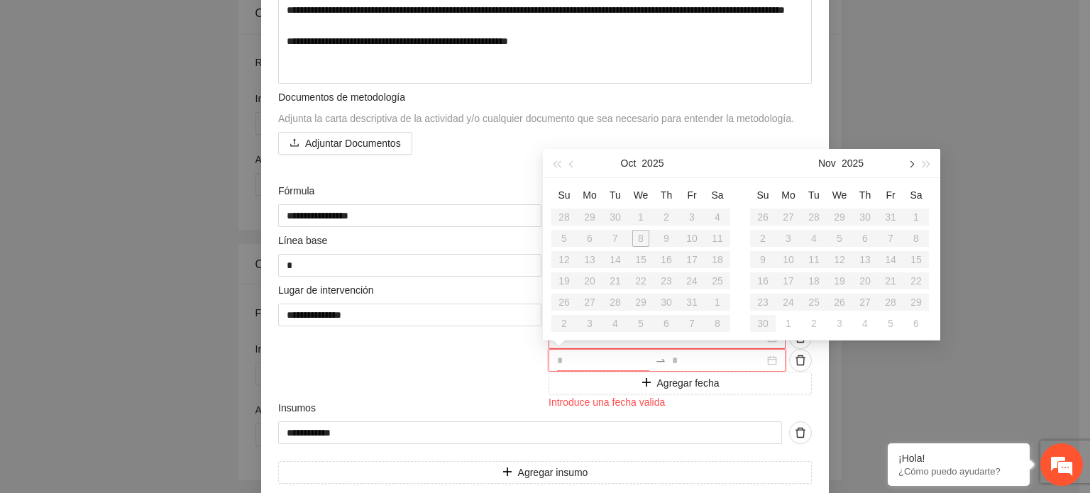
click at [909, 164] on span "button" at bounding box center [910, 164] width 7 height 7
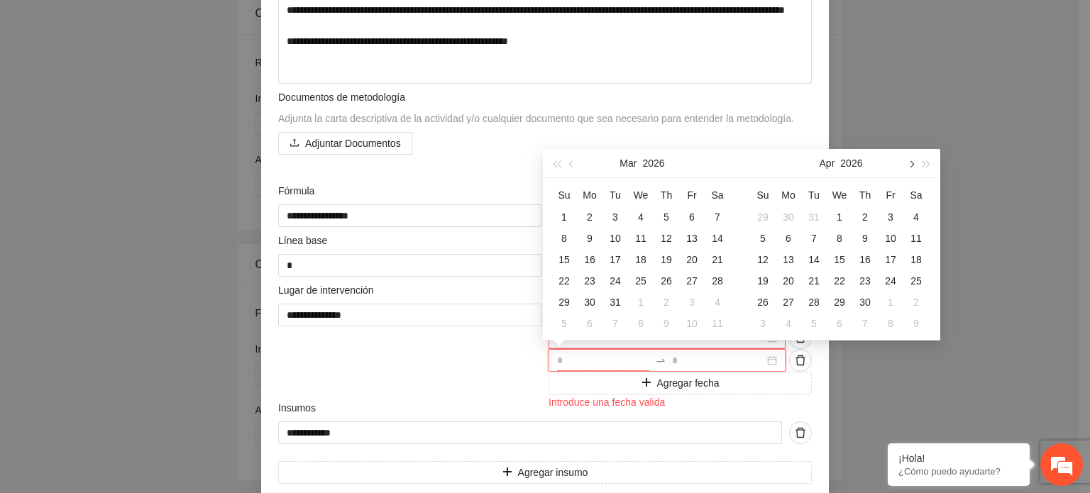
click at [909, 164] on span "button" at bounding box center [910, 164] width 7 height 7
click at [840, 215] on div "1" at bounding box center [839, 217] width 17 height 17
click at [891, 300] on div "31" at bounding box center [890, 302] width 17 height 17
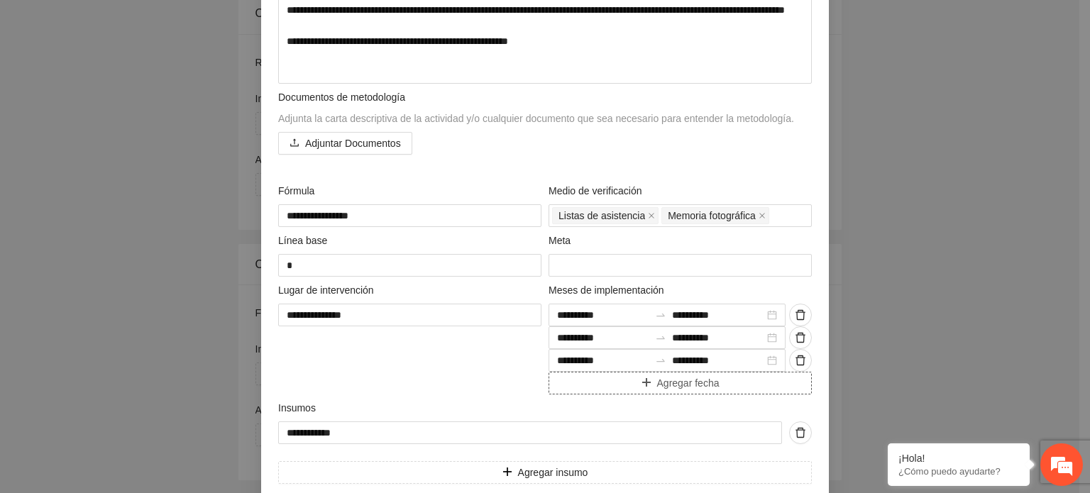
click at [691, 380] on span "Agregar fecha" at bounding box center [688, 383] width 62 height 16
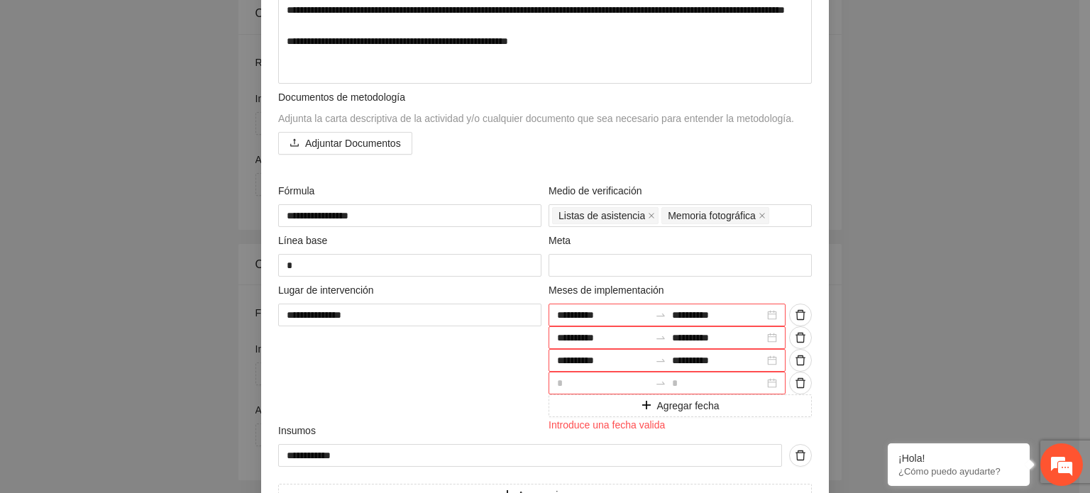
click at [769, 384] on div at bounding box center [667, 383] width 237 height 23
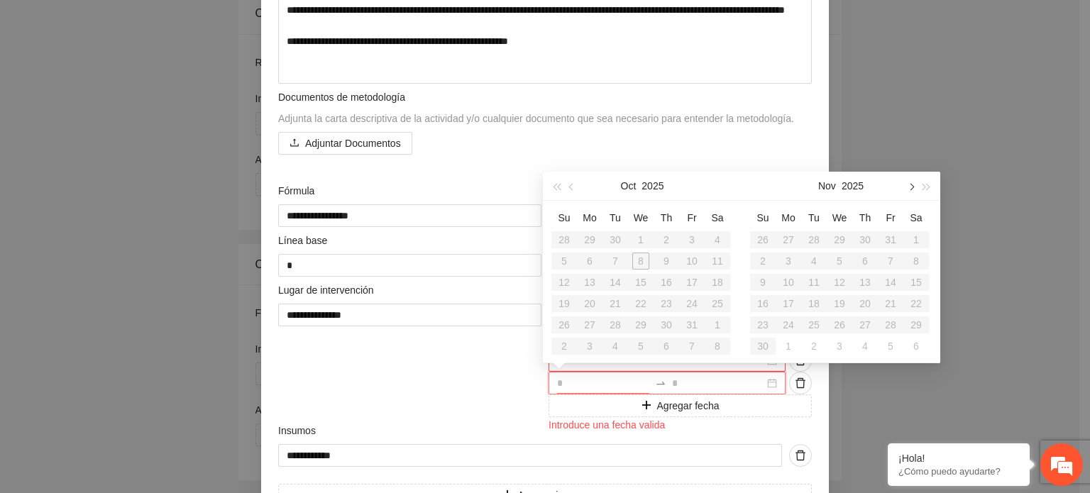
click at [912, 189] on span "button" at bounding box center [910, 187] width 7 height 7
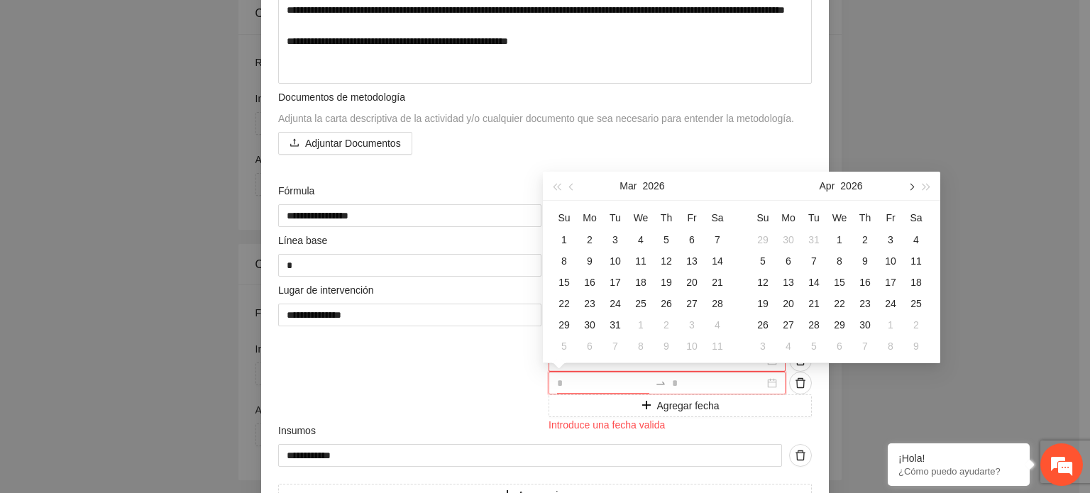
click at [912, 189] on span "button" at bounding box center [910, 187] width 7 height 7
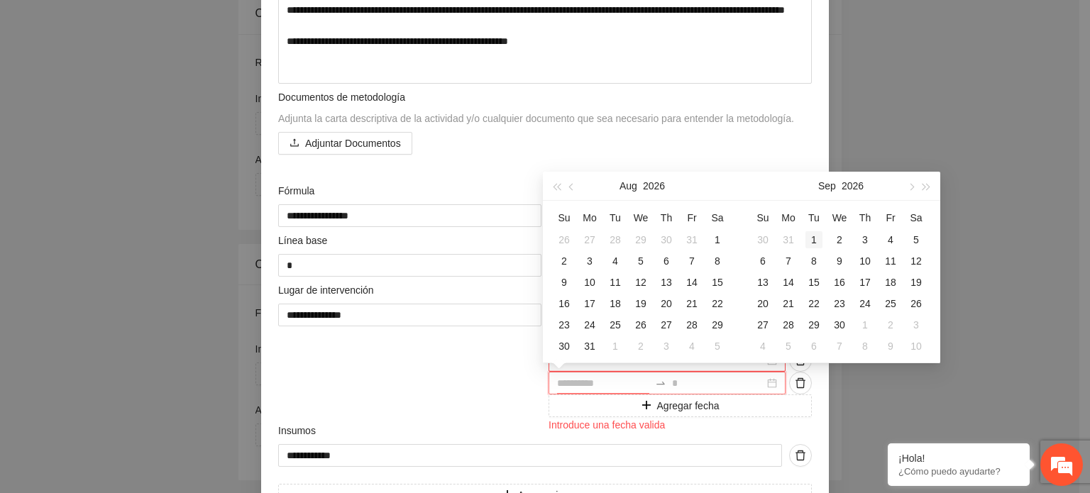
click at [813, 241] on div "1" at bounding box center [814, 239] width 17 height 17
click at [838, 322] on div "30" at bounding box center [839, 325] width 17 height 17
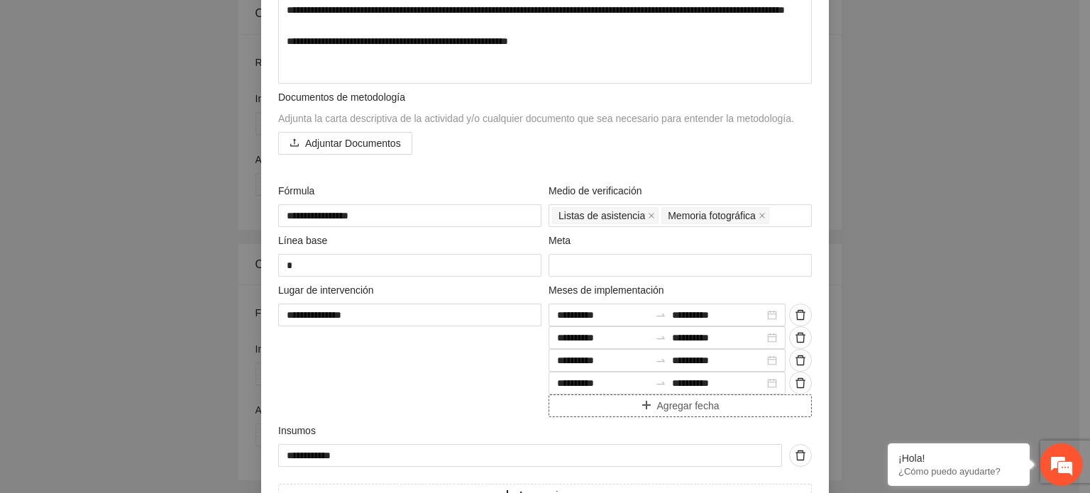
click at [681, 408] on span "Agregar fecha" at bounding box center [688, 406] width 62 height 16
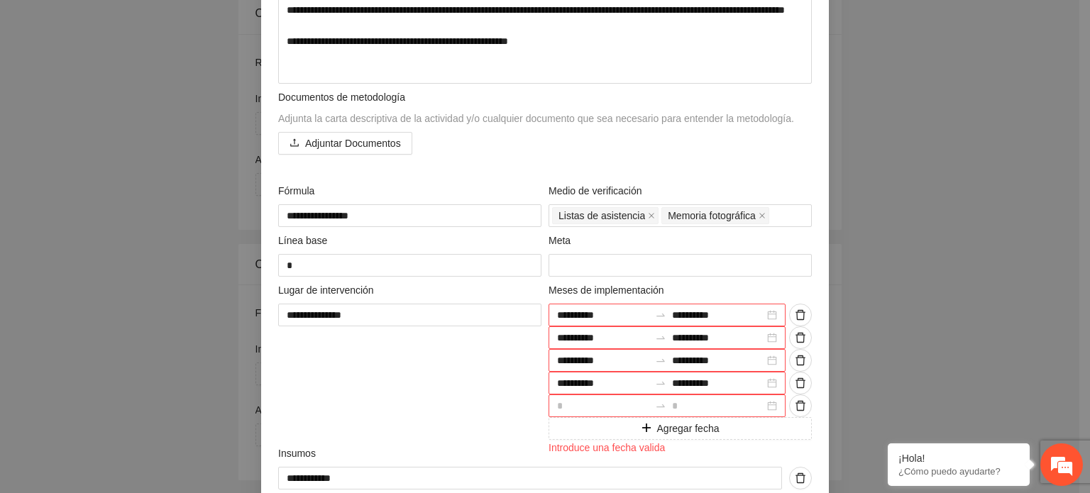
click at [771, 402] on div at bounding box center [667, 406] width 237 height 23
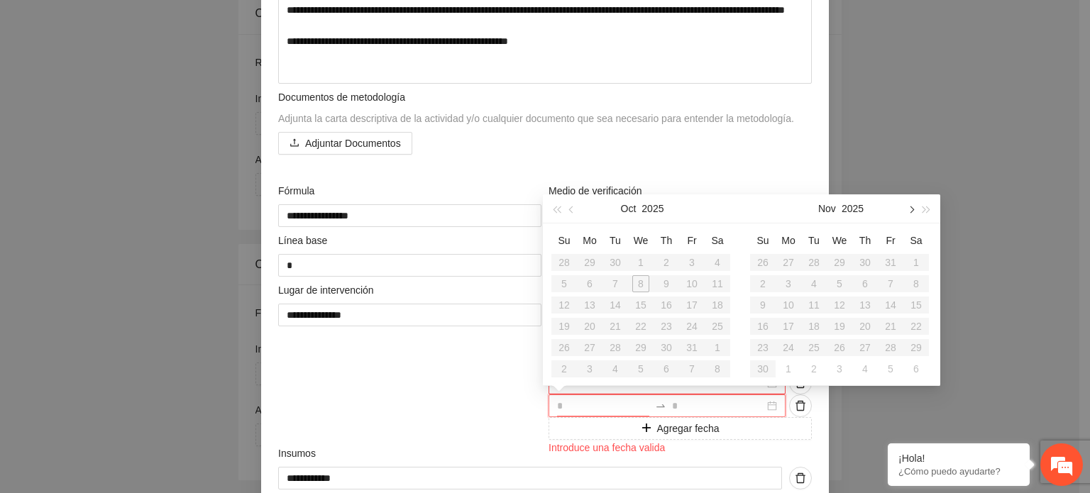
click at [913, 207] on button "button" at bounding box center [911, 208] width 16 height 28
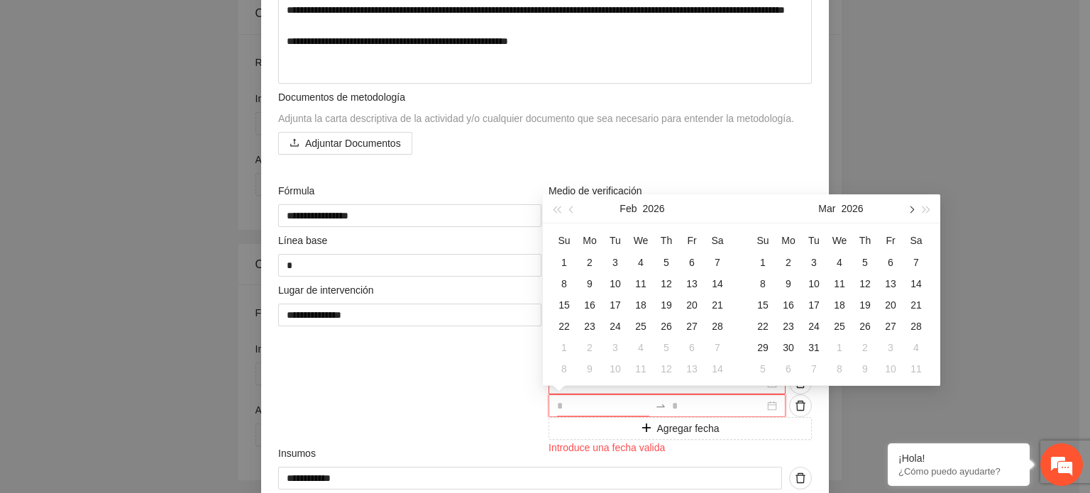
click at [913, 207] on button "button" at bounding box center [911, 208] width 16 height 28
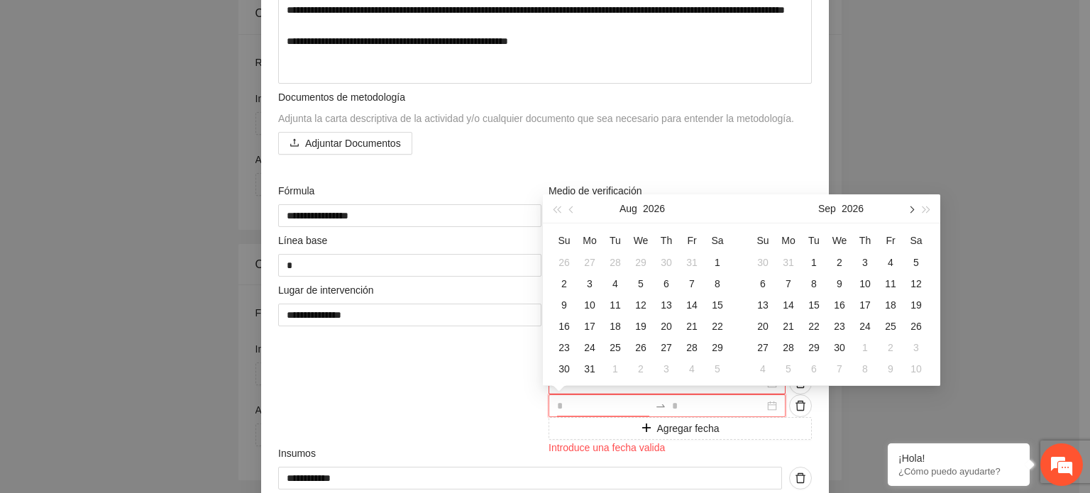
click at [913, 207] on button "button" at bounding box center [911, 208] width 16 height 28
click at [767, 260] on div "1" at bounding box center [762, 262] width 17 height 17
click at [794, 344] on div "30" at bounding box center [788, 347] width 17 height 17
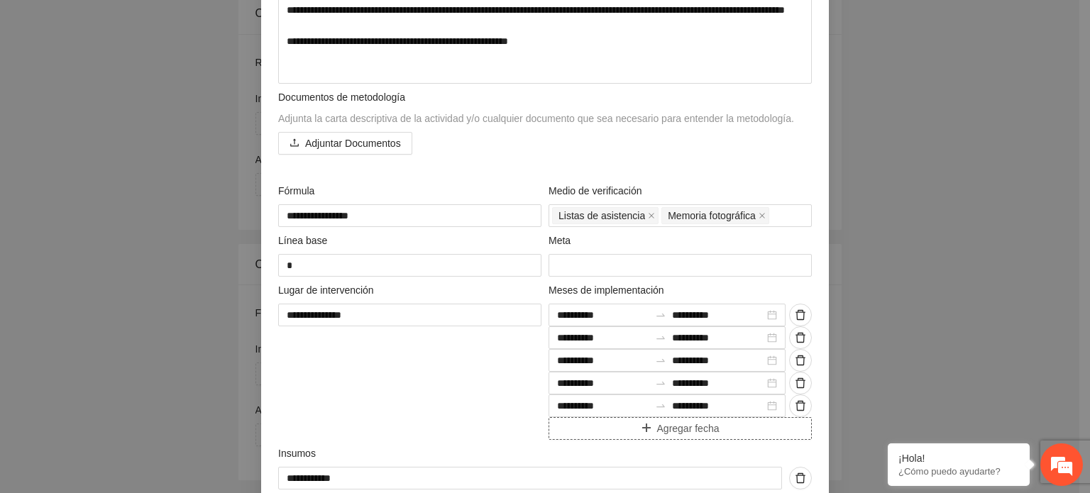
click at [696, 435] on span "Agregar fecha" at bounding box center [688, 429] width 62 height 16
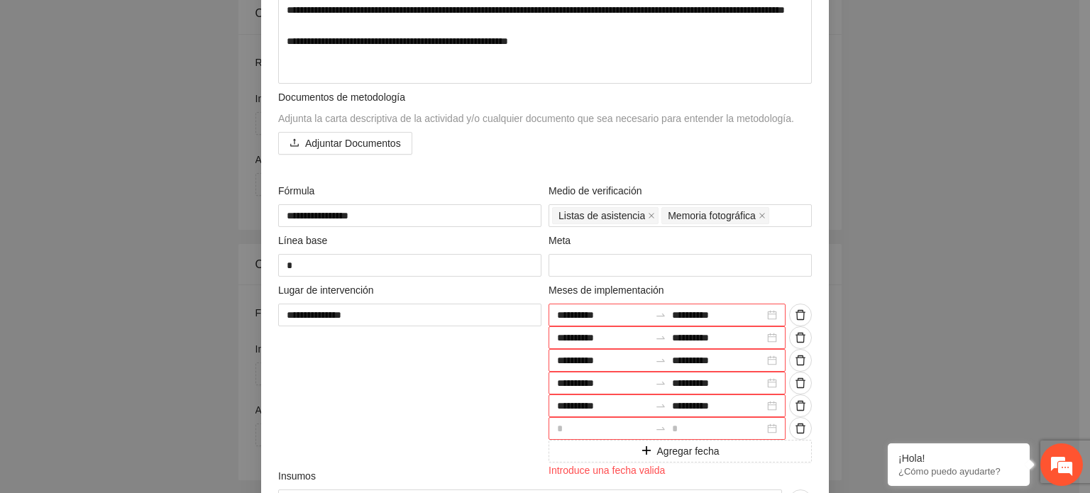
click at [769, 426] on div at bounding box center [667, 428] width 237 height 23
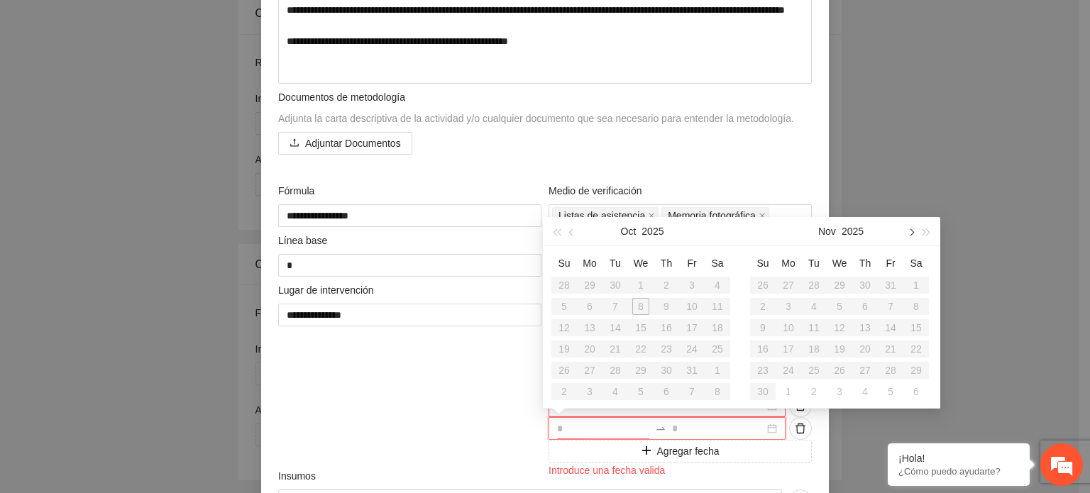
click at [909, 234] on span "button" at bounding box center [910, 232] width 7 height 7
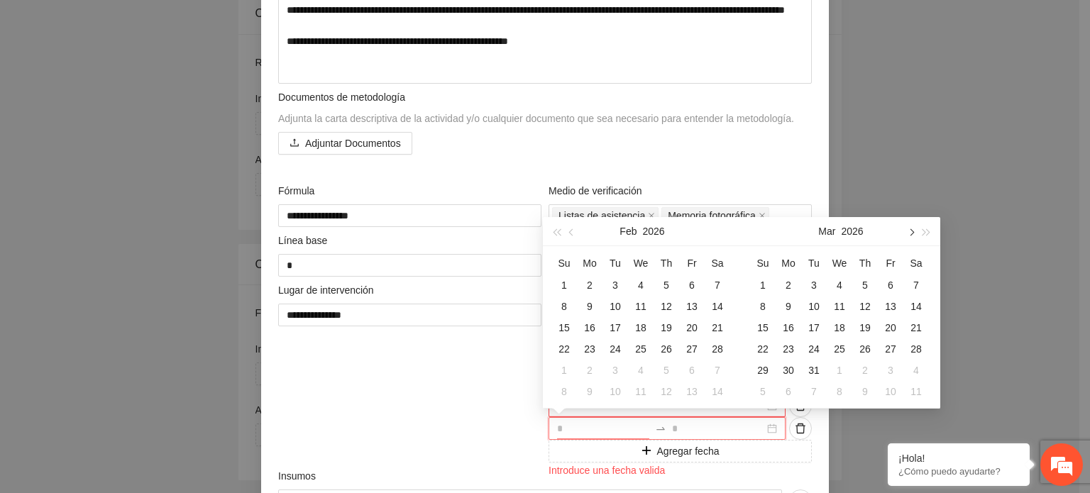
click at [909, 234] on span "button" at bounding box center [910, 232] width 7 height 7
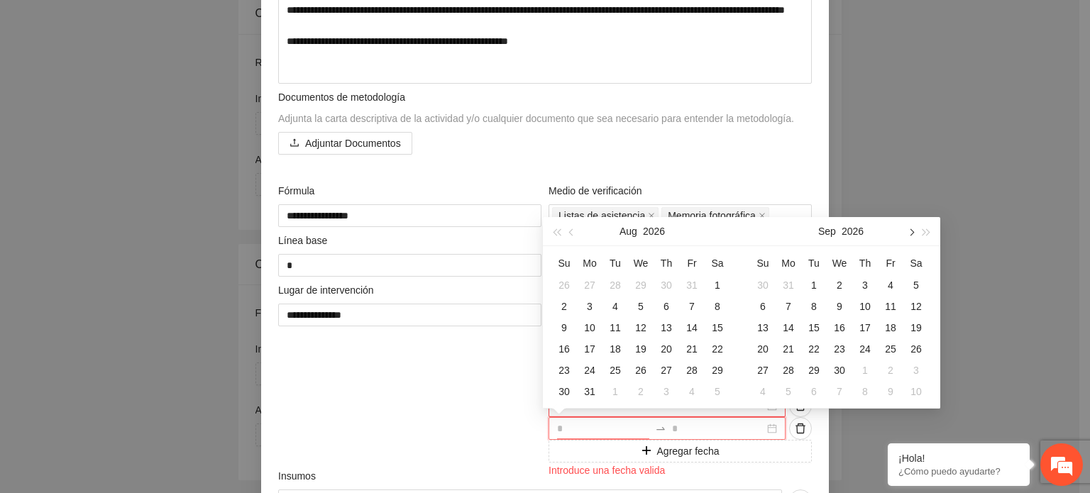
click at [909, 234] on span "button" at bounding box center [910, 232] width 7 height 7
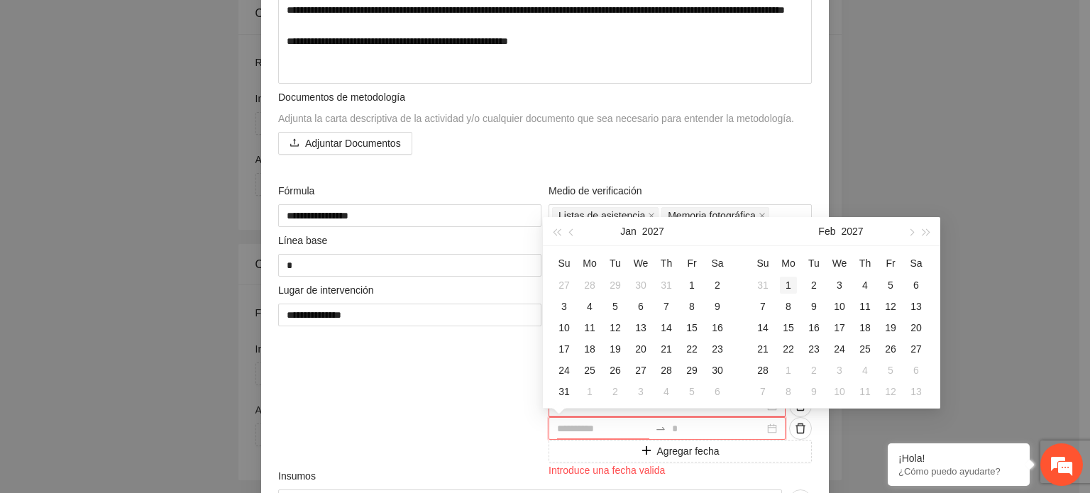
click at [789, 283] on div "1" at bounding box center [788, 285] width 17 height 17
click at [764, 367] on div "28" at bounding box center [762, 370] width 17 height 17
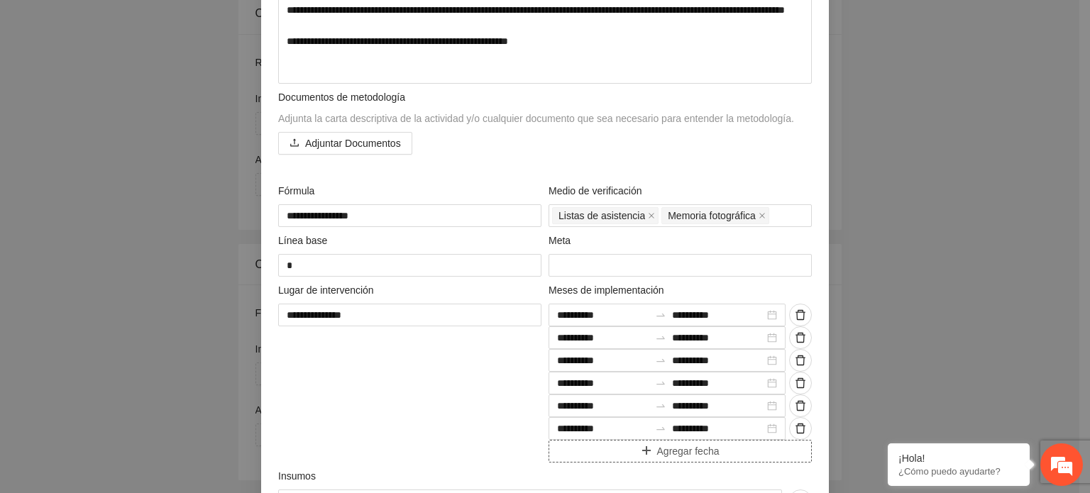
click at [679, 454] on span "Agregar fecha" at bounding box center [688, 452] width 62 height 16
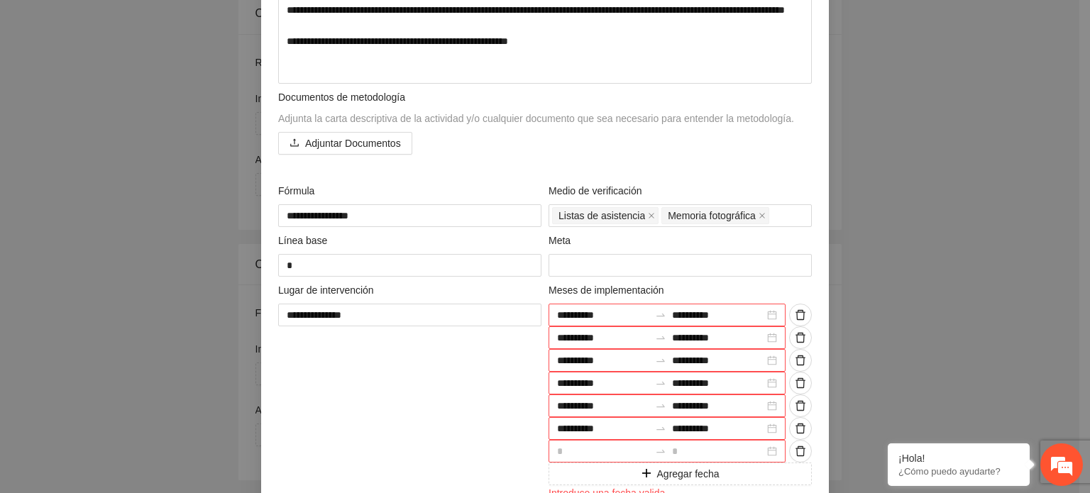
click at [767, 452] on div at bounding box center [667, 451] width 237 height 23
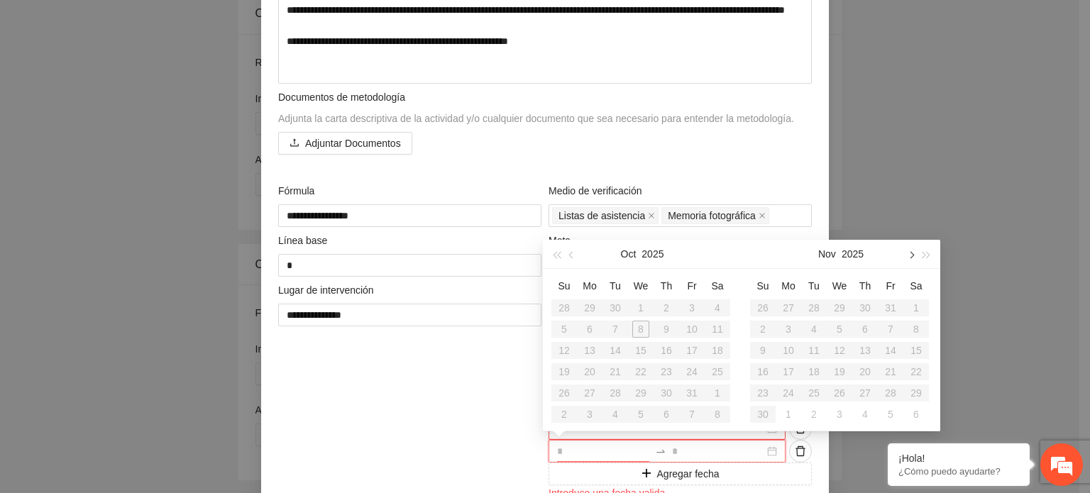
click at [913, 252] on button "button" at bounding box center [911, 254] width 16 height 28
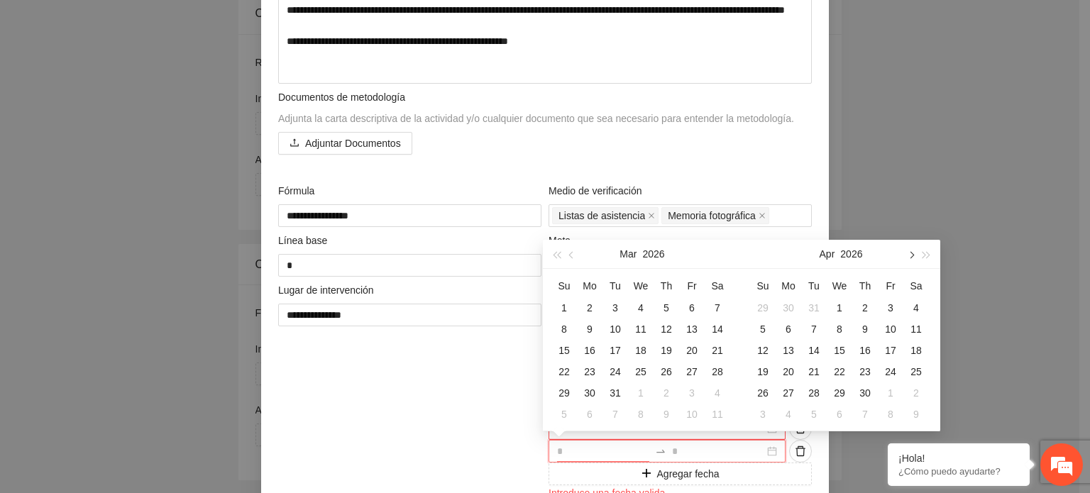
click at [913, 252] on button "button" at bounding box center [911, 254] width 16 height 28
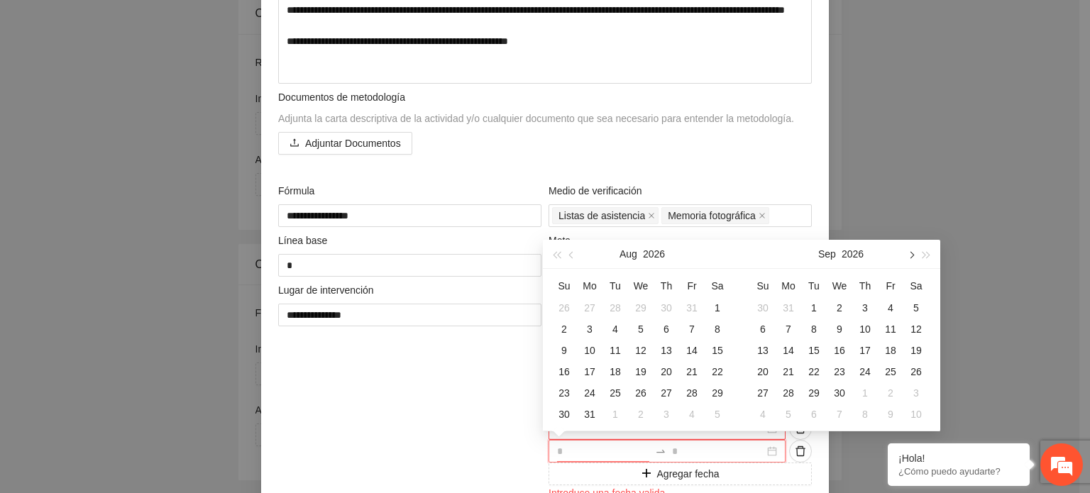
click at [913, 252] on button "button" at bounding box center [911, 254] width 16 height 28
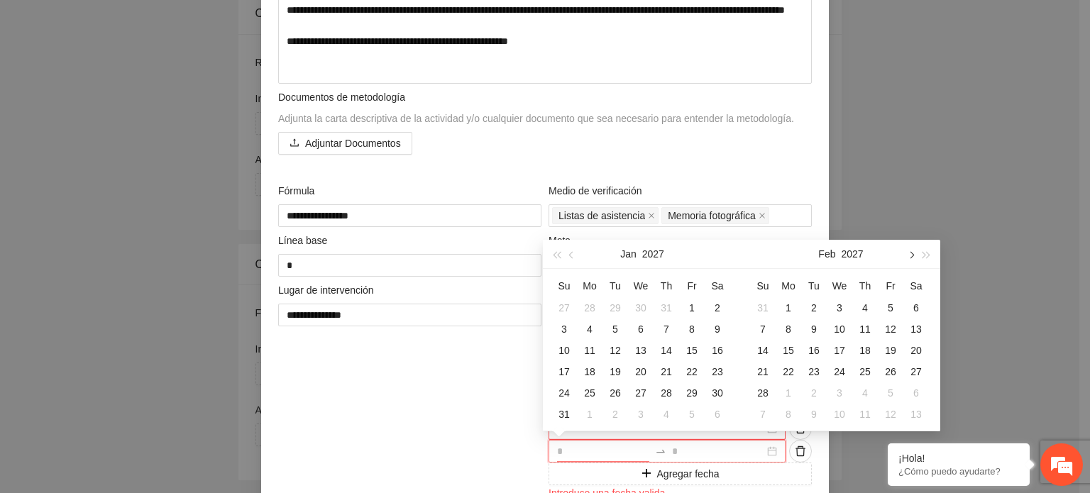
click at [913, 252] on button "button" at bounding box center [911, 254] width 16 height 28
click at [916, 307] on div "1" at bounding box center [916, 308] width 17 height 17
click at [764, 414] on div "30" at bounding box center [762, 414] width 17 height 17
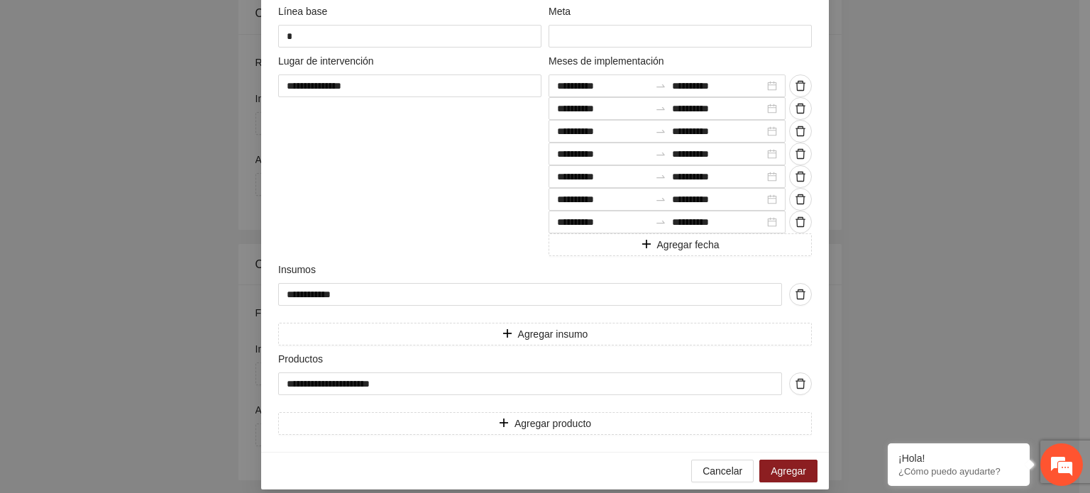
scroll to position [541, 0]
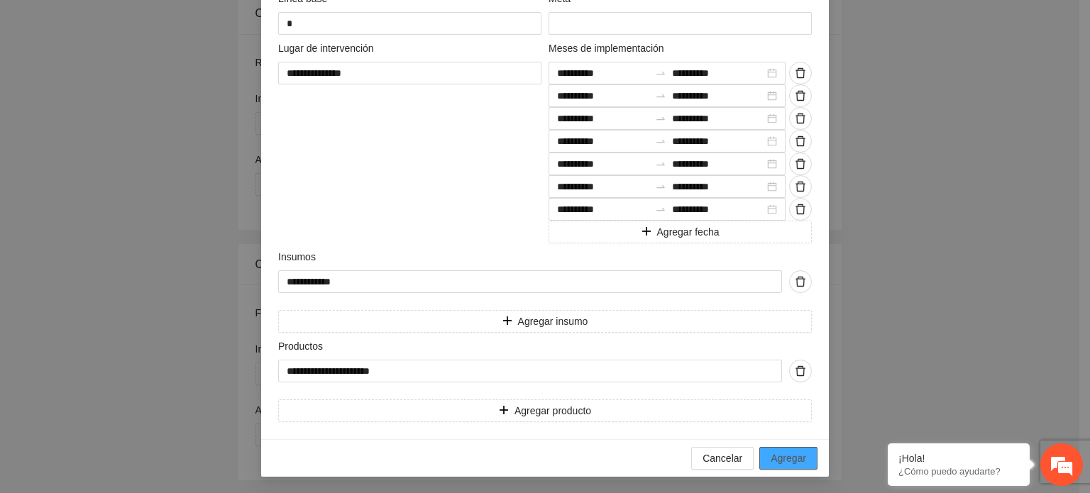
click at [786, 457] on span "Agregar" at bounding box center [788, 459] width 35 height 16
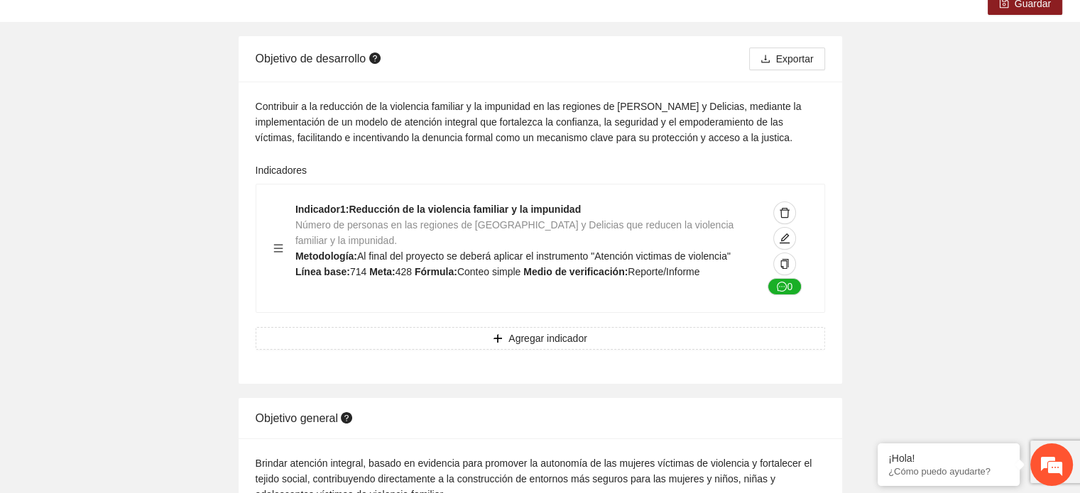
scroll to position [0, 0]
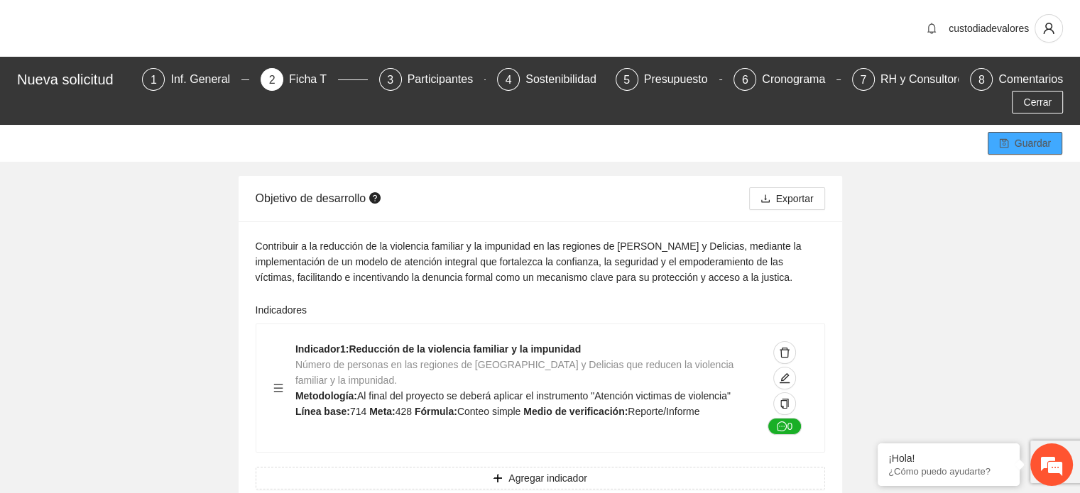
click at [1028, 136] on span "Guardar" at bounding box center [1032, 144] width 36 height 16
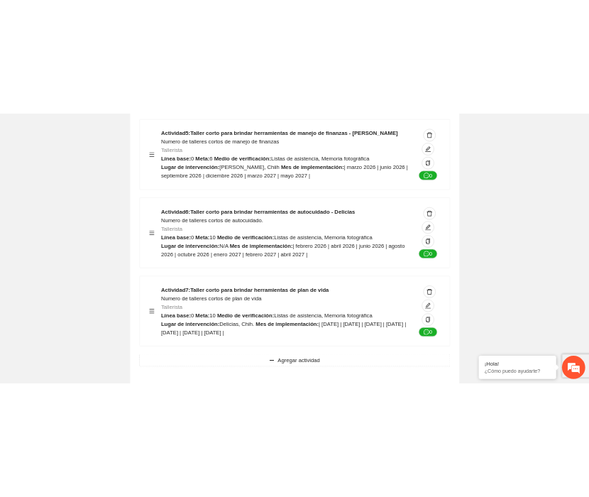
scroll to position [4102, 0]
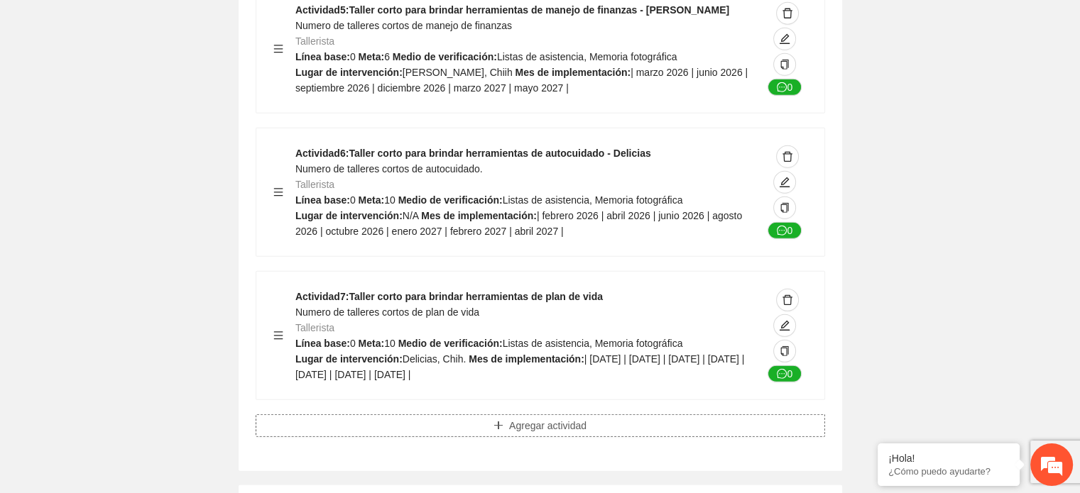
click at [548, 418] on span "Agregar actividad" at bounding box center [547, 426] width 77 height 16
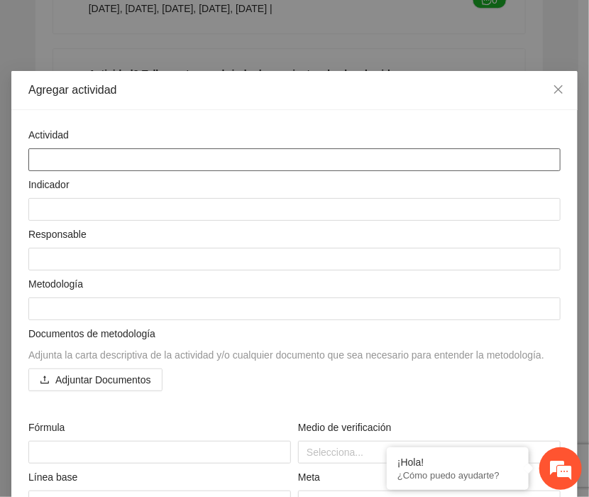
click at [70, 151] on textarea at bounding box center [294, 159] width 532 height 23
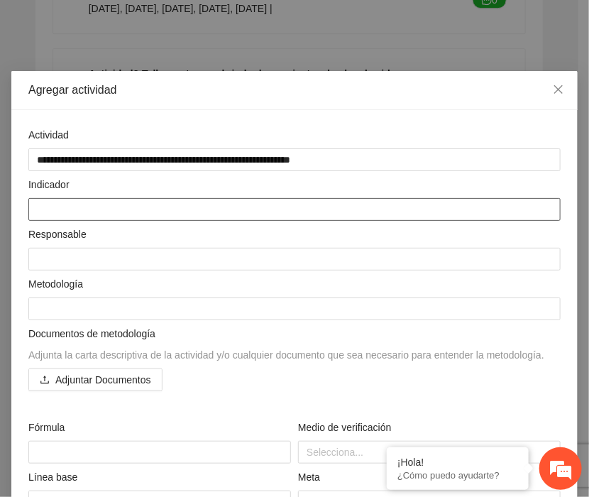
click at [40, 209] on textarea at bounding box center [294, 209] width 532 height 23
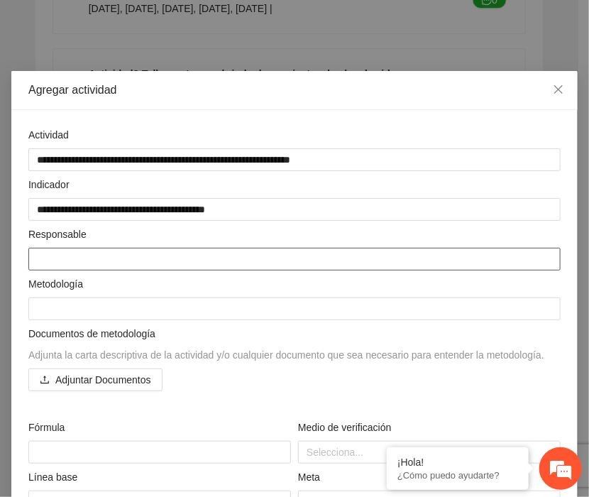
click at [40, 269] on textarea at bounding box center [294, 259] width 532 height 23
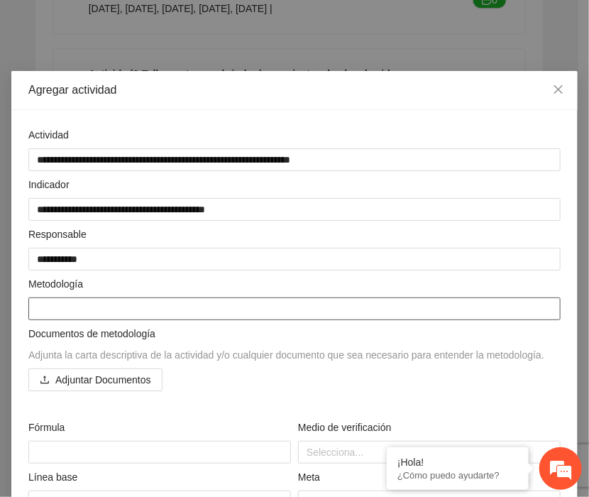
click at [39, 310] on textarea at bounding box center [294, 308] width 532 height 23
paste textarea "**********"
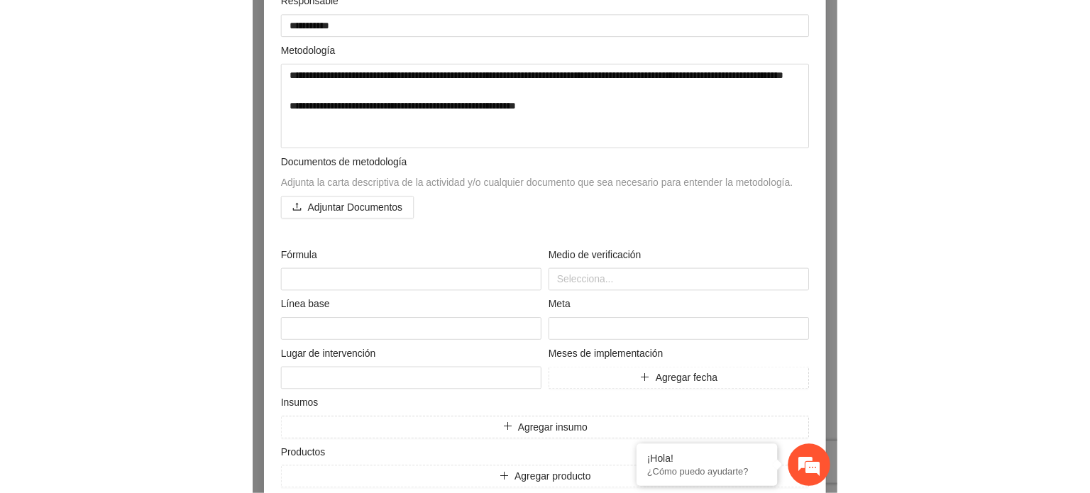
scroll to position [279, 0]
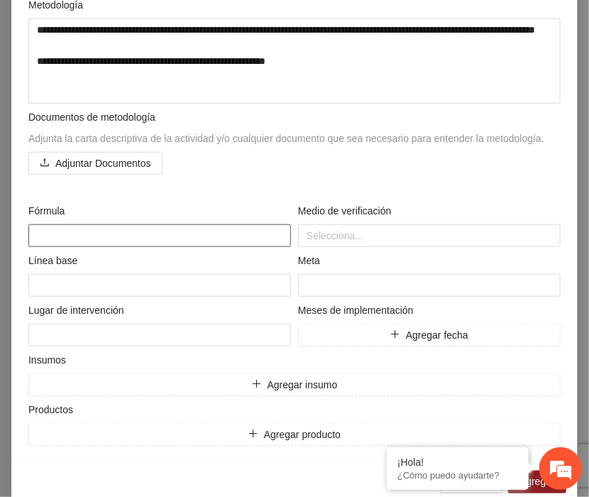
click at [48, 226] on textarea at bounding box center [159, 235] width 263 height 23
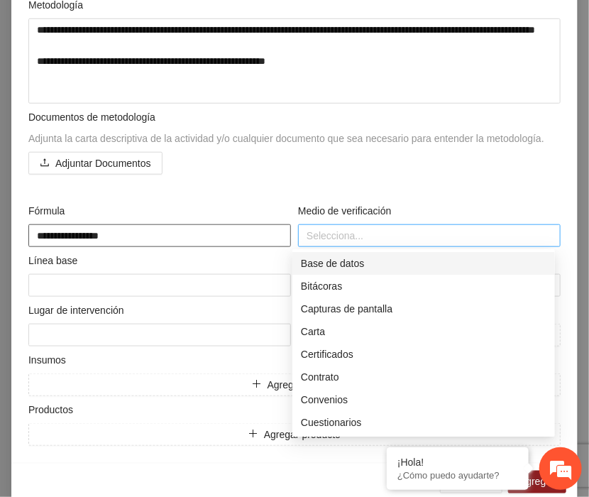
click at [332, 225] on div "Selecciona..." at bounding box center [429, 235] width 263 height 23
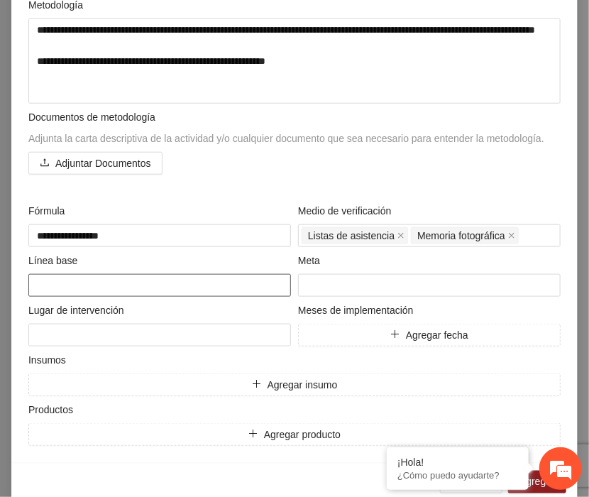
click at [81, 293] on textarea at bounding box center [159, 285] width 263 height 23
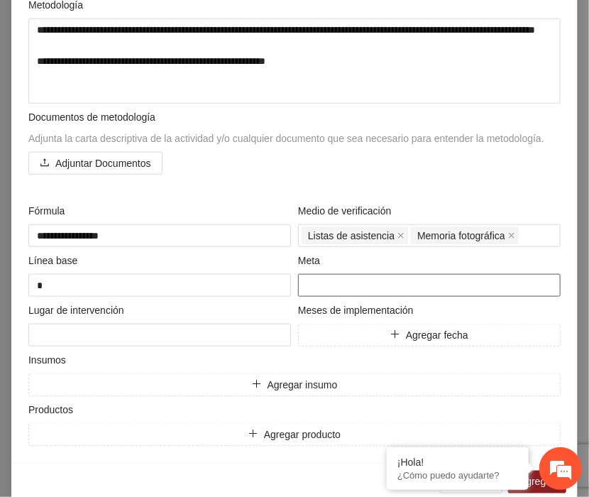
click at [343, 286] on input "number" at bounding box center [429, 285] width 263 height 23
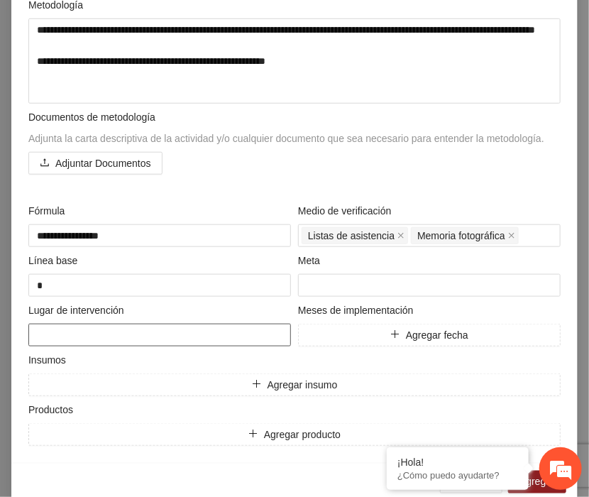
click at [102, 343] on textarea at bounding box center [159, 335] width 263 height 23
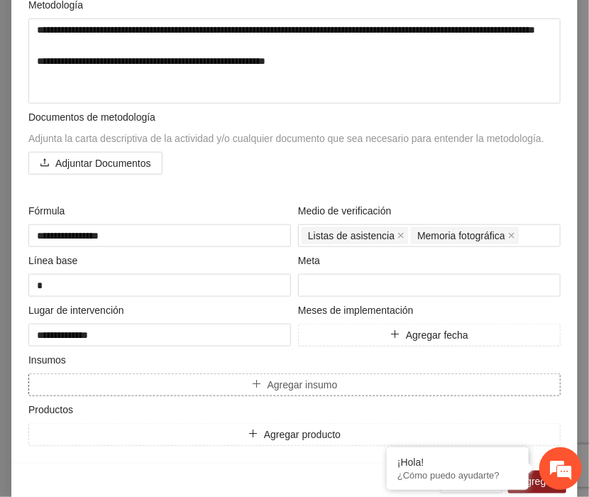
click at [270, 379] on span "Agregar insumo" at bounding box center [303, 385] width 70 height 16
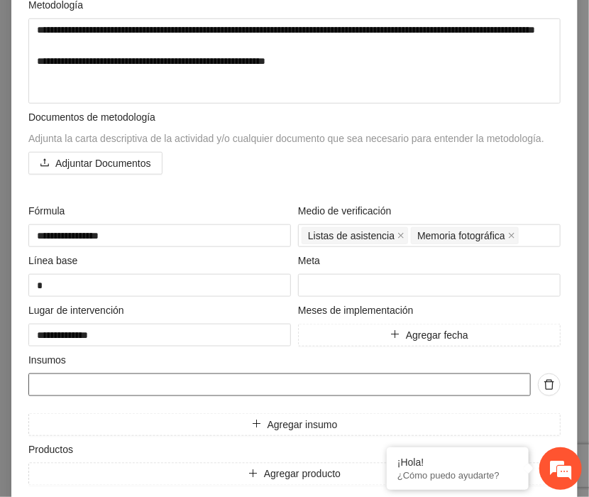
click at [68, 377] on input "text" at bounding box center [279, 384] width 503 height 23
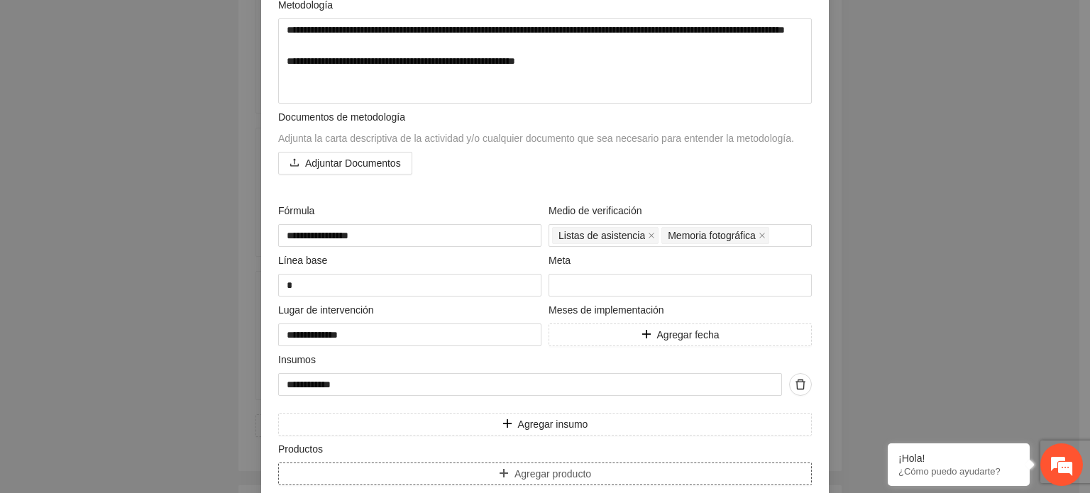
click at [555, 475] on span "Agregar producto" at bounding box center [553, 474] width 77 height 16
click at [362, 466] on input "text" at bounding box center [530, 474] width 504 height 23
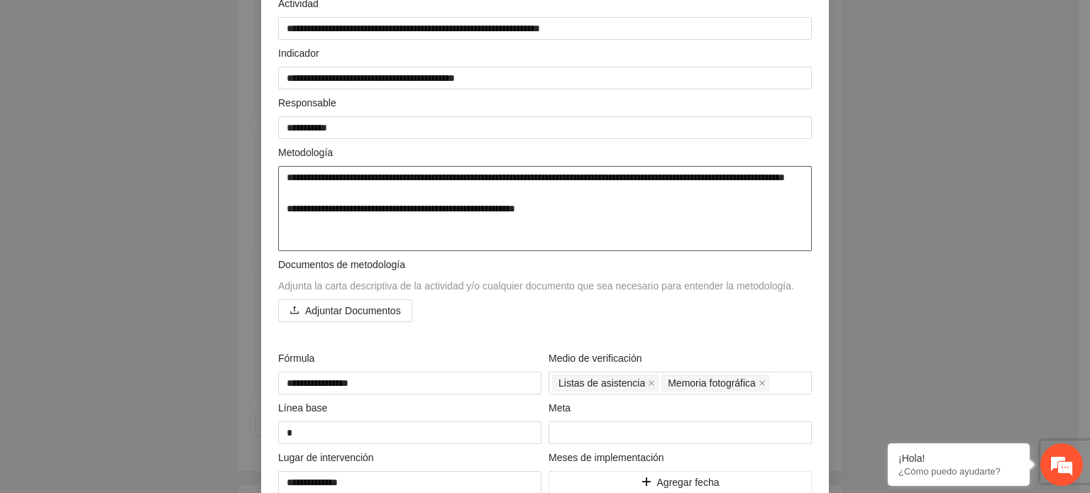
click at [285, 175] on textarea "**********" at bounding box center [545, 208] width 534 height 85
click at [533, 221] on textarea "**********" at bounding box center [545, 208] width 534 height 85
click at [436, 180] on textarea "**********" at bounding box center [545, 208] width 534 height 85
click at [707, 180] on textarea "**********" at bounding box center [545, 208] width 534 height 85
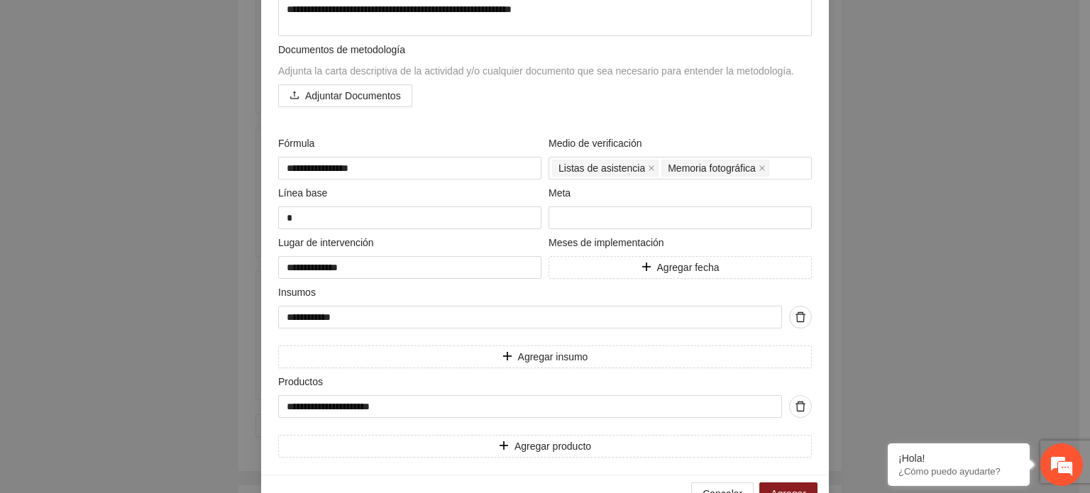
scroll to position [382, 0]
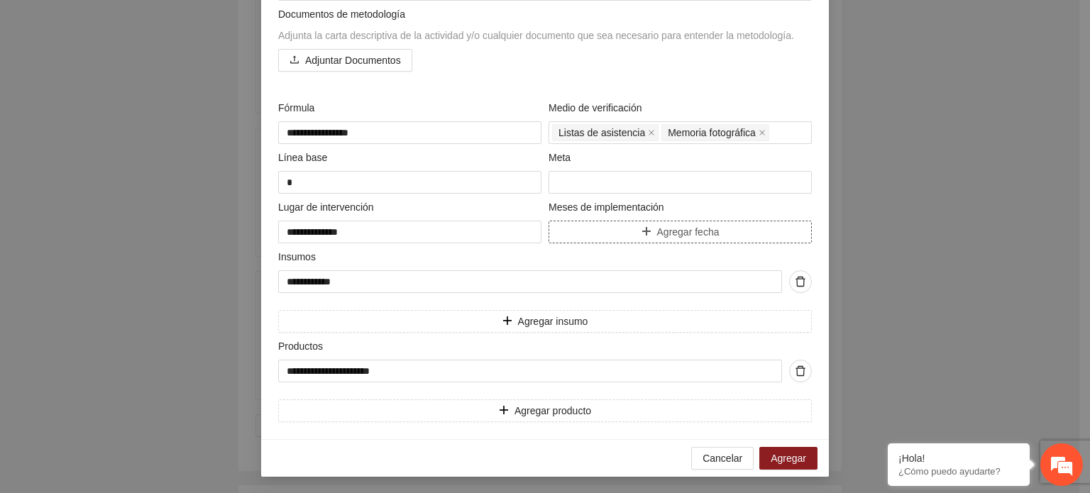
click at [666, 223] on button "Agregar fecha" at bounding box center [680, 232] width 263 height 23
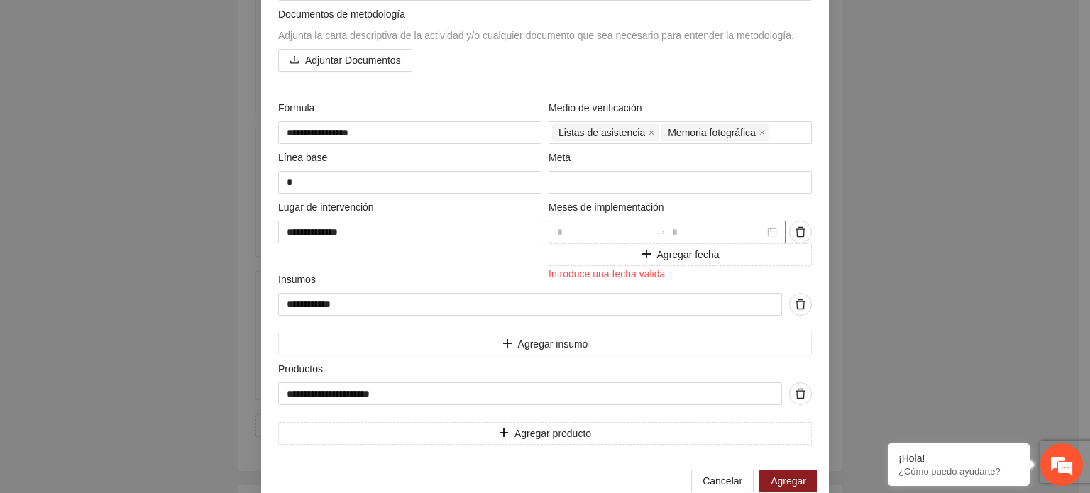
click at [769, 232] on div at bounding box center [667, 232] width 237 height 23
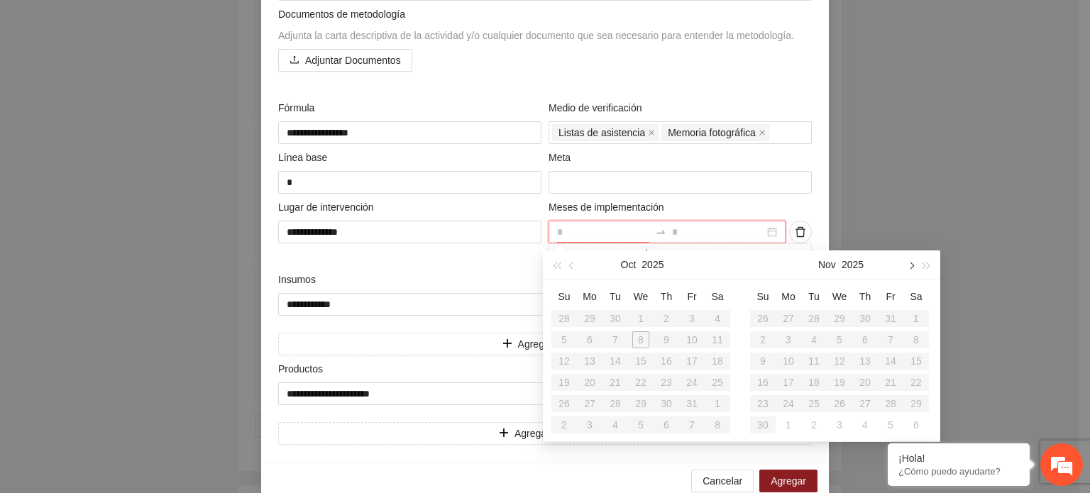
click at [911, 270] on button "button" at bounding box center [911, 265] width 16 height 28
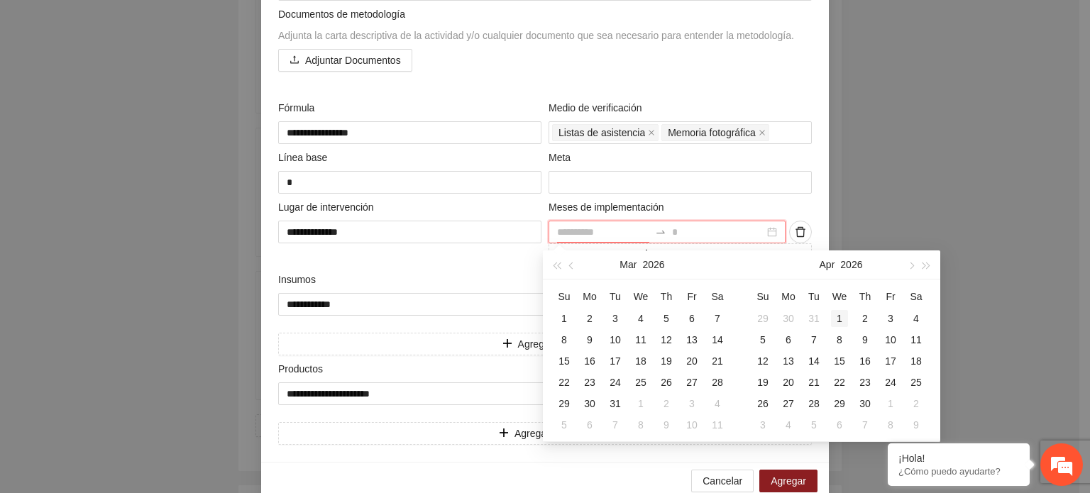
click at [841, 319] on div "1" at bounding box center [839, 318] width 17 height 17
click at [867, 409] on div "30" at bounding box center [865, 403] width 17 height 17
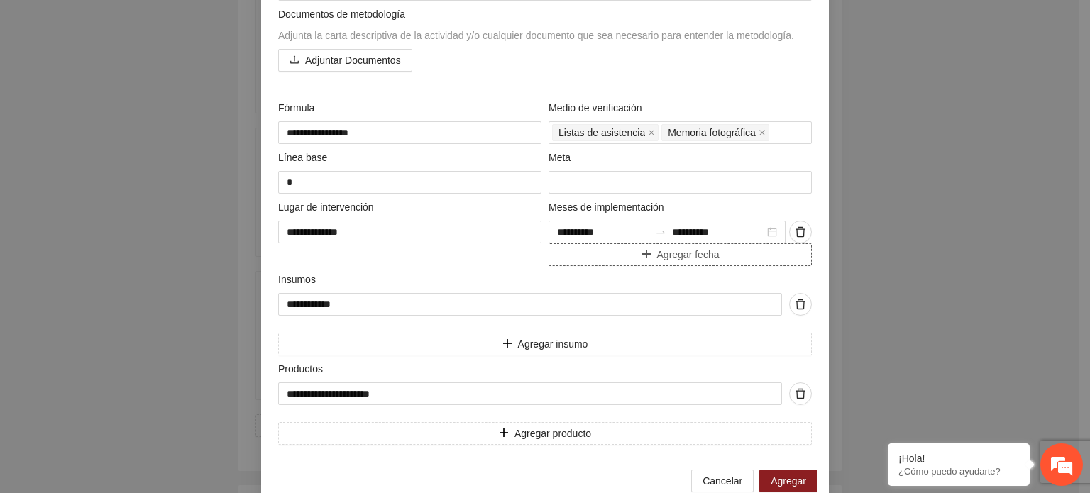
click at [684, 253] on span "Agregar fecha" at bounding box center [688, 255] width 62 height 16
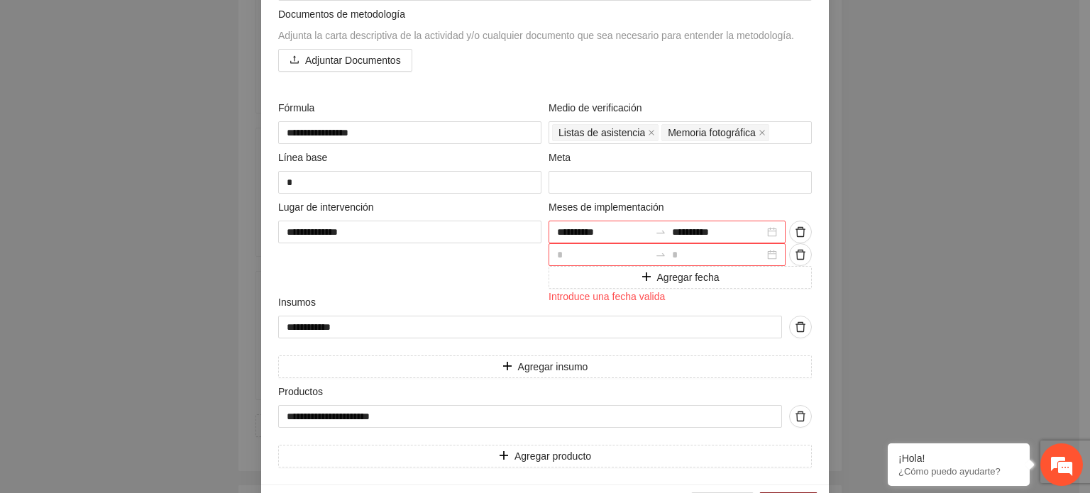
click at [764, 249] on div at bounding box center [667, 254] width 237 height 23
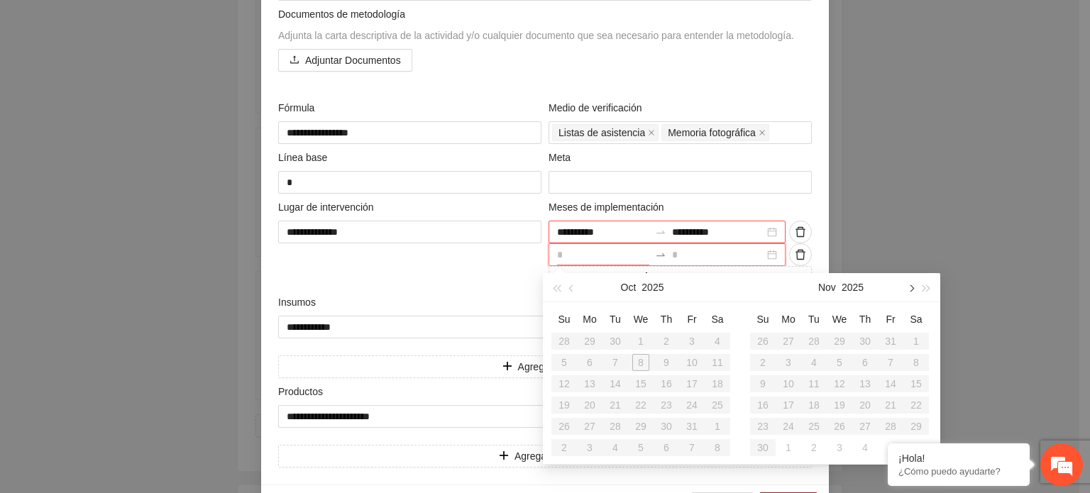
click at [909, 294] on button "button" at bounding box center [911, 287] width 16 height 28
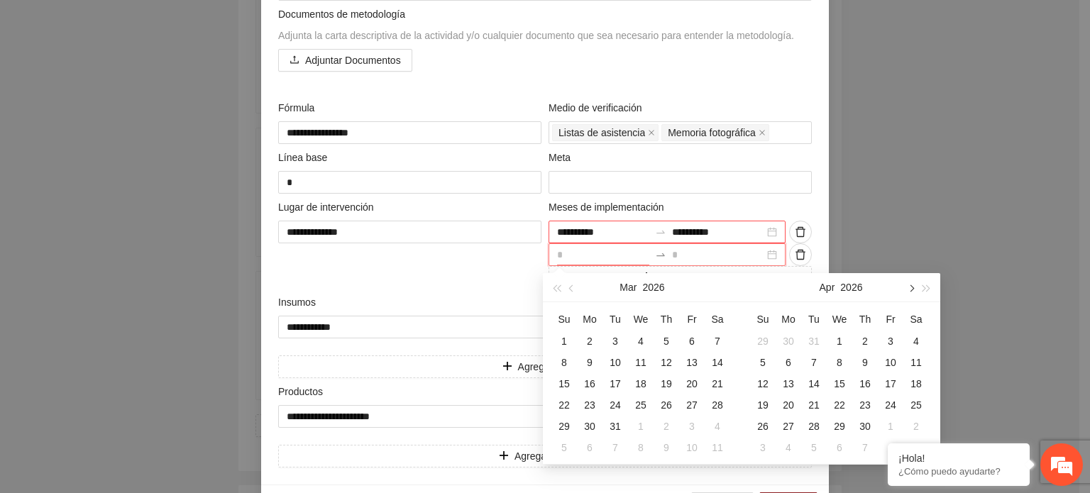
click at [909, 294] on button "button" at bounding box center [911, 287] width 16 height 28
click at [693, 343] on div "1" at bounding box center [692, 341] width 17 height 17
click at [561, 448] on div "31" at bounding box center [564, 447] width 17 height 17
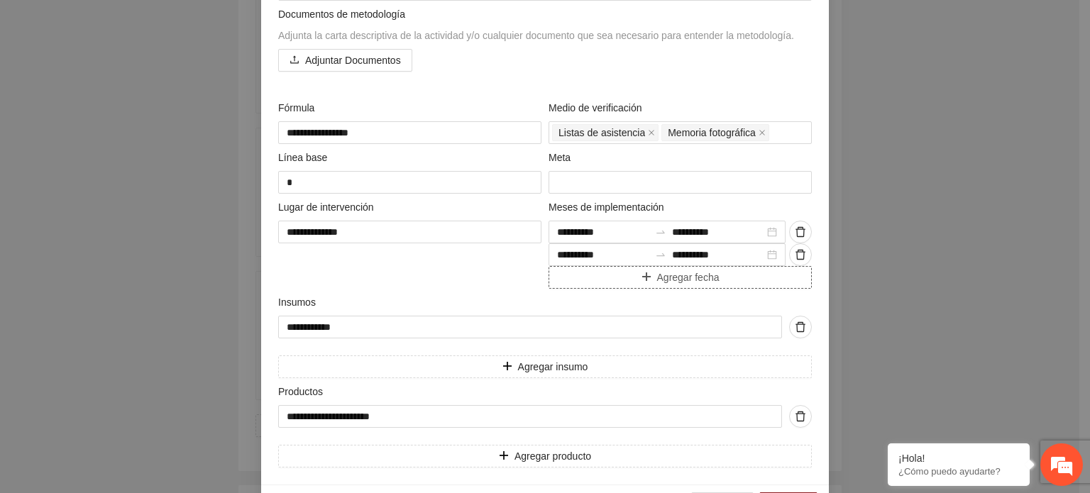
click at [670, 280] on span "Agregar fecha" at bounding box center [688, 278] width 62 height 16
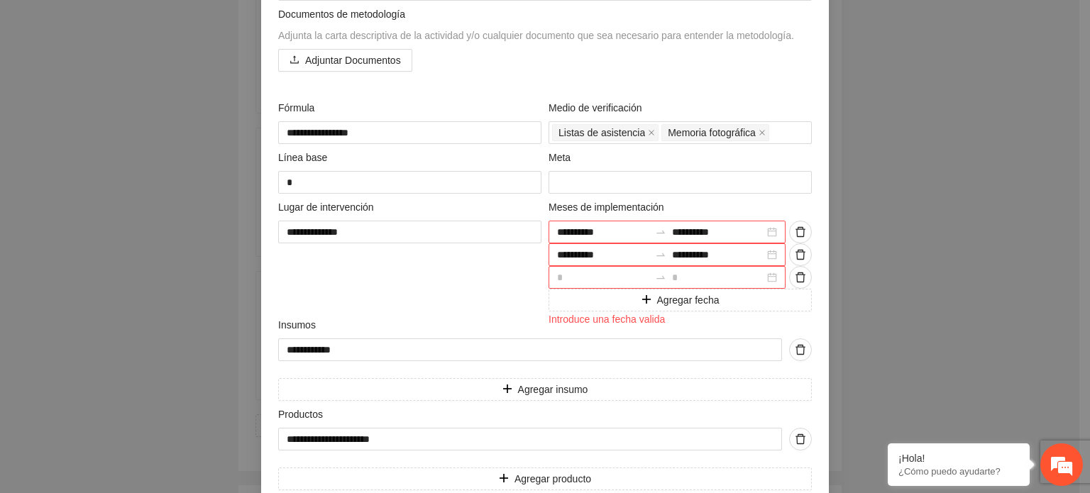
click at [762, 278] on div at bounding box center [667, 277] width 237 height 23
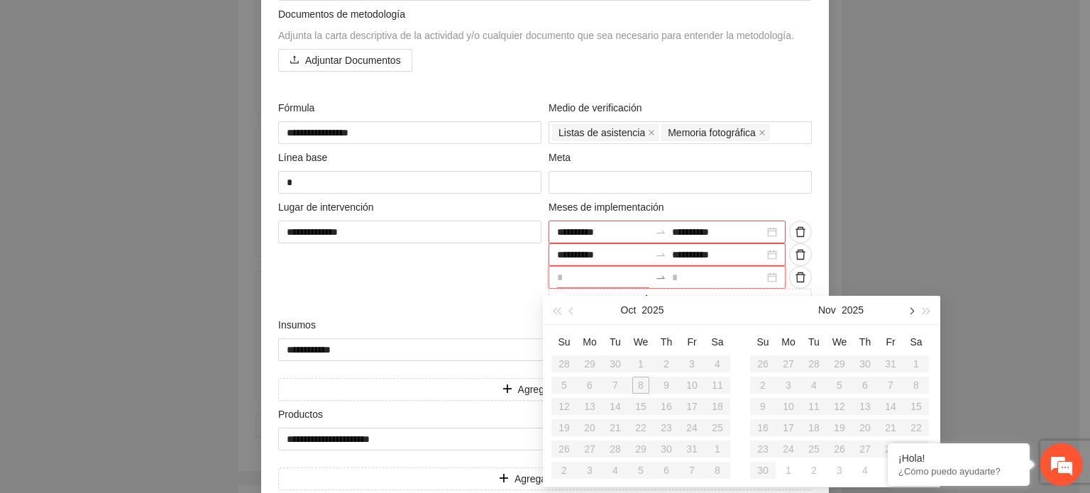
click at [912, 308] on button "button" at bounding box center [911, 310] width 16 height 28
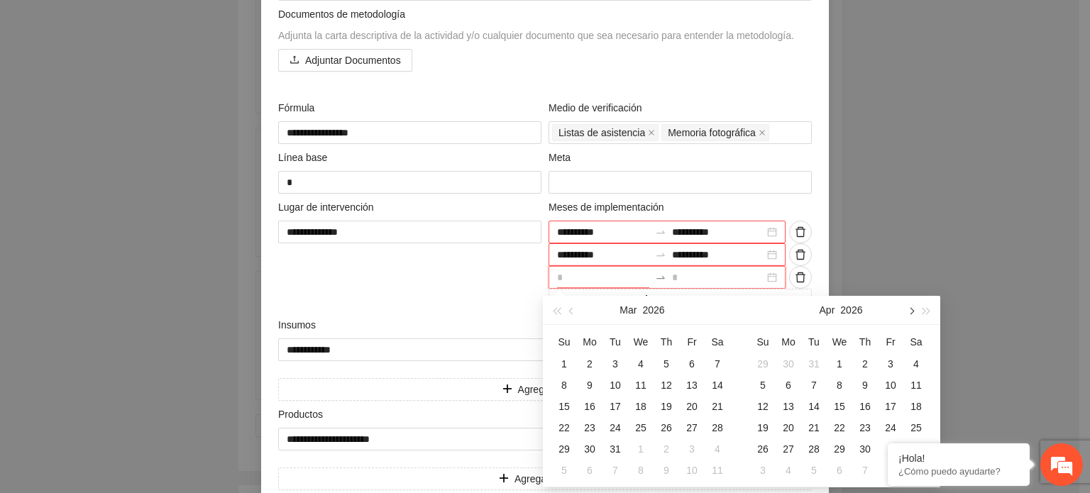
click at [912, 308] on button "button" at bounding box center [911, 310] width 16 height 28
click at [843, 361] on div "1" at bounding box center [839, 364] width 17 height 17
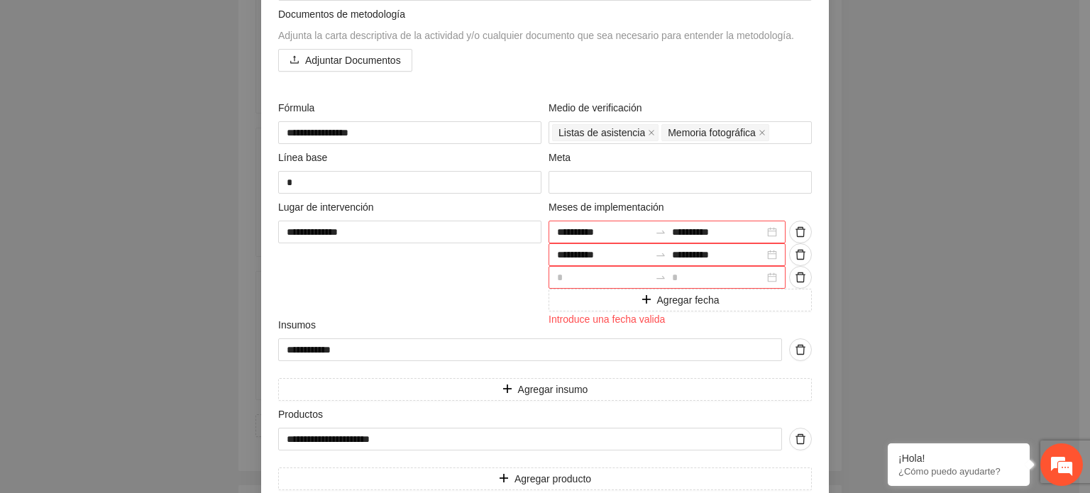
scroll to position [450, 0]
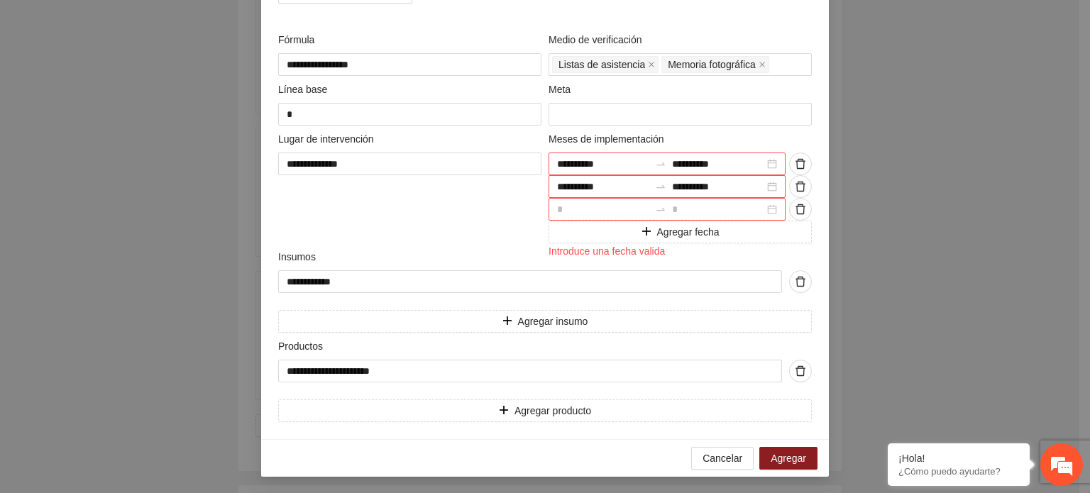
click at [767, 207] on div at bounding box center [667, 209] width 237 height 23
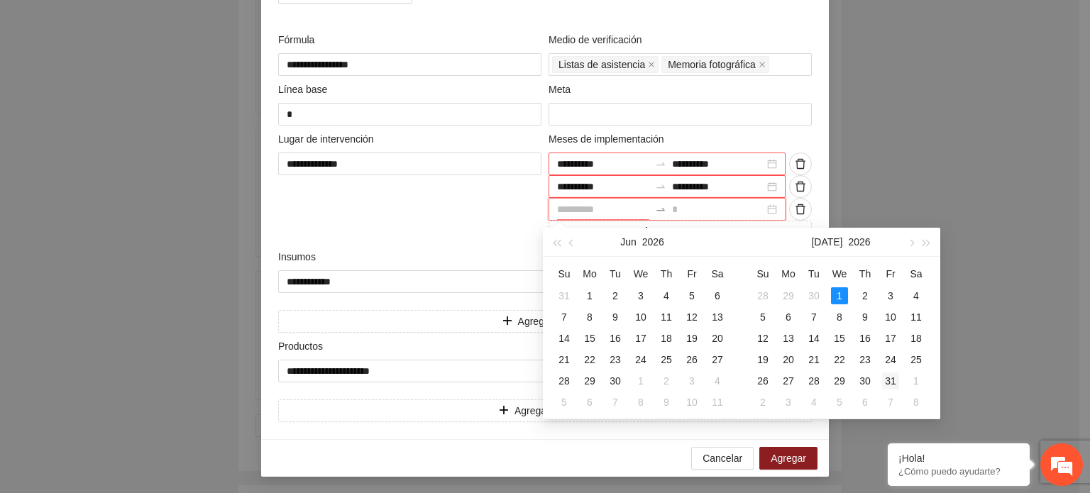
click at [889, 381] on div "31" at bounding box center [890, 381] width 17 height 17
click at [767, 203] on div "**********" at bounding box center [667, 209] width 237 height 23
click at [812, 416] on div "Su Mo Tu We Th Fr Sa 28 29 30 1 2 3 4 5 6 7 8 9 10 11 12 13 14 15 16 17 18 19 2…" at bounding box center [841, 338] width 199 height 162
click at [808, 346] on table "Su Mo Tu We Th Fr Sa 28 29 30 1 2 3 4 5 6 7 8 9 10 11 12 13 14 15 16 17 18 19 2…" at bounding box center [839, 338] width 179 height 150
click at [692, 212] on input at bounding box center [718, 210] width 92 height 16
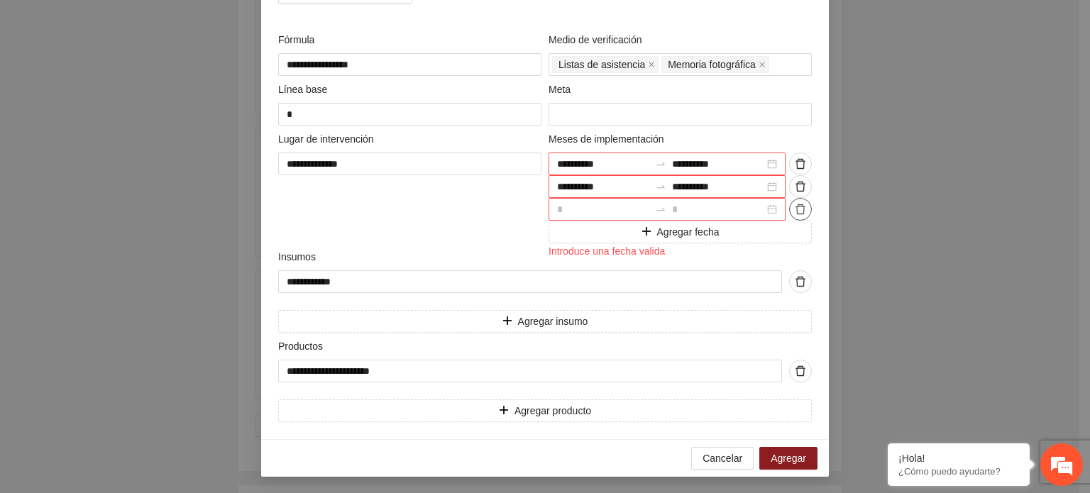
click at [795, 209] on icon "delete" at bounding box center [800, 209] width 11 height 11
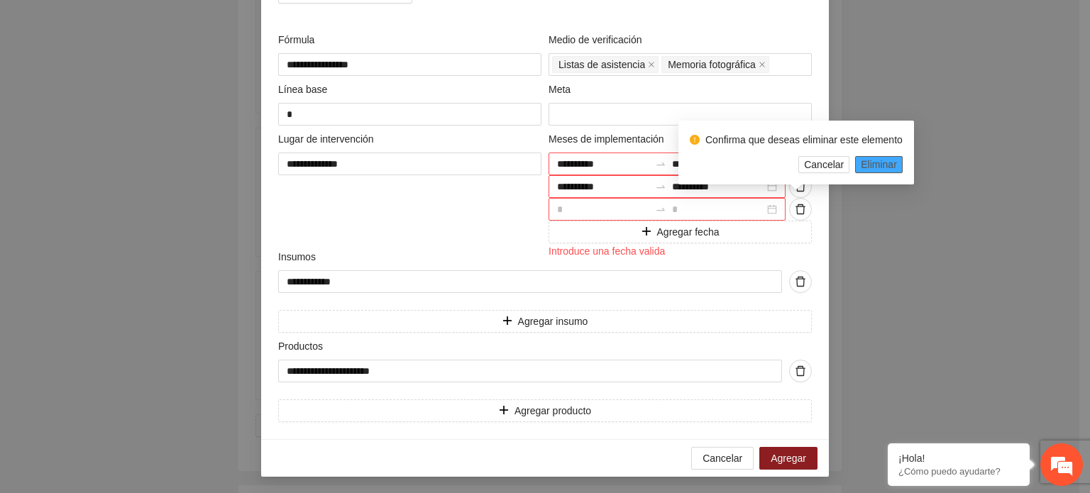
click at [873, 164] on span "Eliminar" at bounding box center [879, 165] width 36 height 16
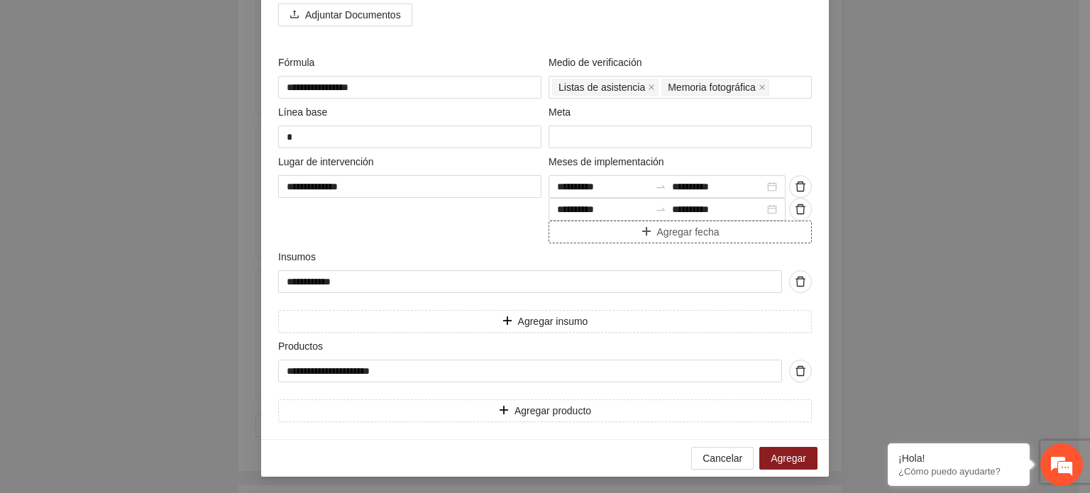
click at [684, 229] on span "Agregar fecha" at bounding box center [688, 232] width 62 height 16
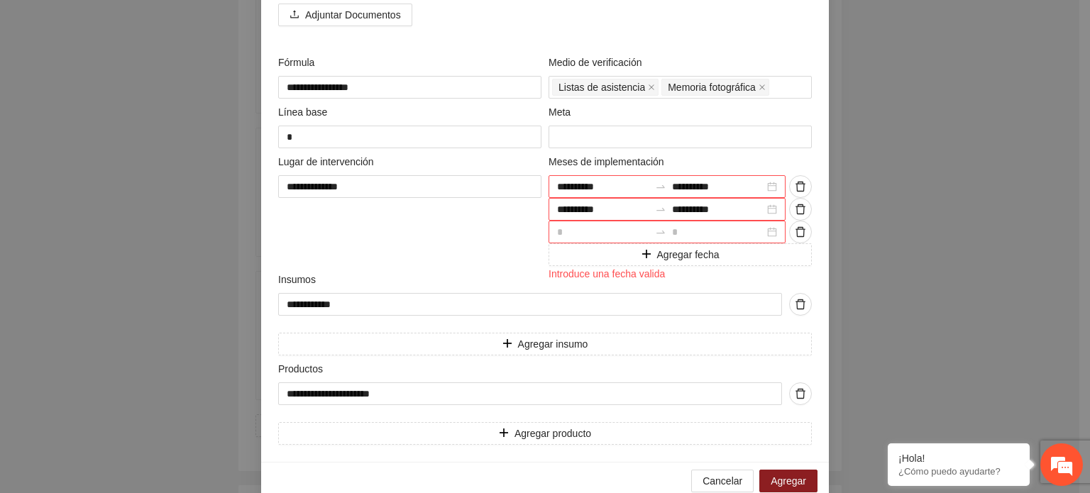
click at [764, 229] on div at bounding box center [667, 232] width 237 height 23
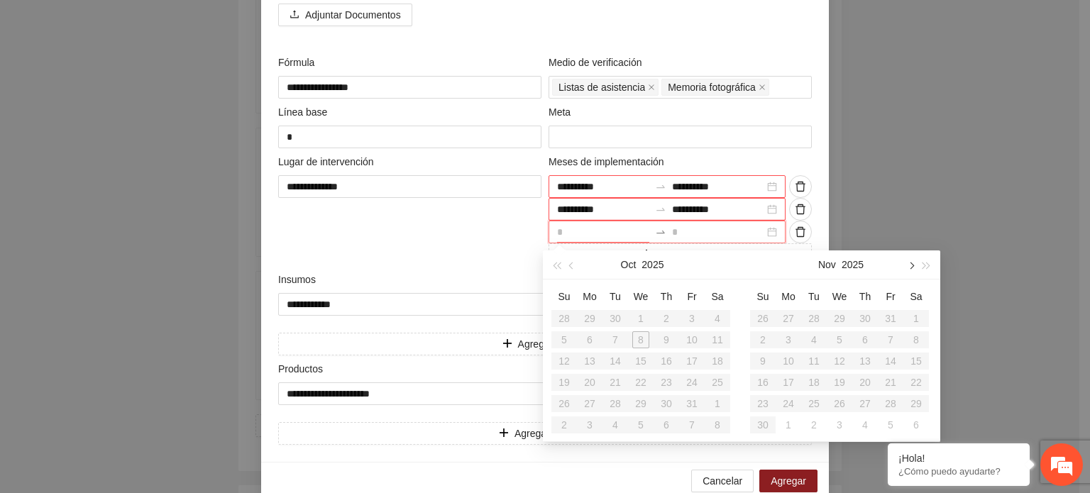
click at [916, 269] on button "button" at bounding box center [911, 265] width 16 height 28
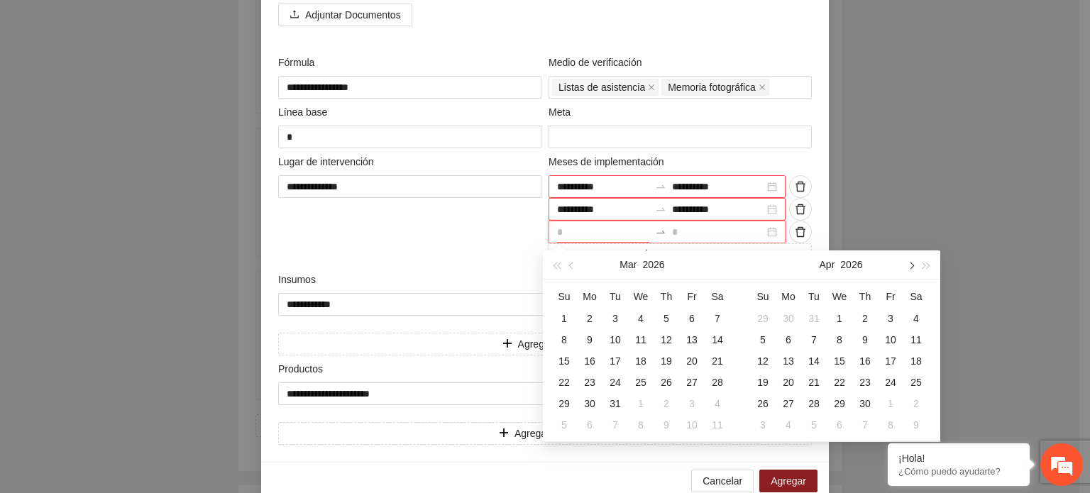
click at [916, 269] on button "button" at bounding box center [911, 265] width 16 height 28
click at [837, 317] on div "1" at bounding box center [839, 318] width 17 height 17
click at [896, 405] on div "31" at bounding box center [890, 403] width 17 height 17
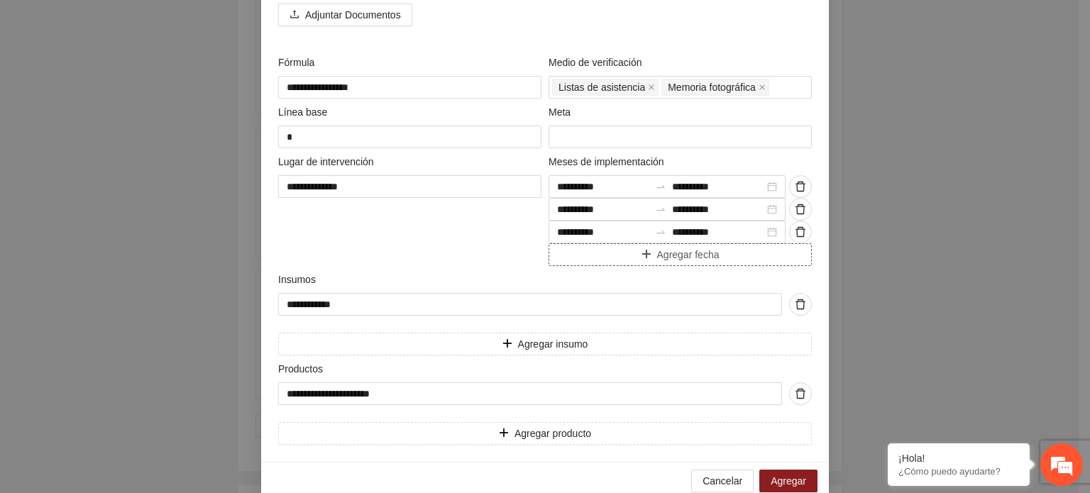
click at [681, 253] on span "Agregar fecha" at bounding box center [688, 255] width 62 height 16
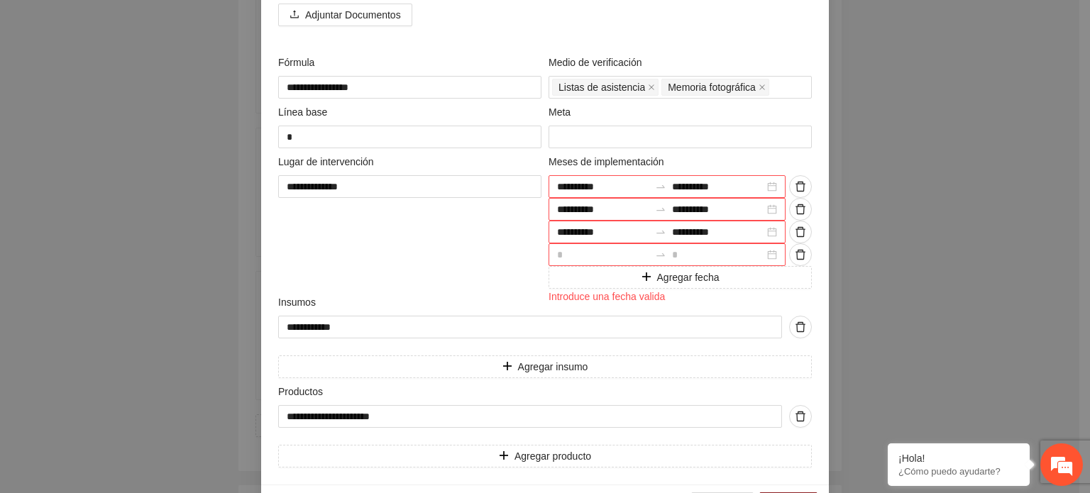
click at [762, 256] on div at bounding box center [667, 254] width 237 height 23
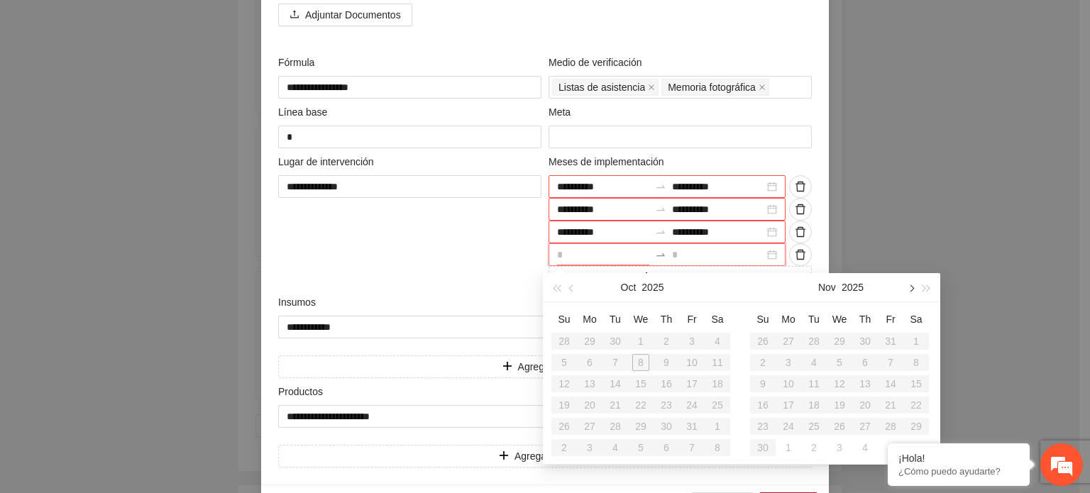
click at [912, 289] on span "button" at bounding box center [910, 288] width 7 height 7
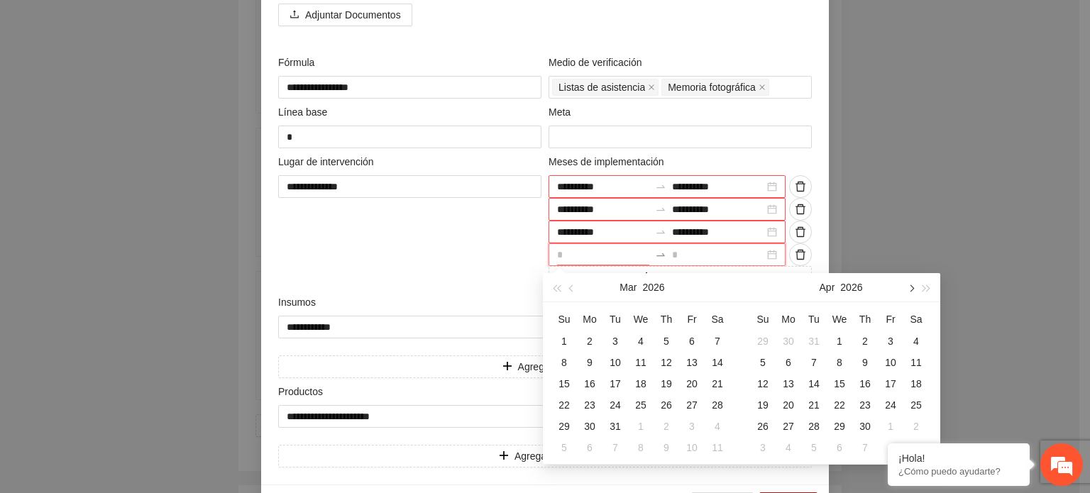
click at [912, 289] on span "button" at bounding box center [910, 288] width 7 height 7
click at [916, 339] on div "1" at bounding box center [916, 341] width 17 height 17
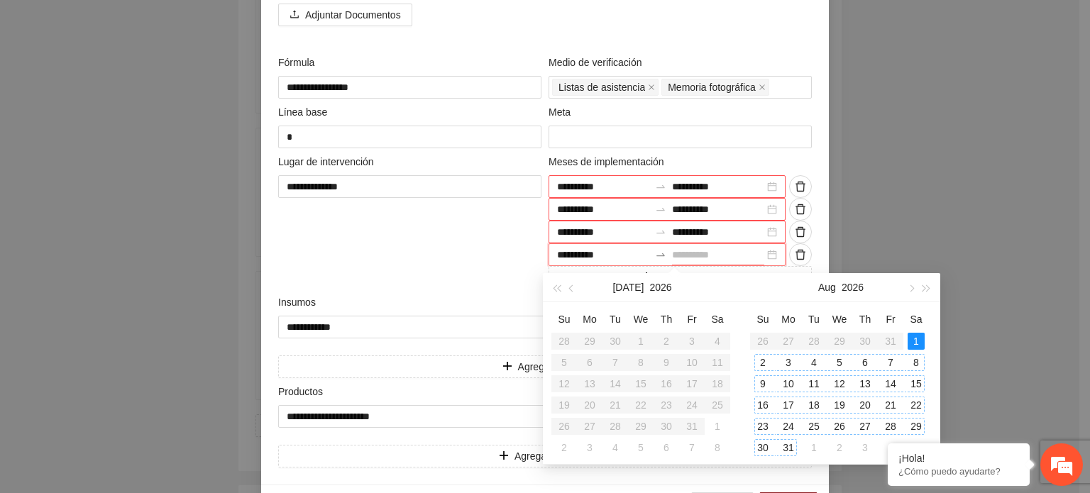
click at [787, 448] on div "31" at bounding box center [788, 447] width 17 height 17
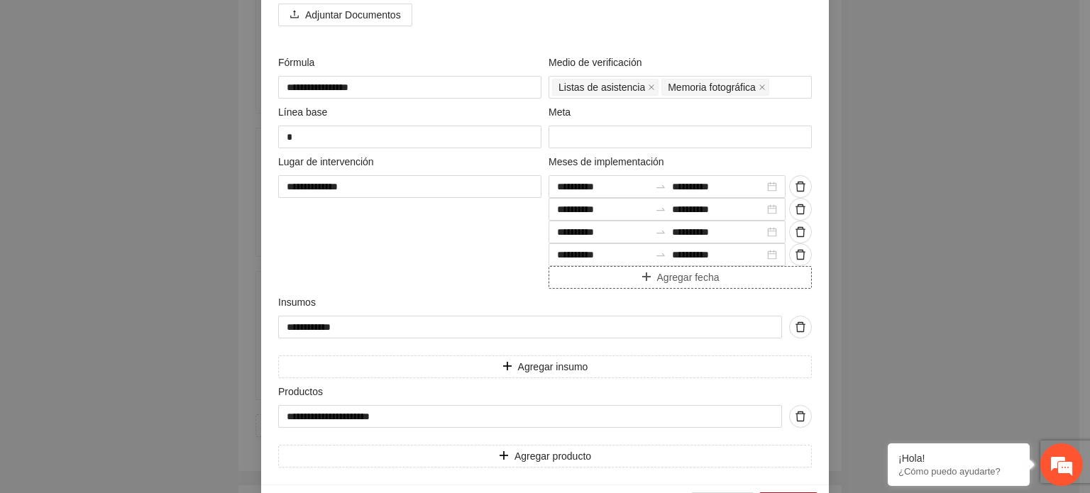
click at [664, 278] on span "Agregar fecha" at bounding box center [688, 278] width 62 height 16
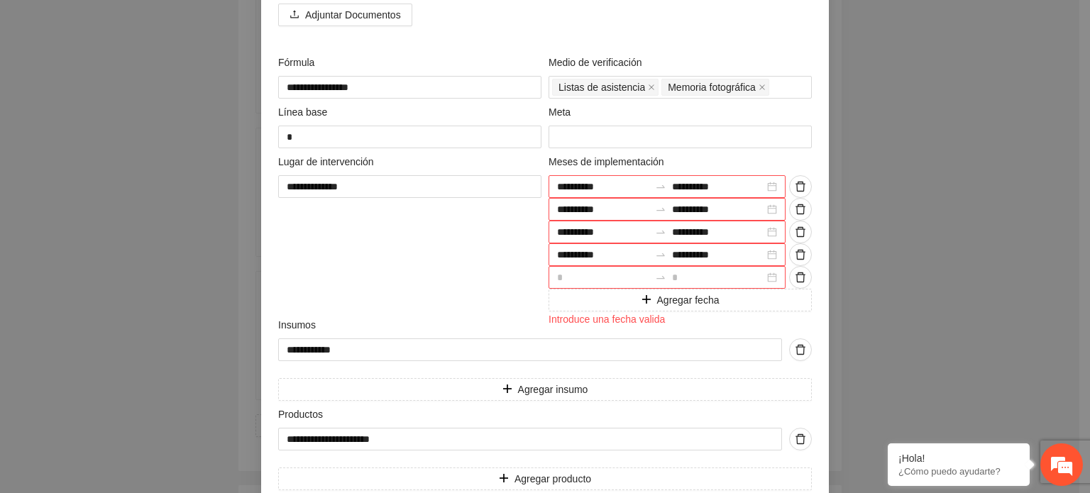
click at [767, 275] on div at bounding box center [667, 277] width 237 height 23
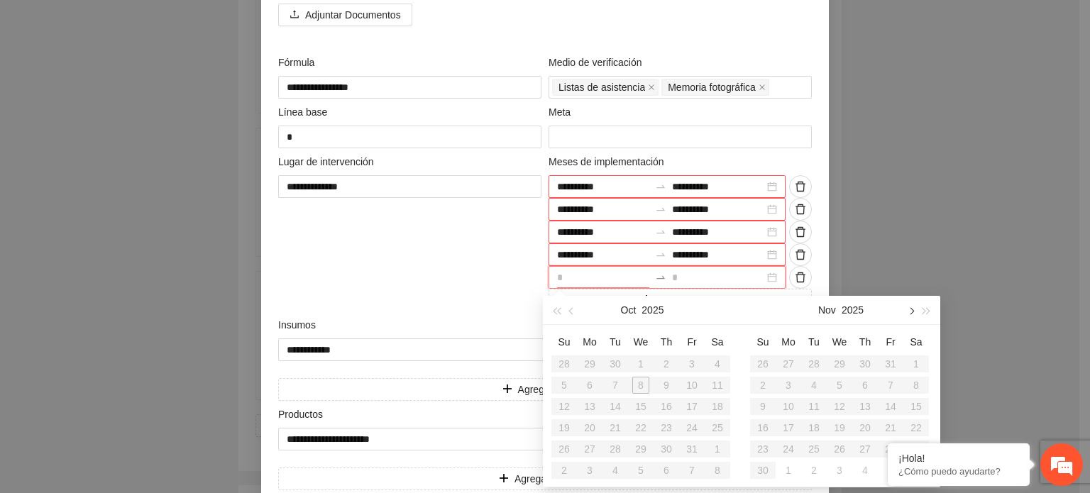
click at [909, 316] on button "button" at bounding box center [911, 310] width 16 height 28
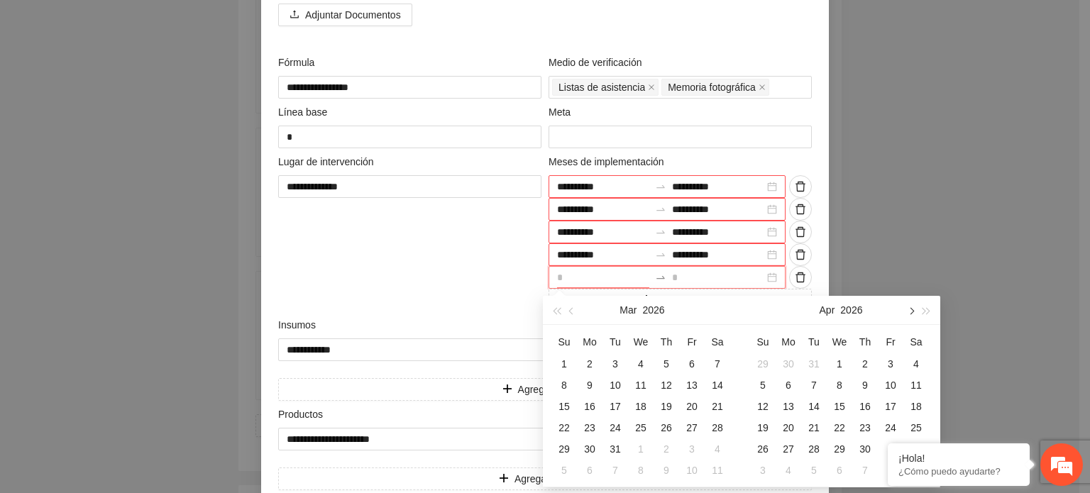
click at [909, 316] on button "button" at bounding box center [911, 310] width 16 height 28
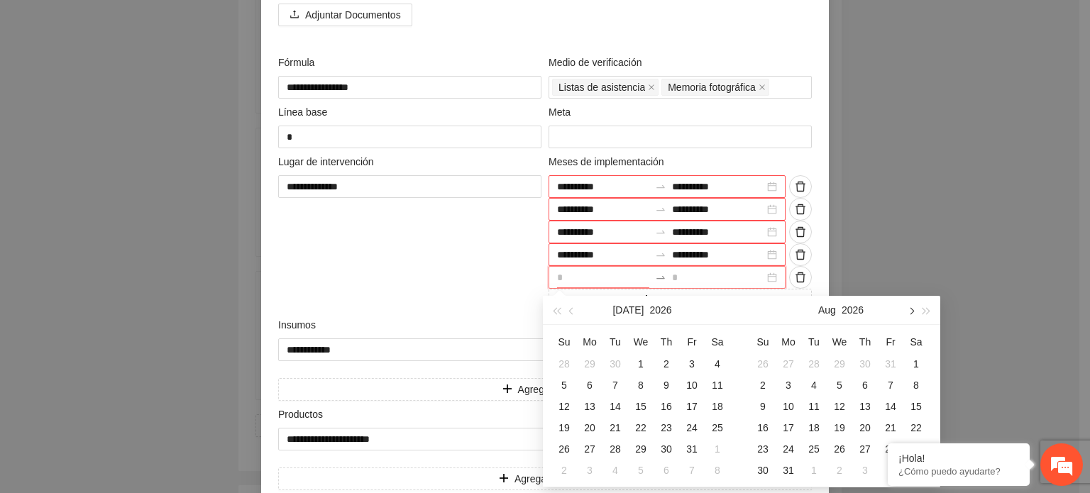
click at [909, 316] on button "button" at bounding box center [911, 310] width 16 height 28
click at [766, 363] on div "1" at bounding box center [762, 364] width 17 height 17
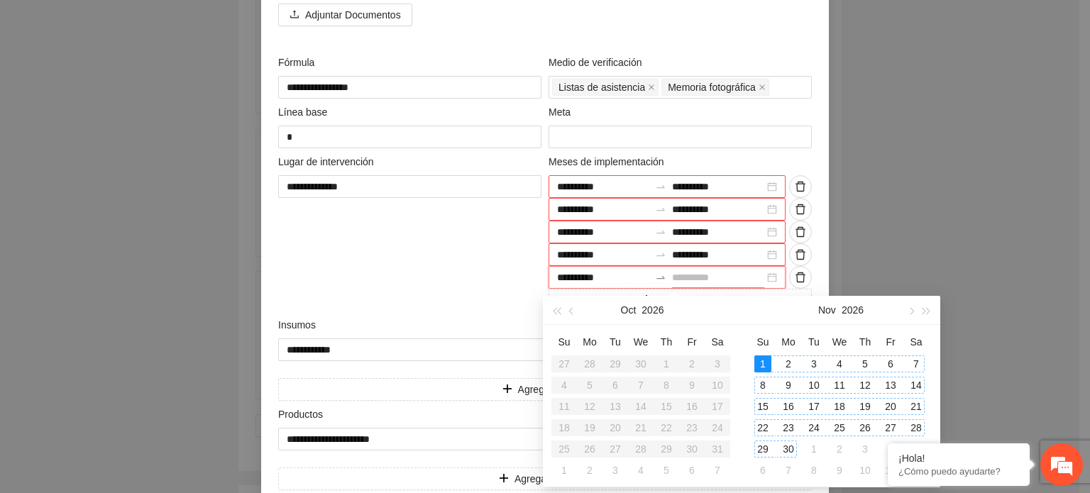
click at [789, 447] on div "30" at bounding box center [788, 449] width 17 height 17
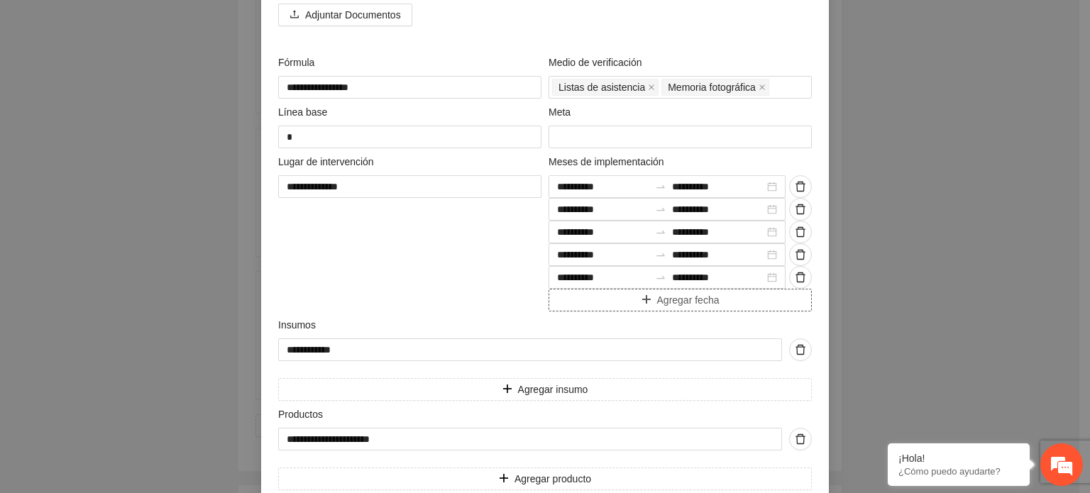
click at [700, 300] on span "Agregar fecha" at bounding box center [688, 300] width 62 height 16
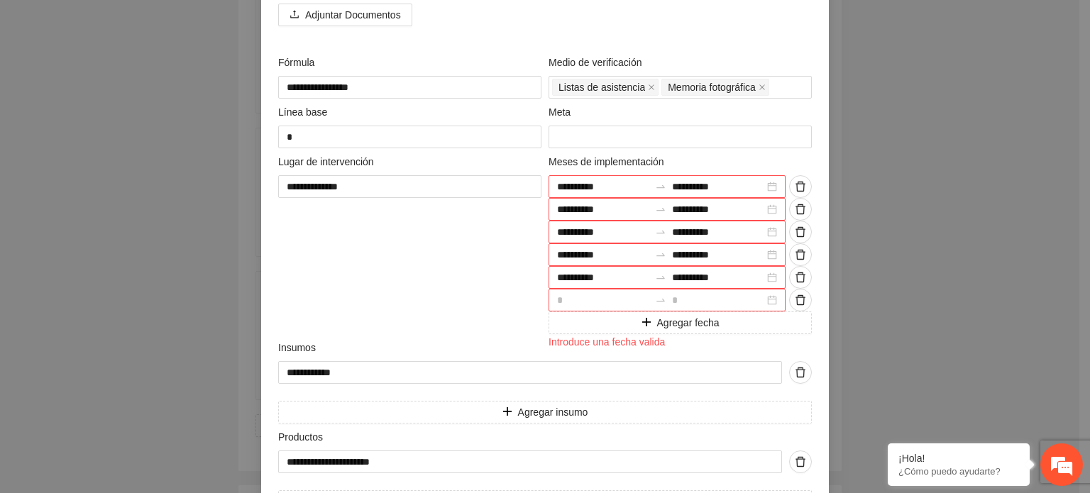
click at [766, 298] on div at bounding box center [667, 300] width 237 height 23
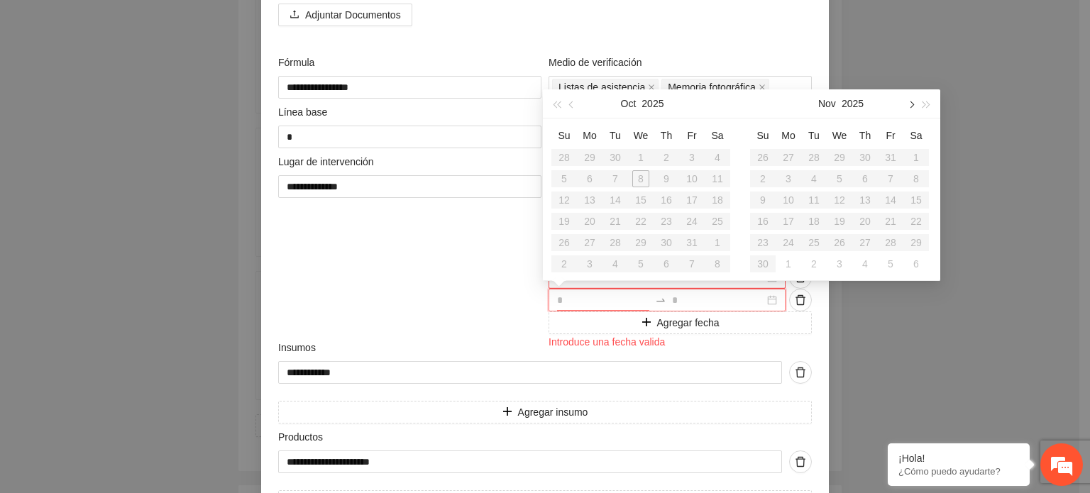
click at [911, 104] on span "button" at bounding box center [910, 104] width 7 height 7
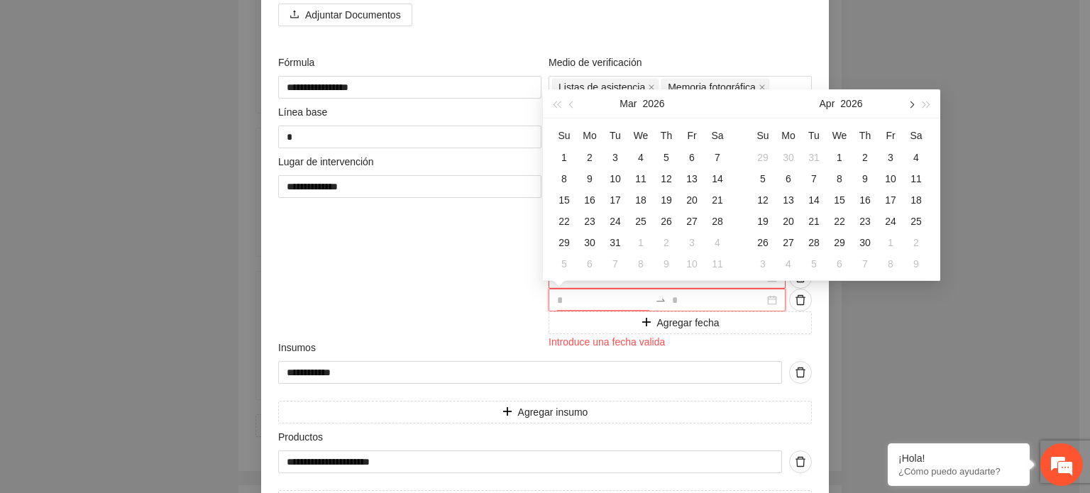
click at [911, 104] on span "button" at bounding box center [910, 104] width 7 height 7
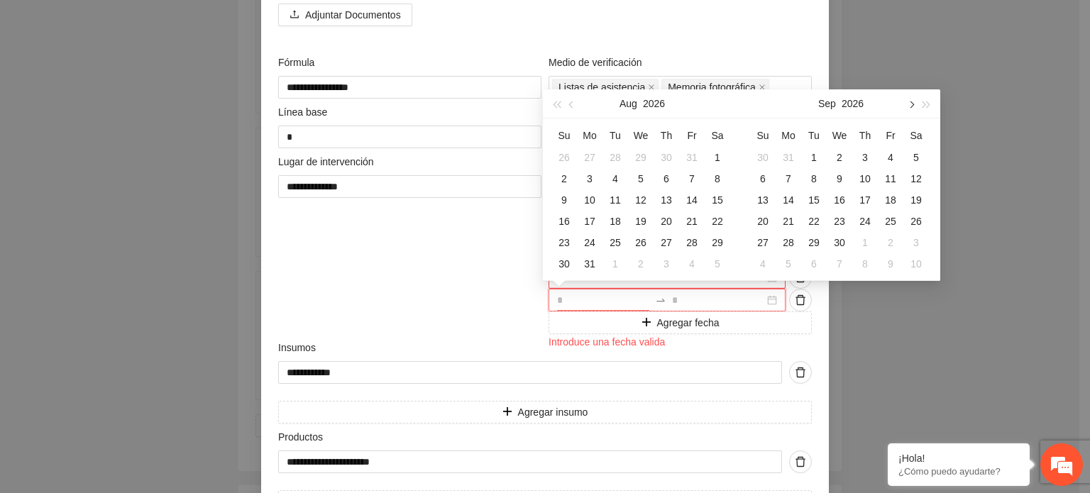
click at [911, 104] on span "button" at bounding box center [910, 104] width 7 height 7
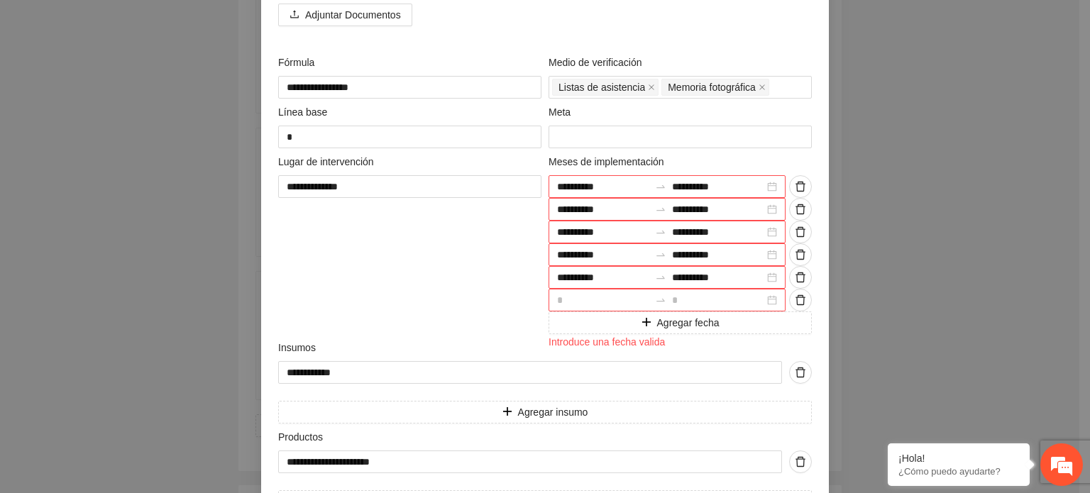
click at [913, 344] on div "**********" at bounding box center [545, 246] width 1090 height 493
click at [767, 295] on div at bounding box center [667, 300] width 237 height 23
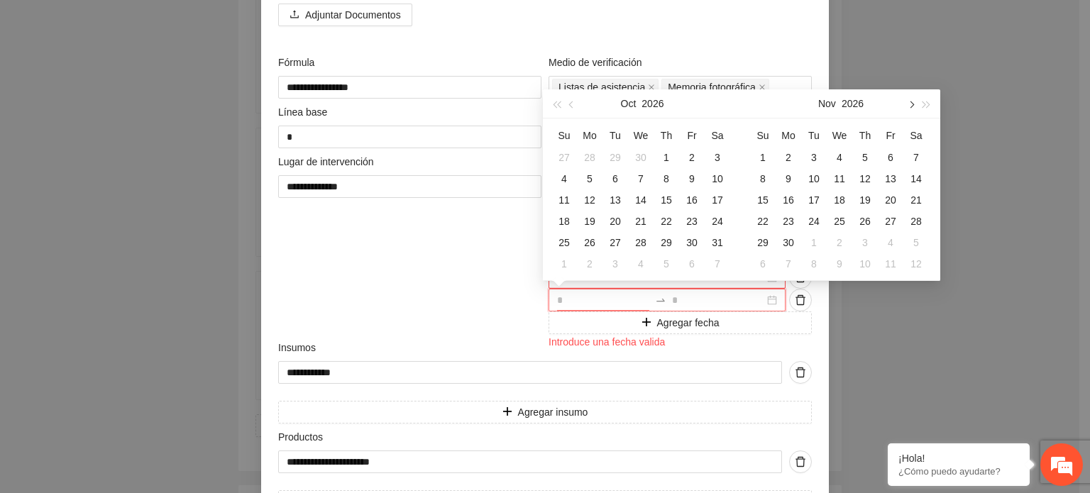
click at [916, 104] on button "button" at bounding box center [911, 103] width 16 height 28
click at [889, 155] on div "1" at bounding box center [890, 157] width 17 height 17
click at [765, 257] on div "31" at bounding box center [762, 264] width 17 height 17
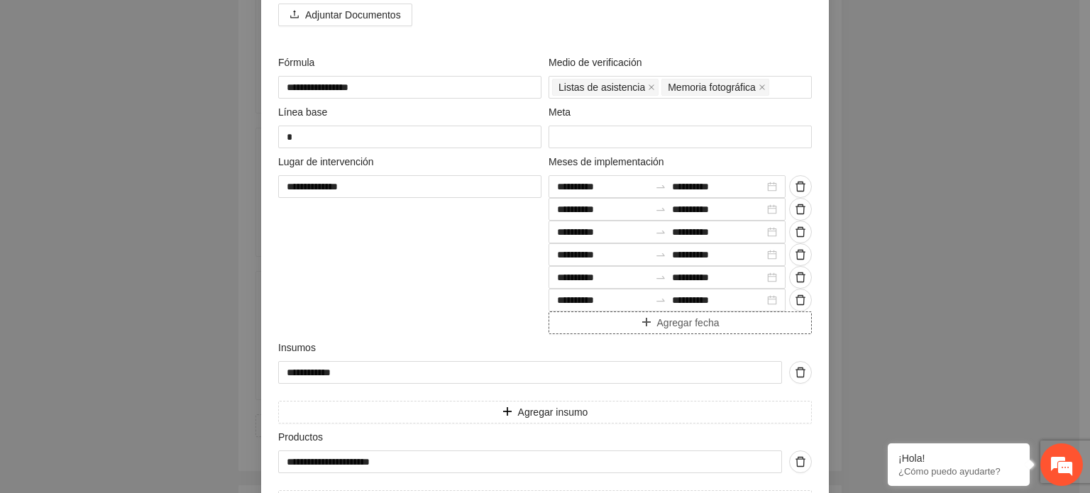
click at [693, 319] on span "Agregar fecha" at bounding box center [688, 323] width 62 height 16
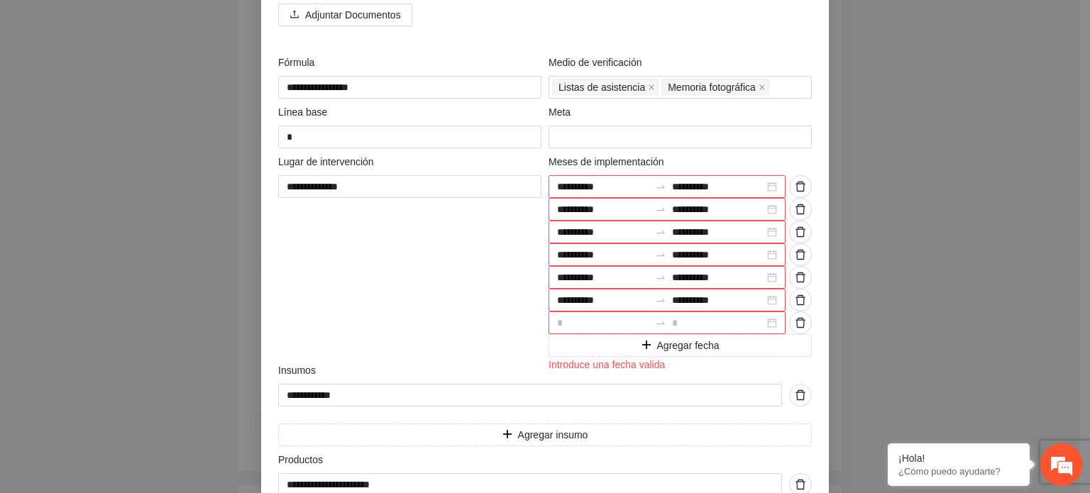
click at [767, 323] on div at bounding box center [667, 323] width 237 height 23
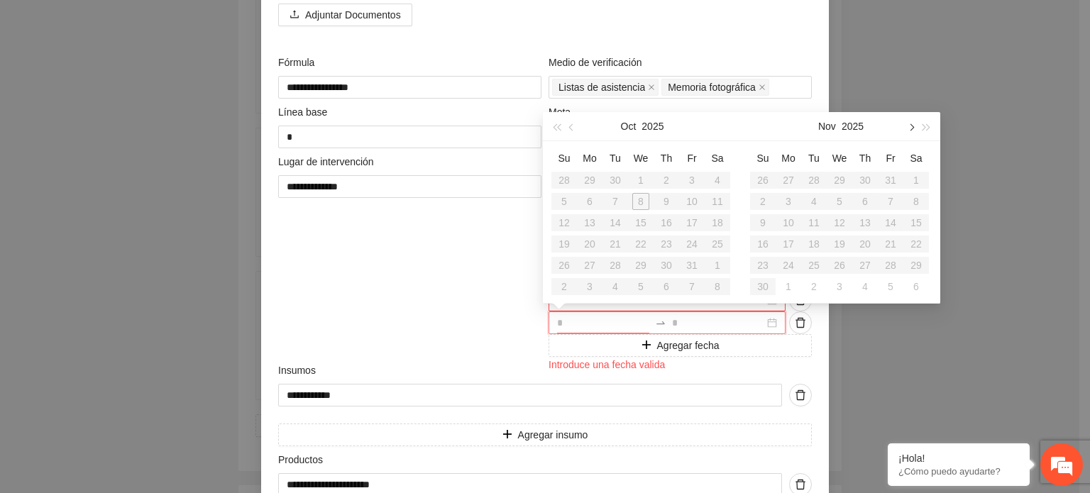
click at [909, 132] on button "button" at bounding box center [911, 126] width 16 height 28
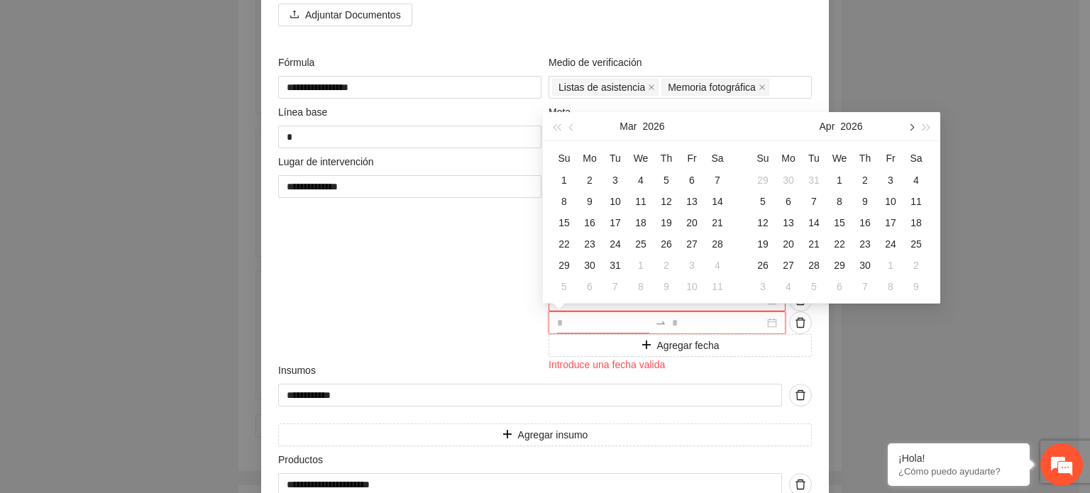
click at [909, 132] on button "button" at bounding box center [911, 126] width 16 height 28
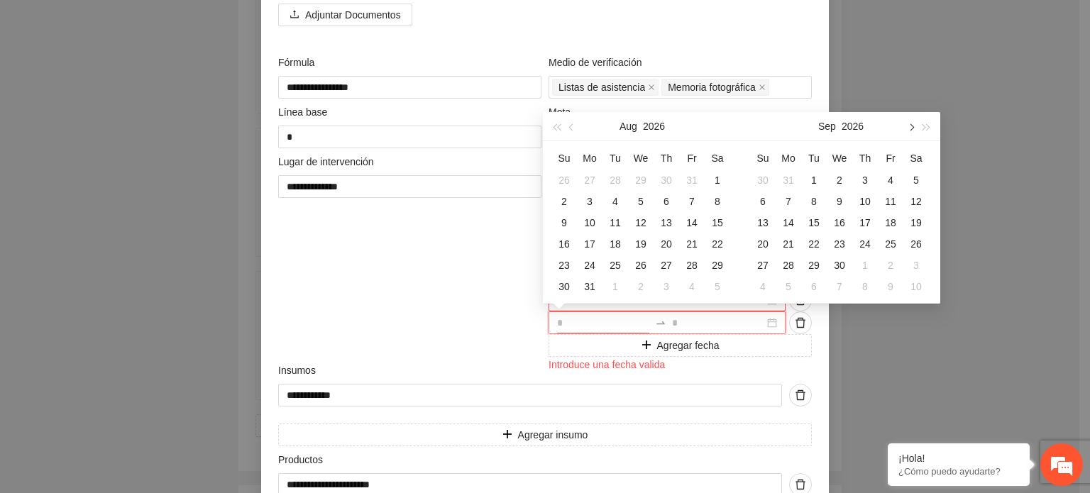
click at [909, 132] on button "button" at bounding box center [911, 126] width 16 height 28
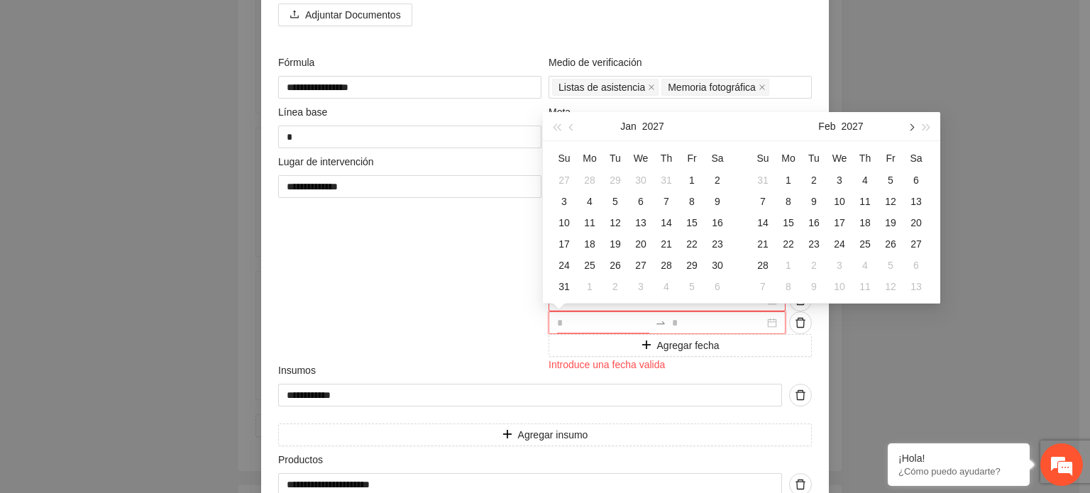
click at [909, 132] on button "button" at bounding box center [911, 126] width 16 height 28
click at [588, 178] on div "1" at bounding box center [589, 180] width 17 height 17
click at [639, 263] on div "31" at bounding box center [640, 265] width 17 height 17
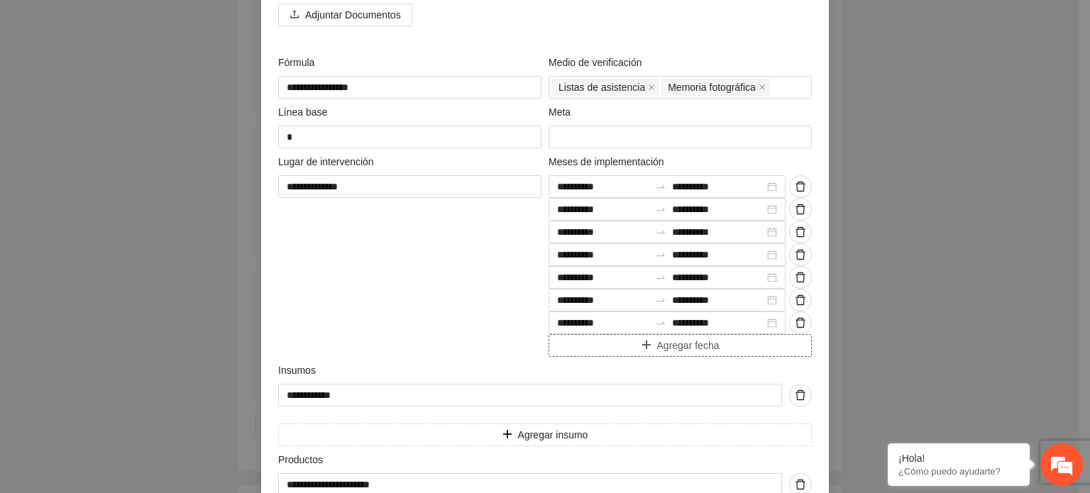
click at [681, 350] on span "Agregar fecha" at bounding box center [688, 346] width 62 height 16
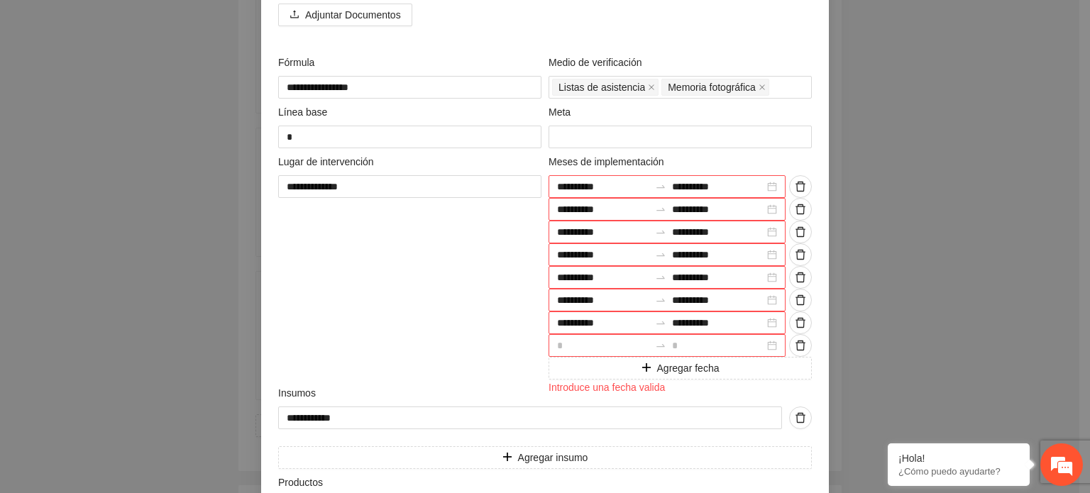
click at [767, 343] on div at bounding box center [667, 345] width 237 height 23
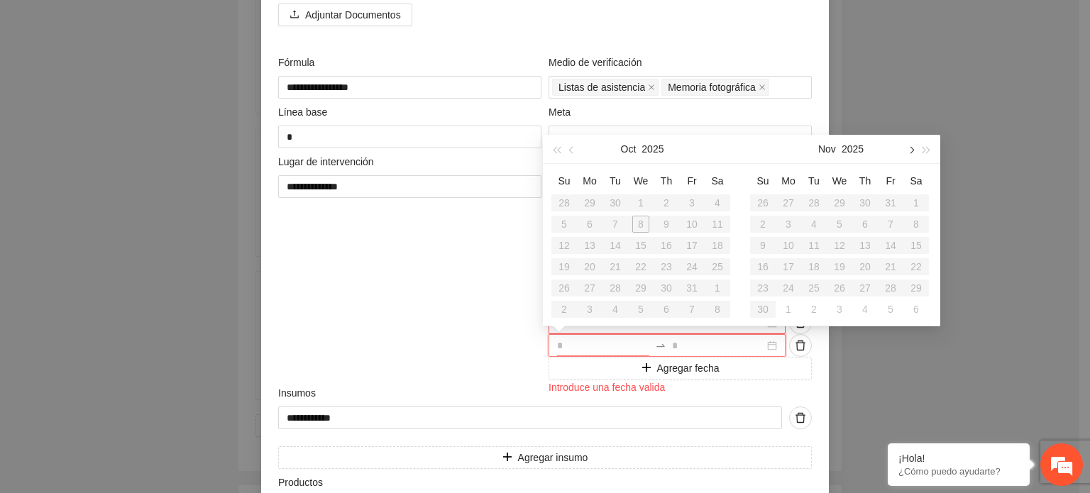
click at [909, 150] on span "button" at bounding box center [910, 150] width 7 height 7
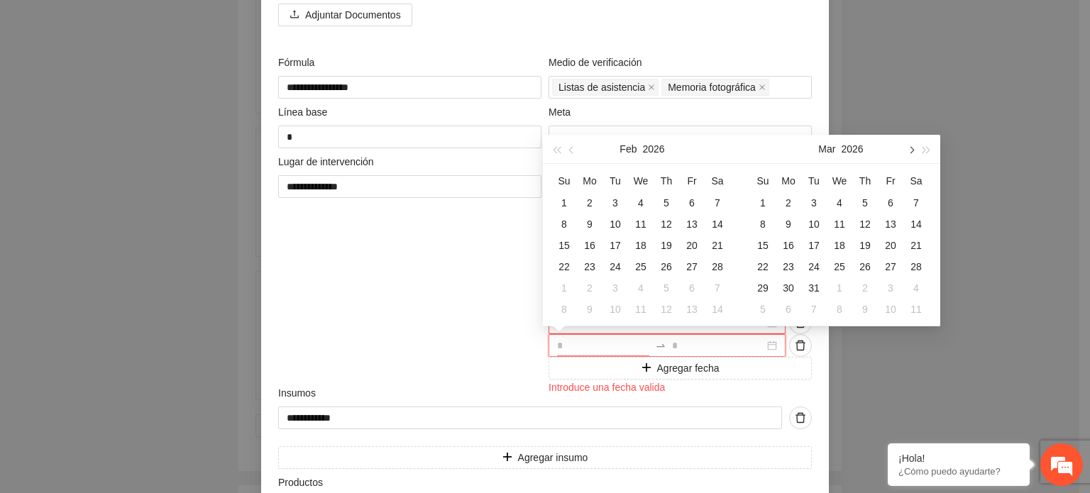
click at [909, 150] on span "button" at bounding box center [910, 150] width 7 height 7
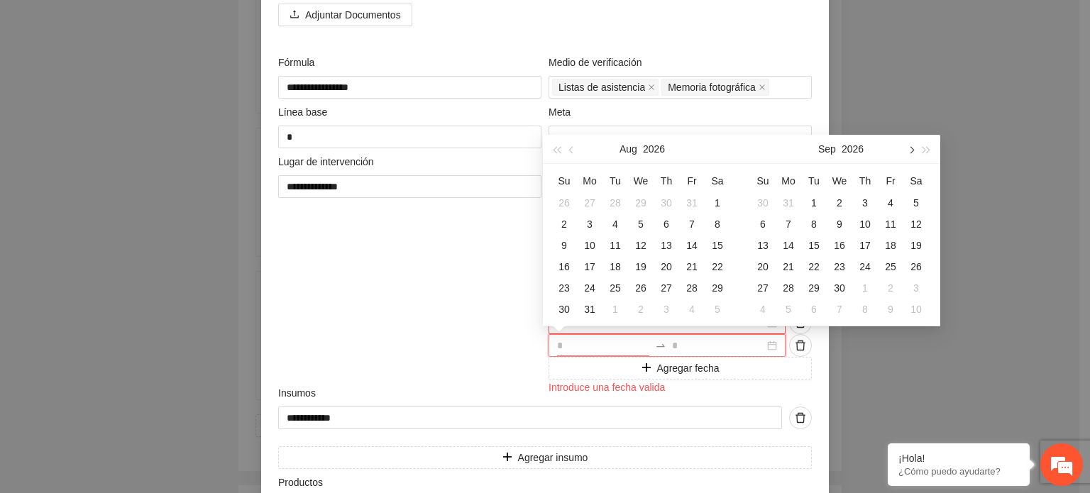
click at [909, 150] on span "button" at bounding box center [910, 150] width 7 height 7
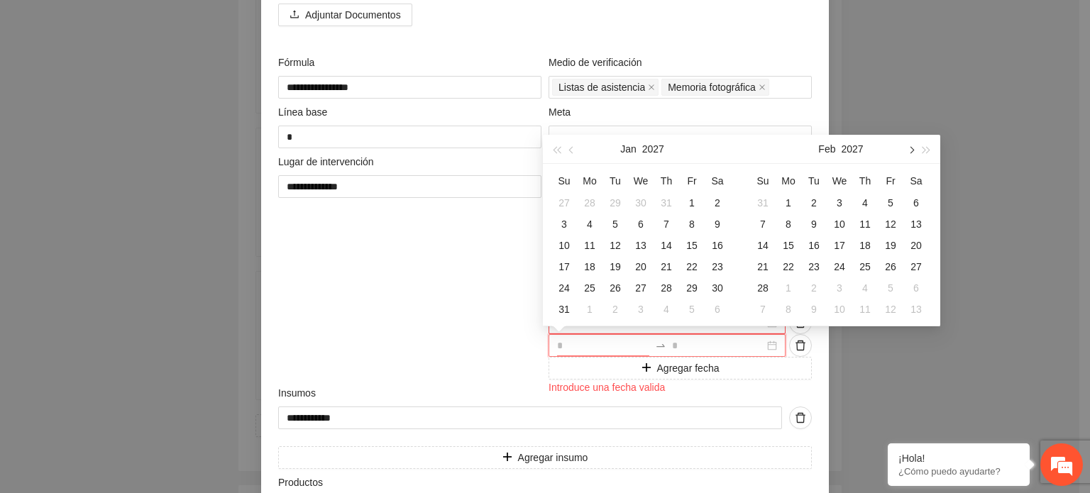
click at [909, 150] on span "button" at bounding box center [910, 150] width 7 height 7
click at [664, 203] on div "1" at bounding box center [666, 202] width 17 height 17
click at [696, 282] on div "30" at bounding box center [692, 288] width 17 height 17
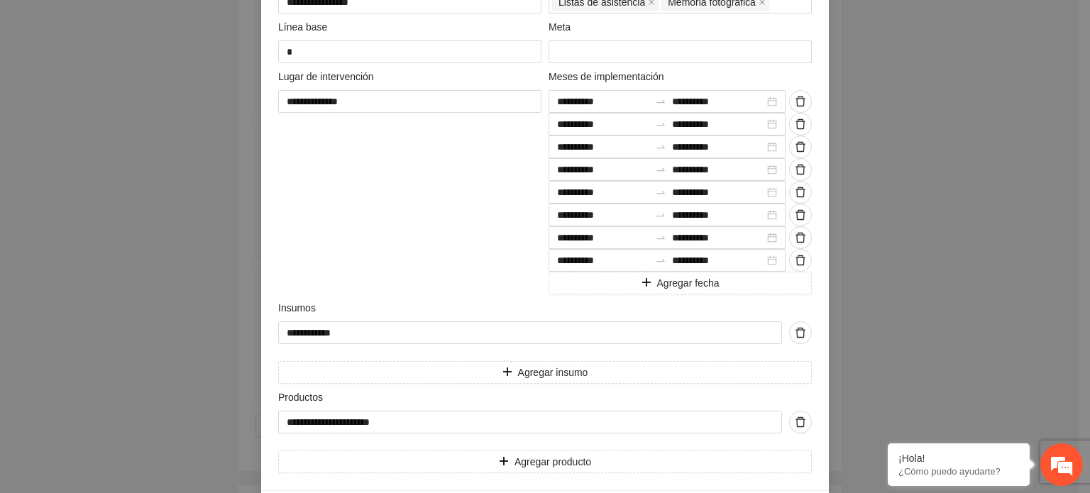
scroll to position [564, 0]
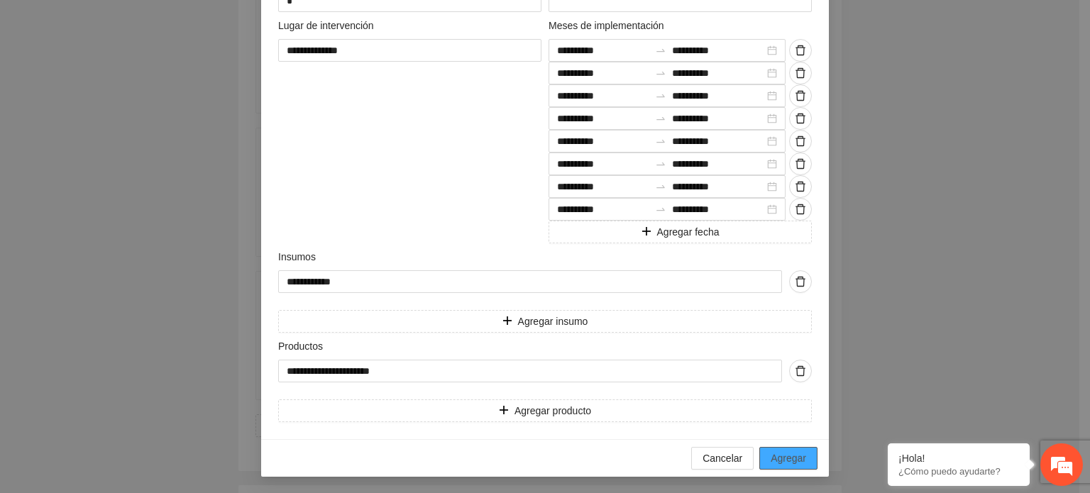
click at [798, 451] on span "Agregar" at bounding box center [788, 459] width 35 height 16
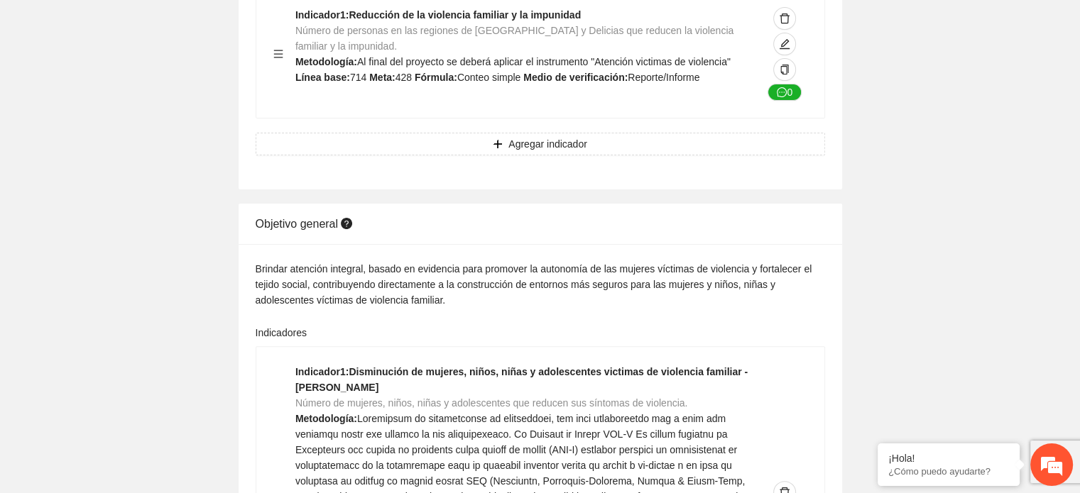
scroll to position [0, 0]
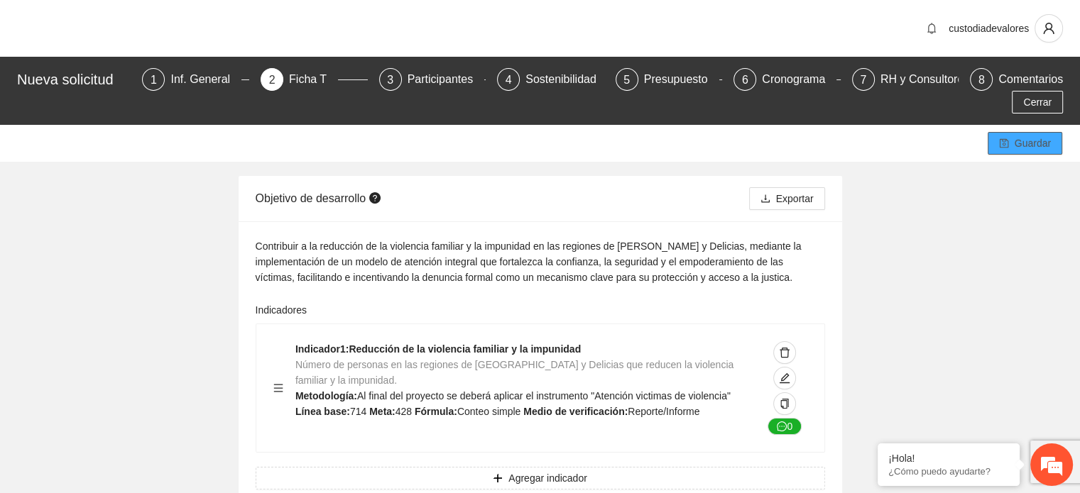
click at [1018, 136] on span "Guardar" at bounding box center [1032, 144] width 36 height 16
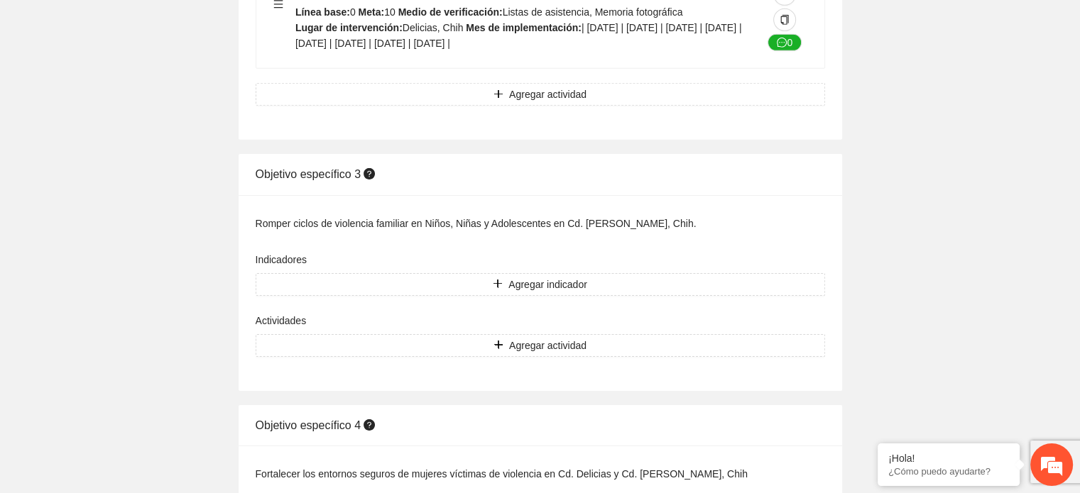
scroll to position [4464, 0]
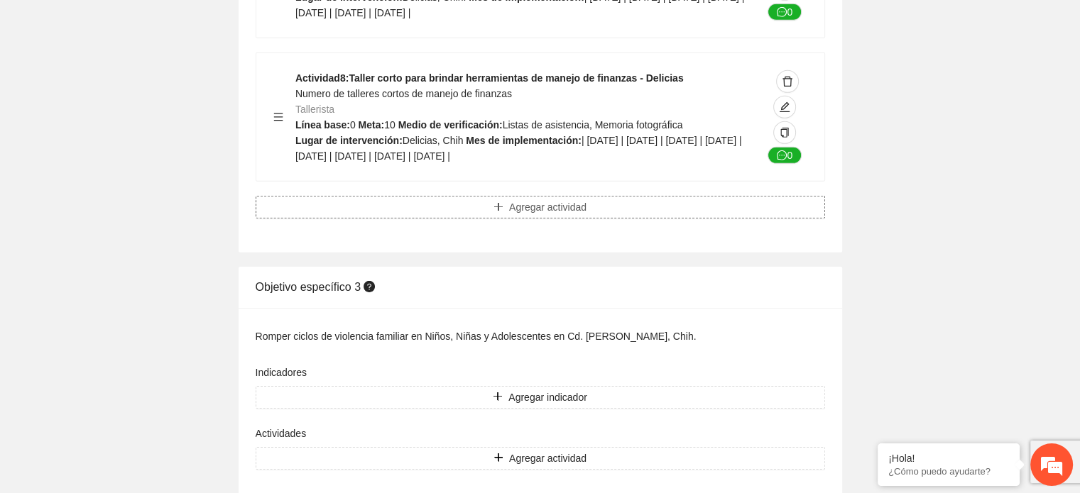
click at [505, 196] on button "Agregar actividad" at bounding box center [540, 207] width 569 height 23
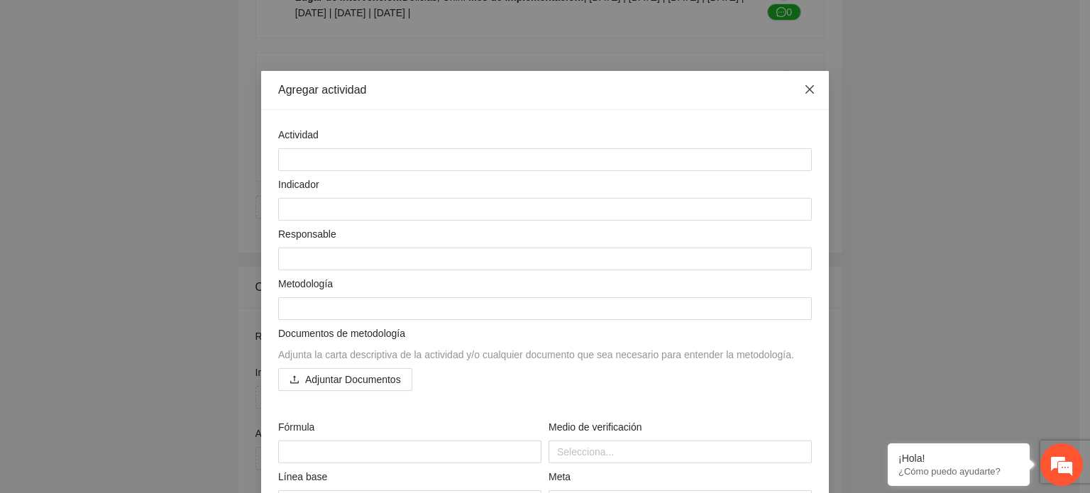
click at [804, 89] on icon "close" at bounding box center [809, 89] width 11 height 11
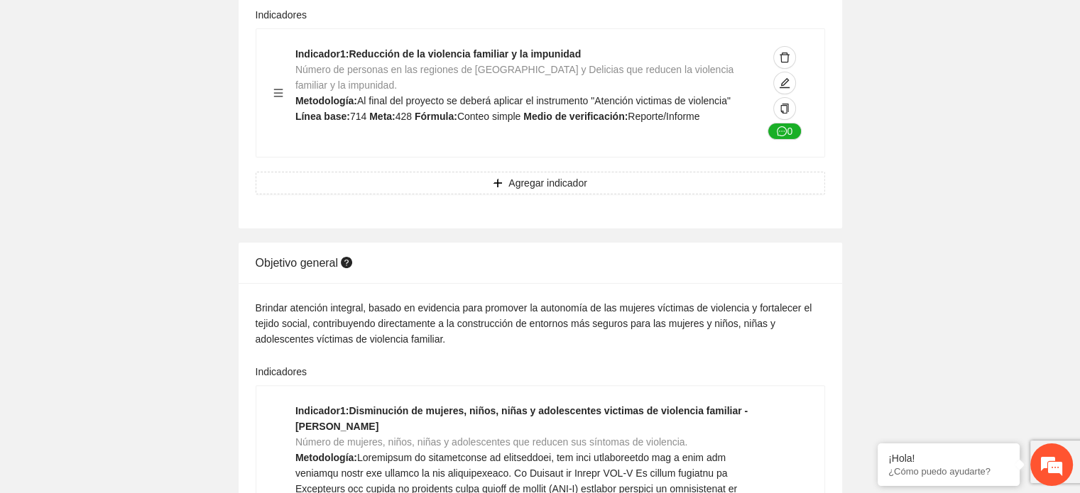
scroll to position [0, 0]
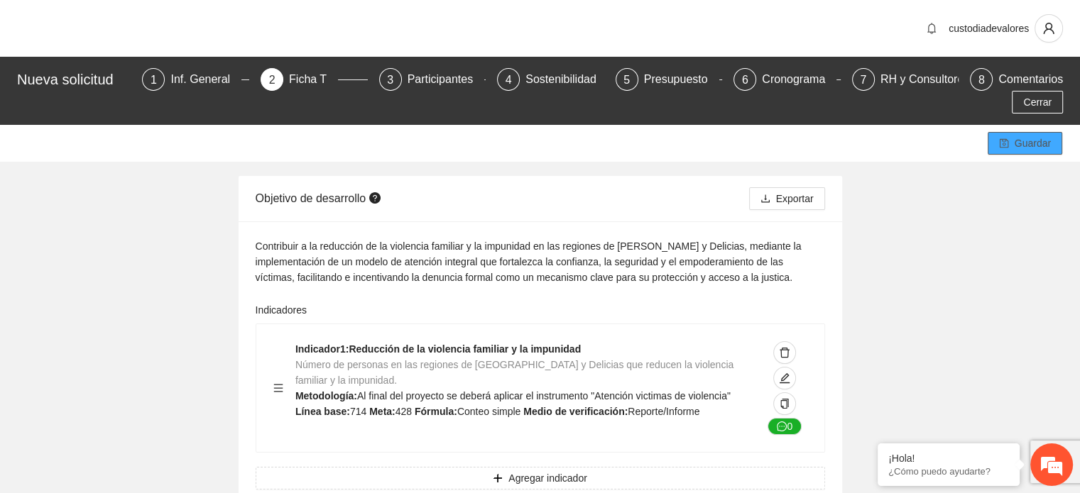
click at [1022, 136] on span "Guardar" at bounding box center [1032, 144] width 36 height 16
click at [786, 191] on span "Exportar" at bounding box center [795, 199] width 38 height 16
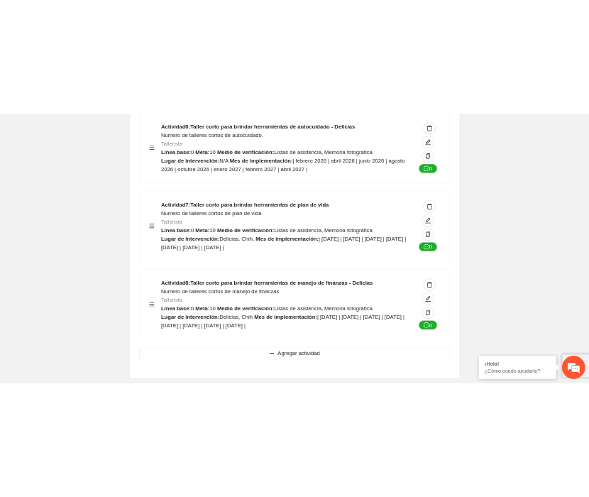
scroll to position [4252, 0]
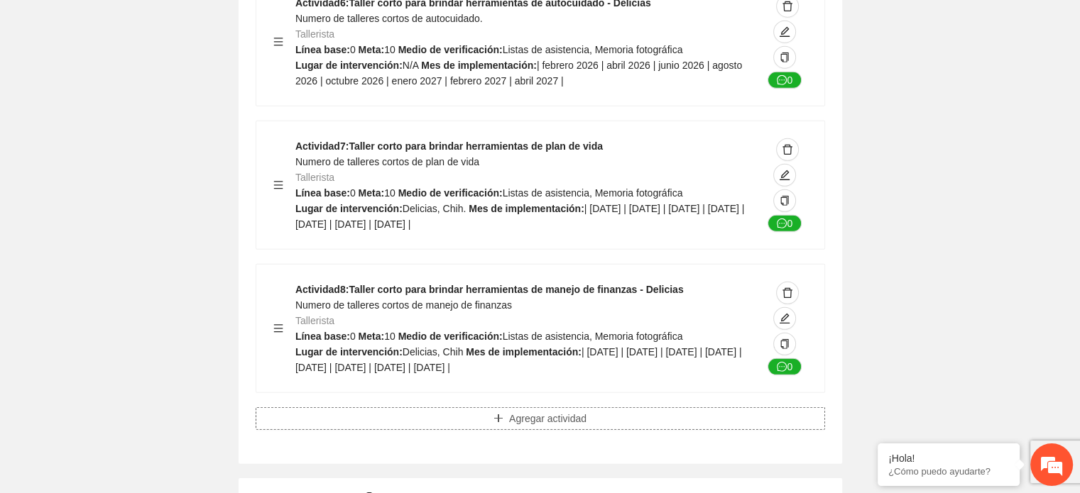
click at [531, 411] on span "Agregar actividad" at bounding box center [547, 419] width 77 height 16
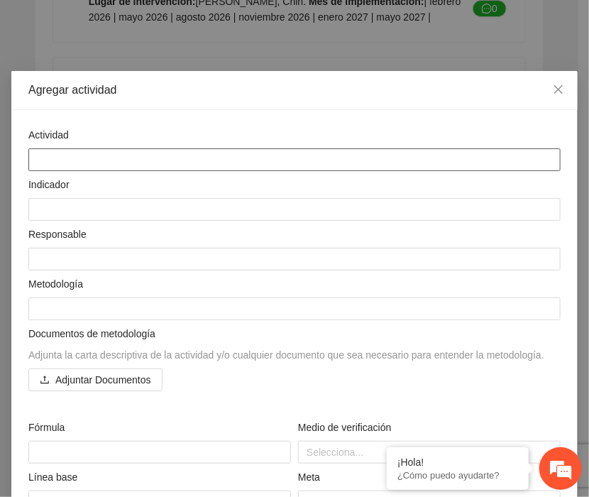
click at [77, 159] on textarea at bounding box center [294, 159] width 532 height 23
click at [73, 164] on textarea at bounding box center [294, 159] width 532 height 23
click at [128, 158] on textarea "**********" at bounding box center [294, 159] width 532 height 23
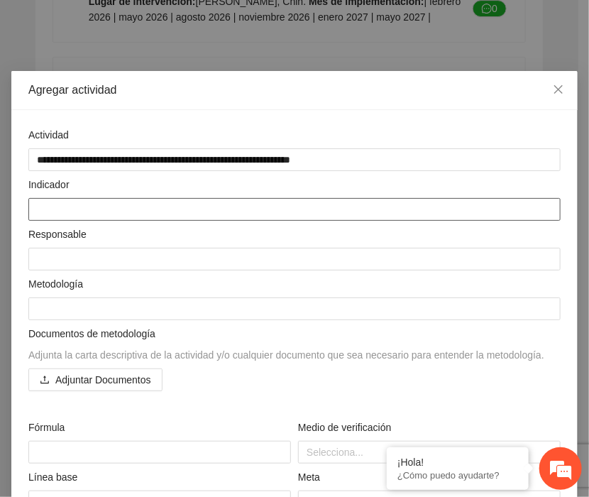
click at [48, 207] on textarea at bounding box center [294, 209] width 532 height 23
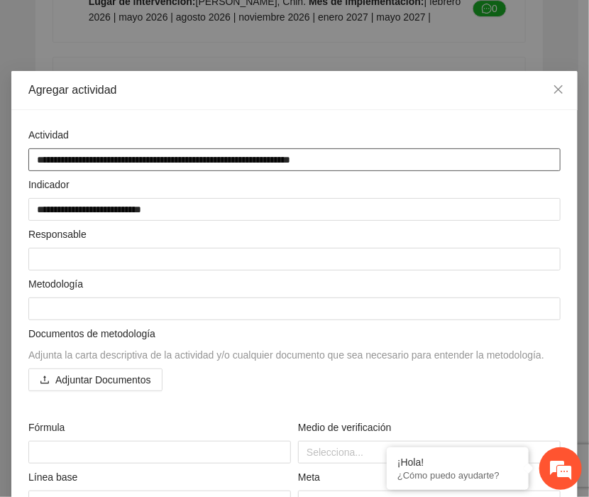
click at [111, 158] on textarea "**********" at bounding box center [294, 159] width 532 height 23
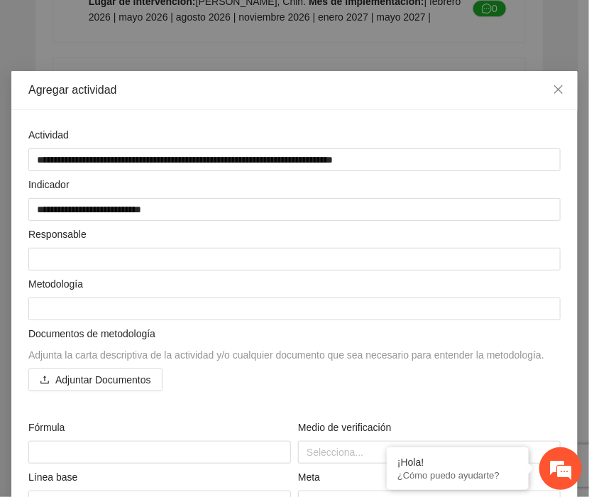
type textarea "**********"
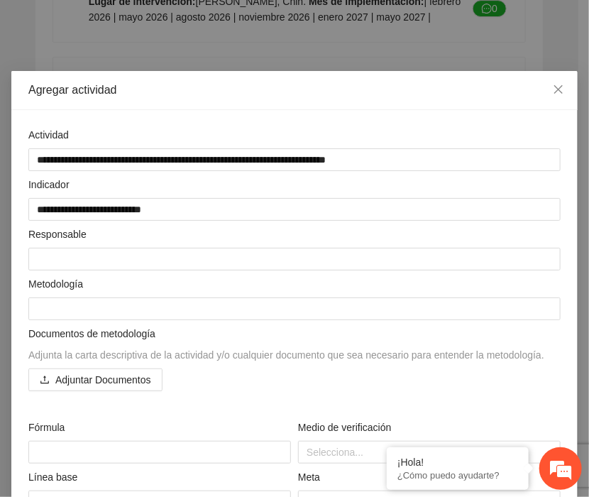
type textarea "**********"
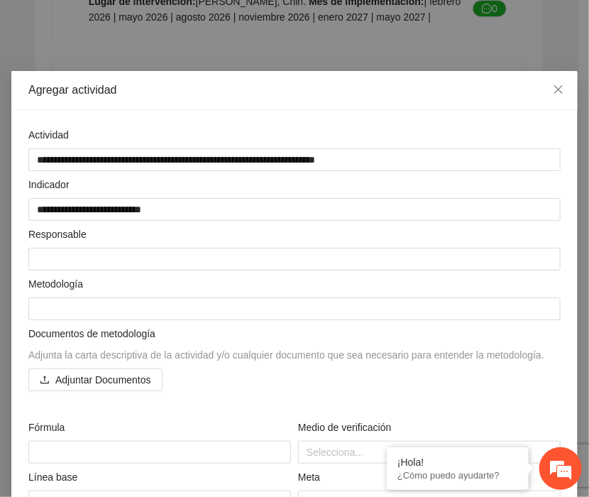
type textarea "**********"
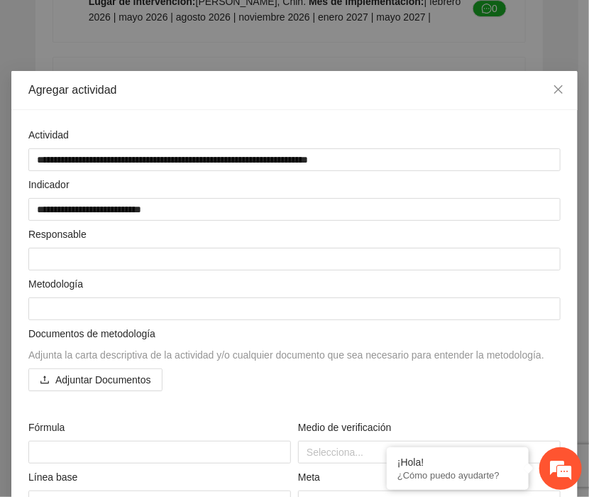
type textarea "**********"
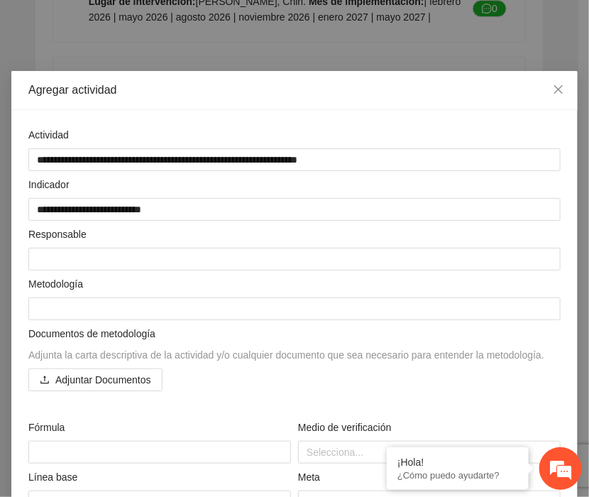
type textarea "**********"
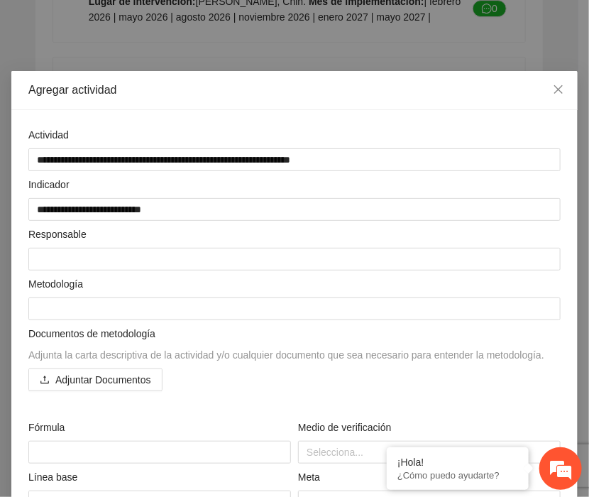
type textarea "**********"
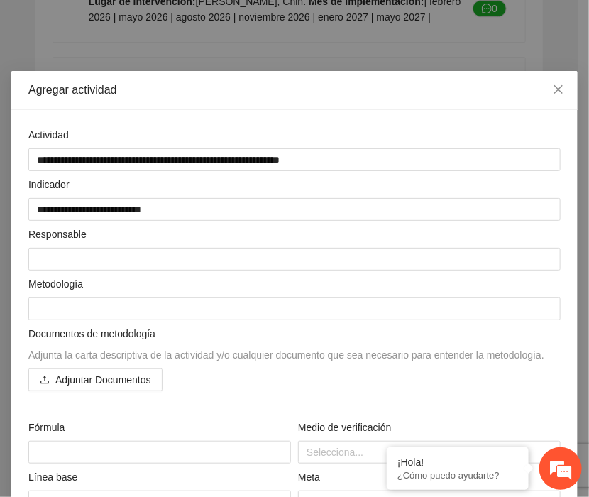
type textarea "**********"
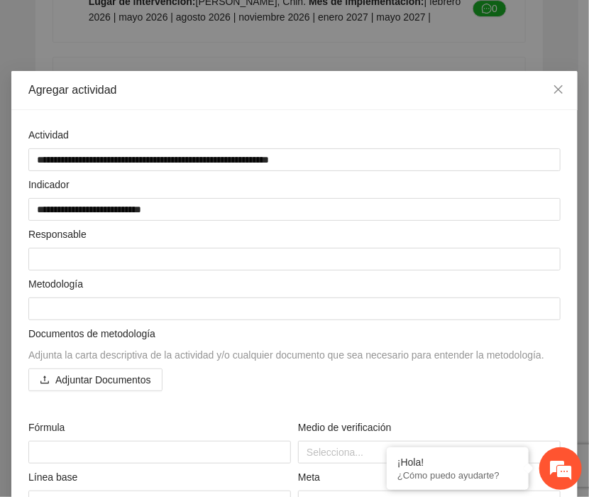
type textarea "**********"
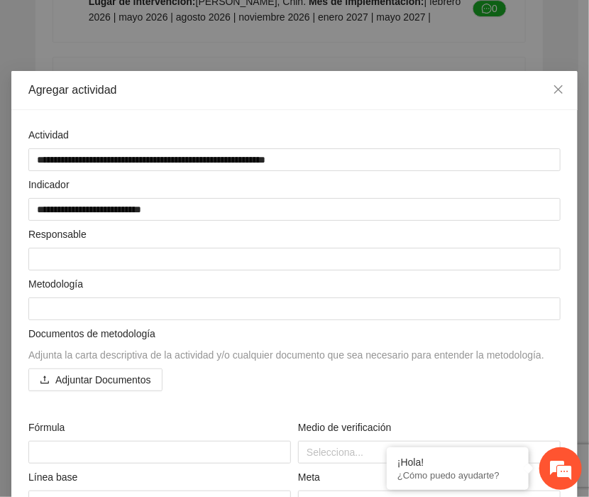
type textarea "**********"
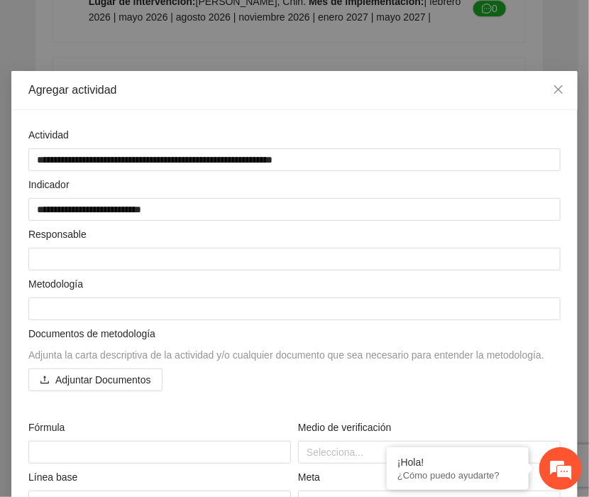
type textarea "**********"
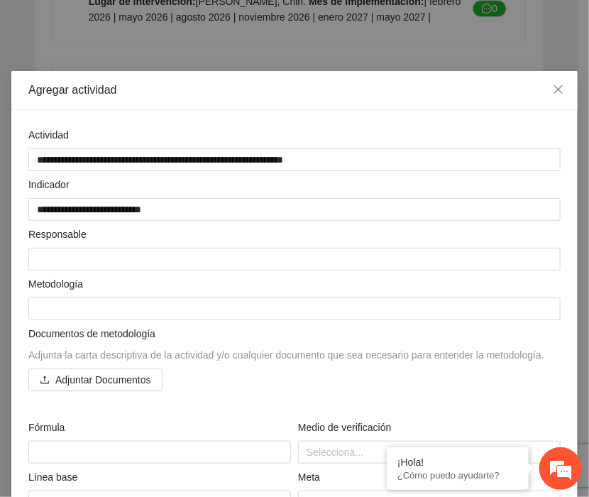
type textarea "**********"
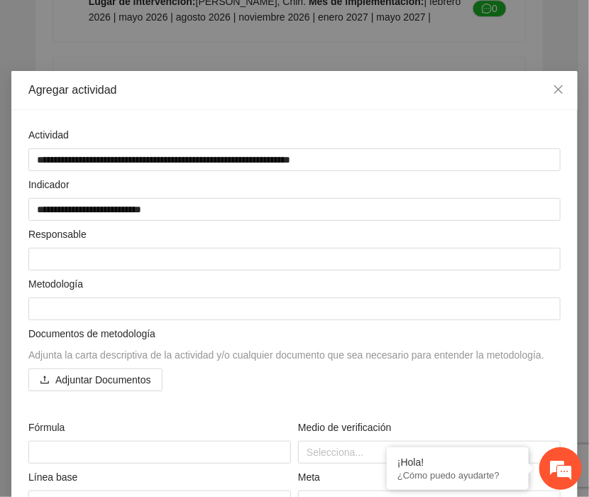
type textarea "**********"
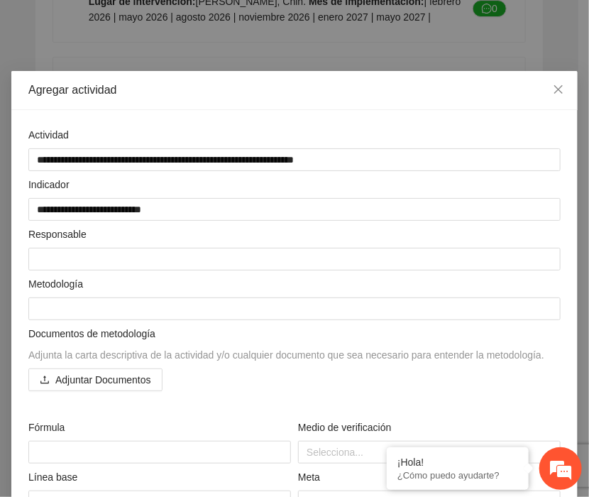
type textarea "**********"
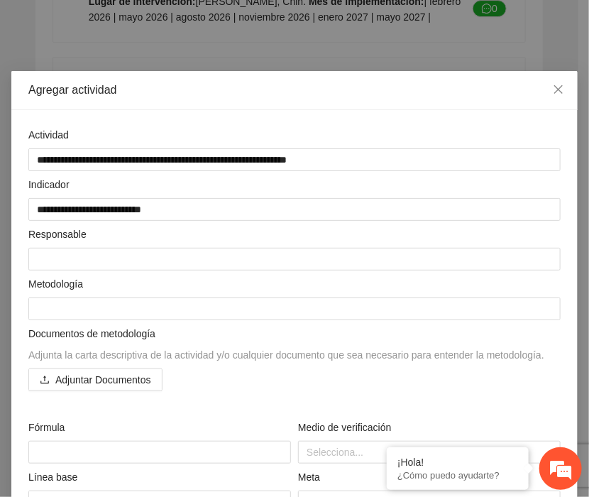
type textarea "**********"
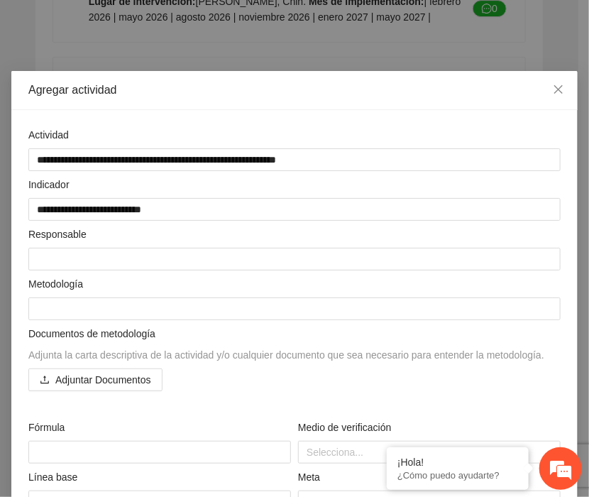
type textarea "**********"
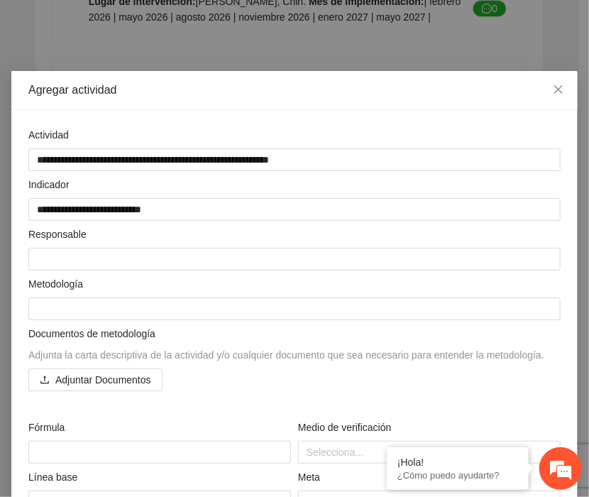
type textarea "**********"
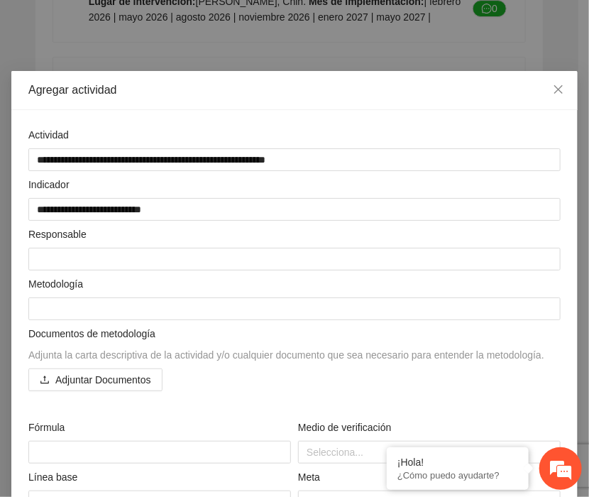
type textarea "**********"
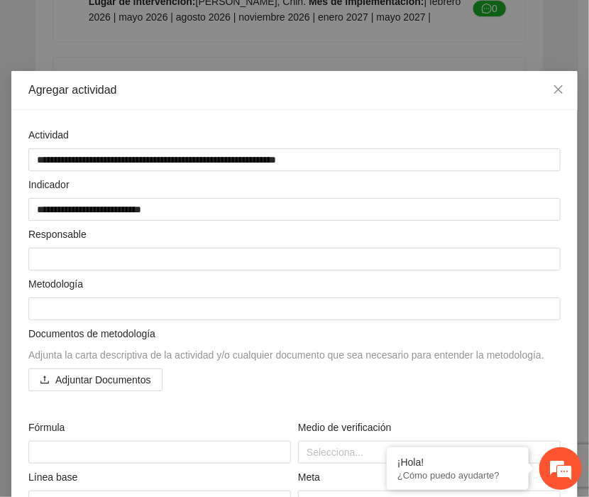
type textarea "**********"
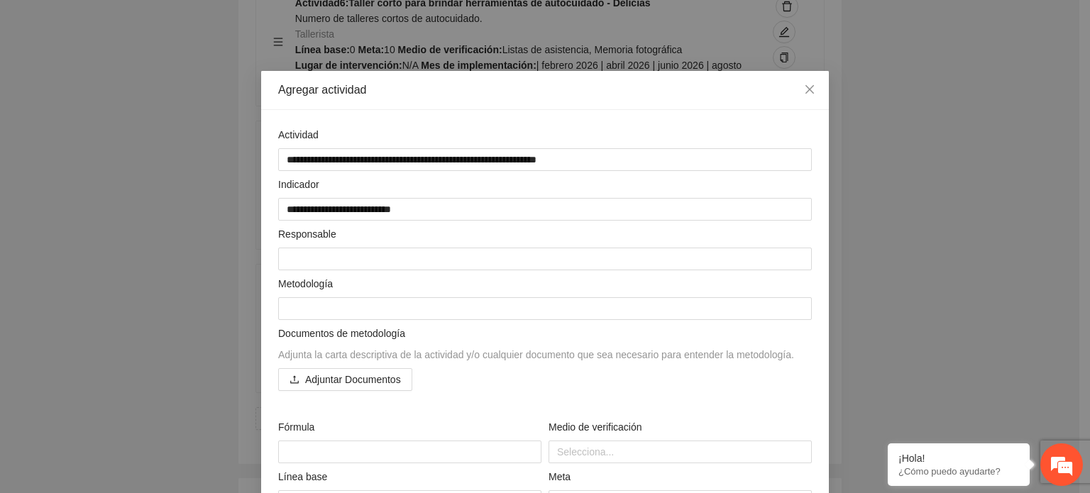
type textarea "**********"
